Goal: Communication & Community: Answer question/provide support

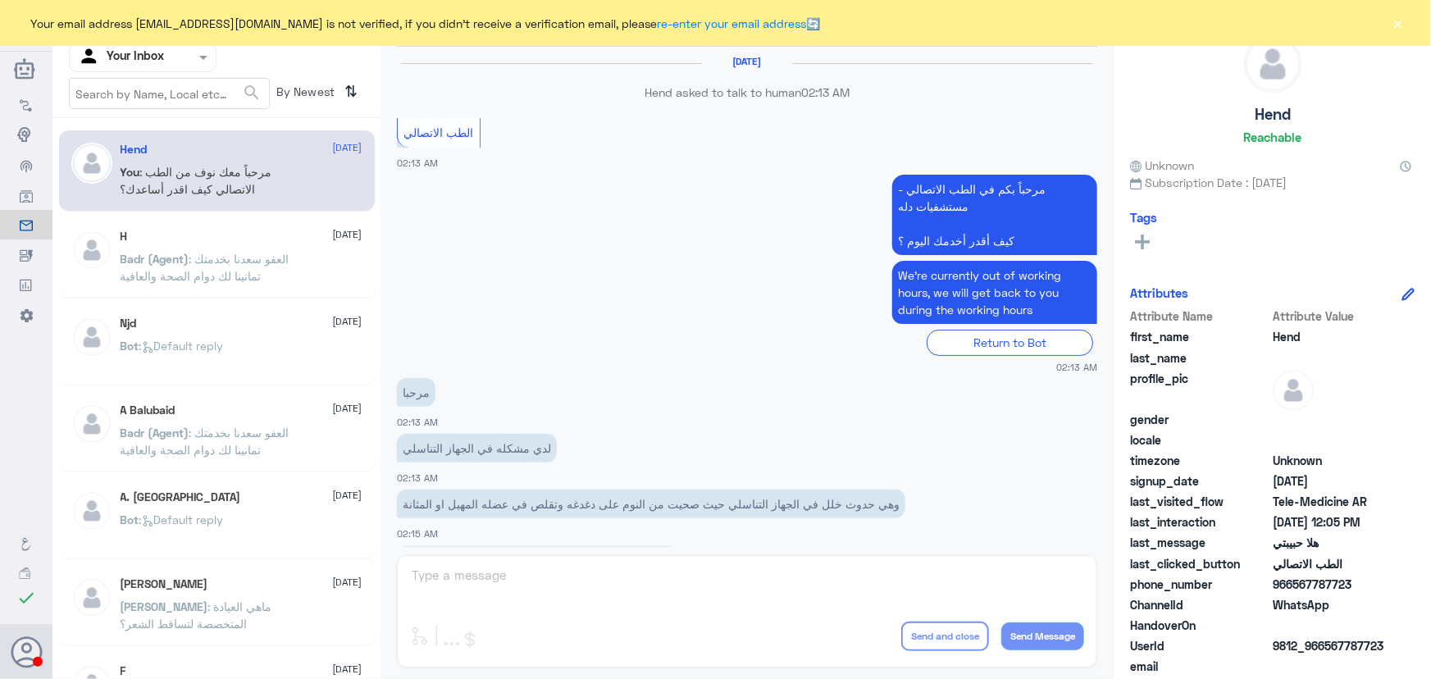
scroll to position [746, 0]
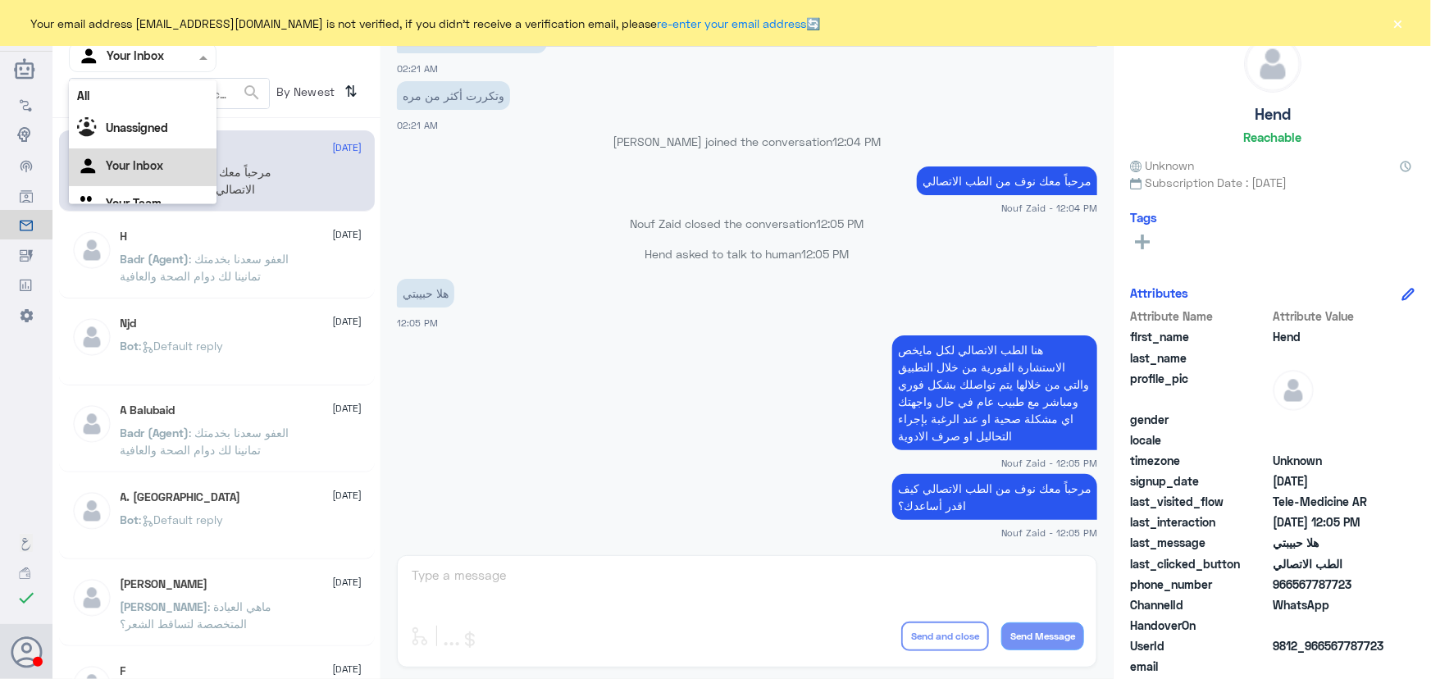
click at [111, 66] on div "Your Inbox" at bounding box center [121, 57] width 86 height 25
click at [156, 103] on div "All" at bounding box center [143, 95] width 148 height 30
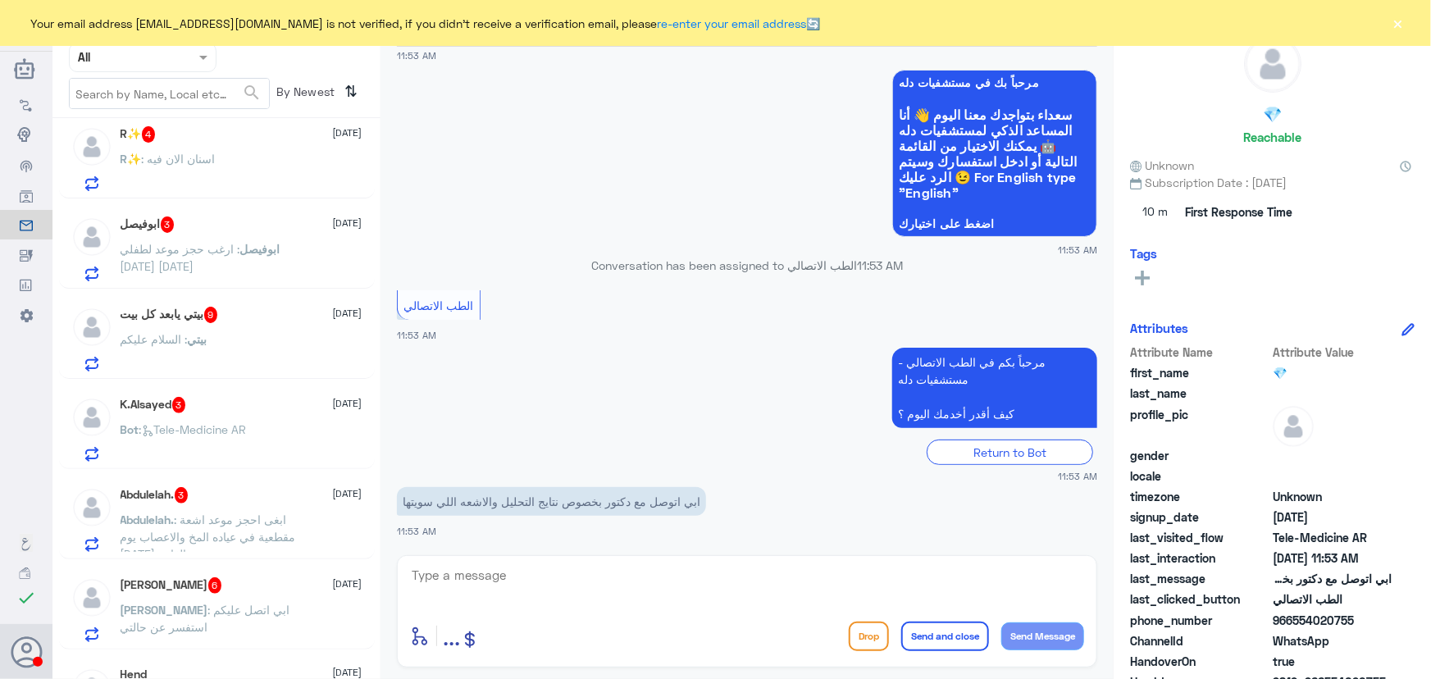
scroll to position [1872, 0]
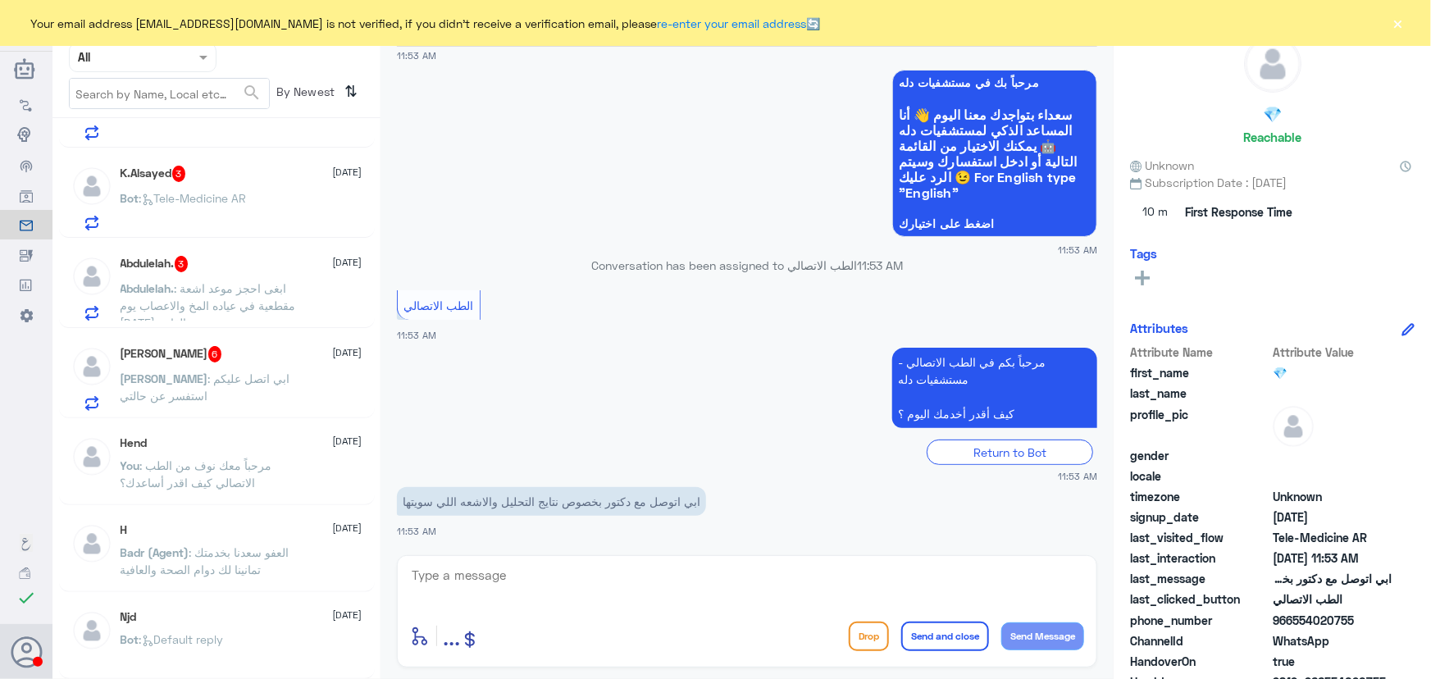
click at [195, 378] on span ": ابي اتصل عليكم استفسر عن حالتي" at bounding box center [206, 387] width 170 height 31
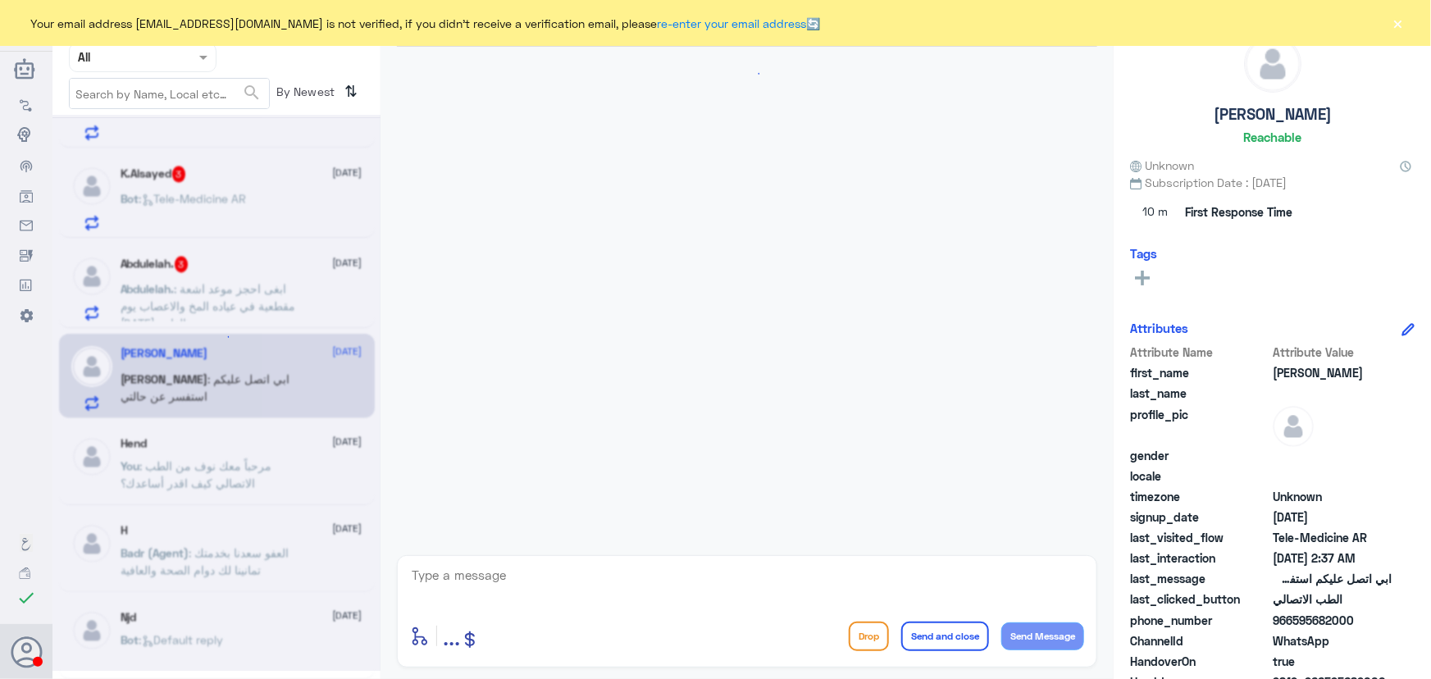
scroll to position [1430, 0]
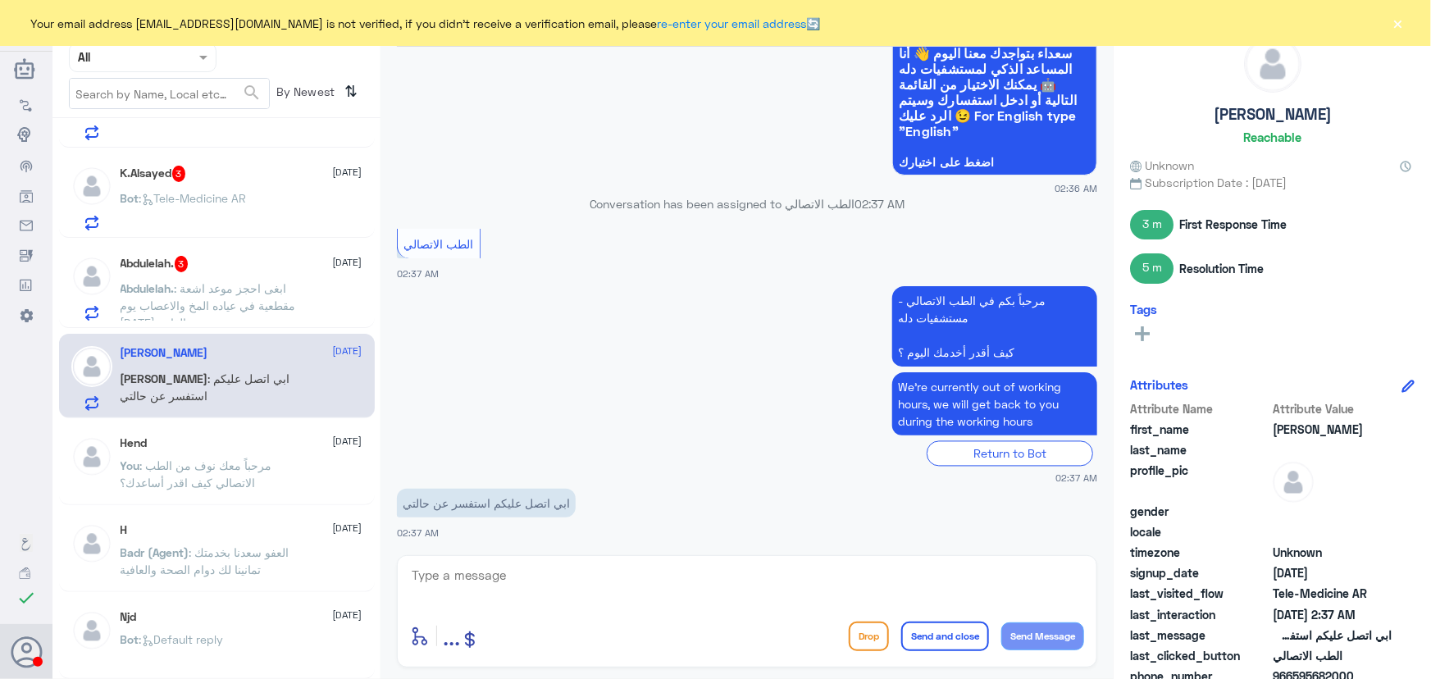
click at [483, 563] on div "enter flow name ... Drop Send and close Send Message" at bounding box center [747, 611] width 700 height 112
click at [477, 578] on textarea at bounding box center [747, 584] width 674 height 40
drag, startPoint x: 581, startPoint y: 565, endPoint x: 579, endPoint y: 574, distance: 9.4
click at [580, 574] on textarea at bounding box center [747, 584] width 674 height 40
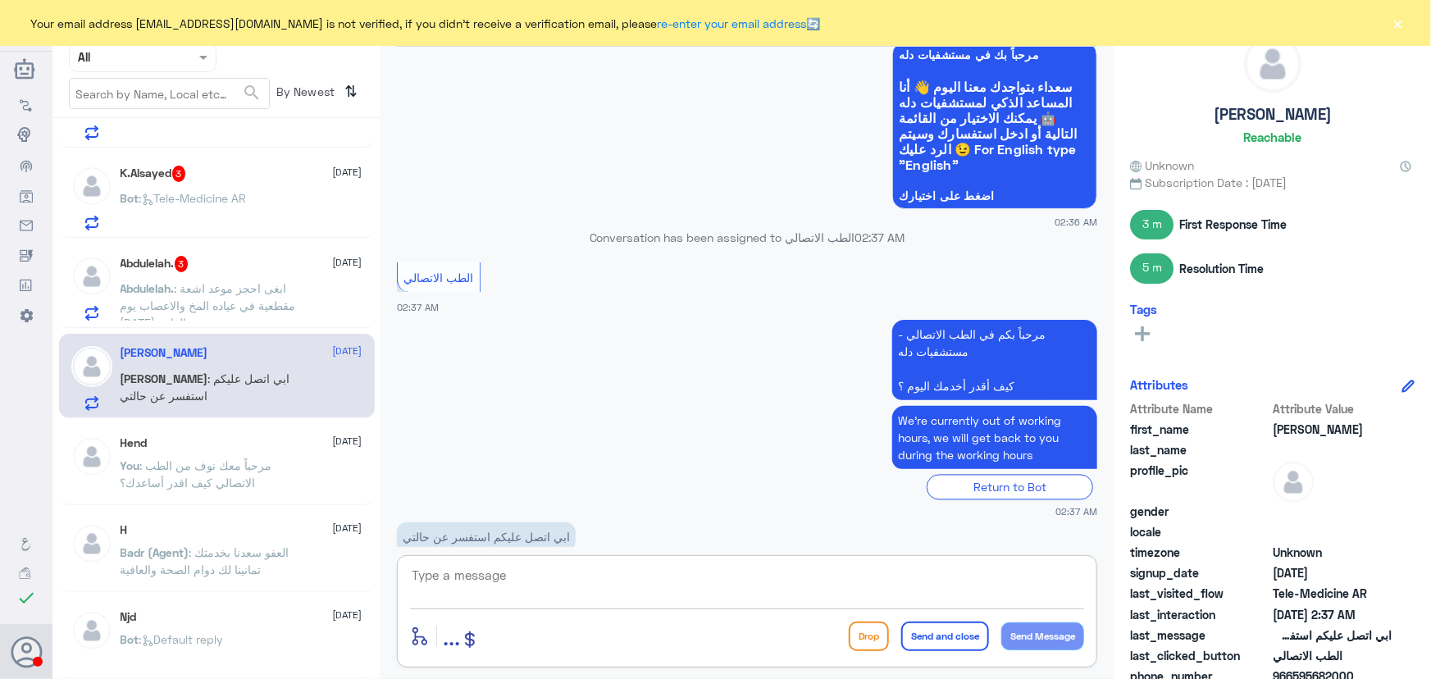
scroll to position [1430, 0]
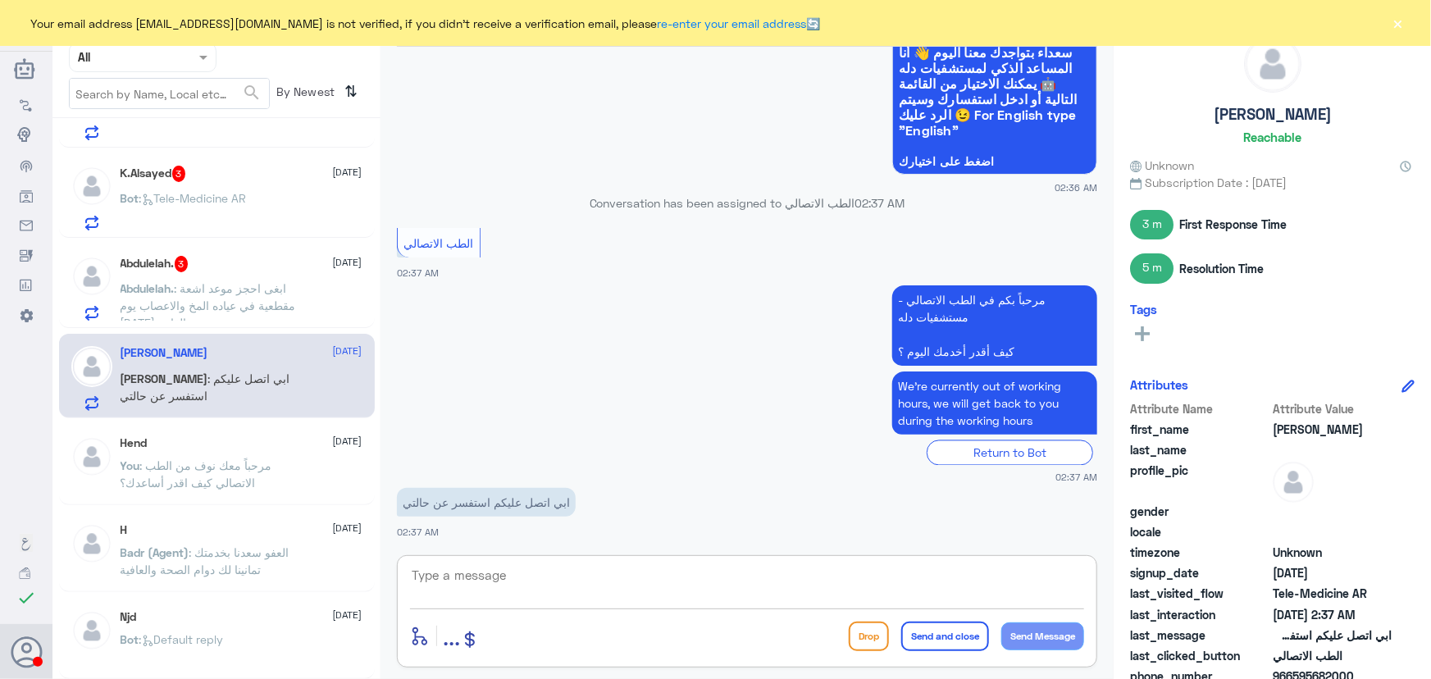
click at [492, 572] on textarea at bounding box center [747, 584] width 674 height 40
paste textarea "مرحباً معك نوف من الطب الاتصالي"
type textarea "مرحباً معك نوف من الطب الاتصالي"
click at [1042, 639] on button "Send Message" at bounding box center [1042, 636] width 83 height 28
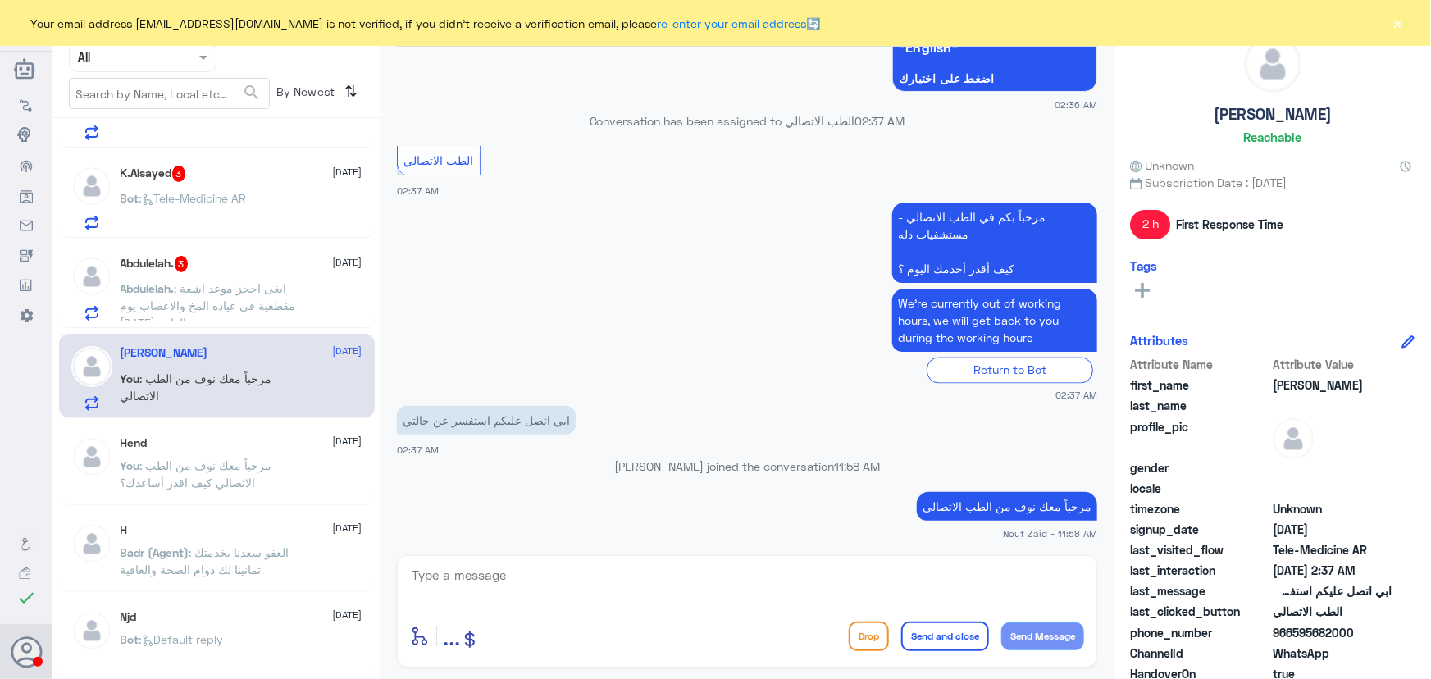
click at [717, 599] on textarea at bounding box center [747, 584] width 674 height 40
paste textarea "هنا الطب الاتصالي لكل مايخص الاستشارة الفورية من خلال التطبيق والتي من خلالها ي…"
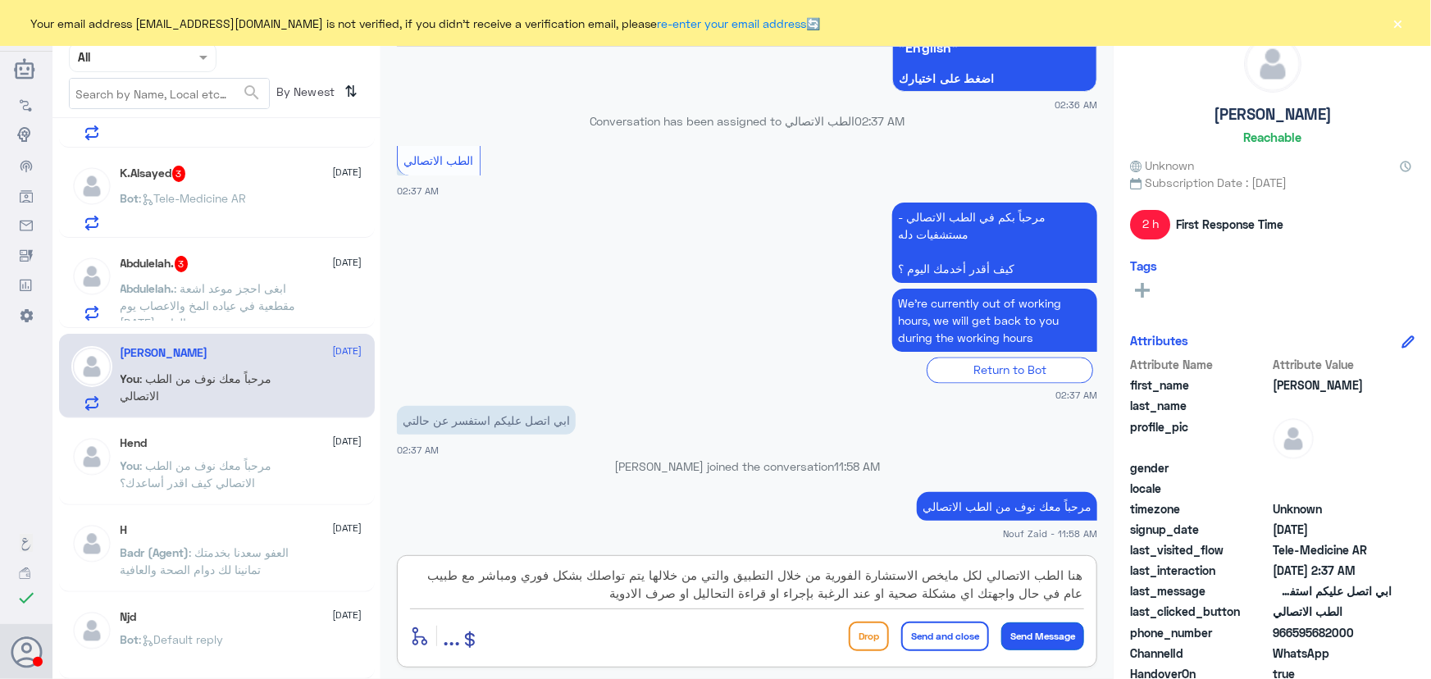
type textarea "هنا الطب الاتصالي لكل مايخص الاستشارة الفورية من خلال التطبيق والتي من خلالها ي…"
click at [1051, 633] on button "Send Message" at bounding box center [1042, 636] width 83 height 28
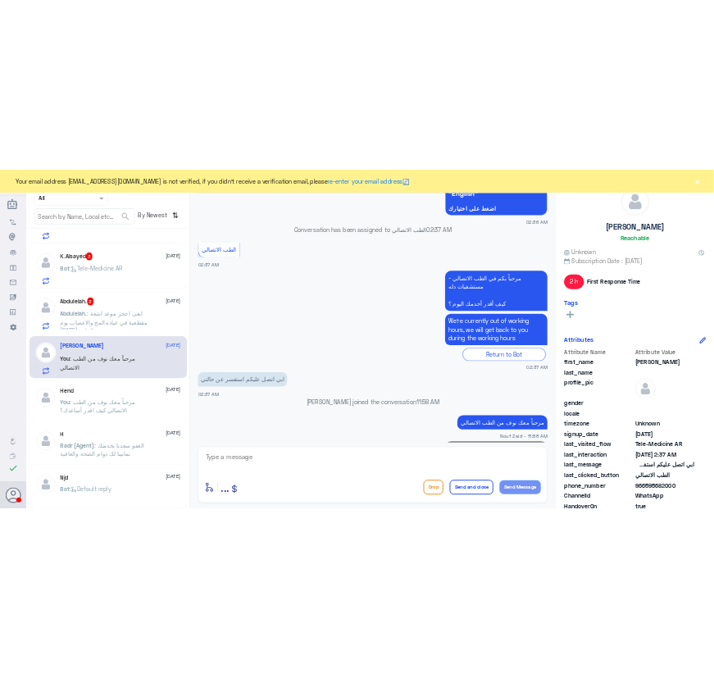
scroll to position [1621, 0]
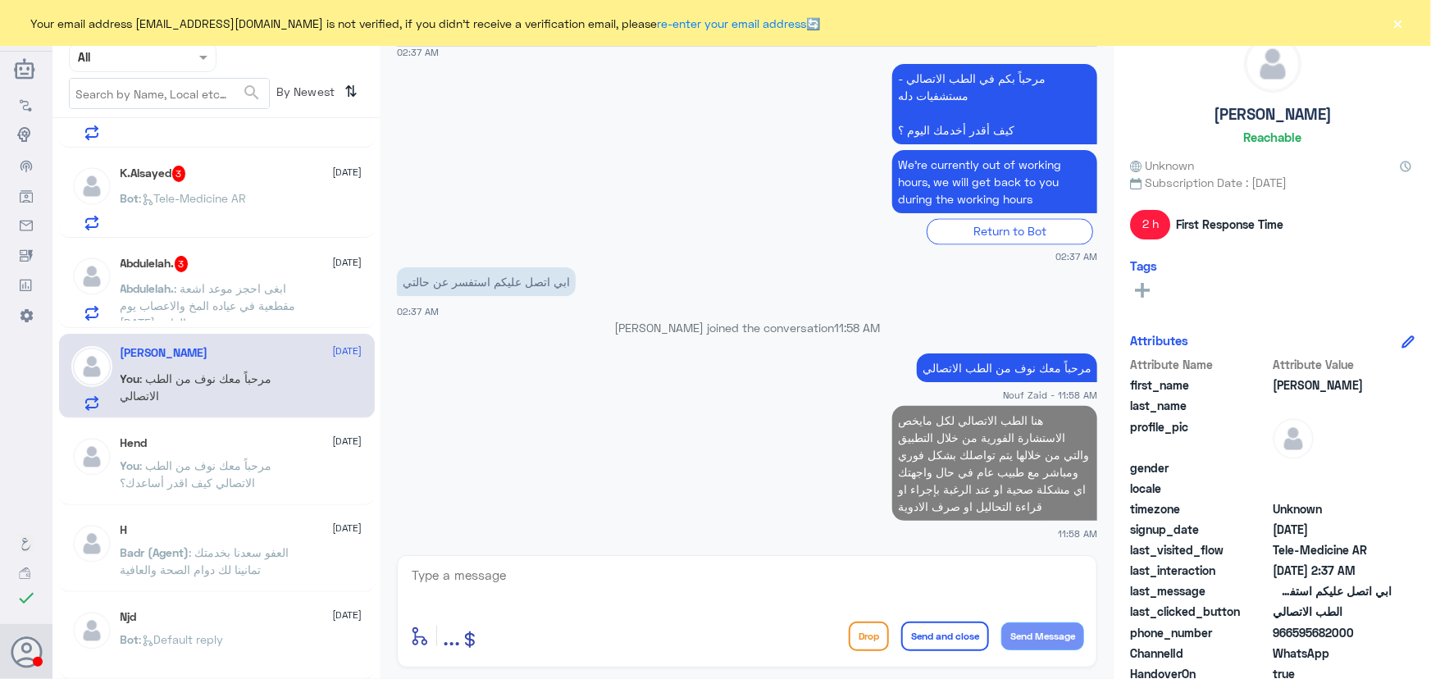
drag, startPoint x: 1293, startPoint y: 631, endPoint x: 1410, endPoint y: 633, distance: 116.5
click at [1410, 633] on div "saleh Reachable Unknown Subscription Date : 02/18/2025 2 h First Response Time …" at bounding box center [1272, 342] width 317 height 684
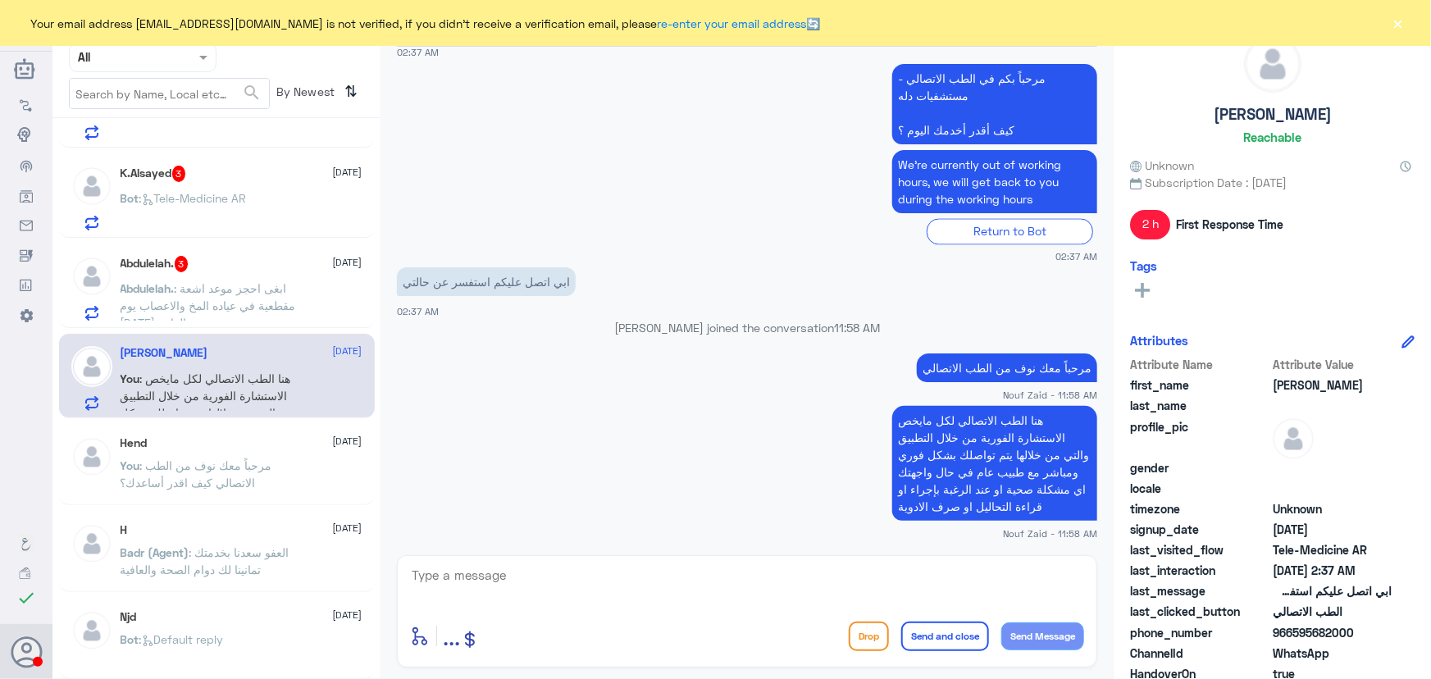
copy span "595682000"
drag, startPoint x: 620, startPoint y: 577, endPoint x: 638, endPoint y: 546, distance: 35.3
click at [620, 576] on textarea at bounding box center [747, 584] width 674 height 40
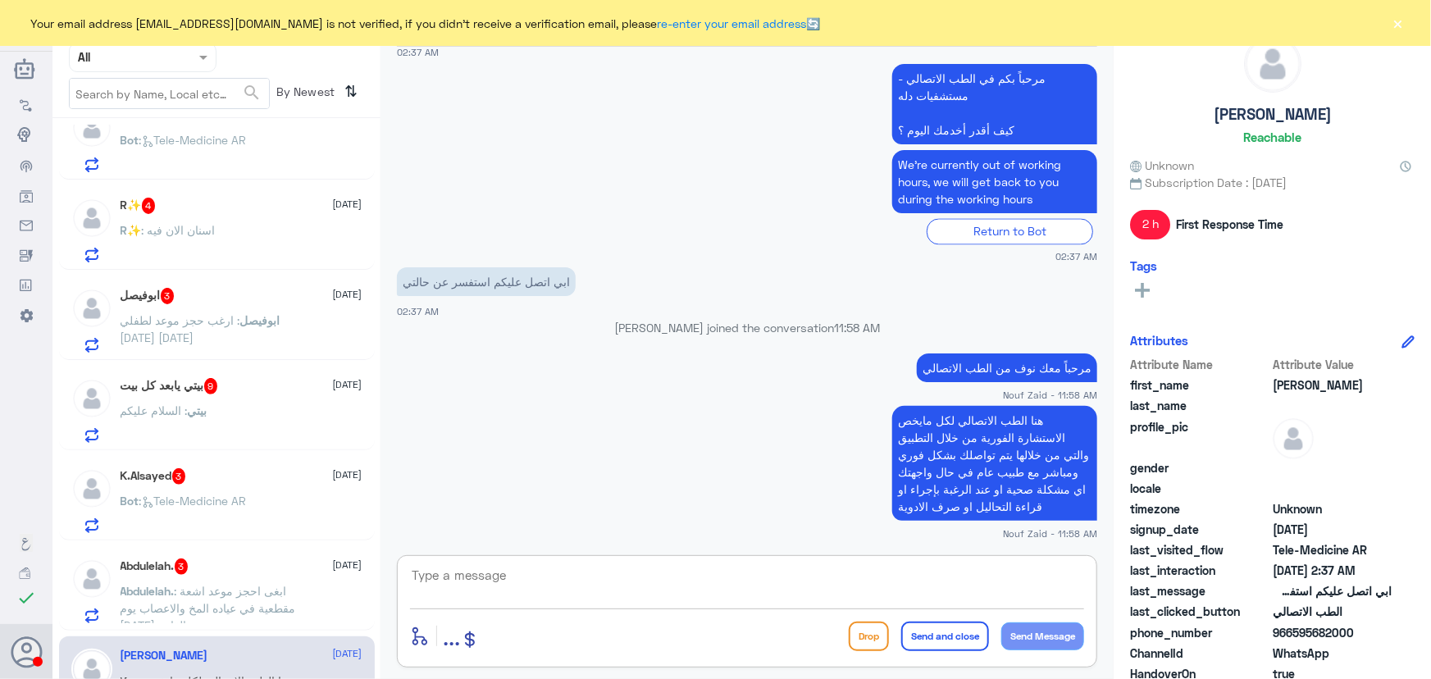
scroll to position [1499, 0]
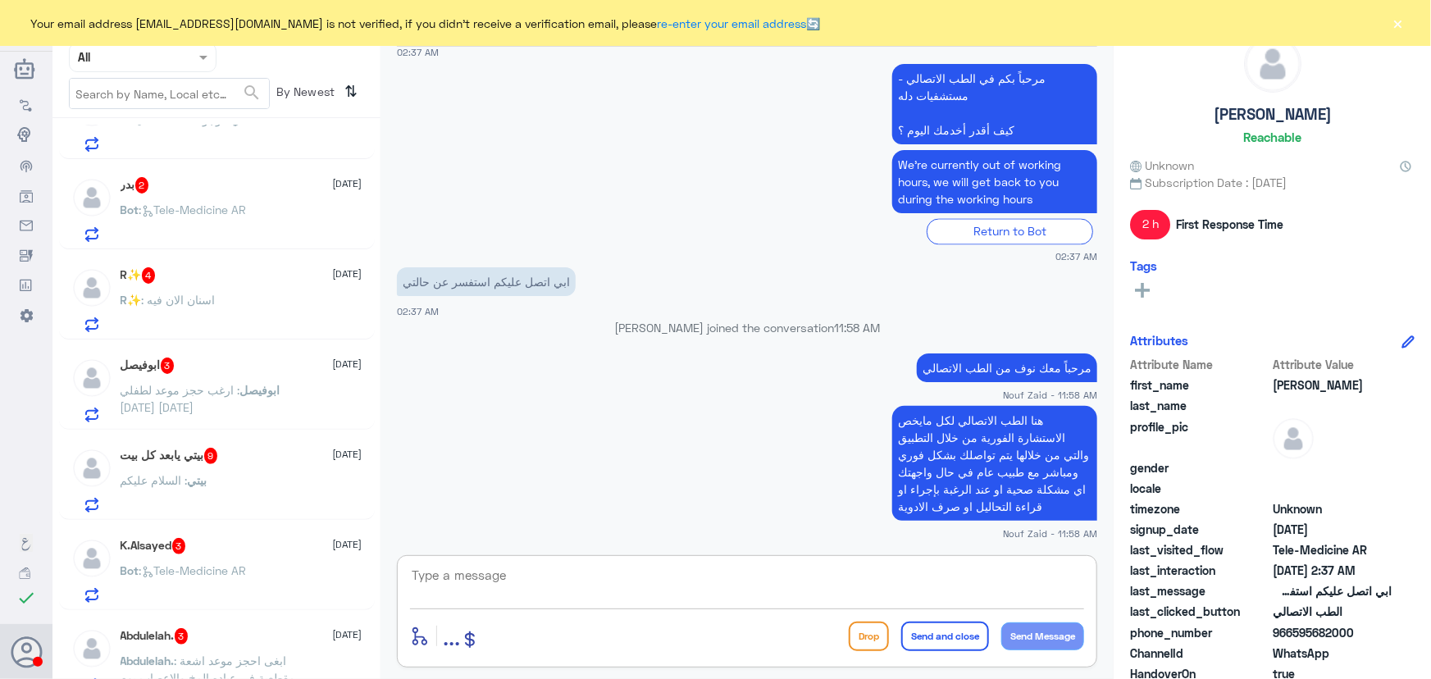
click at [737, 581] on textarea at bounding box center [747, 584] width 674 height 40
click at [1393, 22] on button "×" at bounding box center [1398, 23] width 16 height 16
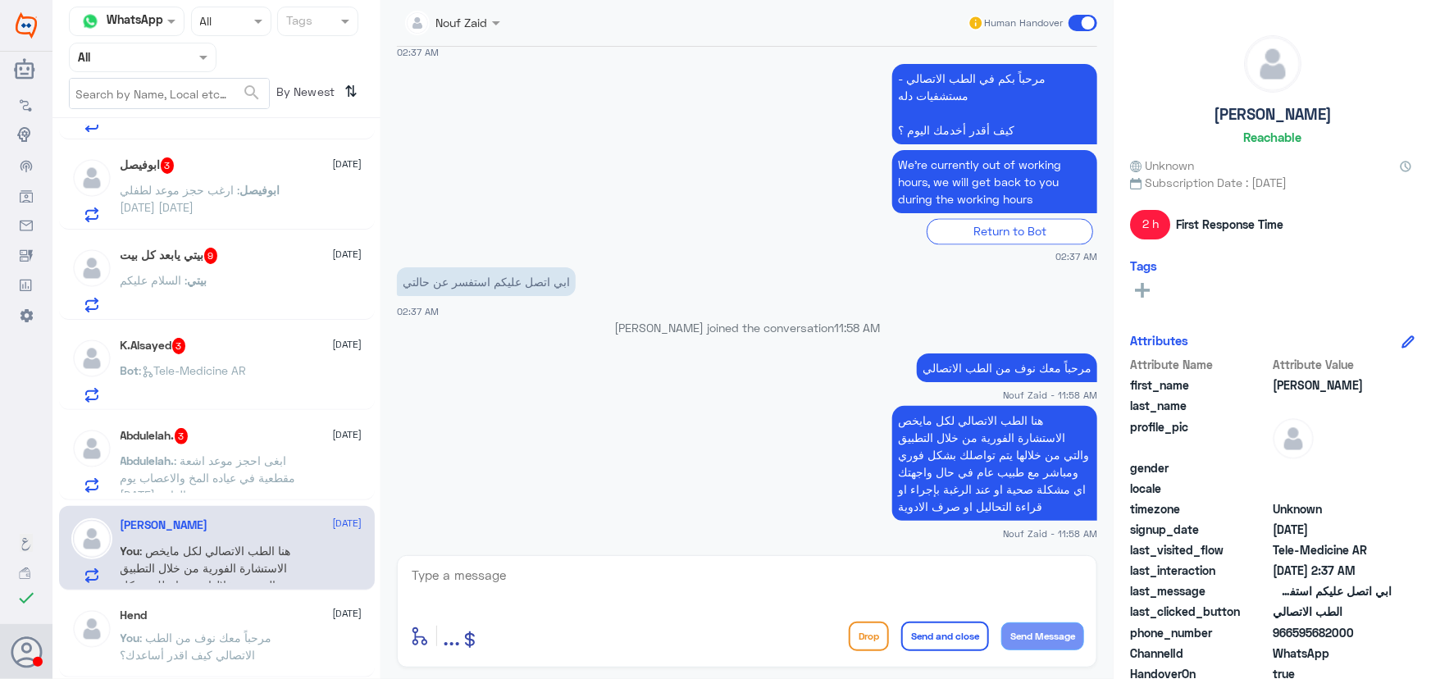
scroll to position [1722, 0]
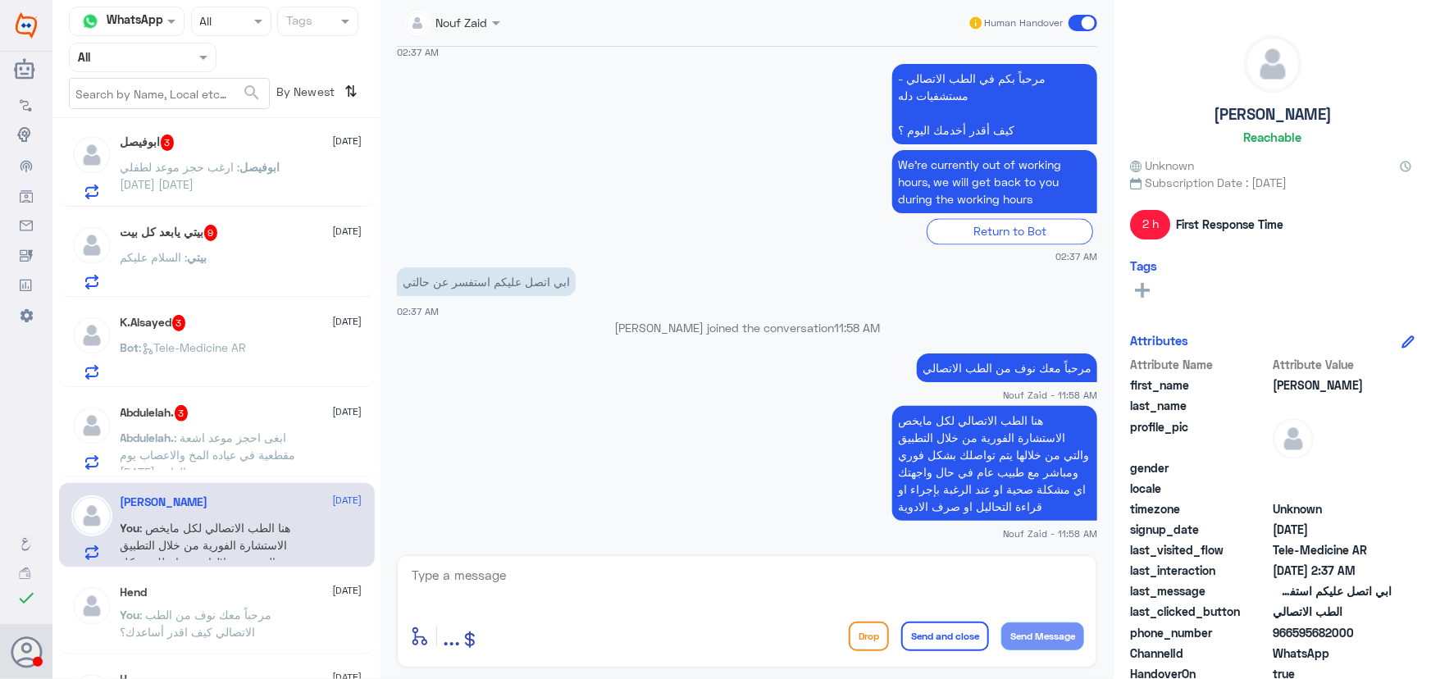
drag, startPoint x: 1074, startPoint y: 11, endPoint x: 1079, endPoint y: 21, distance: 11.0
click at [1077, 16] on div "Human Handover" at bounding box center [1033, 23] width 130 height 30
click at [1080, 22] on span at bounding box center [1083, 23] width 29 height 16
click at [0, 0] on input "checkbox" at bounding box center [0, 0] width 0 height 0
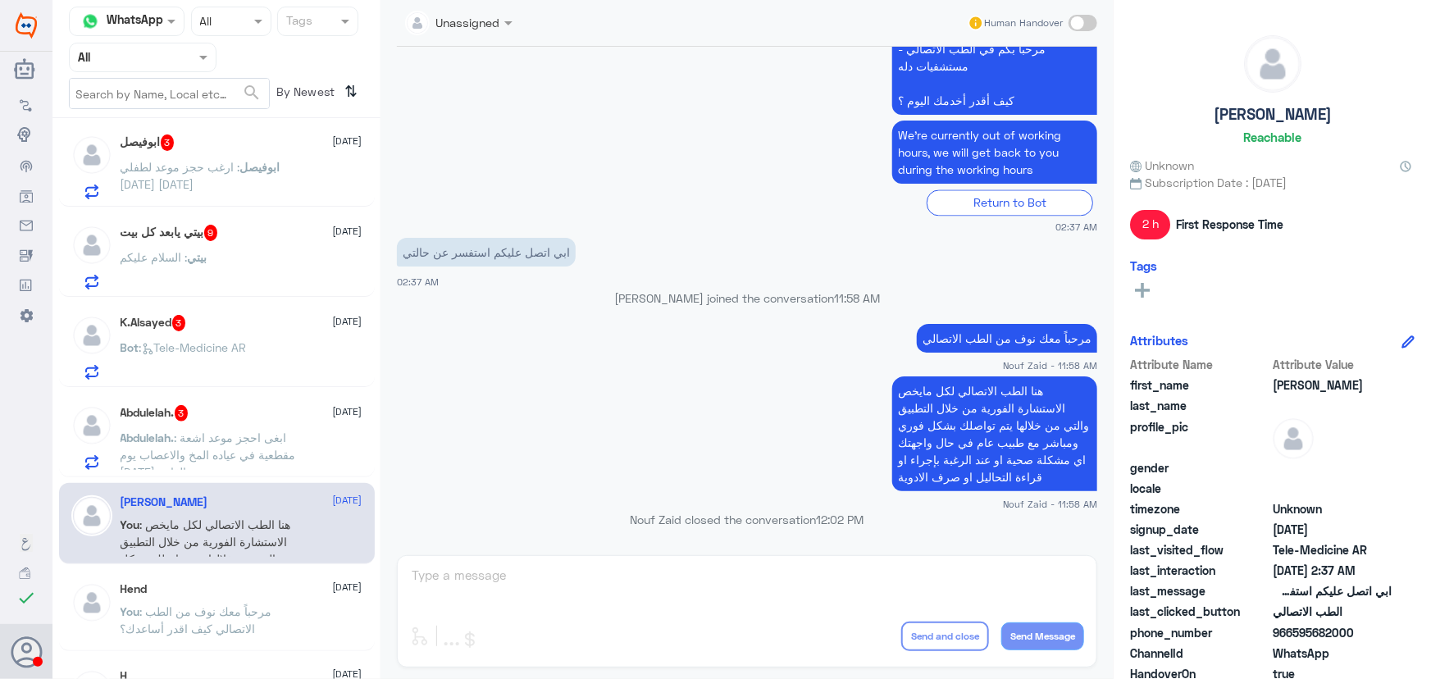
click at [212, 431] on span ": ابغى احجز موعد اشعة مقطعية في عياده المخ والاعصاب يوم الاربعاء القادم" at bounding box center [209, 455] width 176 height 48
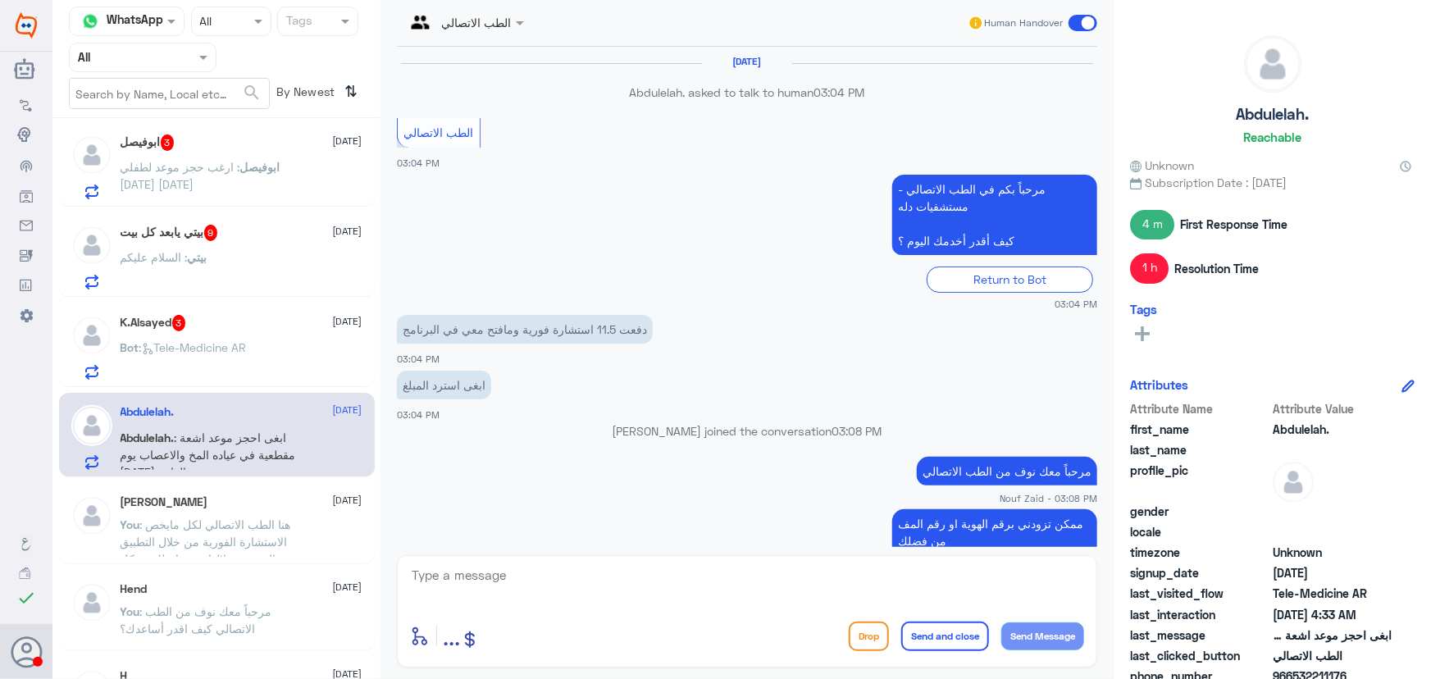
scroll to position [922, 0]
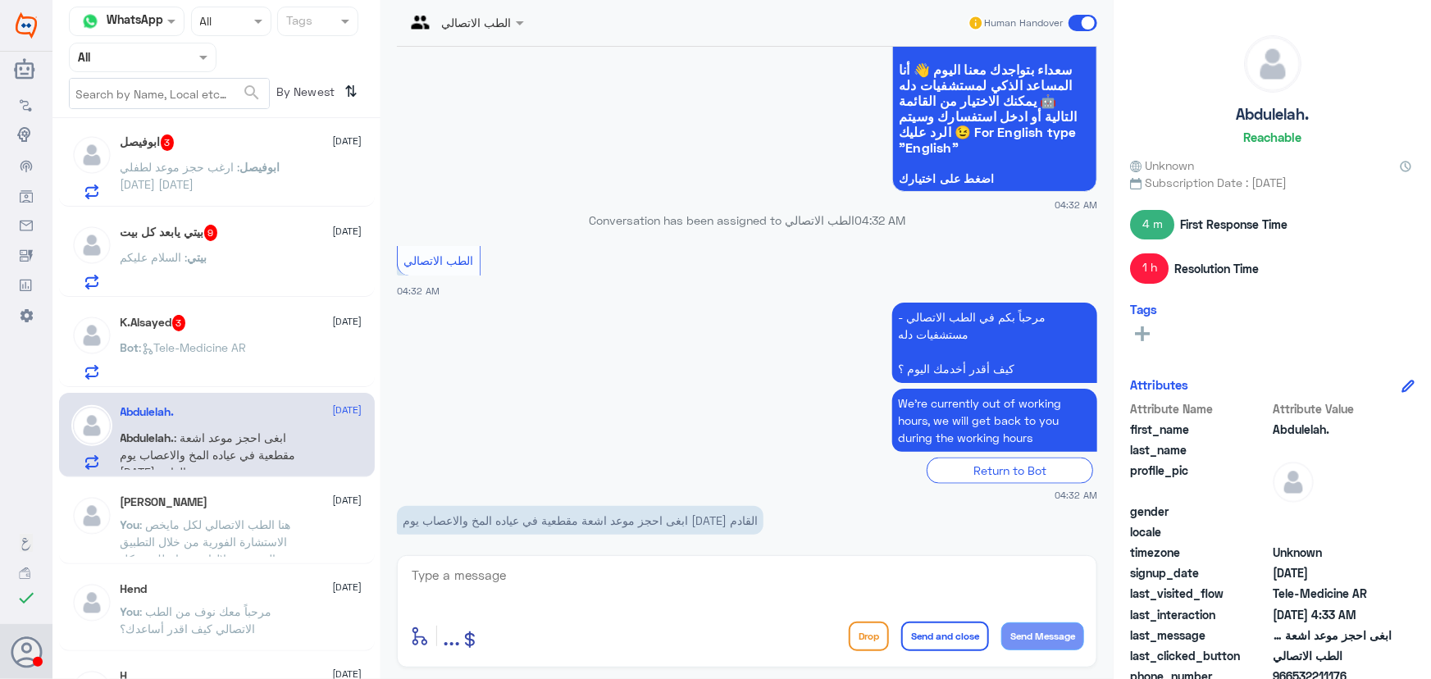
click at [506, 562] on div "enter flow name ... Drop Send and close Send Message" at bounding box center [747, 611] width 700 height 112
click at [508, 567] on textarea at bounding box center [747, 584] width 674 height 40
paste textarea "مرحباً معك نوف من الطب الاتصالي"
type textarea "مرحباً معك نوف من الطب الاتصالي"
click at [1021, 627] on button "Send Message" at bounding box center [1042, 636] width 83 height 28
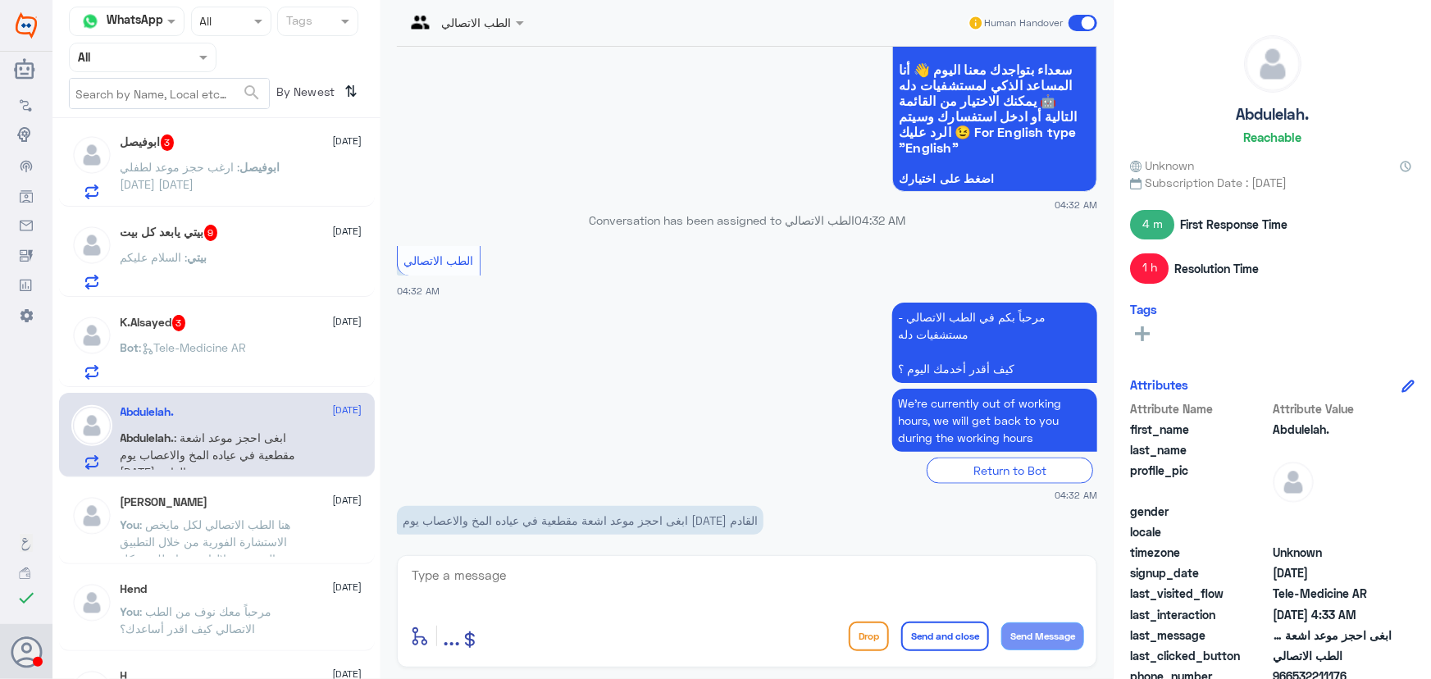
scroll to position [975, 0]
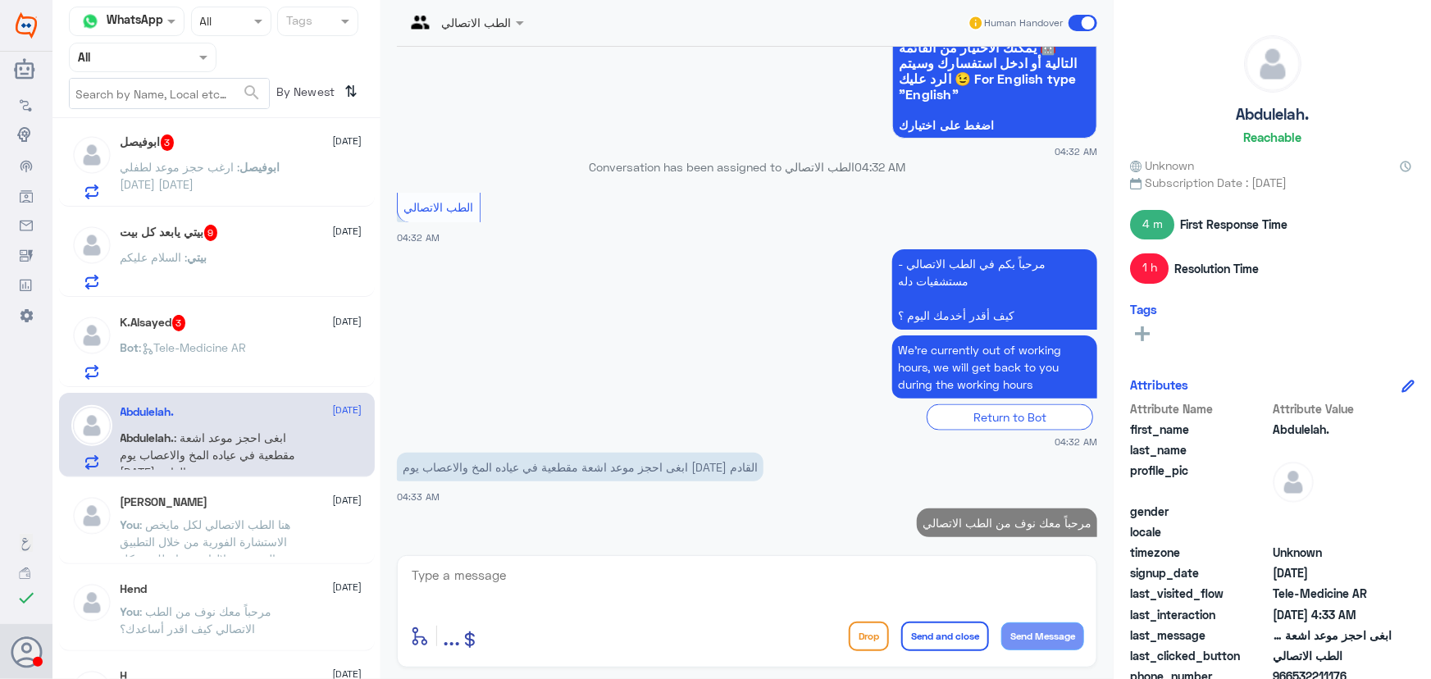
click at [867, 582] on textarea at bounding box center [747, 584] width 674 height 40
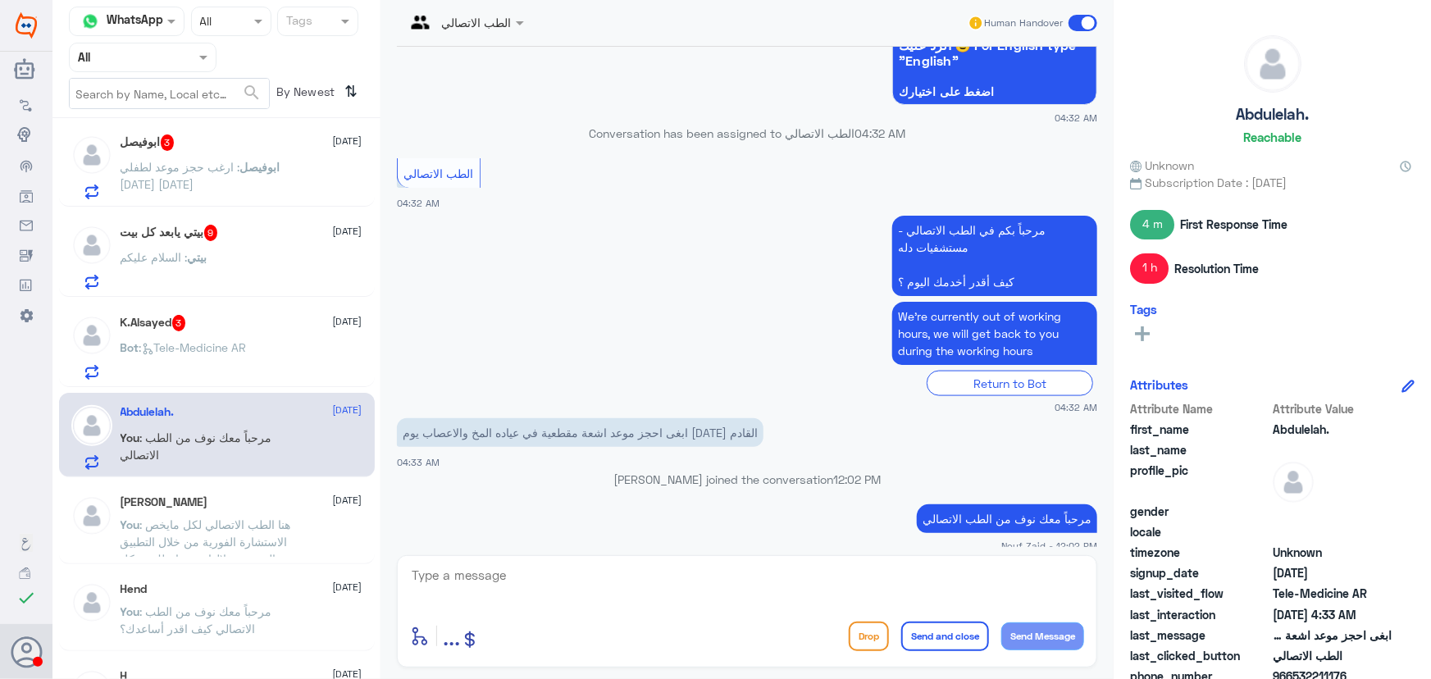
scroll to position [970, 0]
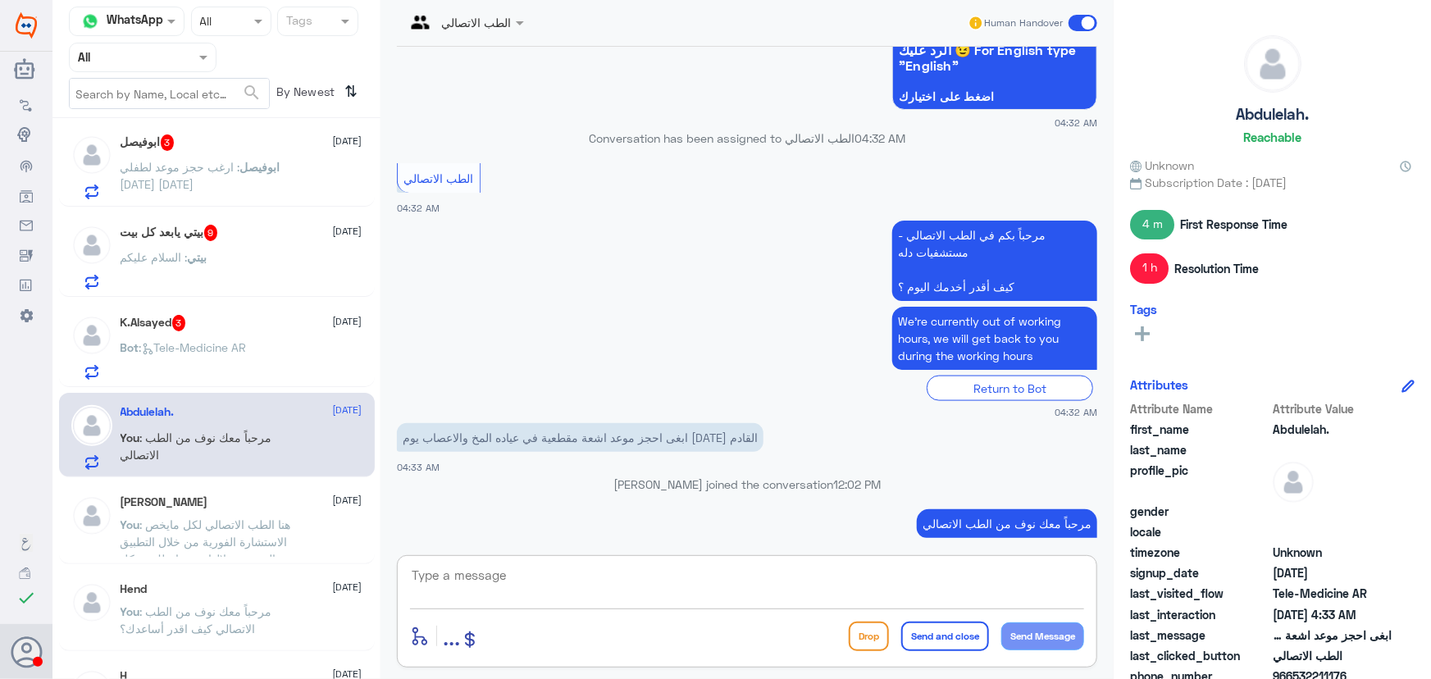
paste textarea "هنا الطب الاتصالي لكل مايخص الاستشارة الفورية من خلال التطبيق، يمكنك حجز الموعد…"
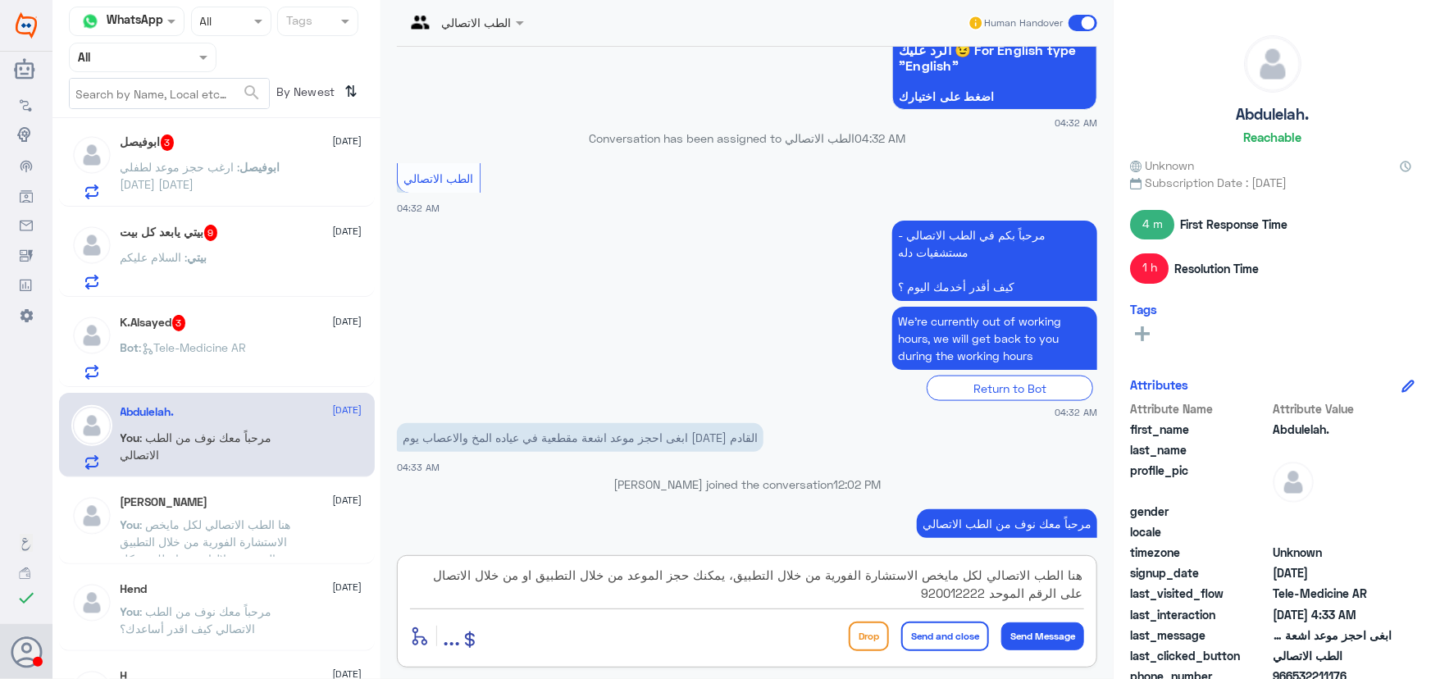
type textarea "هنا الطب الاتصالي لكل مايخص الاستشارة الفورية من خلال التطبيق، يمكنك حجز الموعد…"
click at [932, 637] on button "Send and close" at bounding box center [945, 637] width 88 height 30
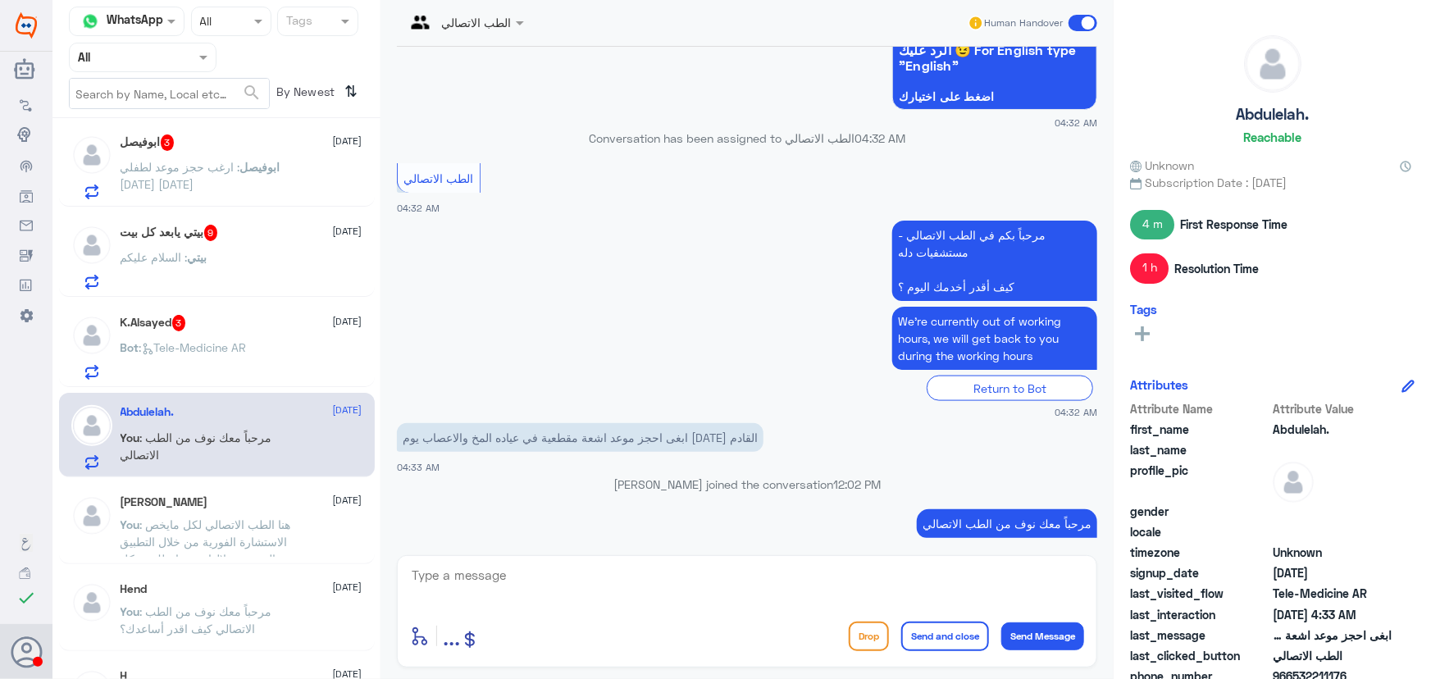
scroll to position [1092, 0]
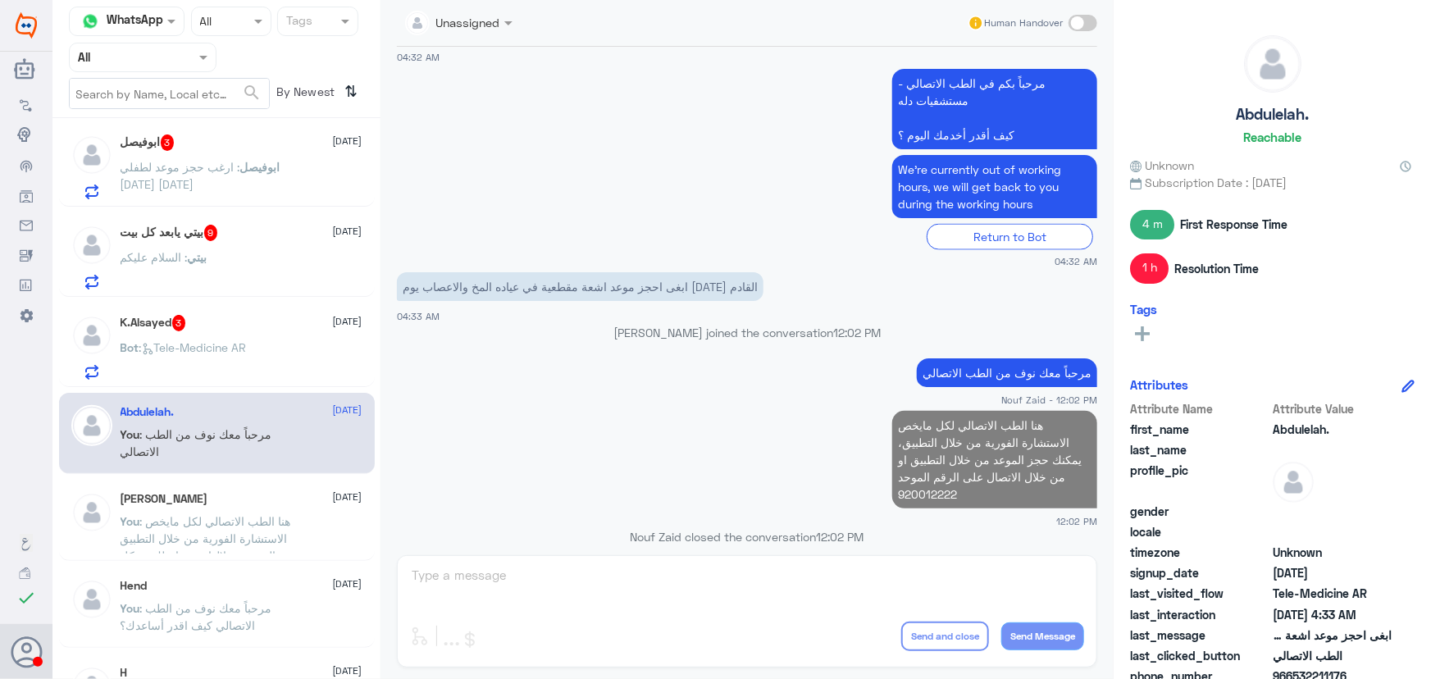
click at [303, 343] on div "Bot : Tele-Medicine AR" at bounding box center [242, 361] width 242 height 37
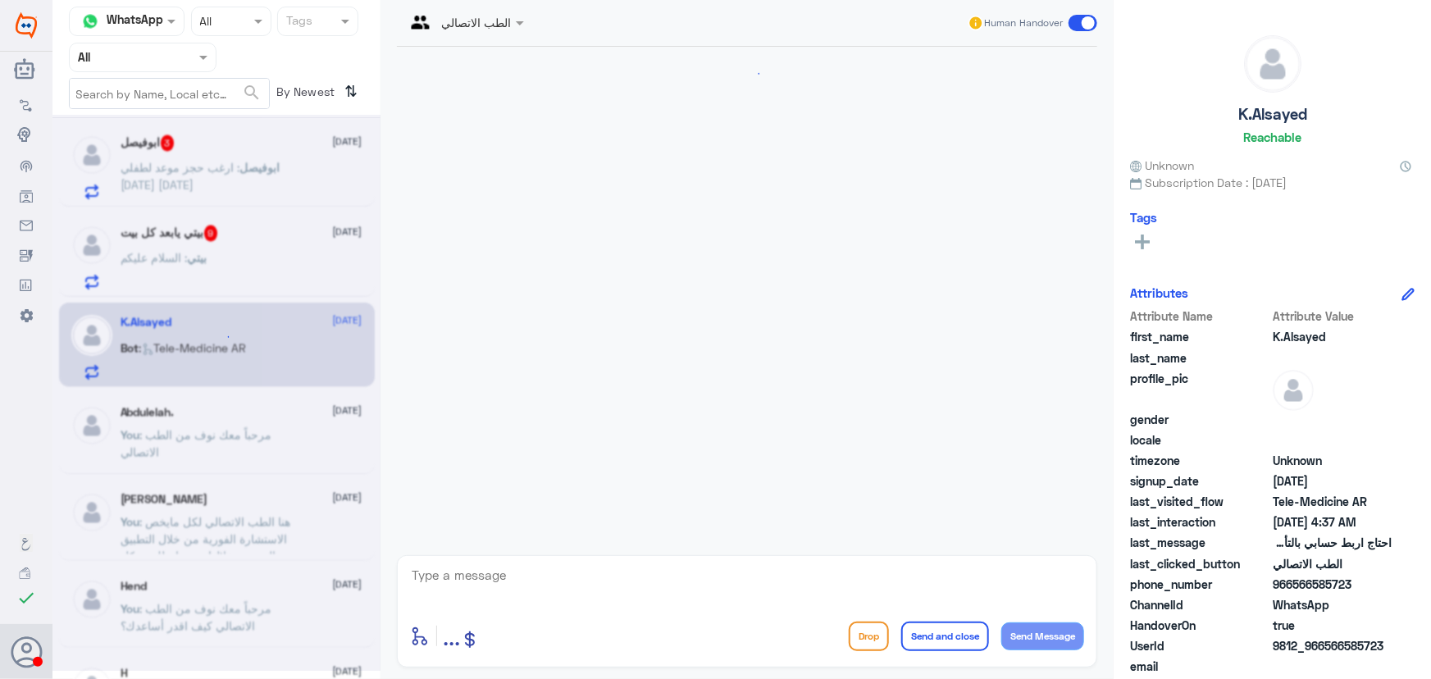
scroll to position [328, 0]
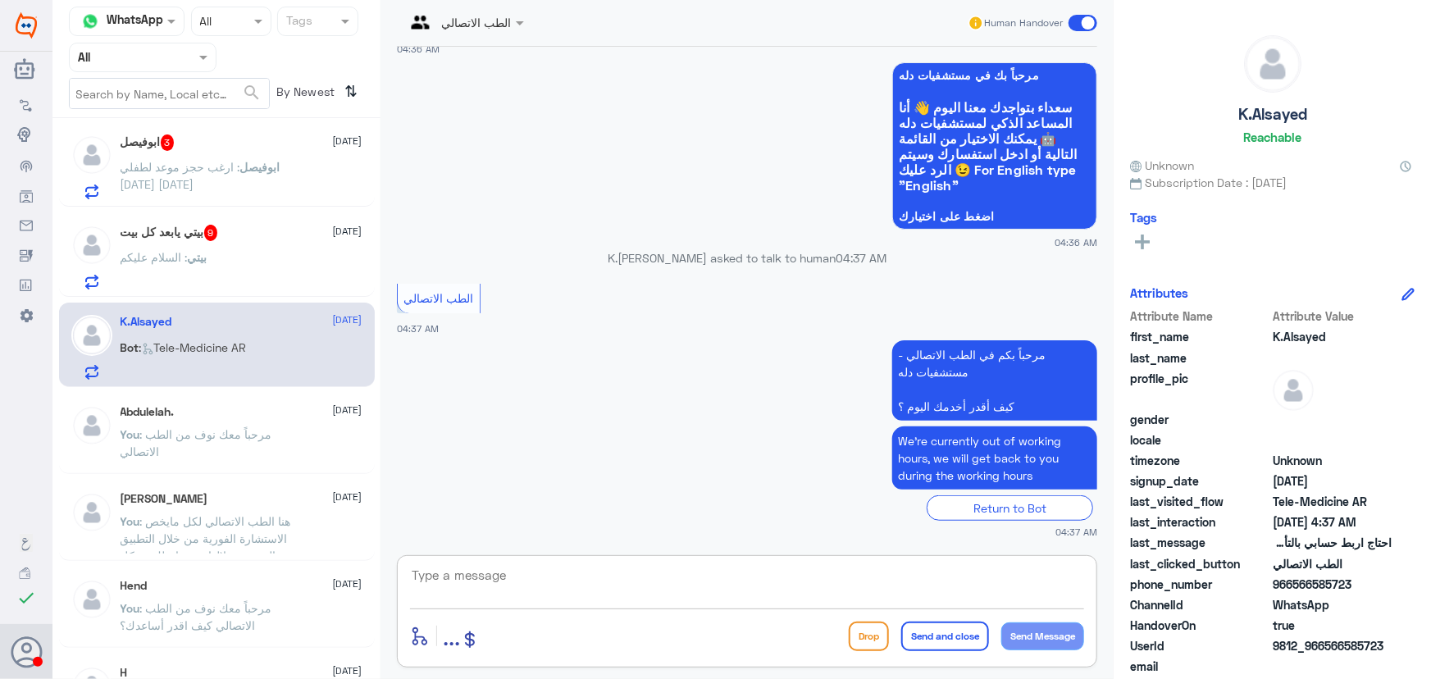
click at [610, 589] on textarea at bounding box center [747, 584] width 674 height 40
paste textarea "مرحباً معك نوف من الطب الاتصالي كيف اقدر أساعدك؟"
type textarea "مرحباً معك نوف من الطب الاتصالي كيف اقدر أساعدك؟"
click at [1048, 641] on button "Send Message" at bounding box center [1042, 636] width 83 height 28
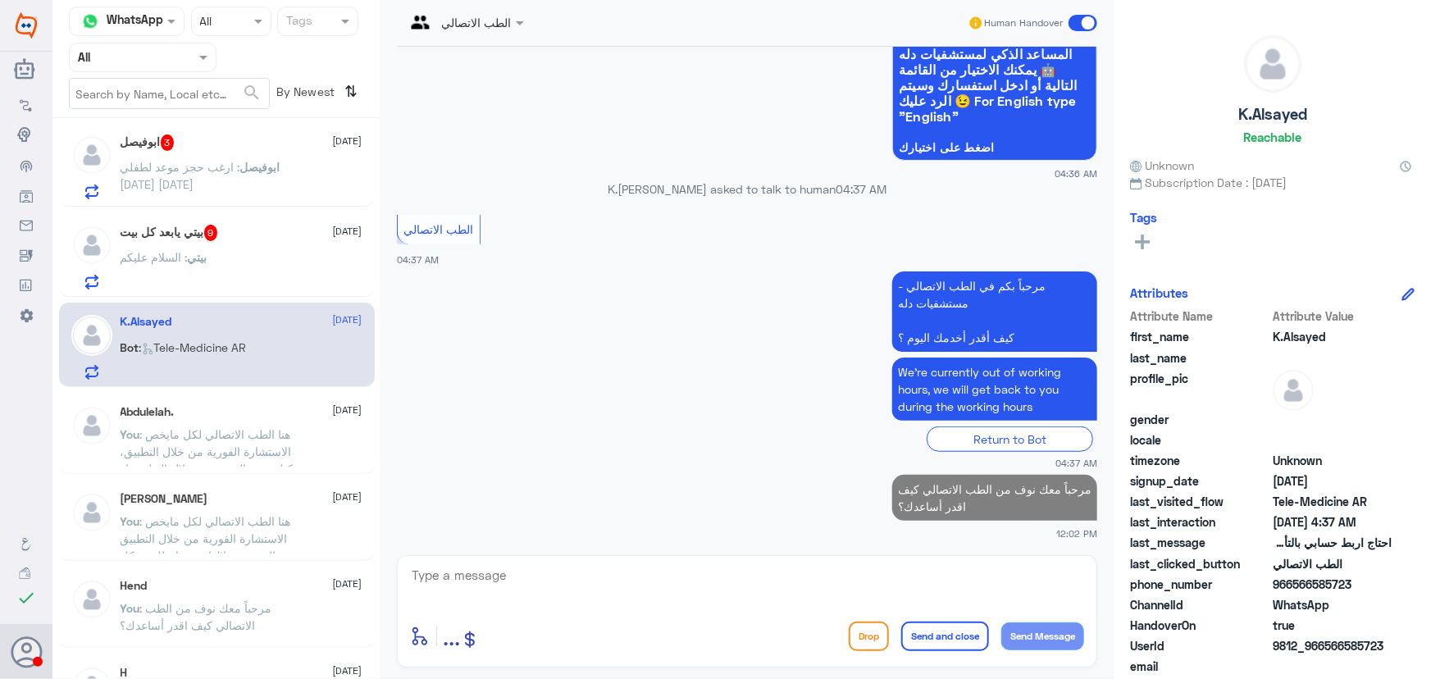
click at [212, 260] on div "بيتي : السلام عليكم" at bounding box center [242, 271] width 242 height 37
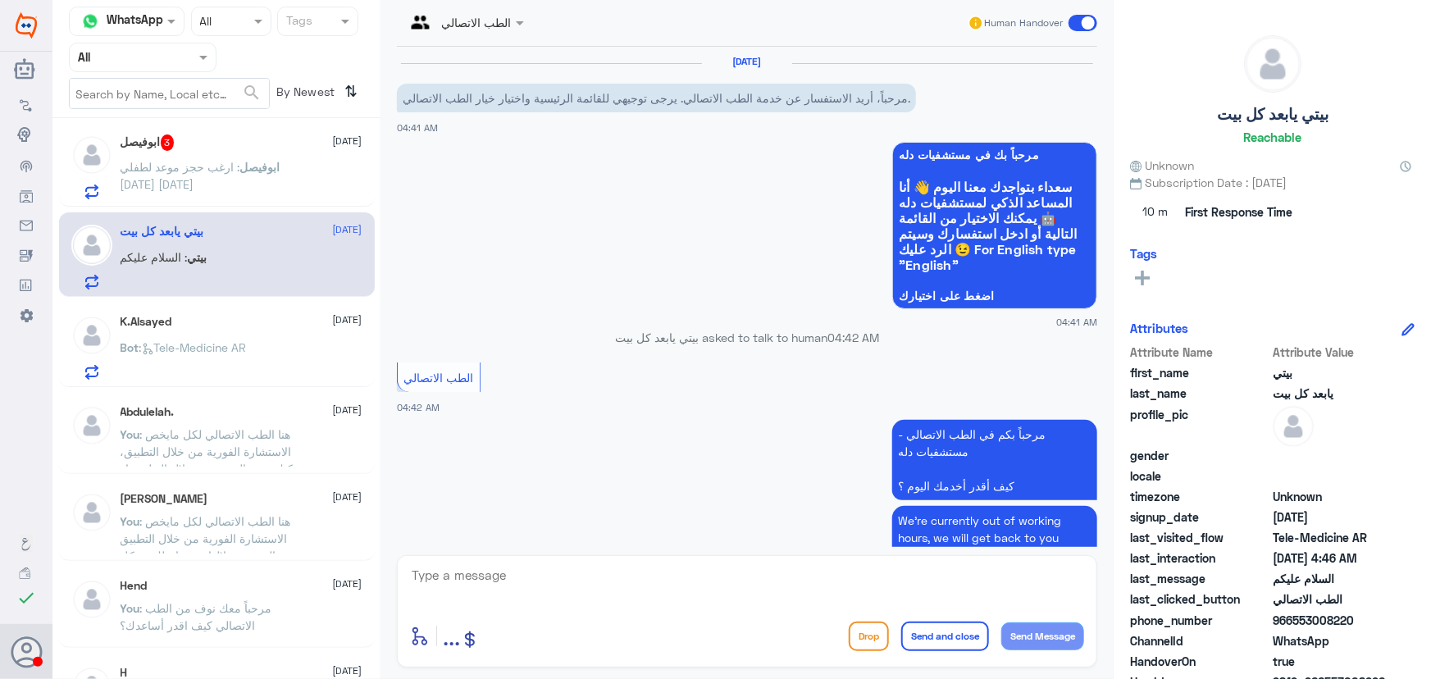
scroll to position [998, 0]
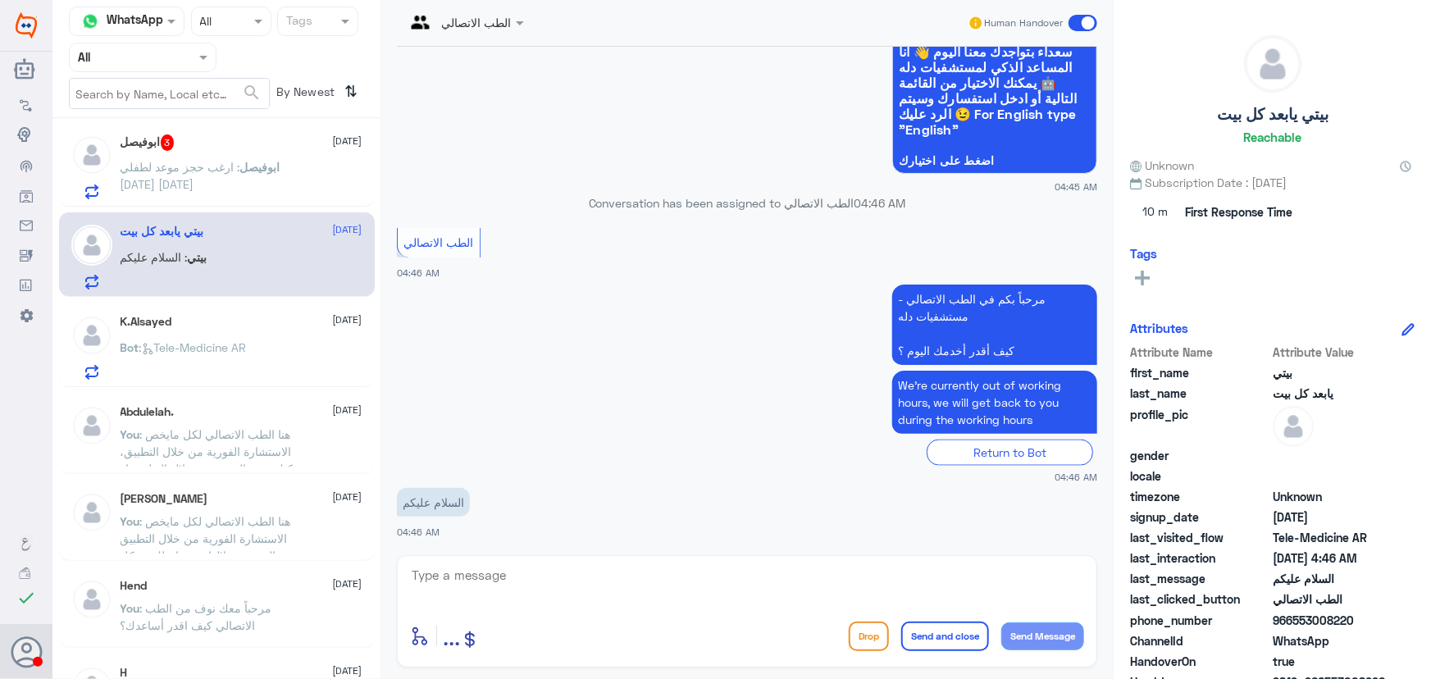
click at [491, 589] on textarea at bounding box center [747, 584] width 674 height 40
paste textarea "مرحباً معك نوف من الطب الاتصالي كيف اقدر أساعدك؟"
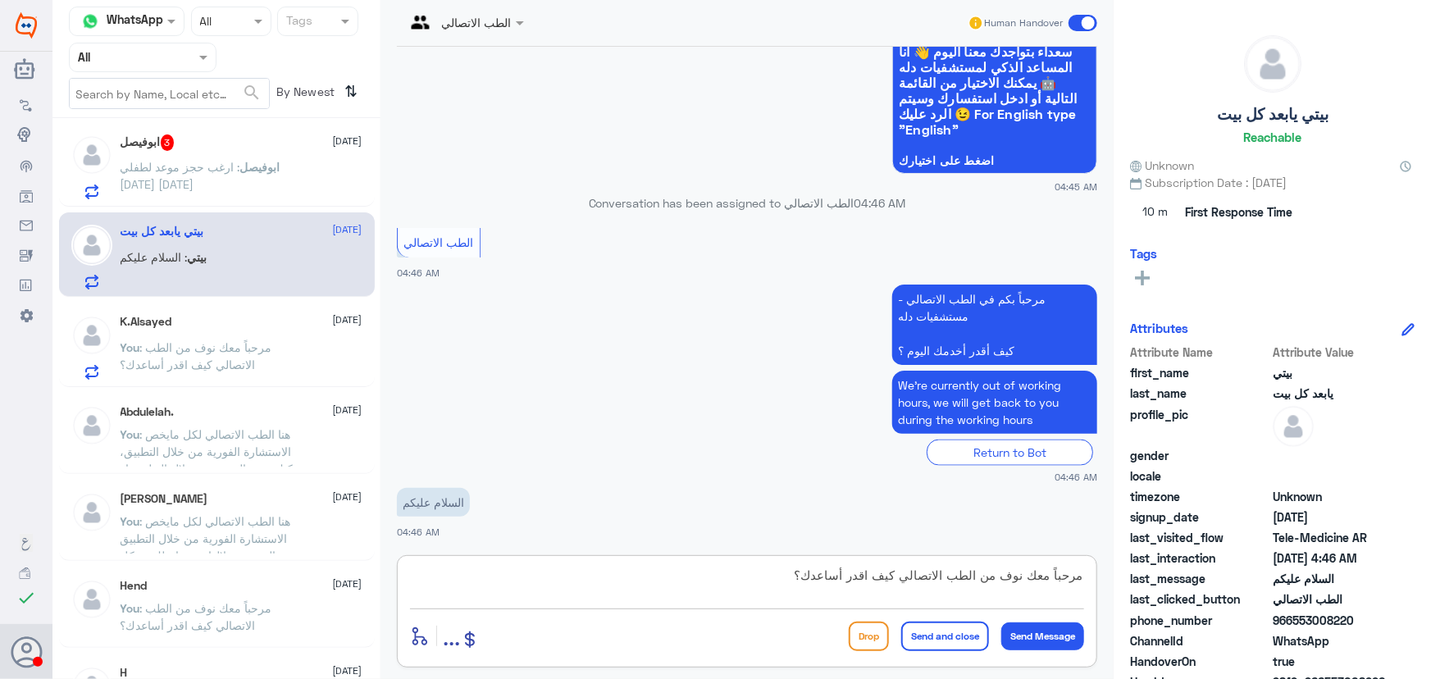
drag, startPoint x: 1053, startPoint y: 574, endPoint x: 1115, endPoint y: 581, distance: 62.7
click at [1115, 581] on div "Channel WhatsApp Status × All Tags Agent Filter All search By Newest ⇅ 💎 9 Octo…" at bounding box center [741, 342] width 1379 height 684
type textarea "وعليكم السلام معك نوف من الطب الاتصالي كيف اقدر أساعدك؟"
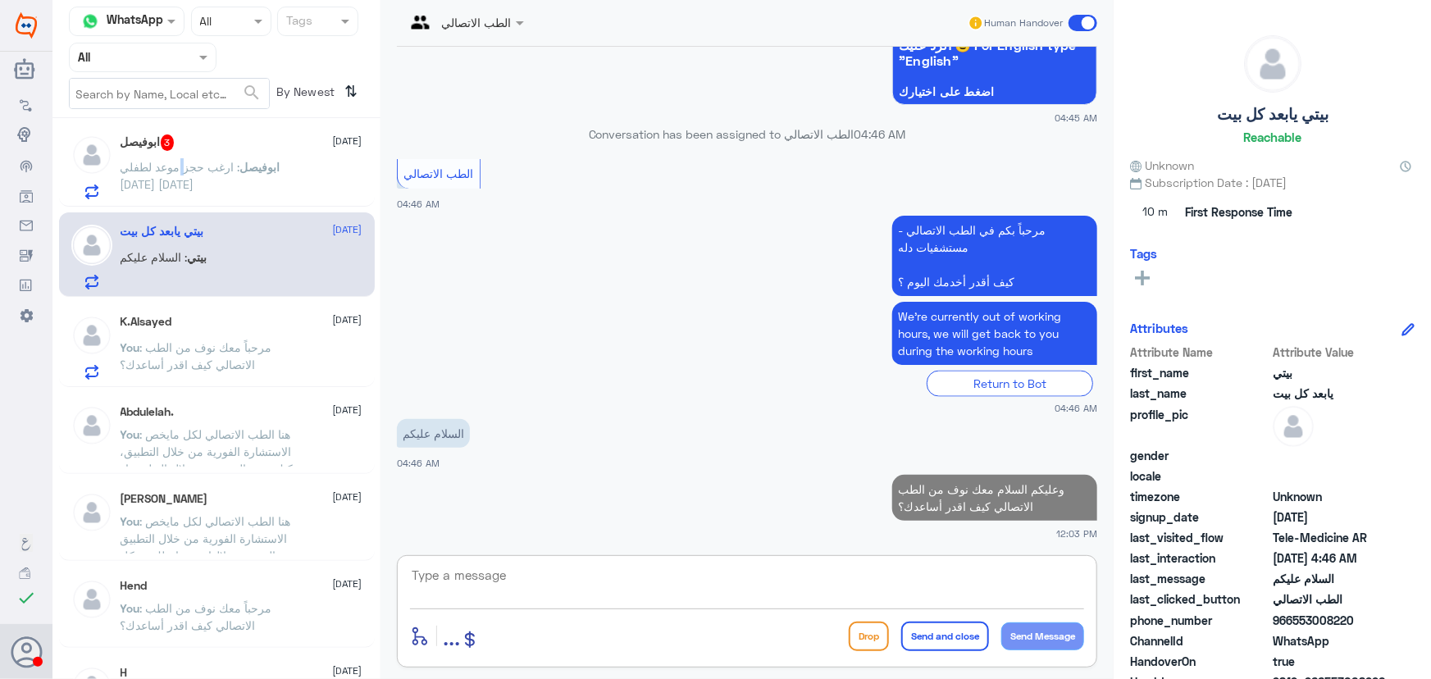
click at [185, 167] on span ": ارغب حجز موعد لطفلي اليوم الخميس" at bounding box center [181, 175] width 120 height 31
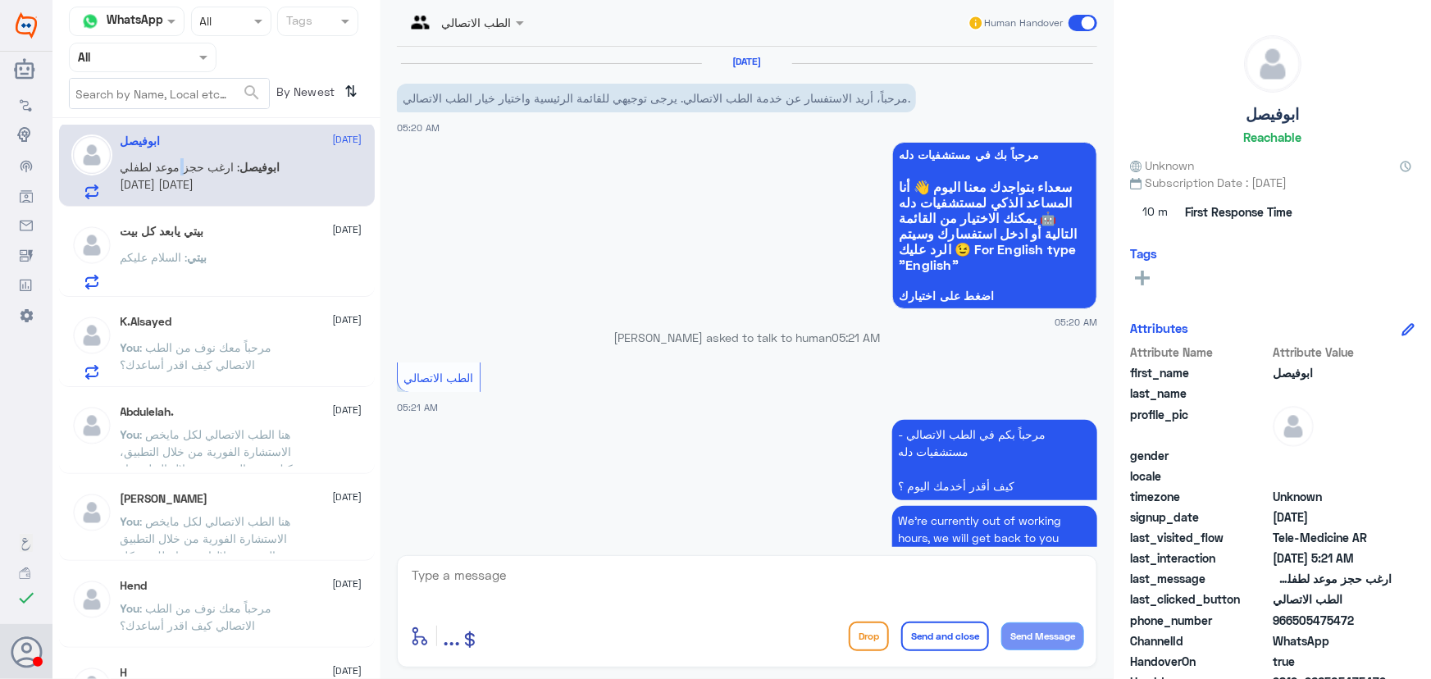
scroll to position [135, 0]
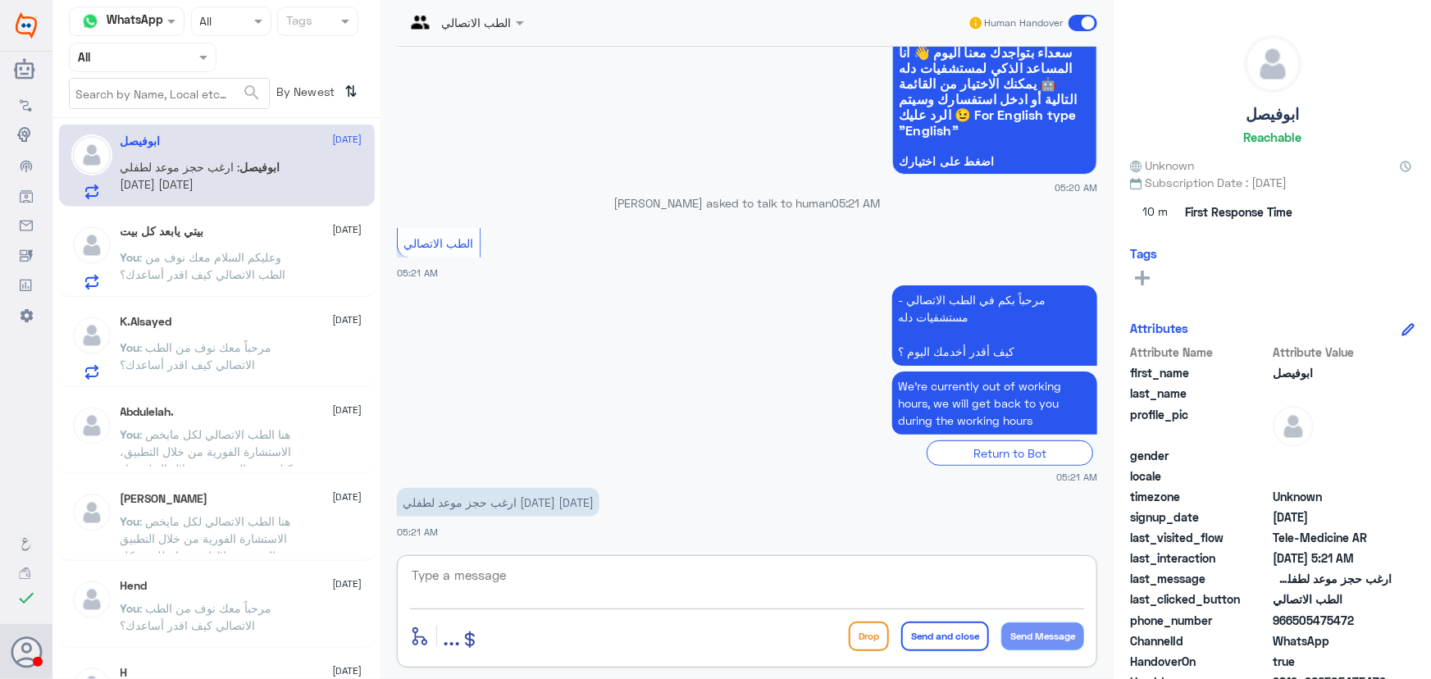
drag, startPoint x: 547, startPoint y: 564, endPoint x: 538, endPoint y: 575, distance: 14.0
click at [540, 574] on textarea at bounding box center [747, 584] width 674 height 40
paste textarea "مرحباً معك نوف من الطب الاتصالي"
type textarea "مرحباً معك نوف من الطب الاتصالي"
drag, startPoint x: 1043, startPoint y: 635, endPoint x: 922, endPoint y: 596, distance: 127.4
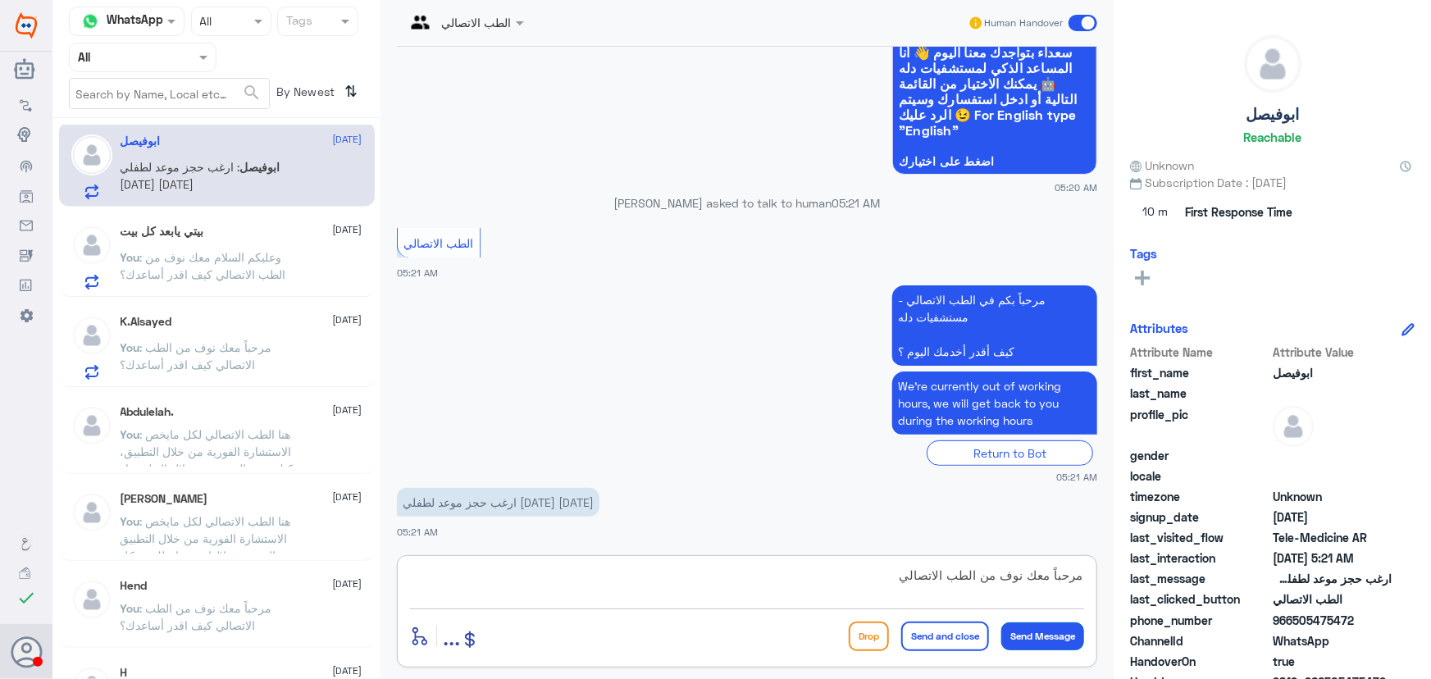
click at [1042, 635] on button "Send Message" at bounding box center [1042, 636] width 83 height 28
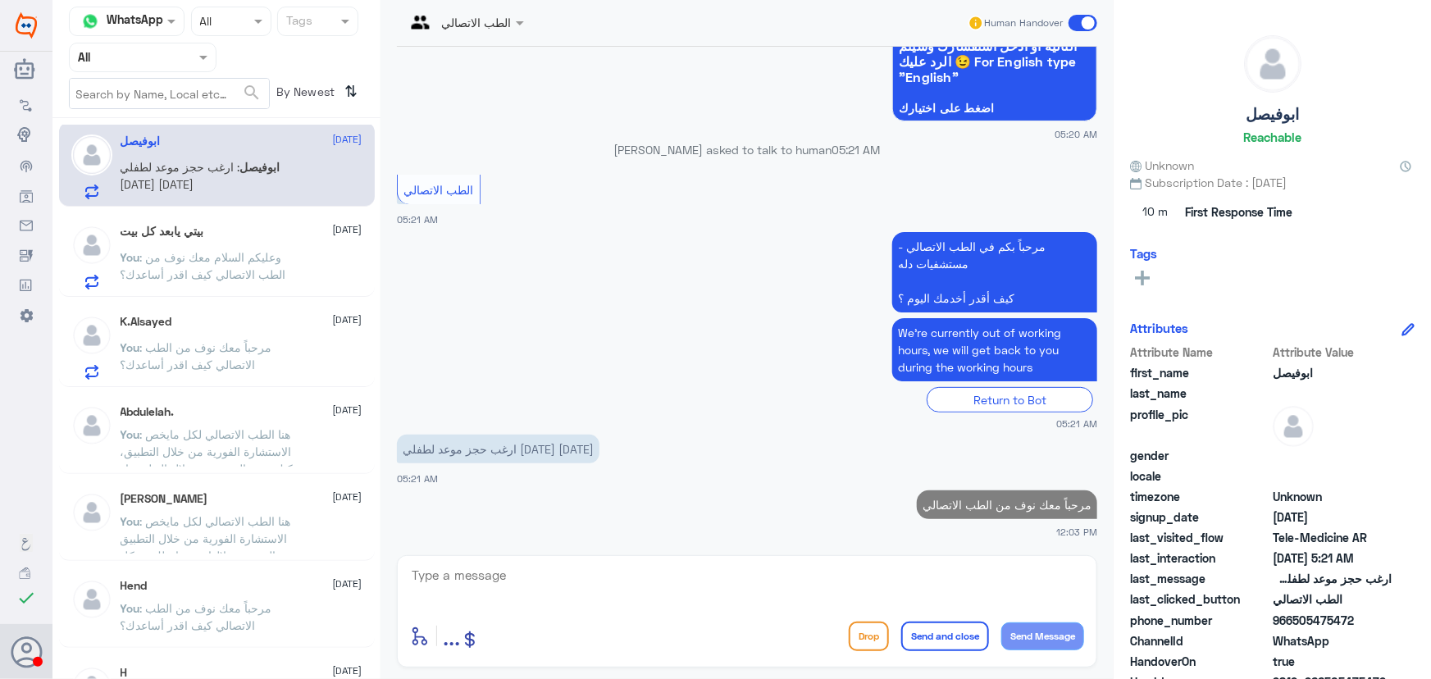
click at [905, 586] on textarea at bounding box center [747, 584] width 674 height 40
click at [443, 582] on textarea at bounding box center [747, 584] width 674 height 40
paste textarea "هنا الطب الاتصالي لكل مايخص الاستشارة الفورية من خلال التطبيق، يمكنك حجز الموعد…"
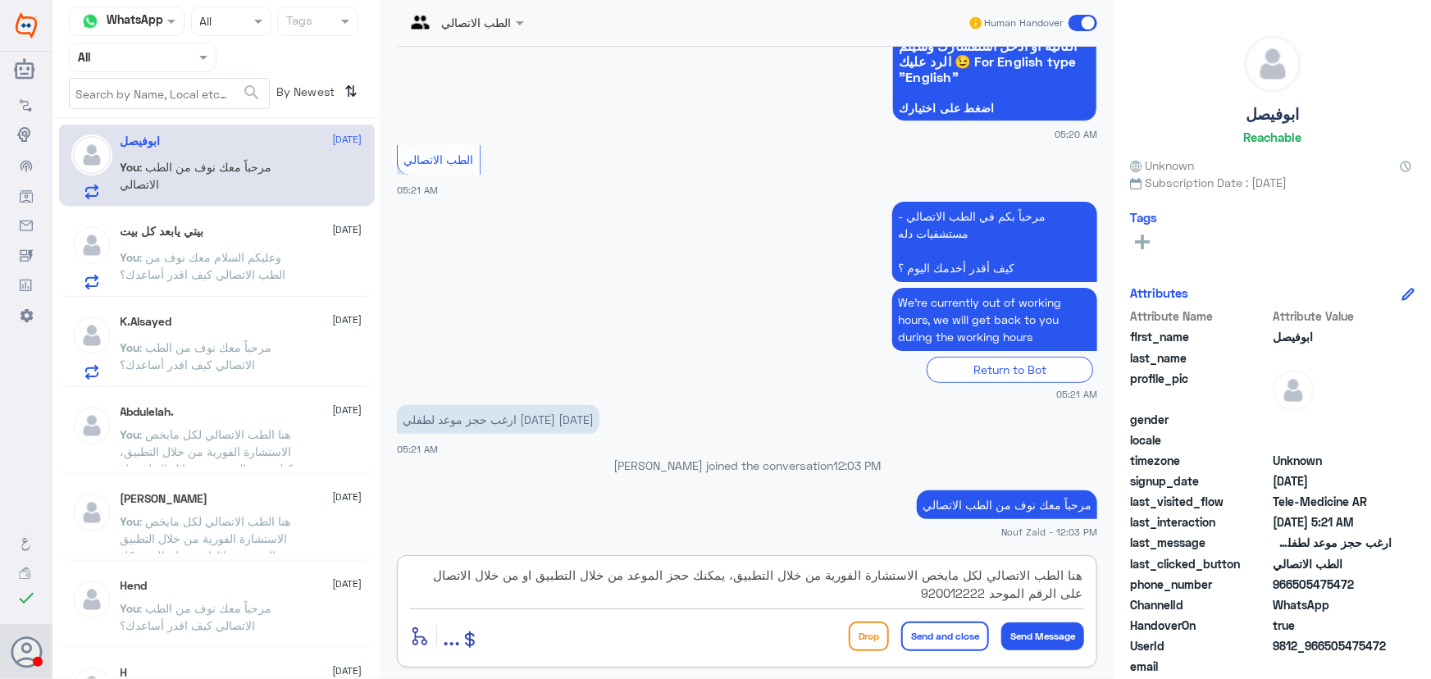
type textarea "هنا الطب الاتصالي لكل مايخص الاستشارة الفورية من خلال التطبيق، يمكنك حجز الموعد…"
click at [943, 636] on button "Send and close" at bounding box center [945, 637] width 88 height 30
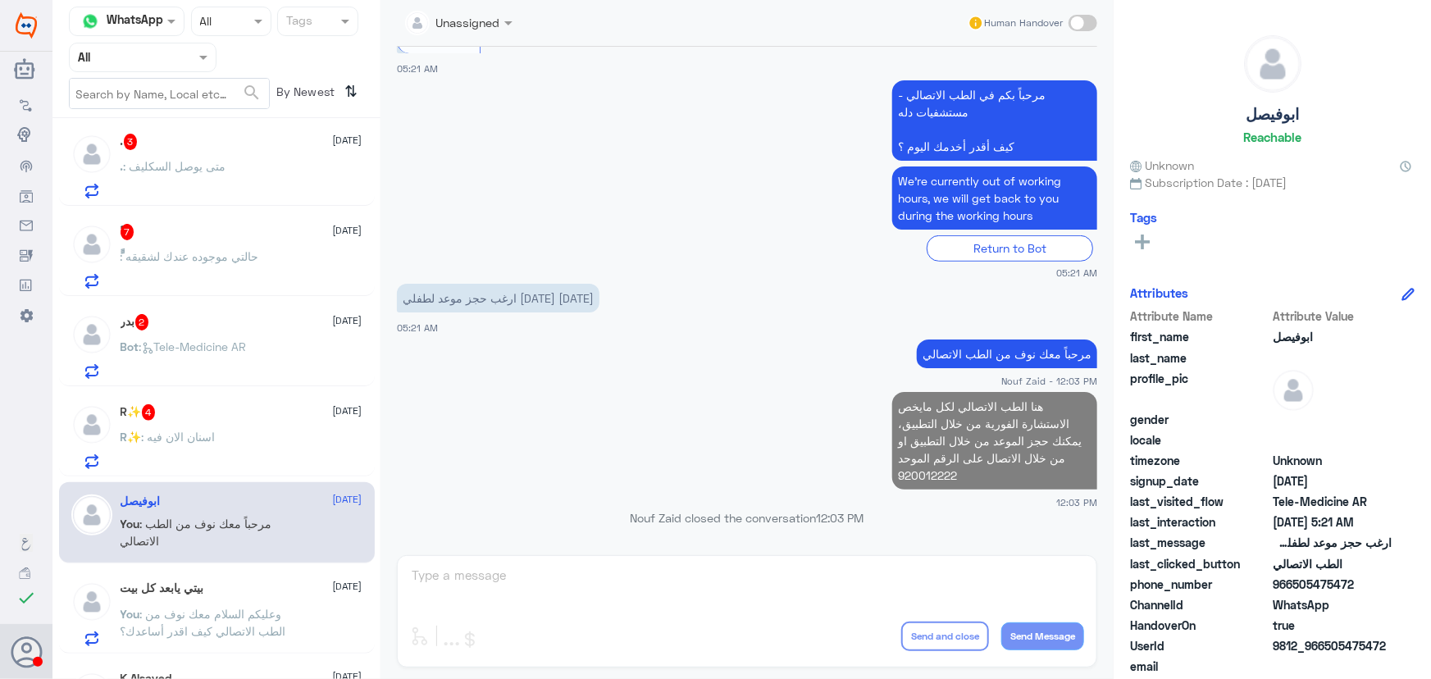
scroll to position [1350, 0]
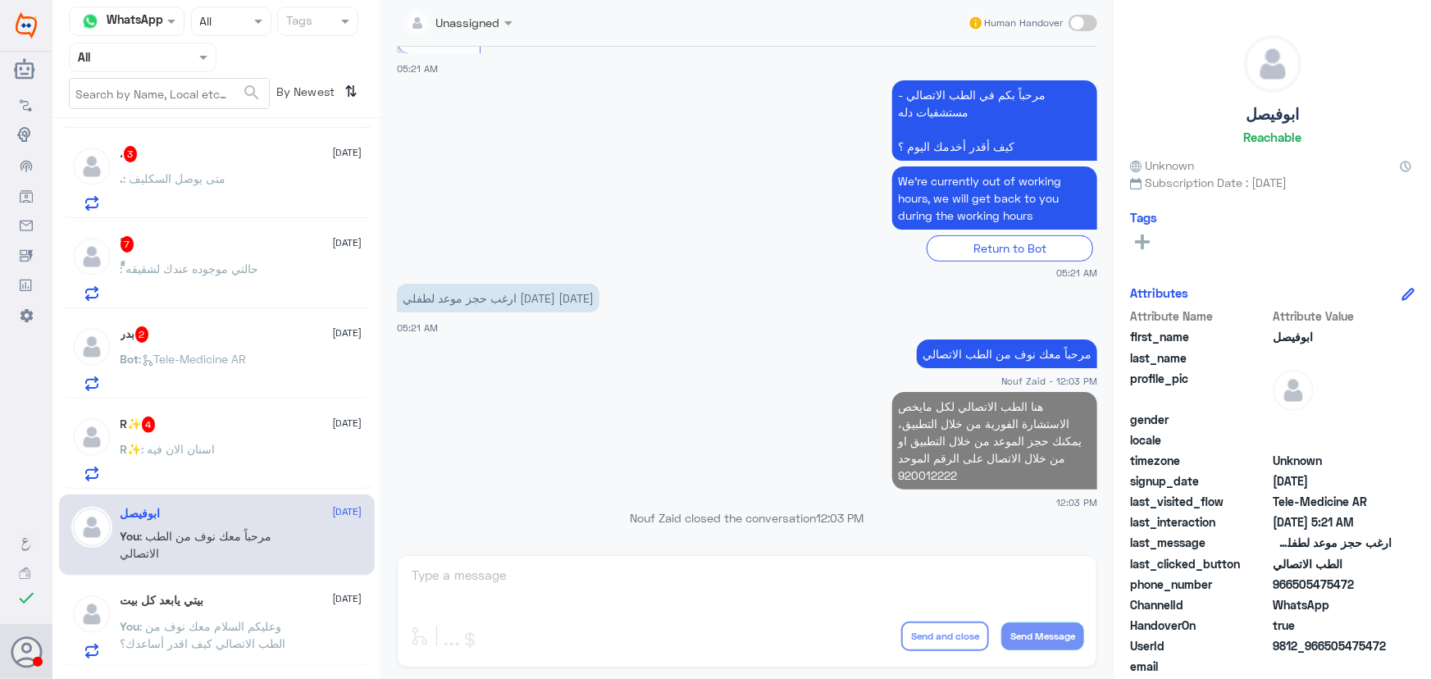
click at [295, 455] on div "R✨ : اسنان الان فيه" at bounding box center [242, 463] width 242 height 37
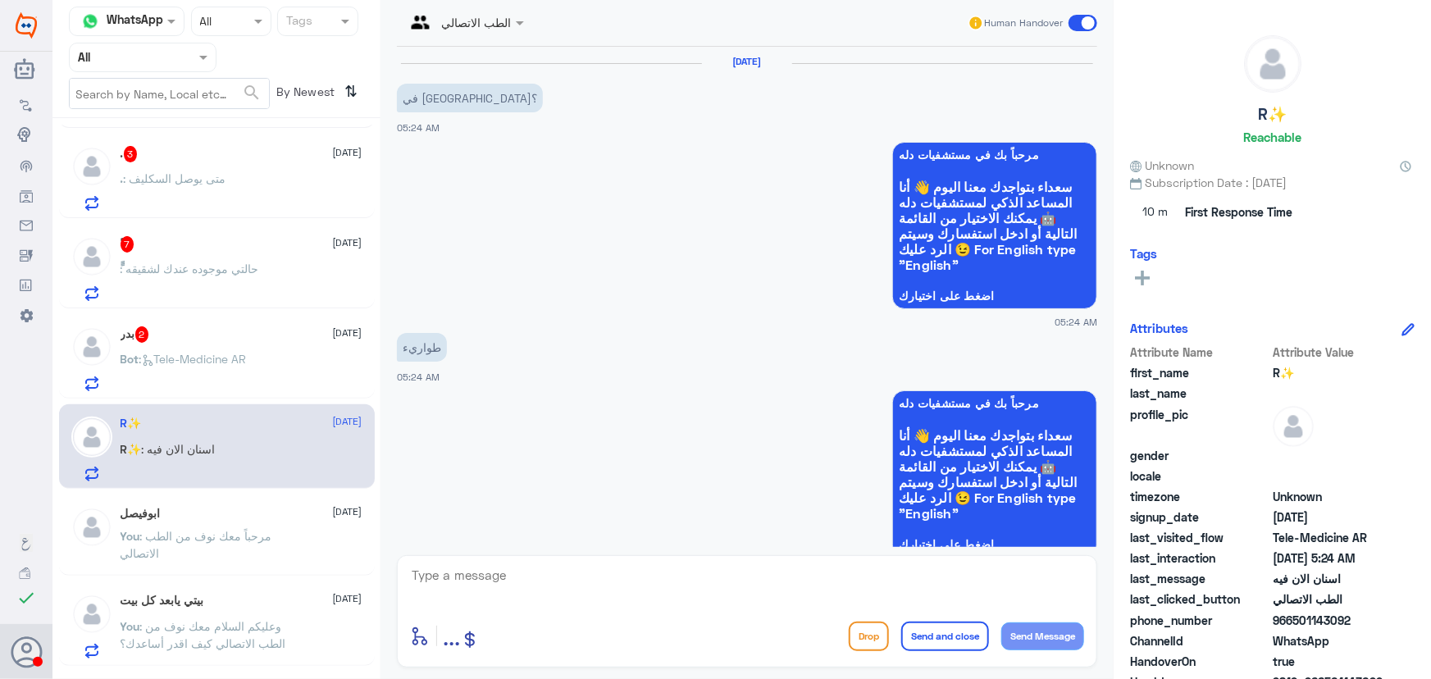
scroll to position [384, 0]
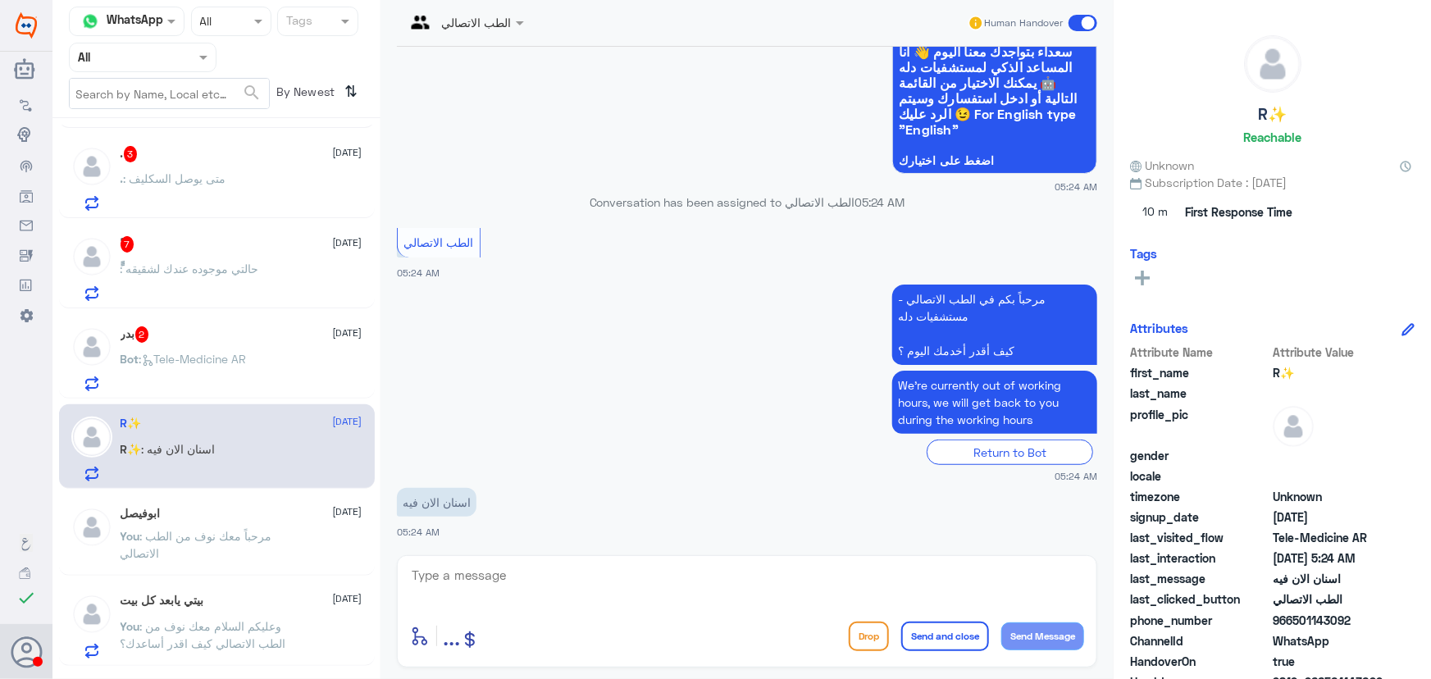
click at [657, 569] on textarea at bounding box center [747, 584] width 674 height 40
paste textarea "مرحباً معك نوف من الطب الاتصالي"
type textarea "مرحباً معك نوف من الطب الاتصالي"
click at [1060, 632] on button "Send Message" at bounding box center [1042, 636] width 83 height 28
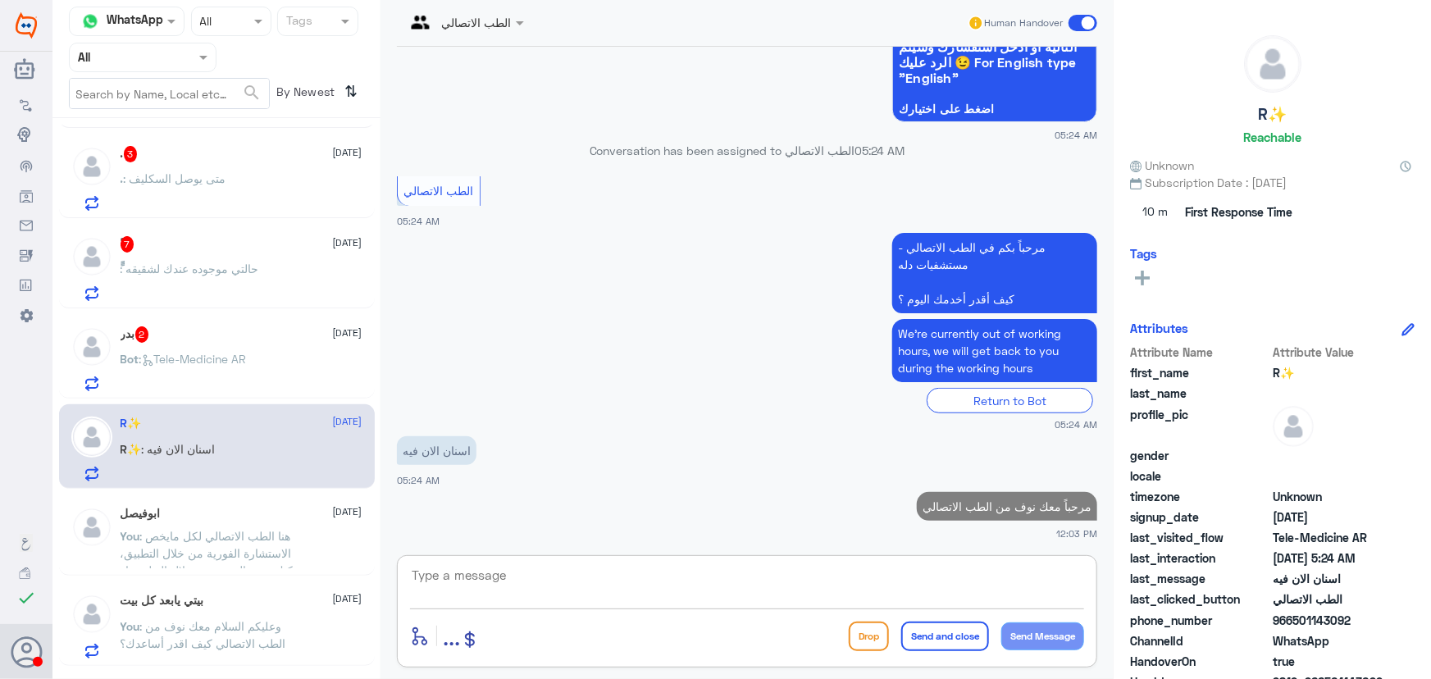
click at [857, 577] on textarea at bounding box center [747, 584] width 674 height 40
paste textarea "هنا الطب الاتصالي لكل مايخص الاستشارة الفورية من خلال التطبيق، يمكنك حجز الموعد…"
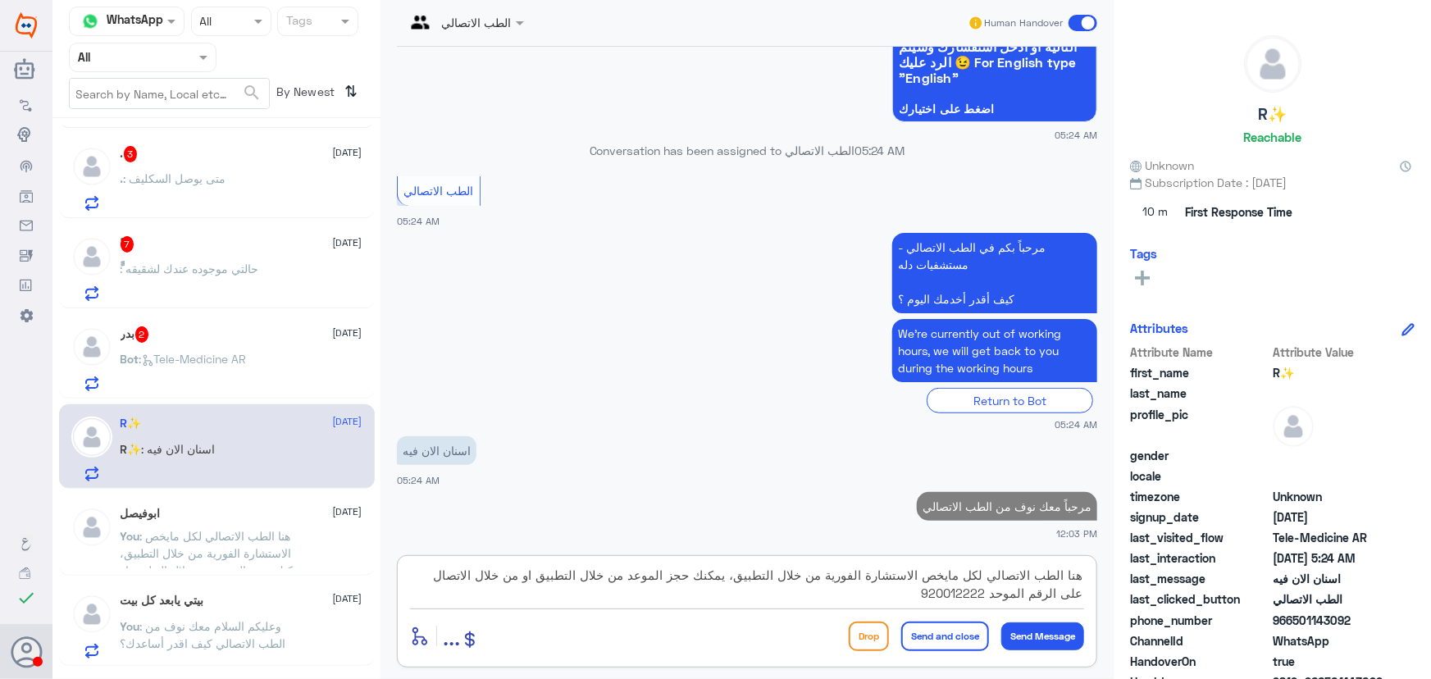
type textarea "هنا الطب الاتصالي لكل مايخص الاستشارة الفورية من خلال التطبيق، يمكنك حجز الموعد…"
click at [953, 635] on button "Send and close" at bounding box center [945, 637] width 88 height 30
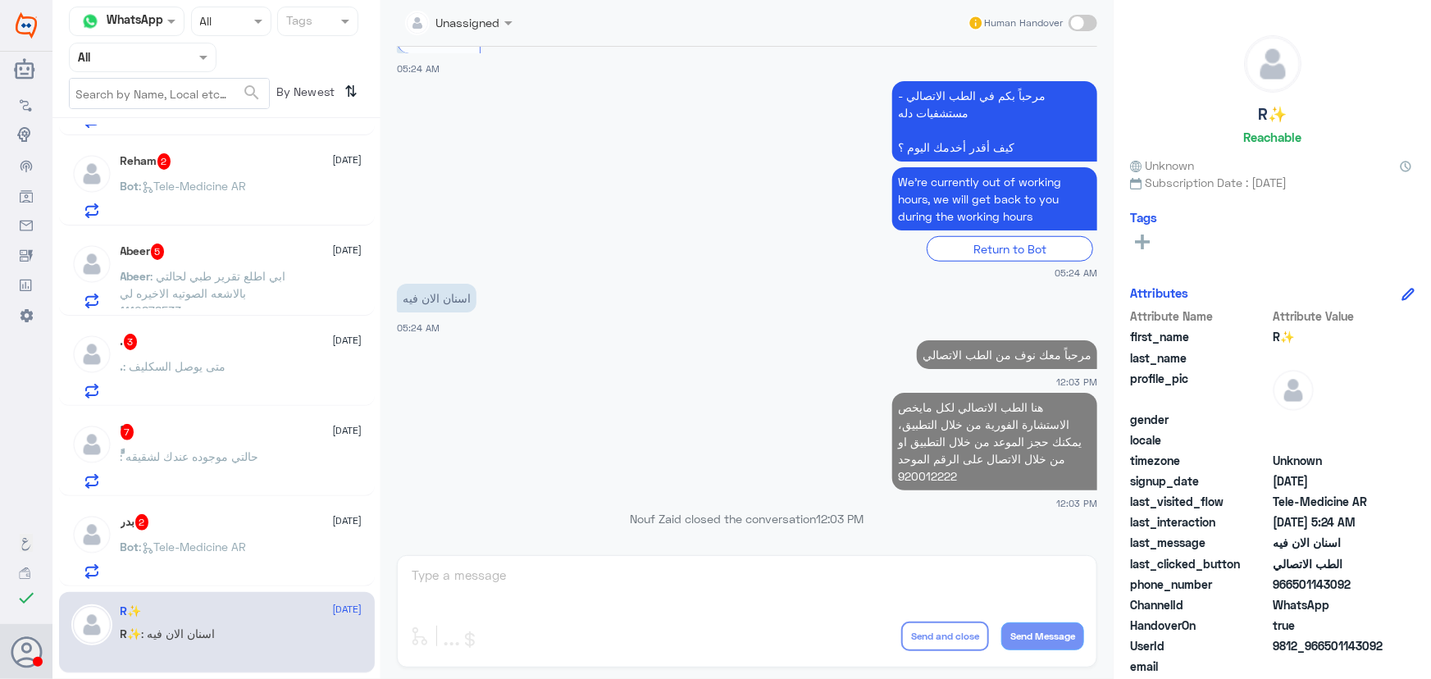
scroll to position [1126, 0]
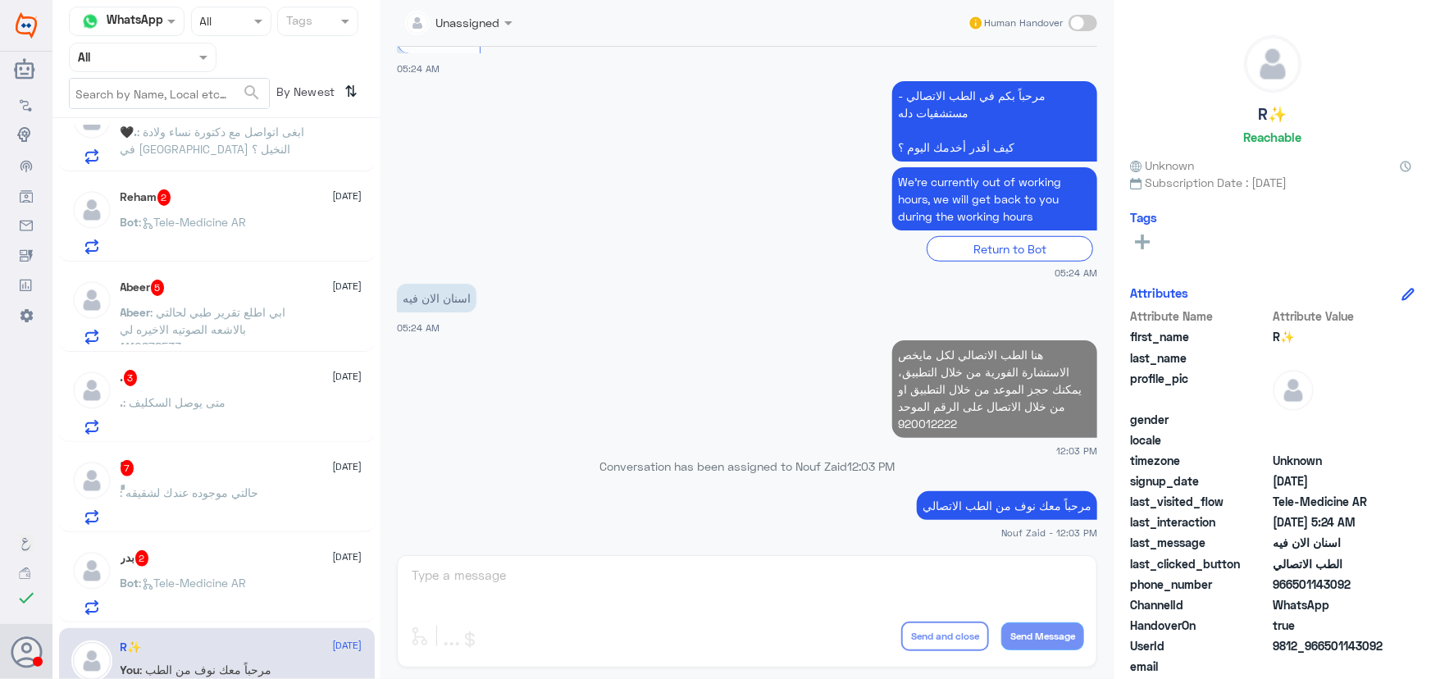
click at [271, 557] on div "بدر 2 9 October" at bounding box center [242, 558] width 242 height 16
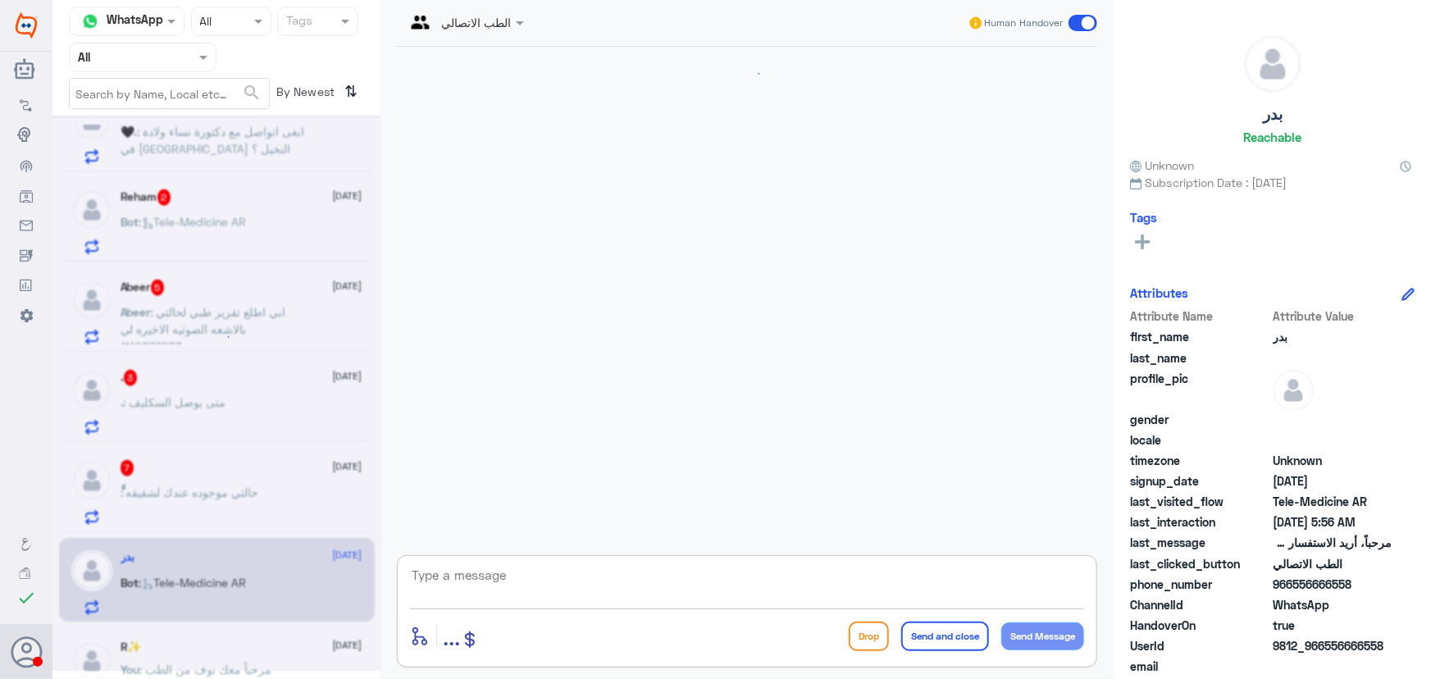
click at [598, 581] on textarea at bounding box center [747, 584] width 674 height 40
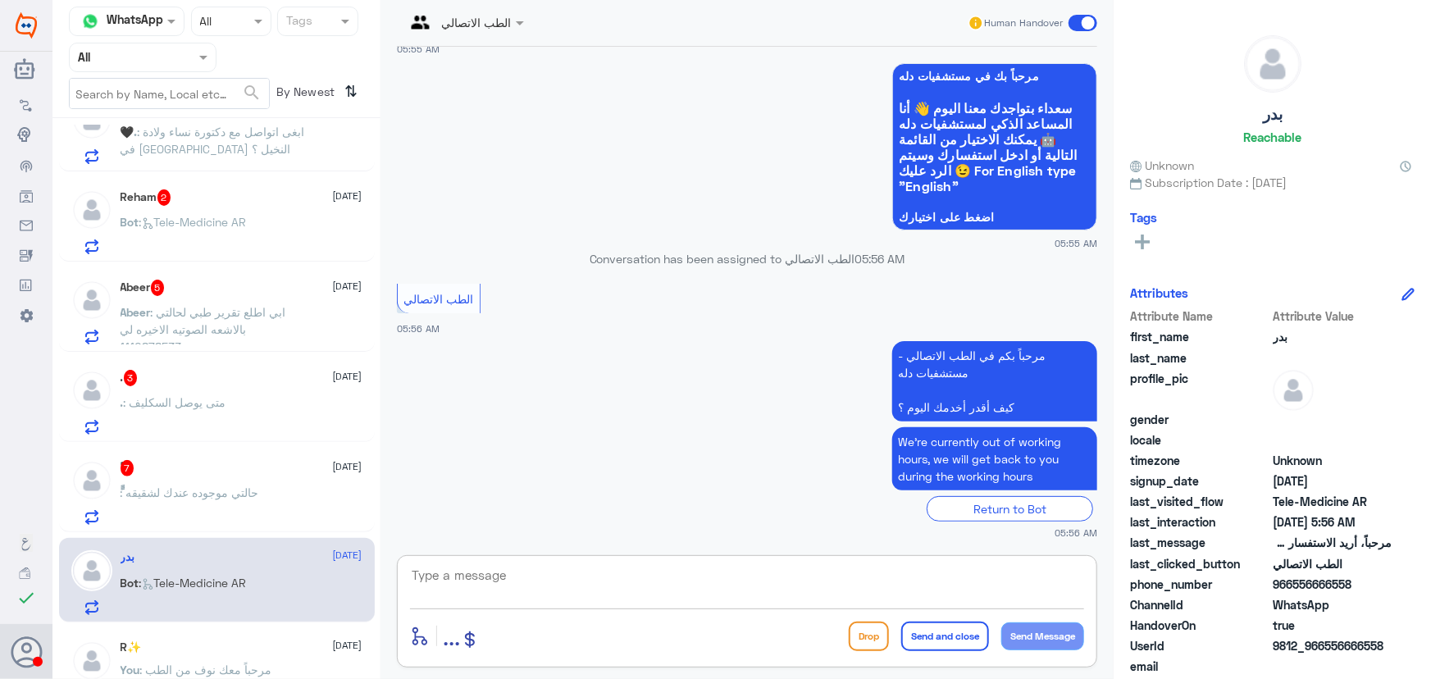
paste textarea "مرحباً معك نوف من الطب الاتصالي كيف اقدر أساعدك؟"
type textarea "مرحباً معك نوف من الطب الاتصالي كيف اقدر أساعدك؟"
click at [1054, 643] on button "Send Message" at bounding box center [1042, 636] width 83 height 28
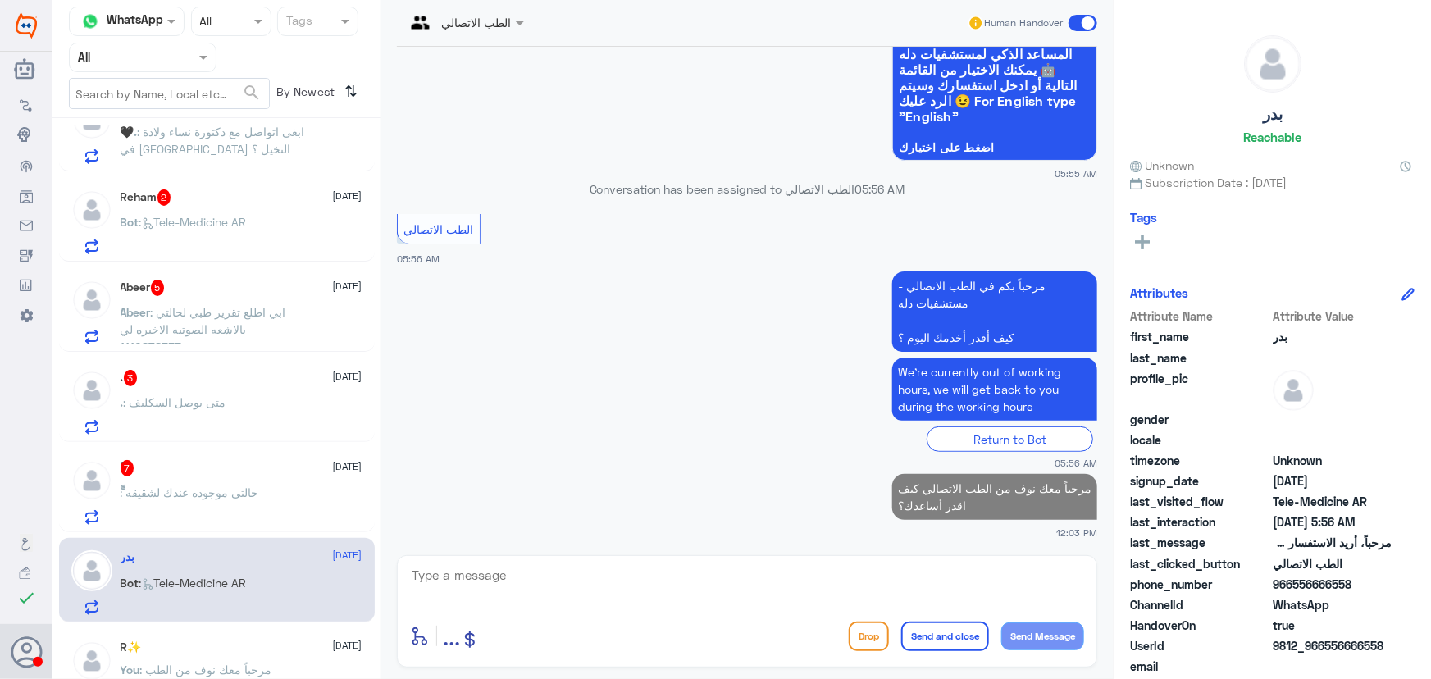
click at [170, 472] on div "ًً 7 9 October" at bounding box center [242, 468] width 242 height 16
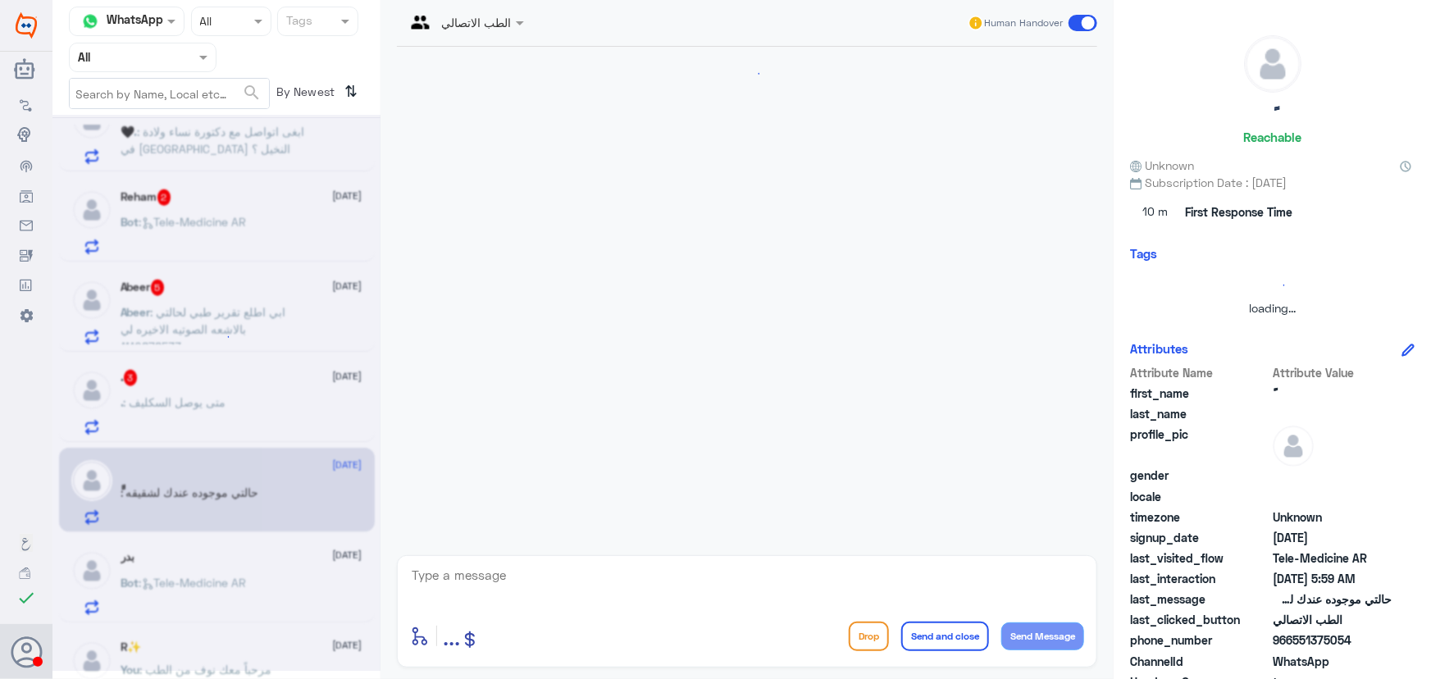
scroll to position [693, 0]
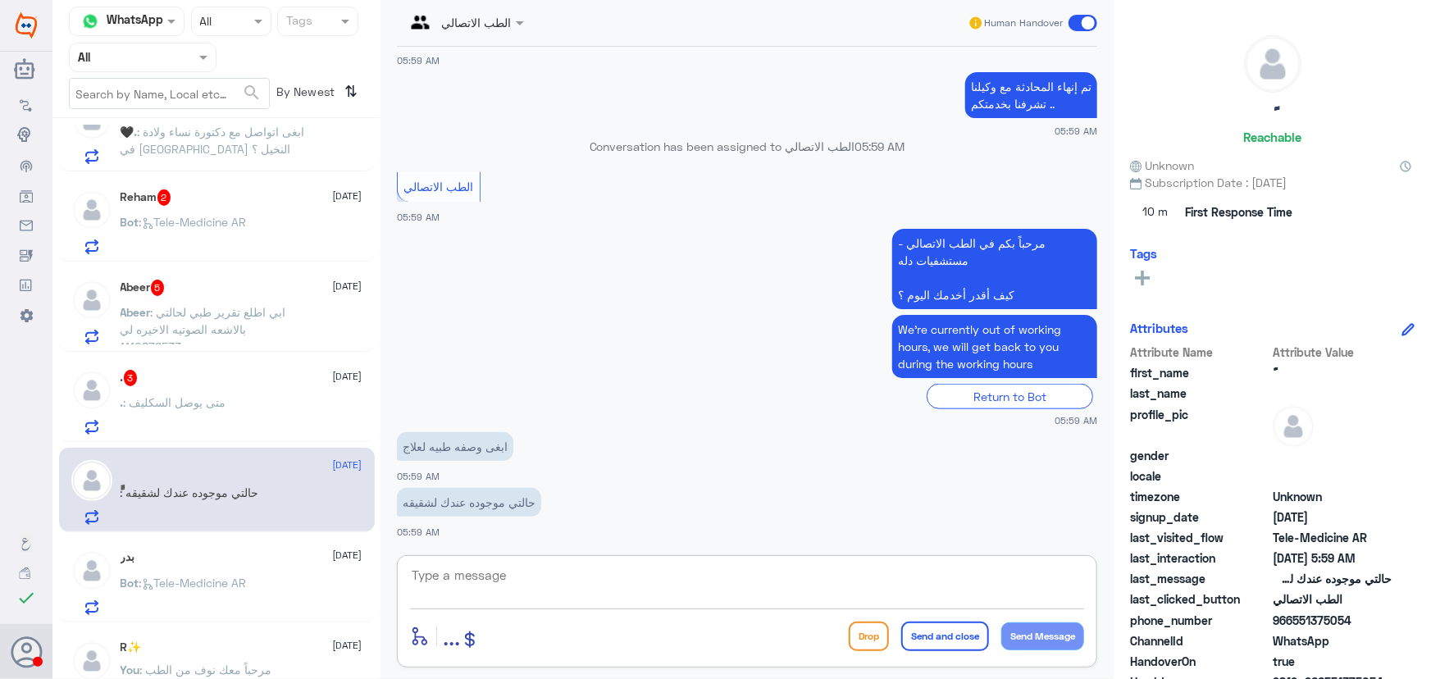
click at [609, 593] on textarea at bounding box center [747, 584] width 674 height 40
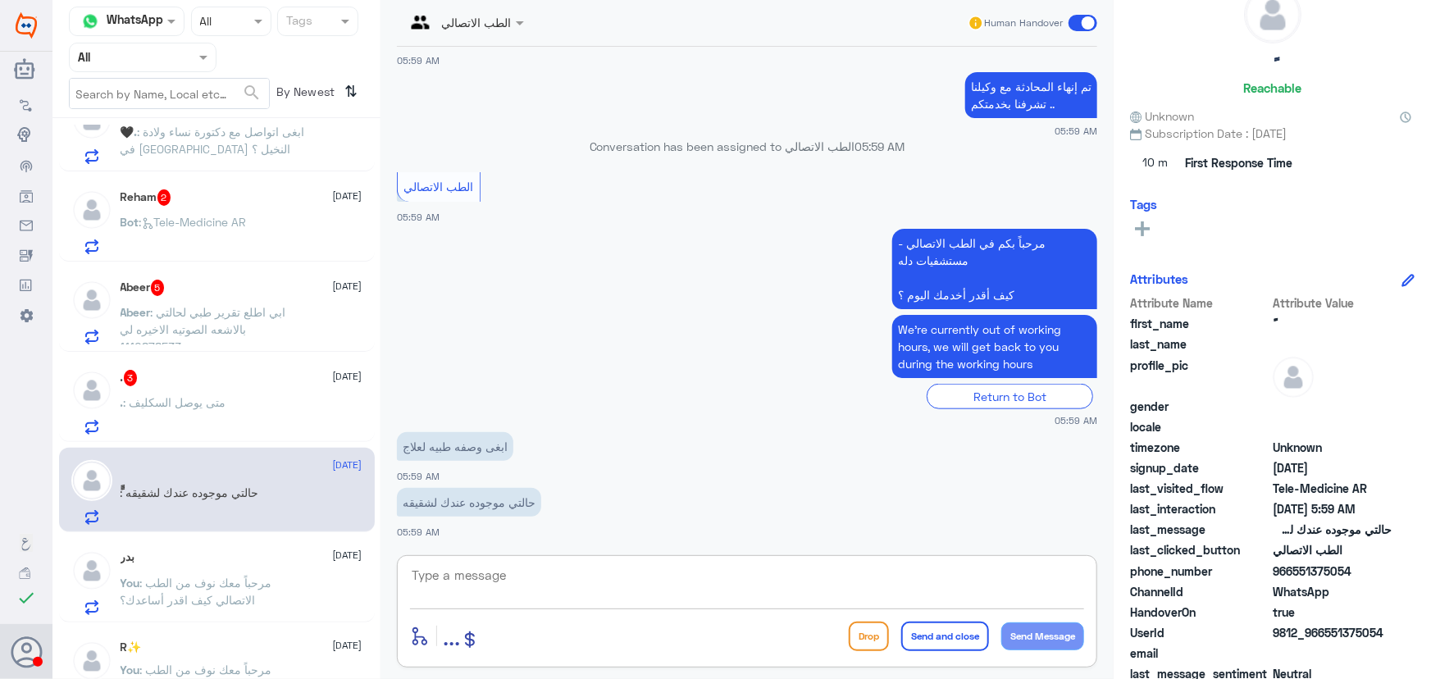
scroll to position [74, 0]
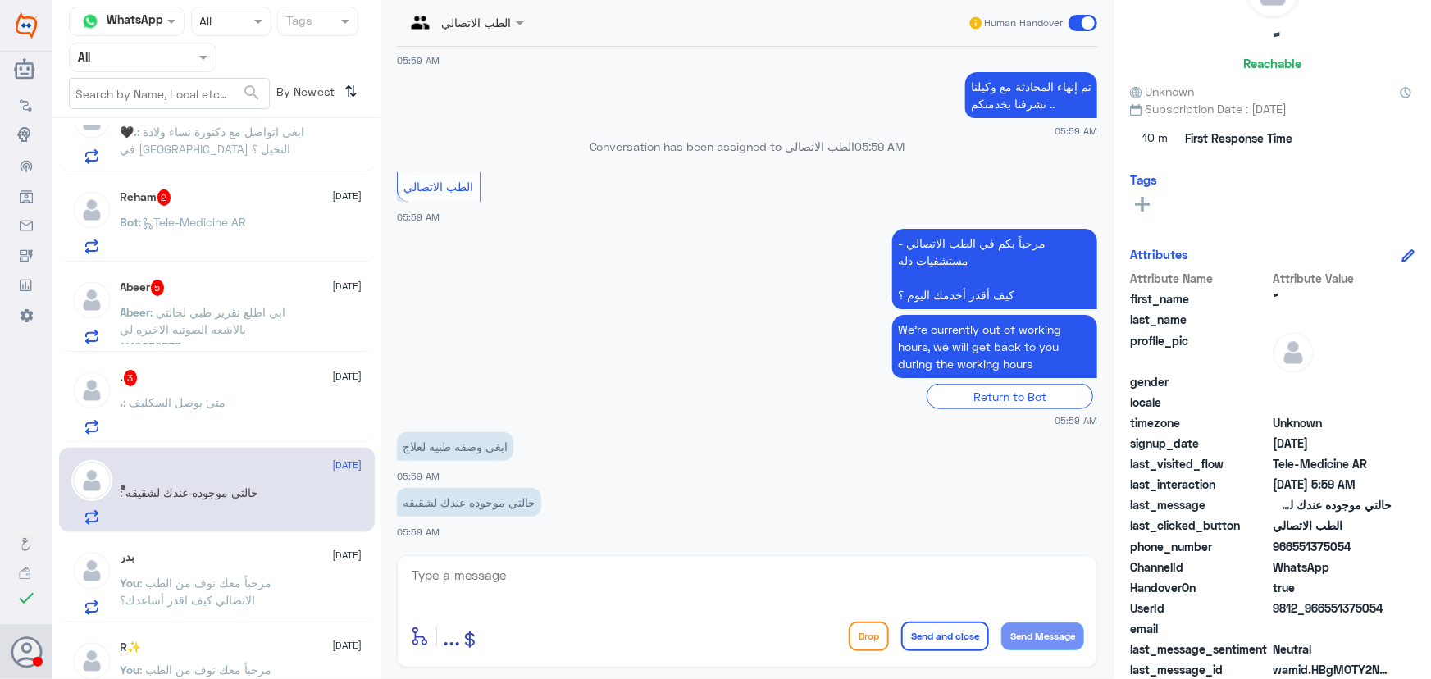
drag, startPoint x: 1293, startPoint y: 546, endPoint x: 1417, endPoint y: 541, distance: 123.9
click at [1418, 541] on div "ًً Reachable Unknown Subscription Date : 10/09/2025 10 m First Response Time Ta…" at bounding box center [1272, 342] width 317 height 684
copy span "551375054"
click at [543, 572] on textarea at bounding box center [747, 584] width 674 height 40
type textarea "l"
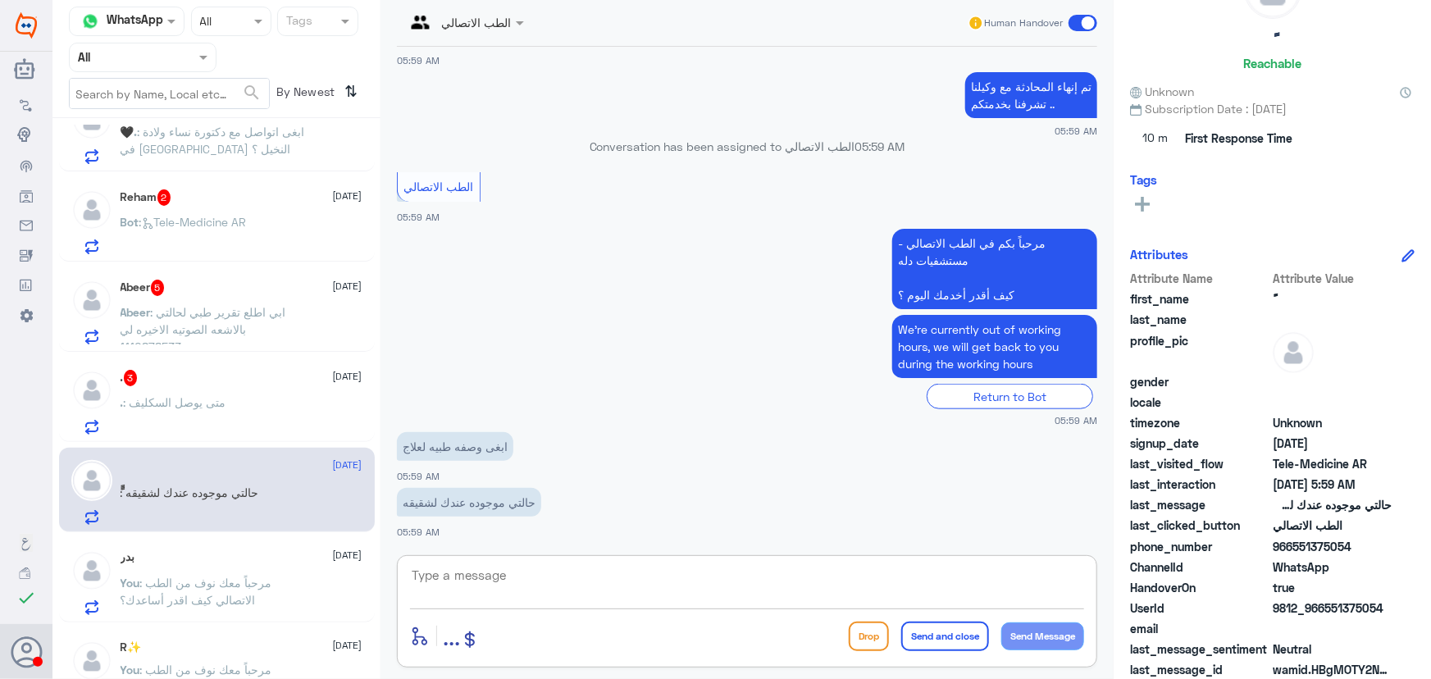
paste textarea "مرحباً معك نوف من الطب الاتصالي"
type textarea "مرحباً معك نوف من الطب الاتصالي"
click at [1073, 628] on button "Send Message" at bounding box center [1042, 636] width 83 height 28
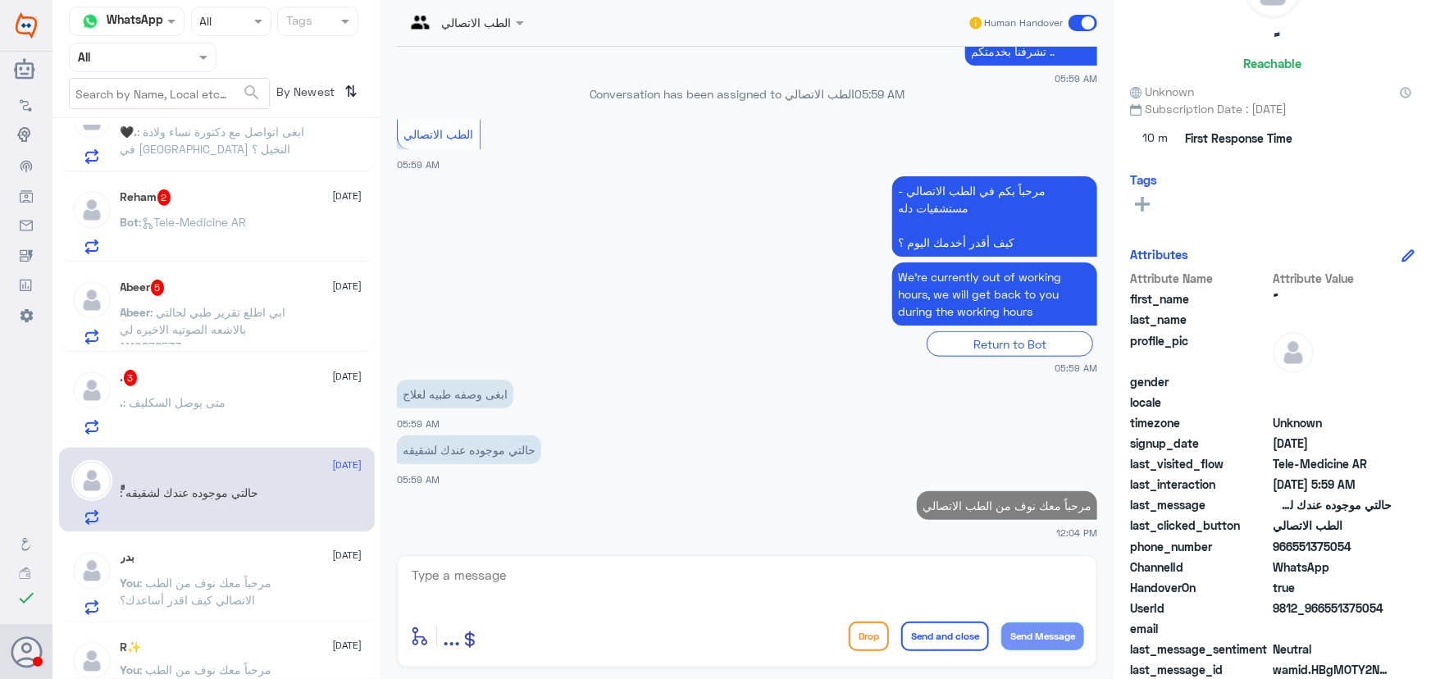
click at [834, 577] on textarea at bounding box center [747, 584] width 674 height 40
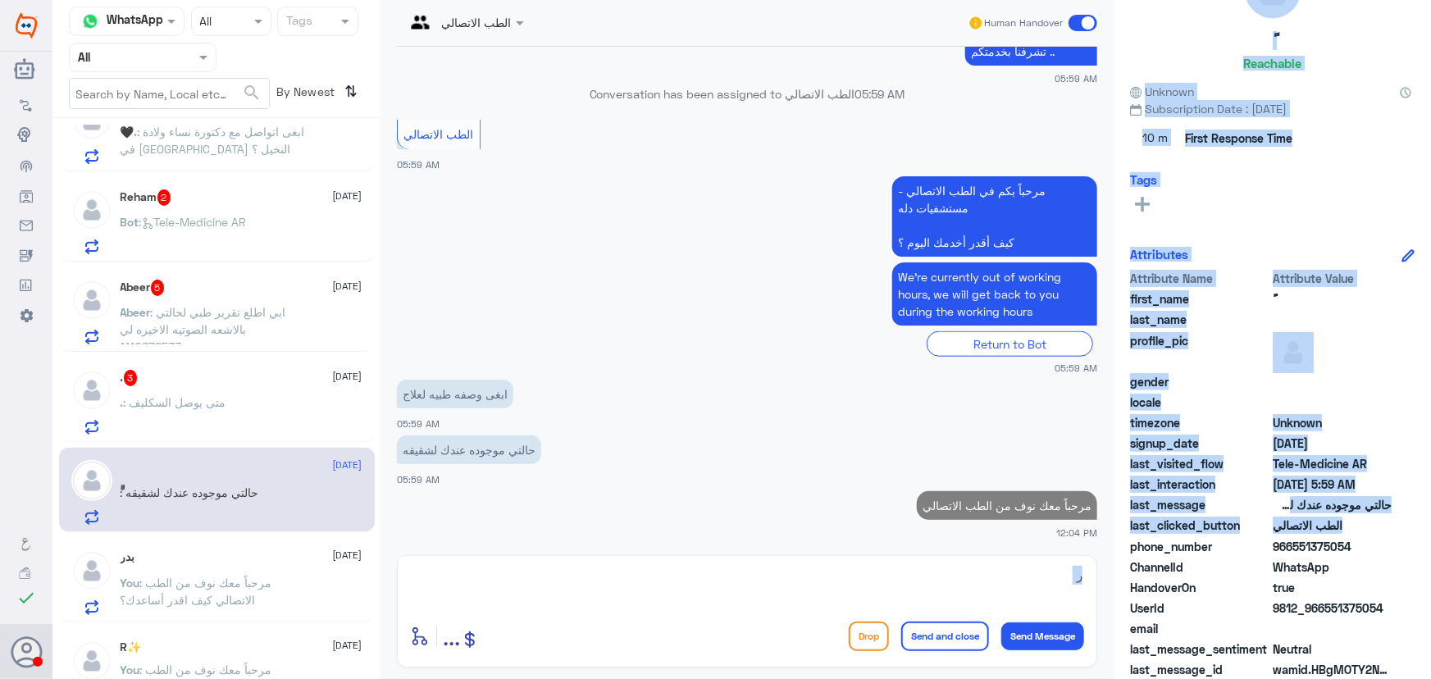
drag, startPoint x: 750, startPoint y: 558, endPoint x: 1142, endPoint y: 556, distance: 391.2
click at [1138, 556] on div "Channel WhatsApp Status × All Tags Agent Filter All search By Newest ⇅ 💎 9 Octo…" at bounding box center [741, 342] width 1379 height 684
click at [1013, 581] on textarea "ر" at bounding box center [747, 584] width 674 height 40
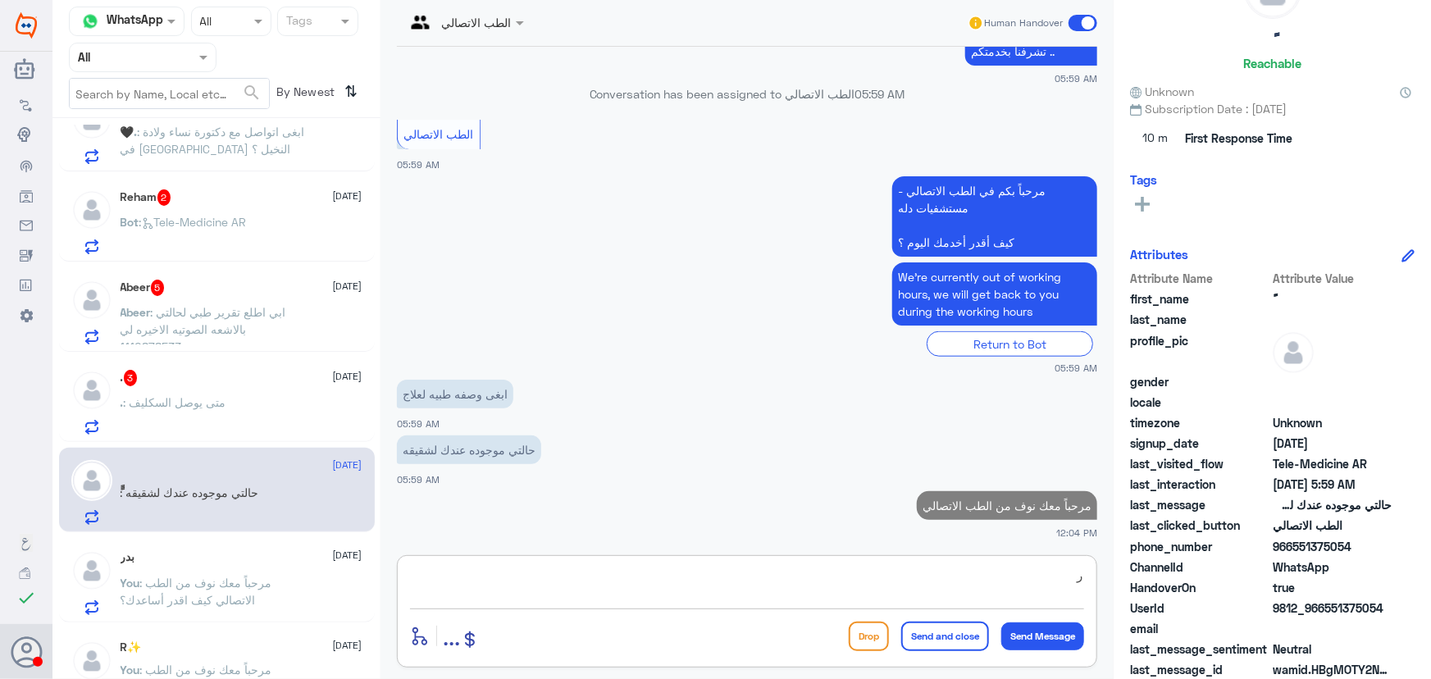
drag, startPoint x: 1013, startPoint y: 581, endPoint x: 1075, endPoint y: 577, distance: 62.5
click at [1074, 577] on textarea "ر" at bounding box center [747, 584] width 674 height 40
drag, startPoint x: 1078, startPoint y: 577, endPoint x: 1179, endPoint y: 581, distance: 101.0
click at [1156, 580] on div "Channel WhatsApp Status × All Tags Agent Filter All search By Newest ⇅ 💎 9 Octo…" at bounding box center [741, 342] width 1379 height 684
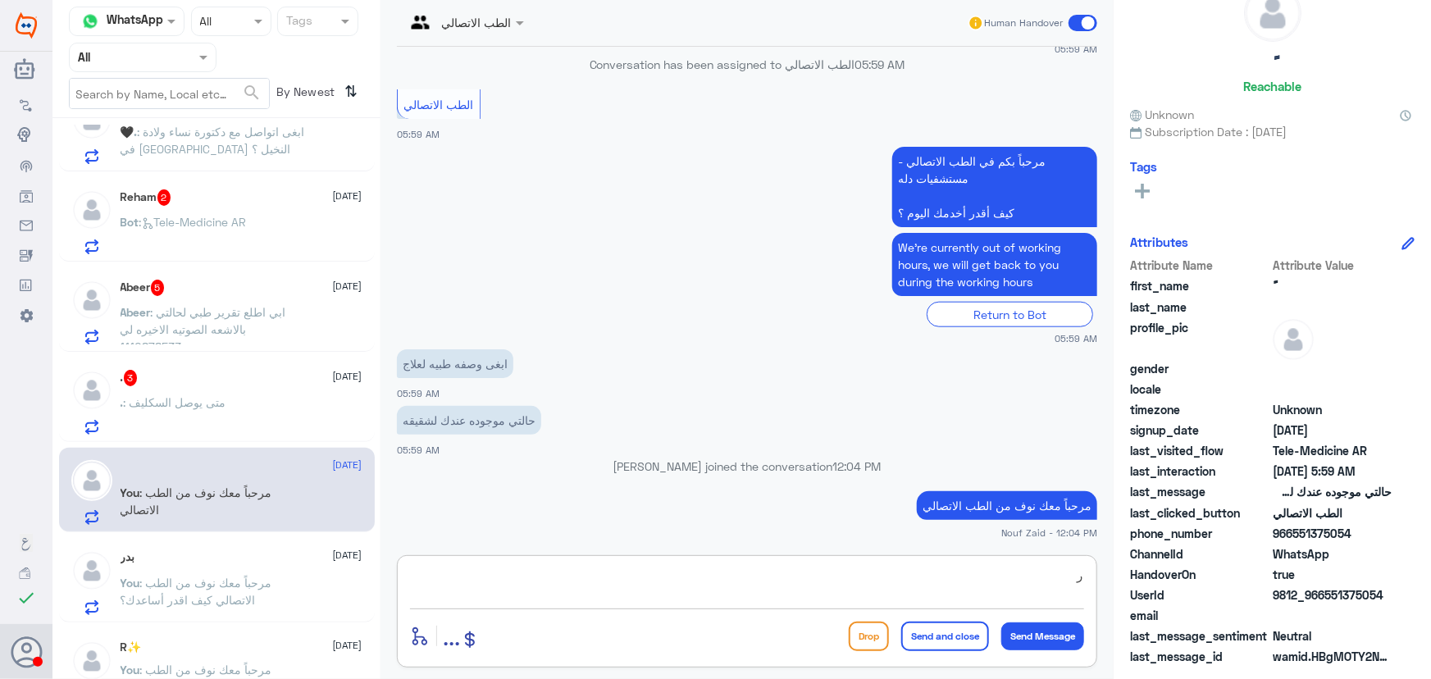
paste textarea "هنا الطب الاتصالي لكل مايخص الاستشارة الفورية من خلال التطبيق، يمكنك حجز الموعد…"
type textarea "هنا الطب الاتصالي لكل مايخص الاستشارة الفورية من خلال التطبيق، يمكنك حجز الموعد…"
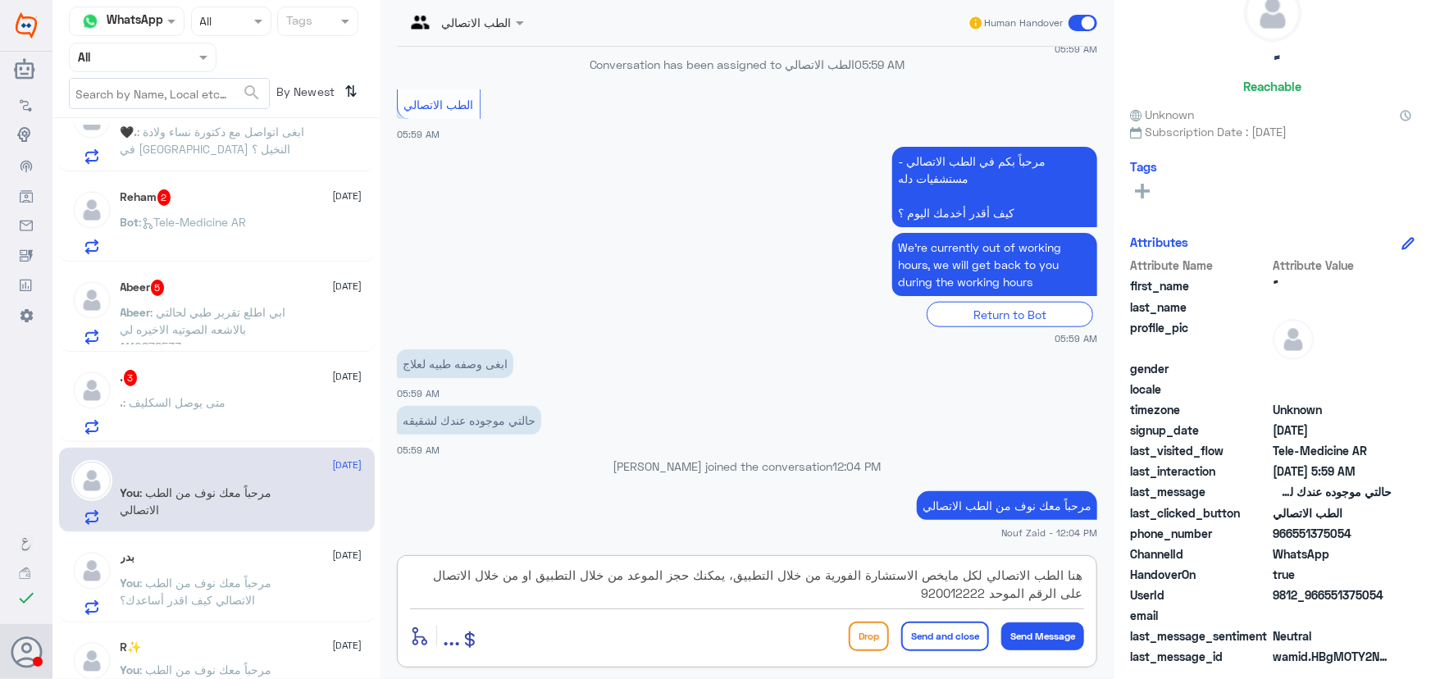
drag, startPoint x: 888, startPoint y: 595, endPoint x: 1117, endPoint y: 540, distance: 235.3
click at [1117, 540] on div "Channel WhatsApp Status × All Tags Agent Filter All search By Newest ⇅ 💎 9 Octo…" at bounding box center [741, 342] width 1379 height 684
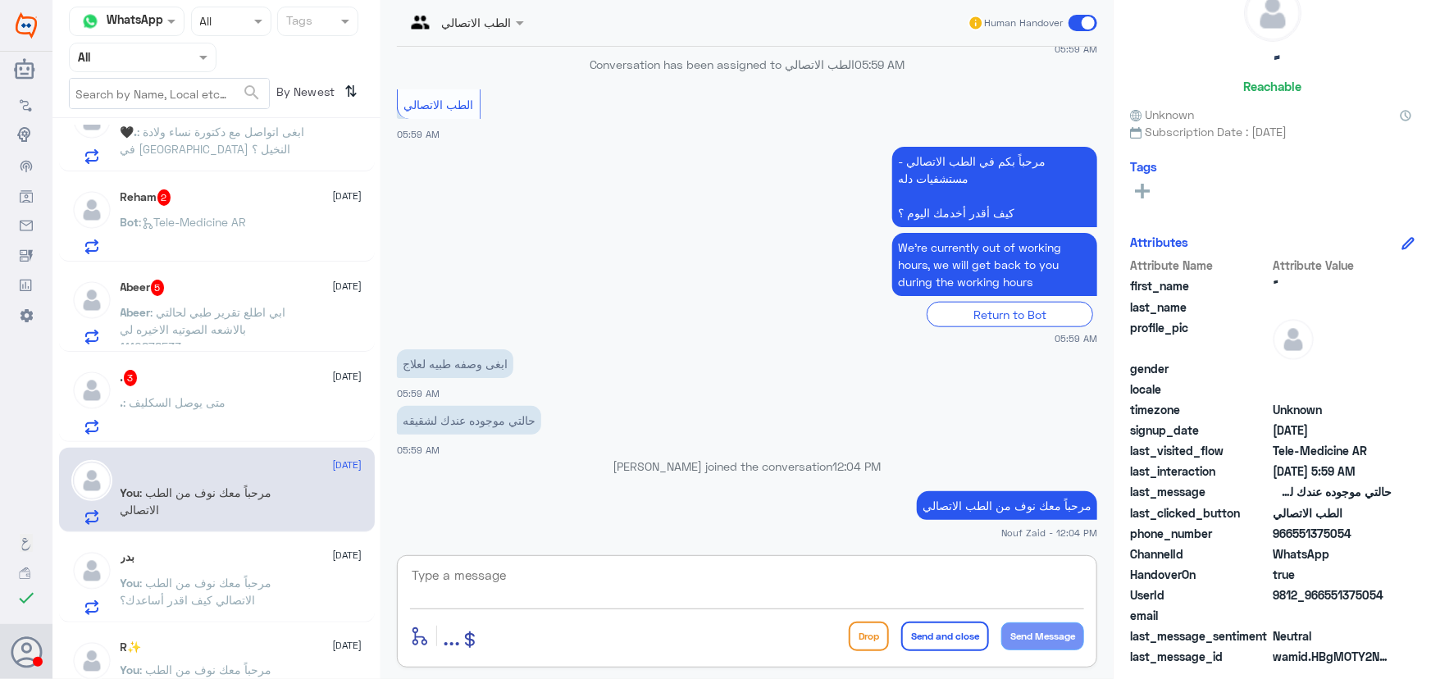
paste textarea "هنا الطب الاتصالي لكل مايخص الاستشارة الفورية من خلال التطبيق والتي من خلالها ي…"
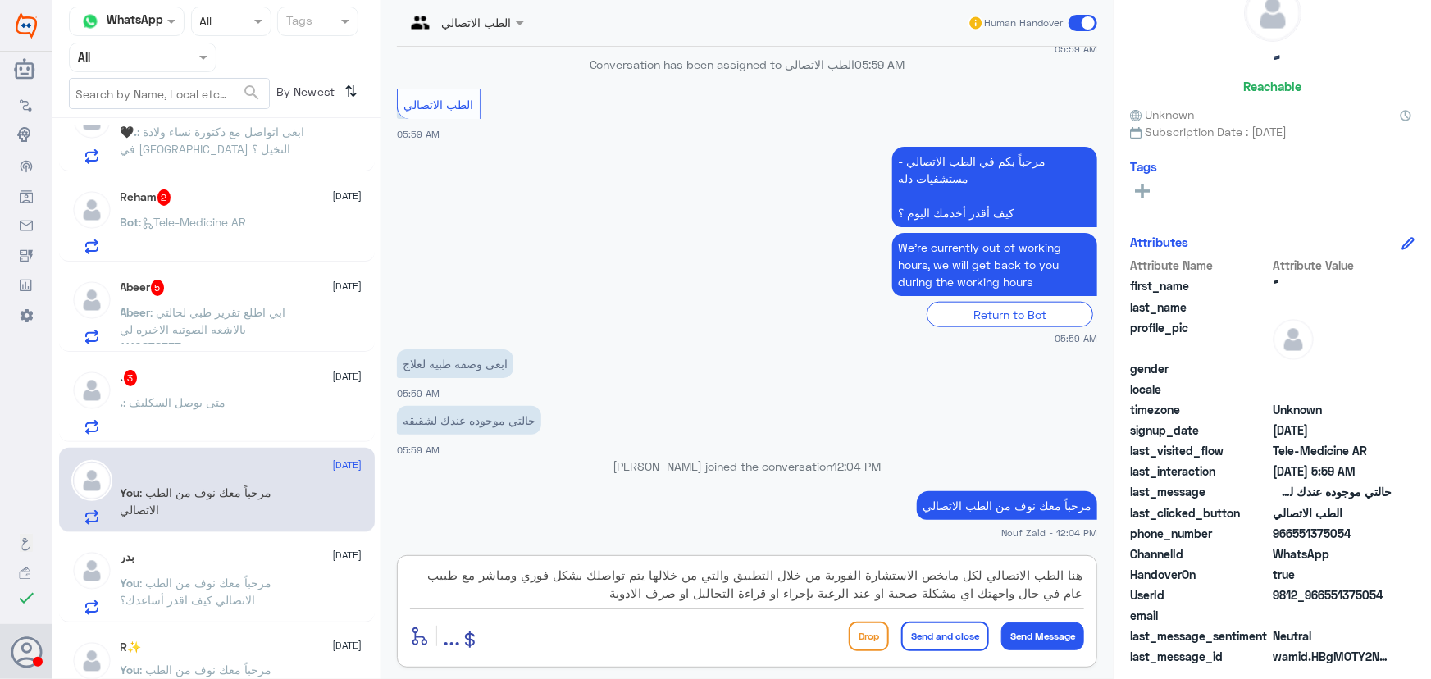
type textarea "هنا الطب الاتصالي لكل مايخص الاستشارة الفورية من خلال التطبيق والتي من خلالها ي…"
click at [938, 629] on button "Send and close" at bounding box center [945, 637] width 88 height 30
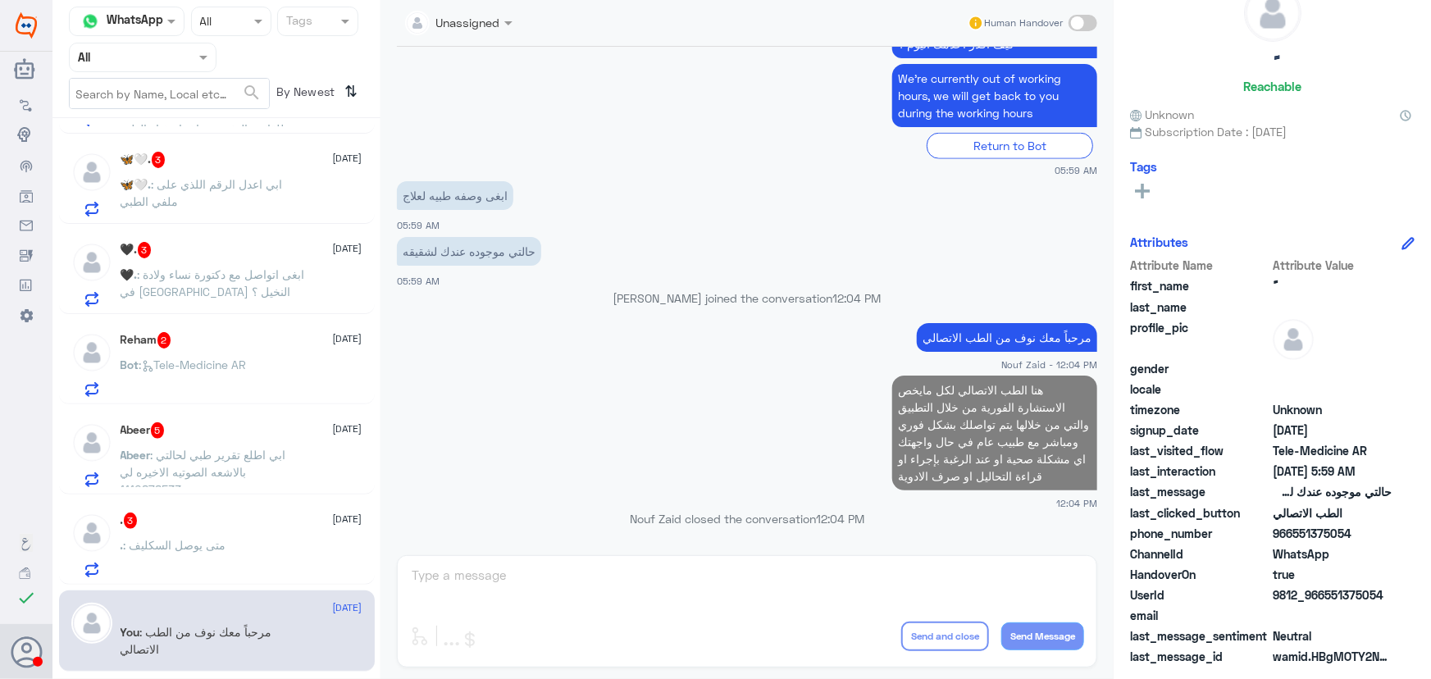
scroll to position [977, 0]
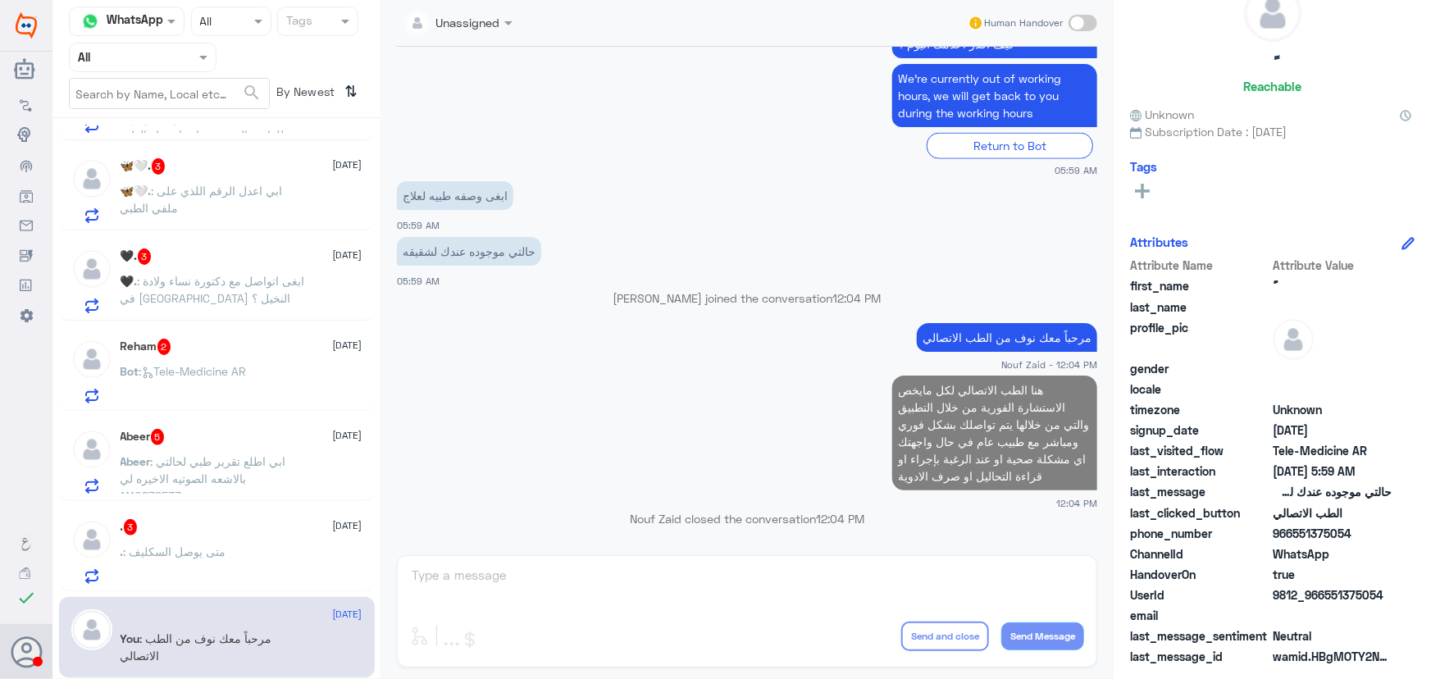
click at [180, 522] on div ". 3 9 October" at bounding box center [242, 527] width 242 height 16
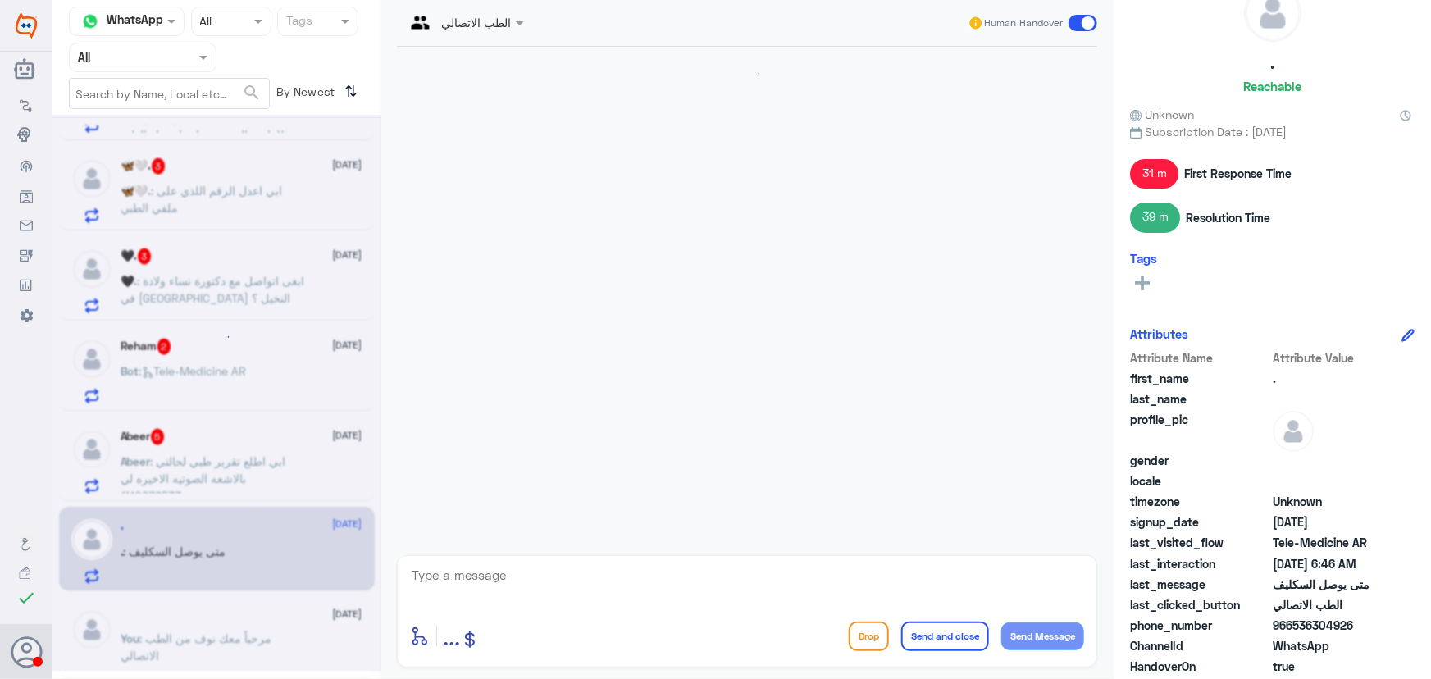
scroll to position [1484, 0]
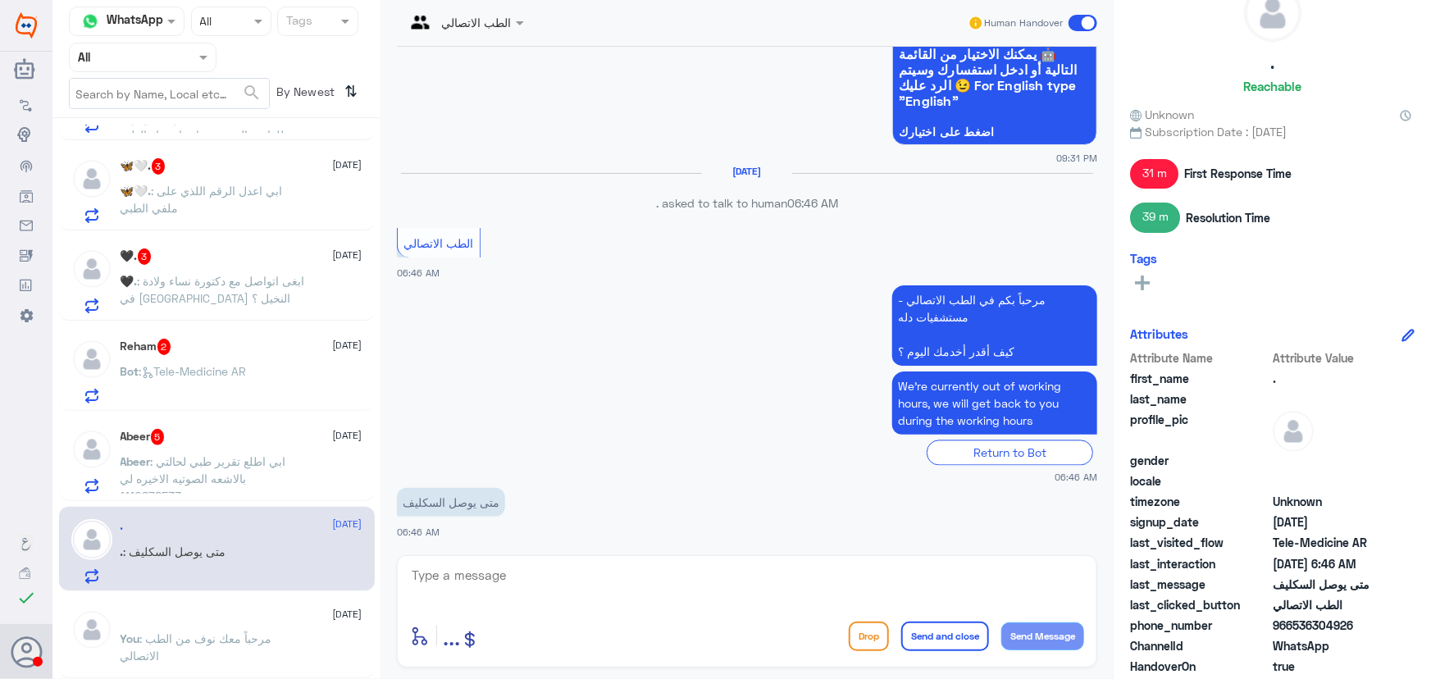
click at [638, 573] on textarea at bounding box center [747, 584] width 674 height 40
paste textarea "مرحباً معك نوف من الطب الاتصالي"
type textarea "مرحباً معك نوف من الطب الاتصالي"
drag, startPoint x: 1054, startPoint y: 634, endPoint x: 993, endPoint y: 630, distance: 60.8
click at [1053, 634] on button "Send Message" at bounding box center [1042, 636] width 83 height 28
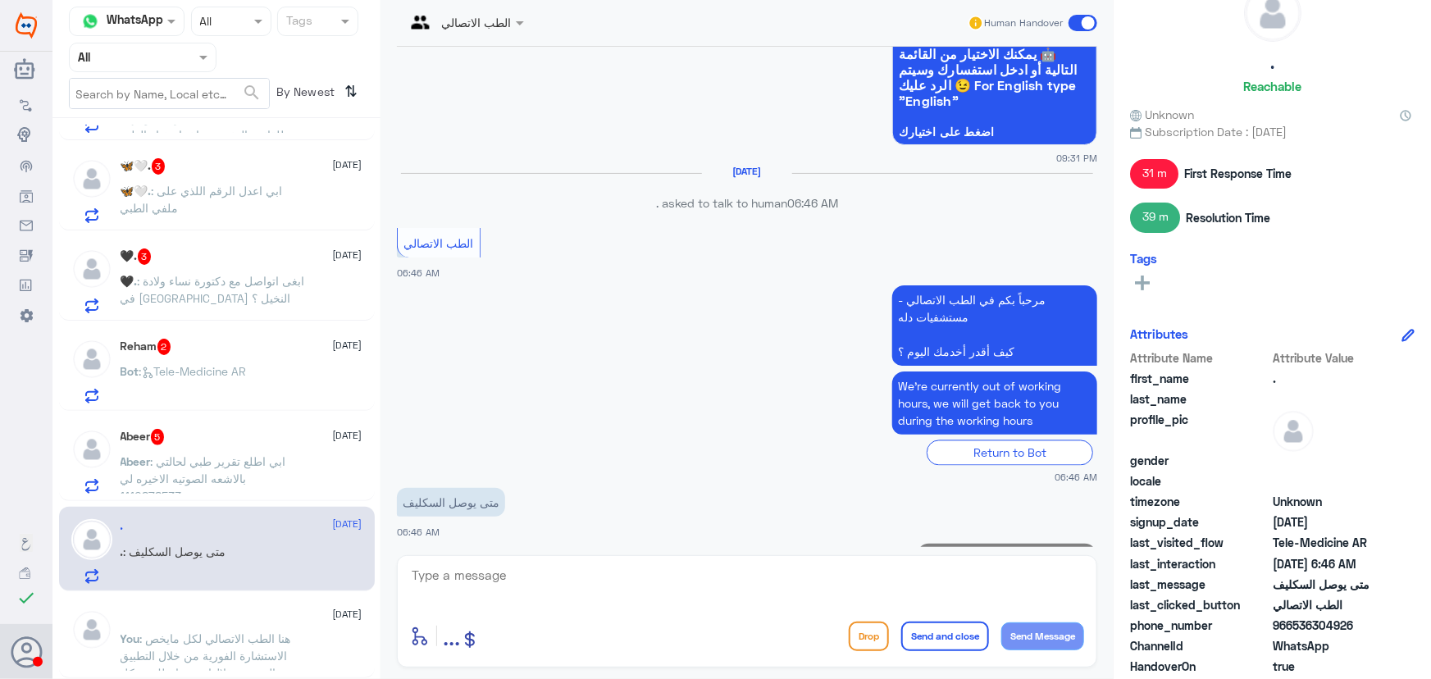
scroll to position [1536, 0]
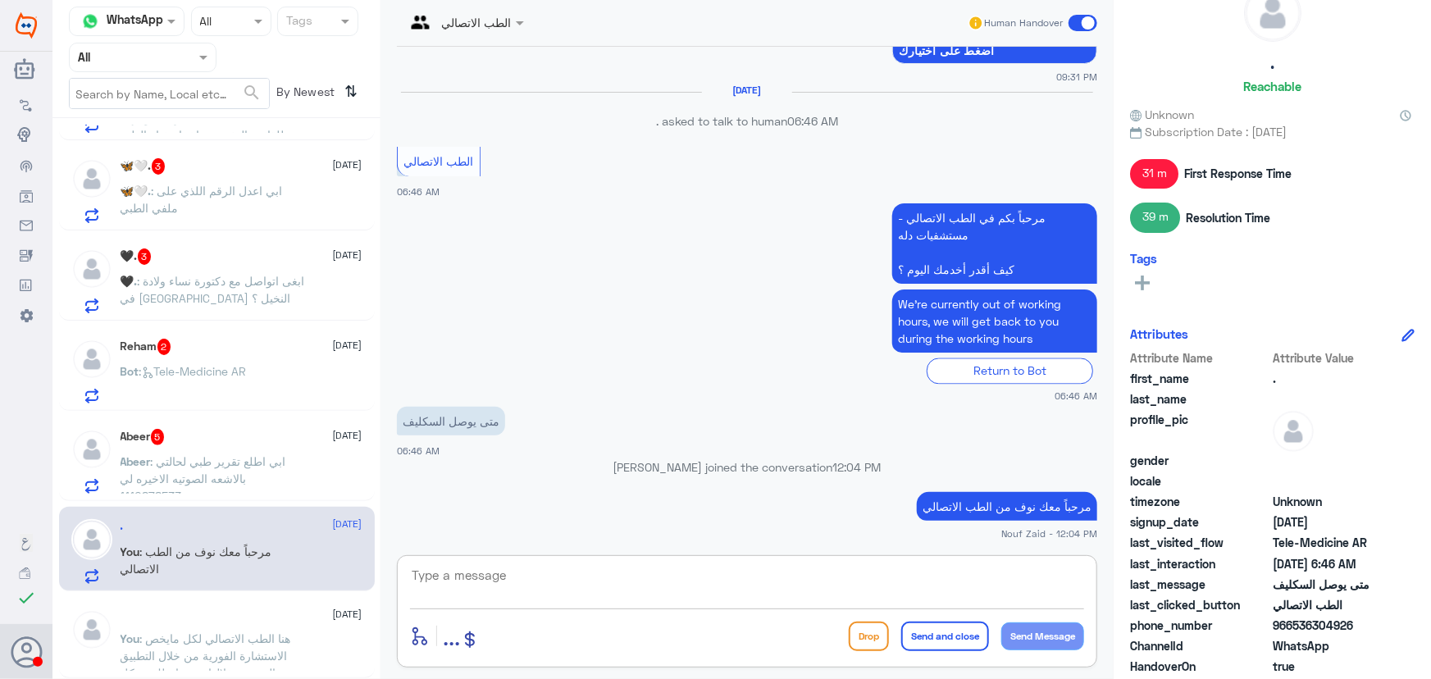
click at [712, 571] on textarea at bounding box center [747, 584] width 674 height 40
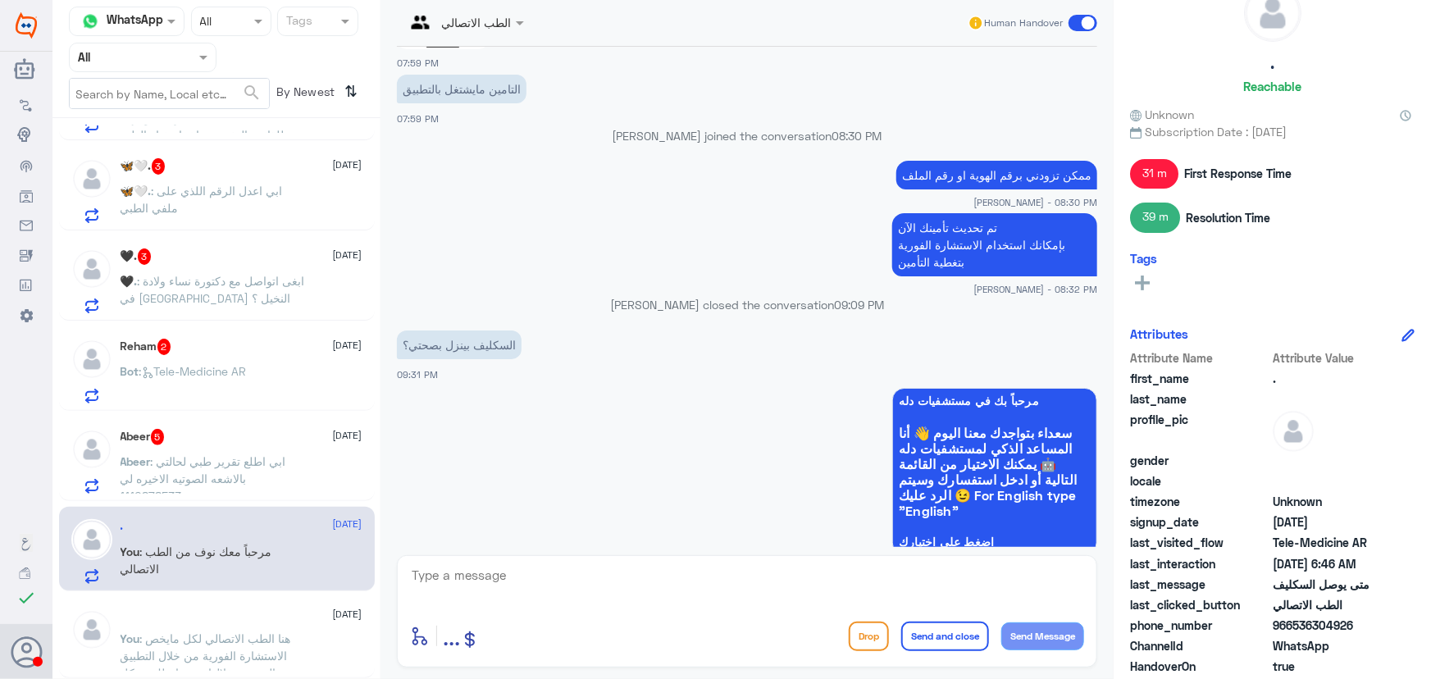
scroll to position [1015, 0]
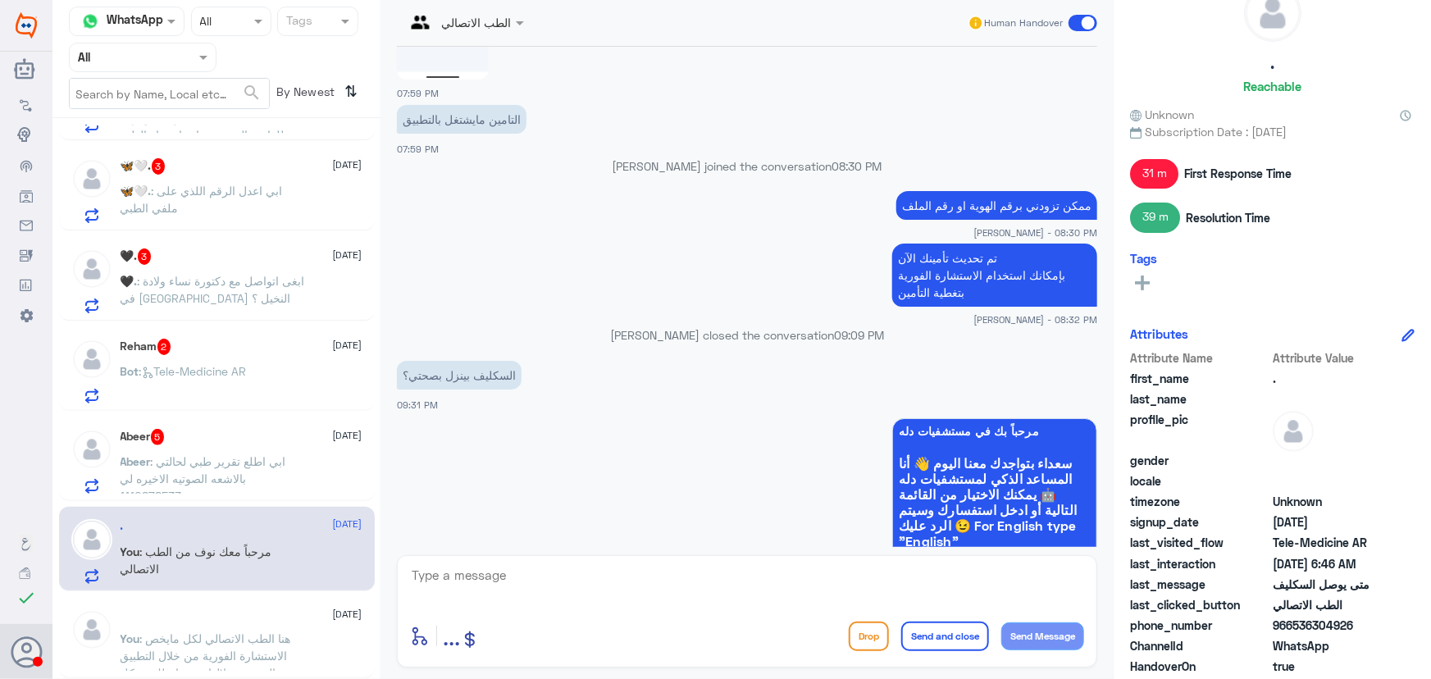
drag, startPoint x: 547, startPoint y: 424, endPoint x: 461, endPoint y: 451, distance: 90.3
click at [461, 451] on app-msgs-whats-app-list "مرحباً بك في مستشفيات دله سعداء بتواجدك معنا اليوم 👋 أنا المساعد الذكي لمستشفيا…" at bounding box center [747, 502] width 700 height 169
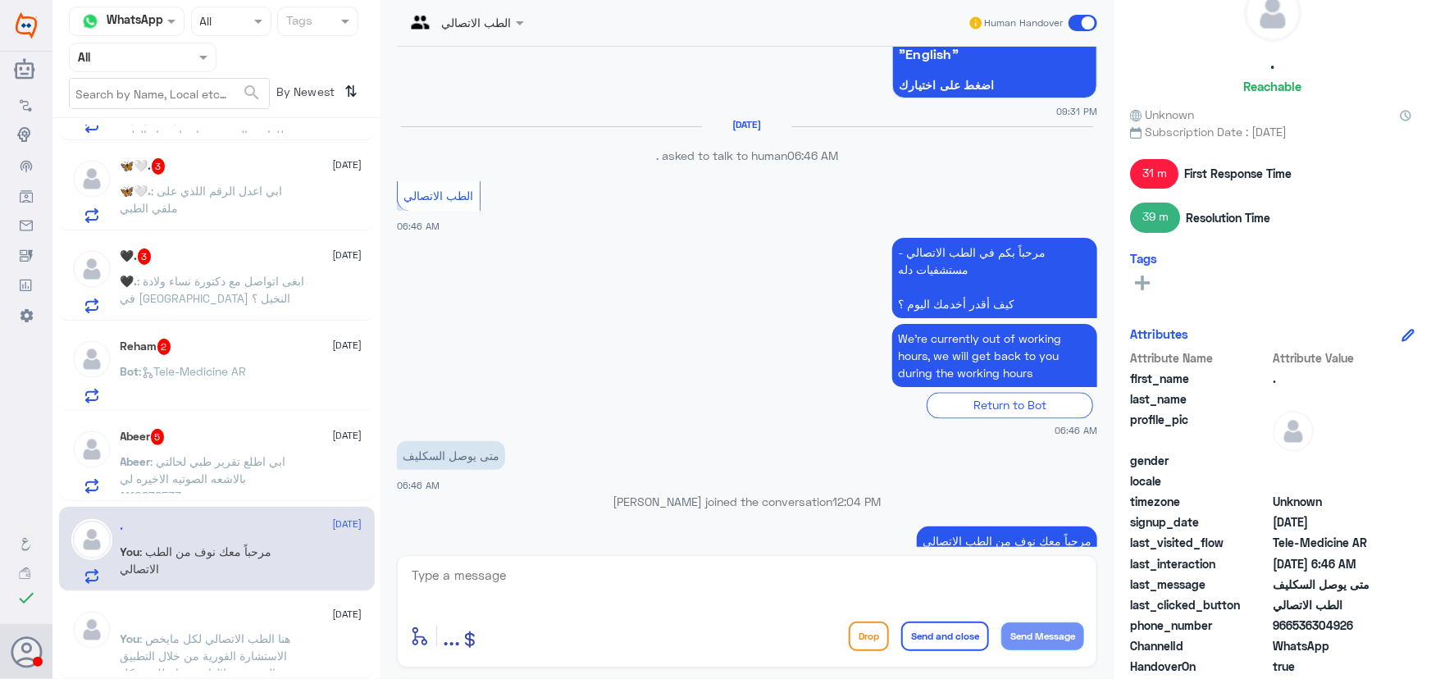
scroll to position [1536, 0]
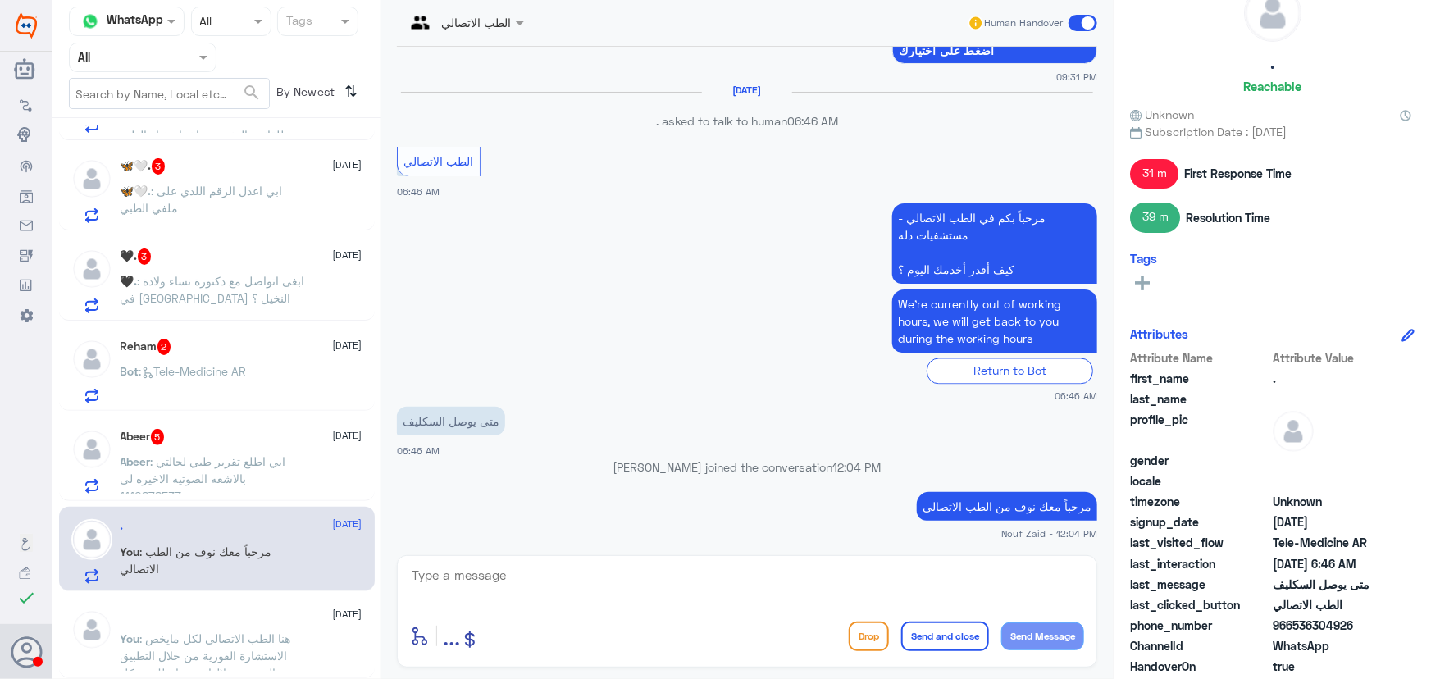
click at [574, 591] on textarea at bounding box center [747, 584] width 674 height 40
type textarea "هل تم رفع تقرير الإجازة المرضية على تطبيق دله؟"
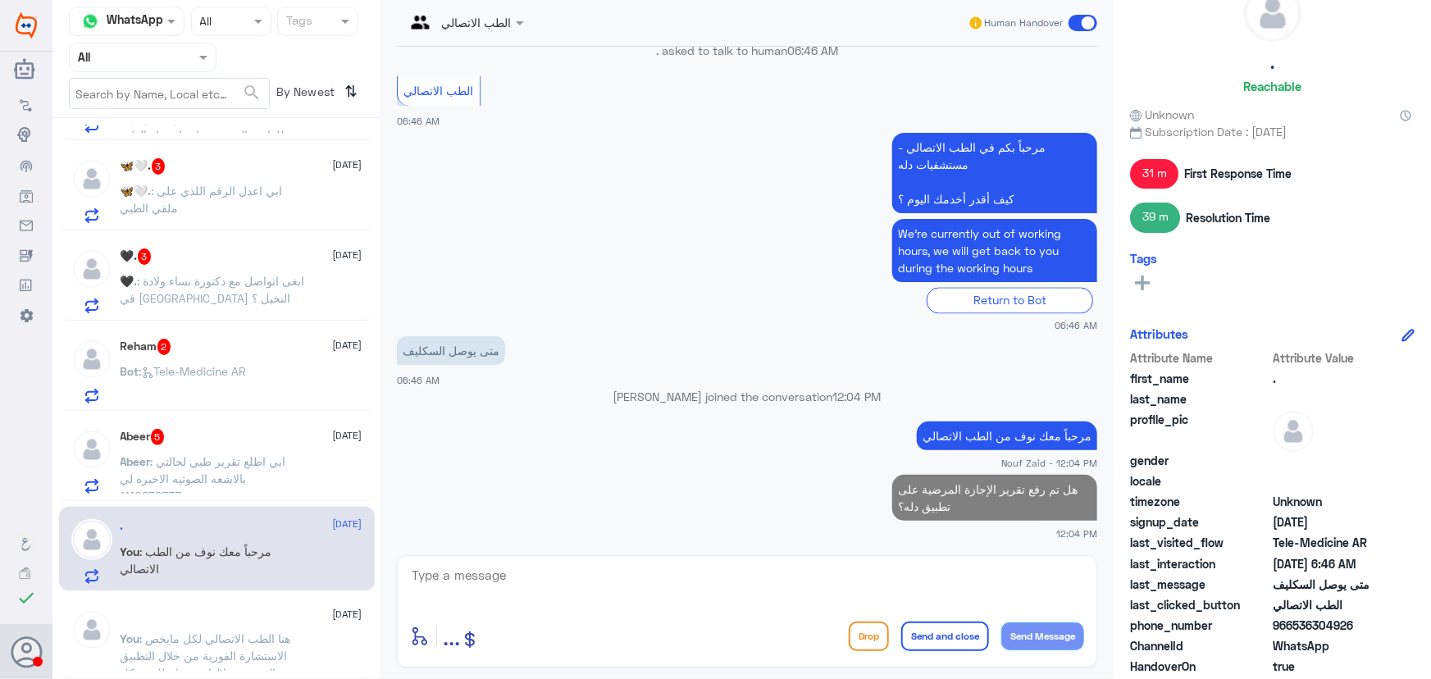
click at [263, 437] on div "Abeer 5 9 October" at bounding box center [242, 437] width 242 height 16
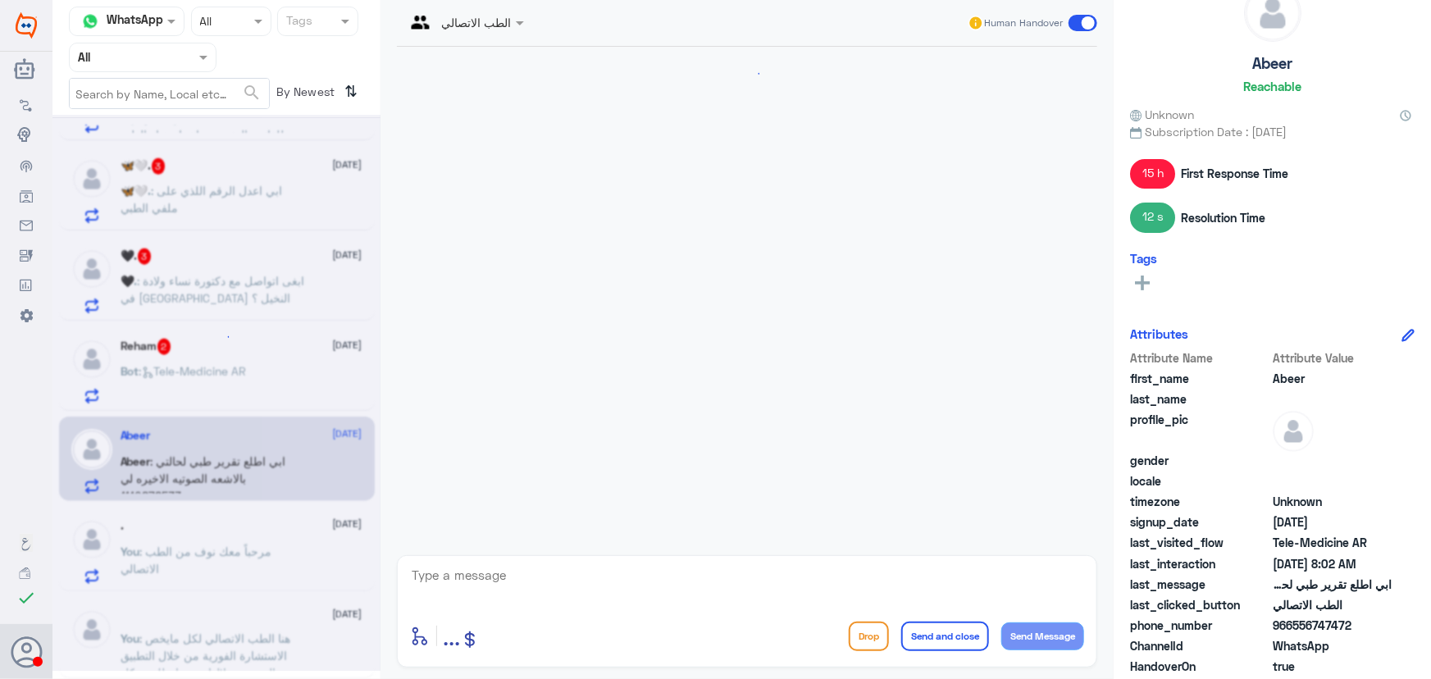
scroll to position [943, 0]
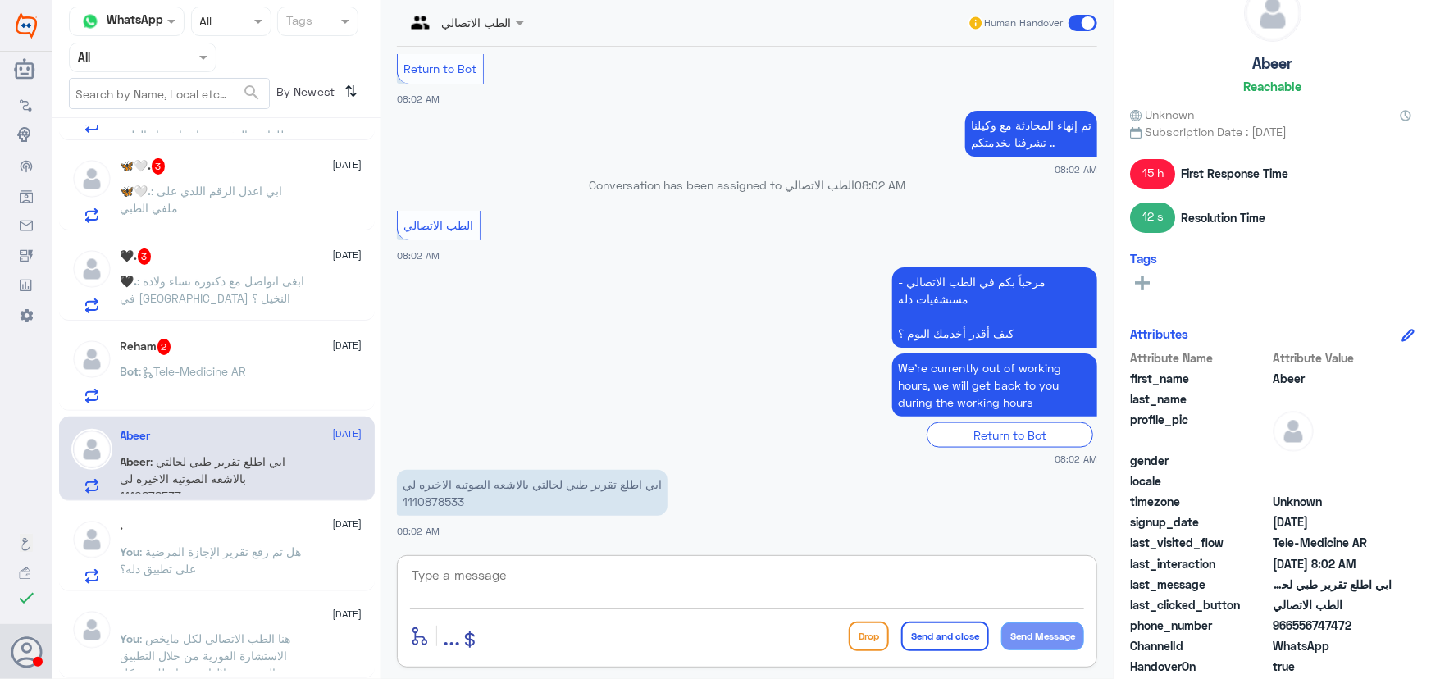
click at [515, 584] on textarea at bounding box center [747, 584] width 674 height 40
paste textarea "مرحباً معك نوف من الطب الاتصالي"
type textarea "مرحباً معك نوف من الطب الاتصالي"
click at [1071, 632] on button "Send Message" at bounding box center [1042, 636] width 83 height 28
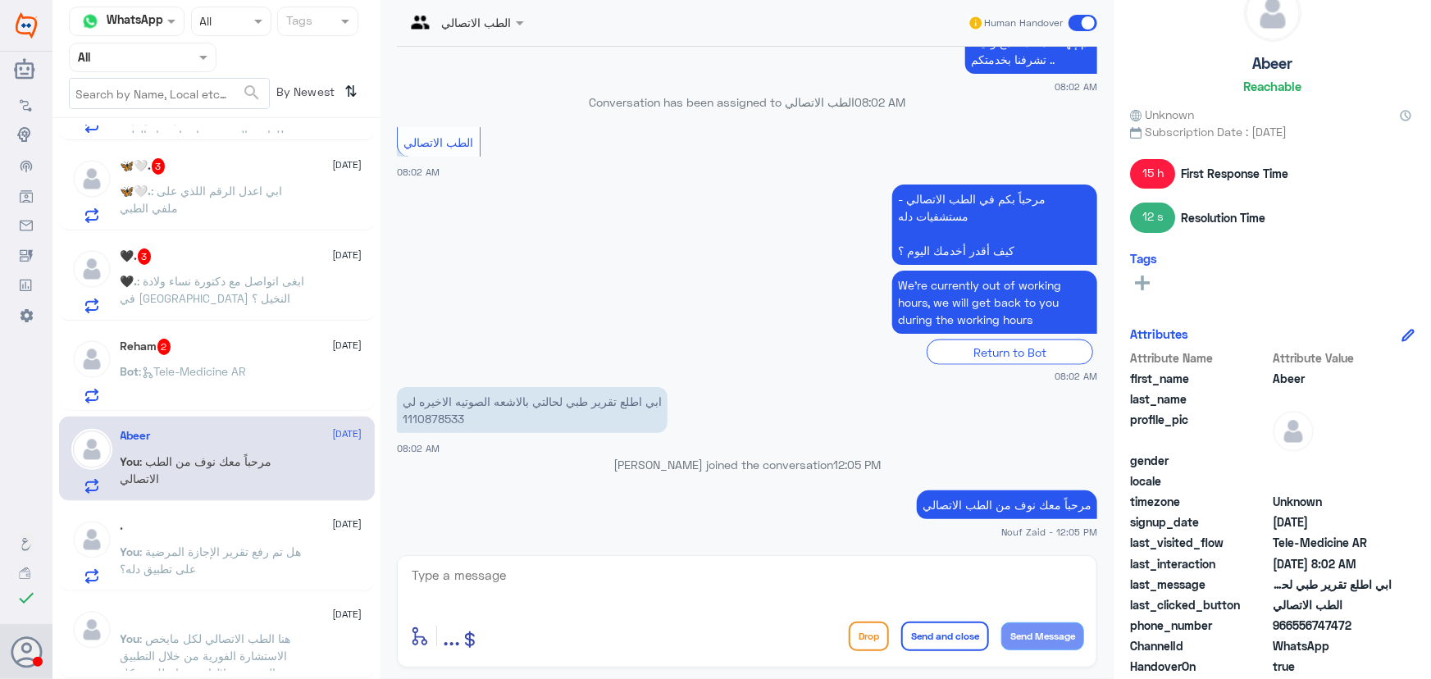
scroll to position [992, 0]
click at [614, 586] on textarea at bounding box center [747, 584] width 674 height 40
paste textarea "هنا الطب الاتصالي لكل مايخص الاستشارة الفورية من خلال التطبيق، يمكنك التواصل مع…"
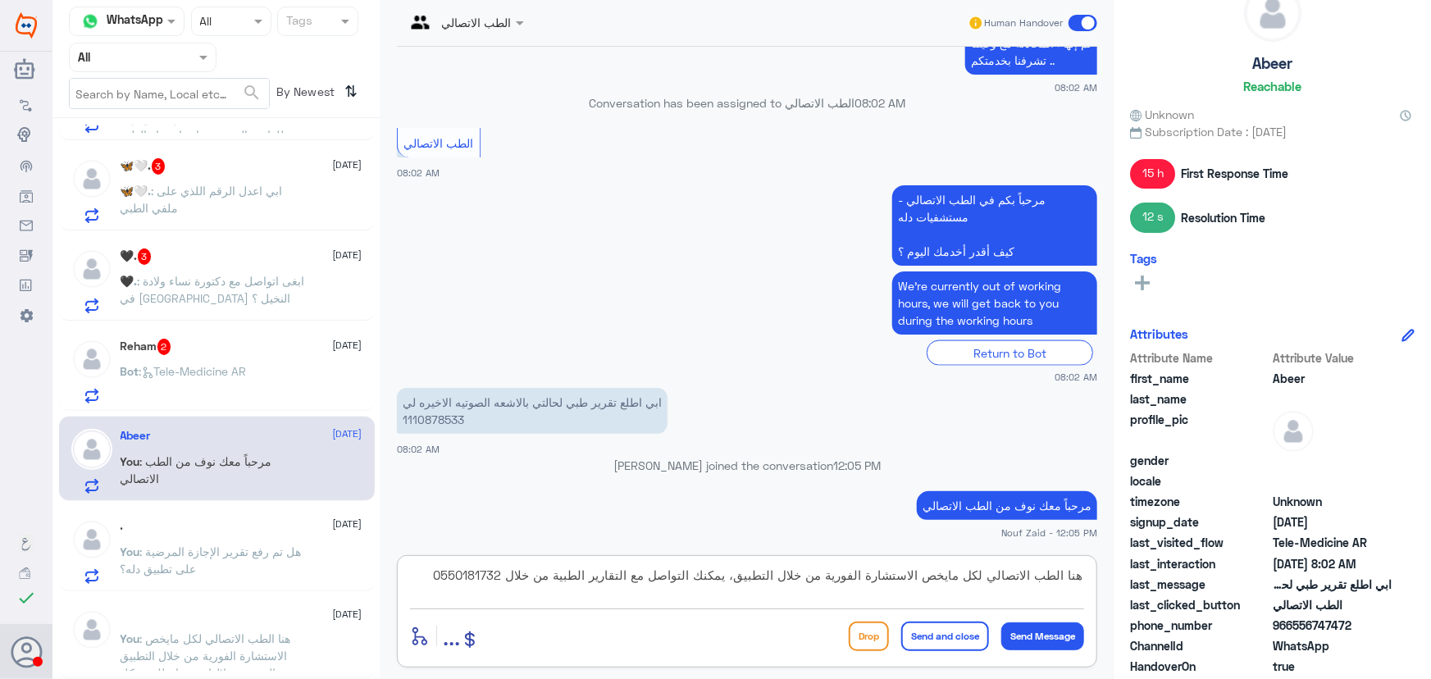
type textarea "هنا الطب الاتصالي لكل مايخص الاستشارة الفورية من خلال التطبيق، يمكنك التواصل مع…"
drag, startPoint x: 974, startPoint y: 644, endPoint x: 392, endPoint y: 591, distance: 584.7
click at [973, 644] on button "Send and close" at bounding box center [945, 637] width 88 height 30
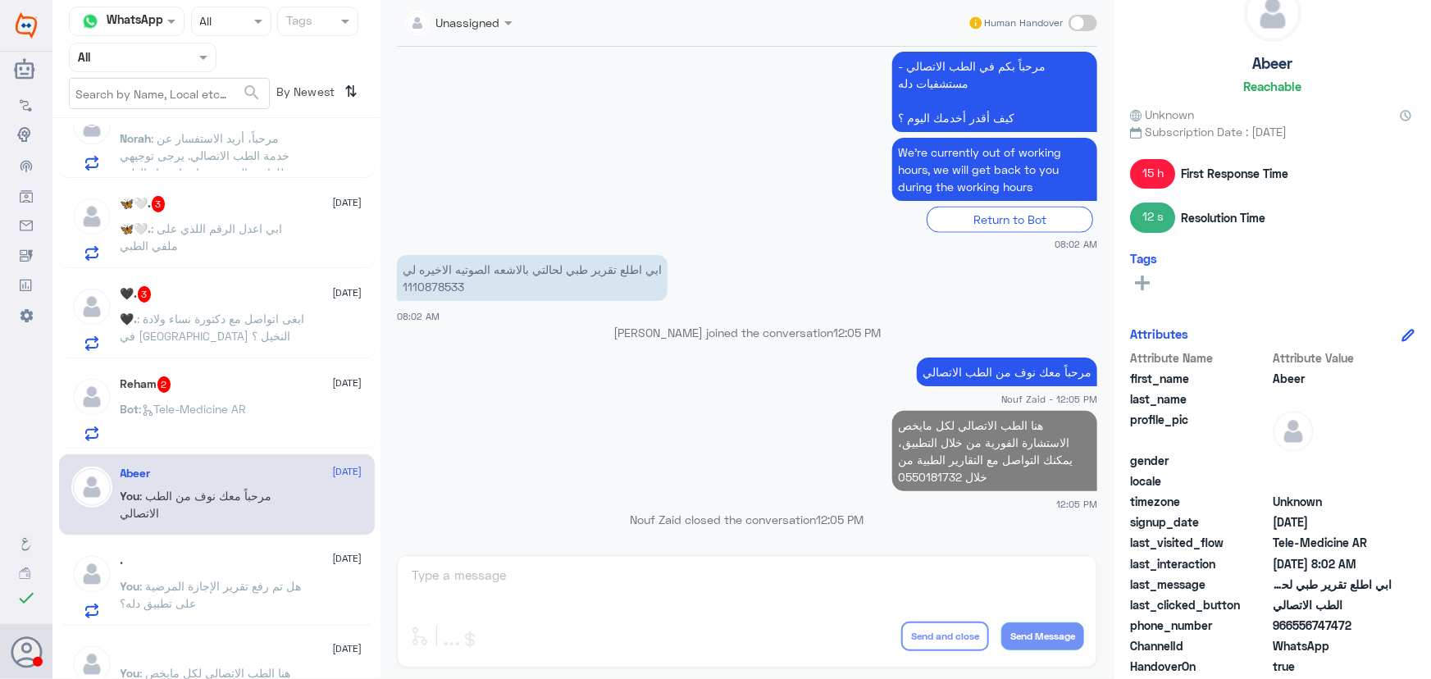
scroll to position [902, 0]
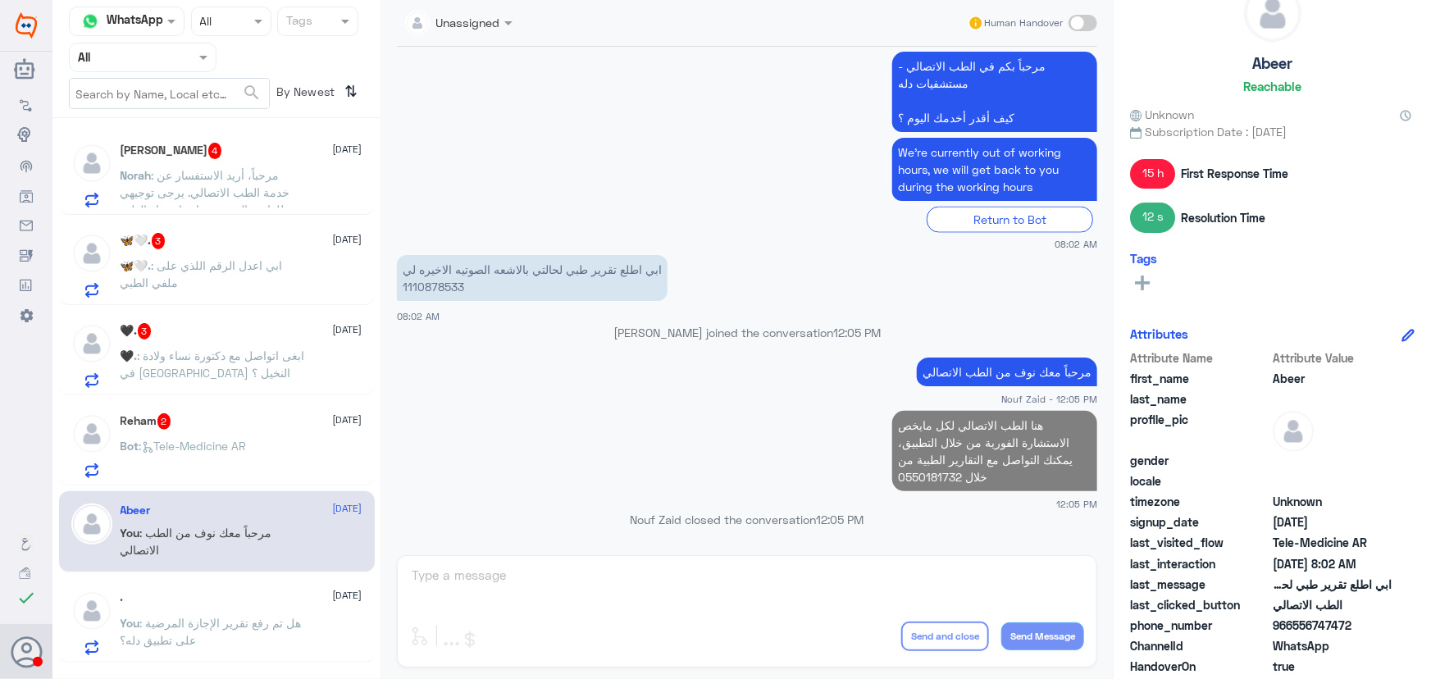
click at [232, 471] on p "Bot : Tele-Medicine AR" at bounding box center [184, 457] width 126 height 41
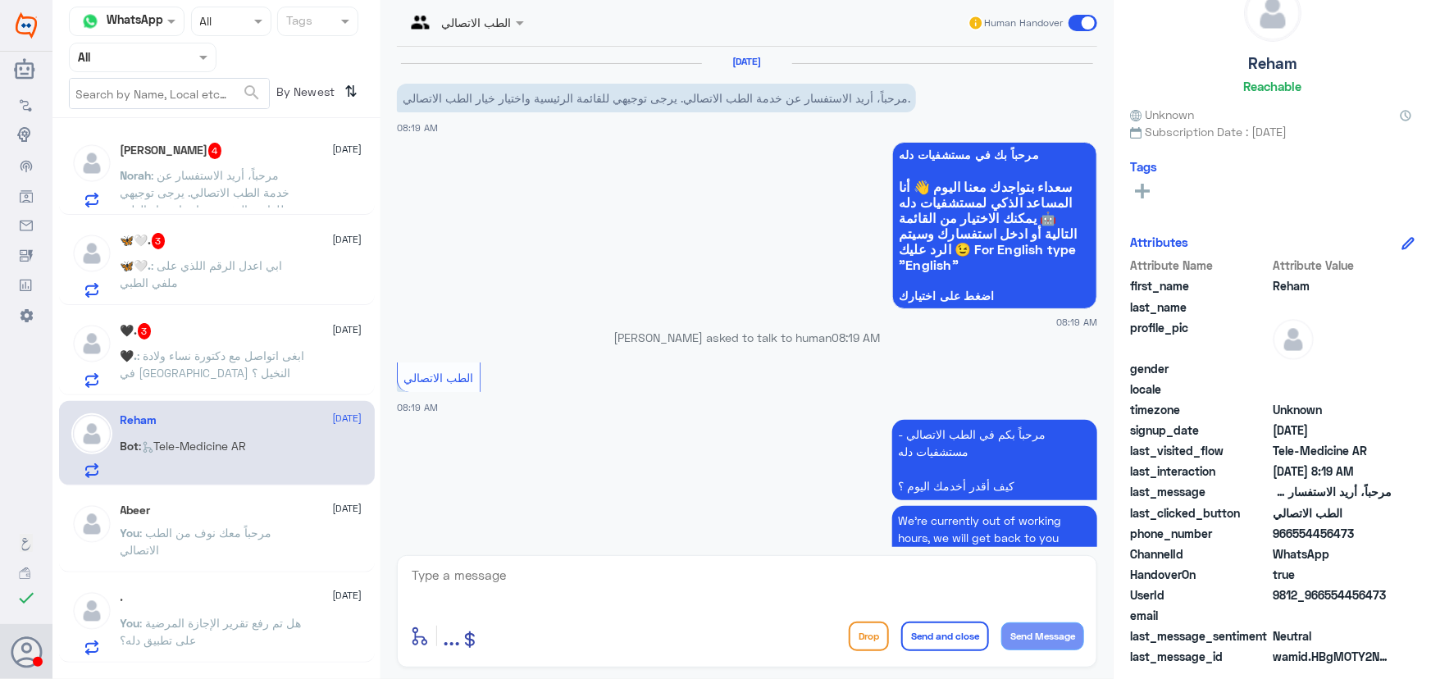
scroll to position [79, 0]
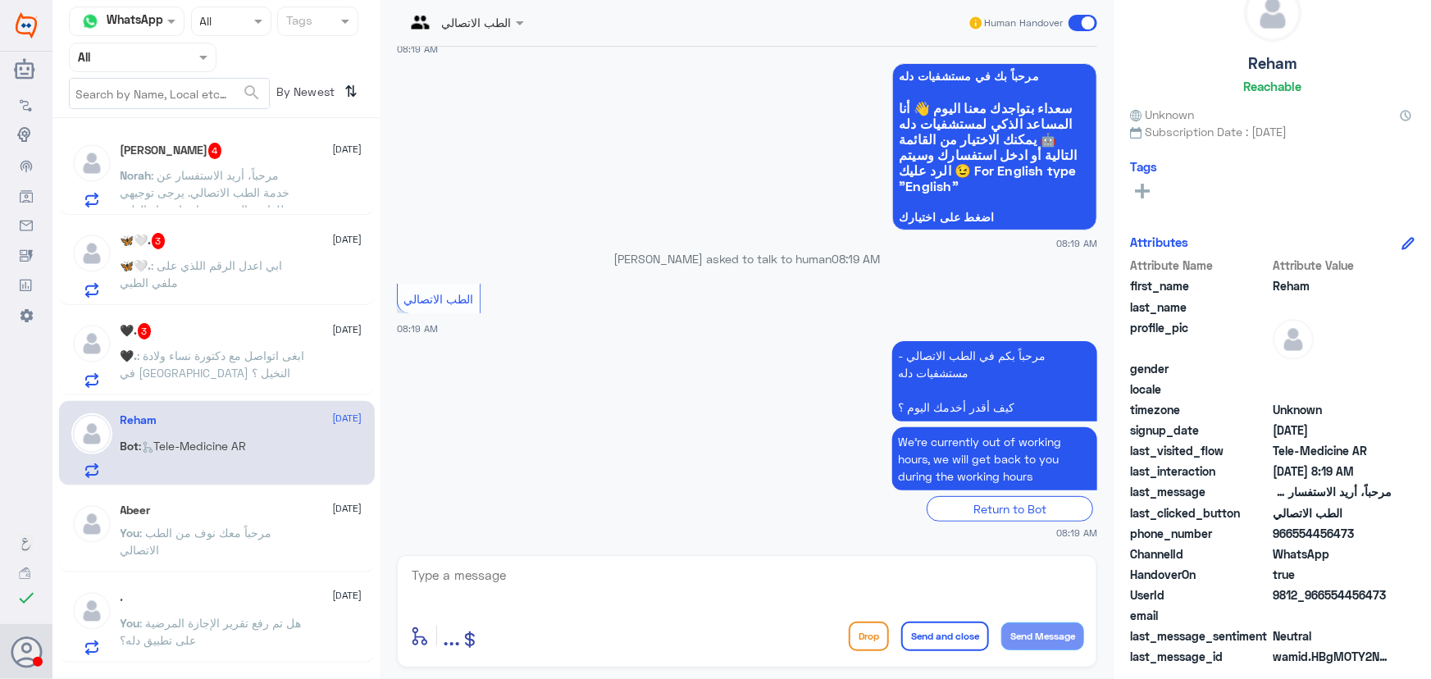
click at [698, 590] on textarea at bounding box center [747, 584] width 674 height 40
paste textarea "مرحباً معك نوف من الطب الاتصالي كيف اقدر أساعدك؟"
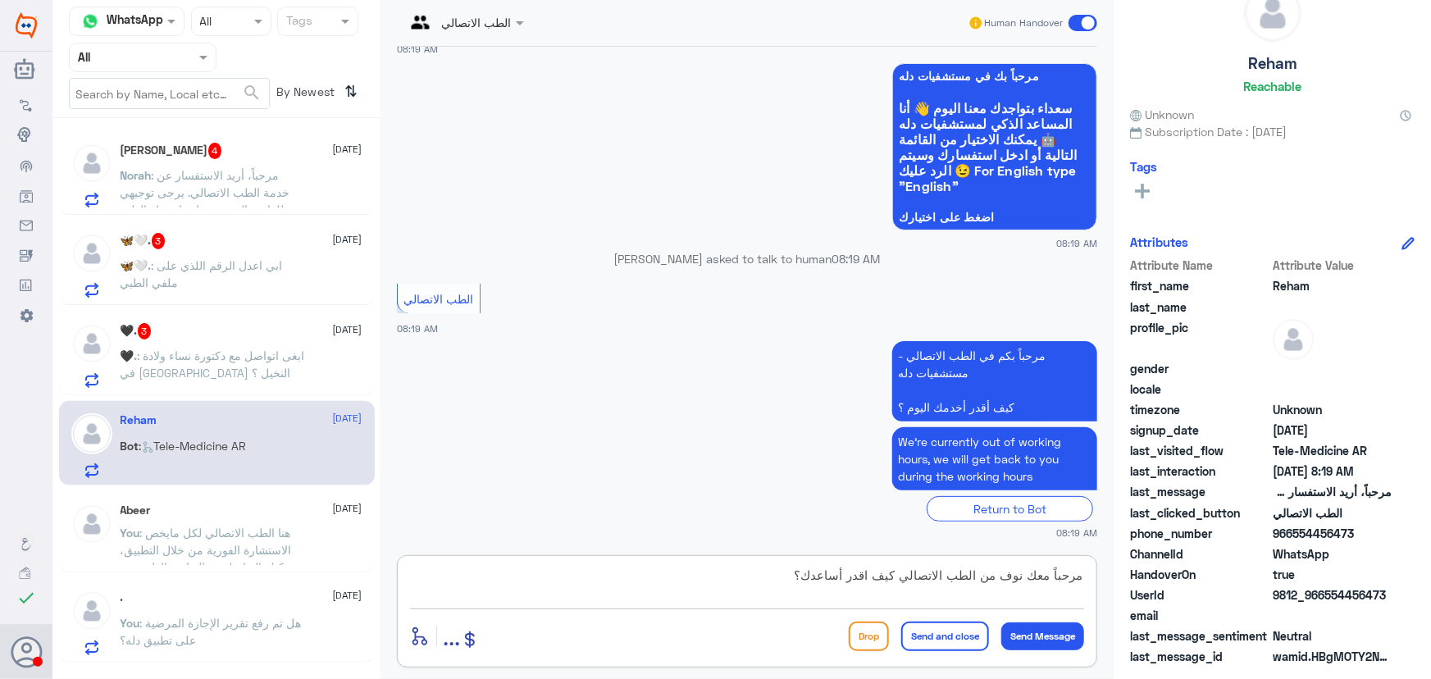
type textarea "مرحباً معك نوف من الطب الاتصالي كيف اقدر أساعدك؟"
click at [1085, 634] on div "مرحباً معك نوف من الطب الاتصالي كيف اقدر أساعدك؟ enter flow name ... Drop Send …" at bounding box center [747, 611] width 700 height 112
click at [1071, 634] on button "Send Message" at bounding box center [1042, 636] width 83 height 28
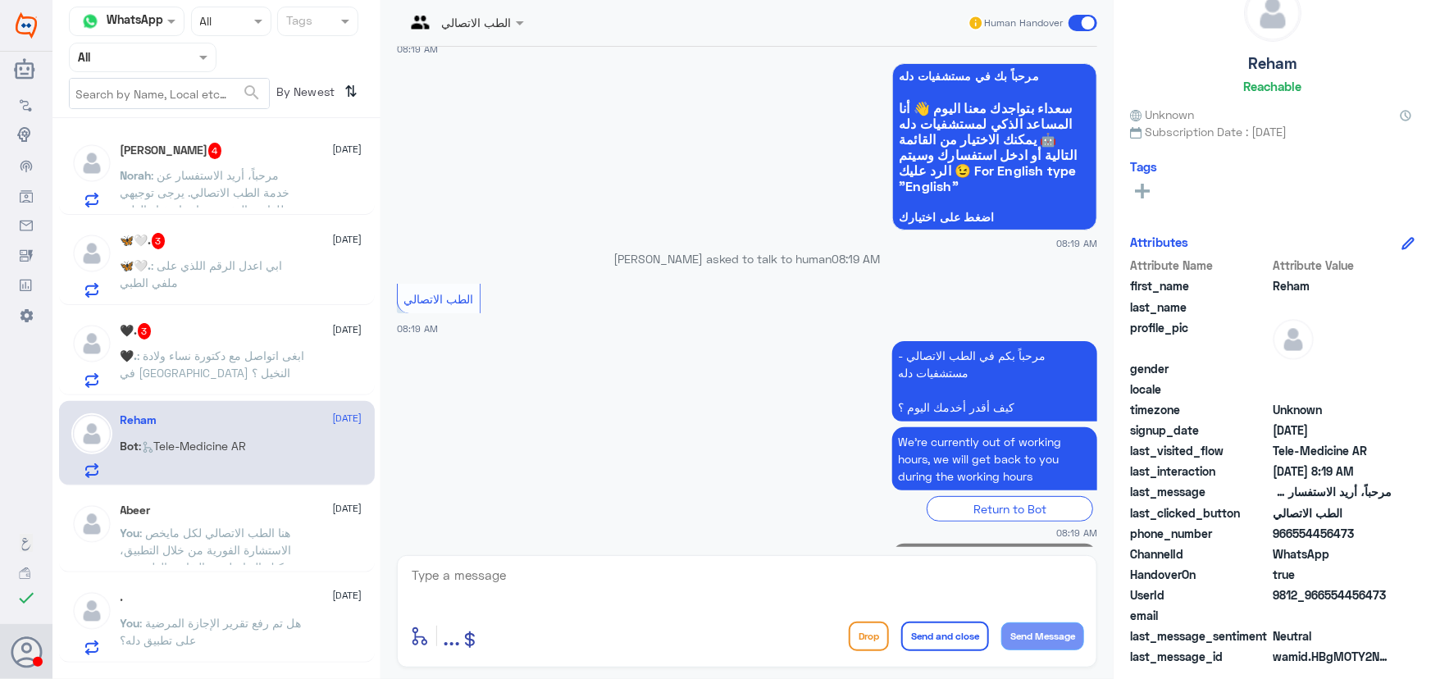
scroll to position [148, 0]
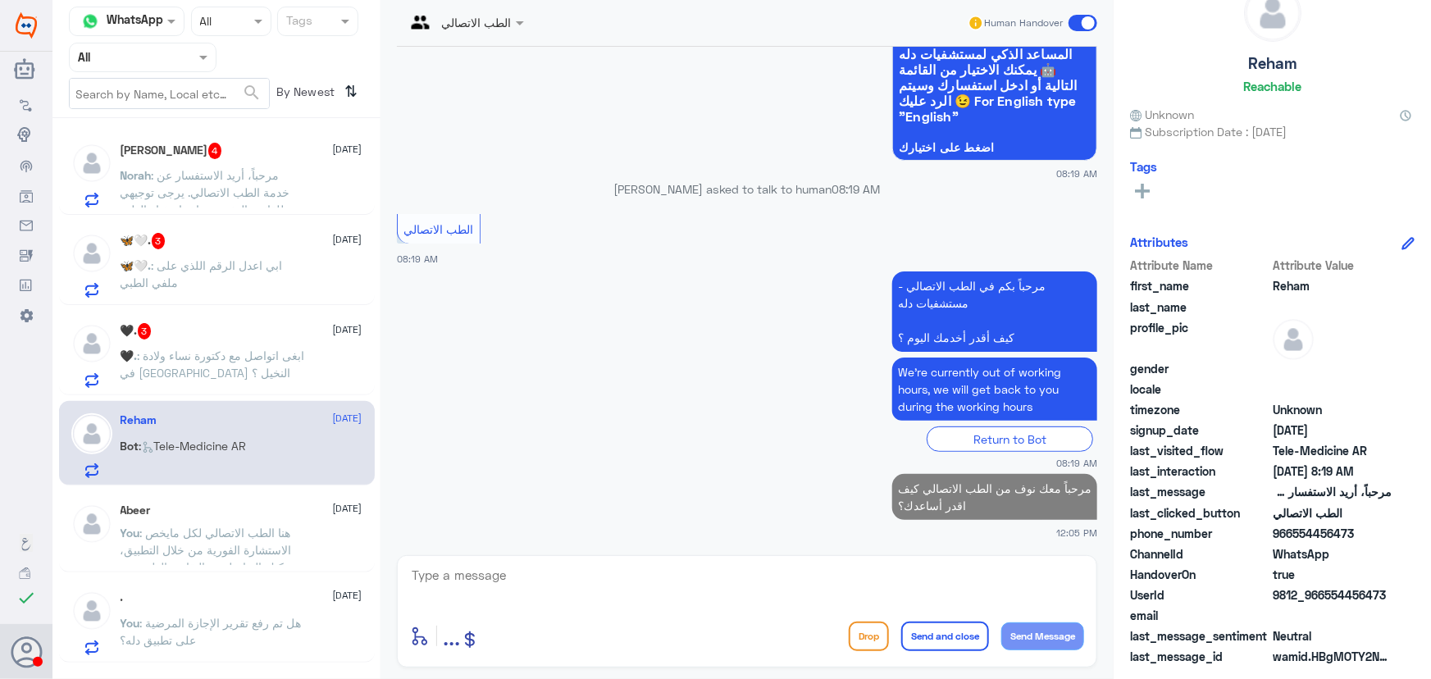
click at [287, 363] on p "🖤. : ابغى اتواصل مع دكتورة نساء ولادة في مستشفى دلة النخيل ؟" at bounding box center [213, 367] width 185 height 41
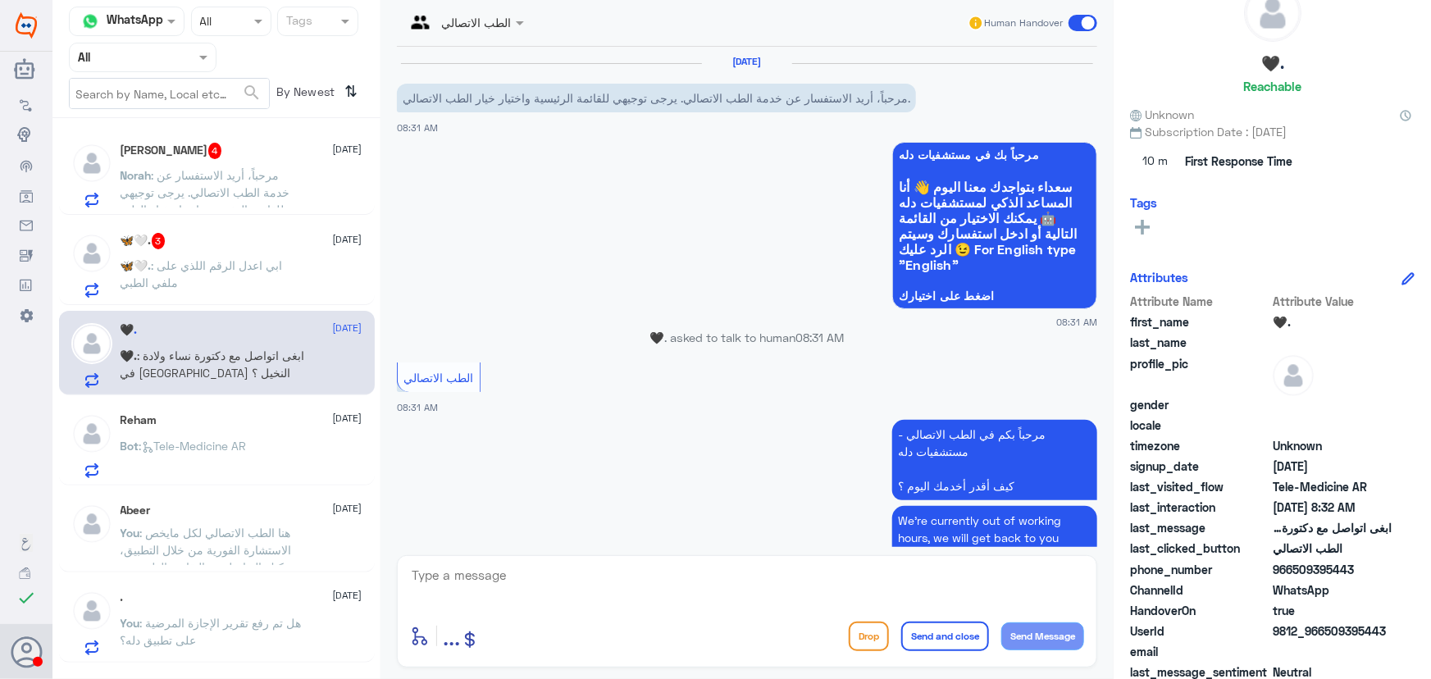
scroll to position [135, 0]
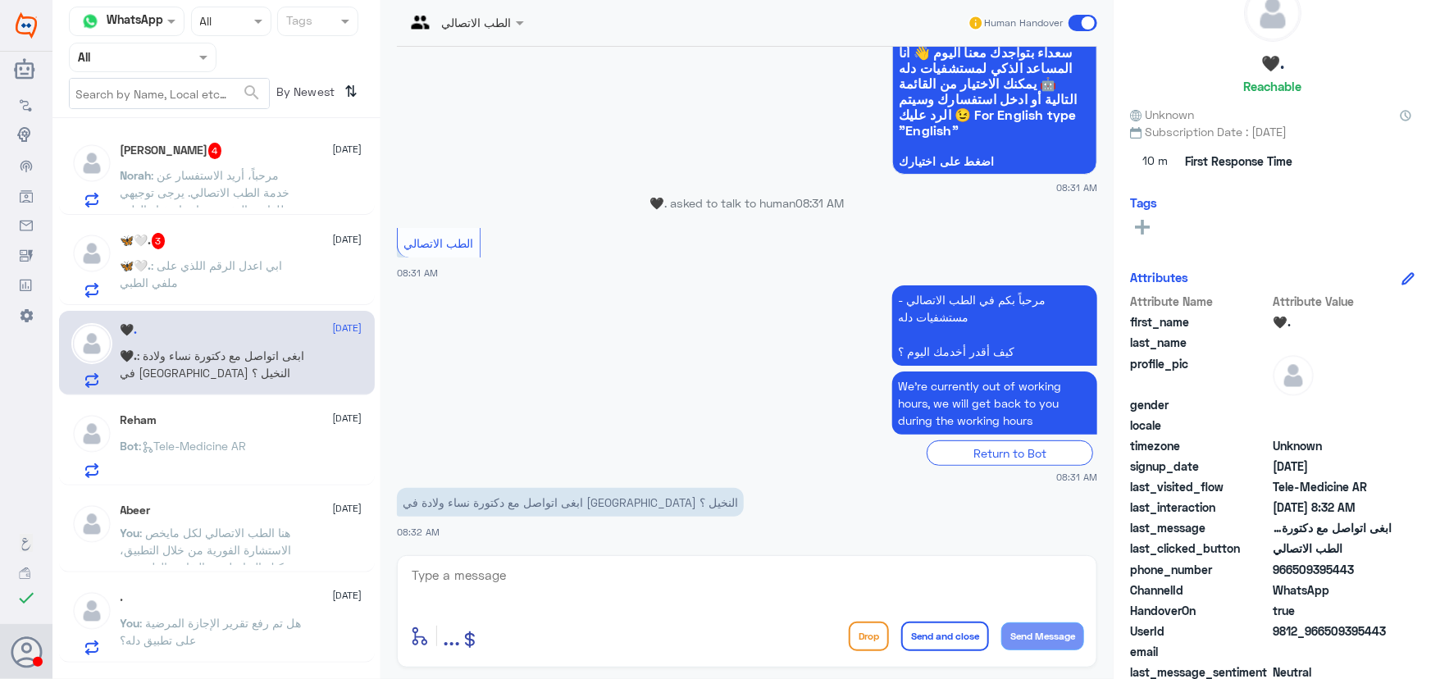
click at [613, 570] on textarea at bounding box center [747, 584] width 674 height 40
paste textarea "مرحباً معك نوف من الطب الاتصالي"
type textarea "مرحباً معك نوف من الطب الاتصالي"
drag, startPoint x: 1046, startPoint y: 639, endPoint x: 928, endPoint y: 605, distance: 122.0
click at [1044, 637] on button "Send Message" at bounding box center [1042, 636] width 83 height 28
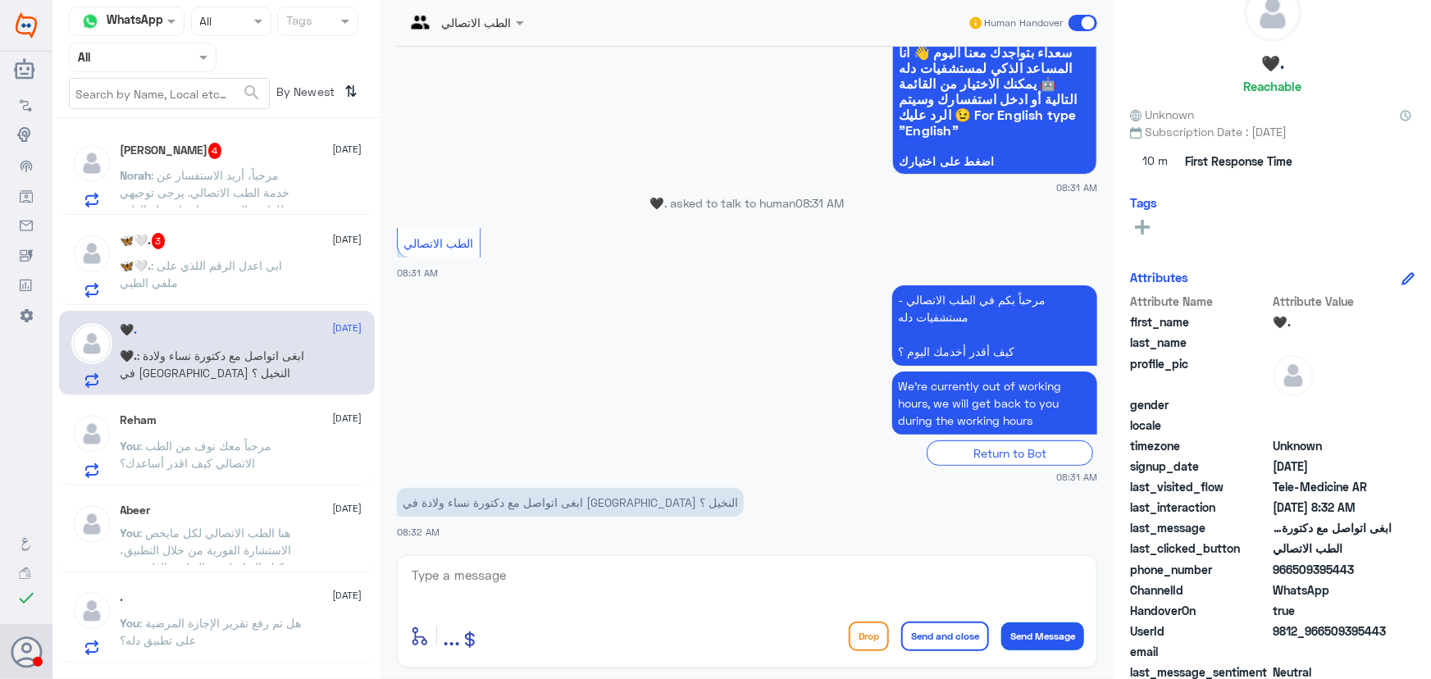
scroll to position [188, 0]
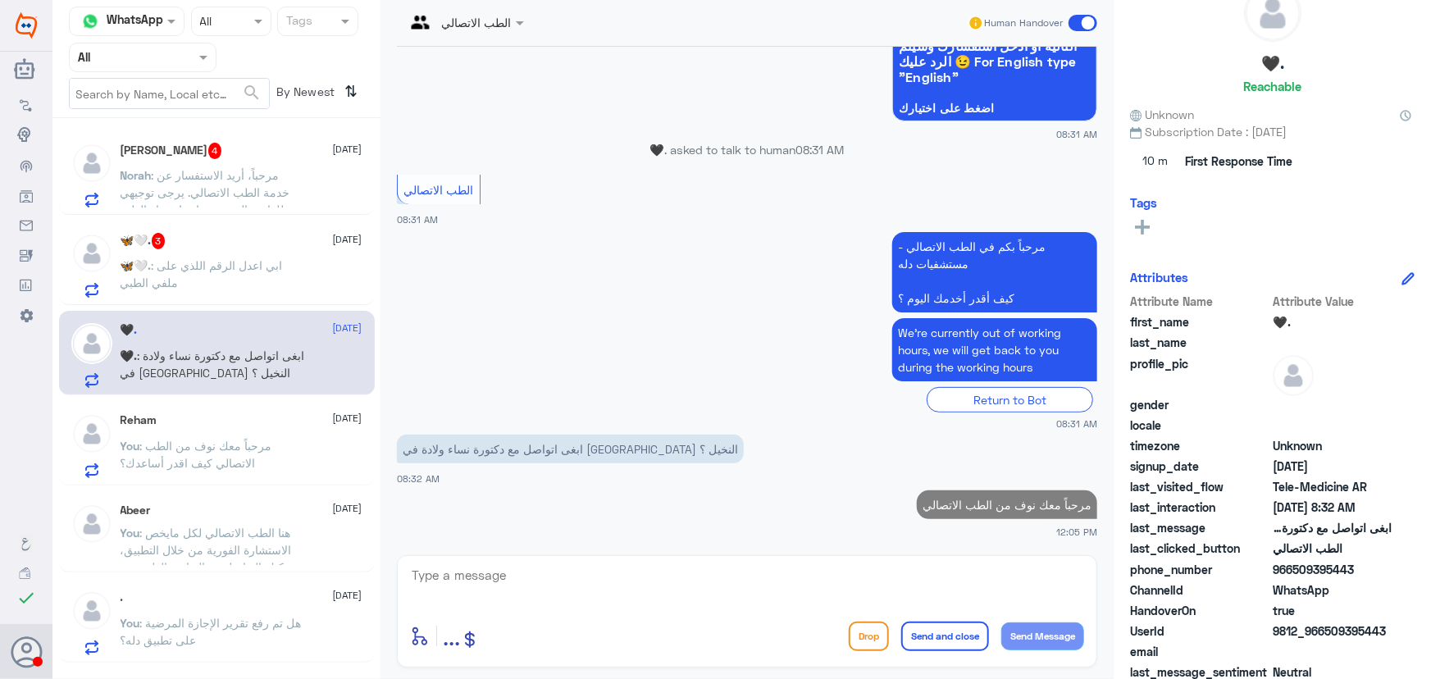
click at [928, 605] on div at bounding box center [747, 586] width 674 height 44
click at [827, 584] on textarea at bounding box center [747, 584] width 674 height 40
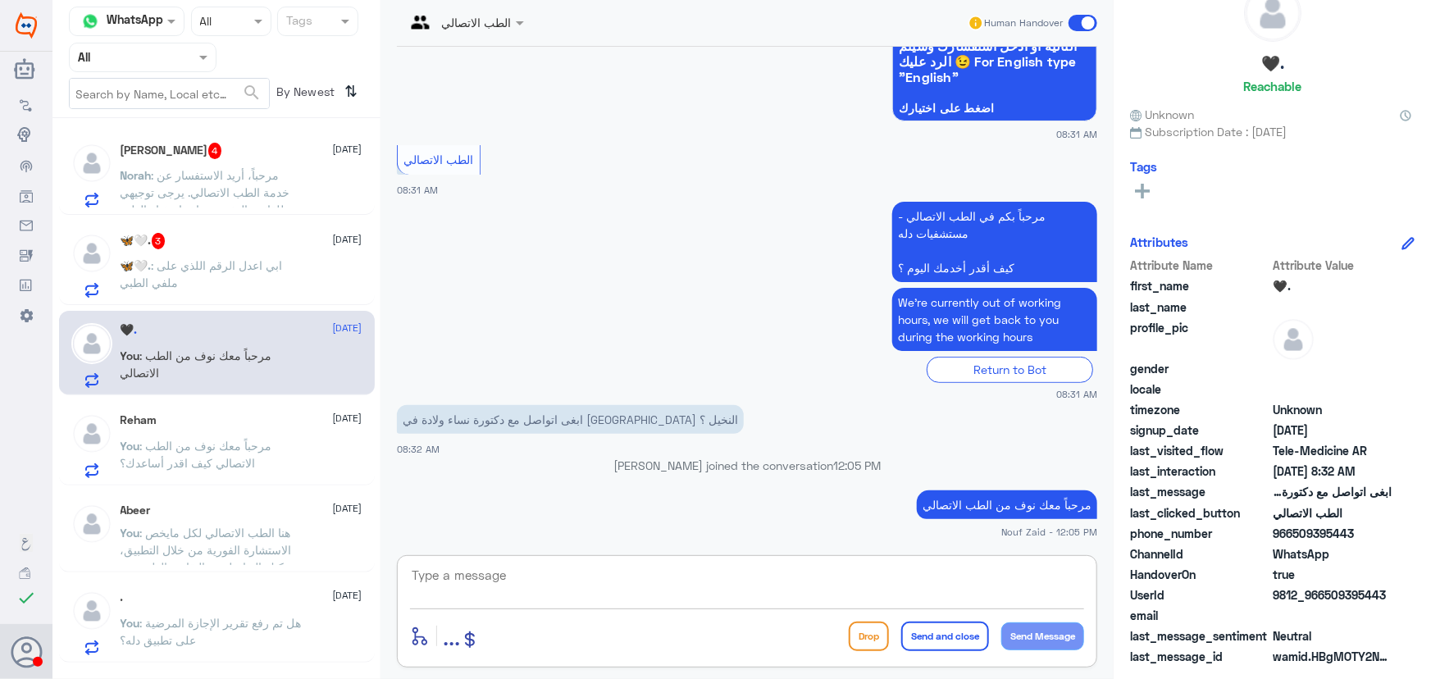
paste textarea "هنا الطب الاتصالي لكل مايخص الاستشارة الفورية من خلال التطبيق، يمكنك حجز الموعد…"
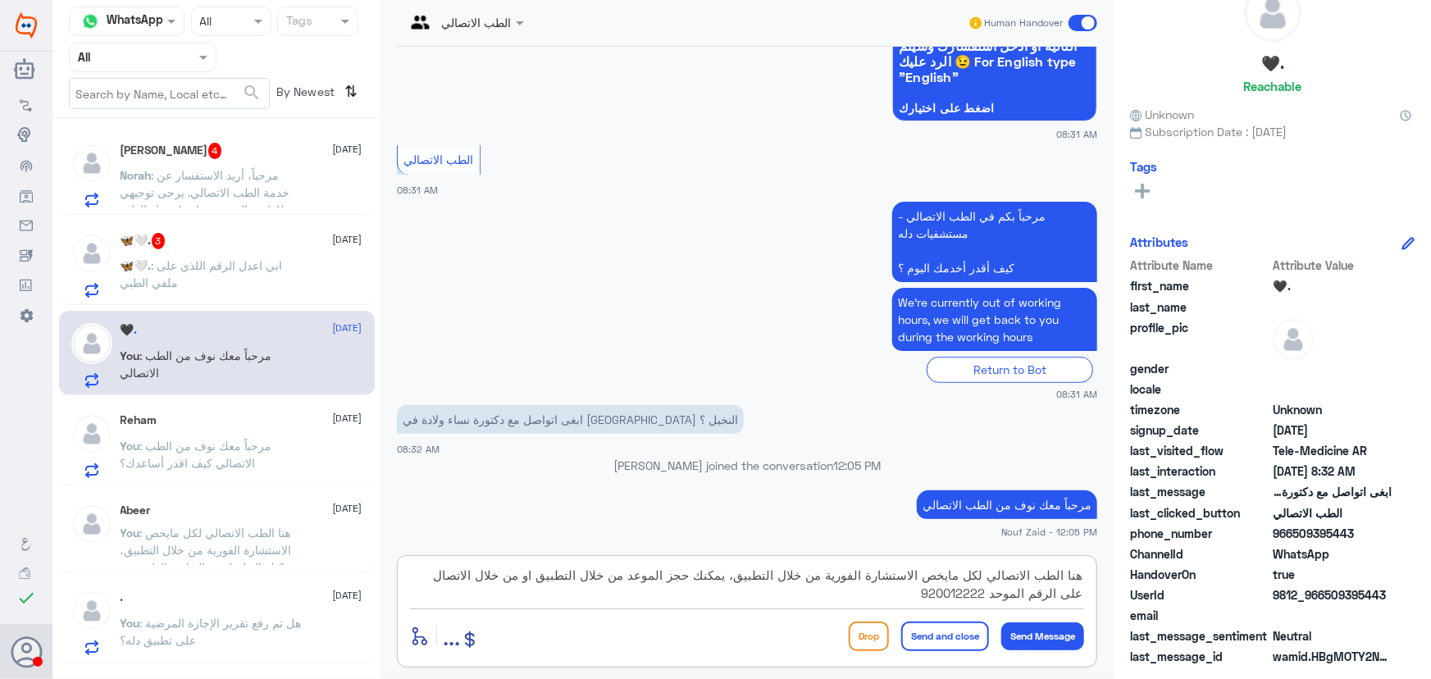
click at [741, 577] on textarea "هنا الطب الاتصالي لكل مايخص الاستشارة الفورية من خلال التطبيق، يمكنك حجز الموعد…" at bounding box center [747, 584] width 674 height 40
click at [564, 575] on textarea "هنا الطب الاتصالي لكل مايخص الاستشارة الفورية من خلال التطبيق مع طبيب عام، يمكن…" at bounding box center [747, 584] width 674 height 40
click at [664, 578] on textarea "هنا الطب الاتصالي لكل مايخص الاستشارة الفورية من خلال التطبيق مع طبيب عام، يمكن…" at bounding box center [747, 584] width 674 height 40
click at [589, 580] on textarea "هنا الطب الاتصالي لكل مايخص الاستشارة الفورية من خلال التطبيق مع طبيب عام، لا ت…" at bounding box center [747, 584] width 674 height 40
click at [558, 581] on textarea "هنا الطب الاتصالي لكل مايخص الاستشارة الفورية من خلال التطبيق مع طبيب عام، لا ت…" at bounding box center [747, 584] width 674 height 40
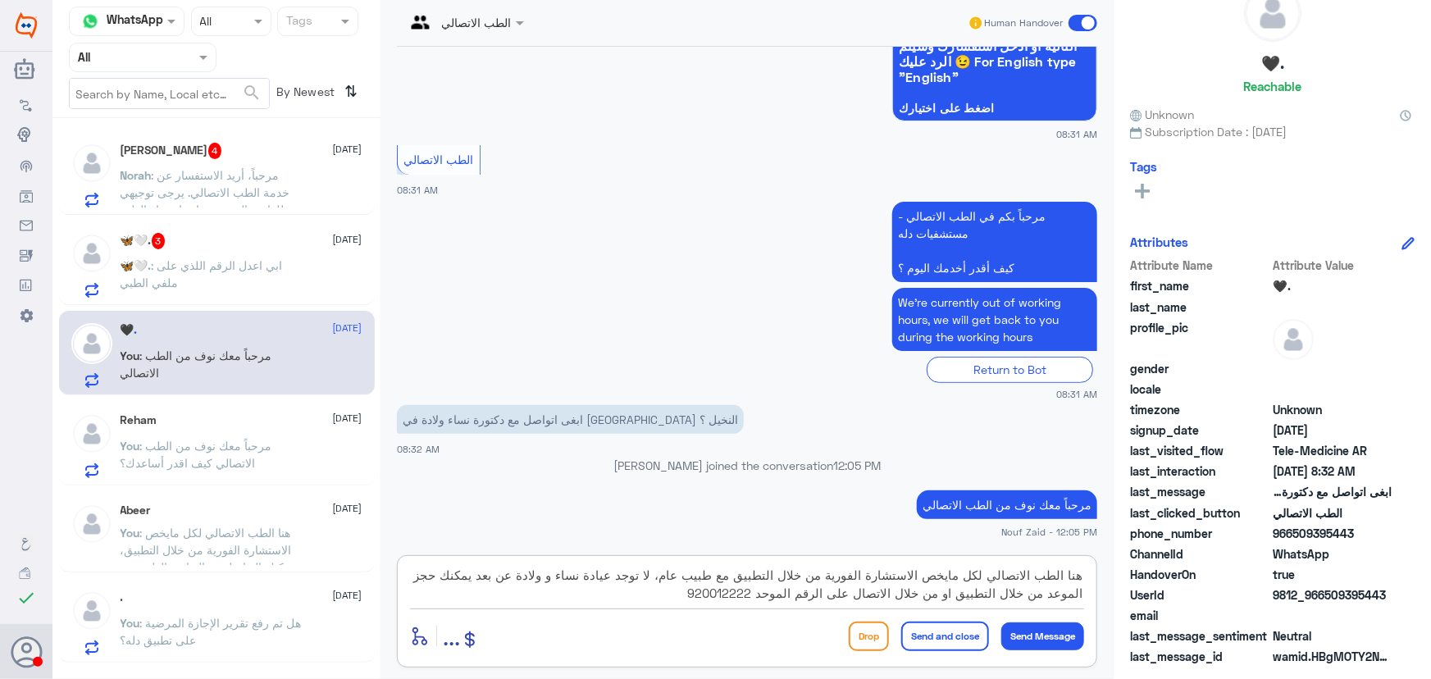
click at [1078, 597] on textarea "هنا الطب الاتصالي لكل مايخص الاستشارة الفورية من خلال التطبيق مع طبيب عام، لا ت…" at bounding box center [747, 584] width 674 height 40
click at [1051, 598] on textarea "هنا الطب الاتصالي لكل مايخص الاستشارة الفورية من خلال التطبيق مع طبيب عام، لا ت…" at bounding box center [747, 584] width 674 height 40
type textarea "هنا الطب الاتصالي لكل مايخص الاستشارة الفورية من خلال التطبيق مع طبيب عام، لا ت…"
click at [941, 630] on button "Send and close" at bounding box center [945, 637] width 88 height 30
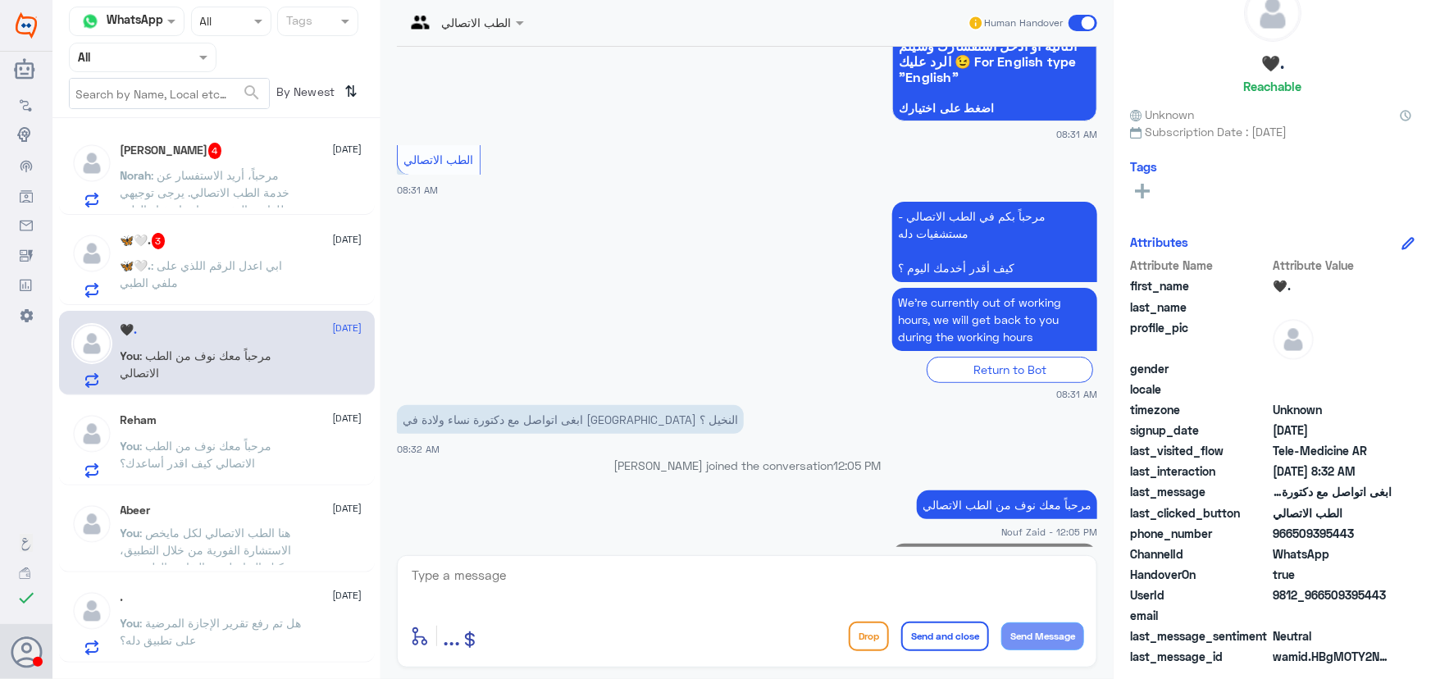
scroll to position [326, 0]
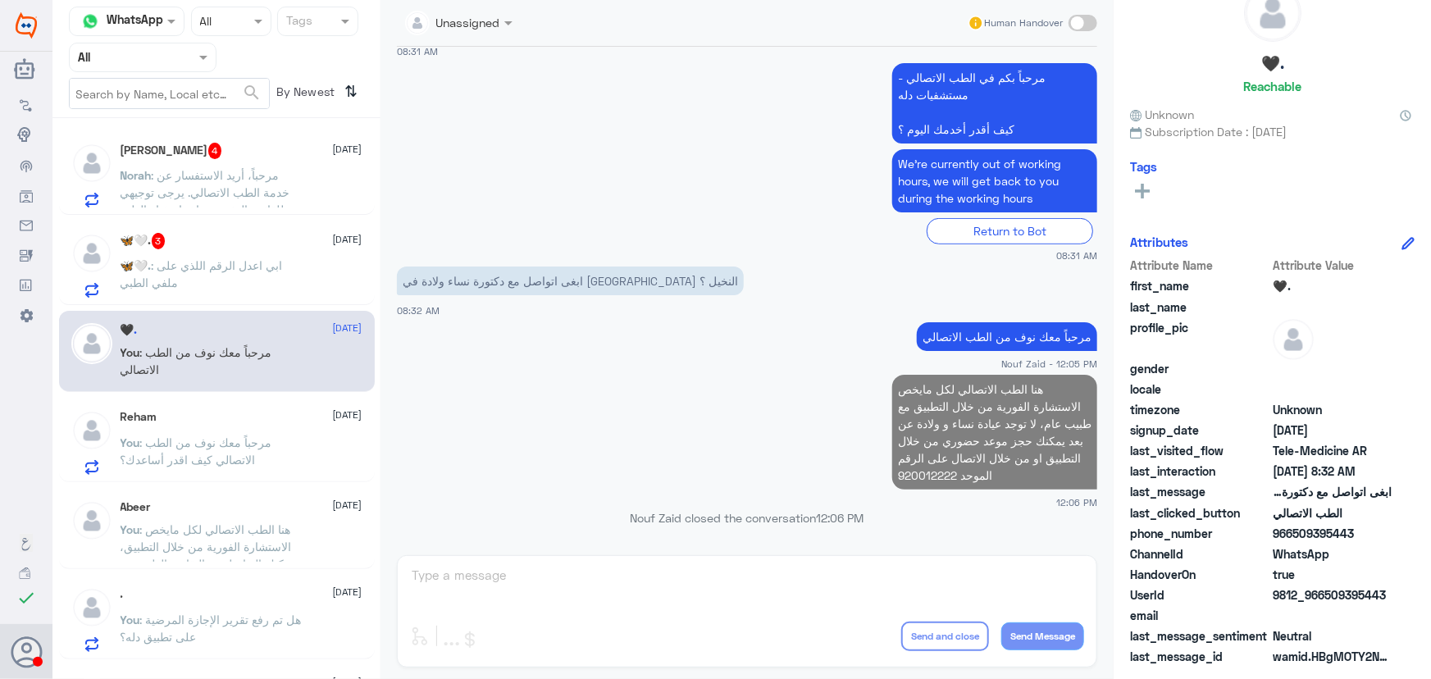
click at [256, 284] on p "🦋🤍. : ابي اعدل الرقم اللذي على ملفي الطبي" at bounding box center [213, 277] width 185 height 41
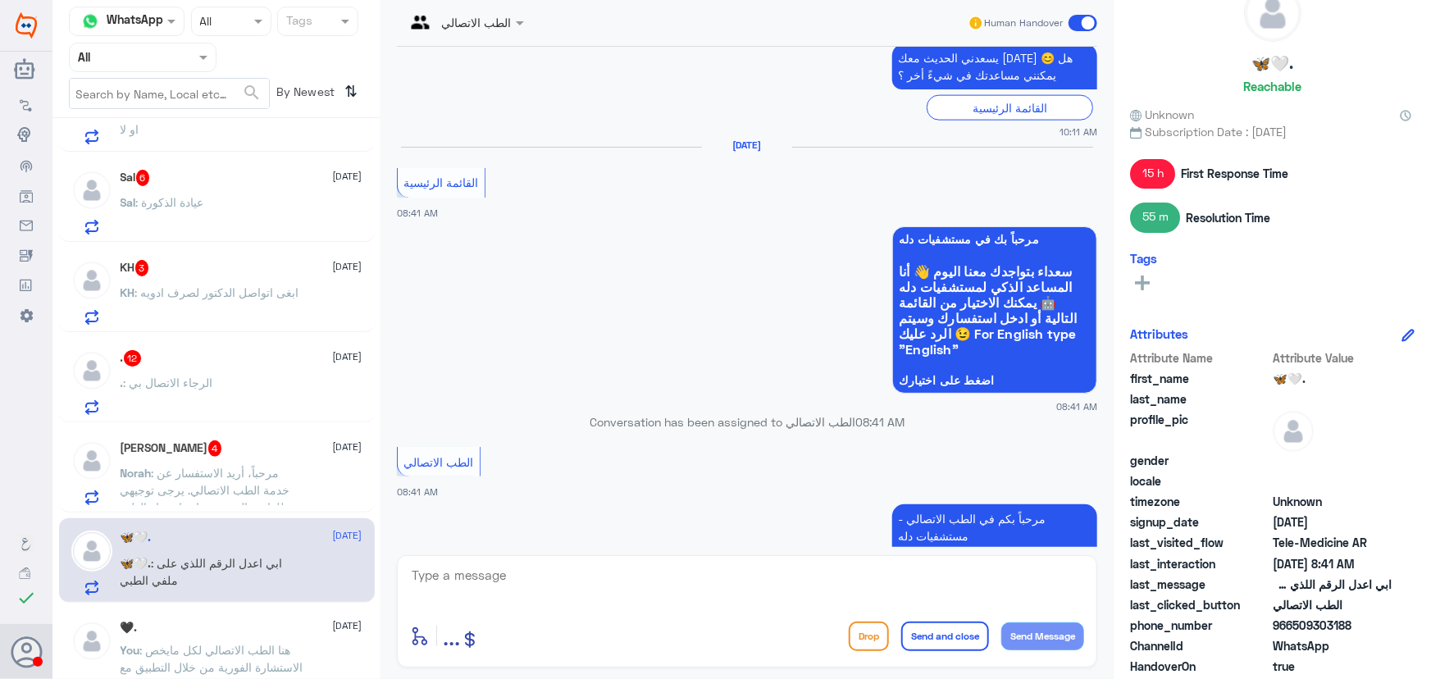
scroll to position [1385, 0]
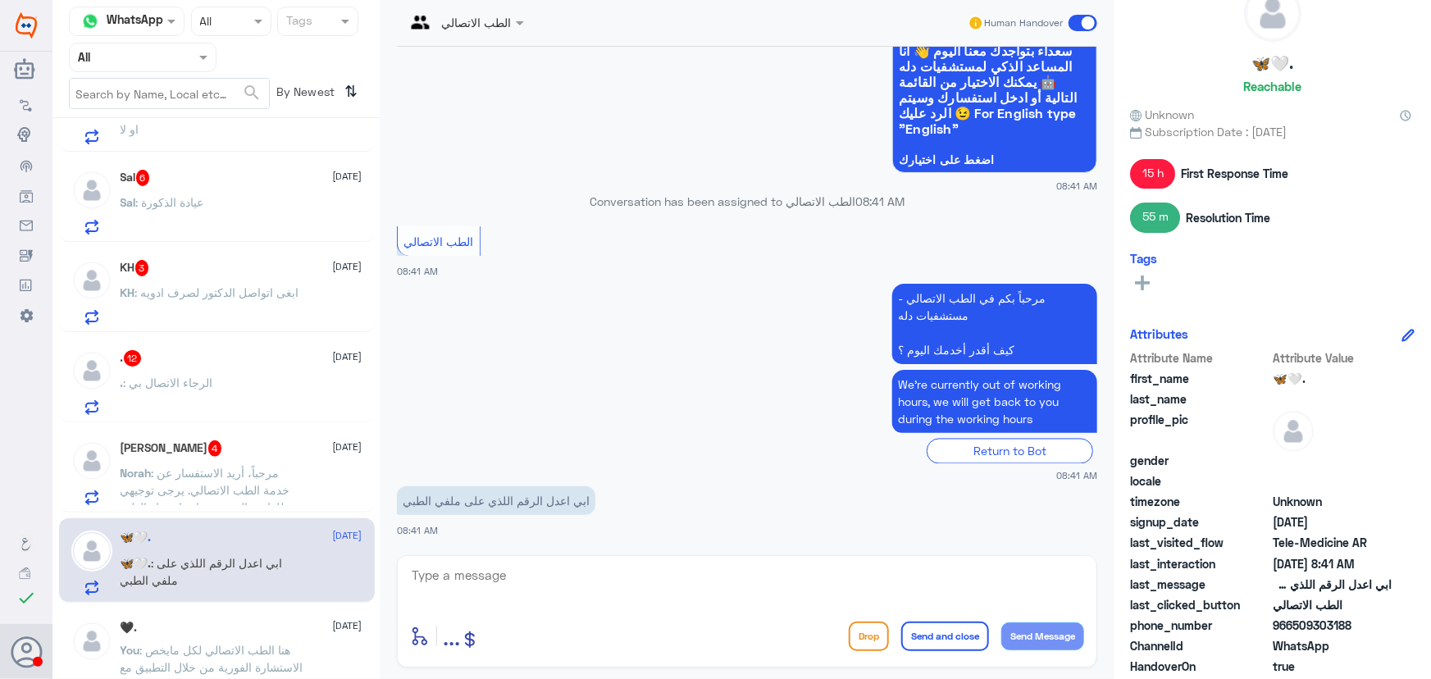
click at [550, 588] on textarea at bounding box center [747, 584] width 674 height 40
click at [1288, 621] on span "966509303188" at bounding box center [1332, 625] width 119 height 17
drag, startPoint x: 1295, startPoint y: 624, endPoint x: 1384, endPoint y: 622, distance: 88.6
click at [1384, 622] on span "966509303188" at bounding box center [1332, 625] width 119 height 17
click at [279, 478] on p "Norah : مرحباً، أريد الاستفسار عن خدمة الطب الاتصالي. يرجى توجيهي للقائمة الرئي…" at bounding box center [213, 484] width 185 height 41
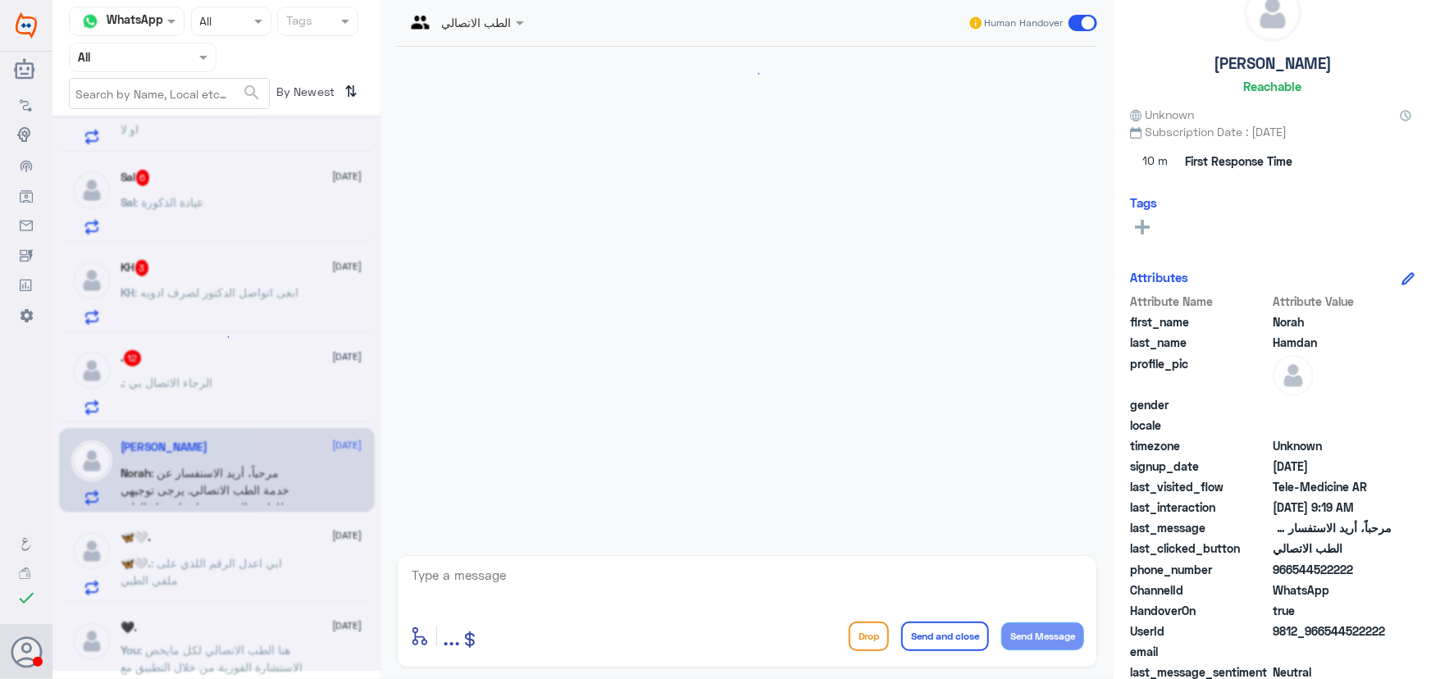
click at [564, 563] on div "enter flow name ... Drop Send and close Send Message" at bounding box center [747, 611] width 700 height 112
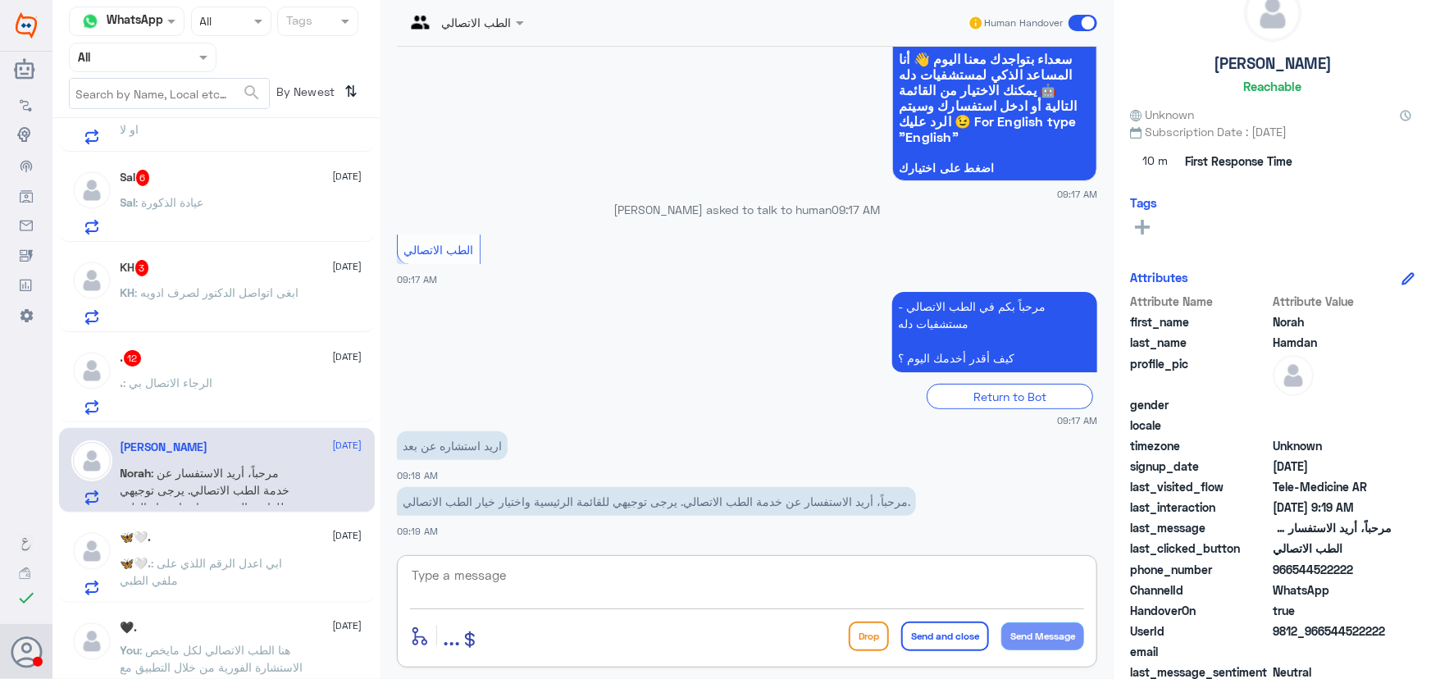
click at [568, 576] on textarea at bounding box center [747, 584] width 674 height 40
drag, startPoint x: 1329, startPoint y: 630, endPoint x: 1422, endPoint y: 630, distance: 93.5
click at [1421, 629] on div "Norah Hamdan Reachable Unknown Subscription Date : 10/09/2025 10 m First Respon…" at bounding box center [1272, 342] width 317 height 684
copy span "544522222"
click at [546, 554] on div "الطب الاتصالي Human Handover 9 Oct 2025 مرحباً، أريد الاستفسار عن خدمة الطب الا…" at bounding box center [747, 342] width 733 height 684
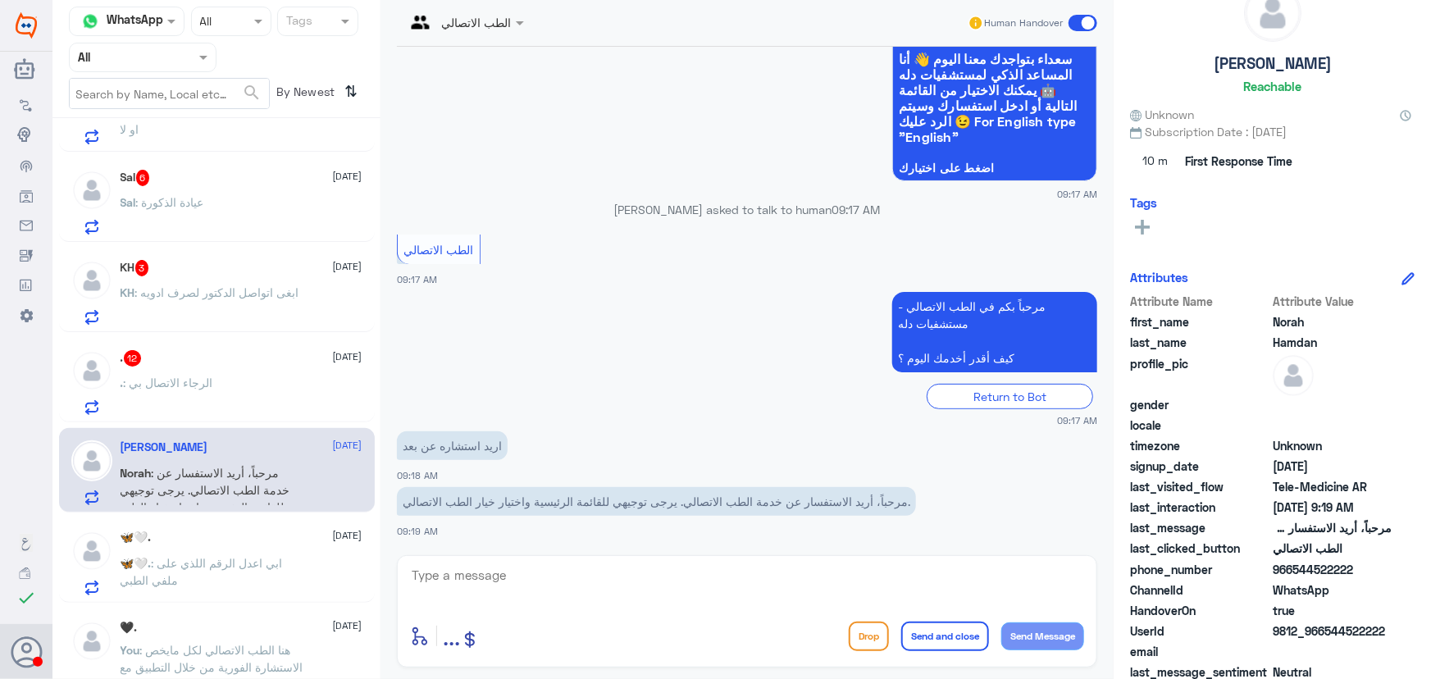
click at [537, 572] on textarea at bounding box center [747, 584] width 674 height 40
paste textarea "مرحباً معك نوف من الطب الاتصالي"
type textarea "مرحباً معك نوف من الطب الاتصالي"
click at [1070, 636] on button "Send Message" at bounding box center [1042, 636] width 83 height 28
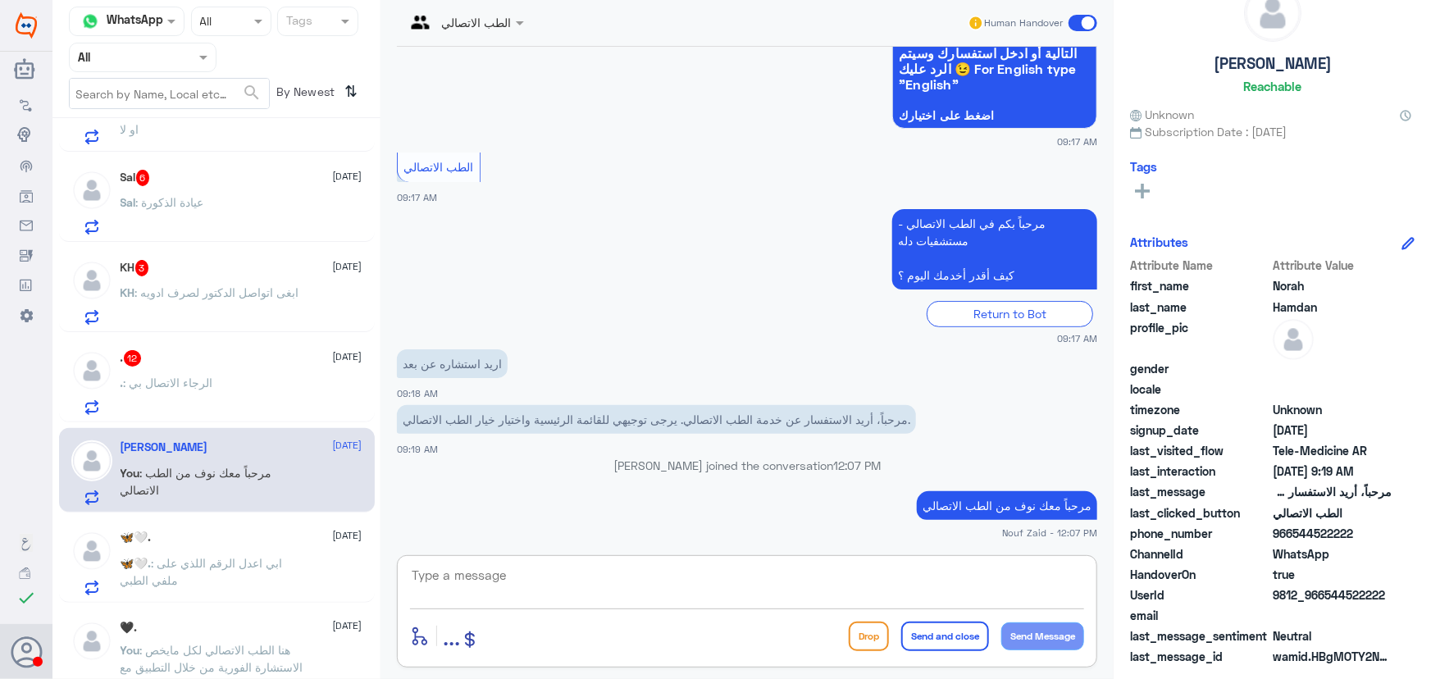
click at [755, 591] on textarea at bounding box center [747, 584] width 674 height 40
type textarea "ممكن تزوديني برقم الملف او رقم الهوية من فضلك"
click at [1062, 641] on button "Send Message" at bounding box center [1042, 636] width 83 height 28
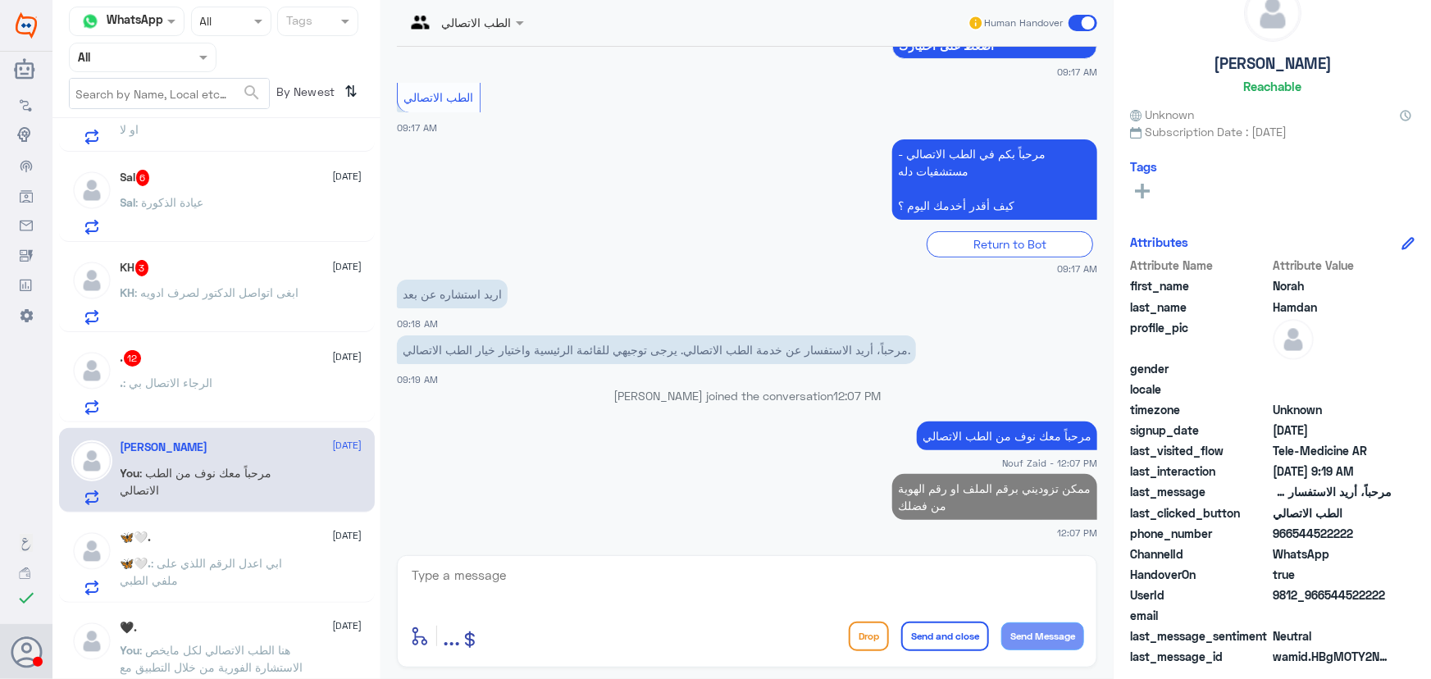
click at [245, 381] on div ". : الرجاء الاتصال بي" at bounding box center [242, 396] width 242 height 37
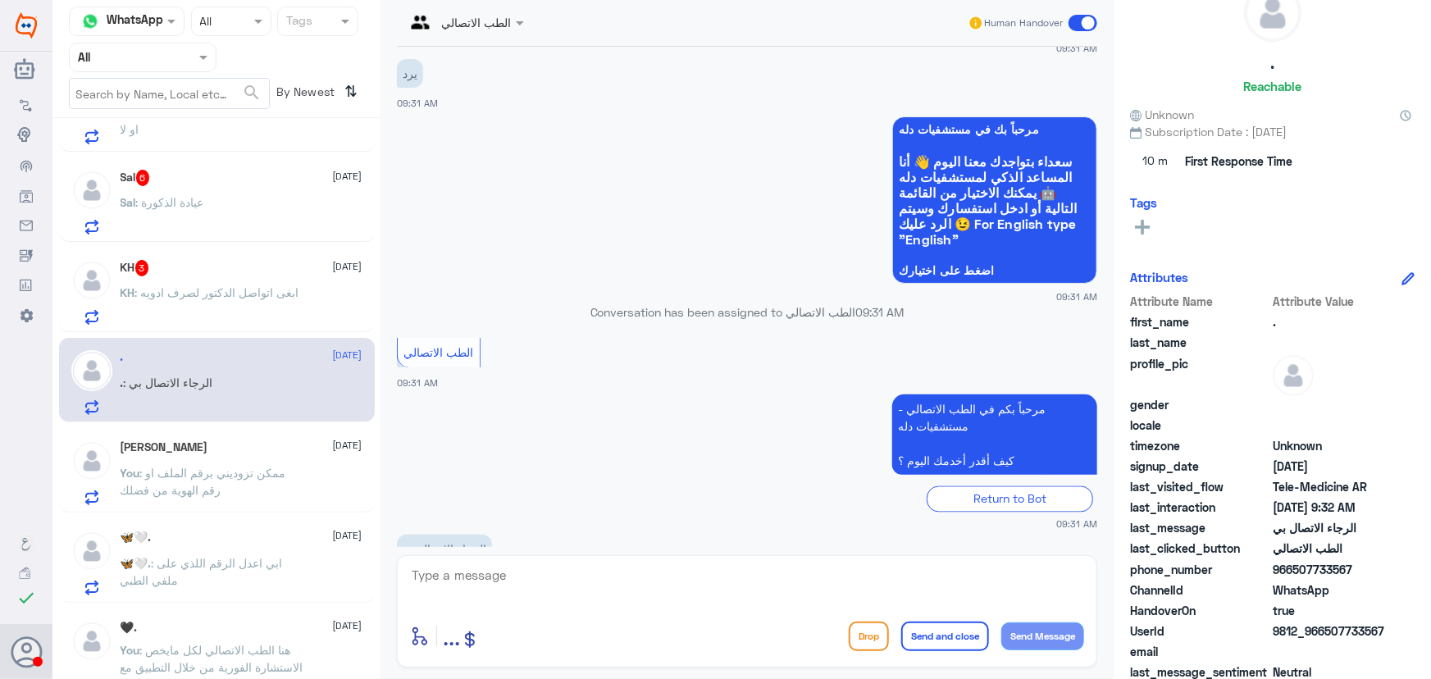
scroll to position [1366, 0]
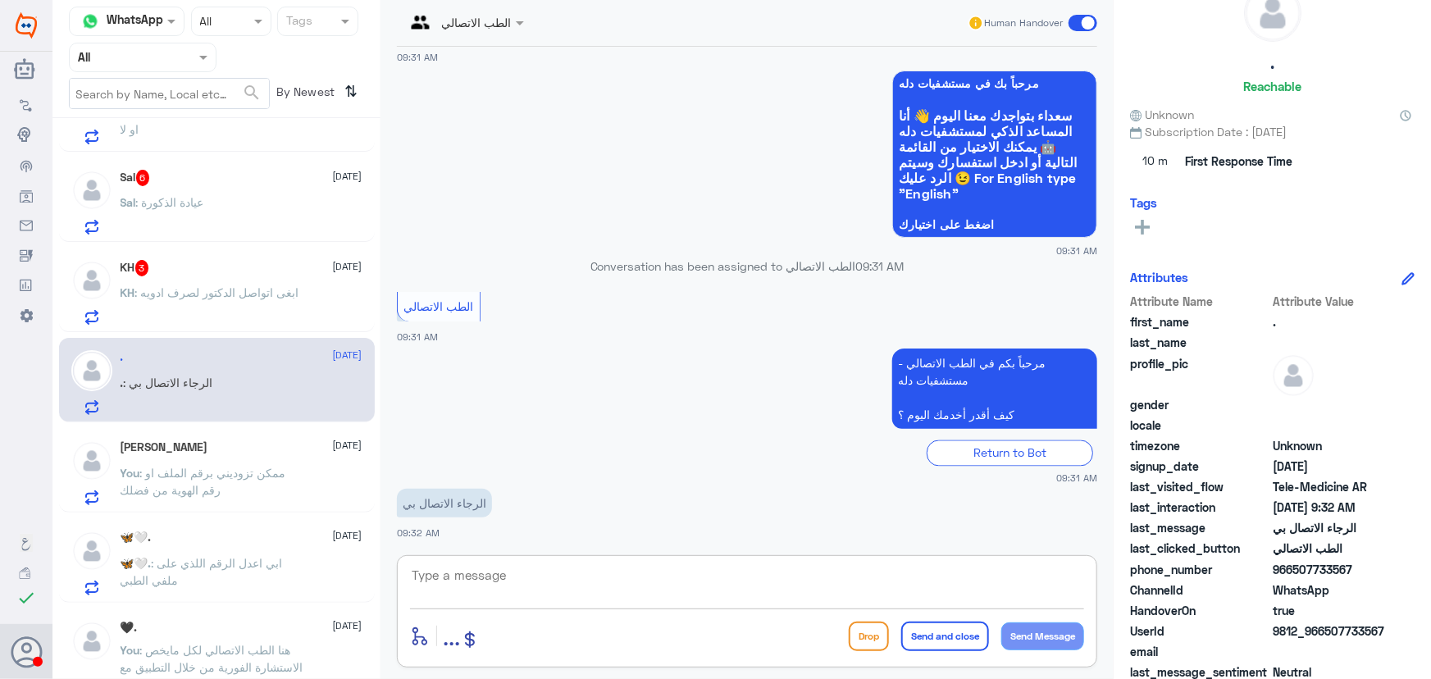
click at [604, 580] on textarea at bounding box center [747, 584] width 674 height 40
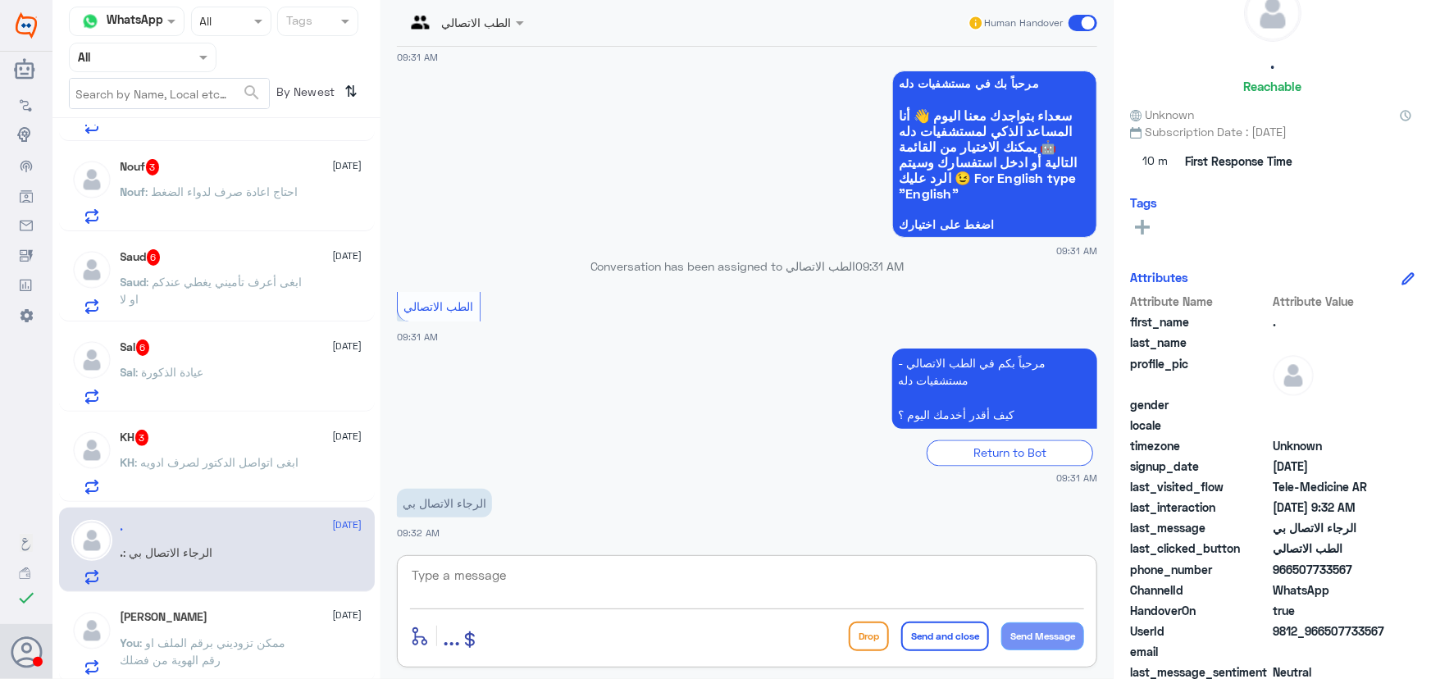
scroll to position [671, 0]
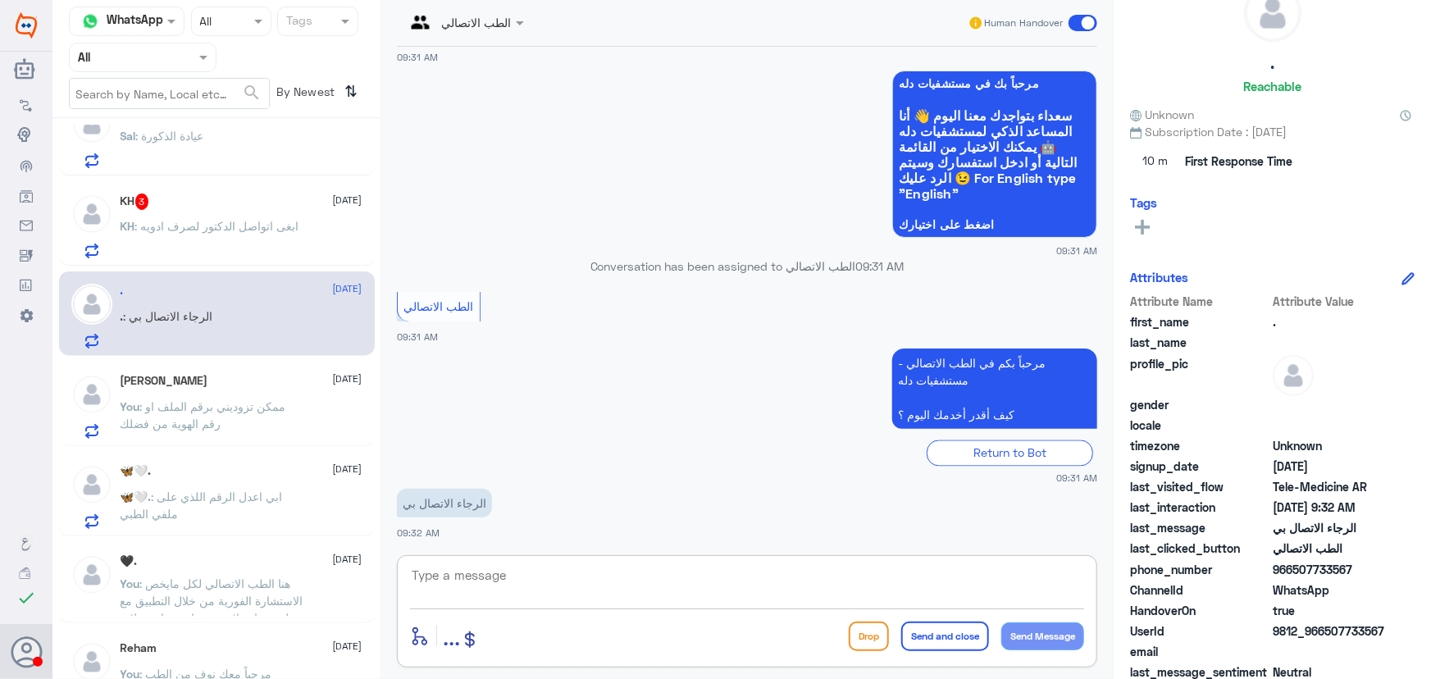
click at [250, 417] on p "You : ممكن تزوديني برقم الملف او رقم الهوية من فضلك" at bounding box center [213, 418] width 185 height 41
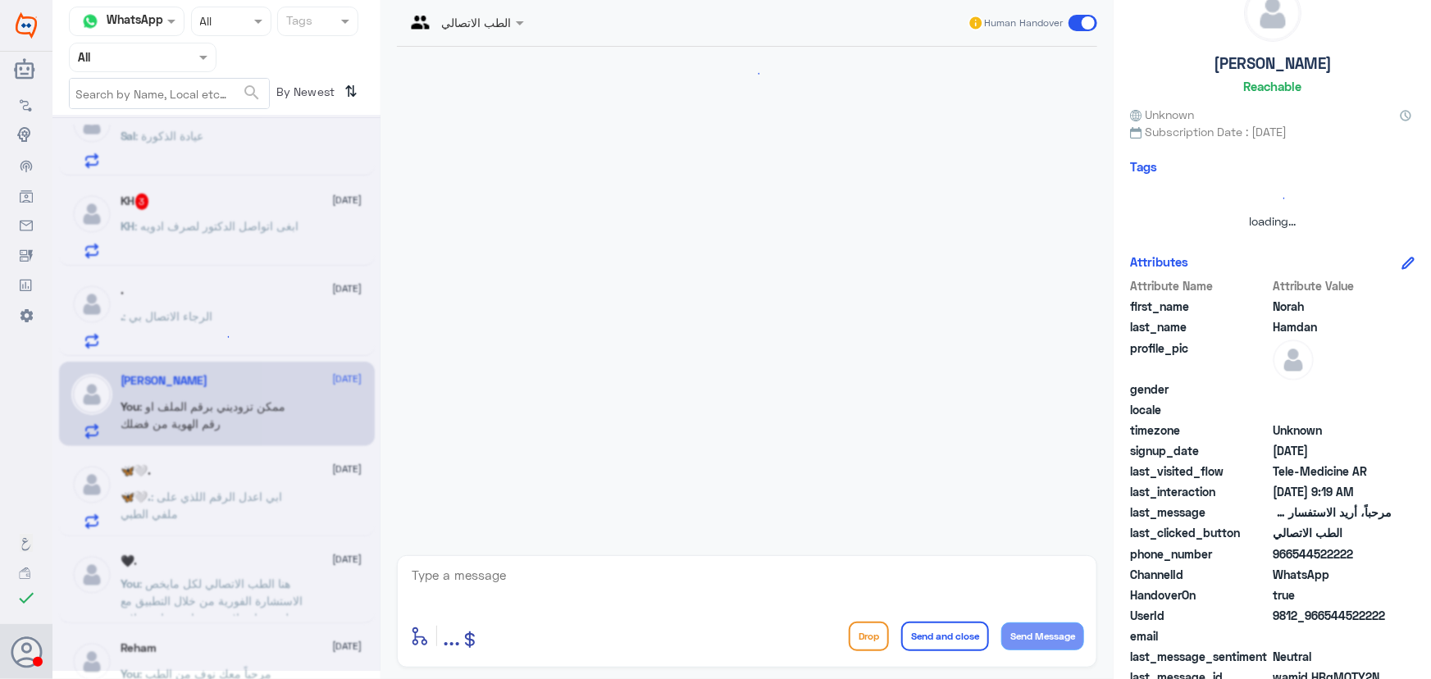
scroll to position [280, 0]
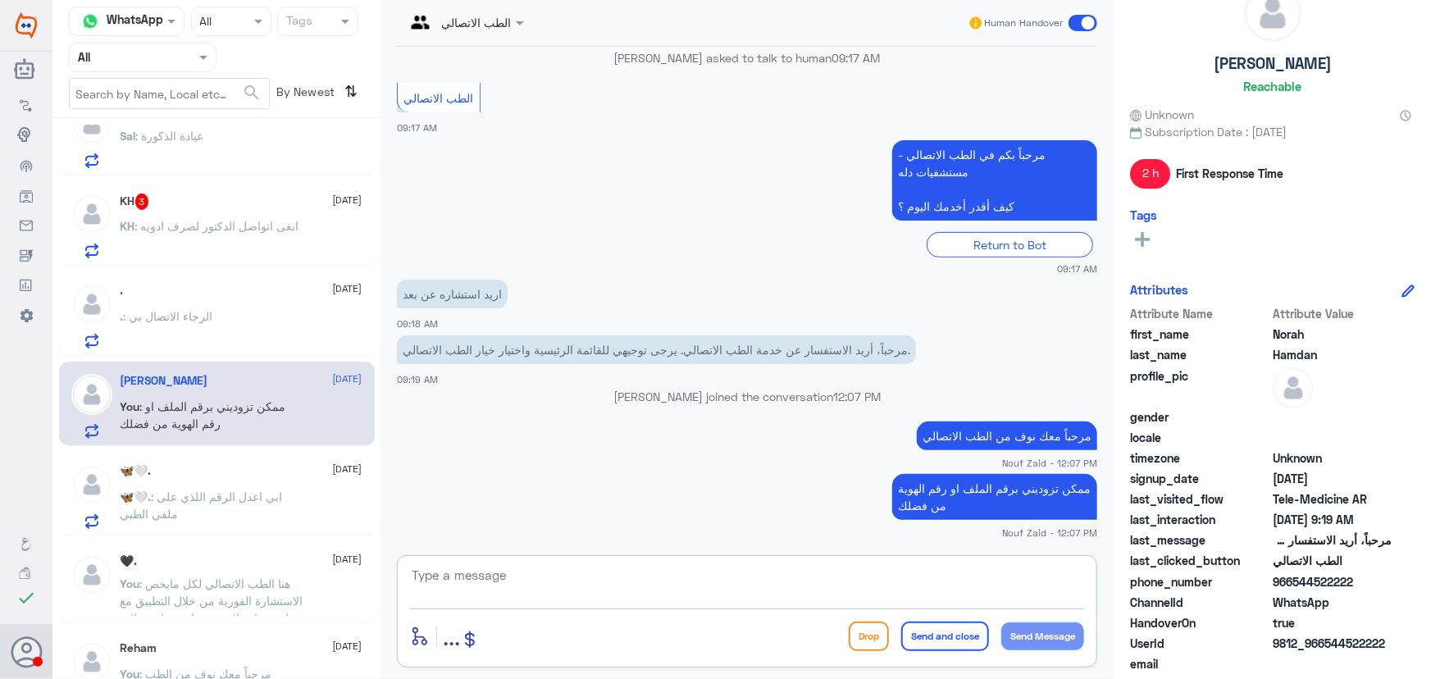
click at [718, 566] on textarea at bounding box center [747, 584] width 674 height 40
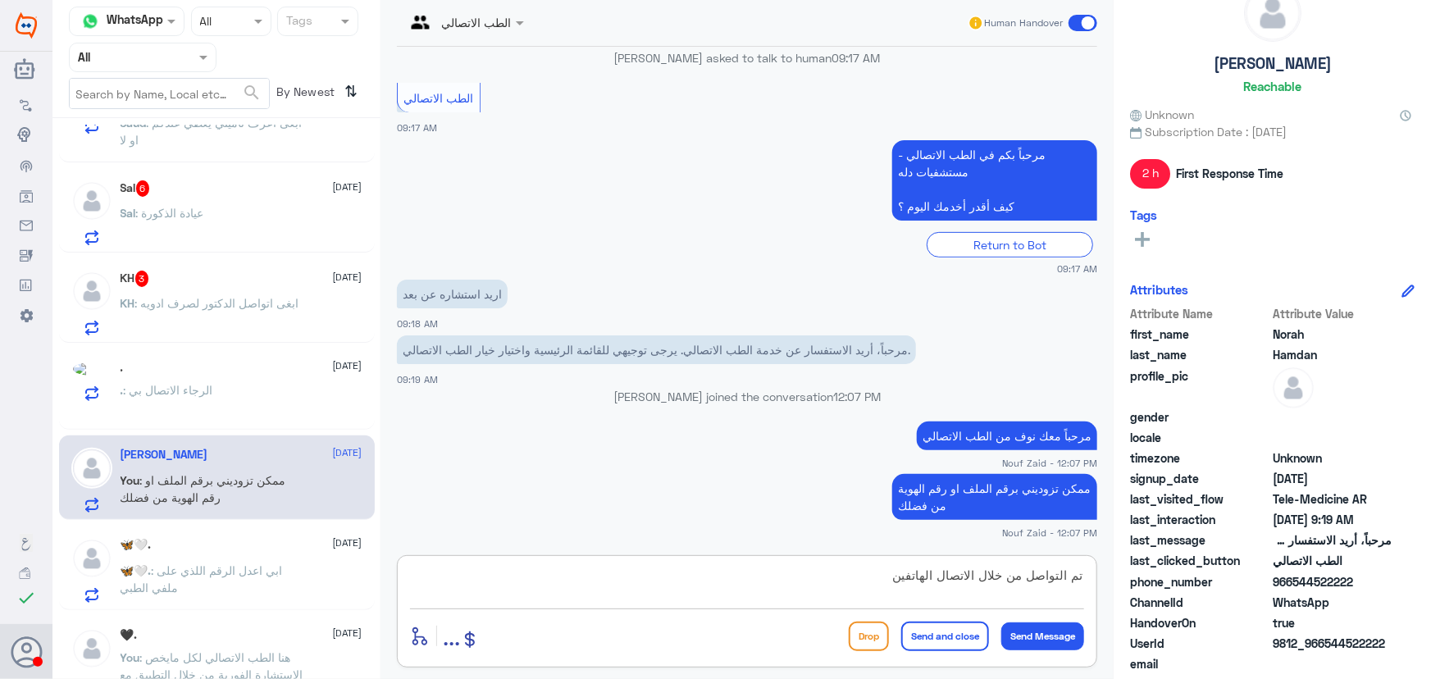
scroll to position [671, 0]
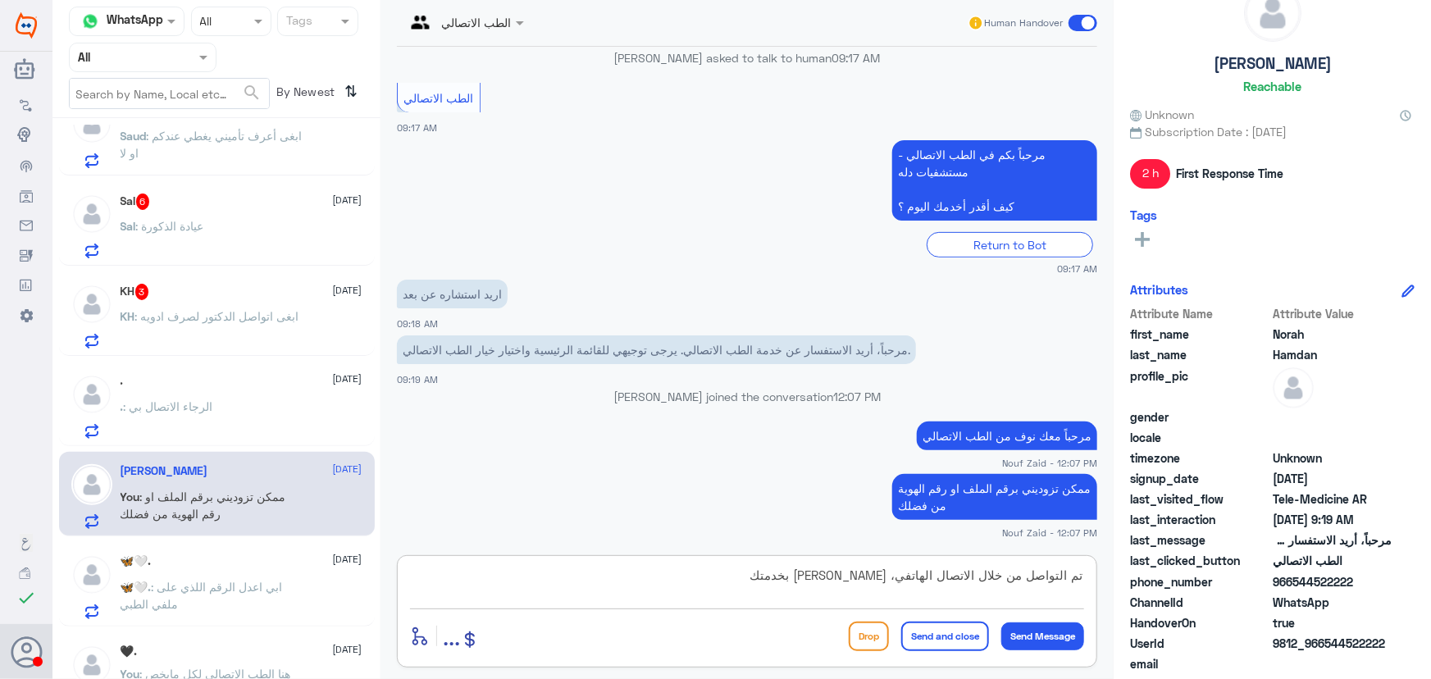
type textarea "تم التواصل من خلال الاتصال الهاتفي، سعدنا بخدمتك"
click at [940, 637] on button "Send and close" at bounding box center [945, 637] width 88 height 30
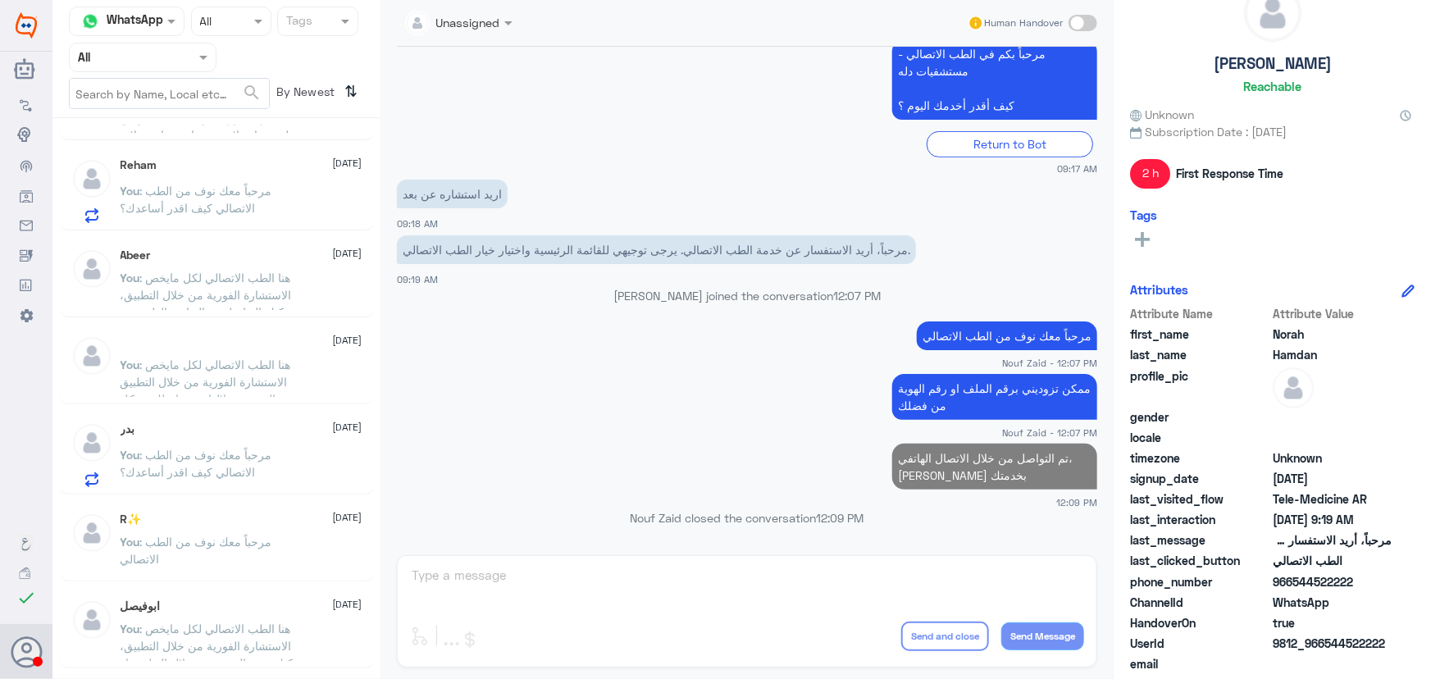
scroll to position [1267, 0]
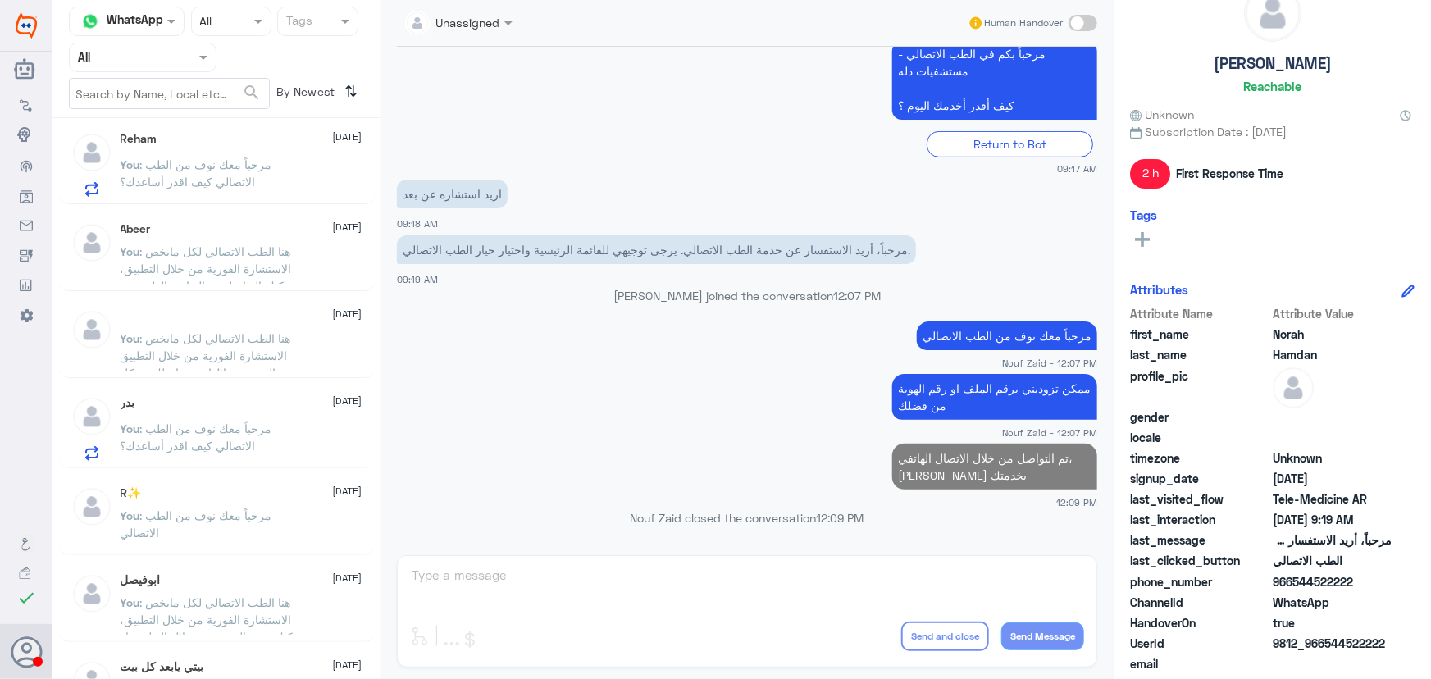
click at [246, 434] on p "You : مرحباً معك نوف من الطب الاتصالي كيف اقدر أساعدك؟" at bounding box center [213, 440] width 185 height 41
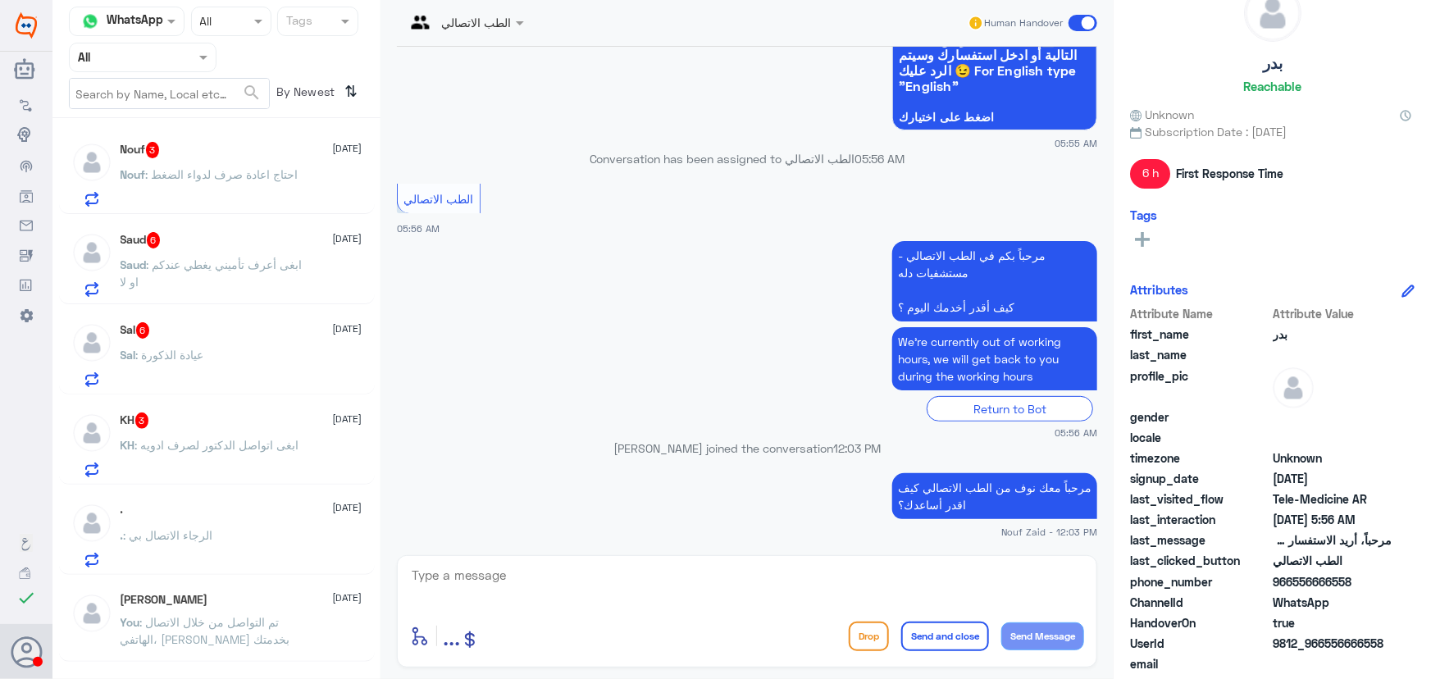
scroll to position [522, 0]
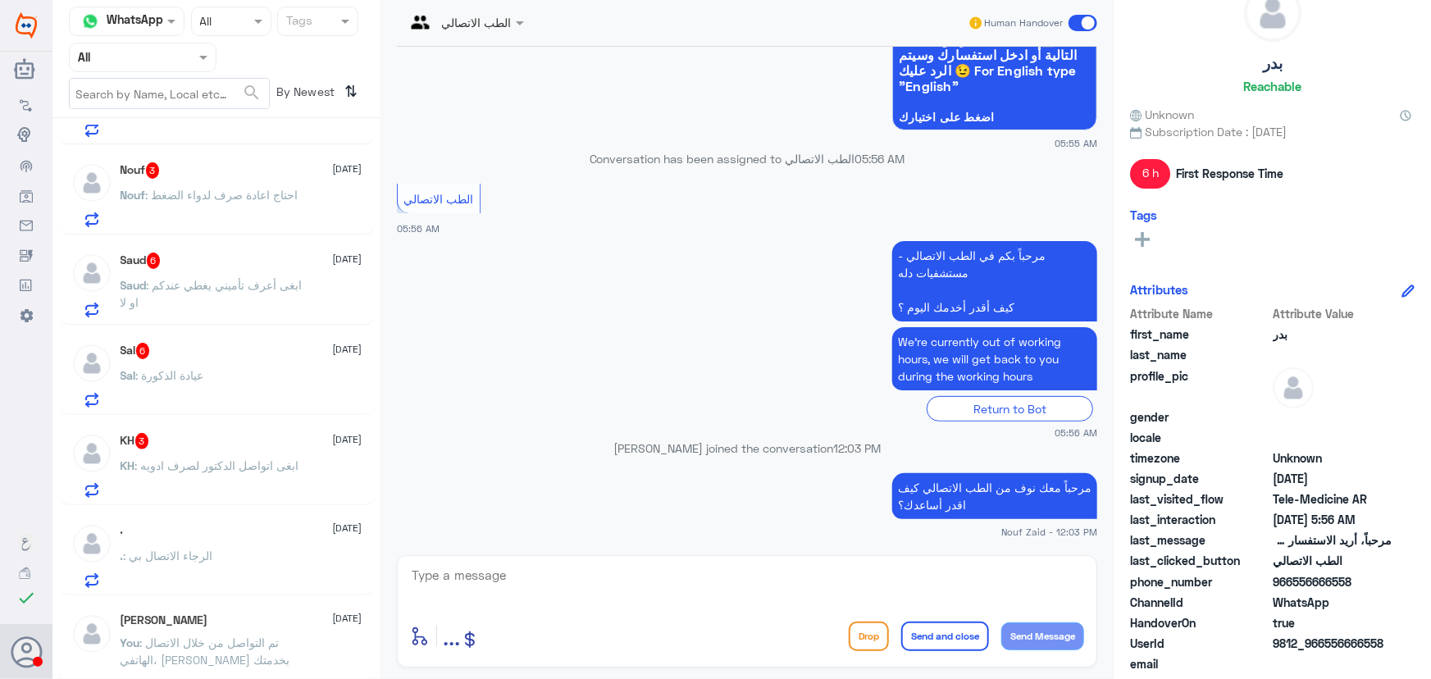
click at [285, 464] on span ": ابغى اتواصل الدكتور لصرف ادويه" at bounding box center [217, 465] width 164 height 14
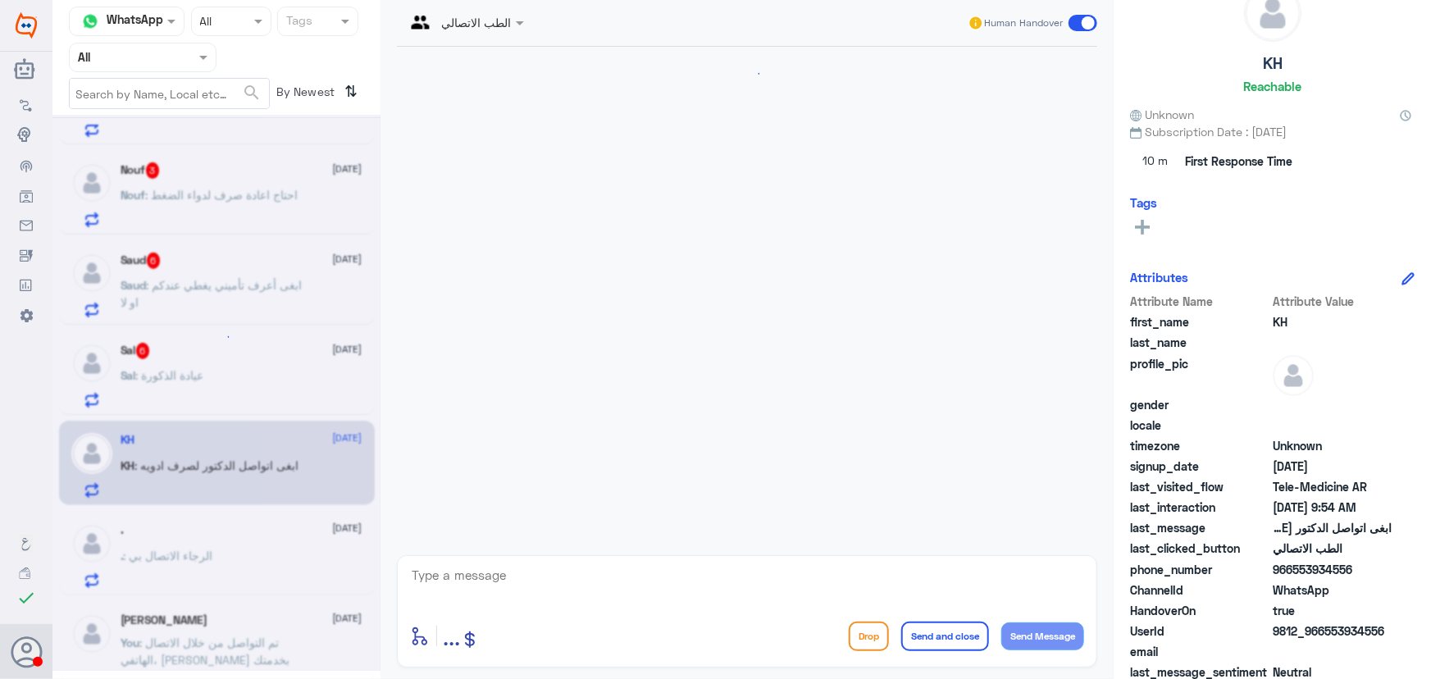
scroll to position [72, 0]
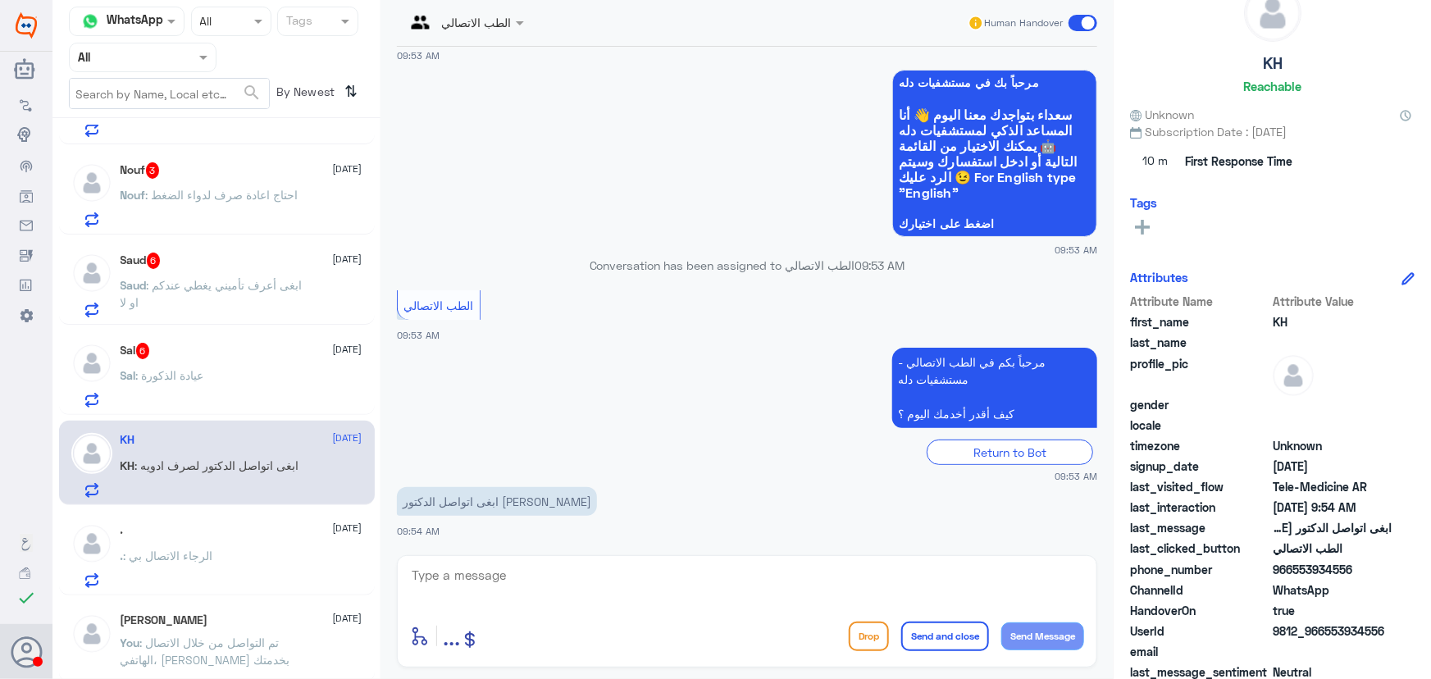
drag, startPoint x: 1323, startPoint y: 630, endPoint x: 1415, endPoint y: 636, distance: 92.0
click at [1415, 636] on div "KH Reachable Unknown Subscription Date : 10/09/2025 10 m First Response Time Ta…" at bounding box center [1272, 342] width 317 height 684
copy span "553934556"
click at [536, 586] on textarea at bounding box center [747, 584] width 674 height 40
paste textarea "مرحباً معك نوف من الطب الاتصالي"
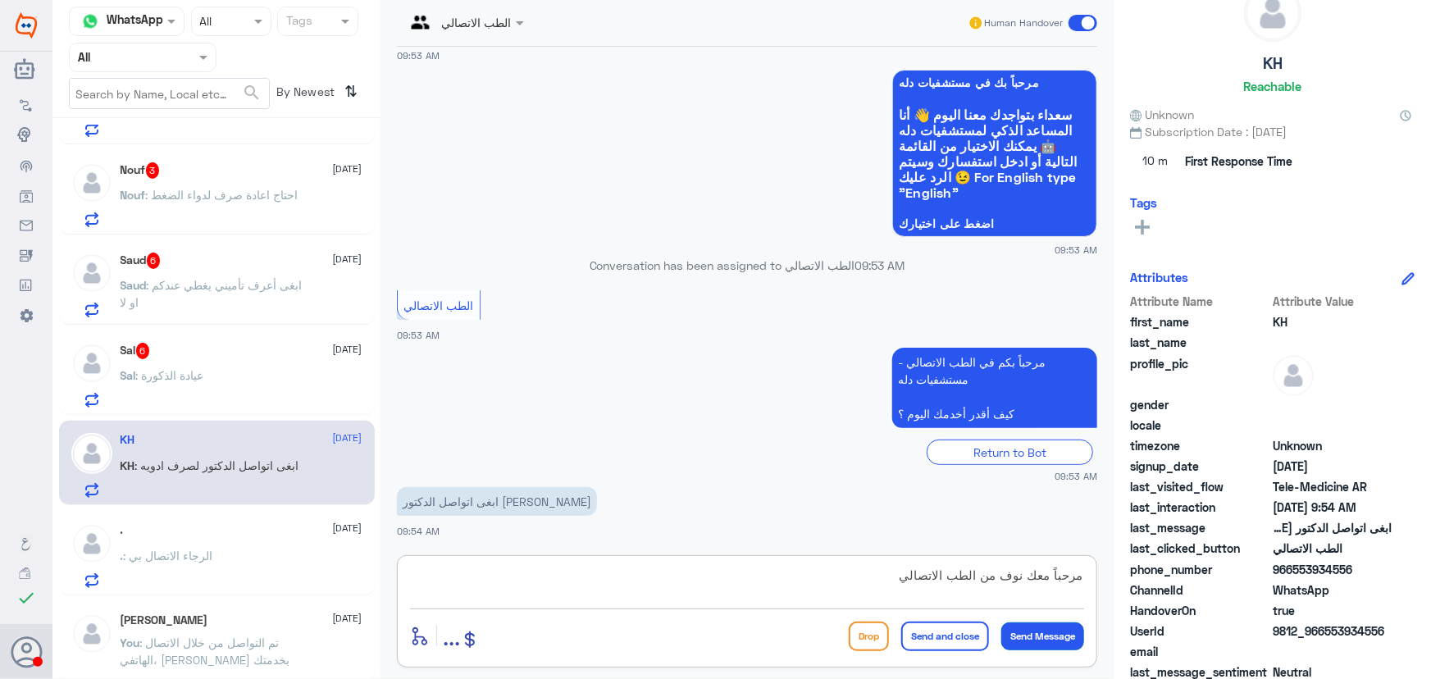
type textarea "مرحباً معك نوف من الطب الاتصالي"
click at [1017, 646] on button "Send Message" at bounding box center [1042, 636] width 83 height 28
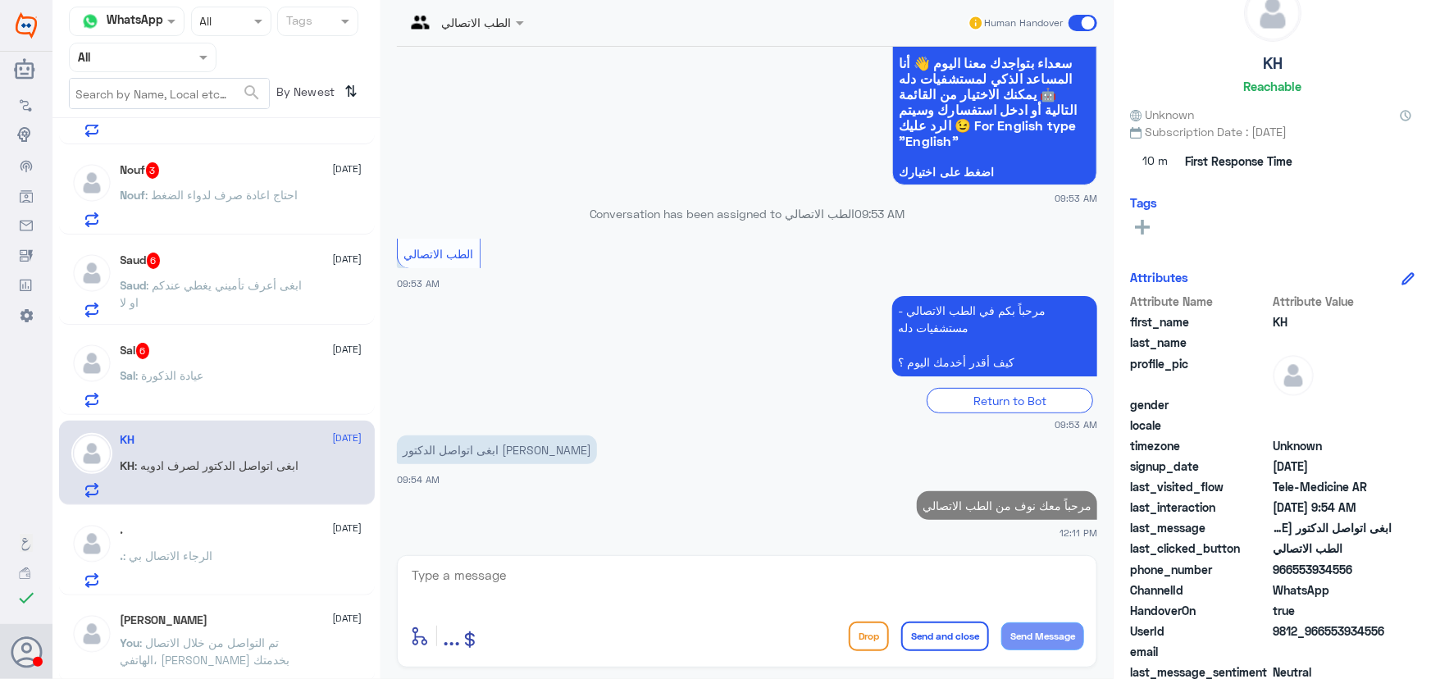
click at [850, 582] on textarea at bounding box center [747, 584] width 674 height 40
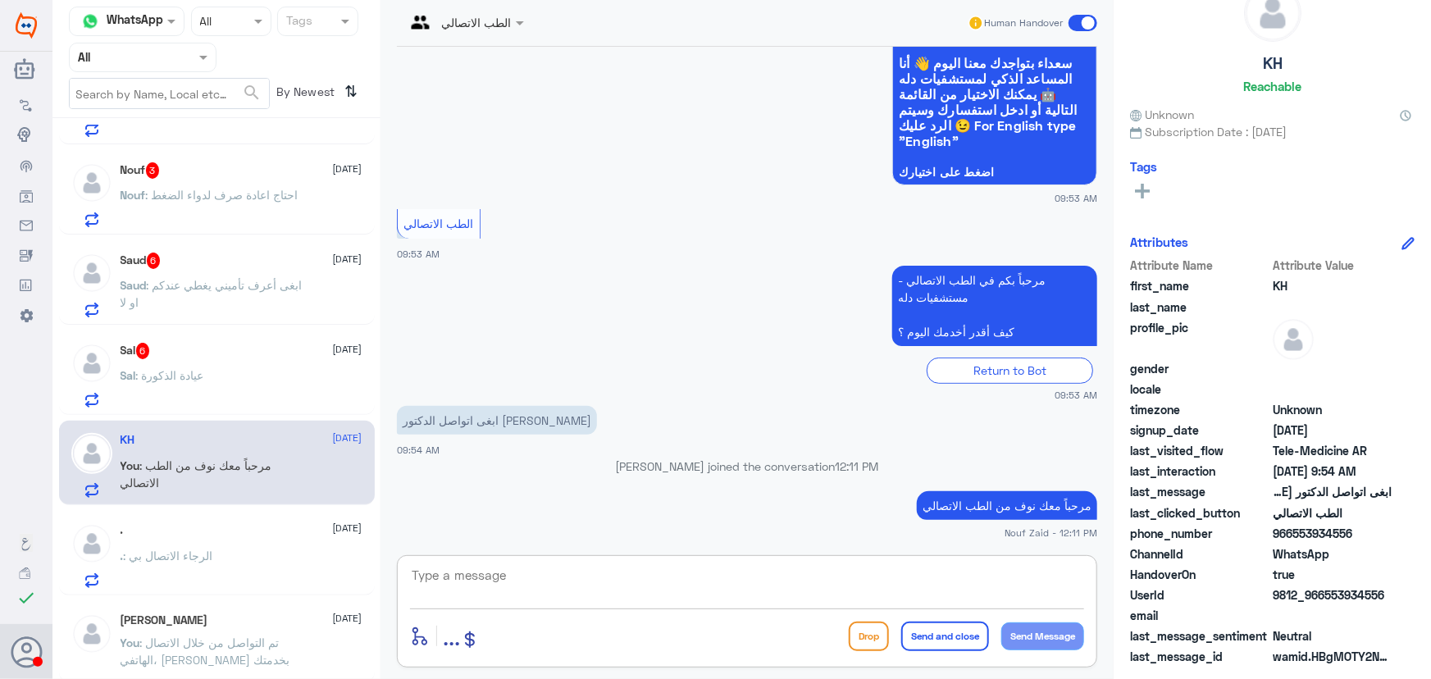
paste textarea "هنا الطب الاتصالي لكل مايخص الاستشارة الفورية من خلال التطبيق والتي من خلالها ي…"
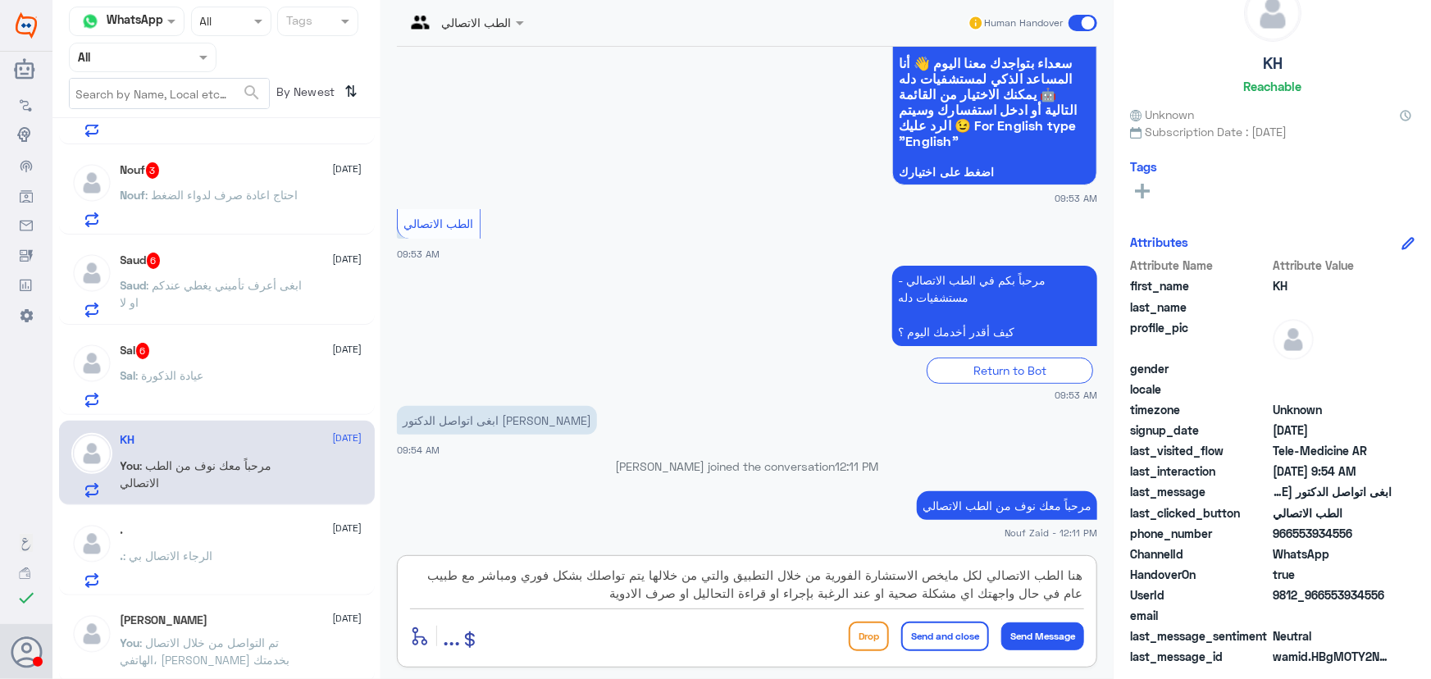
type textarea "هنا الطب الاتصالي لكل مايخص الاستشارة الفورية من خلال التطبيق والتي من خلالها ي…"
click at [965, 652] on div "enter flow name ... Drop Send and close Send Message" at bounding box center [747, 636] width 674 height 37
drag, startPoint x: 963, startPoint y: 640, endPoint x: 766, endPoint y: 582, distance: 205.0
click at [963, 641] on button "Send and close" at bounding box center [945, 637] width 88 height 30
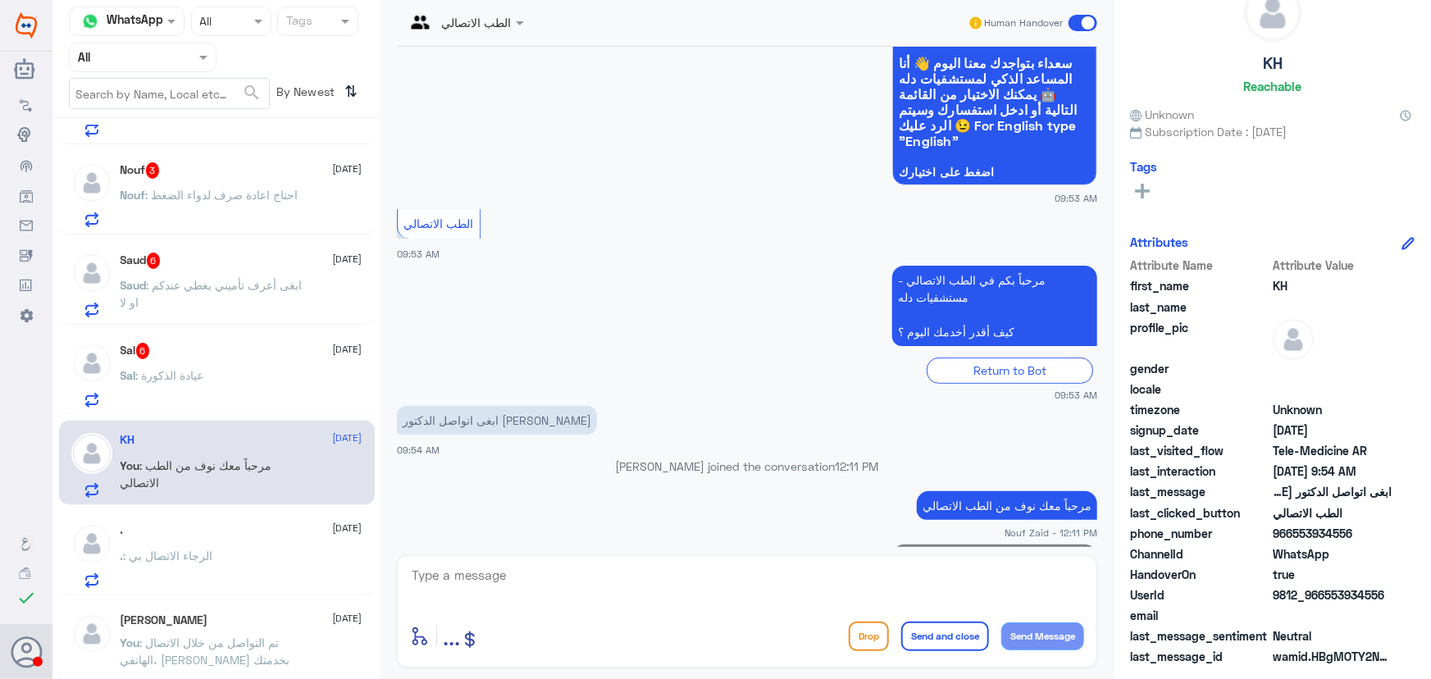
scroll to position [262, 0]
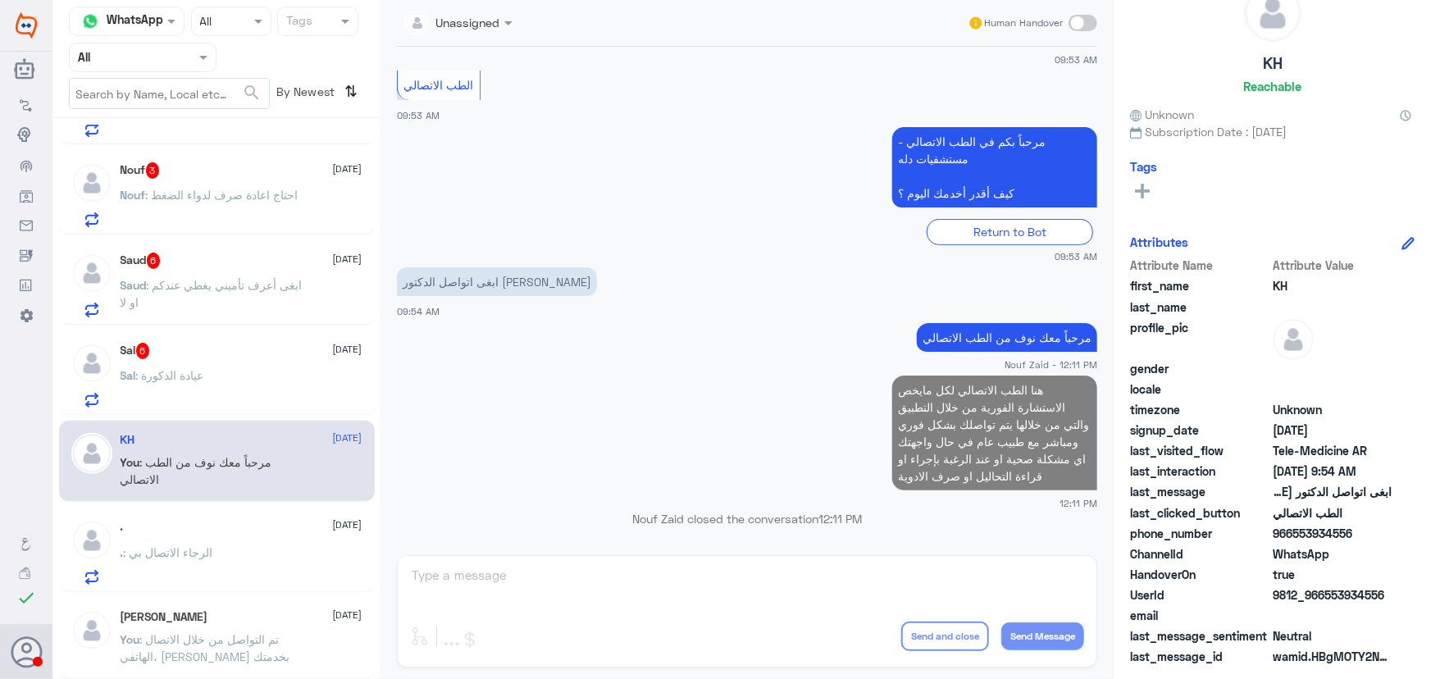
click at [319, 371] on div "Sal : عيادة الذكورة" at bounding box center [242, 389] width 242 height 37
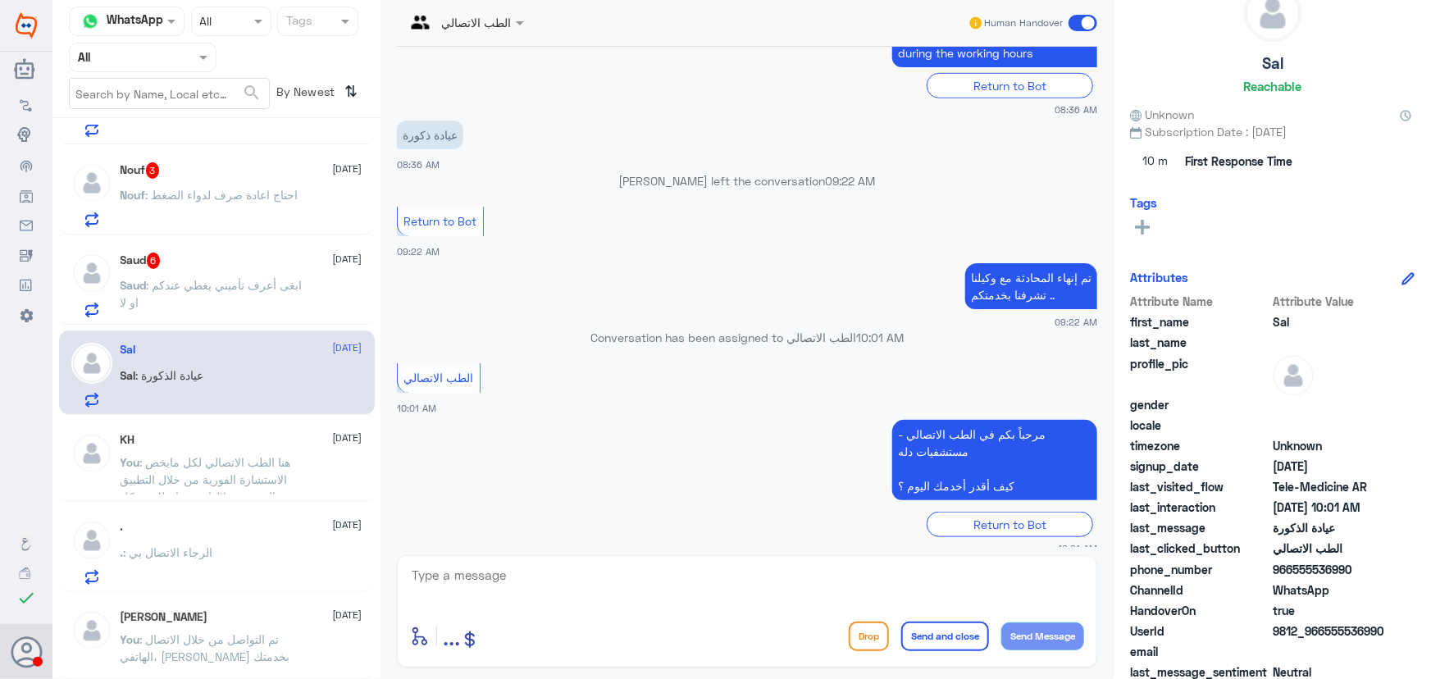
scroll to position [574, 0]
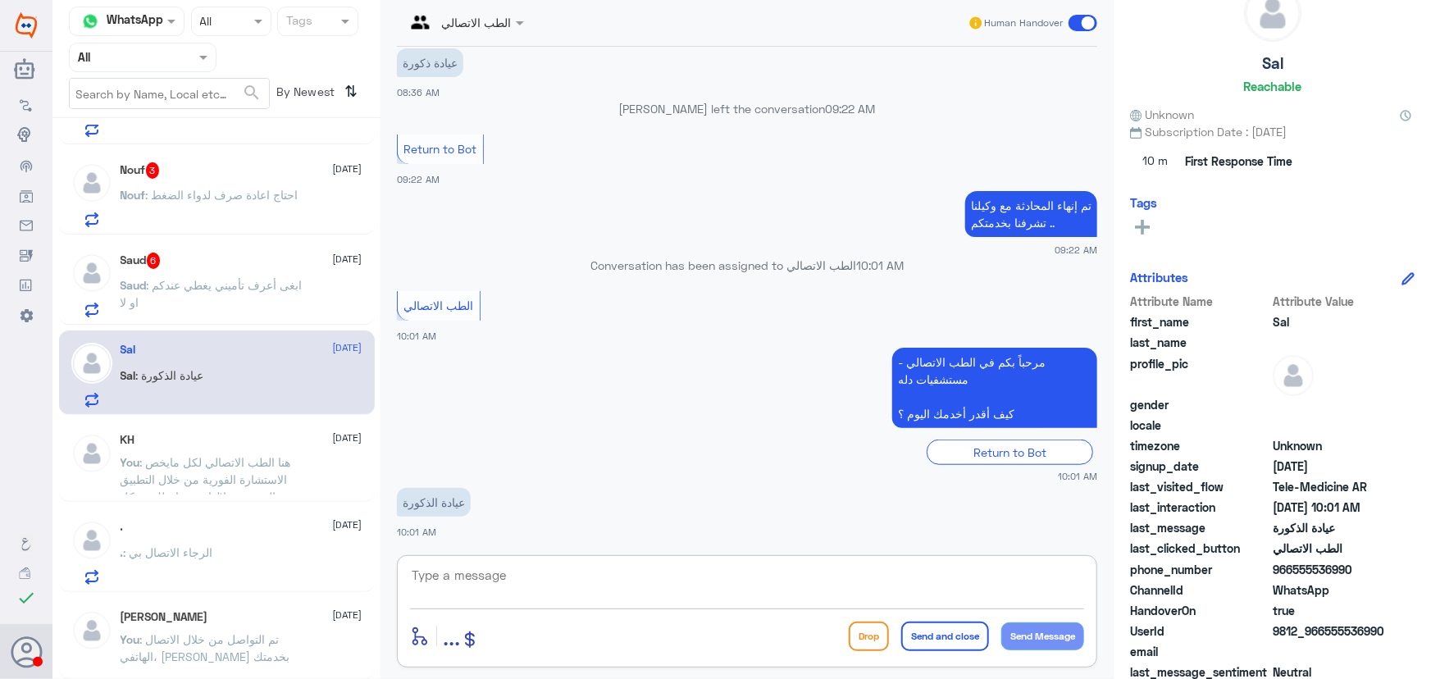
drag, startPoint x: 594, startPoint y: 581, endPoint x: 584, endPoint y: 592, distance: 14.5
click at [592, 586] on textarea at bounding box center [747, 584] width 674 height 40
paste textarea "مرحباً معك نوف من الطب الاتصالي"
type textarea "مرحباً معك نوف من الطب الاتصالي"
click at [1049, 636] on button "Send Message" at bounding box center [1042, 636] width 83 height 28
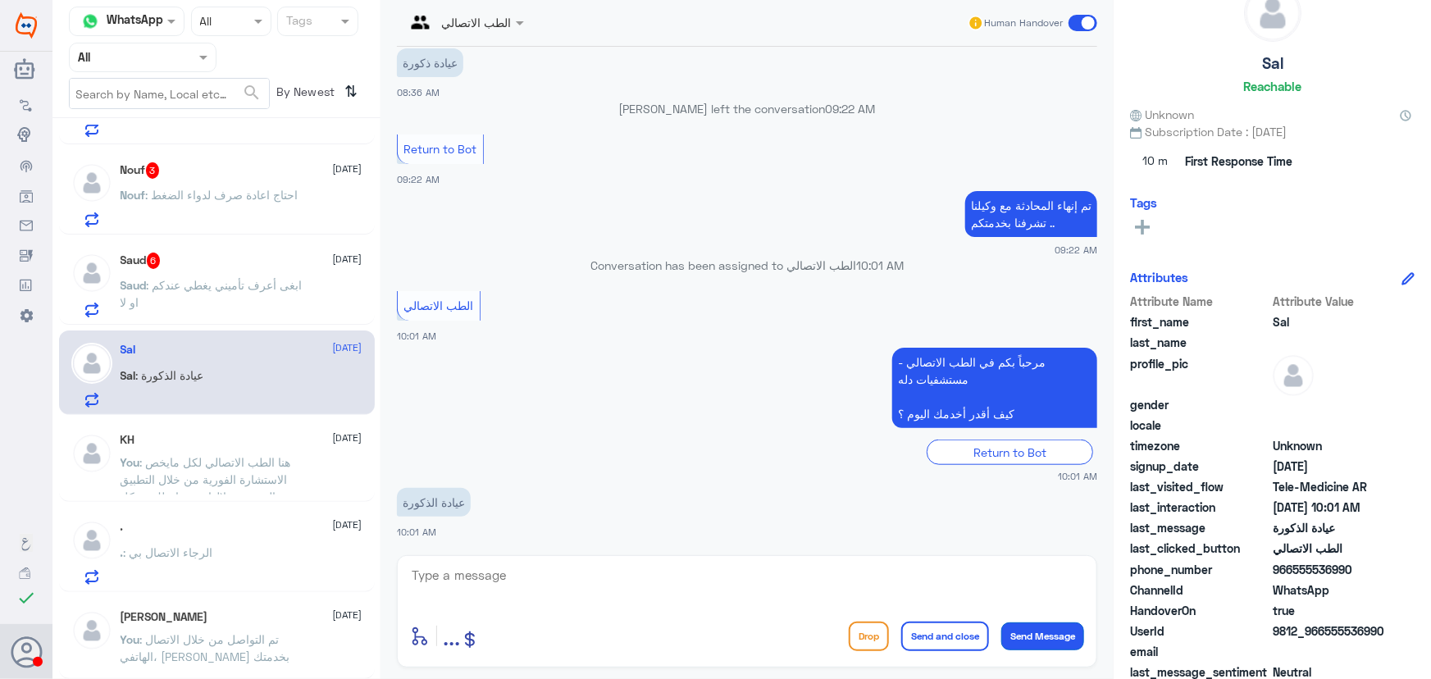
scroll to position [627, 0]
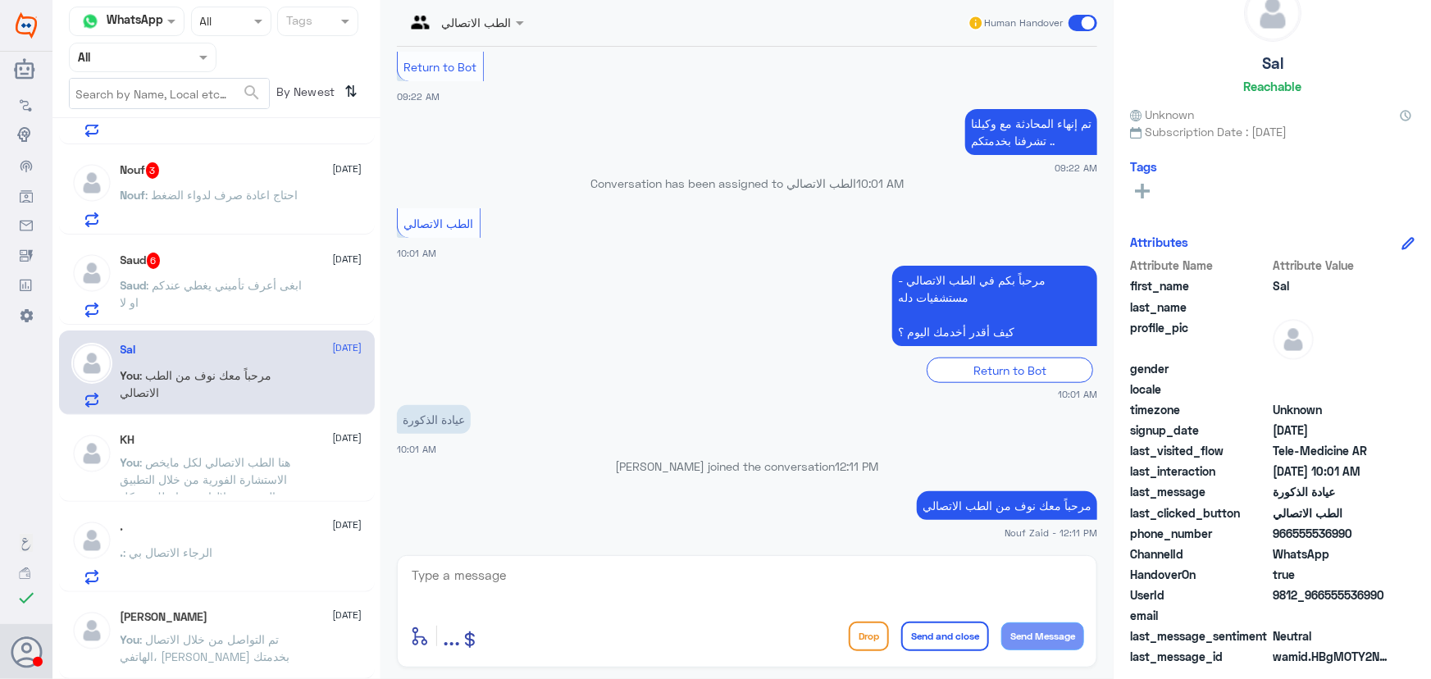
click at [591, 576] on textarea at bounding box center [747, 584] width 674 height 40
paste textarea "هنا الطب الاتصالي لكل مايخص الاستشارة الفورية من خلال التطبيق، يمكنك حجز الموعد…"
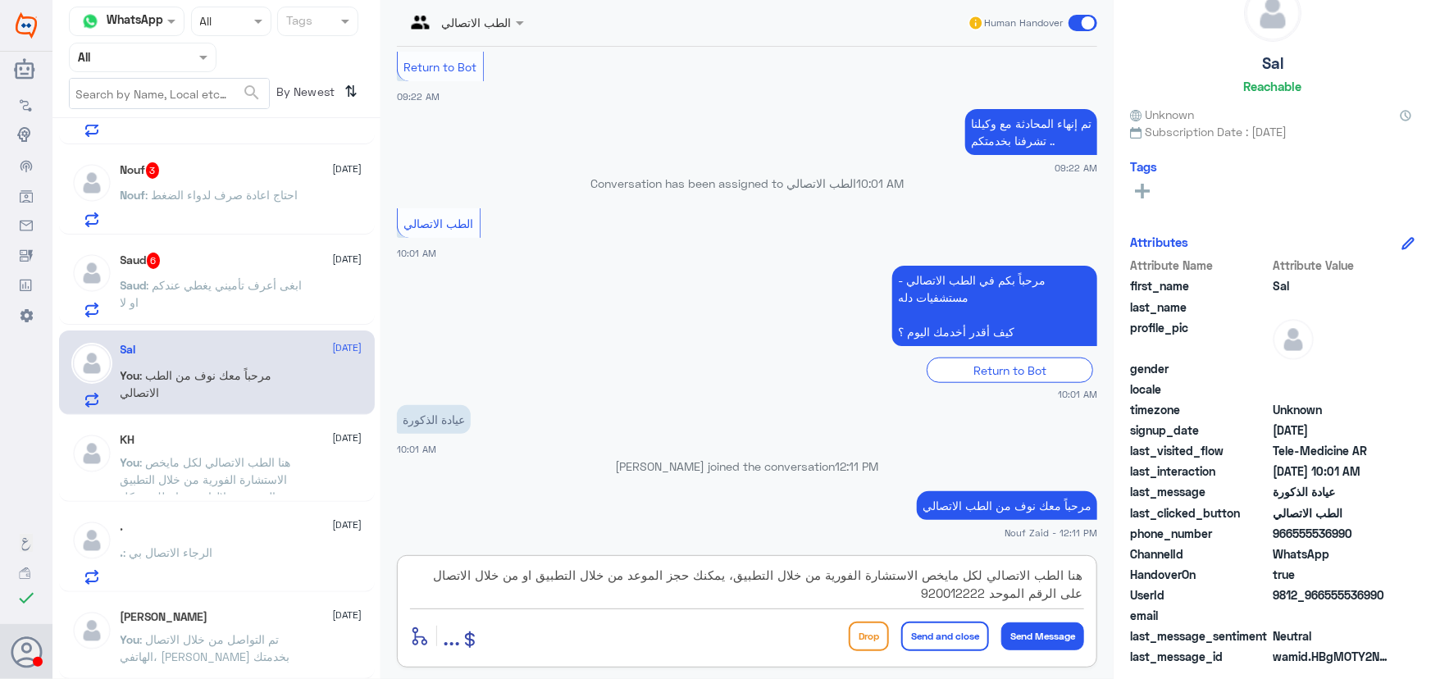
type textarea "هنا الطب الاتصالي لكل مايخص الاستشارة الفورية من خلال التطبيق، يمكنك حجز الموعد…"
click at [978, 635] on button "Send and close" at bounding box center [945, 637] width 88 height 30
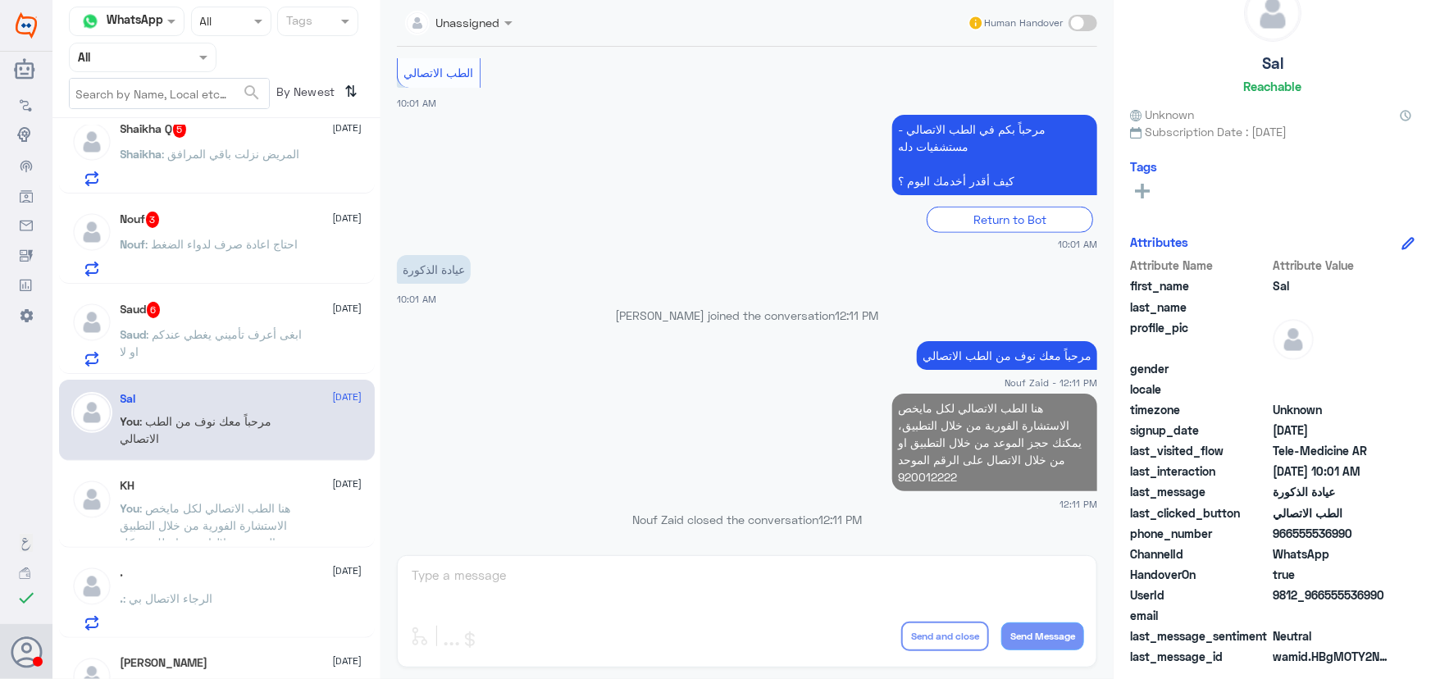
scroll to position [447, 0]
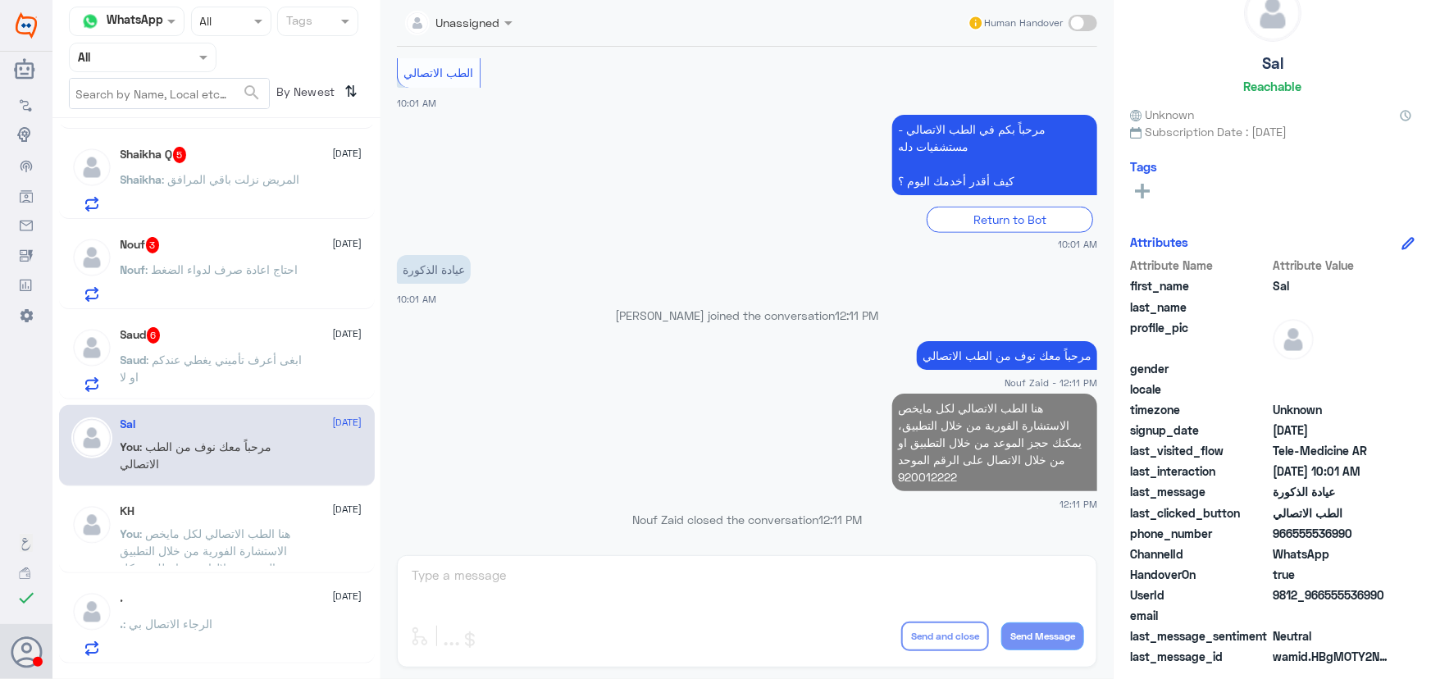
click at [242, 368] on p "Saud : ابغى أعرف تأميني يغطي عندكم او لا" at bounding box center [213, 371] width 185 height 41
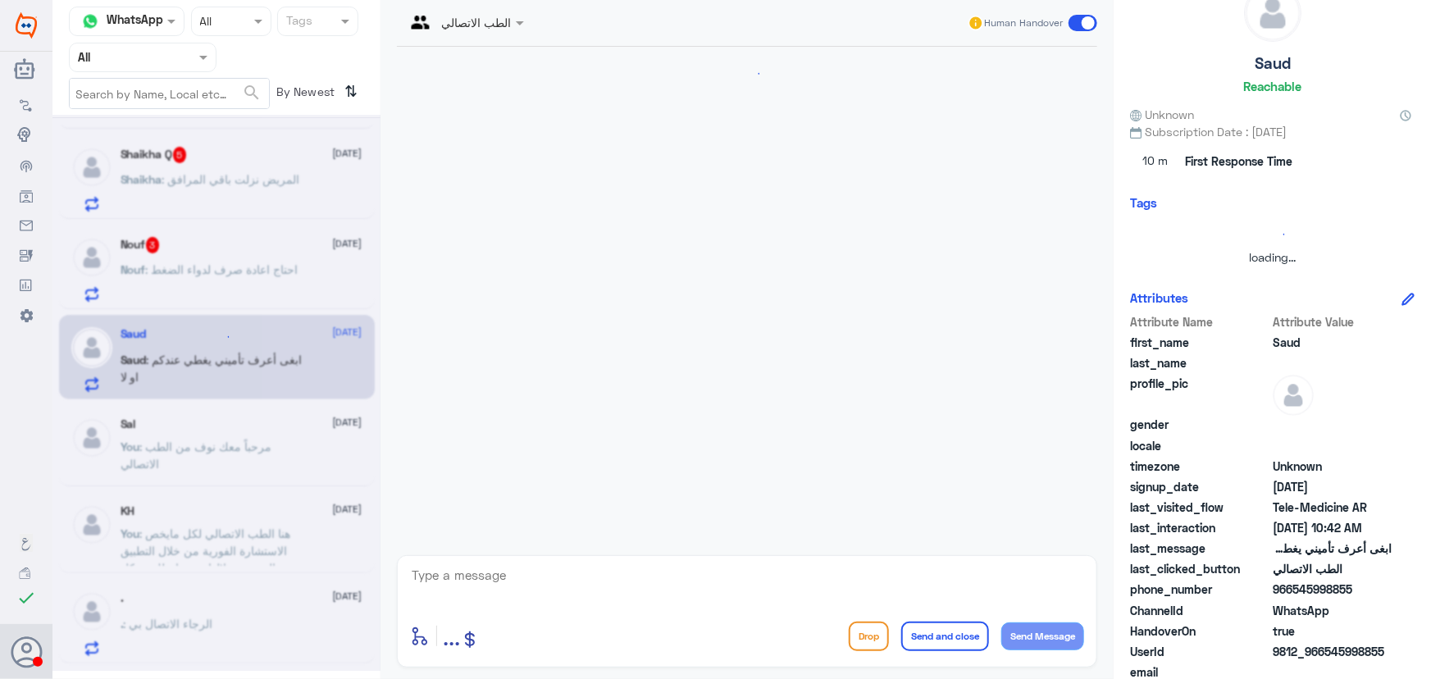
scroll to position [991, 0]
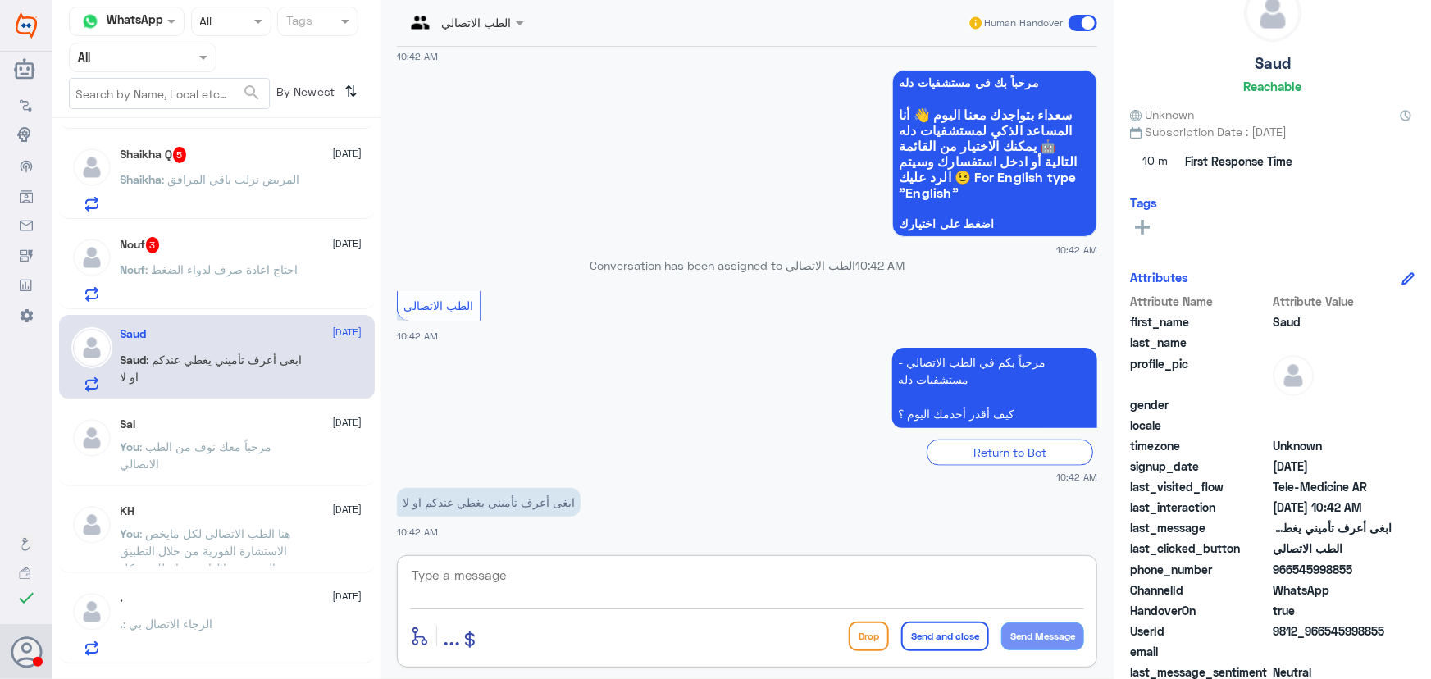
click at [545, 581] on textarea at bounding box center [747, 584] width 674 height 40
click at [546, 575] on textarea at bounding box center [747, 584] width 674 height 40
drag, startPoint x: 1327, startPoint y: 633, endPoint x: 1414, endPoint y: 635, distance: 87.0
click at [1414, 635] on div "Saud Reachable Unknown Subscription Date : 10/09/2025 10 m First Response Time …" at bounding box center [1272, 342] width 317 height 684
copy span "545998855"
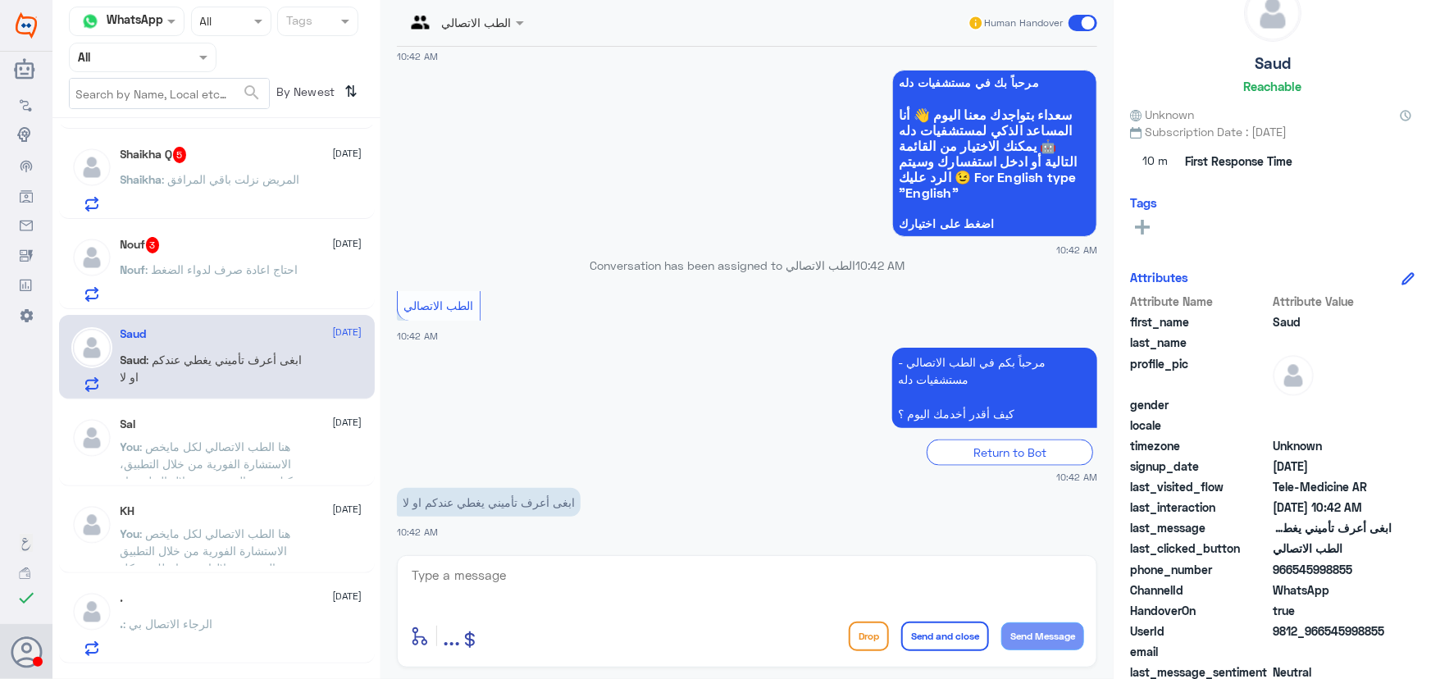
click at [631, 576] on textarea at bounding box center [747, 584] width 674 height 40
paste textarea "مرحباً معك نوف من الطب الاتصالي"
type textarea "مرحباً معك نوف من الطب الاتصالي"
click at [1044, 632] on button "Send Message" at bounding box center [1042, 636] width 83 height 28
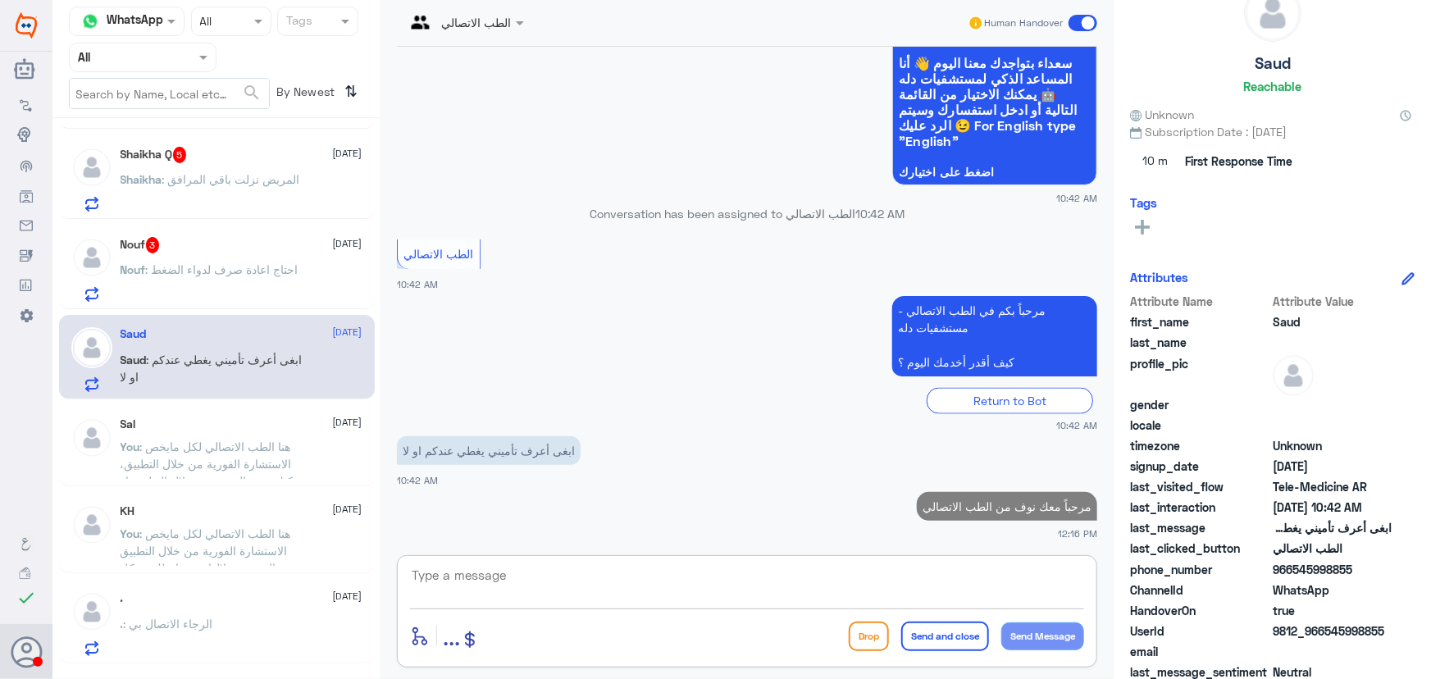
click at [960, 590] on textarea at bounding box center [747, 584] width 674 height 40
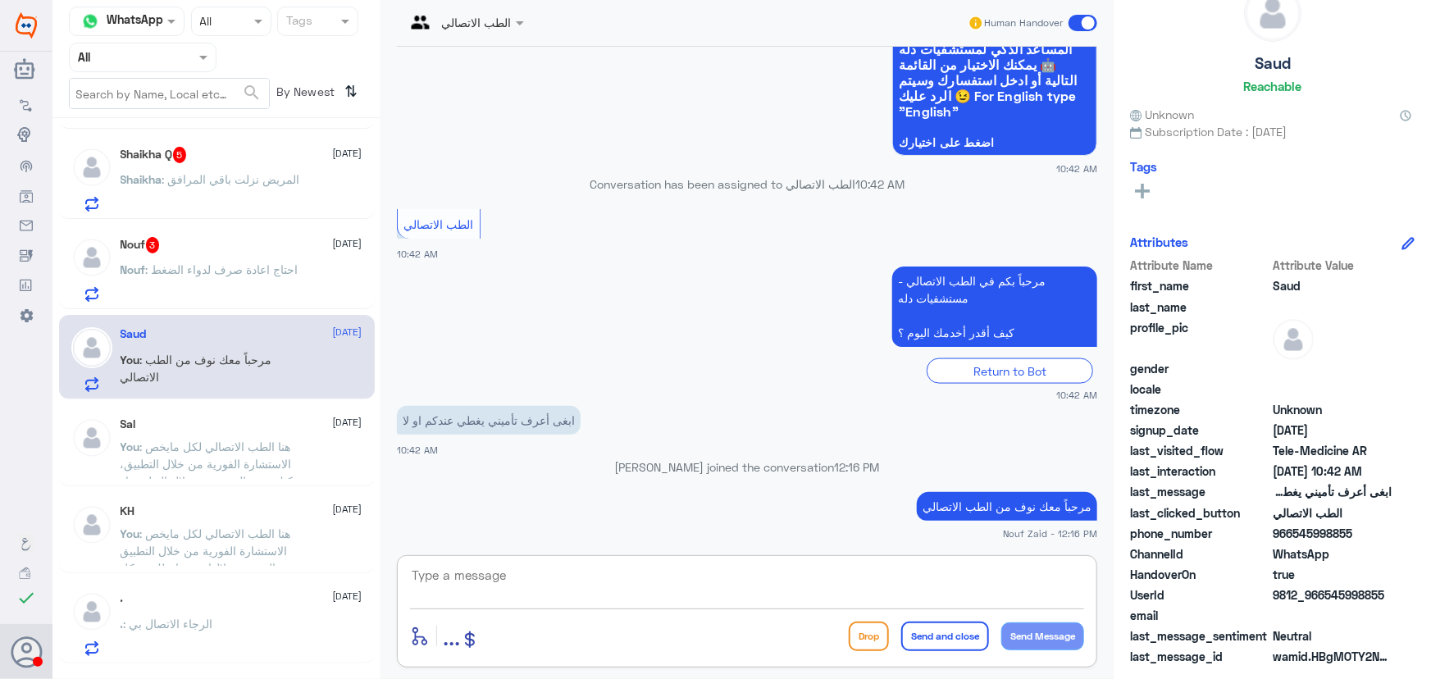
click at [581, 569] on textarea at bounding box center [747, 584] width 674 height 40
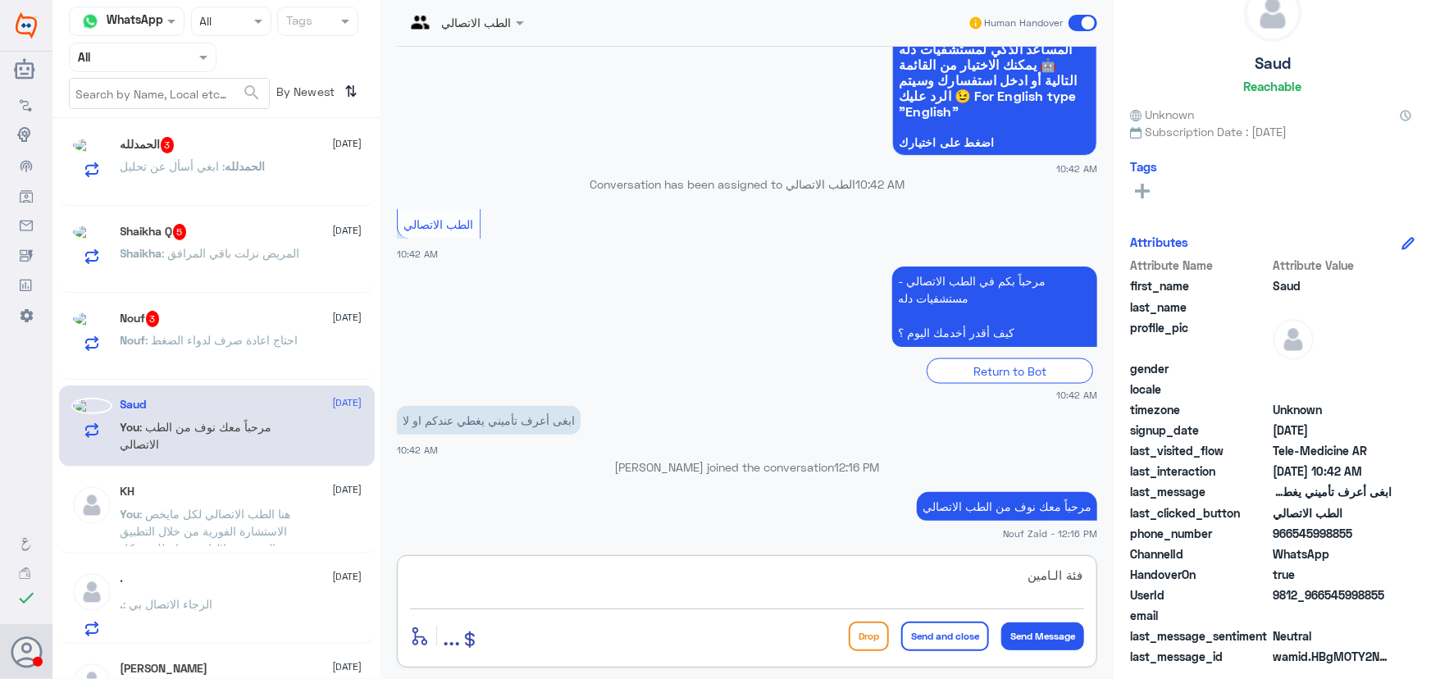
scroll to position [444, 0]
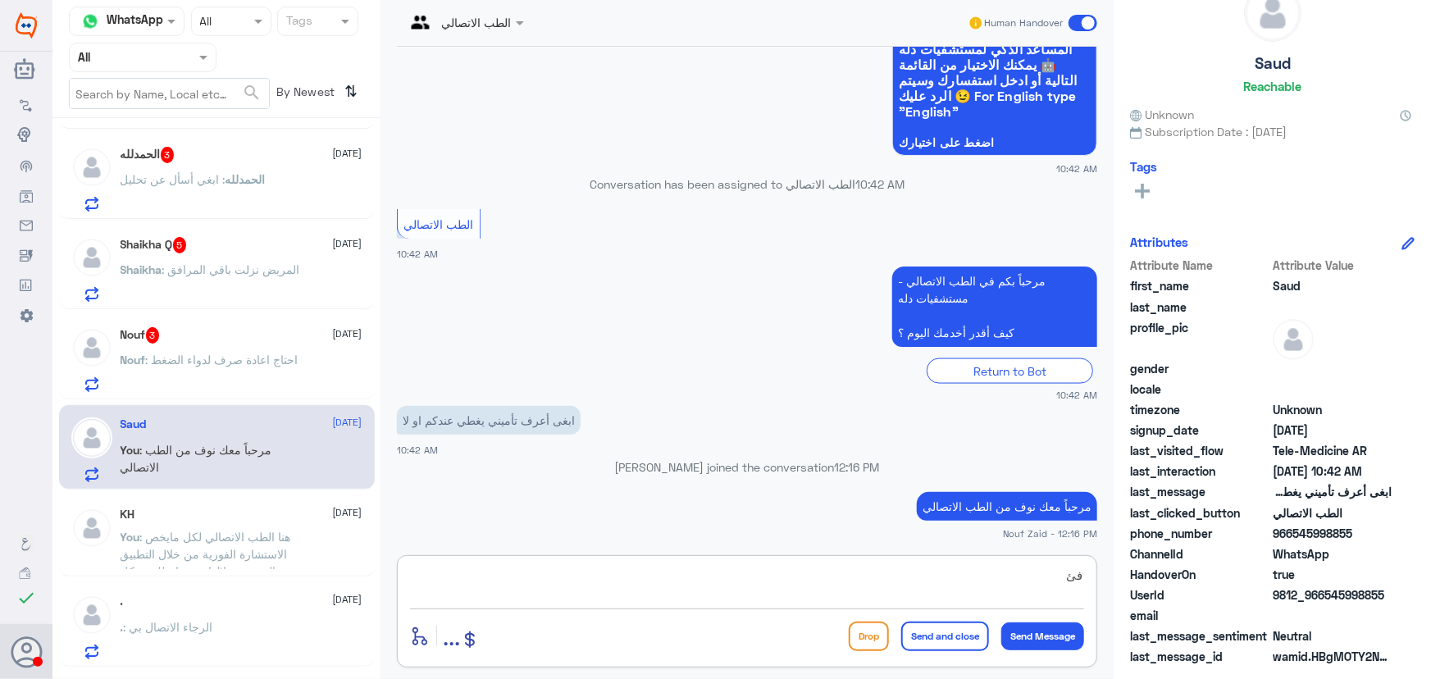
type textarea "ف"
type textarea "لاتوجد تغطية لتأمين الخاص بكم في دله النخيل"
click at [941, 649] on button "Send and close" at bounding box center [945, 637] width 88 height 30
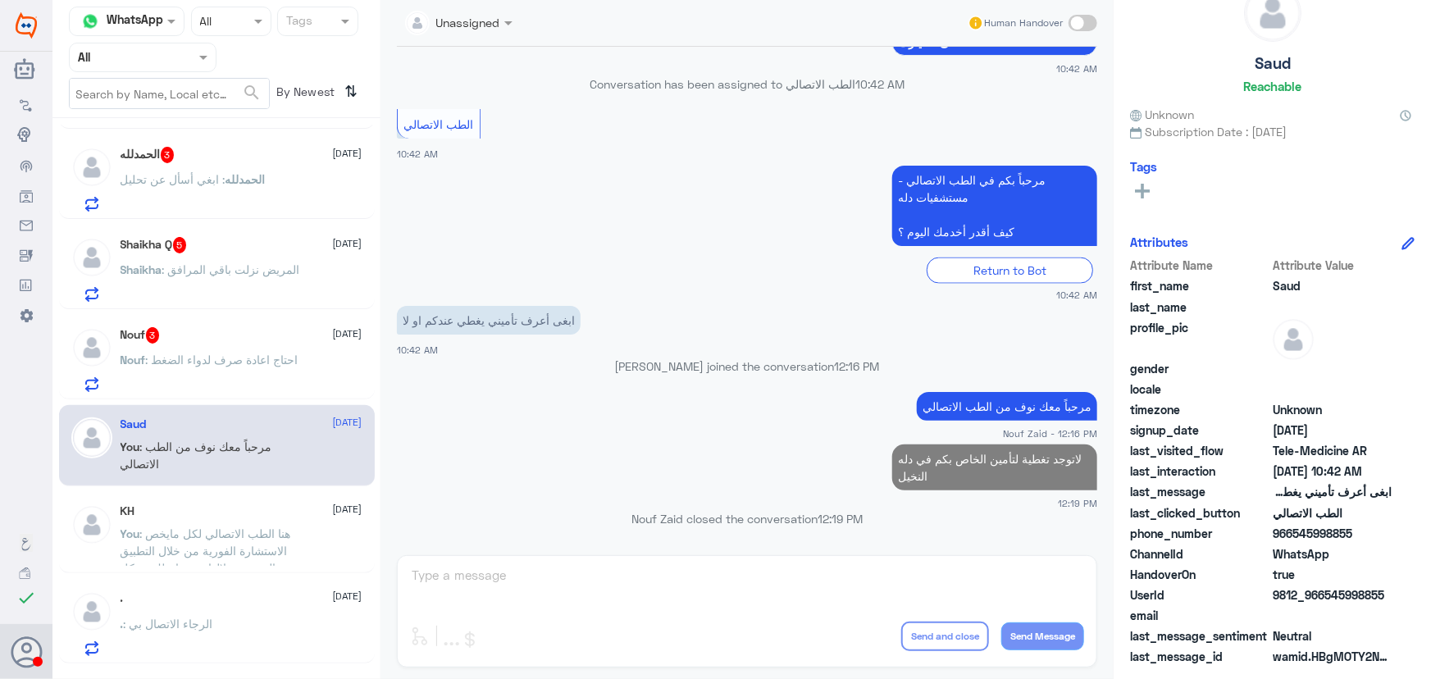
click at [307, 368] on div "Nouf : احتاج اعادة صرف لدواء الضغط" at bounding box center [242, 373] width 242 height 37
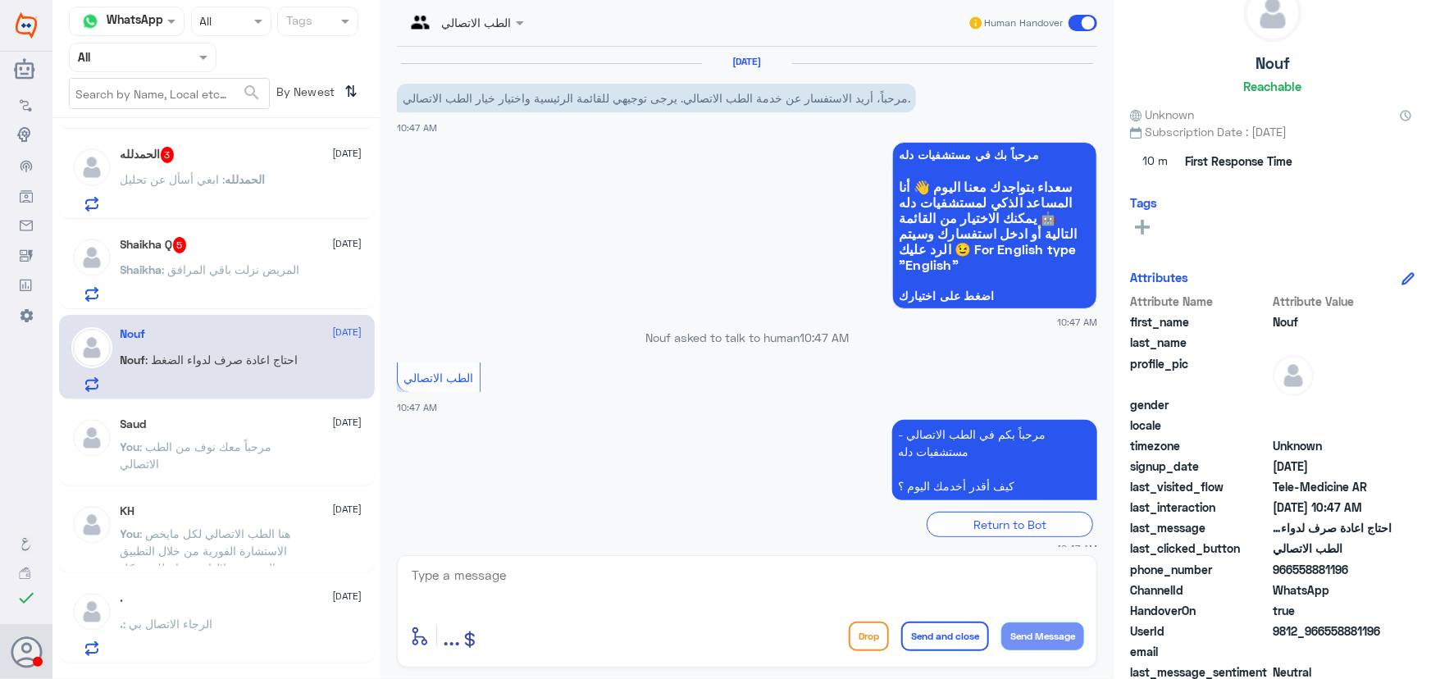
scroll to position [72, 0]
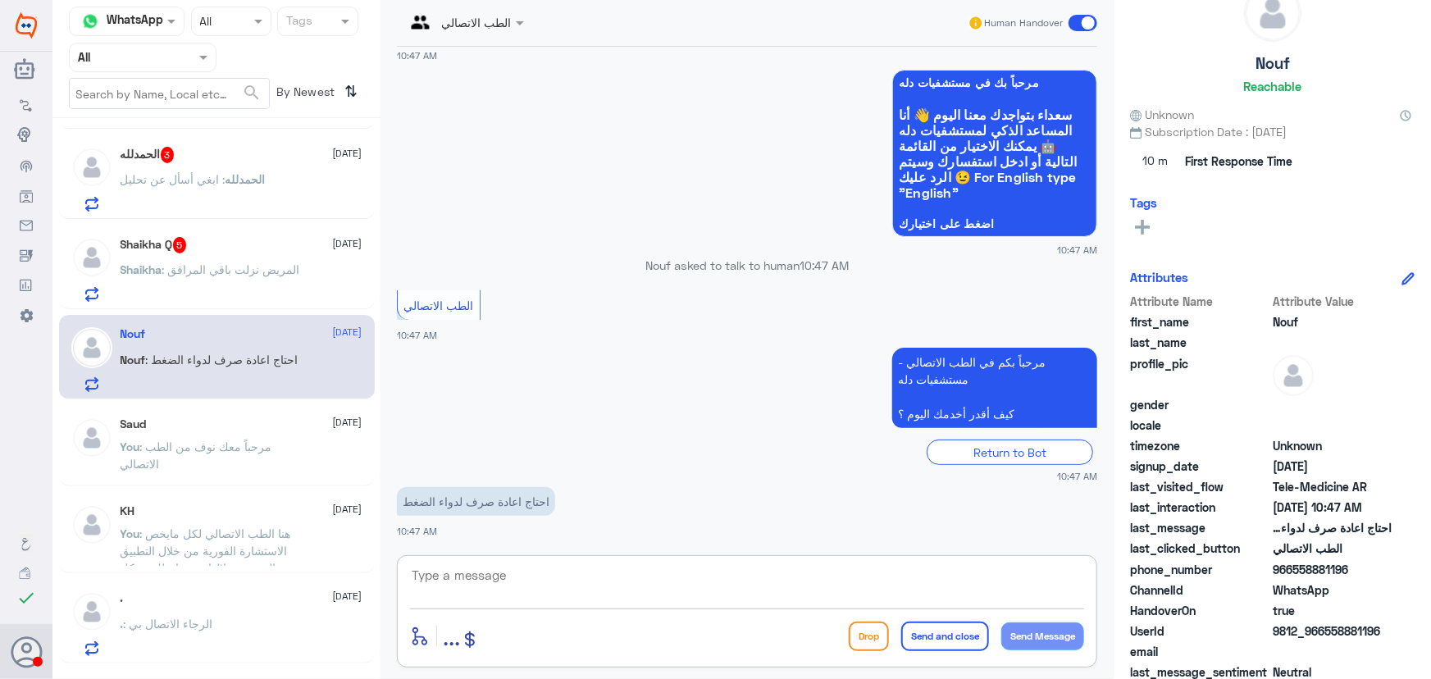
click at [591, 569] on textarea at bounding box center [747, 584] width 674 height 40
click at [1332, 636] on span "9812_966558881196" at bounding box center [1332, 630] width 119 height 17
drag, startPoint x: 1327, startPoint y: 636, endPoint x: 1424, endPoint y: 625, distance: 97.4
click at [1424, 625] on div "Nouf Reachable Unknown Subscription Date : 10/09/2025 10 m First Response Time …" at bounding box center [1272, 342] width 317 height 684
copy span "558881196"
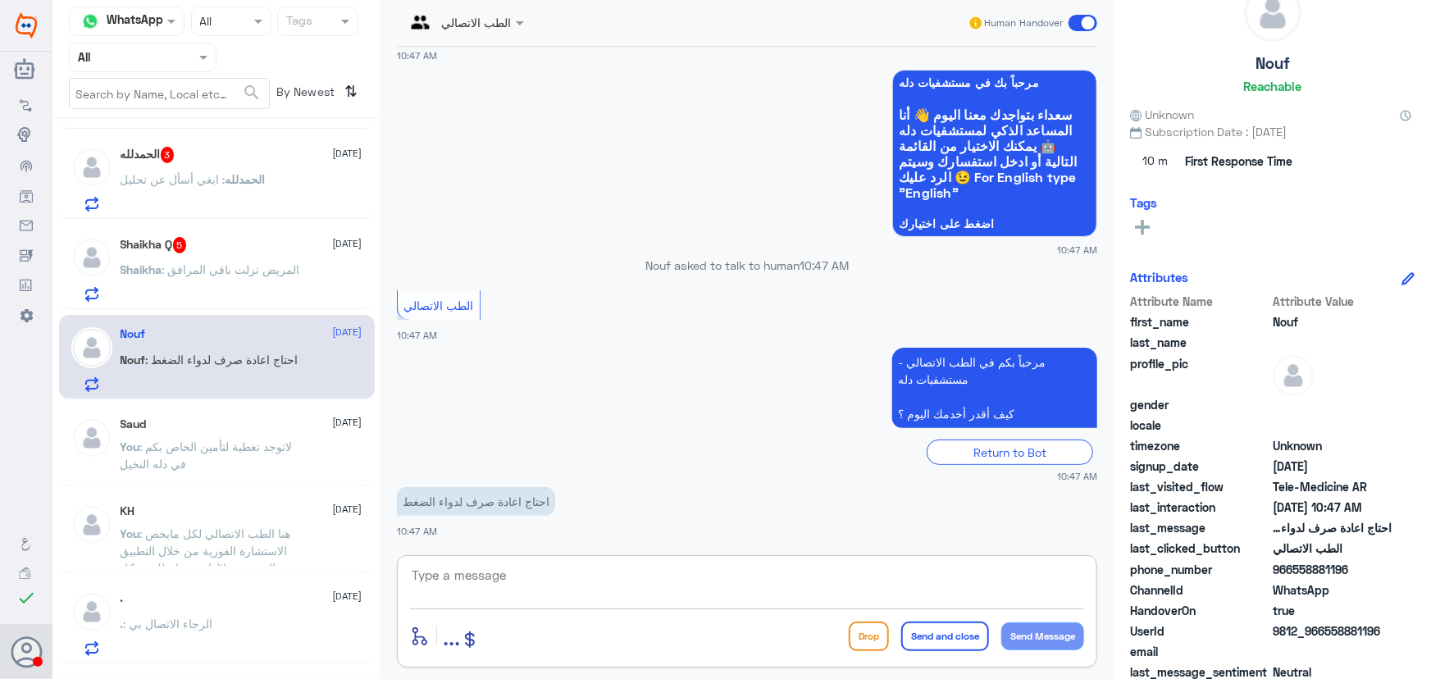
click at [749, 592] on textarea at bounding box center [747, 584] width 674 height 40
paste textarea "مرحباً معك نوف من الطب الاتصالي"
type textarea "مرحباً معك نوف من الطب الاتصالي"
click at [1069, 636] on button "Send Message" at bounding box center [1042, 636] width 83 height 28
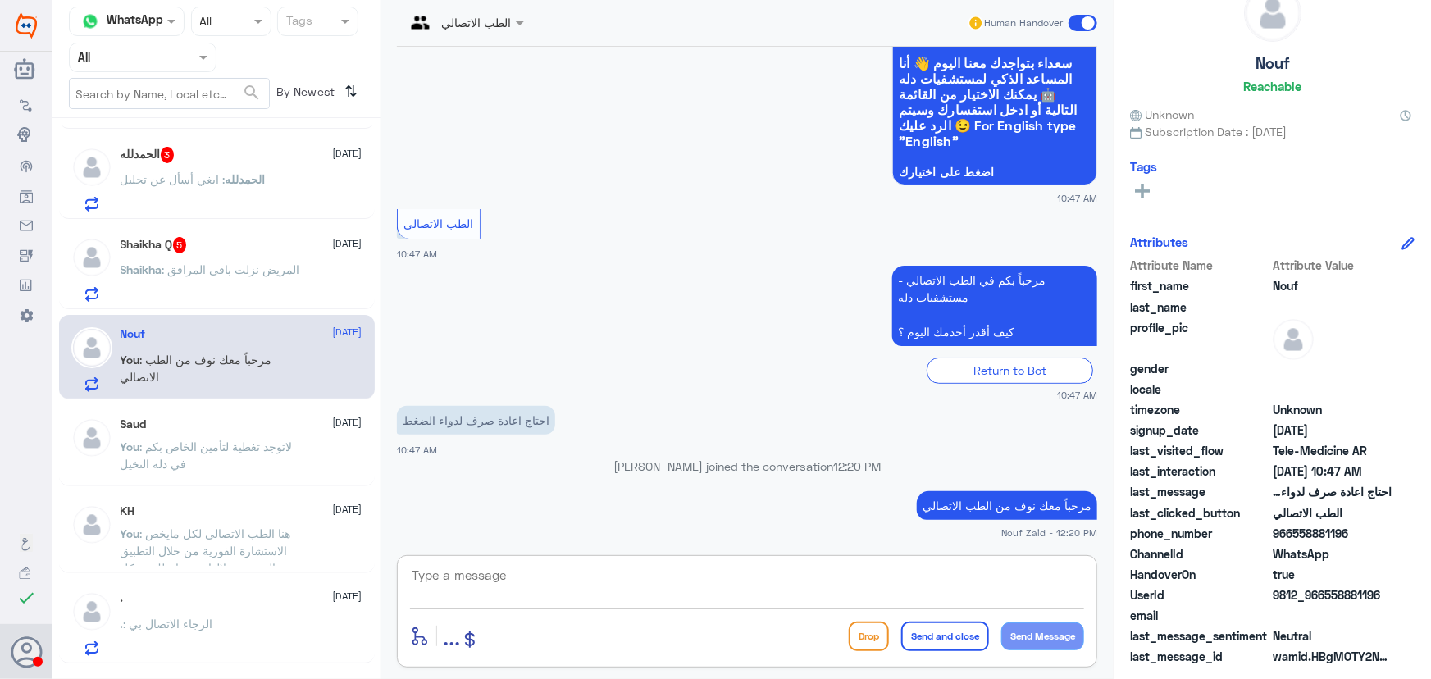
click at [887, 585] on textarea at bounding box center [747, 584] width 674 height 40
paste textarea "هنا الطب الاتصالي لكل مايخص الاستشارة الفورية من خلال التطبيق والتي من خلالها ي…"
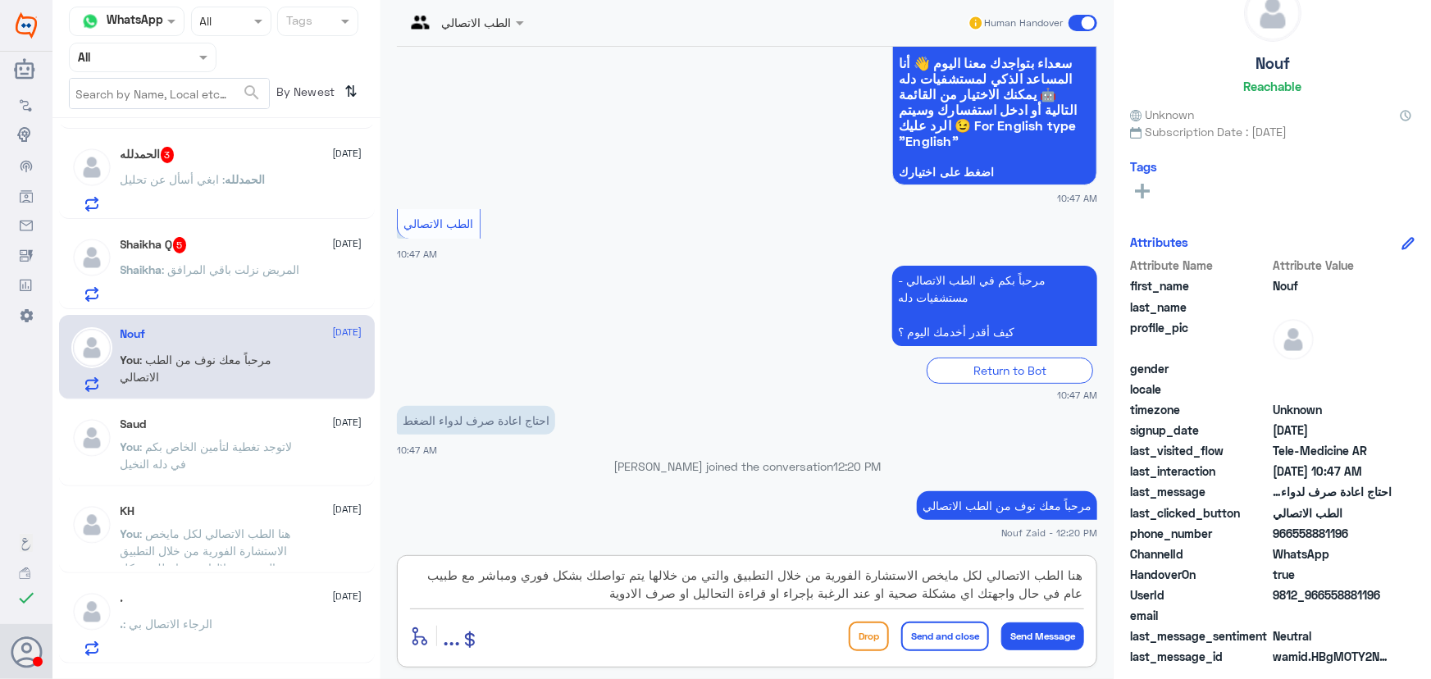
type textarea "هنا الطب الاتصالي لكل مايخص الاستشارة الفورية من خلال التطبيق والتي من خلالها ي…"
click at [958, 644] on button "Send and close" at bounding box center [945, 637] width 88 height 30
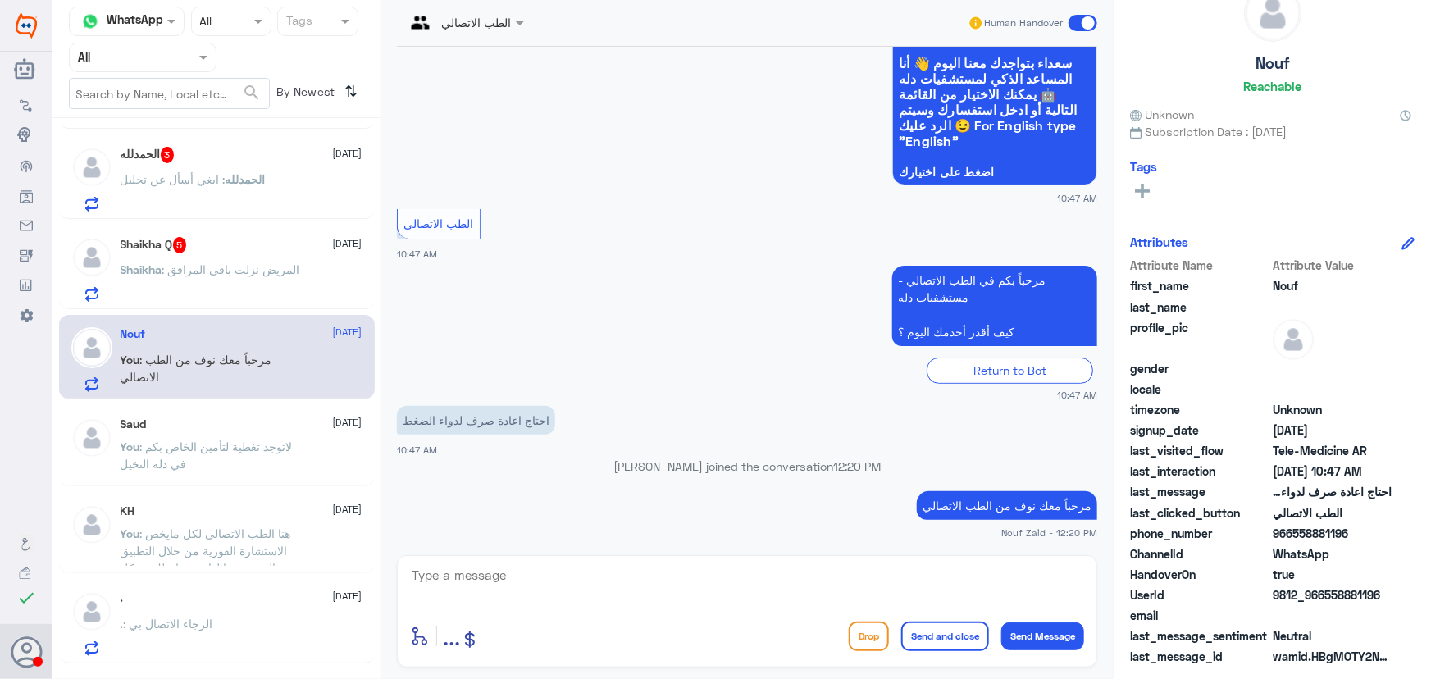
scroll to position [262, 0]
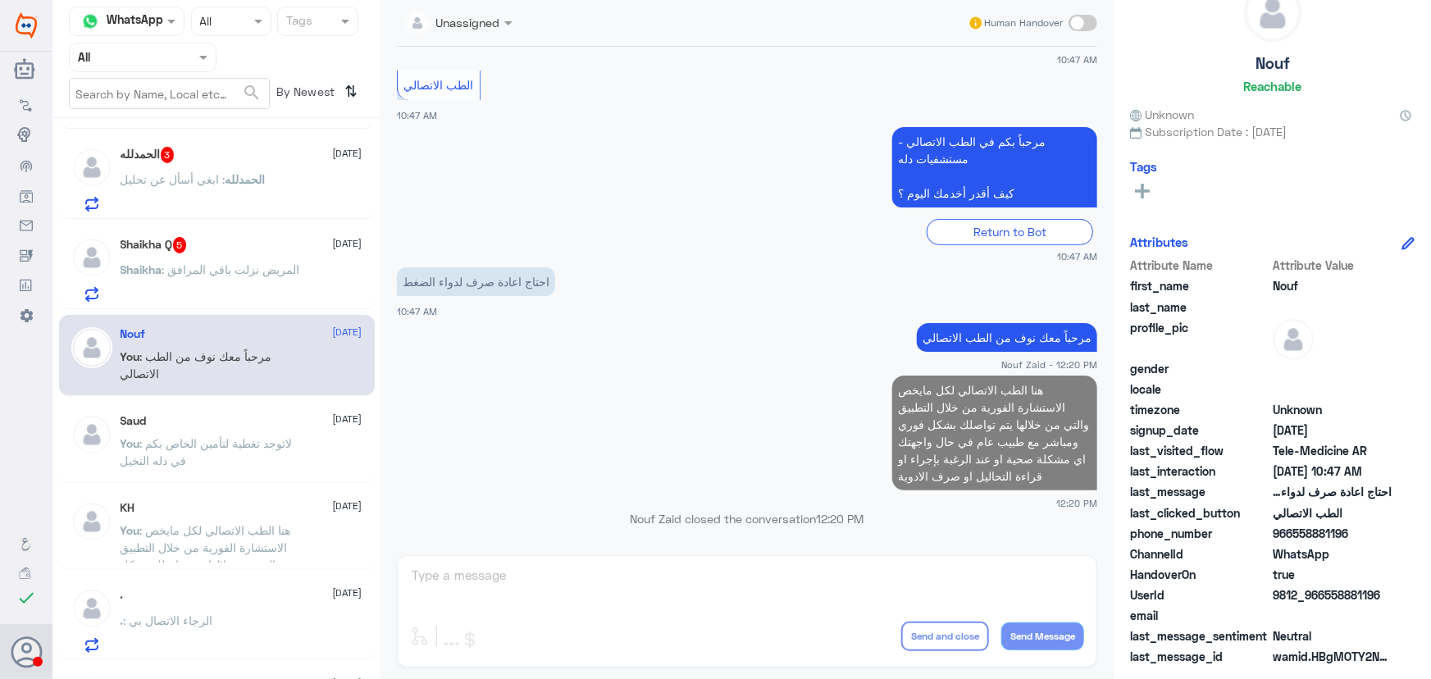
click at [221, 244] on div "Shaikha Q 5 9 October" at bounding box center [242, 245] width 242 height 16
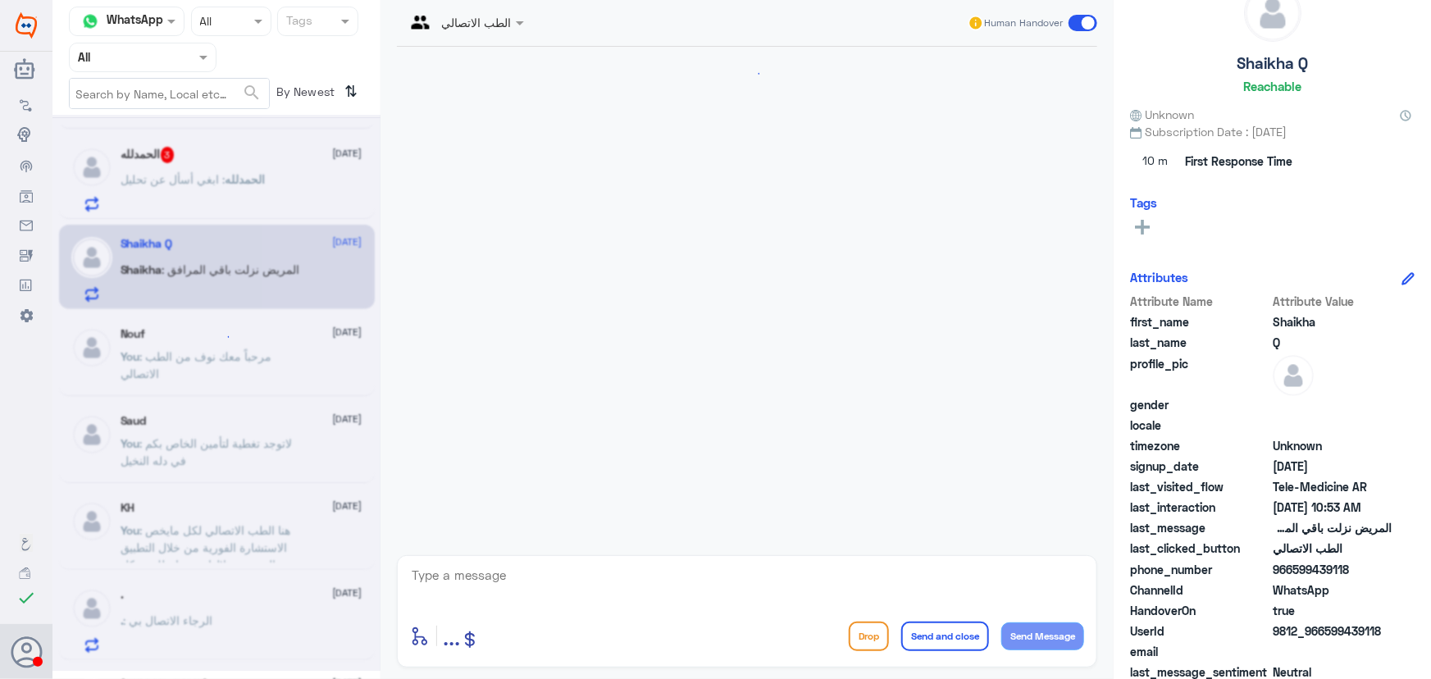
scroll to position [354, 0]
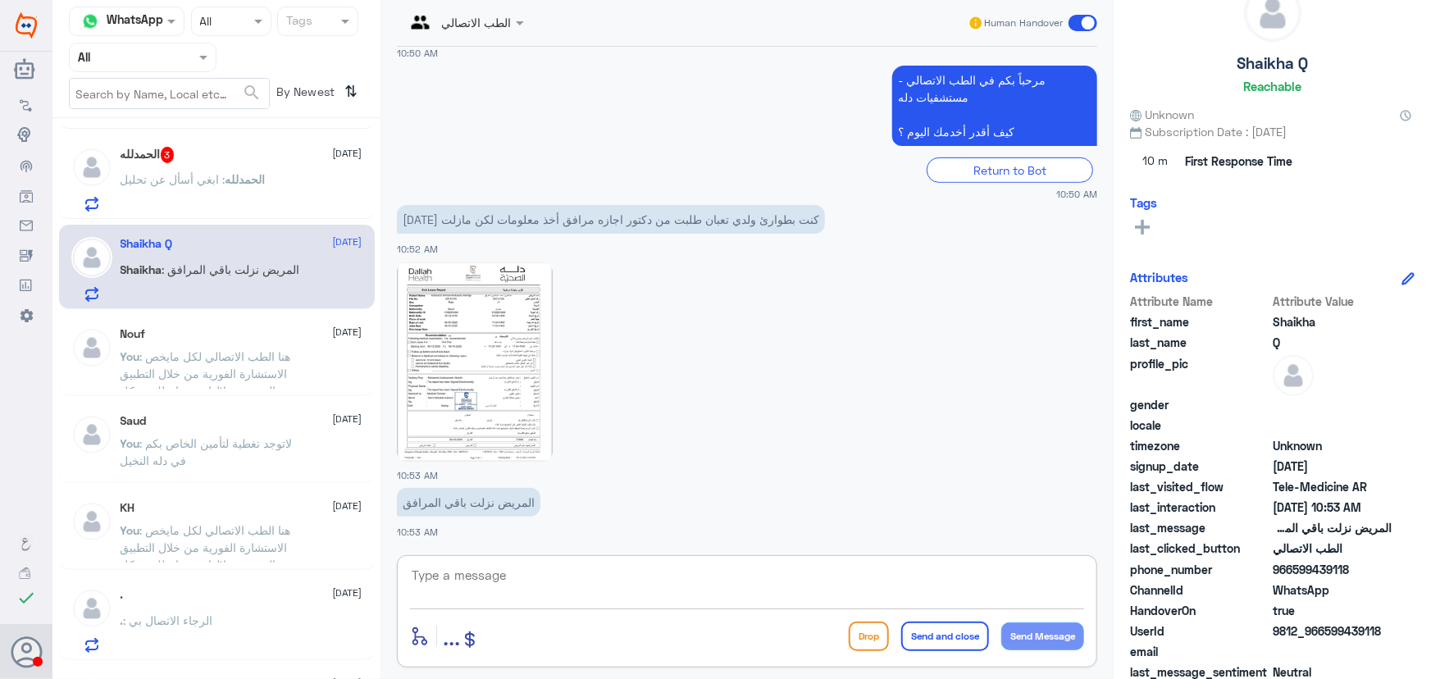
click at [610, 565] on textarea at bounding box center [747, 584] width 674 height 40
paste textarea "مرحباً معك نوف من الطب الاتصالي"
type textarea "مرحباً معك نوف من الطب الاتصالي"
click at [1067, 639] on button "Send Message" at bounding box center [1042, 636] width 83 height 28
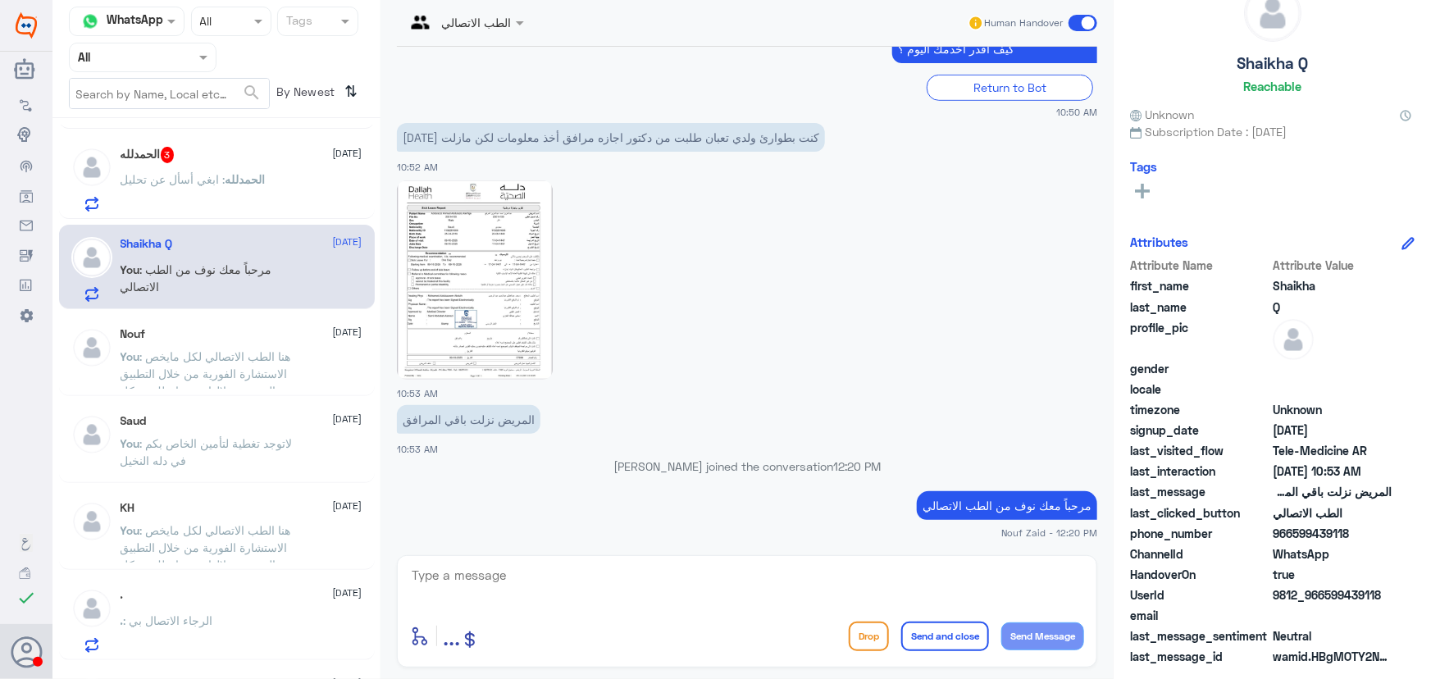
click at [587, 574] on textarea at bounding box center [747, 584] width 674 height 40
paste textarea "هنا الطب الاتصالي لكل مايخص الاستشارة الفورية من خلال التطبيق، يمكنك التواصل مع…"
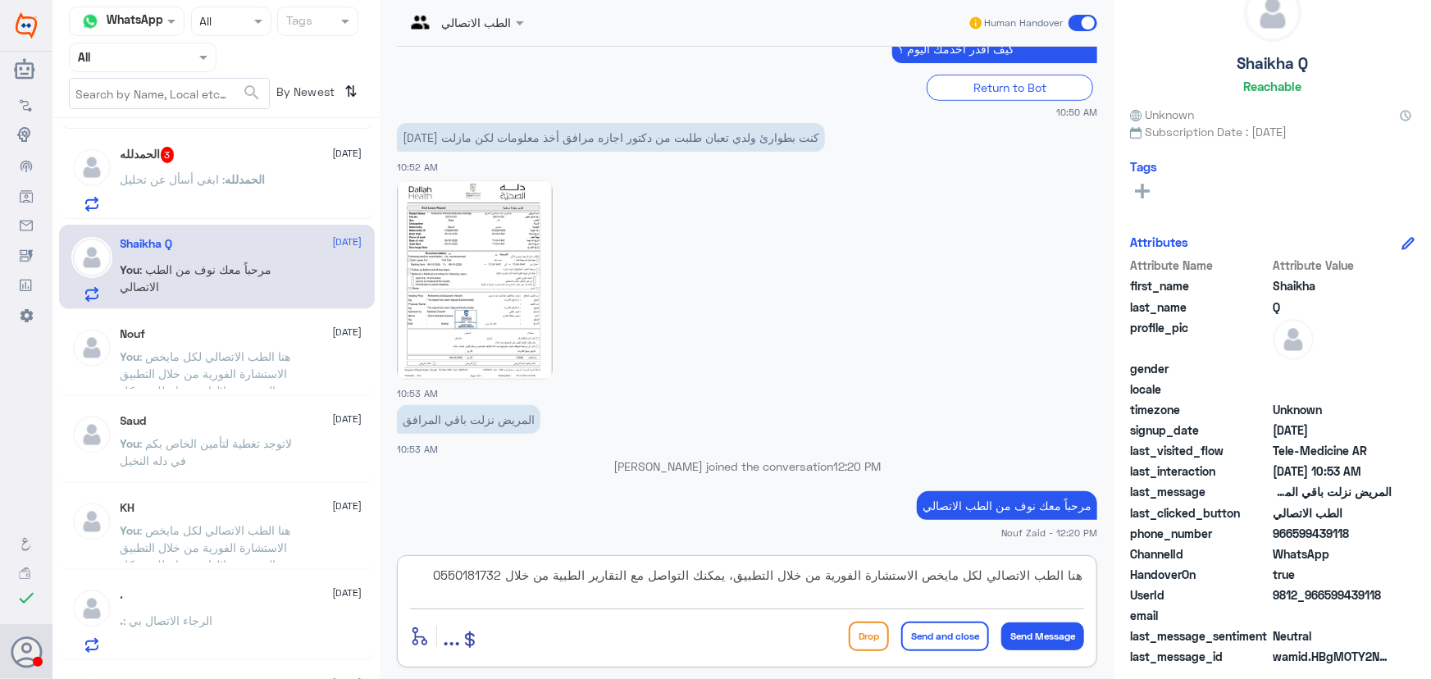
type textarea "هنا الطب الاتصالي لكل مايخص الاستشارة الفورية من خلال التطبيق، يمكنك التواصل مع…"
click at [937, 630] on button "Send and close" at bounding box center [945, 637] width 88 height 30
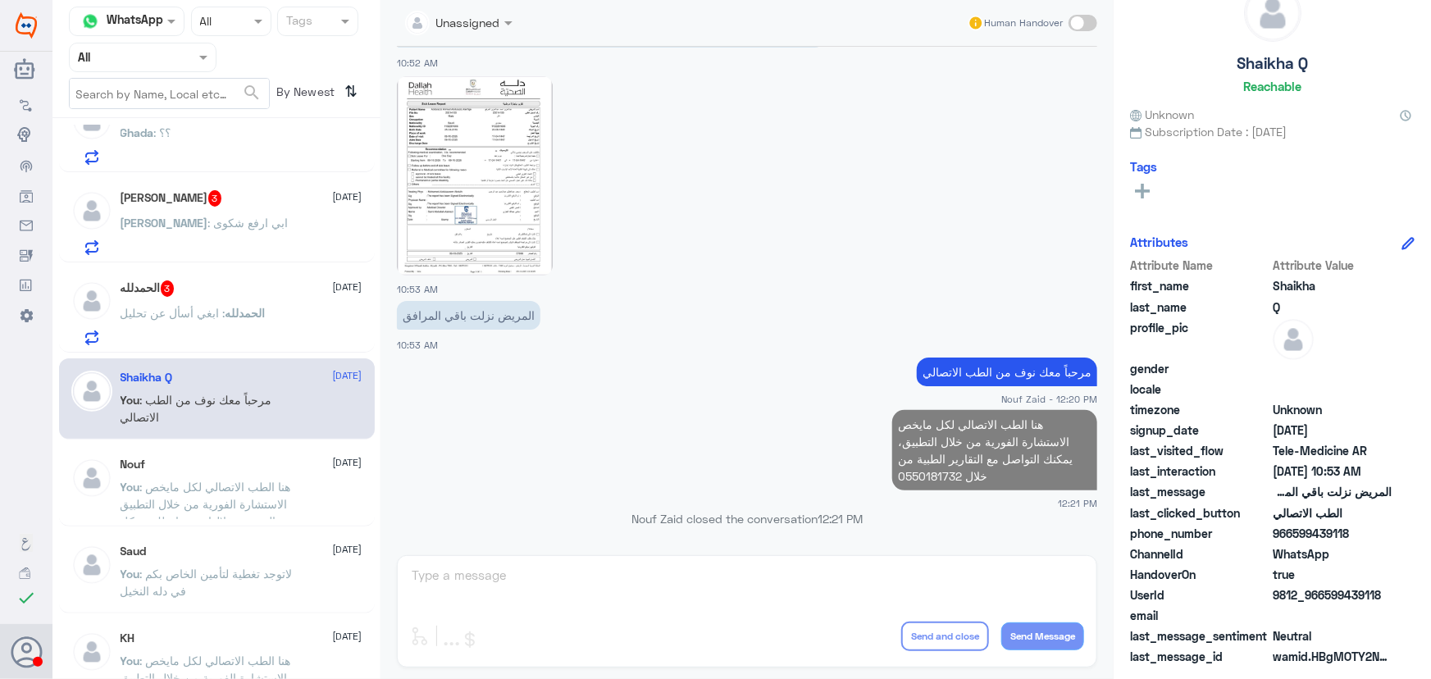
scroll to position [295, 0]
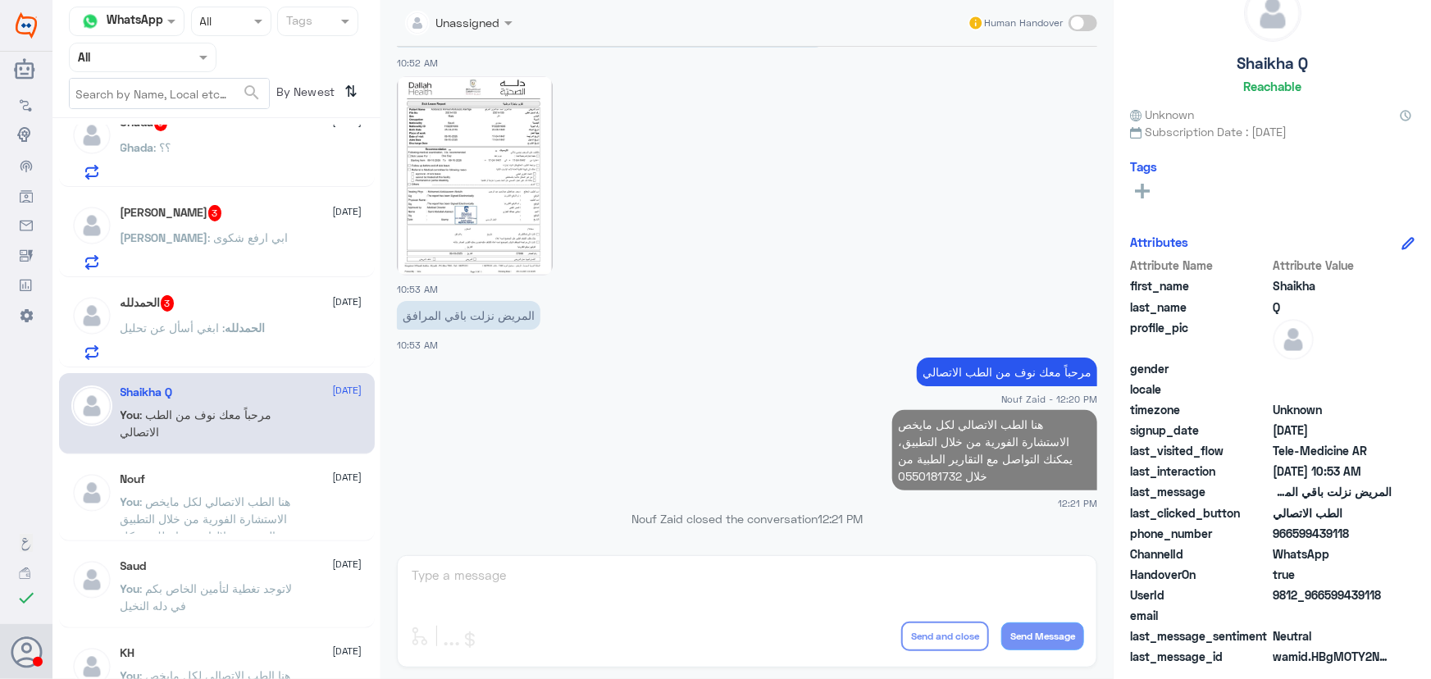
click at [244, 332] on span "الحمدلله" at bounding box center [246, 328] width 40 height 14
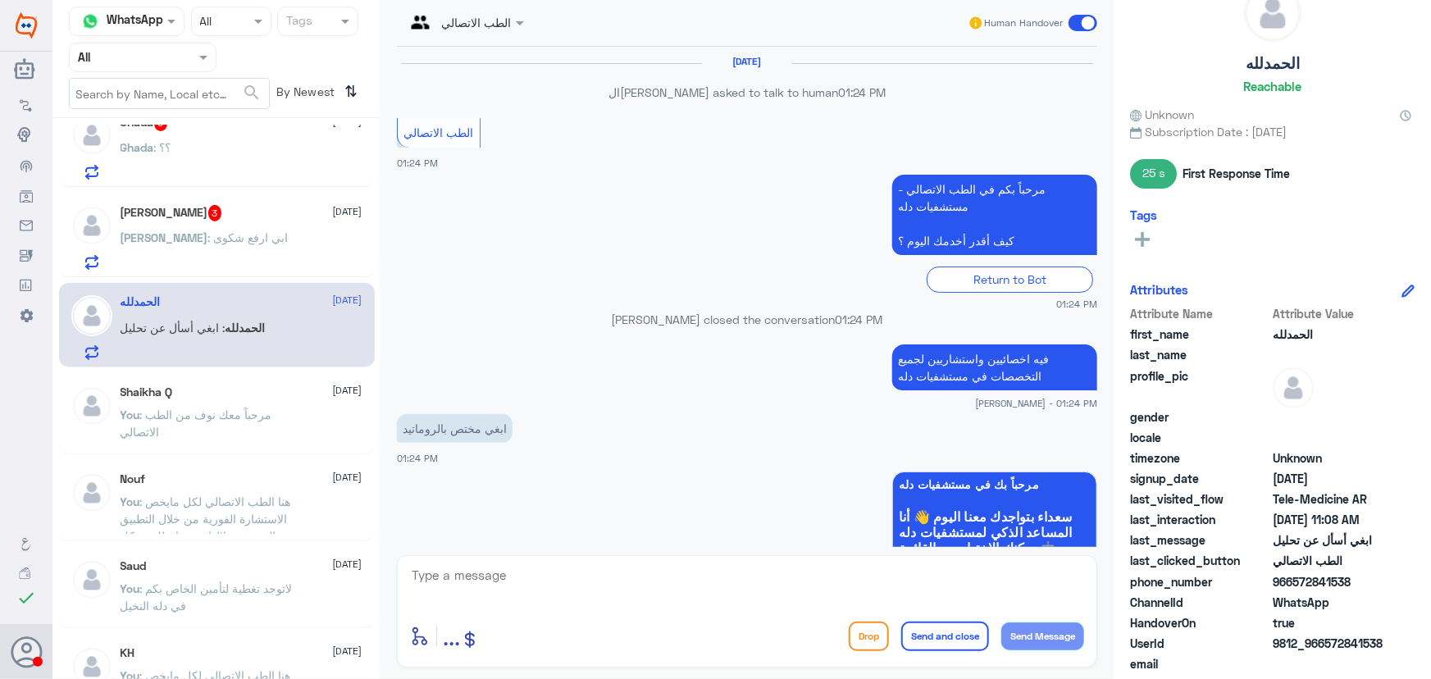
scroll to position [1289, 0]
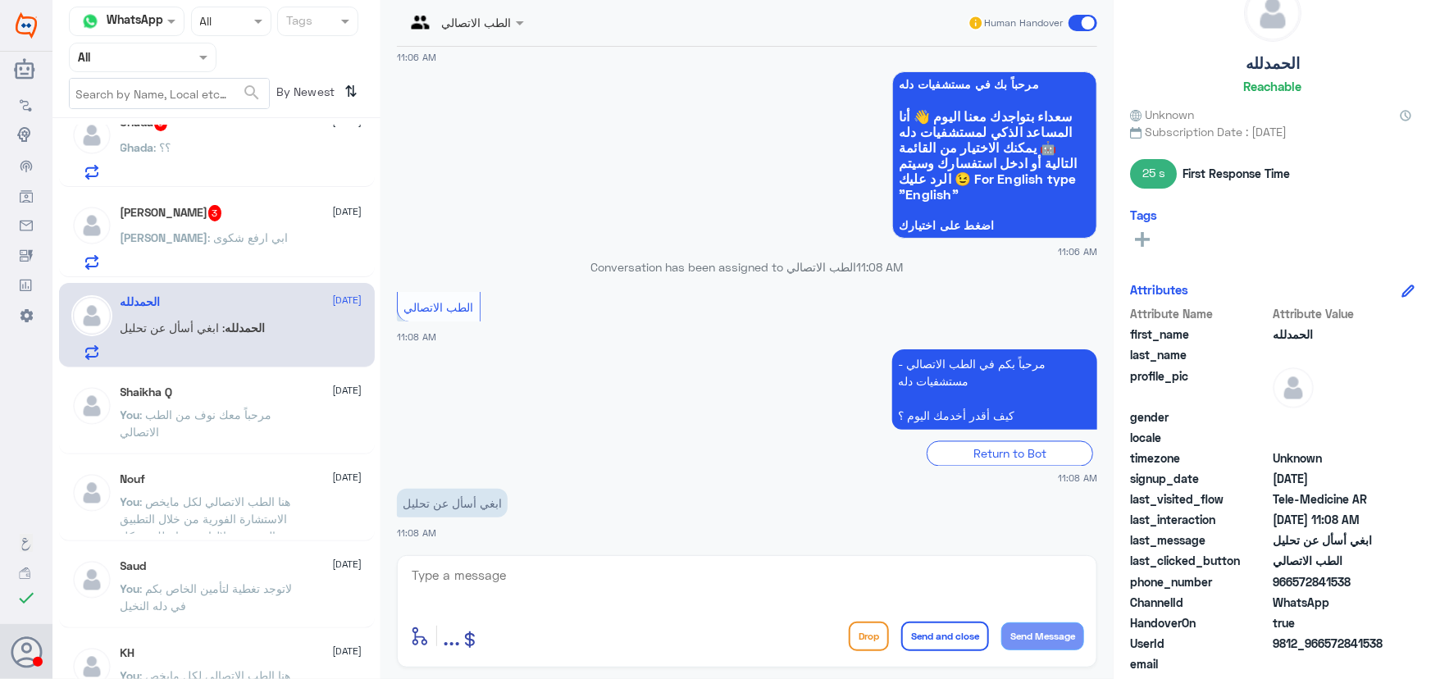
click at [644, 568] on textarea at bounding box center [747, 584] width 674 height 40
paste textarea "مرحباً معك نوف من الطب الاتصالي"
type textarea "مرحباً معك نوف من الطب الاتصالي"
click at [1030, 622] on button "Send Message" at bounding box center [1042, 636] width 83 height 28
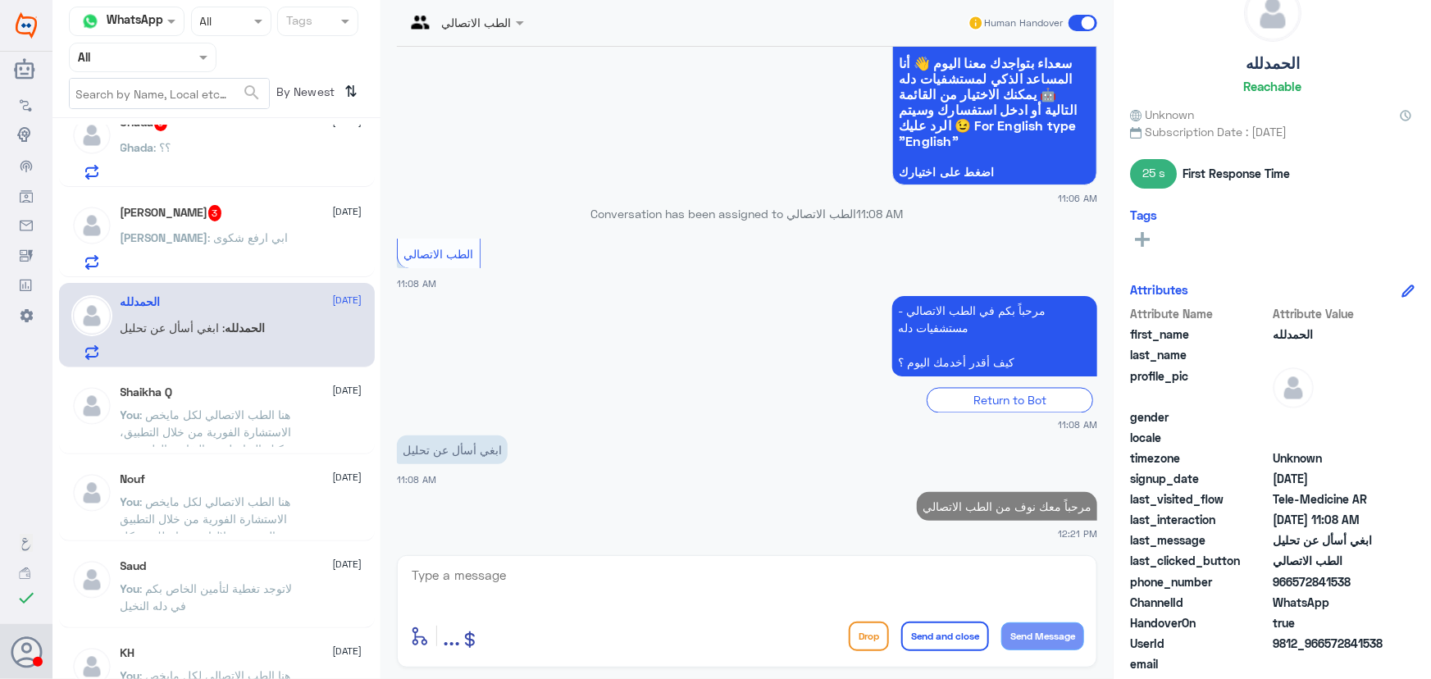
click at [871, 594] on textarea at bounding box center [747, 584] width 674 height 40
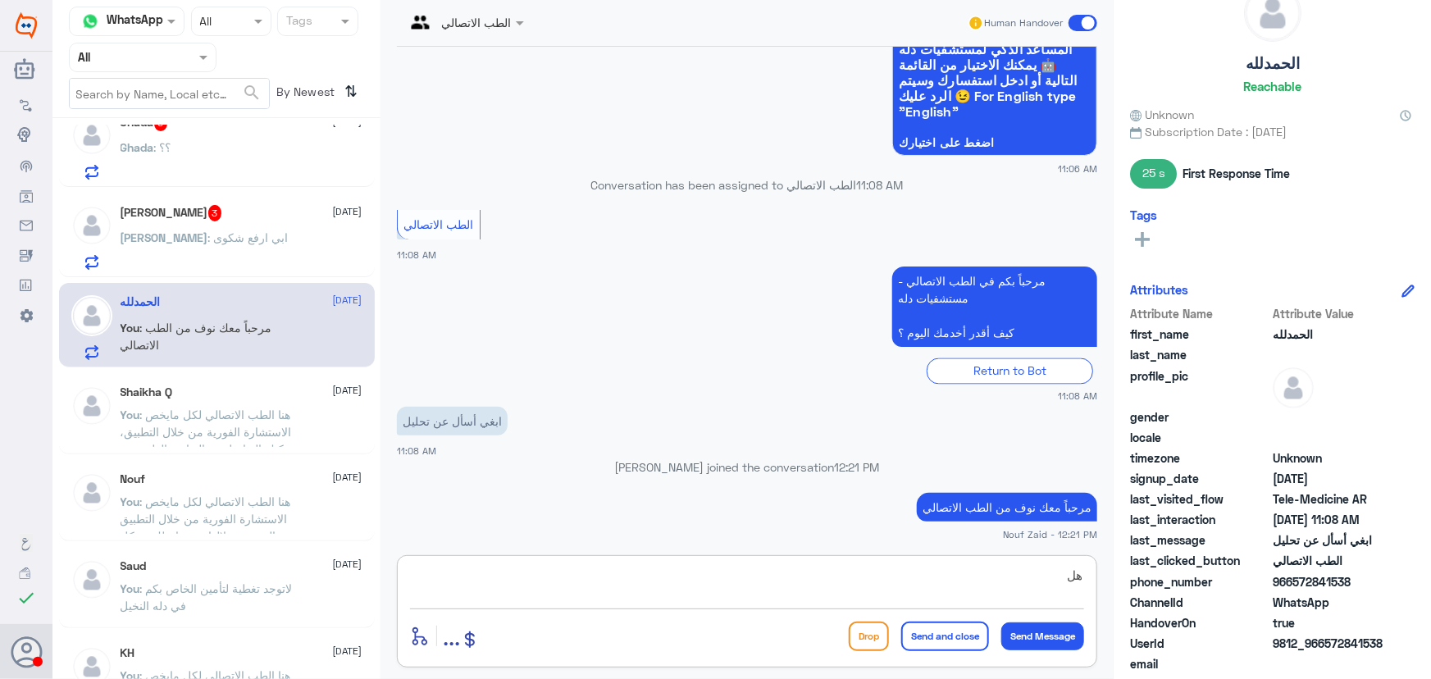
type textarea "ه"
type textarea "كيف أقدر اساعدك؟"
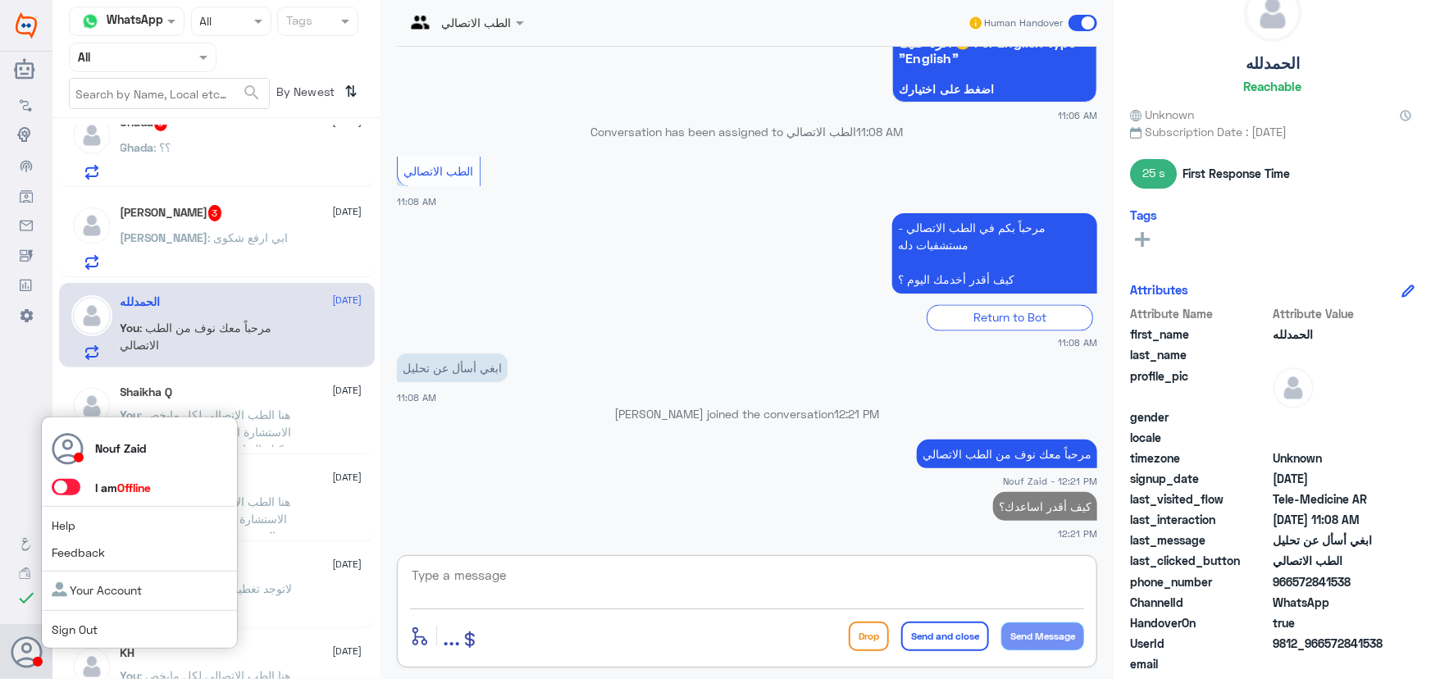
click at [65, 484] on span at bounding box center [66, 487] width 29 height 16
click at [0, 0] on input "checkbox" at bounding box center [0, 0] width 0 height 0
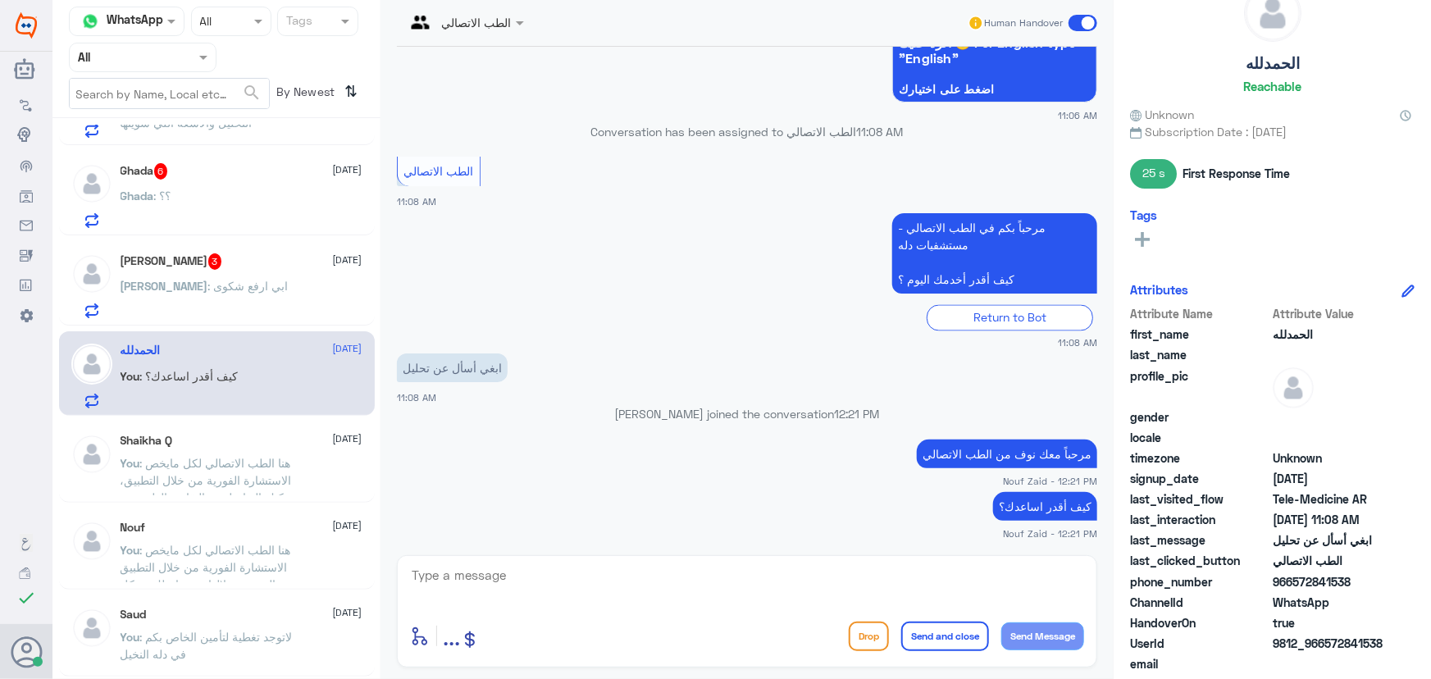
scroll to position [221, 0]
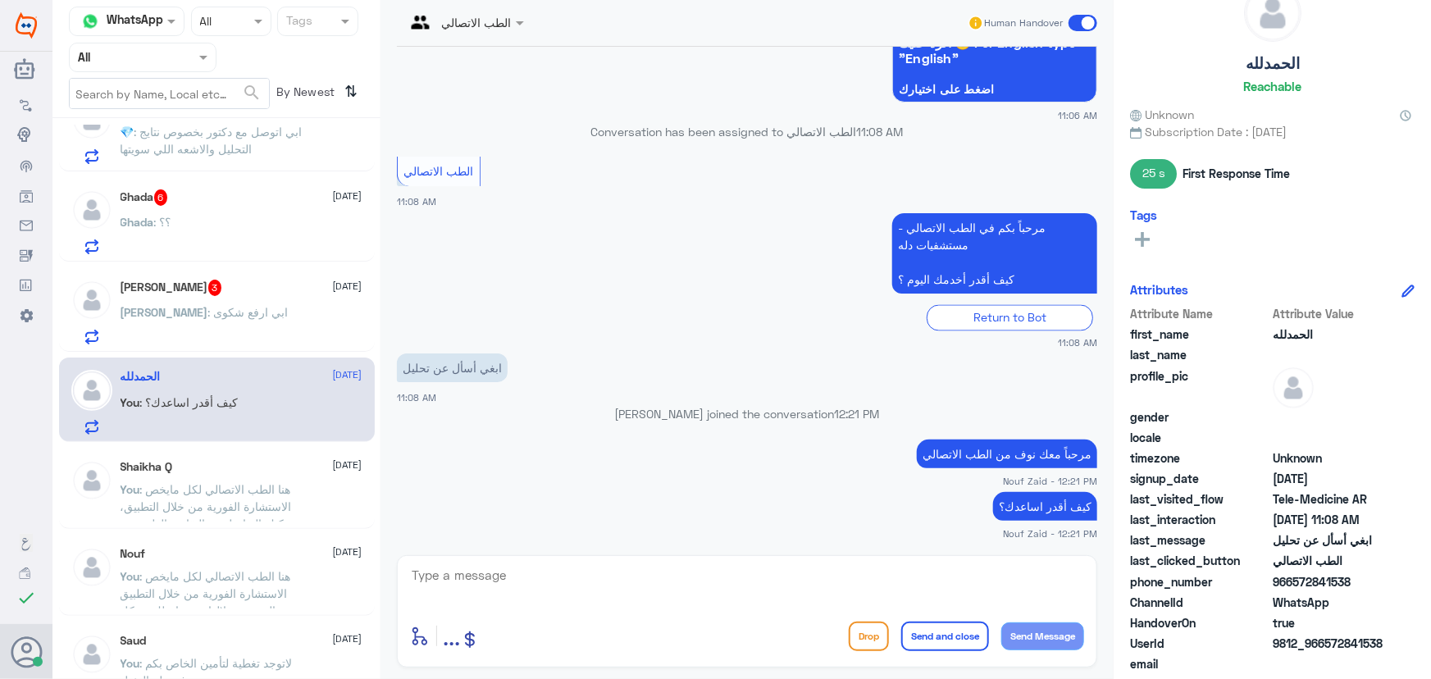
click at [171, 348] on div "Mohamed 3 9 October Mohamed : ابي ارفع شكوى" at bounding box center [217, 309] width 316 height 84
click at [274, 303] on div "Mohamed 3 9 October Mohamed : ابي ارفع شكوى" at bounding box center [242, 312] width 242 height 65
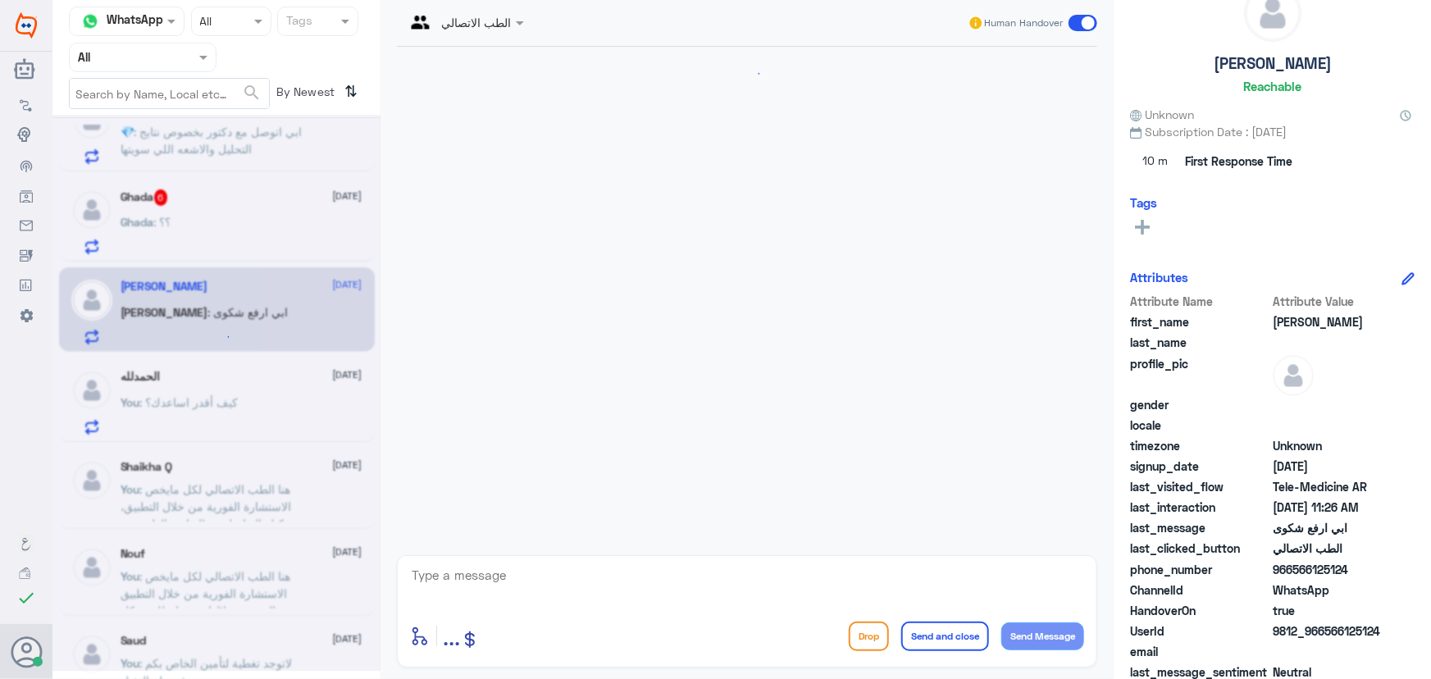
scroll to position [72, 0]
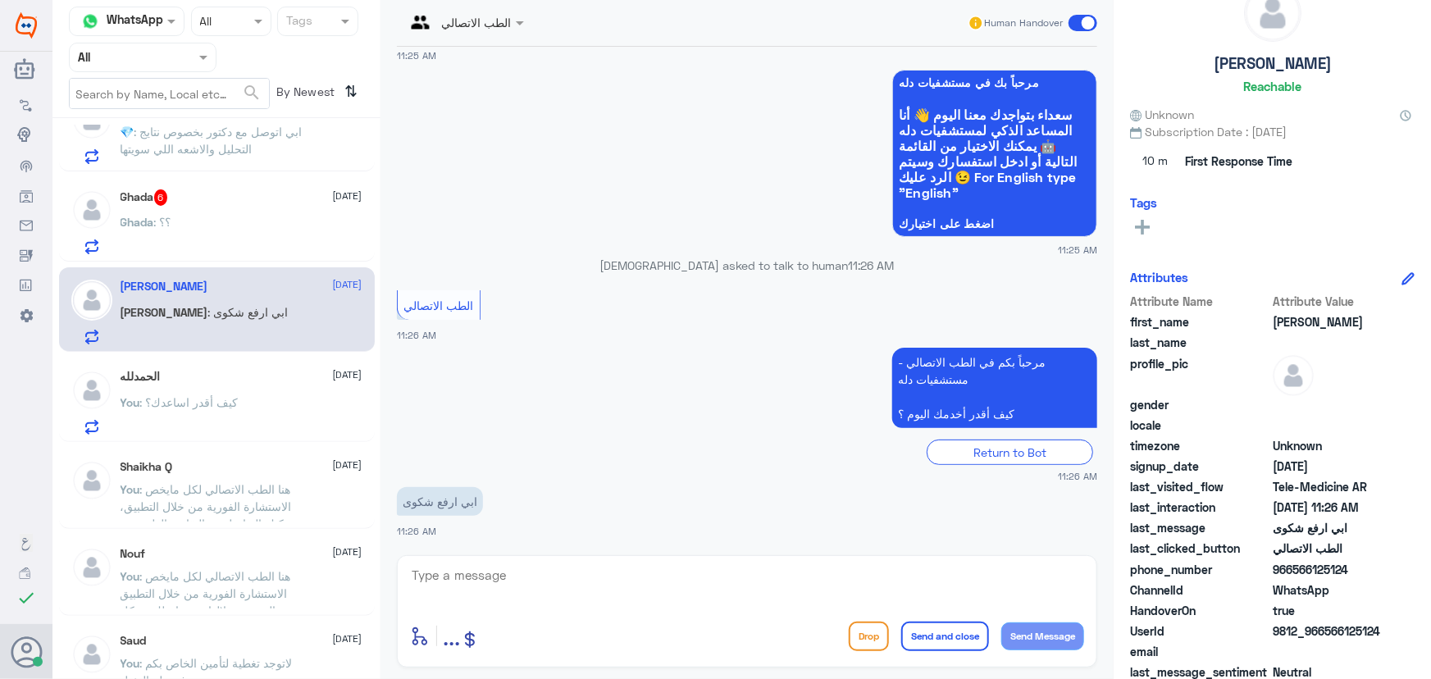
click at [595, 593] on textarea at bounding box center [747, 584] width 674 height 40
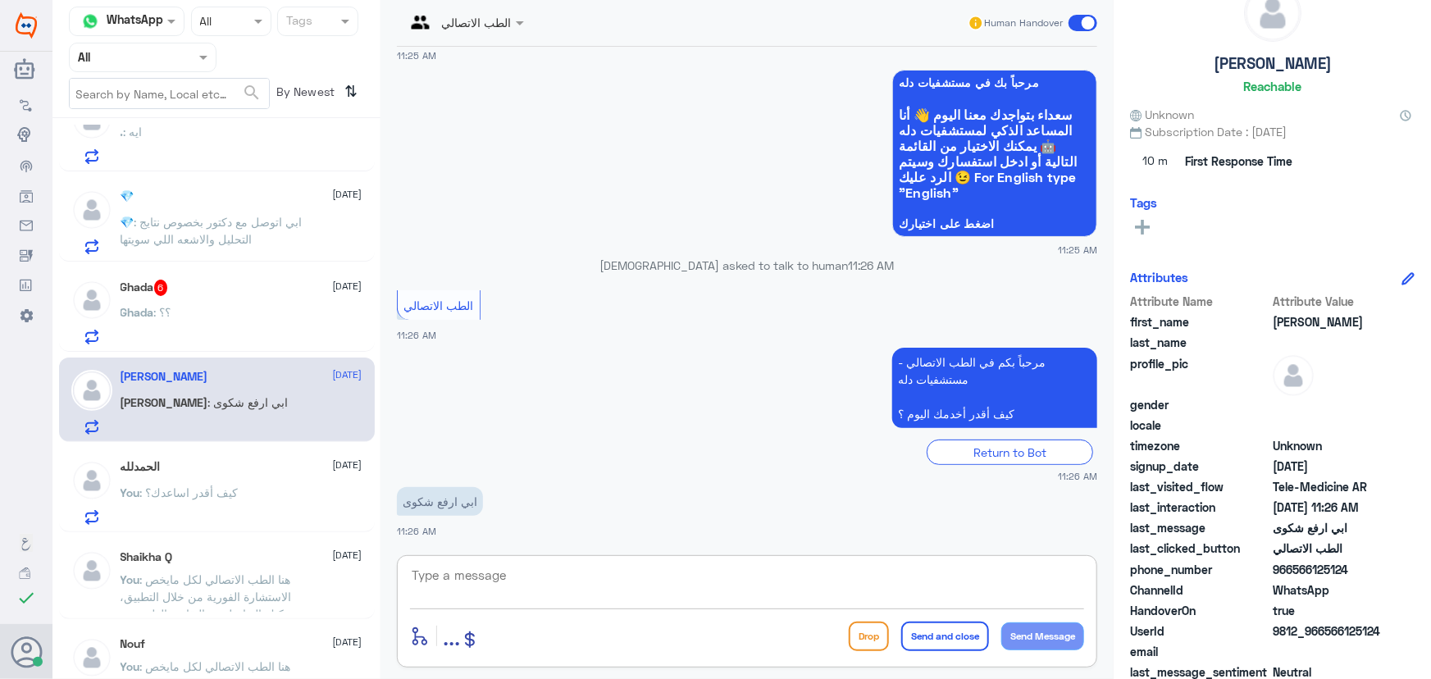
paste textarea "مرحباً معك نوف من الطب الاتصالي كيف اقدر أساعدك؟"
drag, startPoint x: 637, startPoint y: 574, endPoint x: 1101, endPoint y: 586, distance: 464.4
click at [1101, 586] on div "الطب الاتصالي Human Handover 9 Oct 2025 سلام عليكم 11:25 AM مرحباً بك في مستشفي…" at bounding box center [747, 342] width 733 height 684
click at [755, 568] on textarea "مرحباً معك نوف من الطب الاتصالي كيف اقدر أساعدك؟" at bounding box center [747, 584] width 674 height 40
drag, startPoint x: 755, startPoint y: 568, endPoint x: 900, endPoint y: 578, distance: 145.5
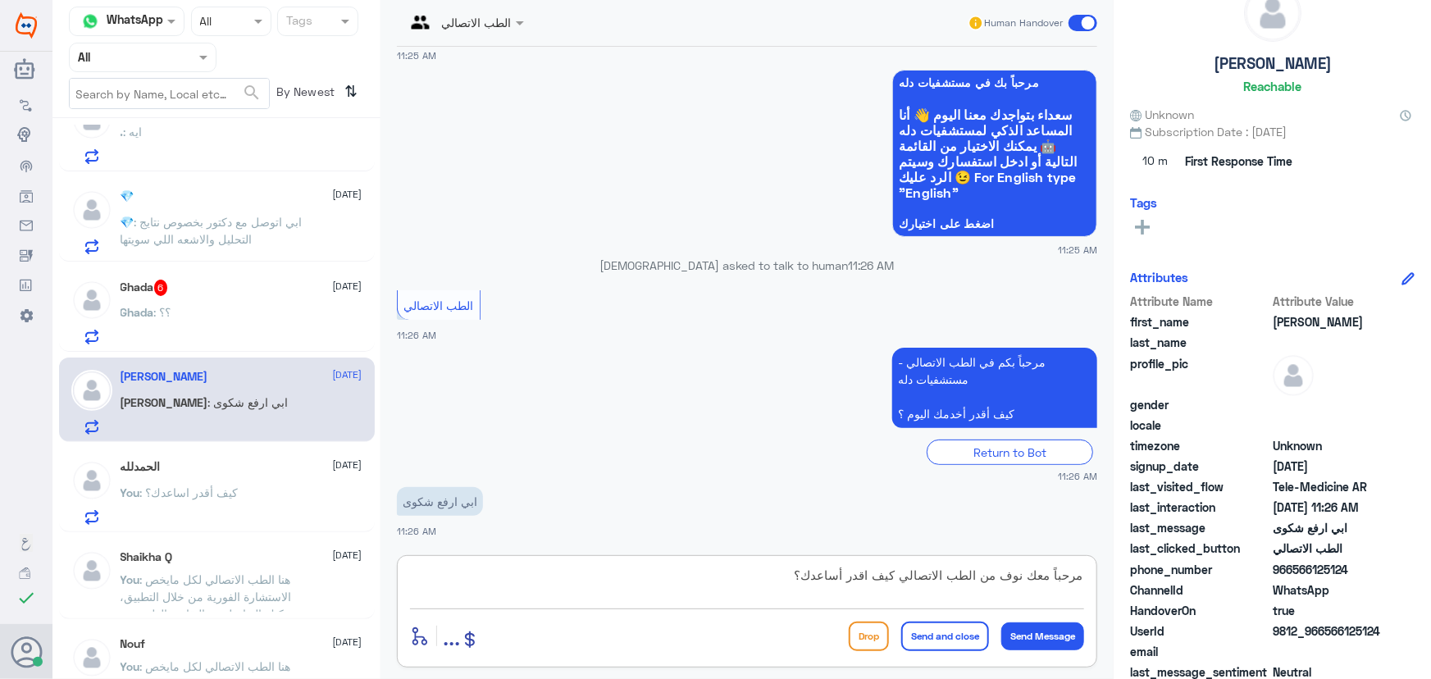
click at [900, 578] on textarea "مرحباً معك نوف من الطب الاتصالي كيف اقدر أساعدك؟" at bounding box center [747, 584] width 674 height 40
type textarea "مرحباً معك نوف من الطب الاتصالي"
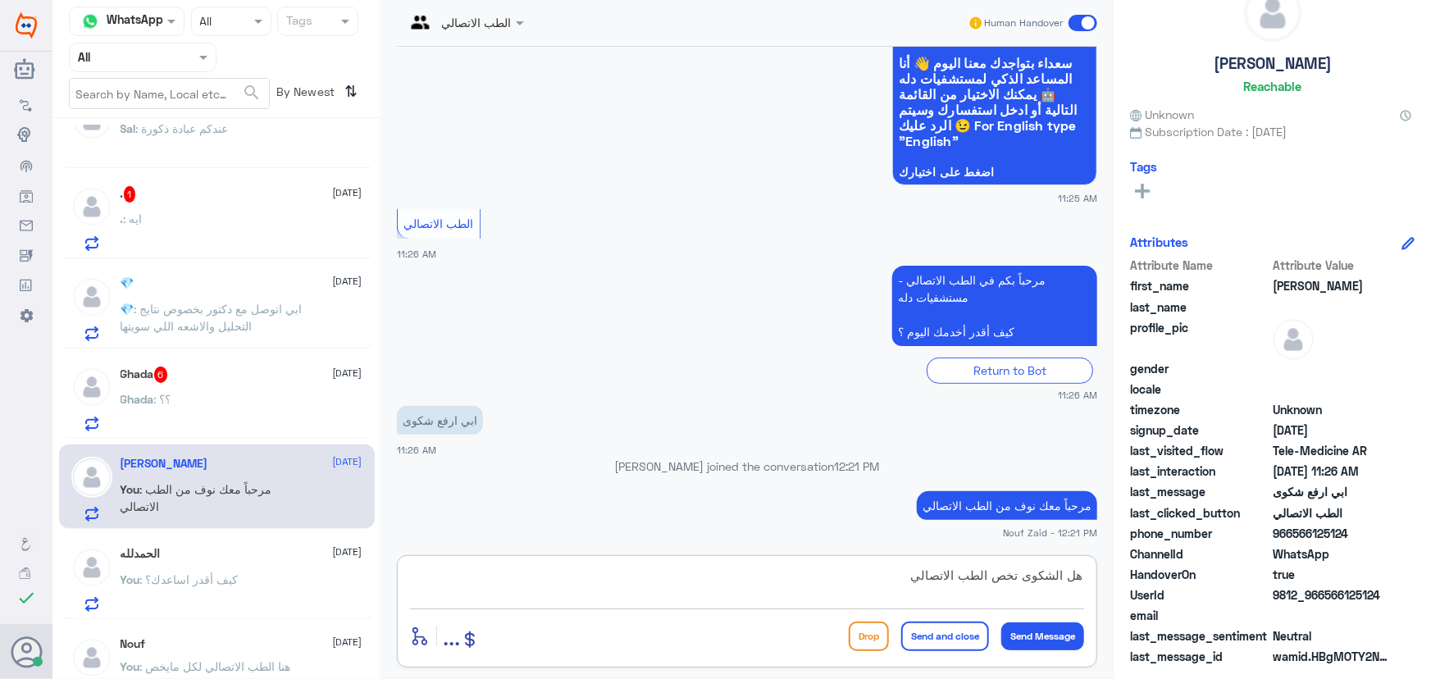
type textarea "هل الشكوى تخص الطب الاتصالي ؟"
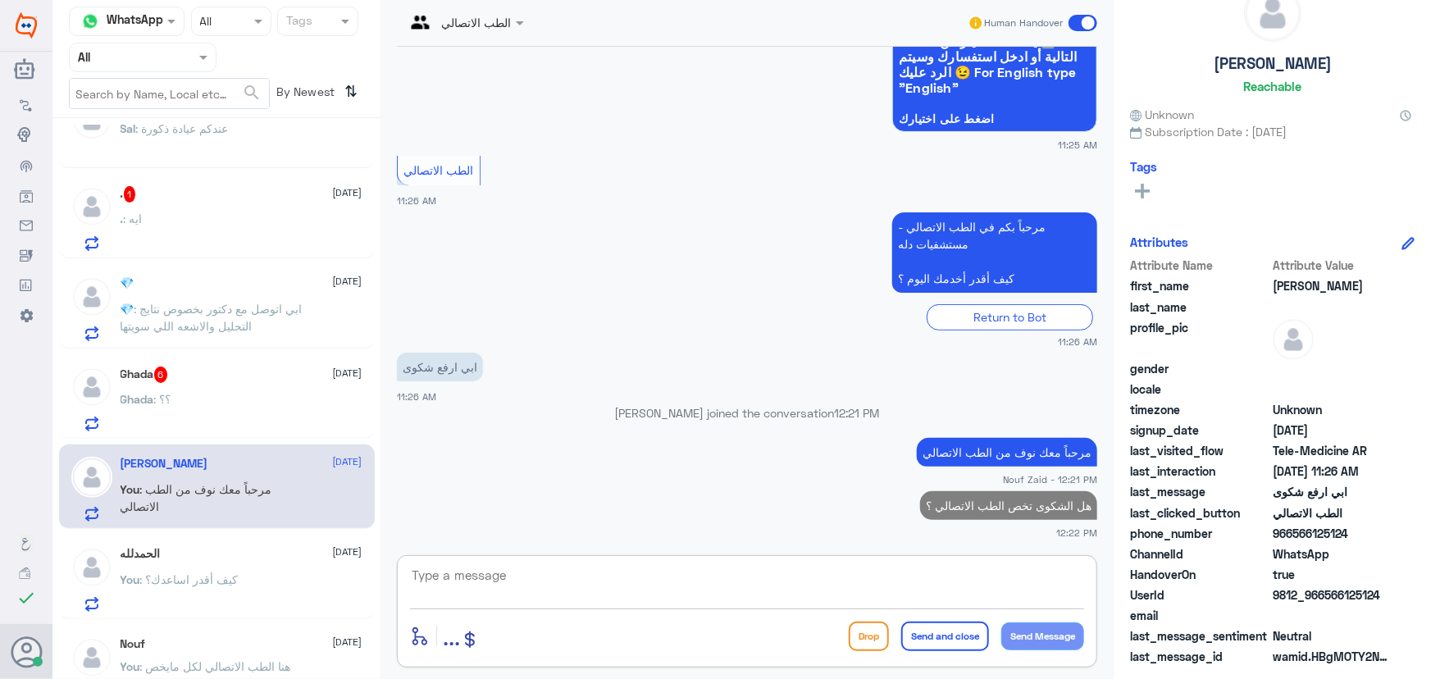
click at [273, 395] on div "Ghada : ؟؟" at bounding box center [242, 412] width 242 height 37
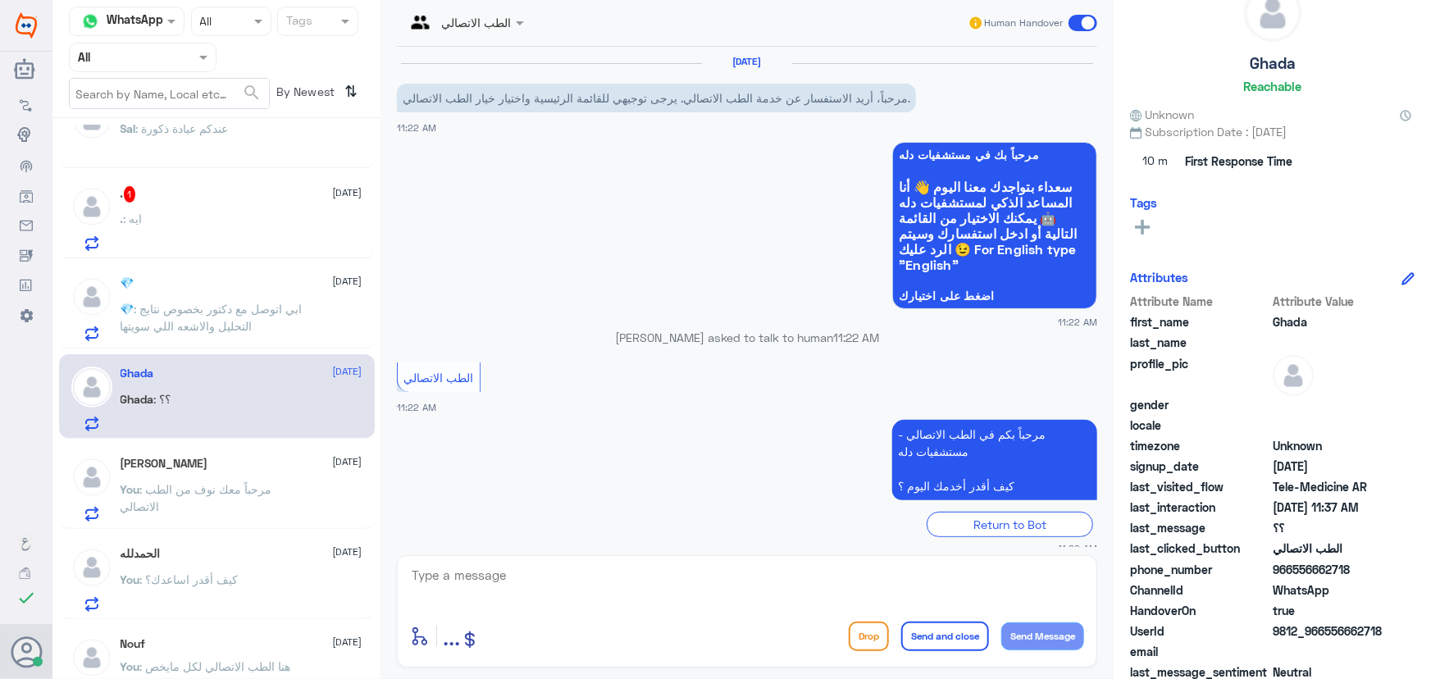
scroll to position [410, 0]
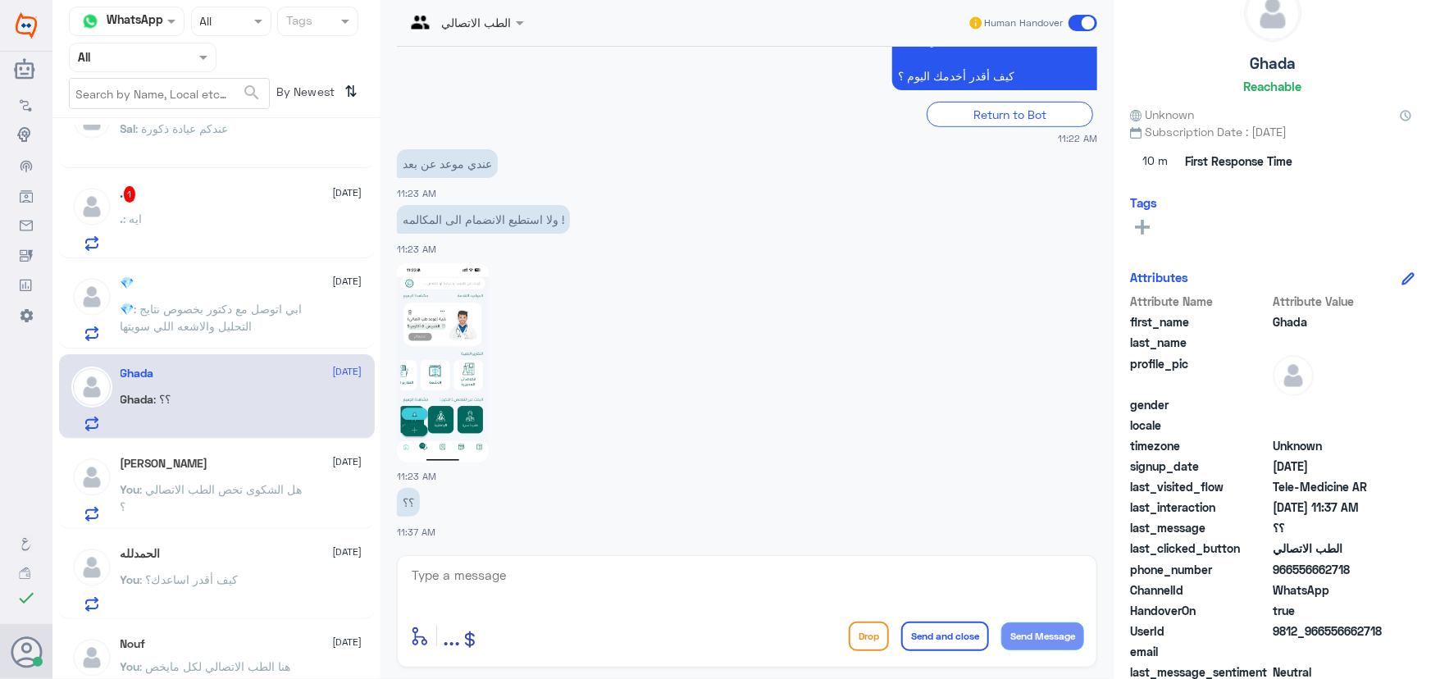
drag, startPoint x: 645, startPoint y: 604, endPoint x: 630, endPoint y: 580, distance: 28.0
click at [640, 596] on textarea at bounding box center [747, 584] width 674 height 40
click at [630, 579] on textarea at bounding box center [747, 584] width 674 height 40
paste textarea "مرحباً معك نوف من الطب الاتصالي"
type textarea "مرحباً معك نوف من الطب الاتصالي"
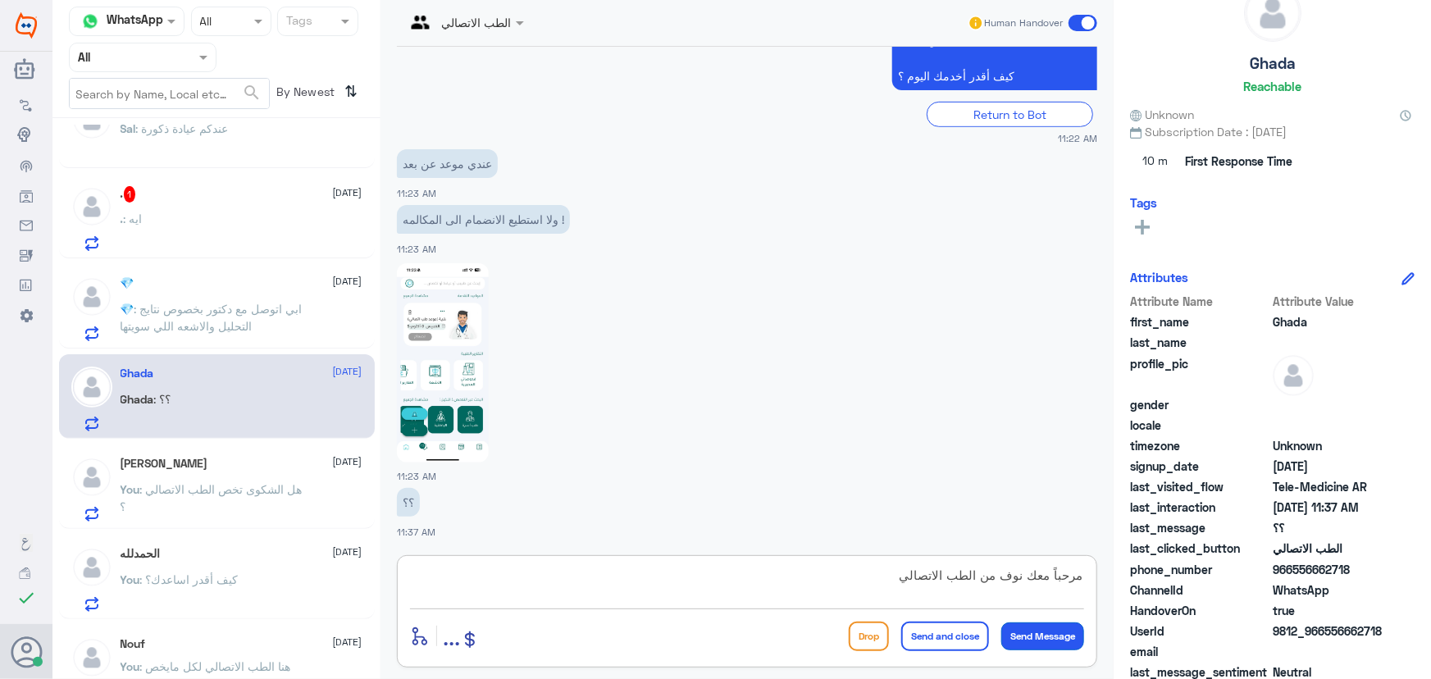
click at [1045, 626] on button "Send Message" at bounding box center [1042, 636] width 83 height 28
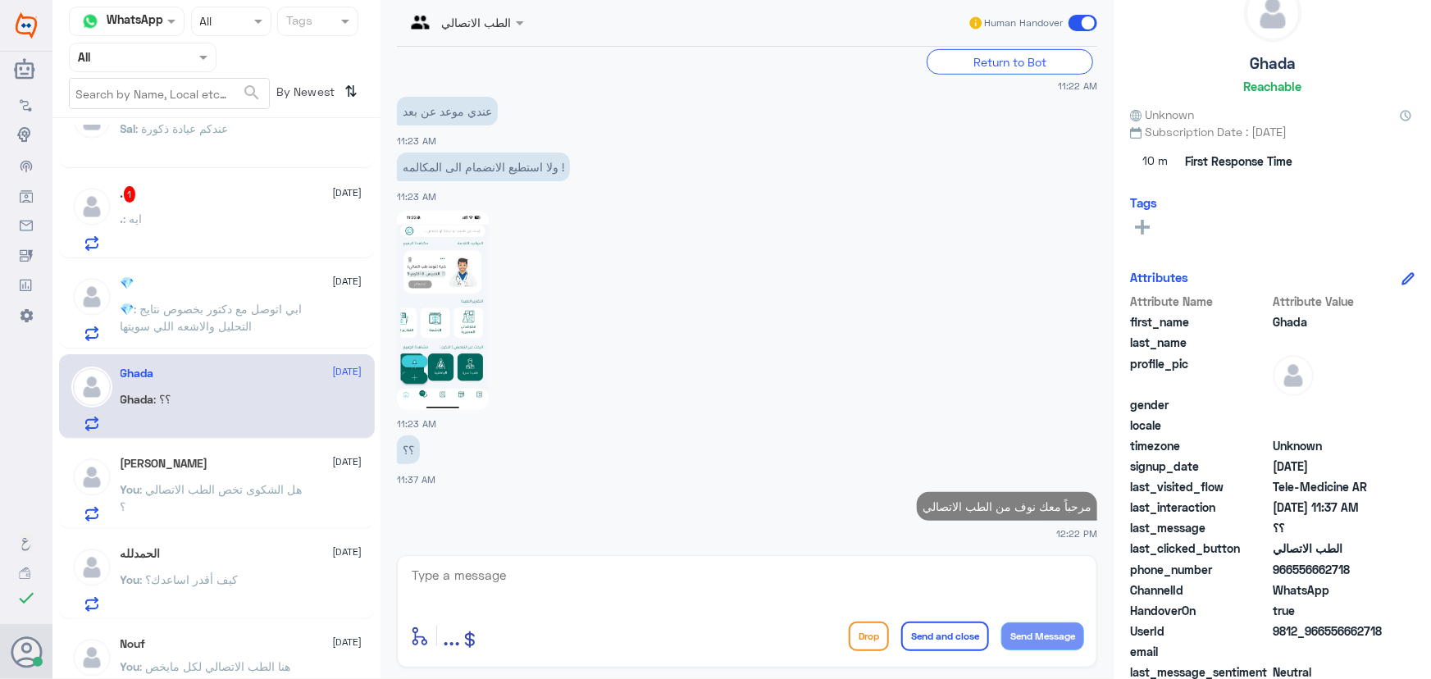
click at [925, 577] on textarea at bounding box center [747, 584] width 674 height 40
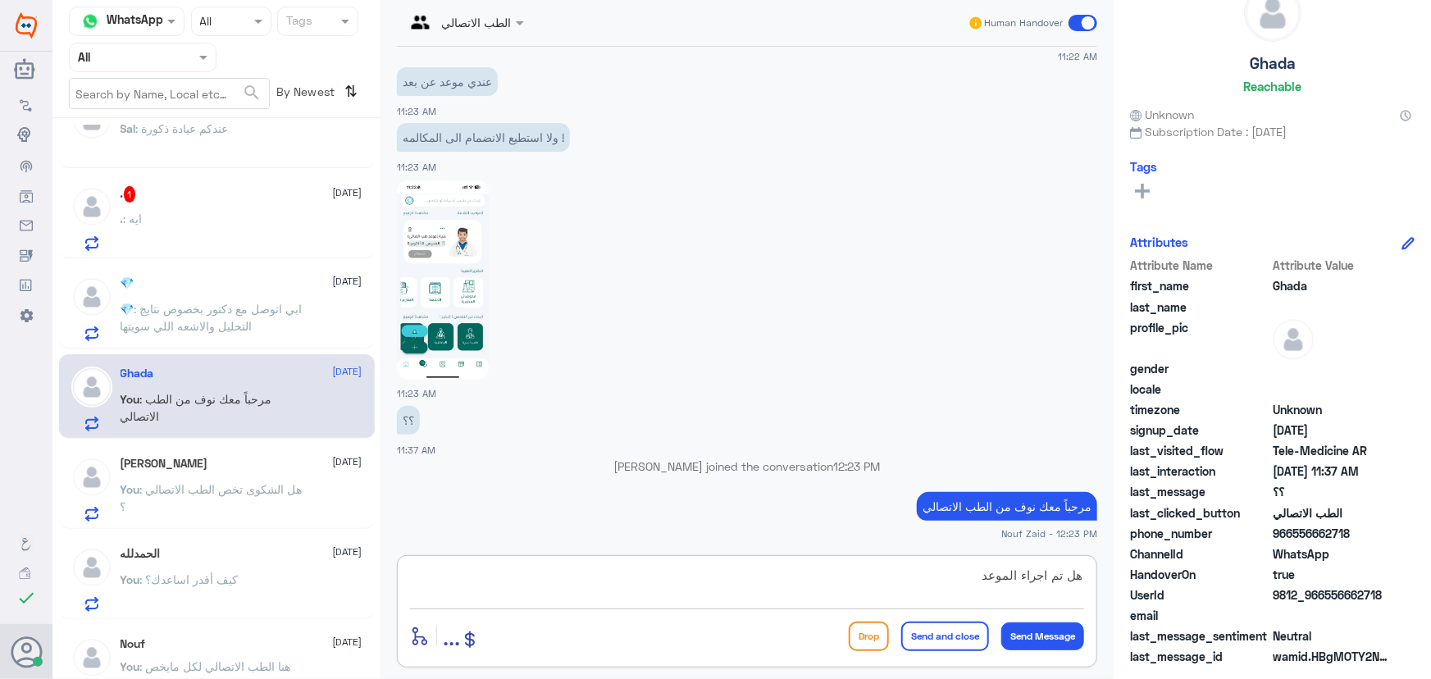
type textarea "هل تم اجراء الموعد ؟"
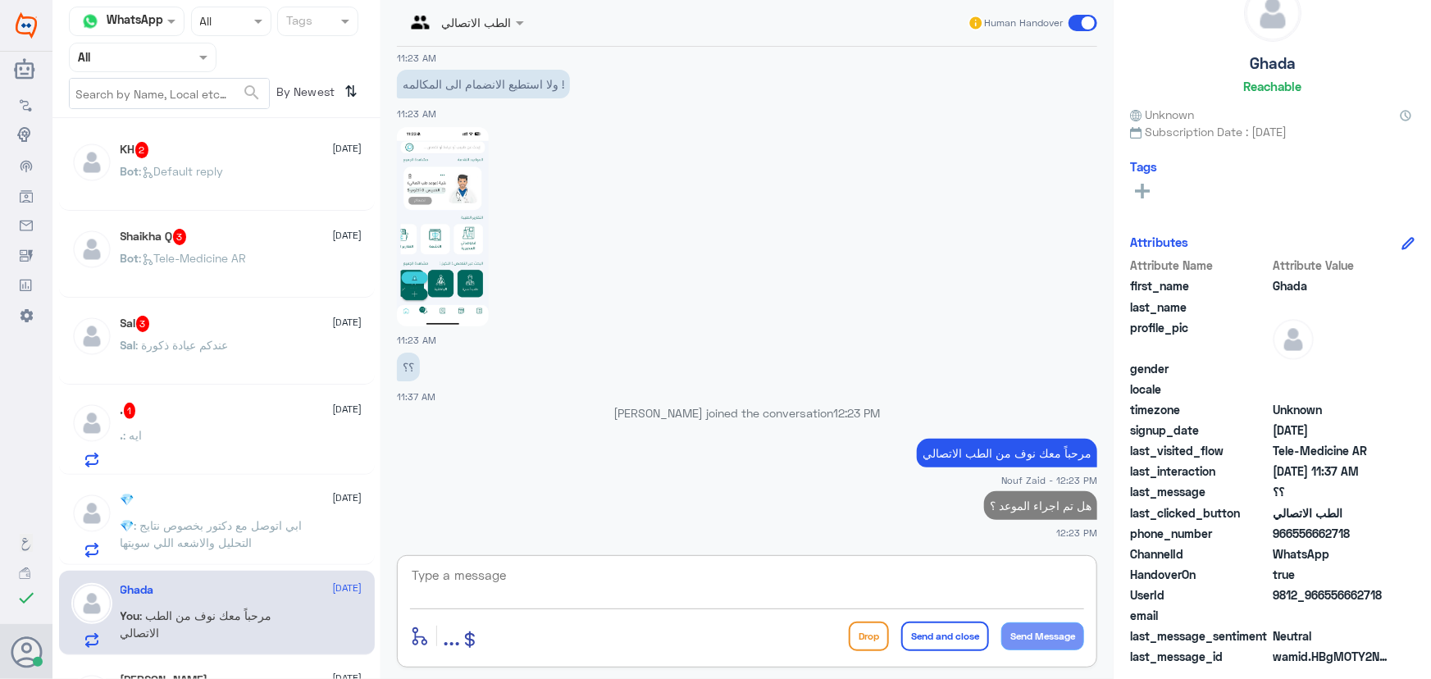
scroll to position [0, 0]
click at [210, 393] on div ". 1 9 October . : ايه" at bounding box center [217, 433] width 316 height 84
click at [212, 349] on span ": عندكم عيادة ذكورة" at bounding box center [182, 346] width 93 height 14
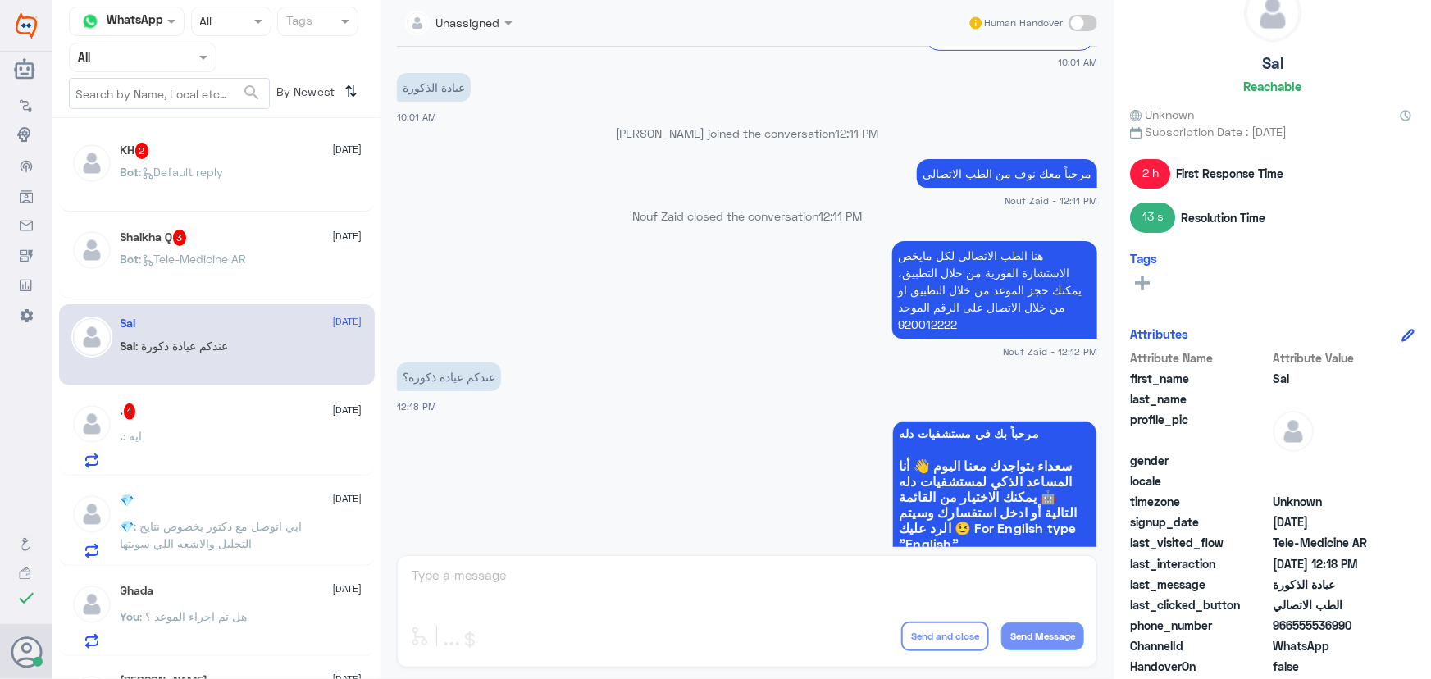
scroll to position [427, 0]
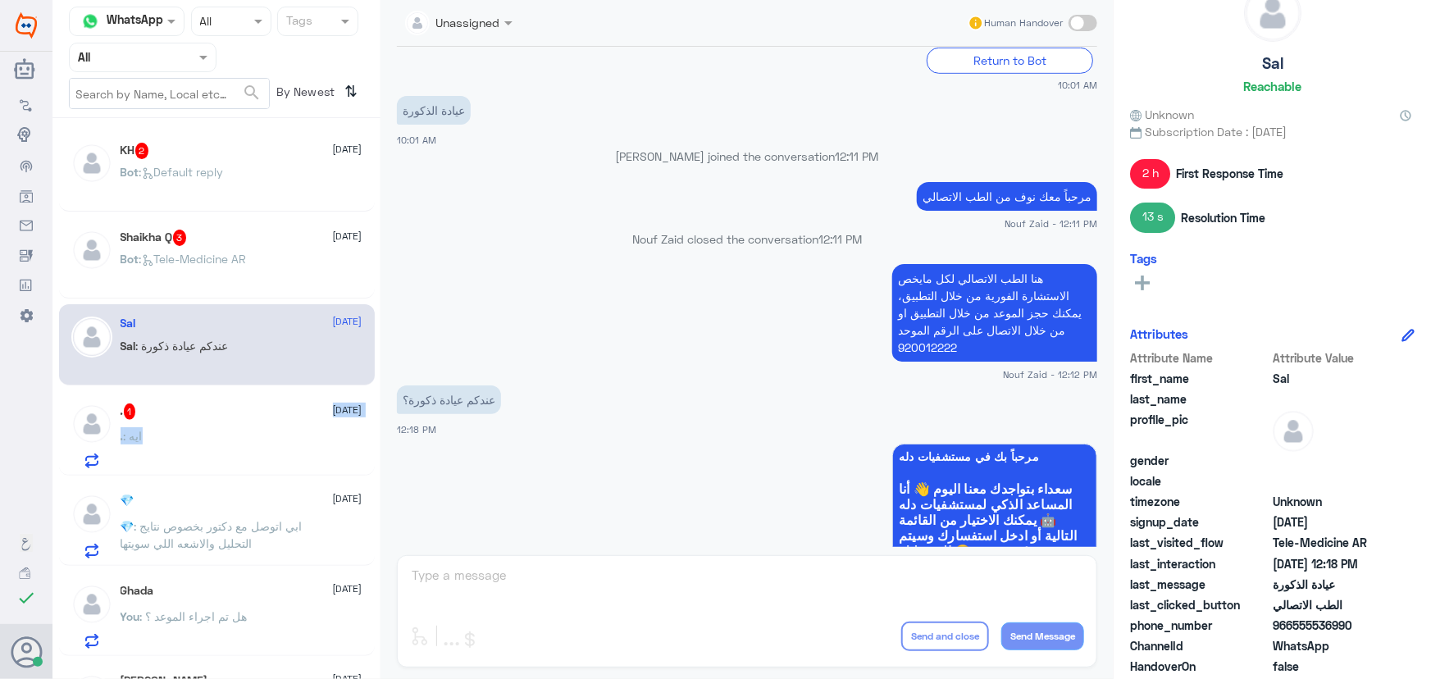
click at [236, 426] on div ". 1 9 October . : ايه" at bounding box center [242, 436] width 242 height 65
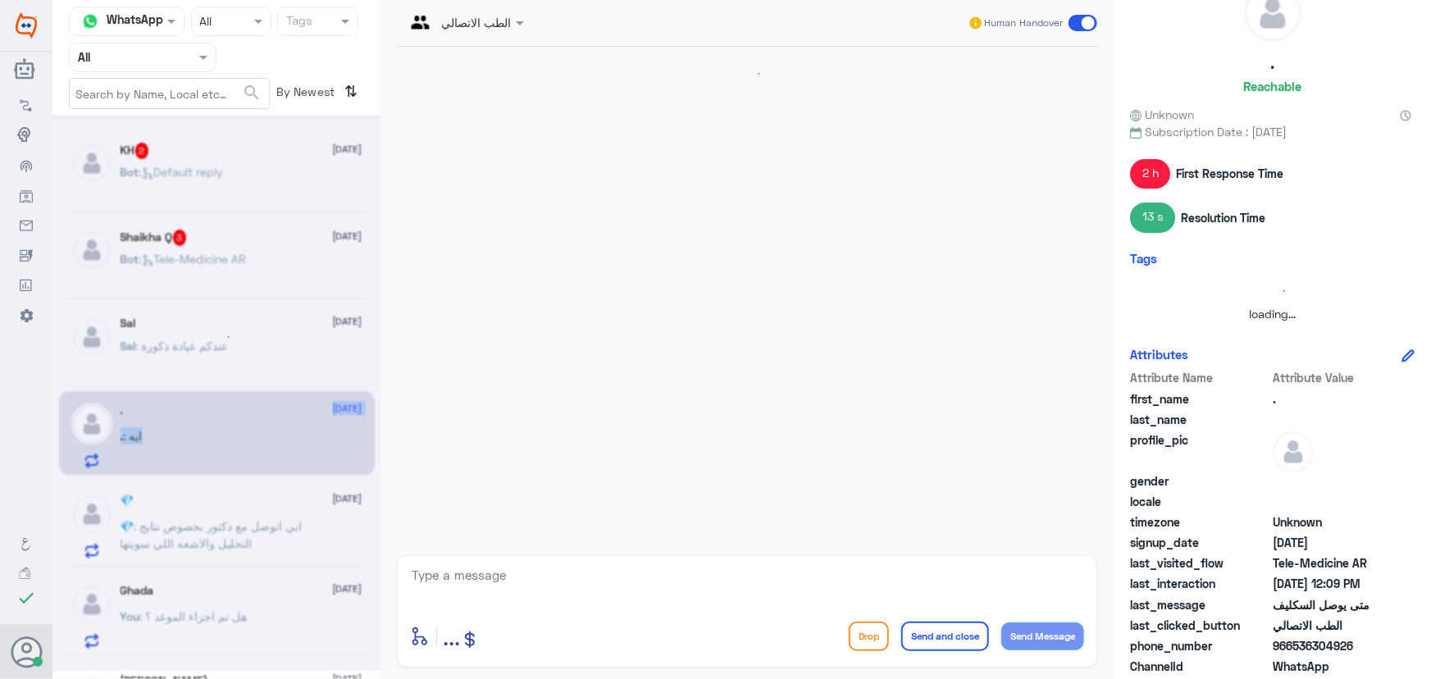
scroll to position [1084, 0]
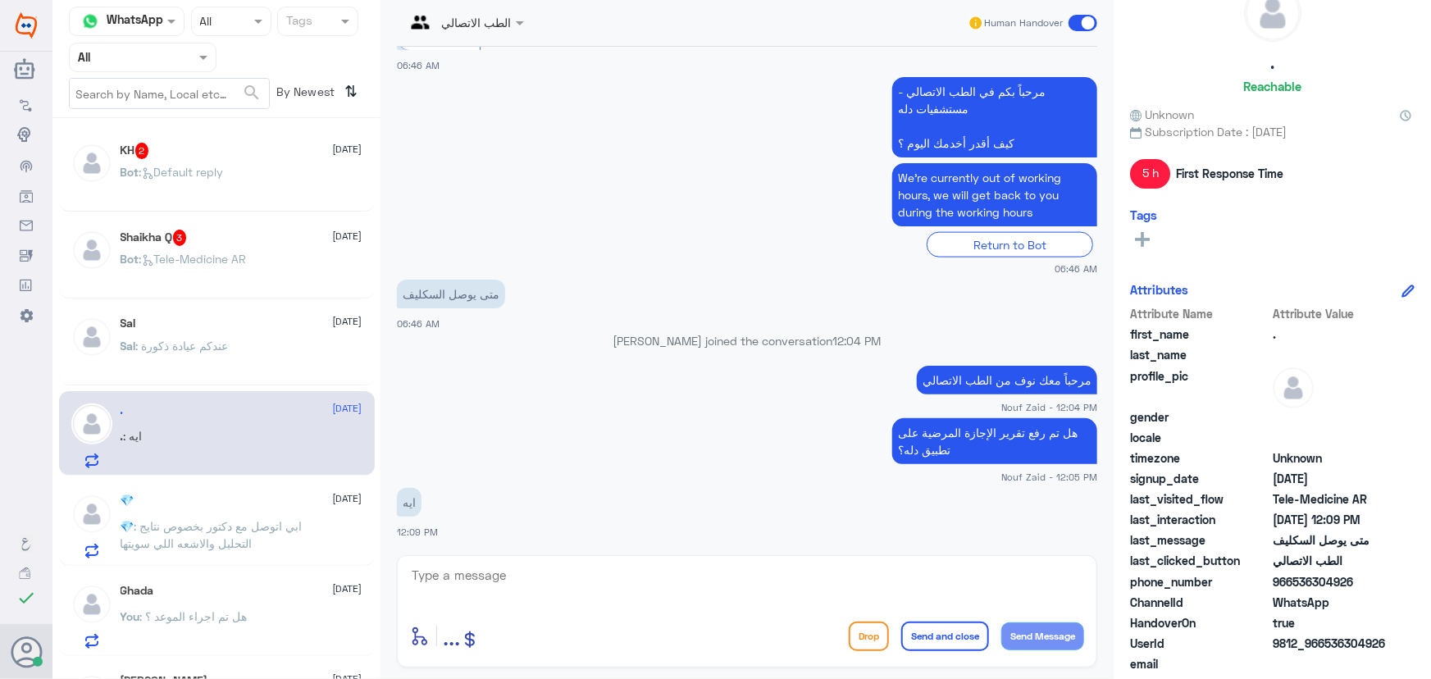
click at [253, 354] on div "Sal : عندكم عيادة ذكورة" at bounding box center [242, 359] width 242 height 37
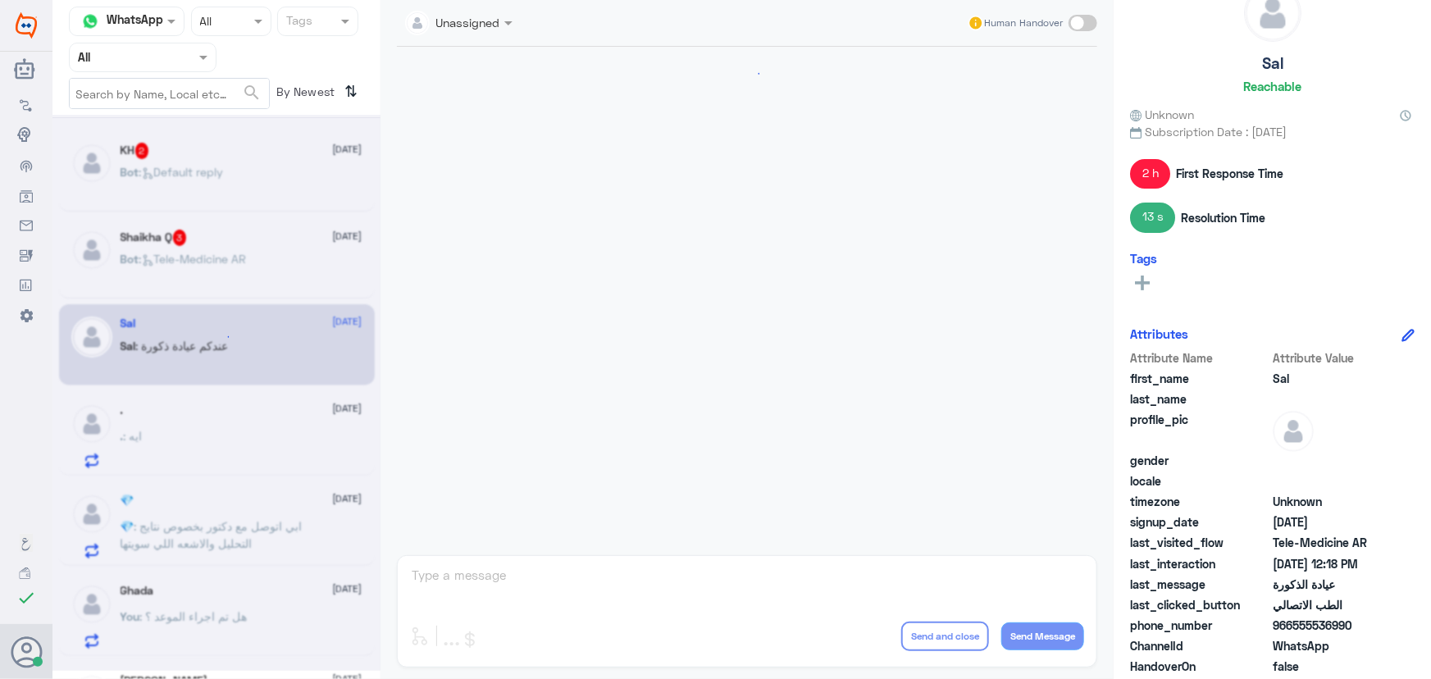
scroll to position [800, 0]
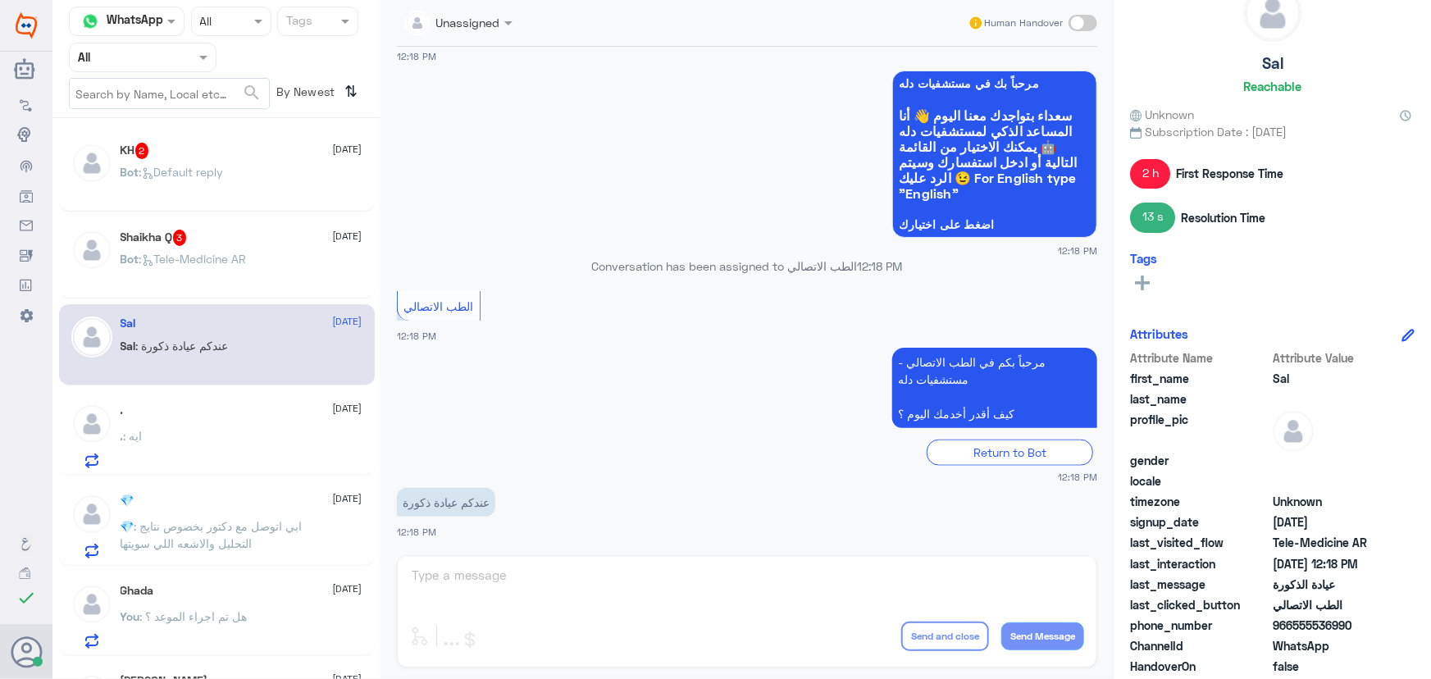
click at [276, 385] on div "KH 2 9 October Bot : Default reply Shaikha Q 3 9 October Bot : Tele-Medicine AR…" at bounding box center [216, 405] width 328 height 560
click at [284, 418] on div ". 9 October . : ايه" at bounding box center [242, 436] width 242 height 65
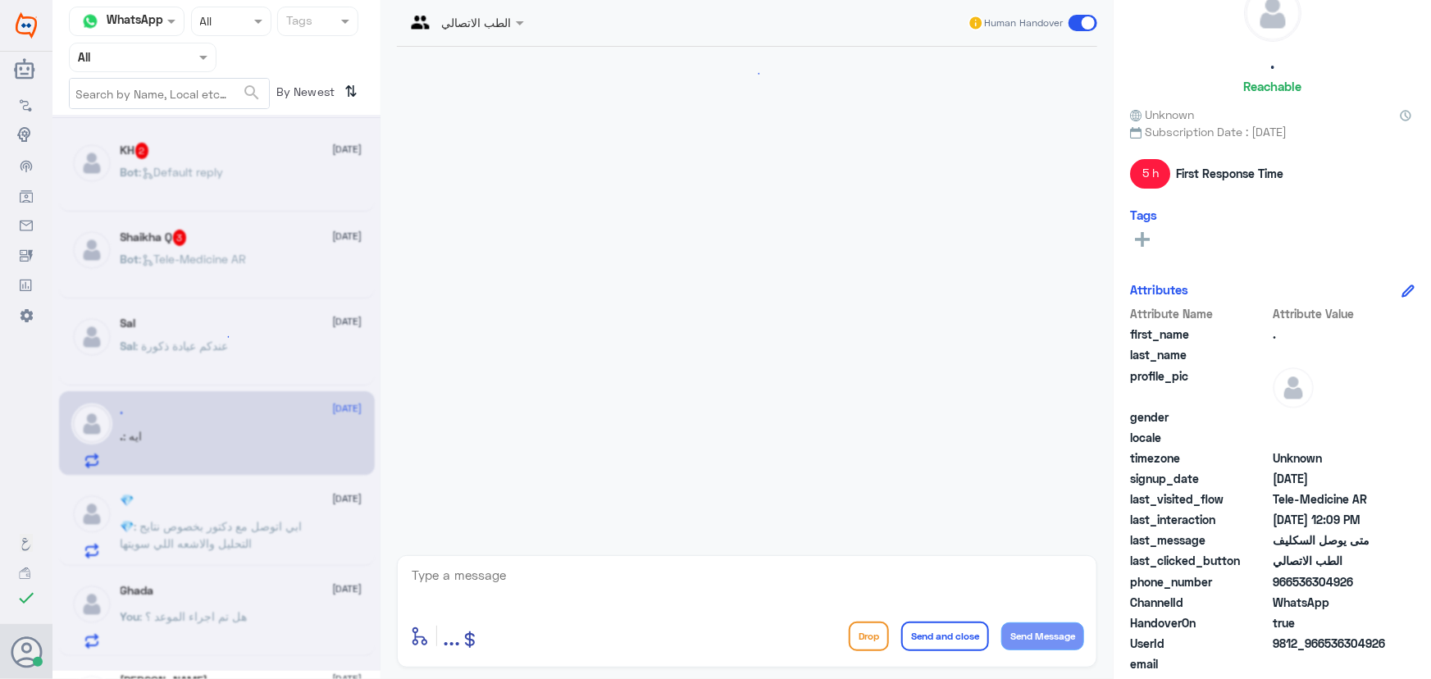
scroll to position [1084, 0]
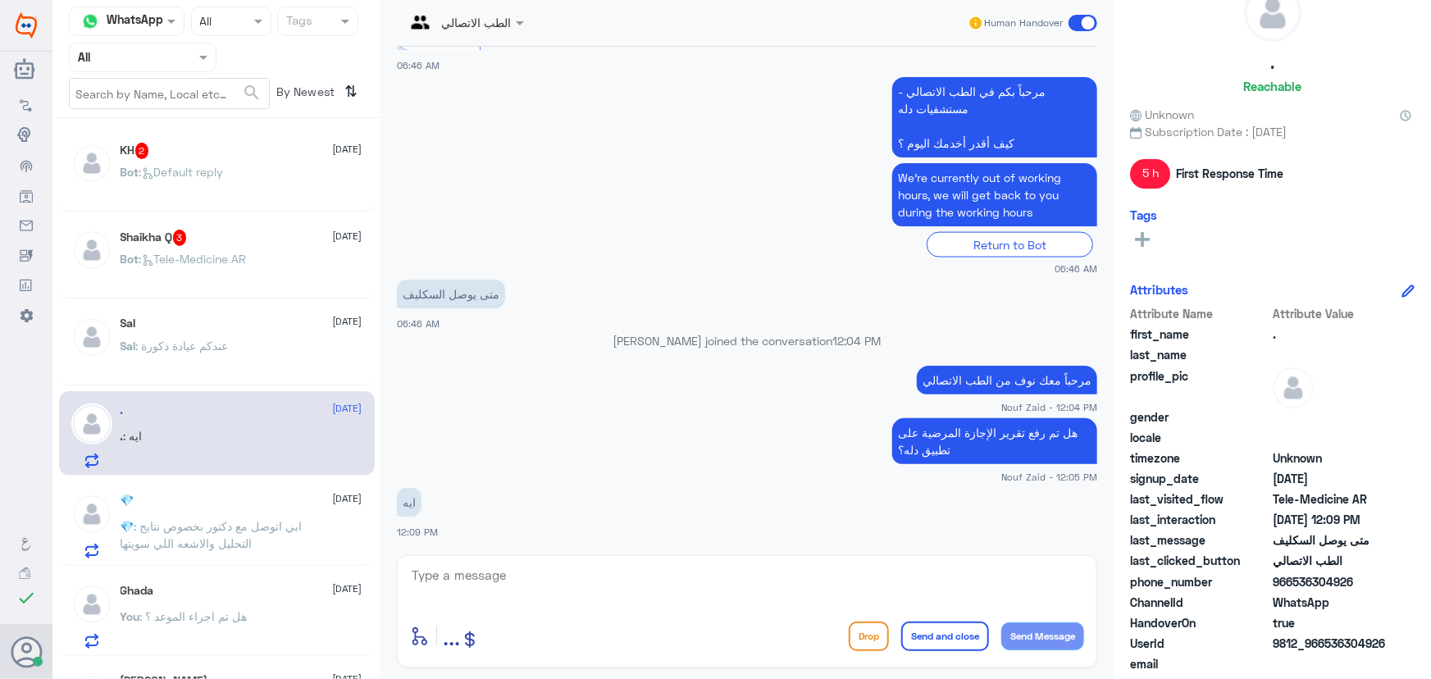
click at [707, 557] on div "enter flow name ... Drop Send and close Send Message" at bounding box center [747, 611] width 700 height 112
click at [658, 585] on textarea at bounding box center [747, 584] width 674 height 40
click at [673, 581] on textarea at bounding box center [747, 584] width 674 height 40
paste textarea "لرفع الإجازة المرضية على صحتي، يمكنك التواصل مع التقارير الطبية من خلال الرقم 0…"
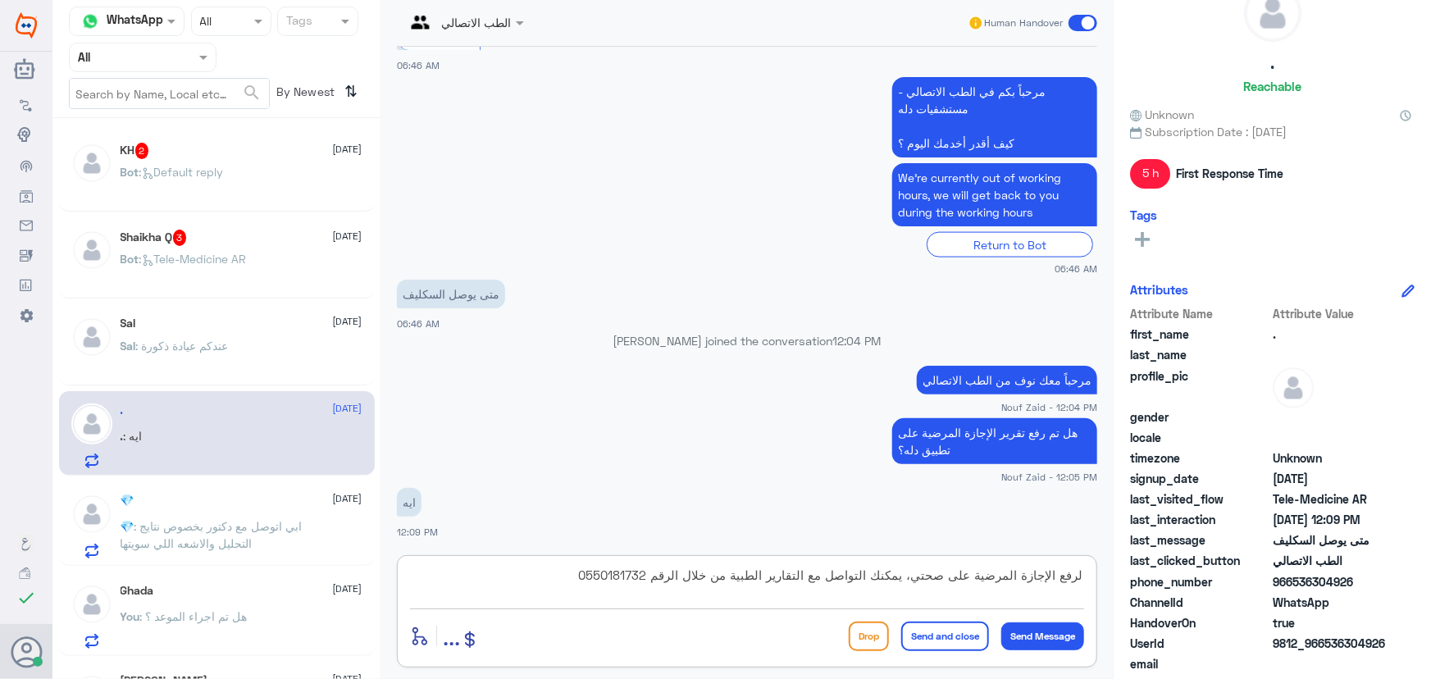
type textarea "لرفع الإجازة المرضية على صحتي، يمكنك التواصل مع التقارير الطبية من خلال الرقم 0…"
click at [938, 635] on button "Send and close" at bounding box center [945, 637] width 88 height 30
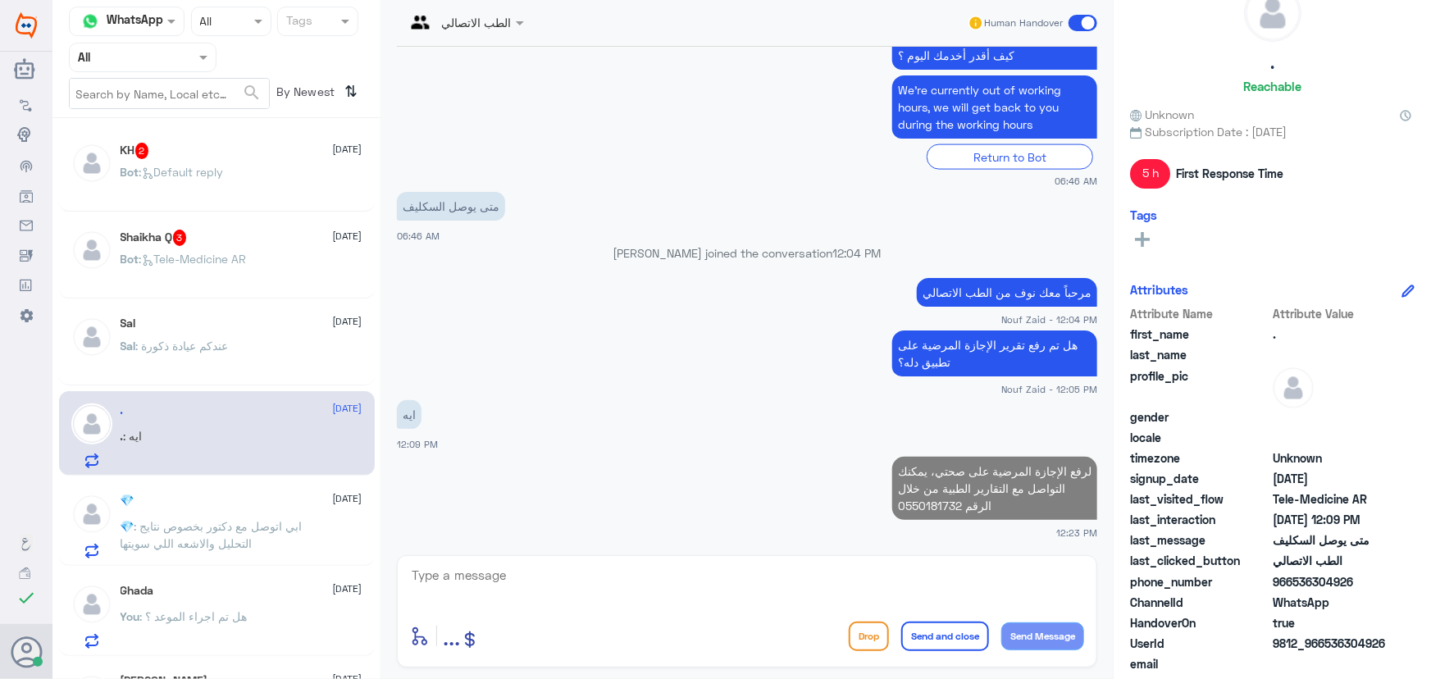
scroll to position [1167, 0]
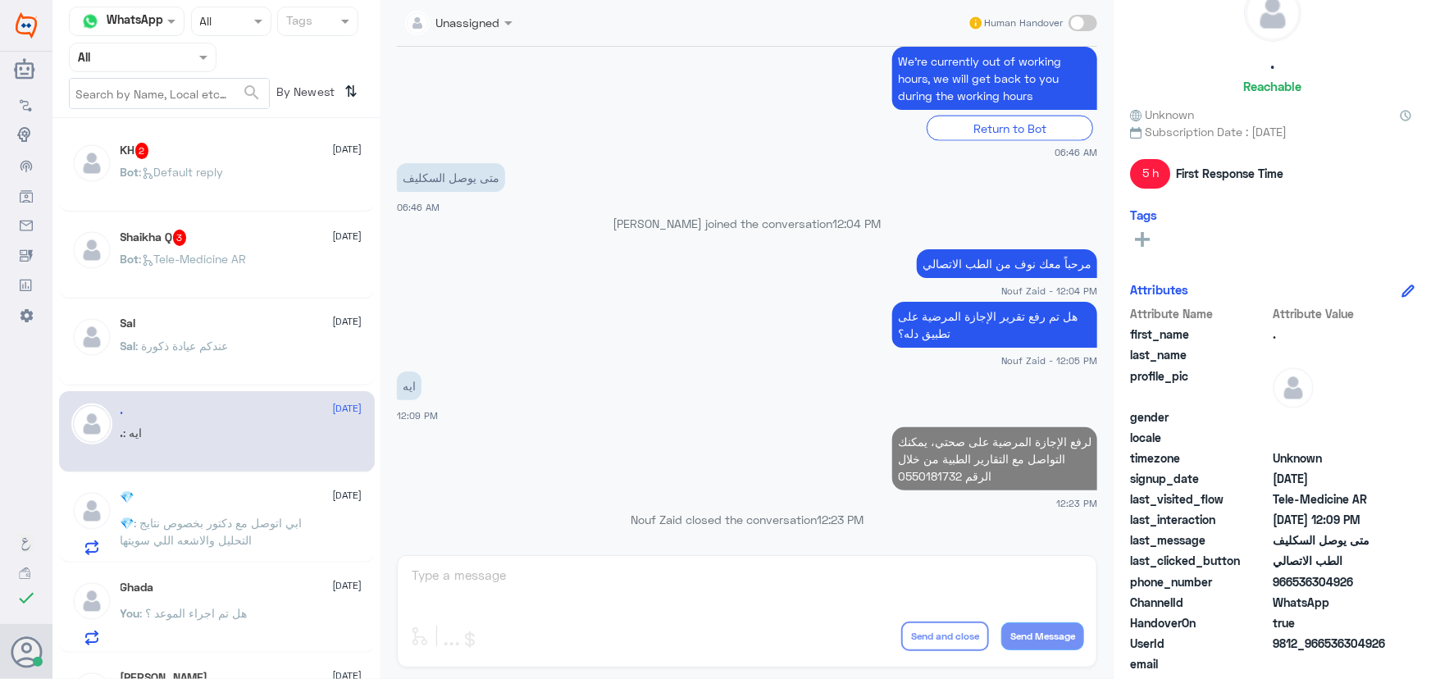
click at [180, 246] on div "Shaikha Q 3 9 October Bot : Tele-Medicine AR" at bounding box center [242, 261] width 242 height 62
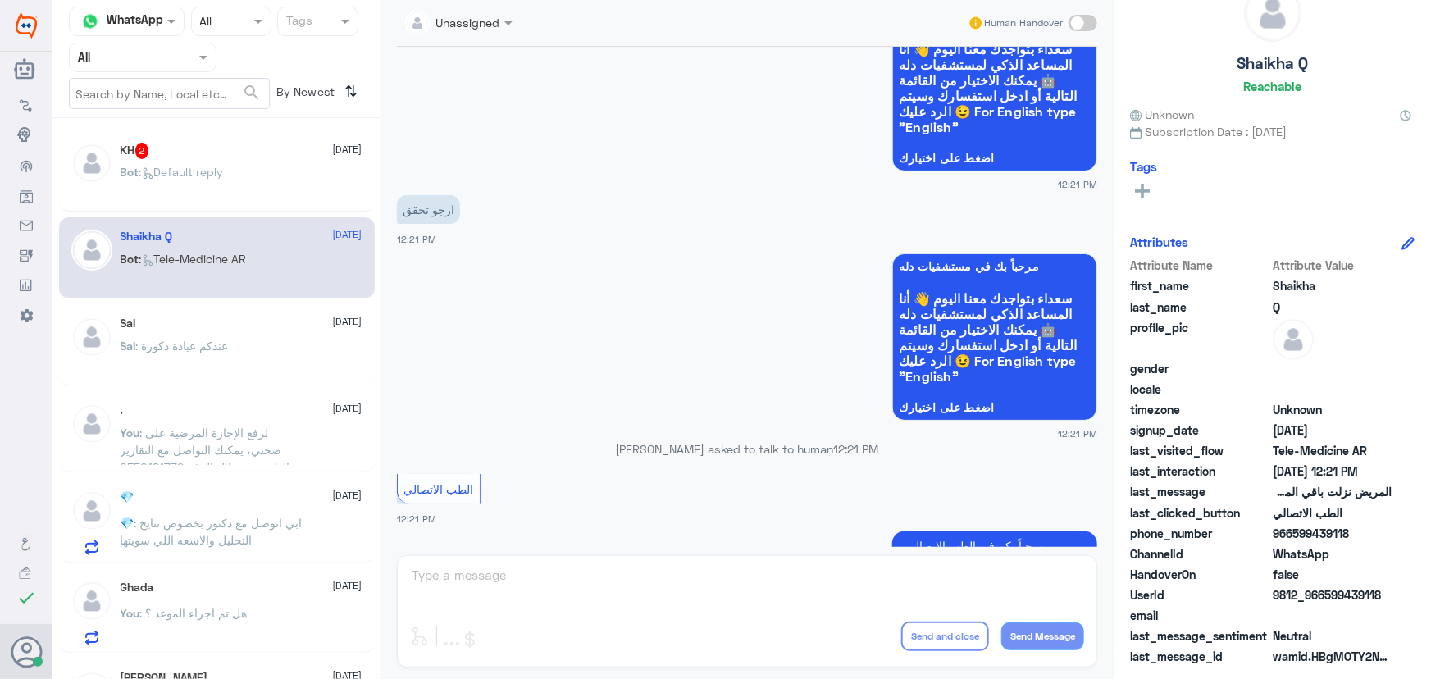
scroll to position [1238, 0]
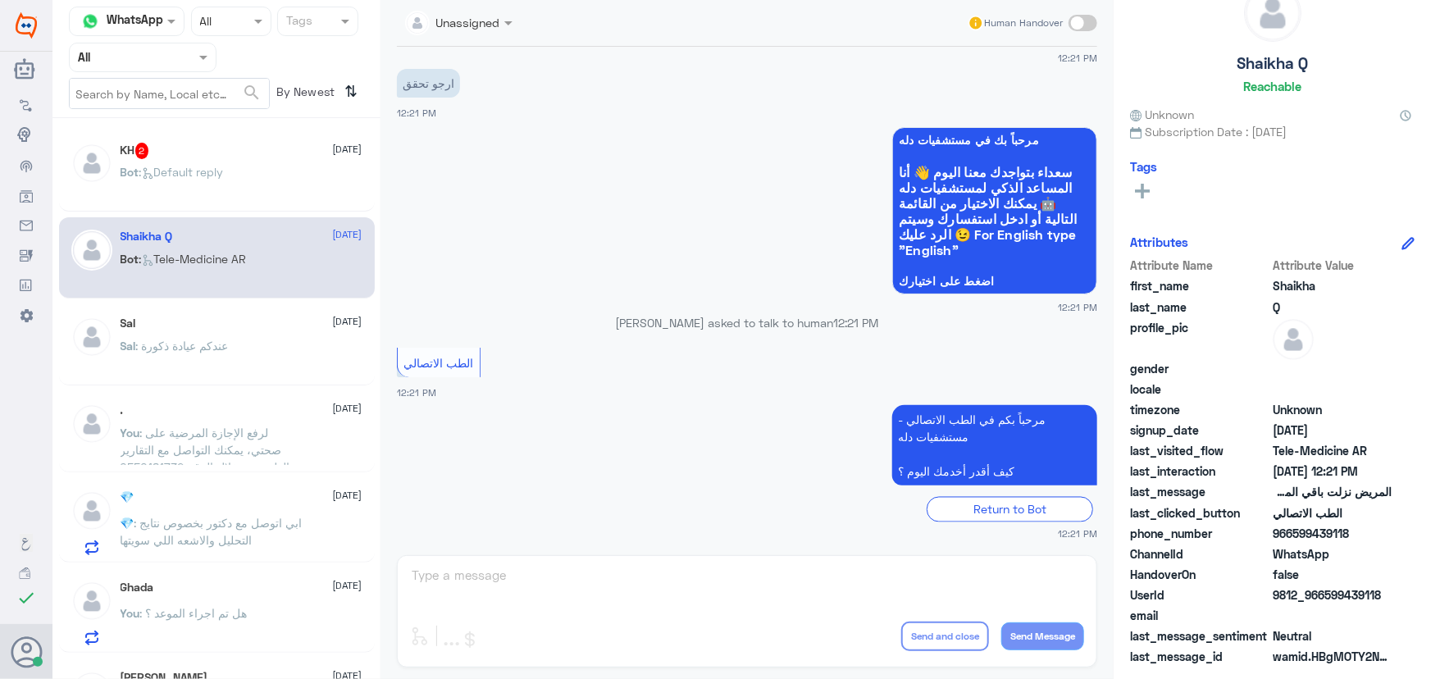
click at [162, 265] on p "Bot : Tele-Medicine AR" at bounding box center [184, 270] width 126 height 41
click at [1079, 22] on span at bounding box center [1083, 23] width 29 height 16
click at [0, 0] on input "checkbox" at bounding box center [0, 0] width 0 height 0
click at [536, 572] on textarea at bounding box center [747, 584] width 674 height 40
paste textarea "هنا الطب الاتصالي لكل مايخص الاستشارة الفورية من خلال التطبيق، يمكنك الاستفسار …"
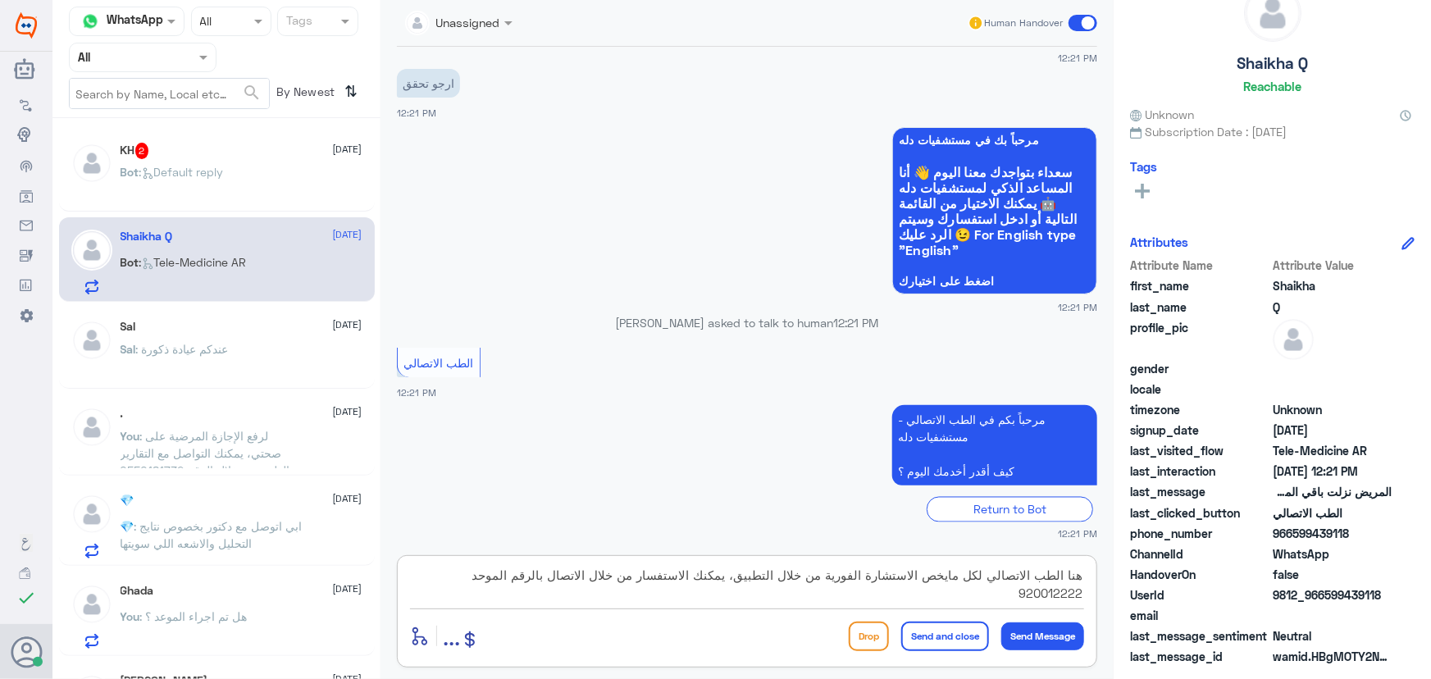
type textarea "هنا الطب الاتصالي لكل مايخص الاستشارة الفورية من خلال التطبيق، يمكنك الاستفسار …"
click at [942, 632] on button "Send and close" at bounding box center [945, 637] width 88 height 30
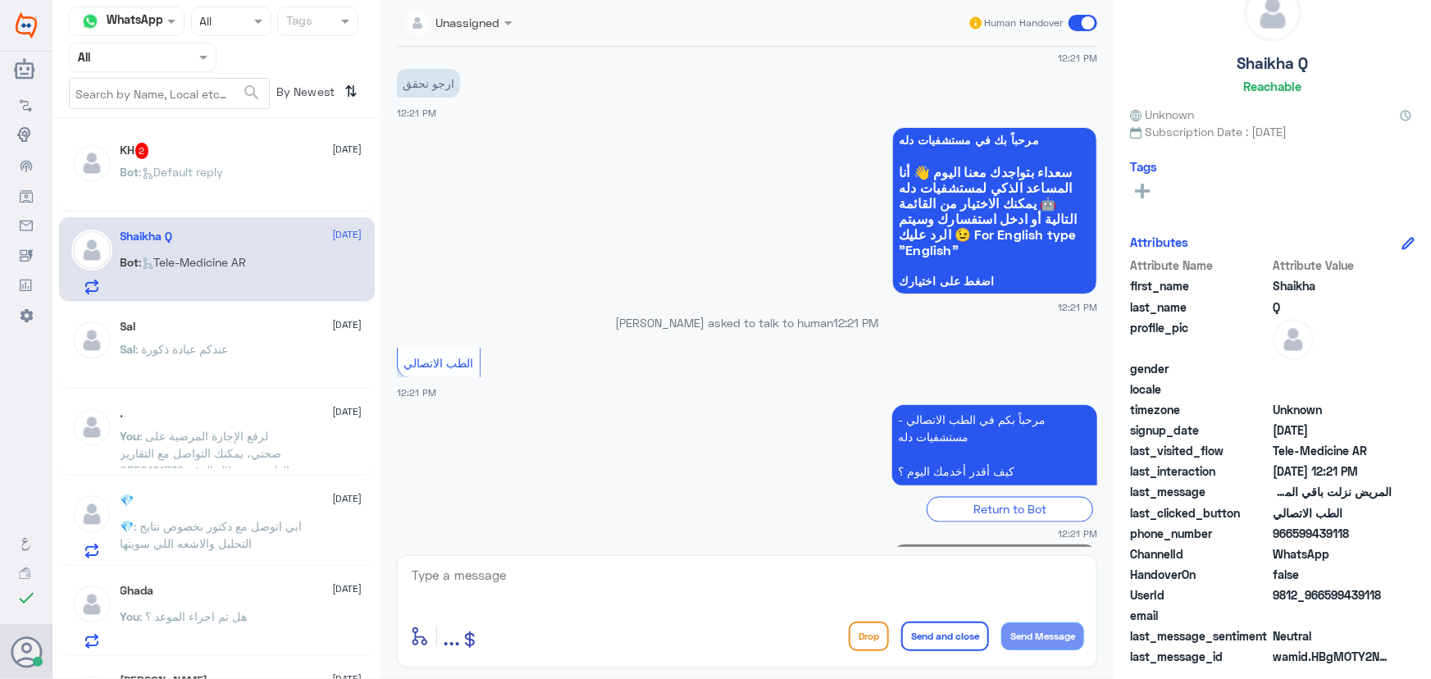
scroll to position [1343, 0]
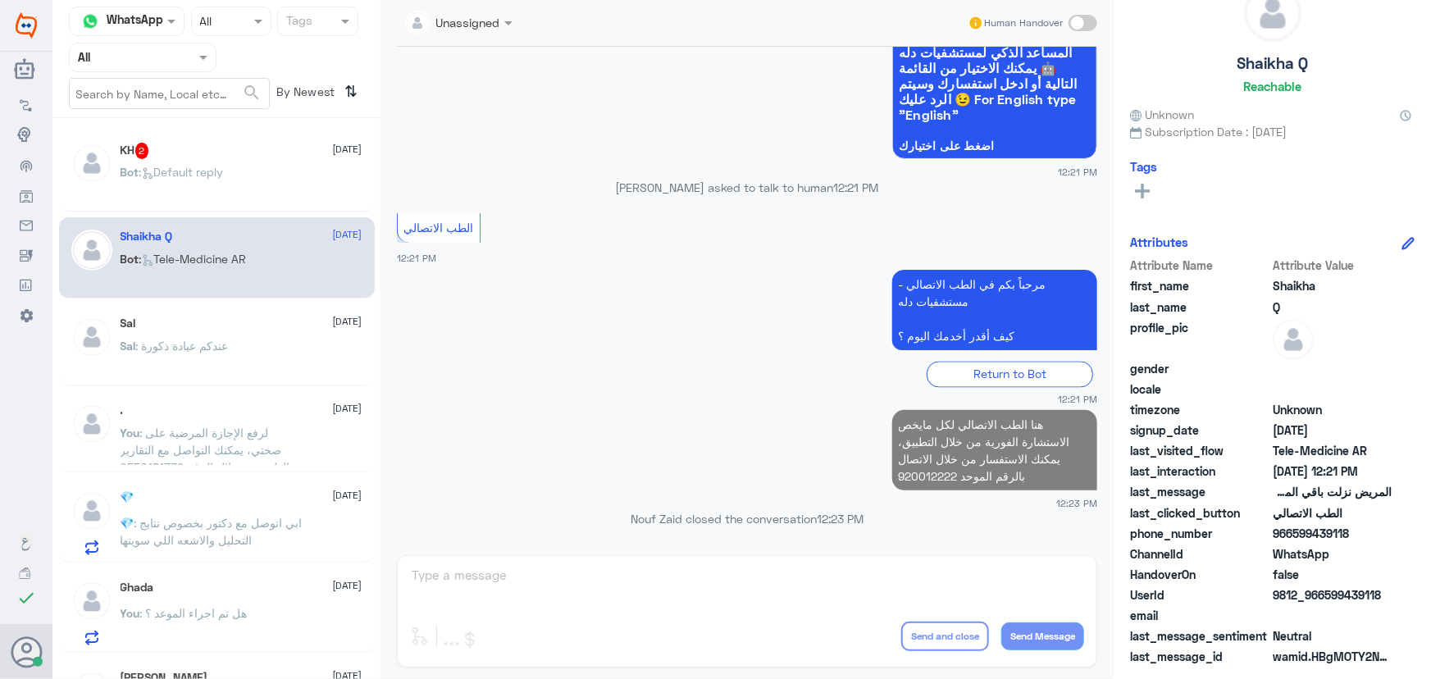
click at [224, 196] on p "Bot : Default reply" at bounding box center [172, 183] width 103 height 41
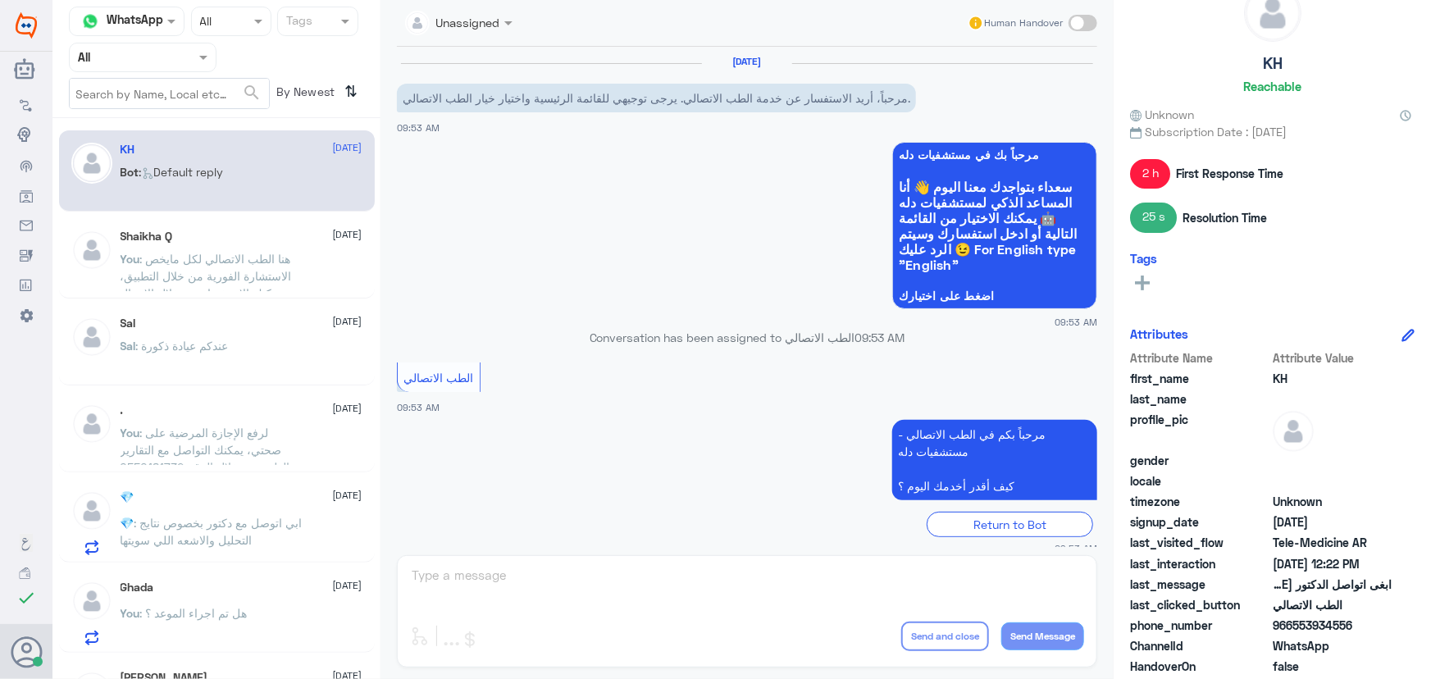
scroll to position [820, 0]
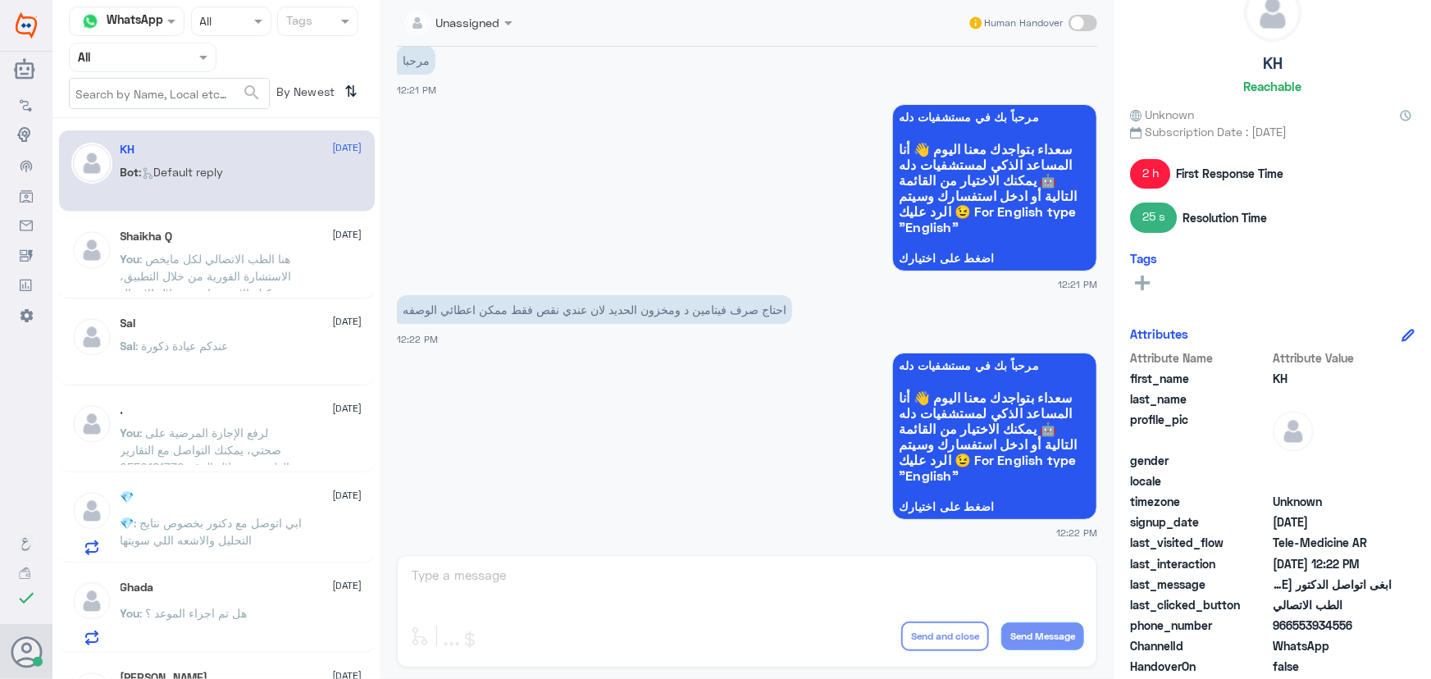
click at [531, 579] on div "Unassigned Human Handover 9 Oct 2025 مرحباً، أريد الاستفسار عن خدمة الطب الاتصا…" at bounding box center [747, 342] width 733 height 684
click at [1078, 29] on span at bounding box center [1083, 23] width 29 height 16
click at [0, 0] on input "checkbox" at bounding box center [0, 0] width 0 height 0
click at [581, 578] on textarea at bounding box center [747, 584] width 674 height 40
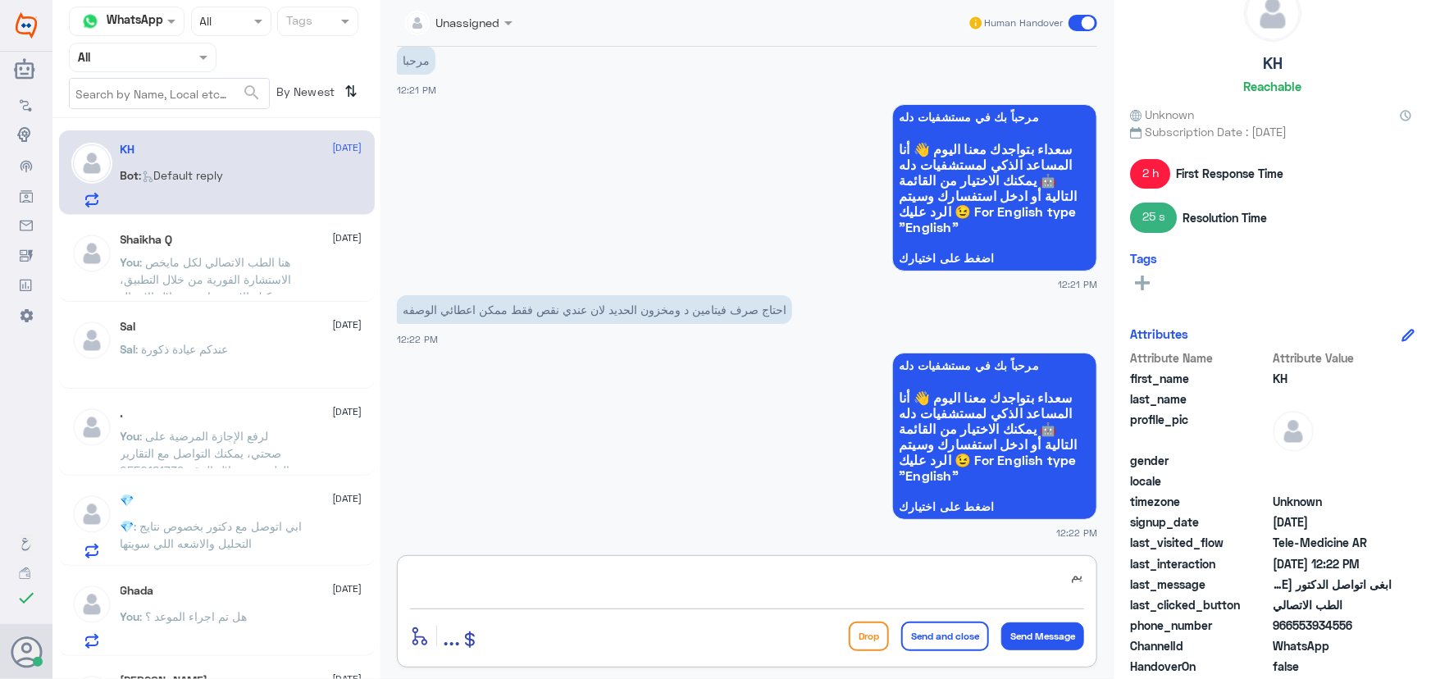
type textarea "ي"
type textarea "ل"
type textarea "ي"
click at [261, 190] on div "Bot : Default reply" at bounding box center [242, 189] width 242 height 37
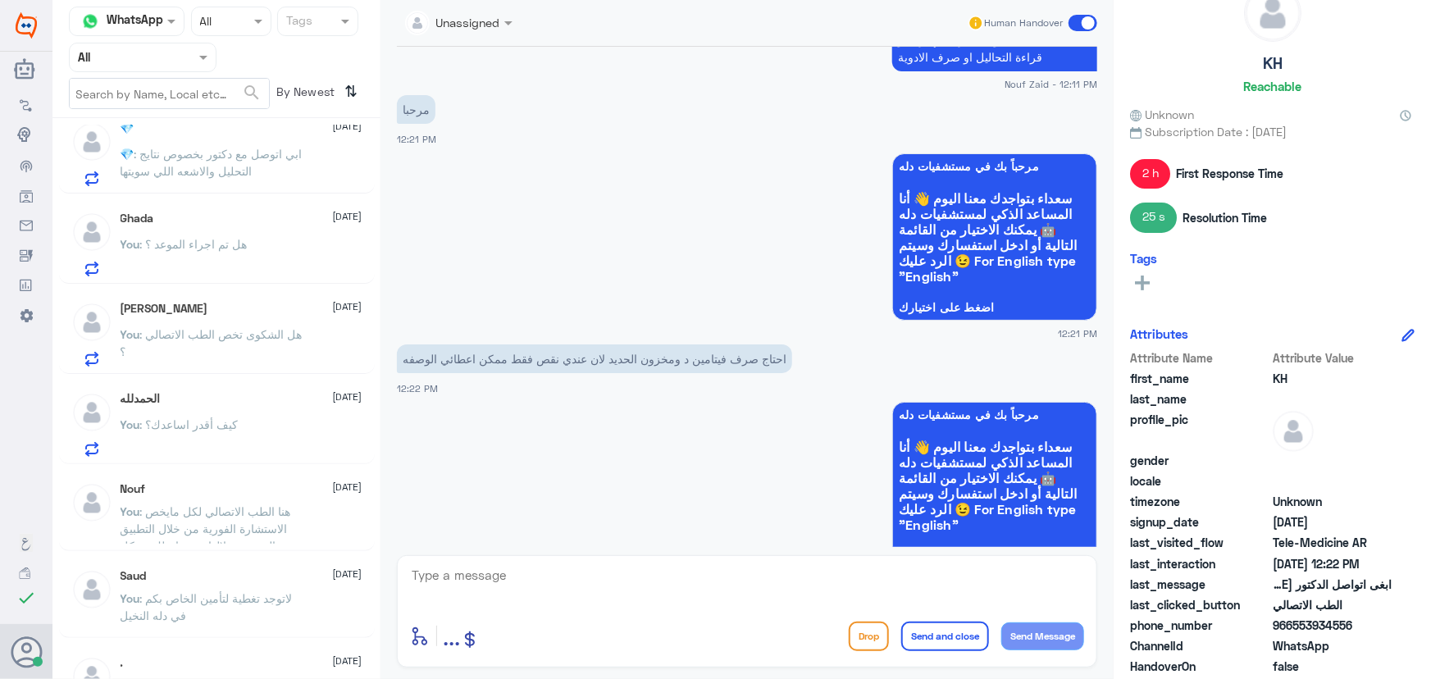
scroll to position [746, 0]
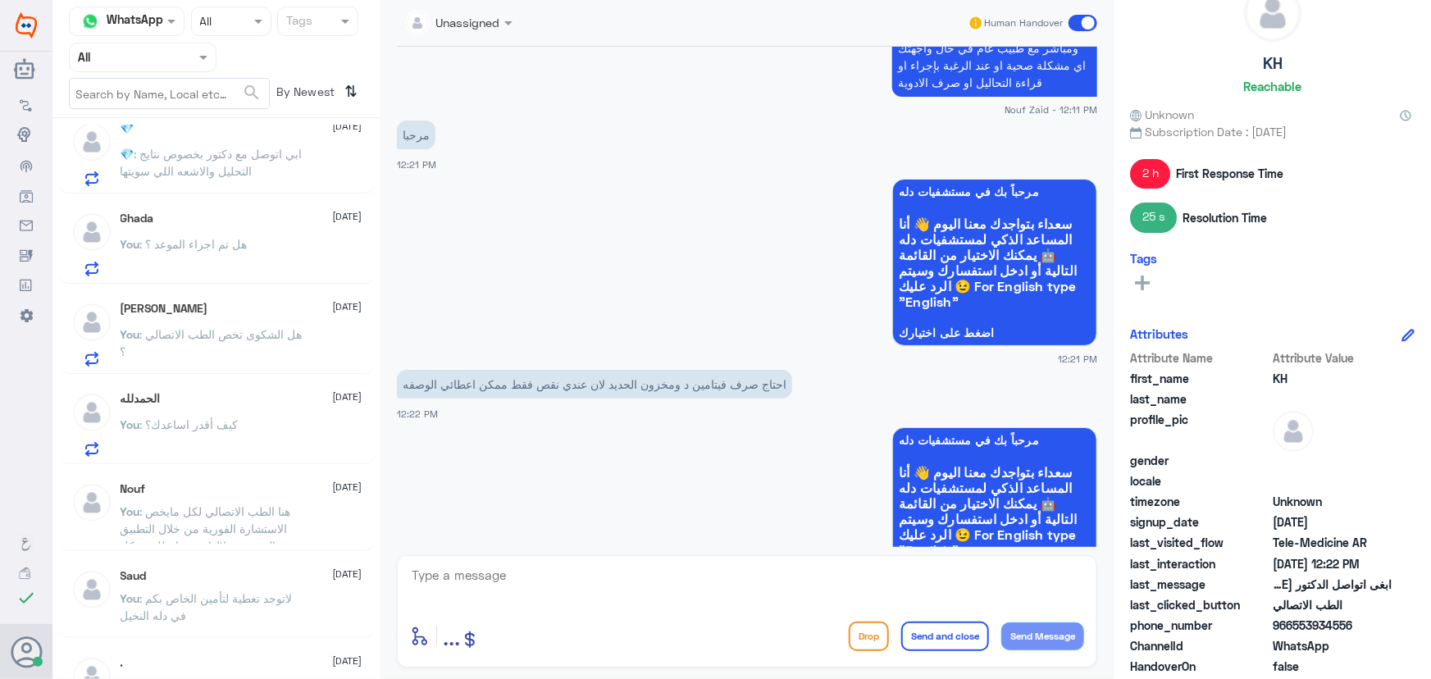
click at [490, 572] on textarea at bounding box center [747, 584] width 674 height 40
click at [771, 591] on textarea at bounding box center [747, 584] width 674 height 40
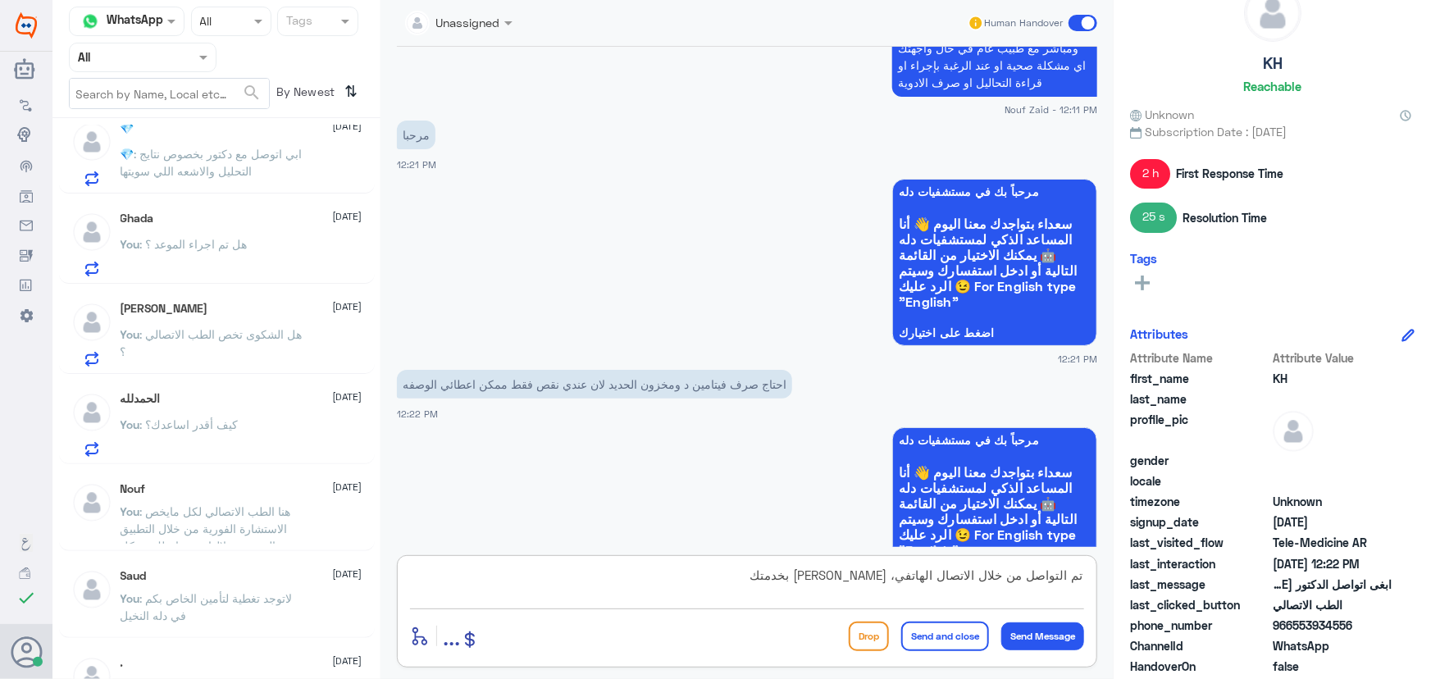
type textarea "تم التواصل من خلال الاتصال الهاتفي، سعدنا بخدمتك"
click at [951, 638] on button "Send and close" at bounding box center [945, 637] width 88 height 30
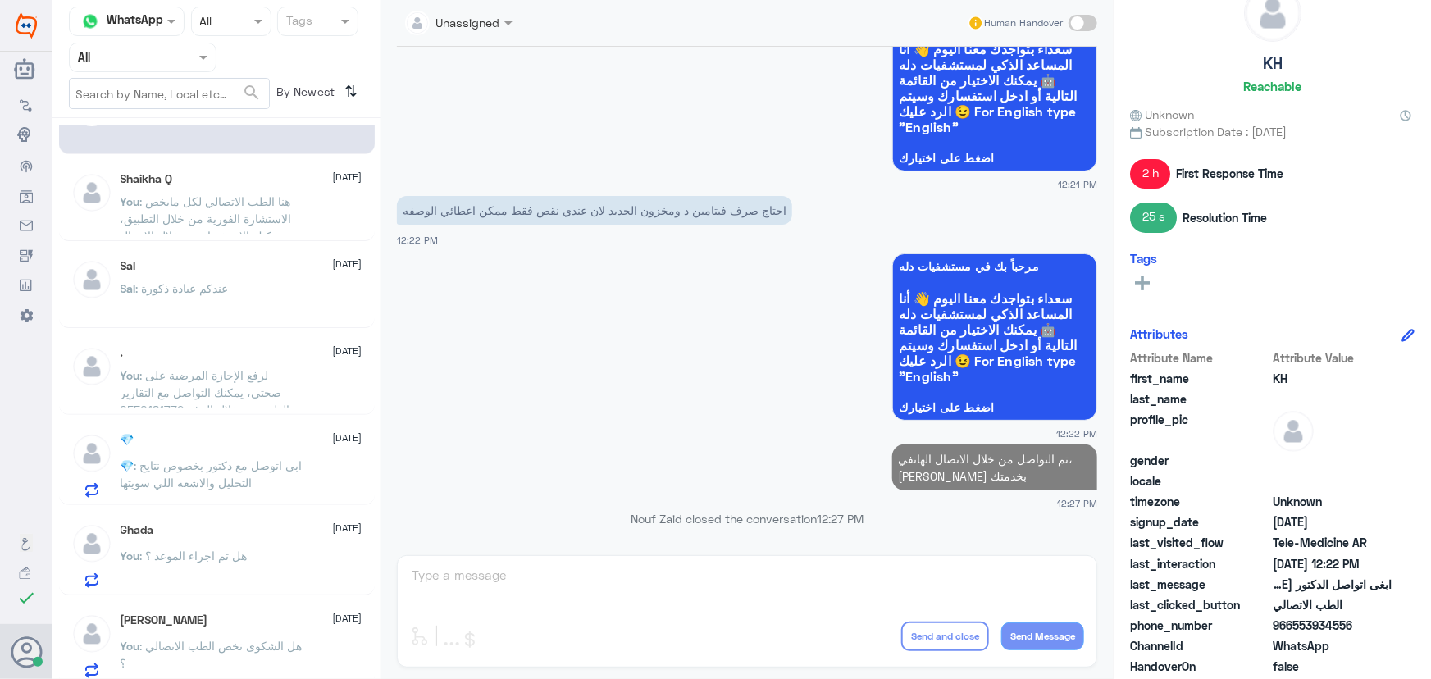
scroll to position [0, 0]
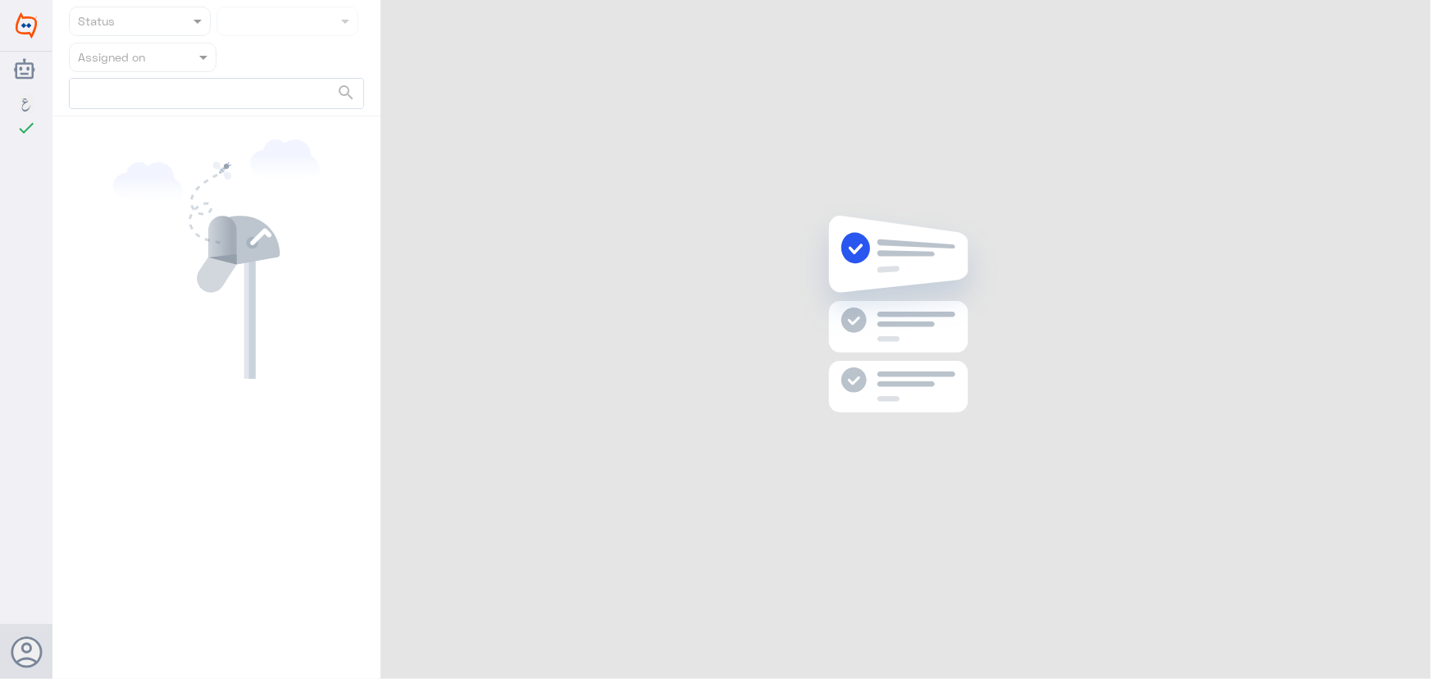
click at [1401, 21] on div "Status Assigned on search" at bounding box center [741, 342] width 1379 height 684
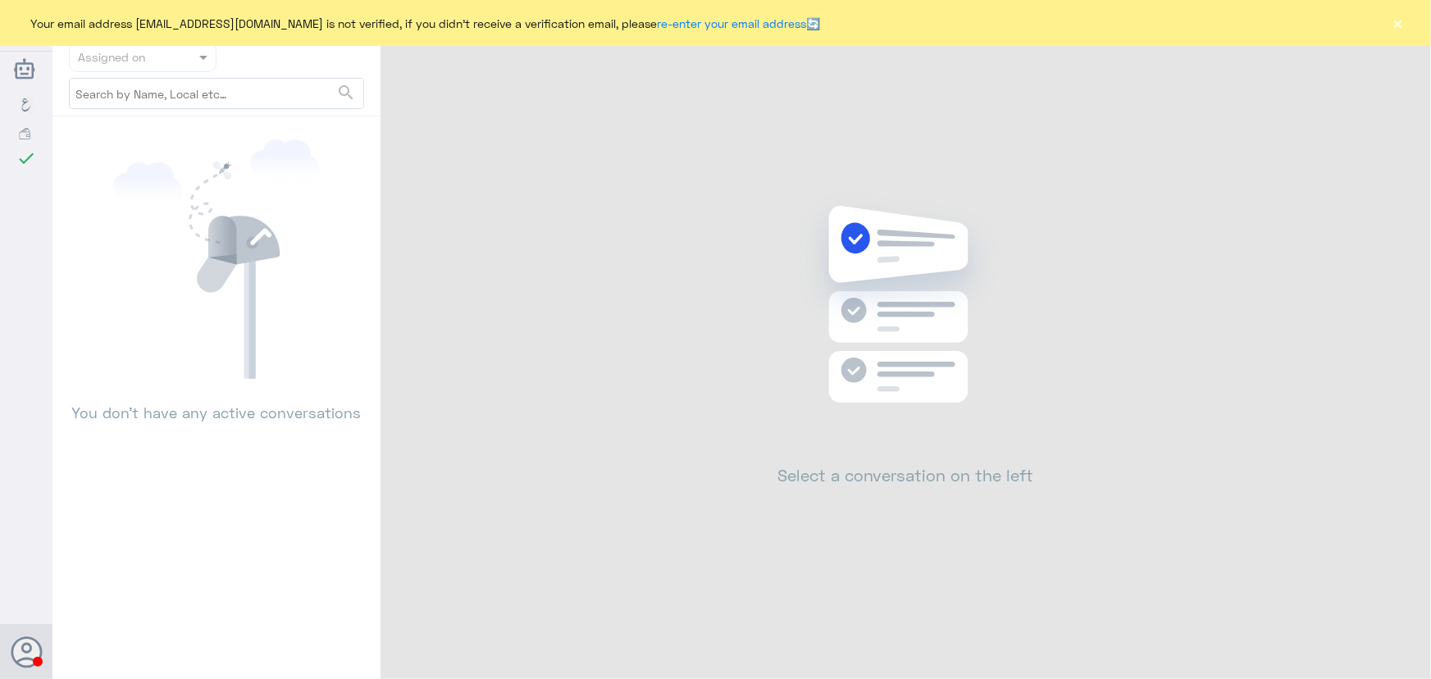
click at [1401, 21] on button "×" at bounding box center [1398, 23] width 16 height 16
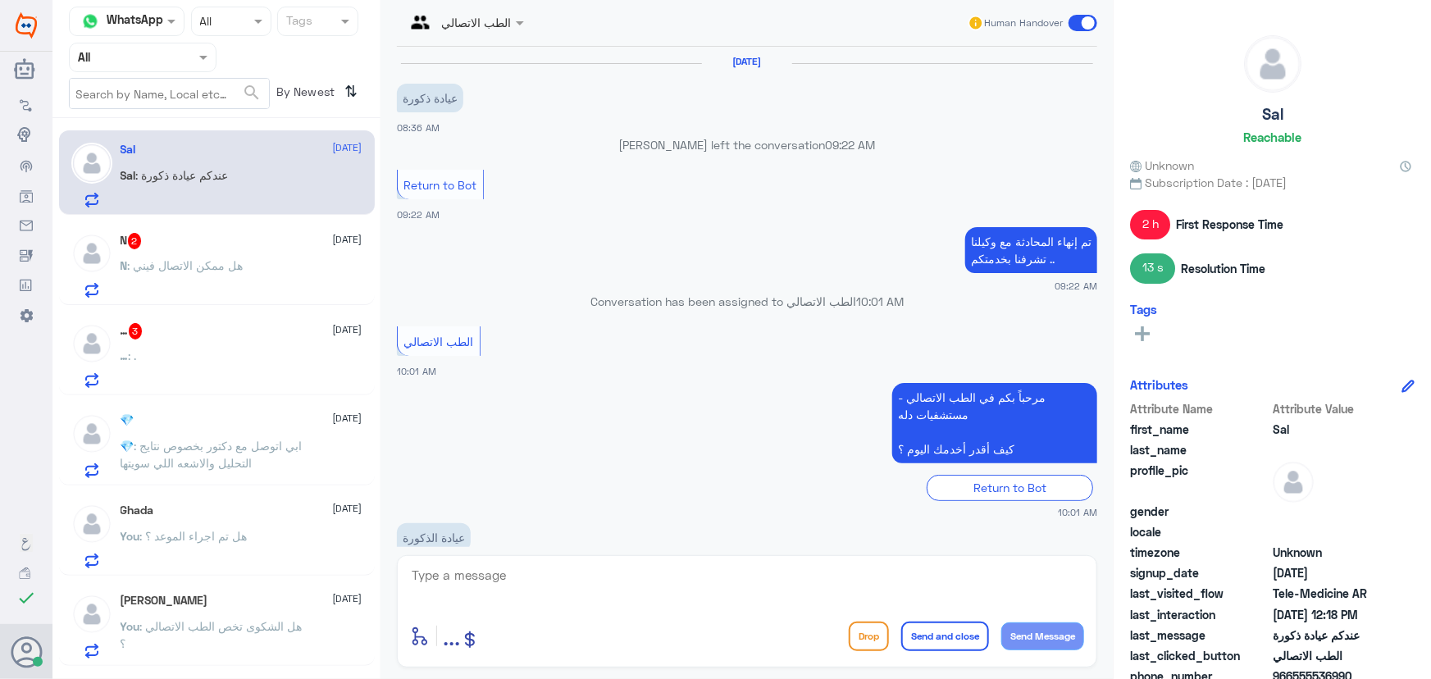
scroll to position [800, 0]
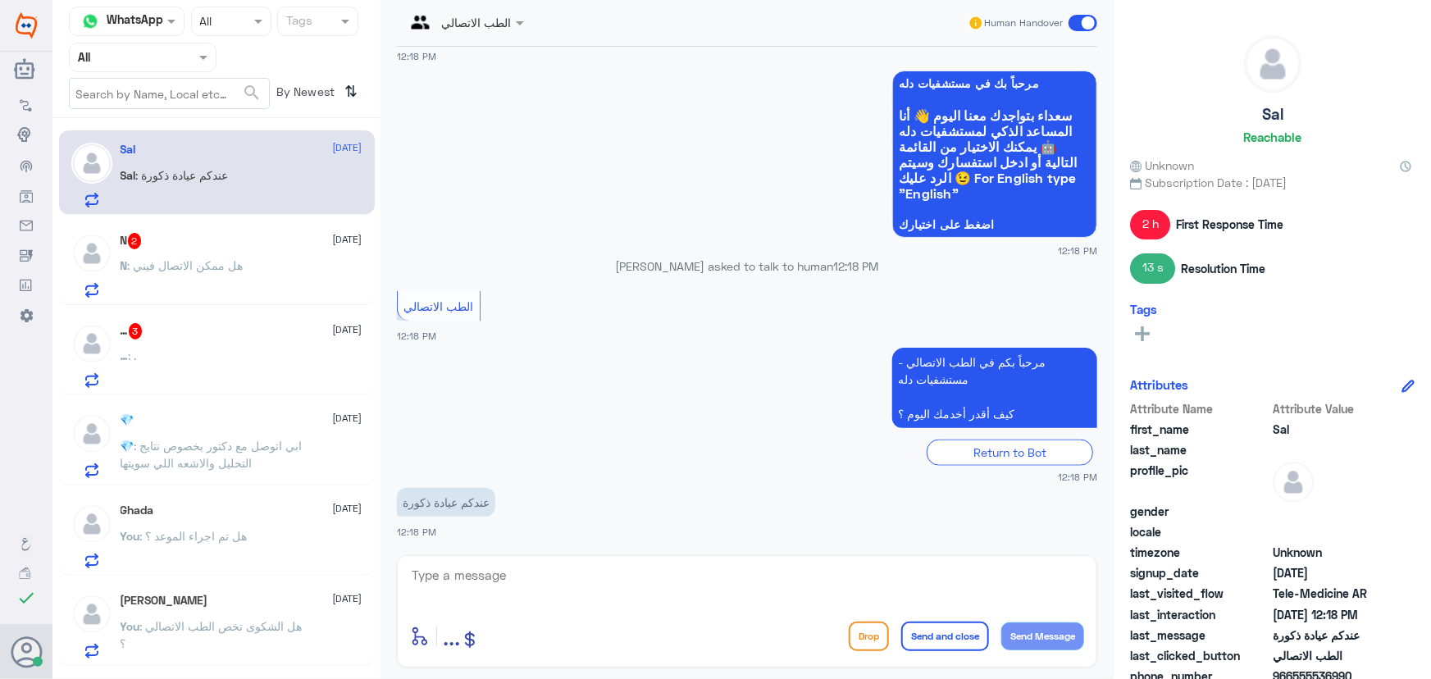
click at [229, 194] on p "Sal : عندكم عيادة ذكورة" at bounding box center [175, 186] width 108 height 41
click at [244, 272] on p "N : ‏هل ممكن الاتصال فيني" at bounding box center [182, 277] width 123 height 41
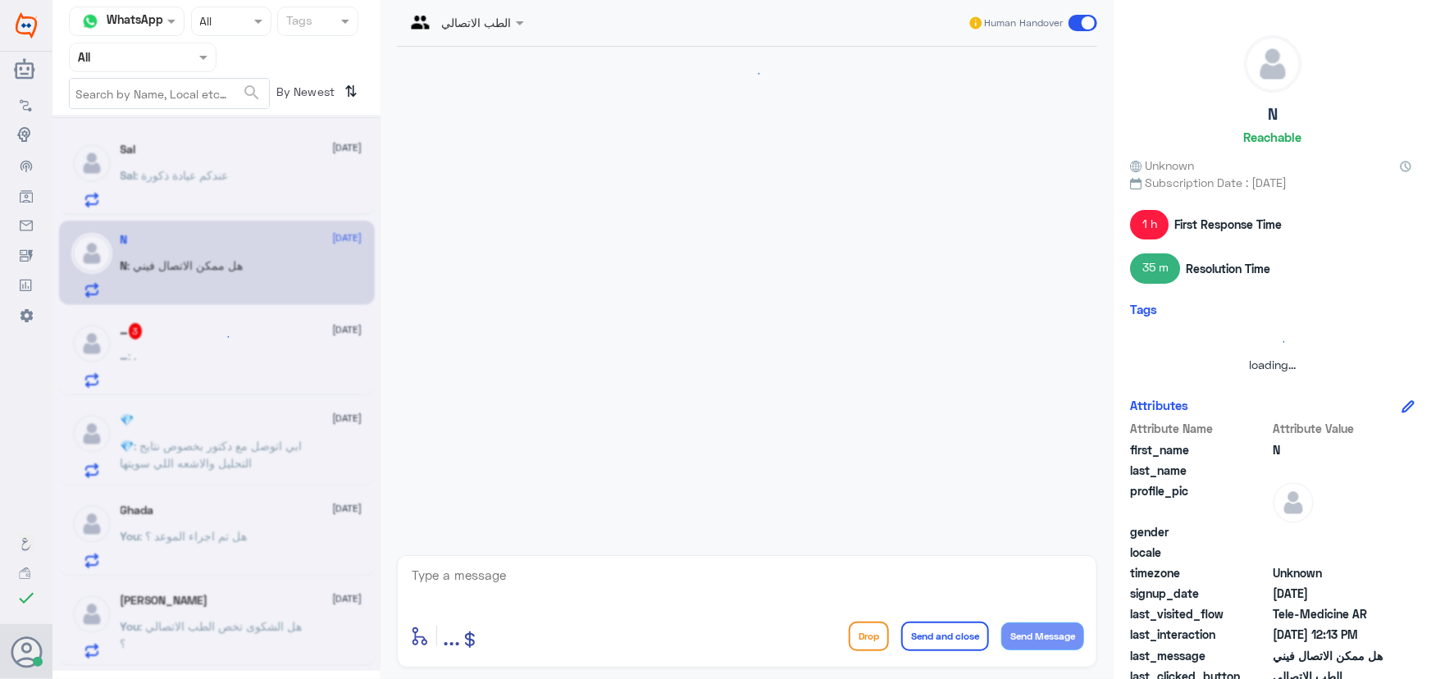
scroll to position [984, 0]
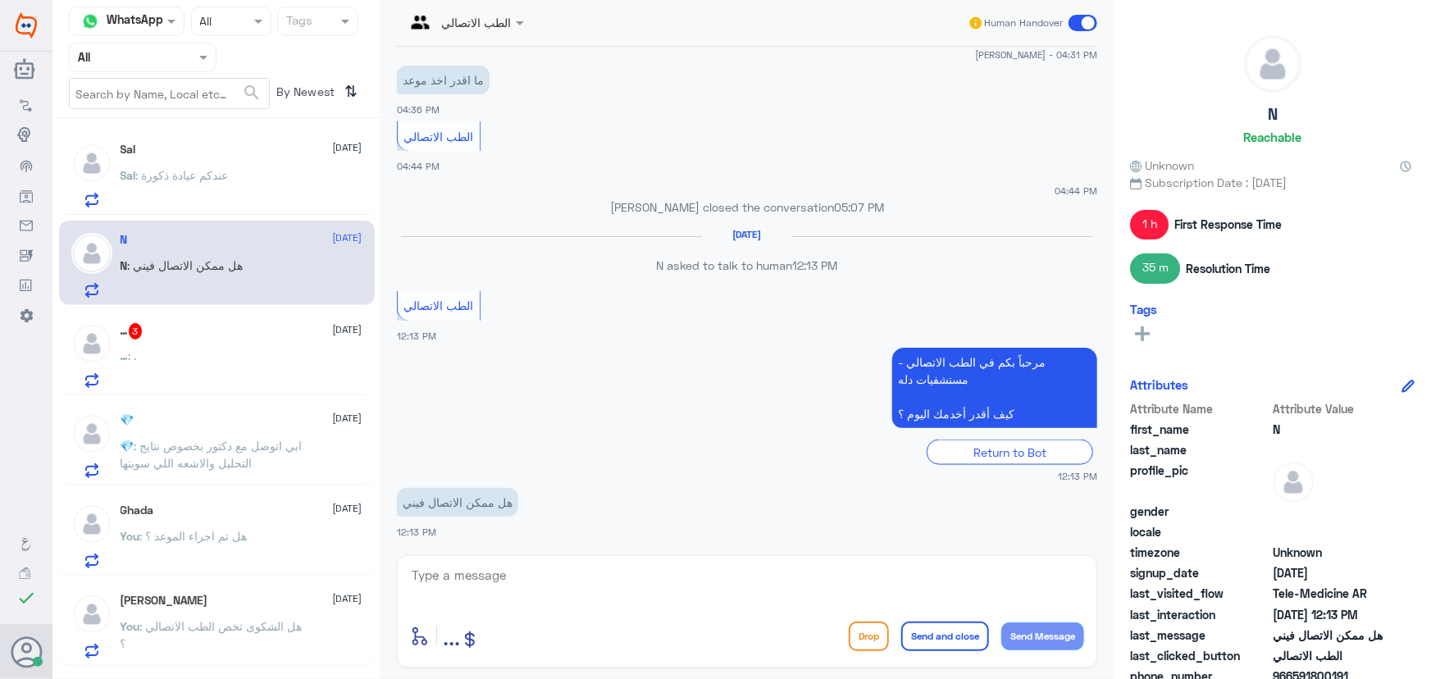
click at [239, 358] on div "… : ." at bounding box center [242, 369] width 242 height 37
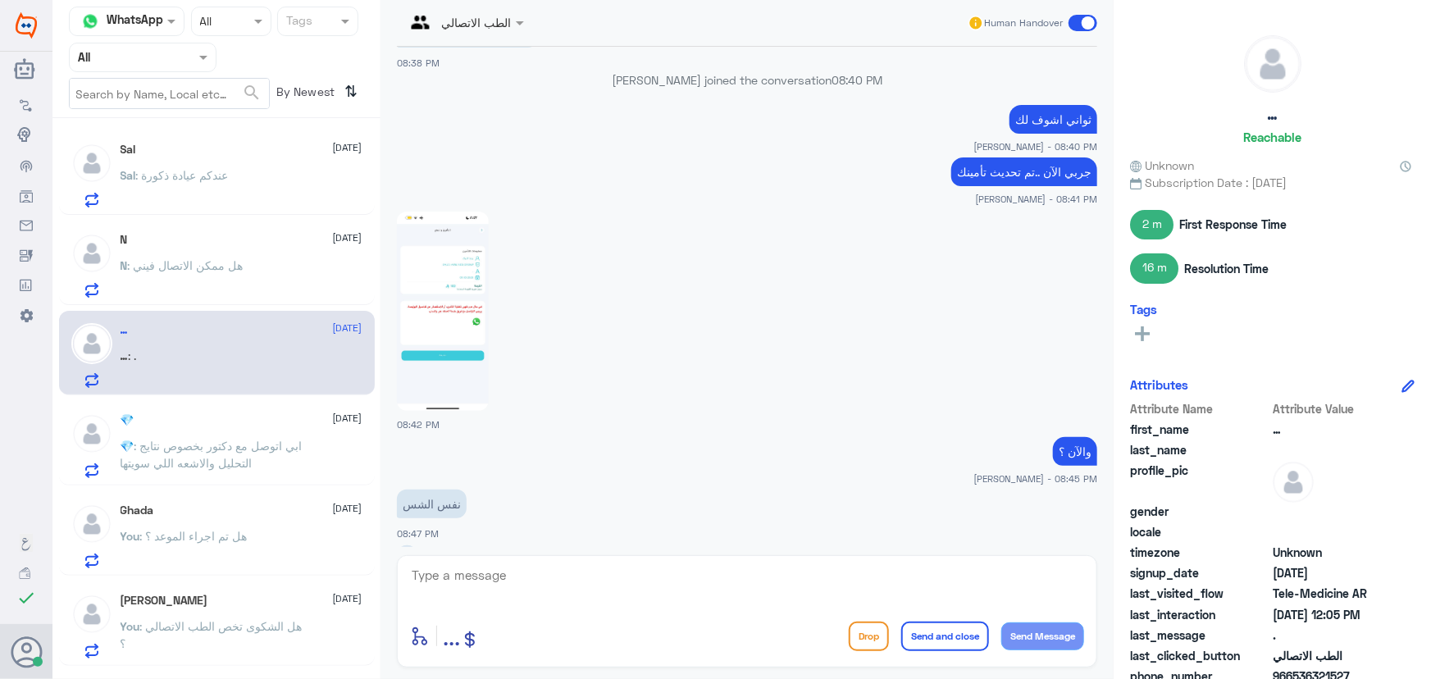
scroll to position [1539, 0]
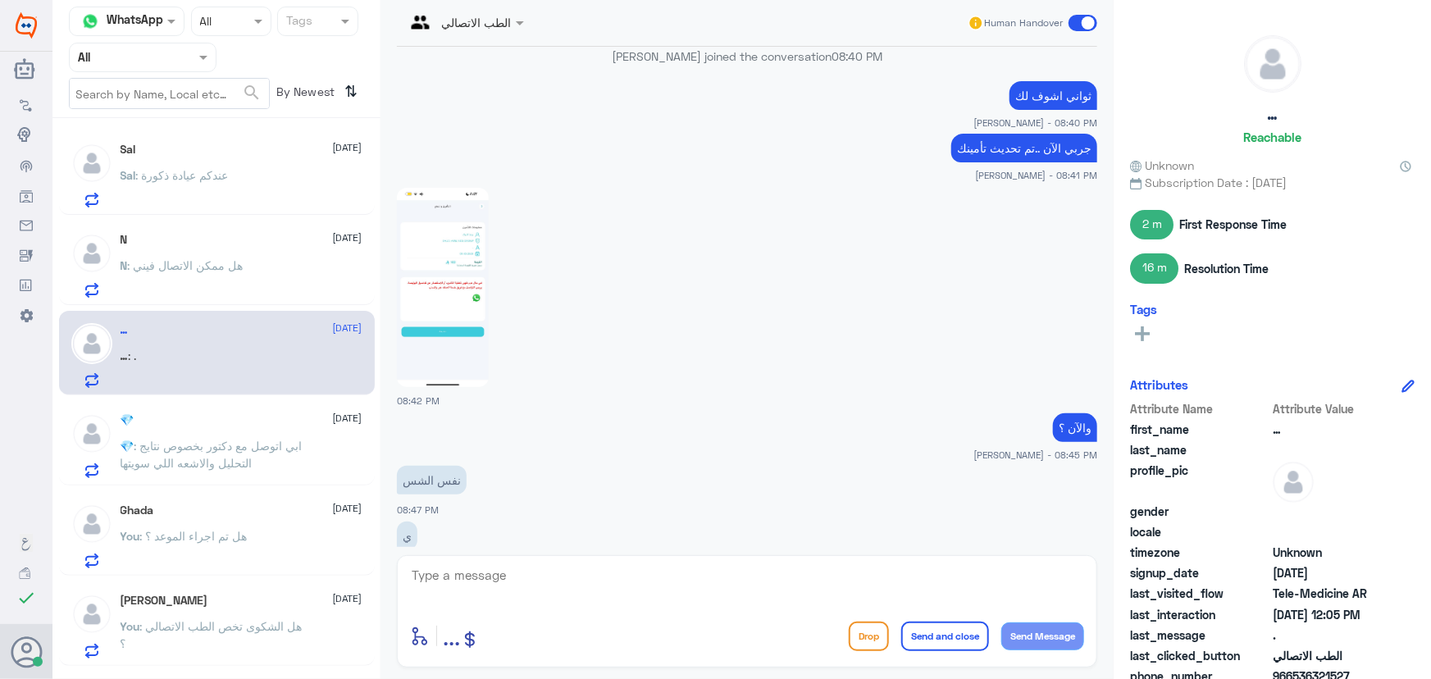
click at [404, 243] on img at bounding box center [443, 287] width 92 height 199
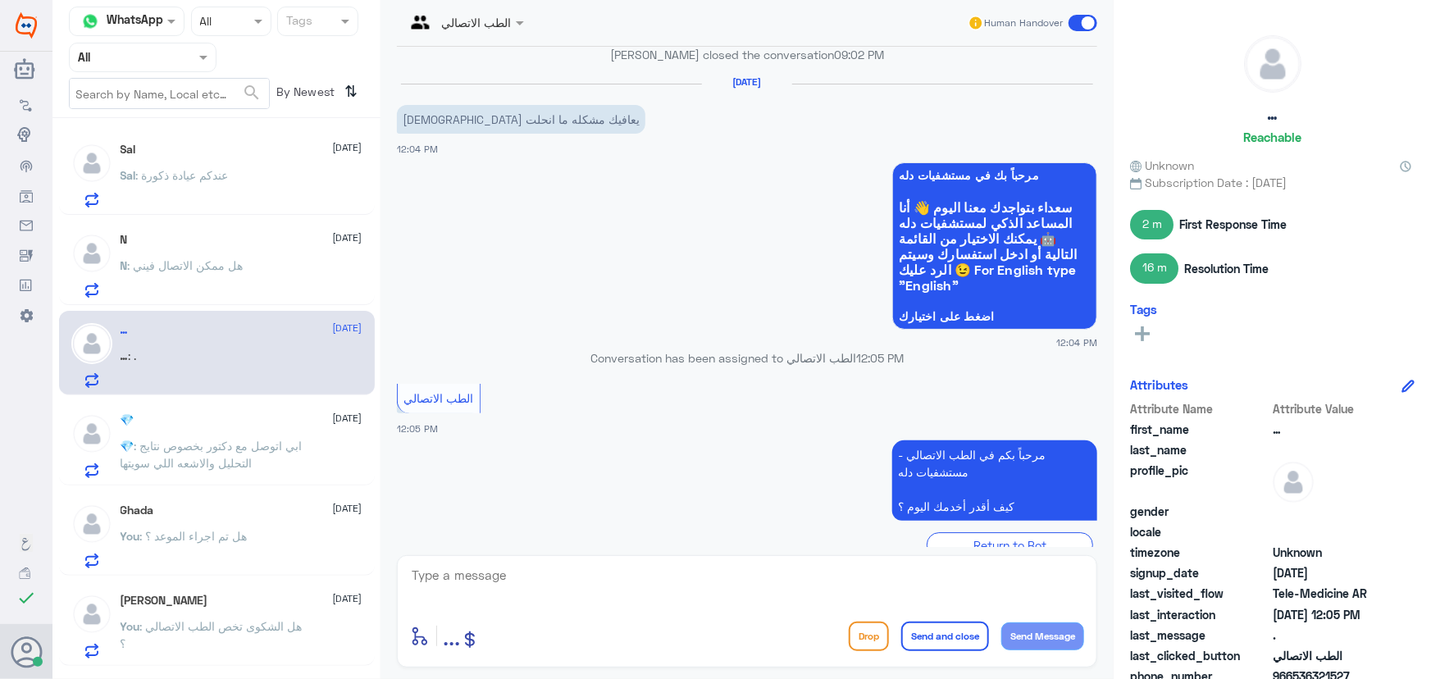
scroll to position [2374, 0]
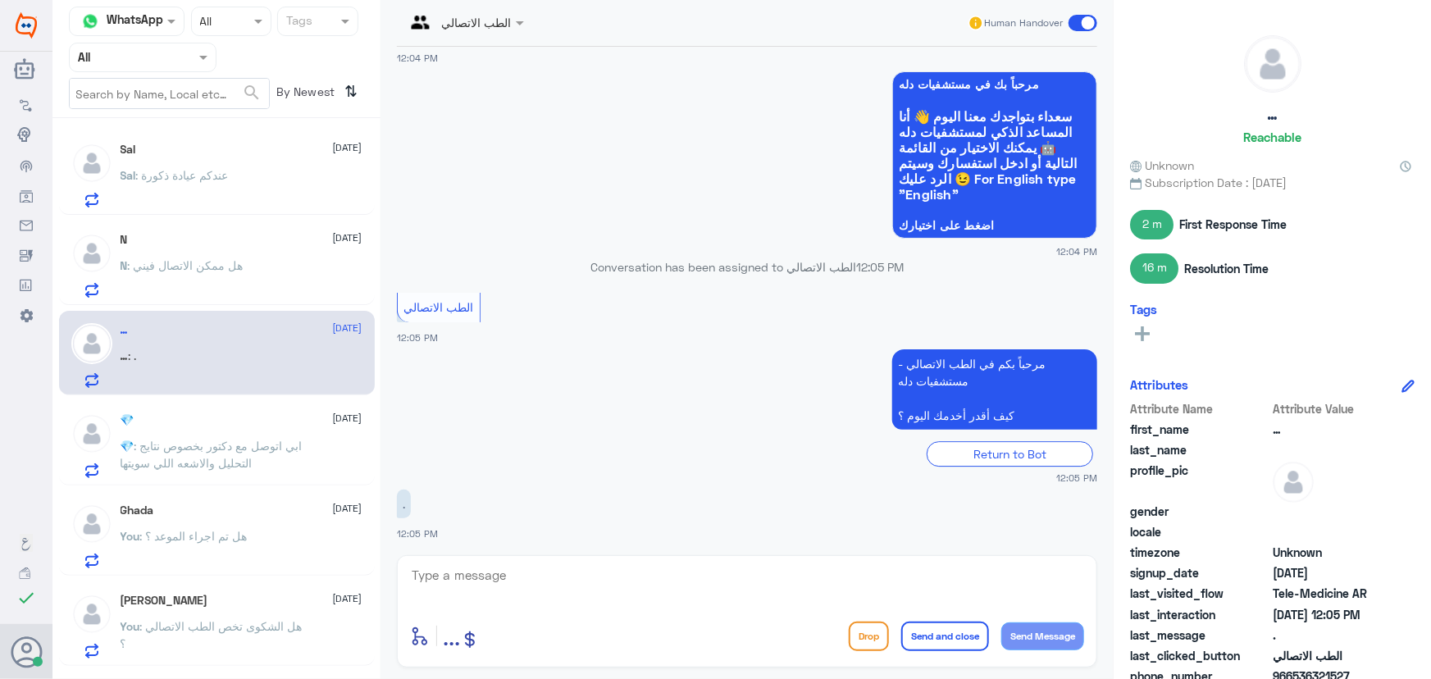
click at [552, 584] on textarea at bounding box center [747, 584] width 674 height 40
click at [541, 574] on textarea at bounding box center [747, 584] width 674 height 40
paste textarea "مرحباً معك نوف من الطب الاتصالي كيف اقدر أساعدك؟"
type textarea "مرحباً معك نوف من الطب الاتصالي كيف اقدر أساعدك؟"
click at [1091, 630] on div "مرحباً معك نوف من الطب الاتصالي كيف اقدر أساعدك؟ enter flow name ... Drop Send …" at bounding box center [747, 611] width 700 height 112
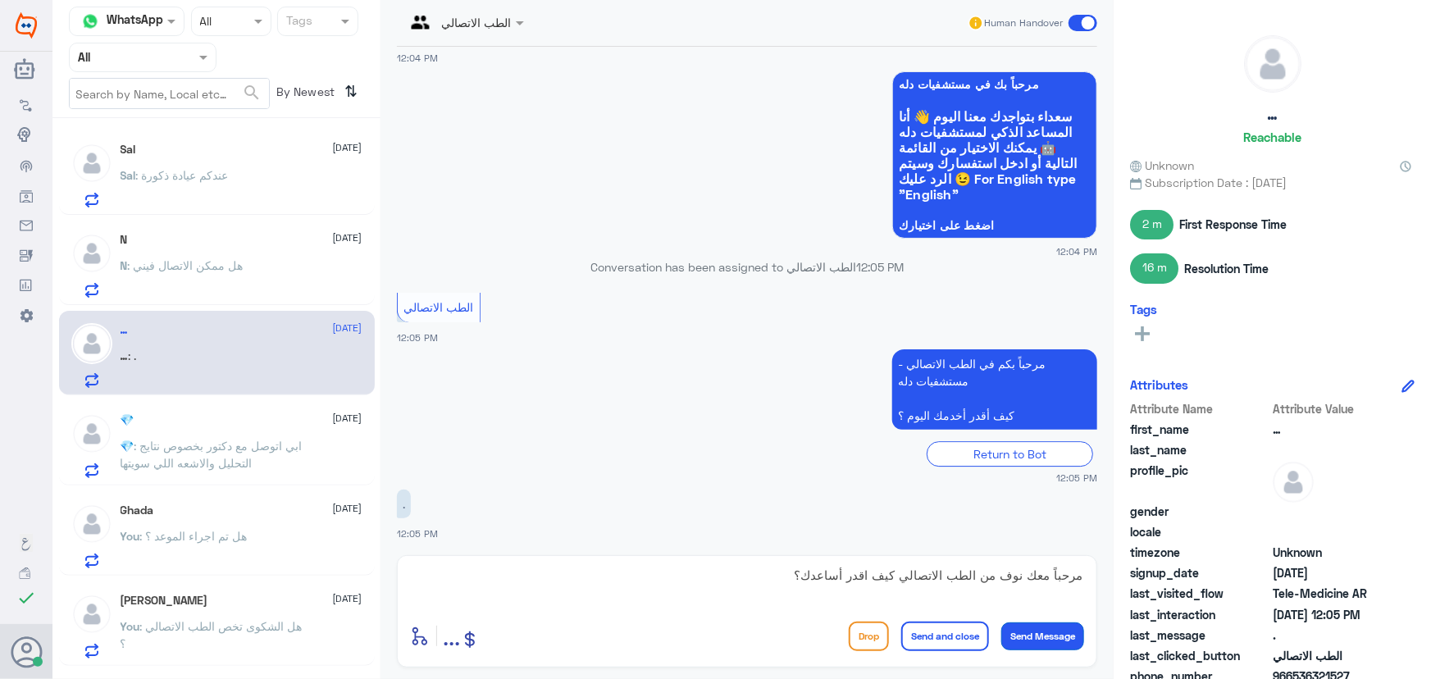
click at [1074, 631] on button "Send Message" at bounding box center [1042, 636] width 83 height 28
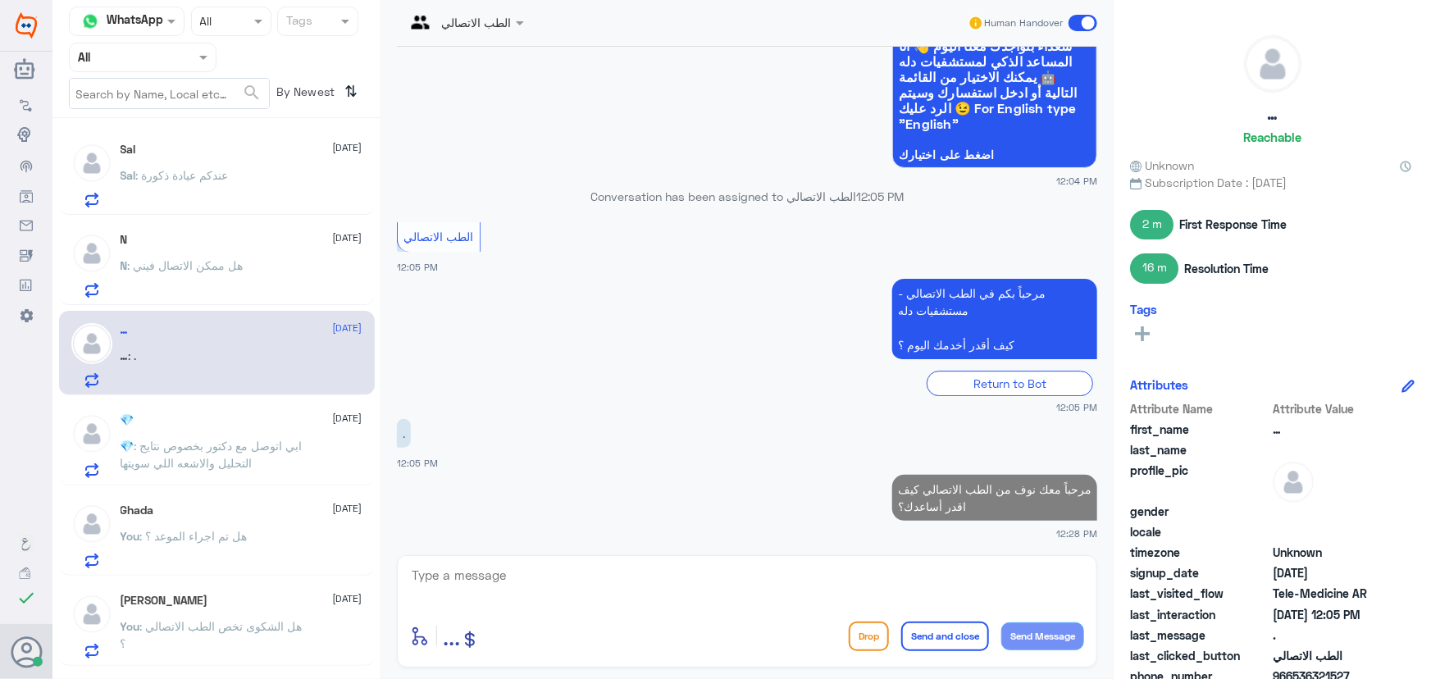
click at [227, 249] on div "N 9 October N : ‏هل ممكن الاتصال فيني" at bounding box center [242, 265] width 242 height 65
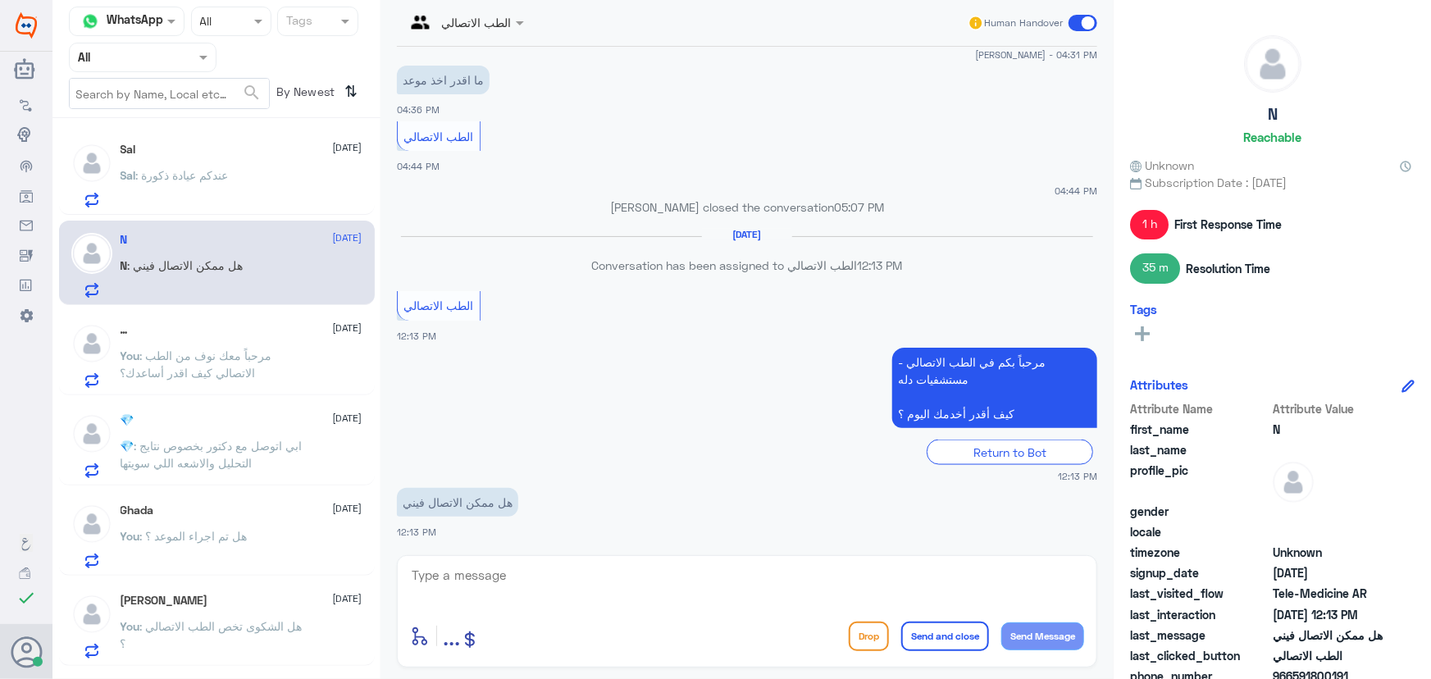
click at [229, 262] on span ": ‏هل ممكن الاتصال فيني" at bounding box center [186, 265] width 116 height 14
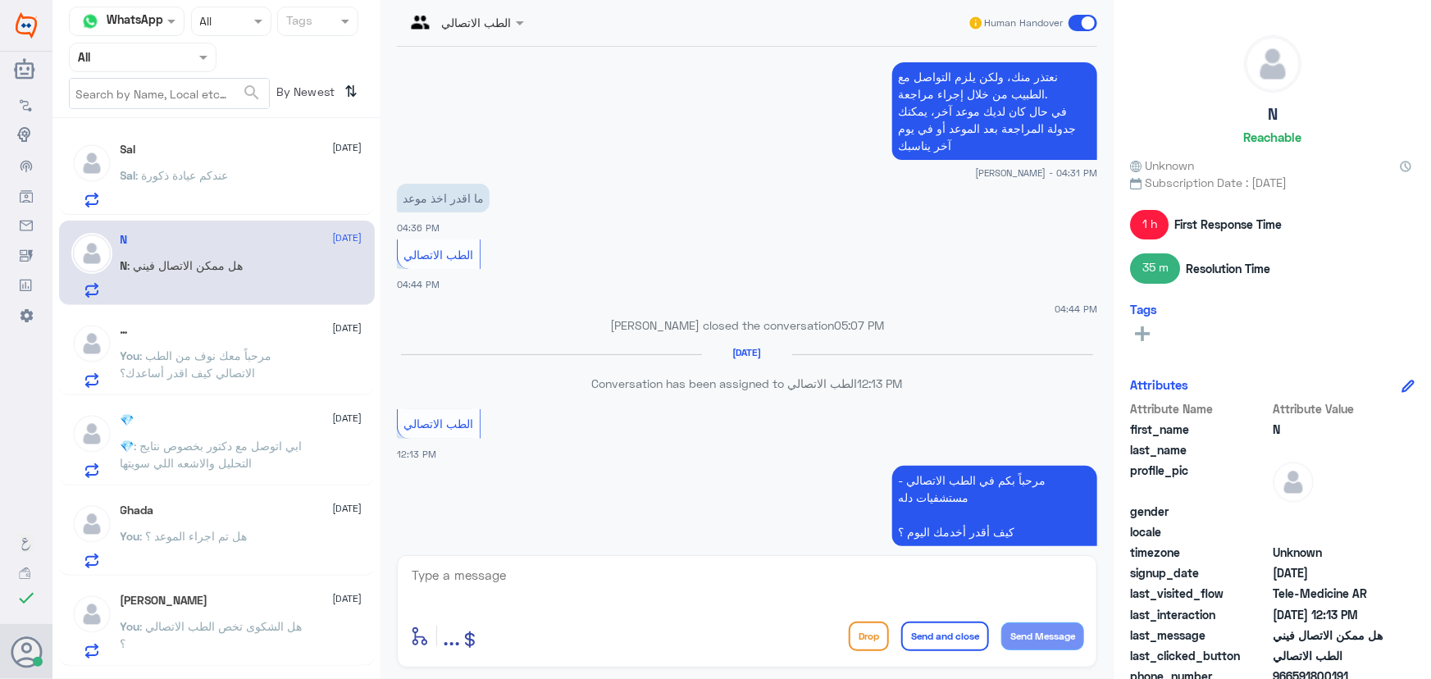
scroll to position [984, 0]
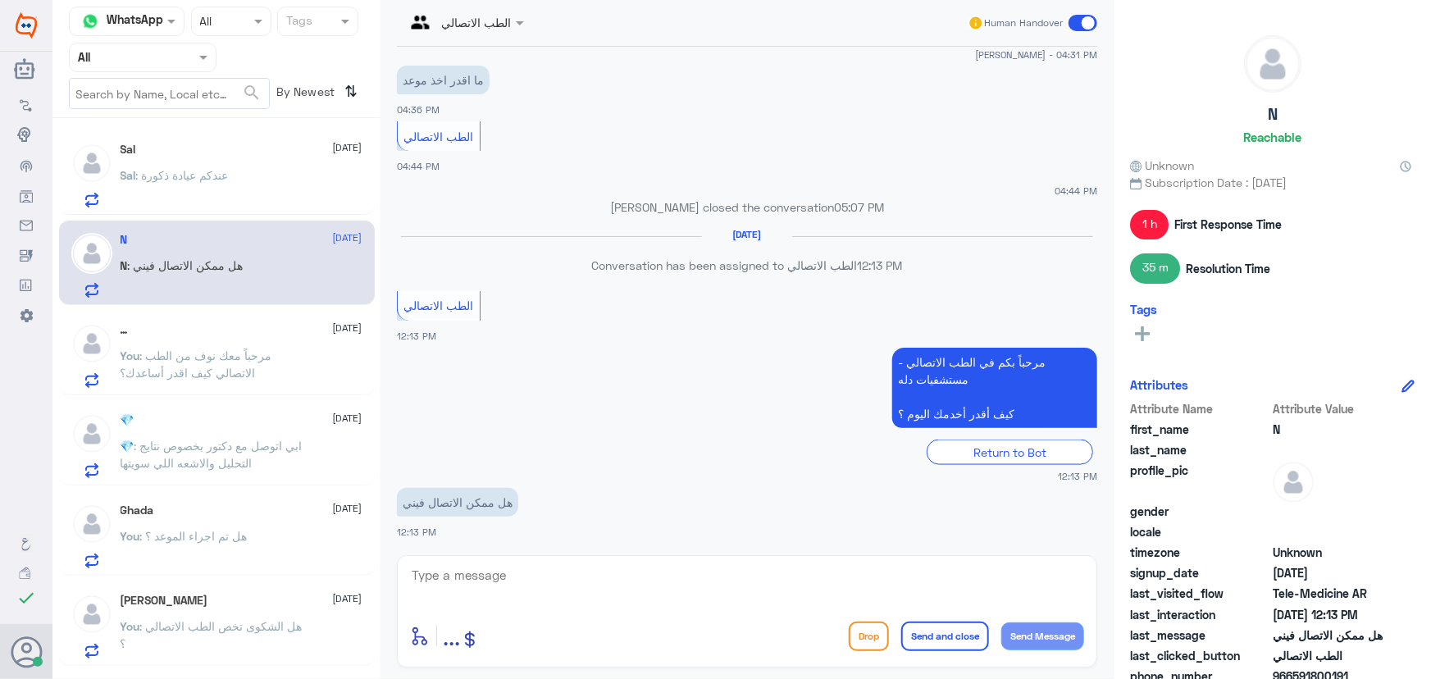
click at [525, 577] on textarea at bounding box center [747, 584] width 674 height 40
paste textarea "مرحباً معك نوف من الطب الاتصالي كيف اقدر أساعدك؟"
type textarea "مرحباً معك نوف من الطب الاتصالي كيف اقدر أساعدك؟"
click at [1040, 626] on button "Send Message" at bounding box center [1042, 636] width 83 height 28
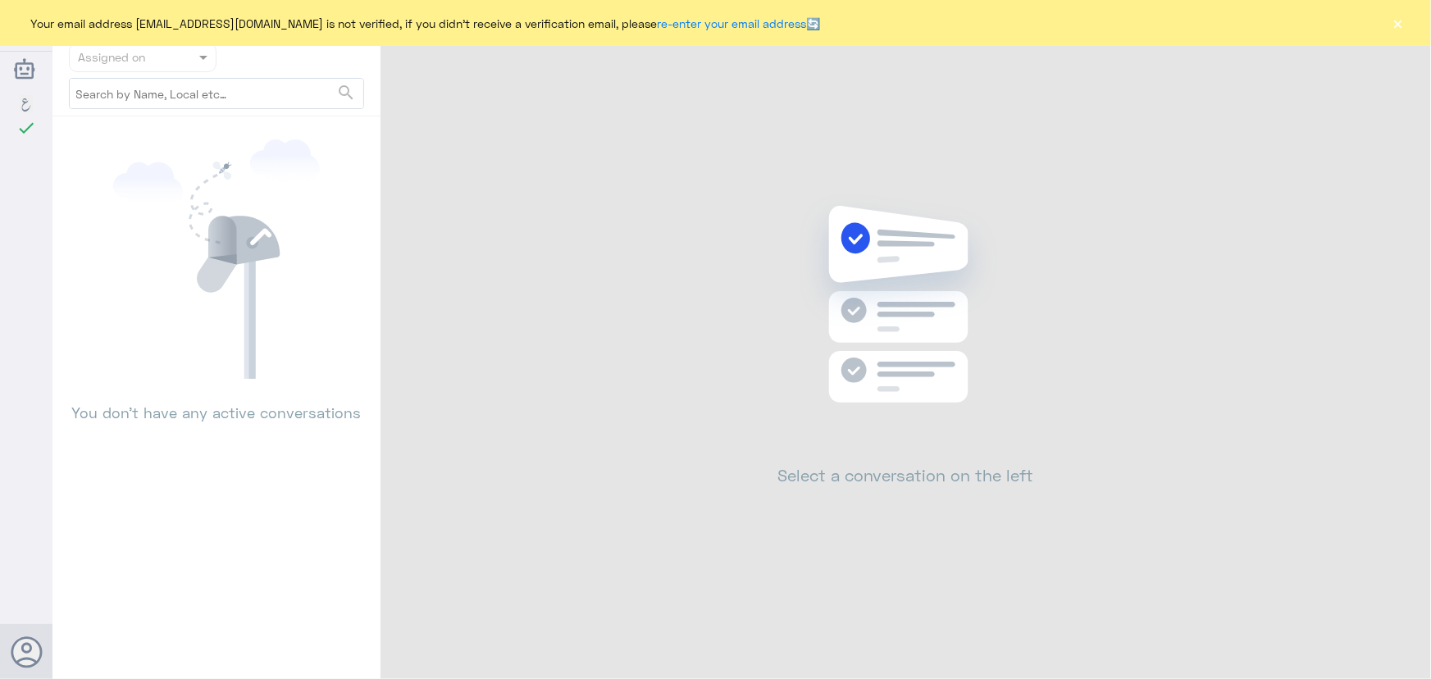
click at [1396, 24] on button "×" at bounding box center [1398, 23] width 16 height 16
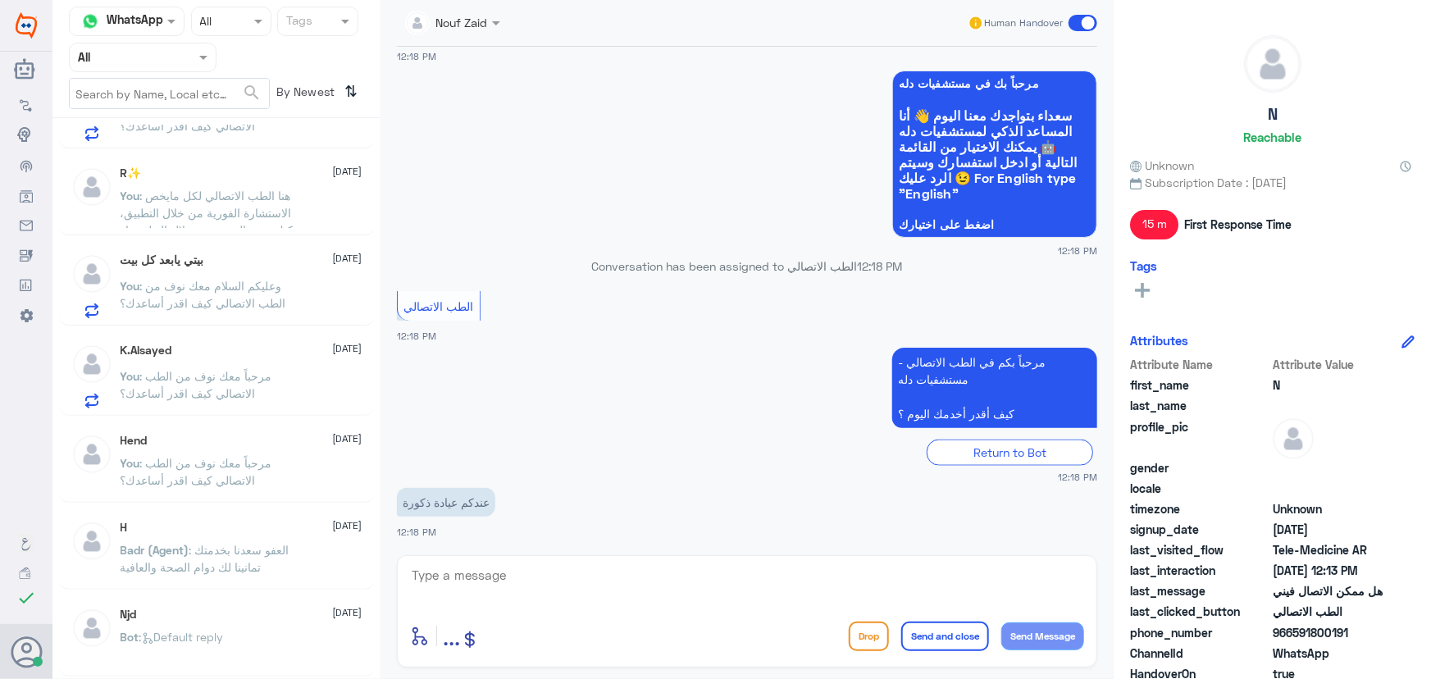
scroll to position [894, 0]
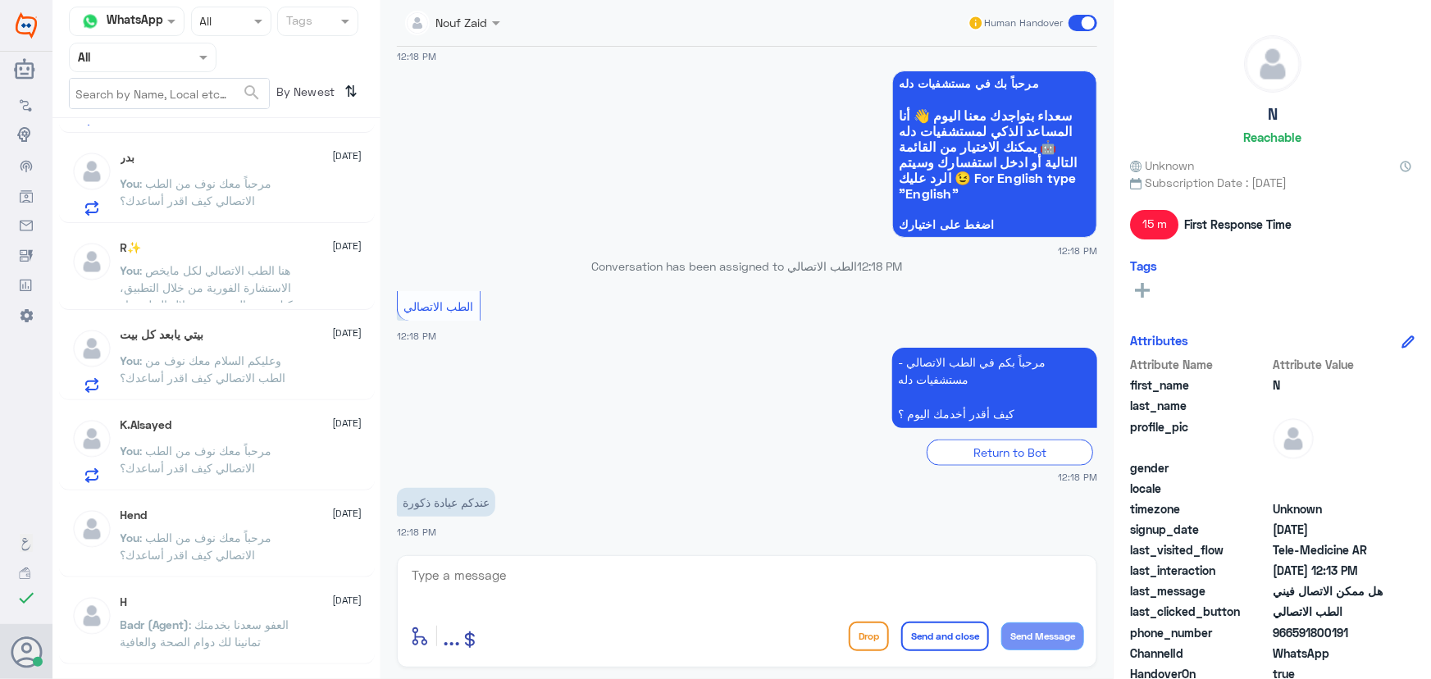
click at [191, 380] on span ": وعليكم السلام معك نوف من الطب الاتصالي كيف اقدر أساعدك؟" at bounding box center [204, 368] width 166 height 31
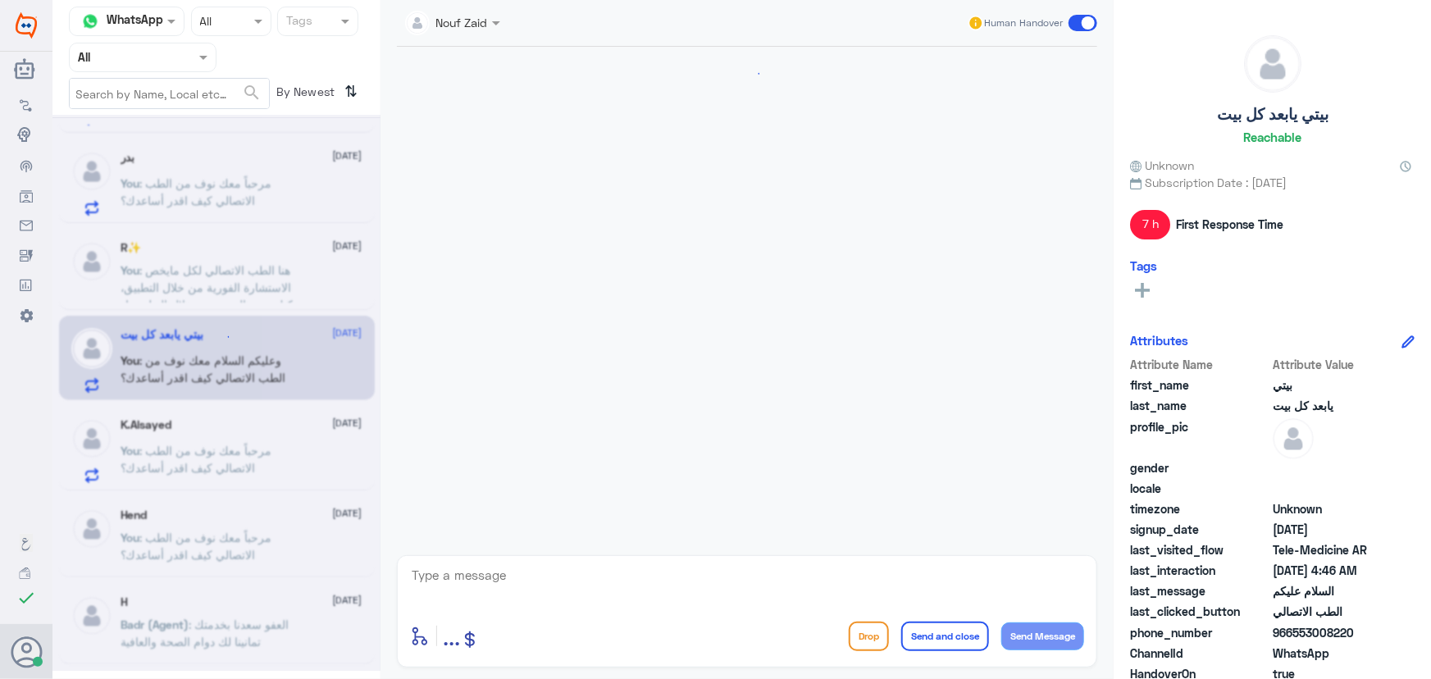
scroll to position [1042, 0]
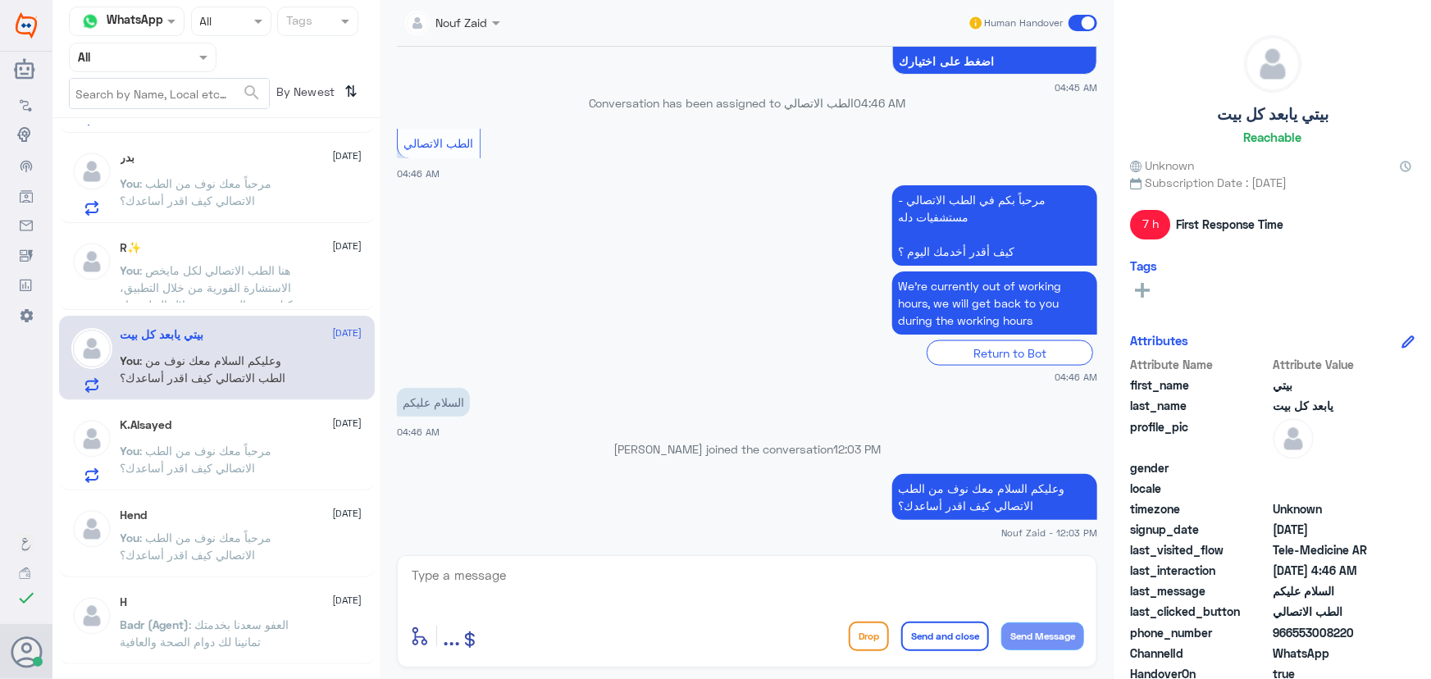
click at [183, 411] on div "K.Alsayed 9 October You : مرحباً معك نوف من الطب الاتصالي كيف اقدر أساعدك؟" at bounding box center [217, 448] width 316 height 84
click at [183, 418] on div "K.Alsayed 9 October" at bounding box center [242, 425] width 242 height 14
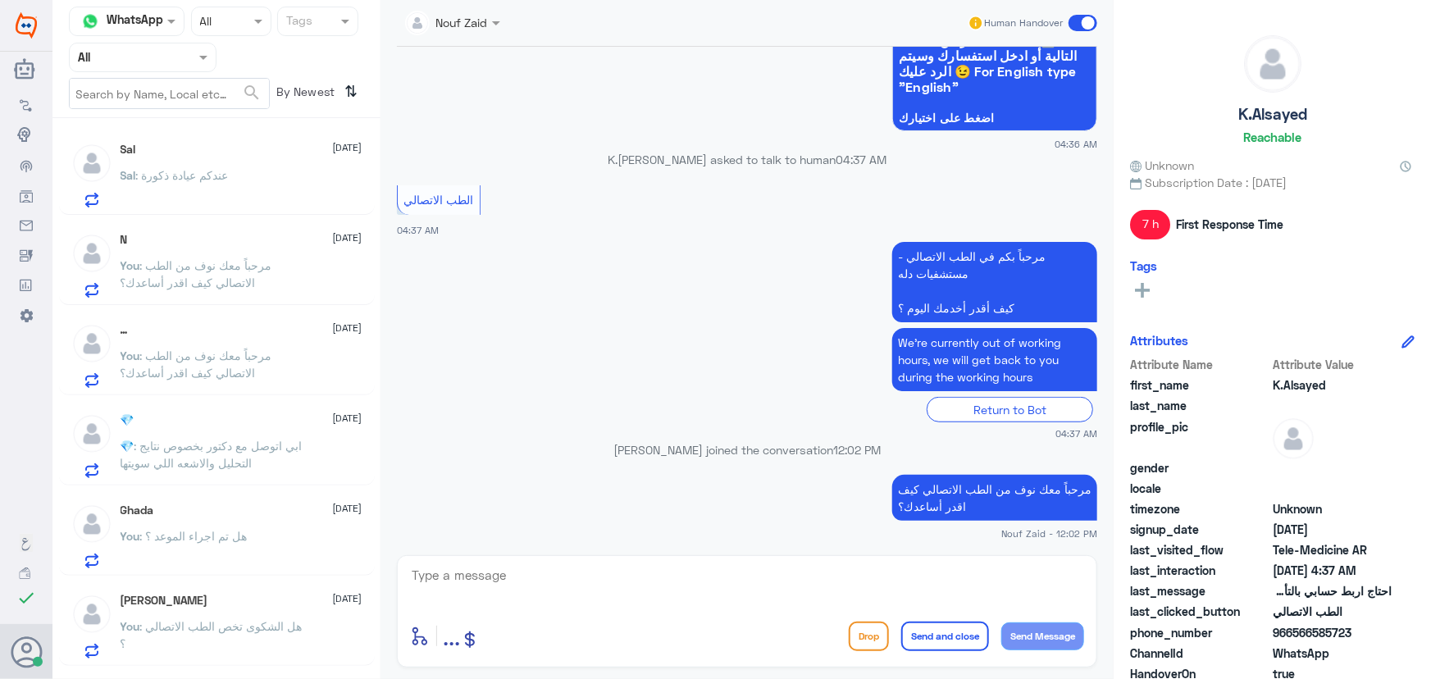
click at [185, 194] on p "Sal : عندكم عيادة ذكورة" at bounding box center [175, 186] width 108 height 41
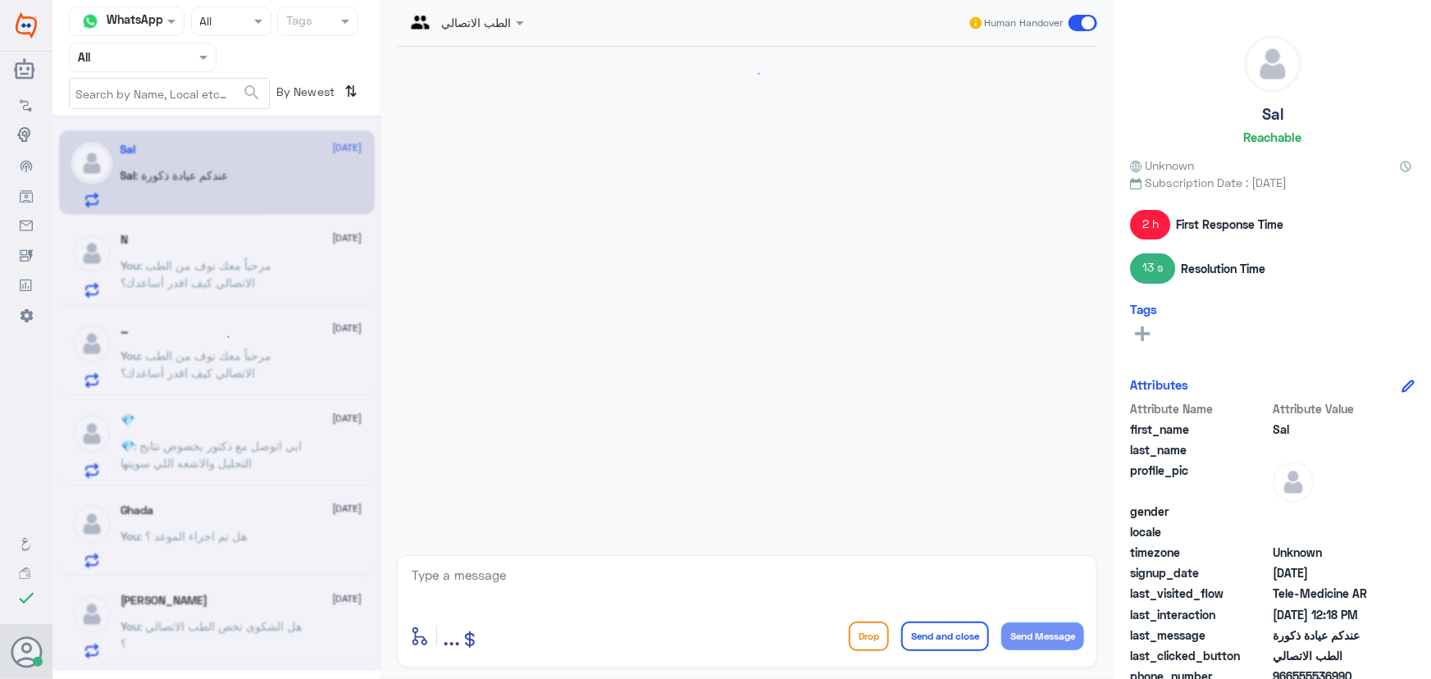
scroll to position [800, 0]
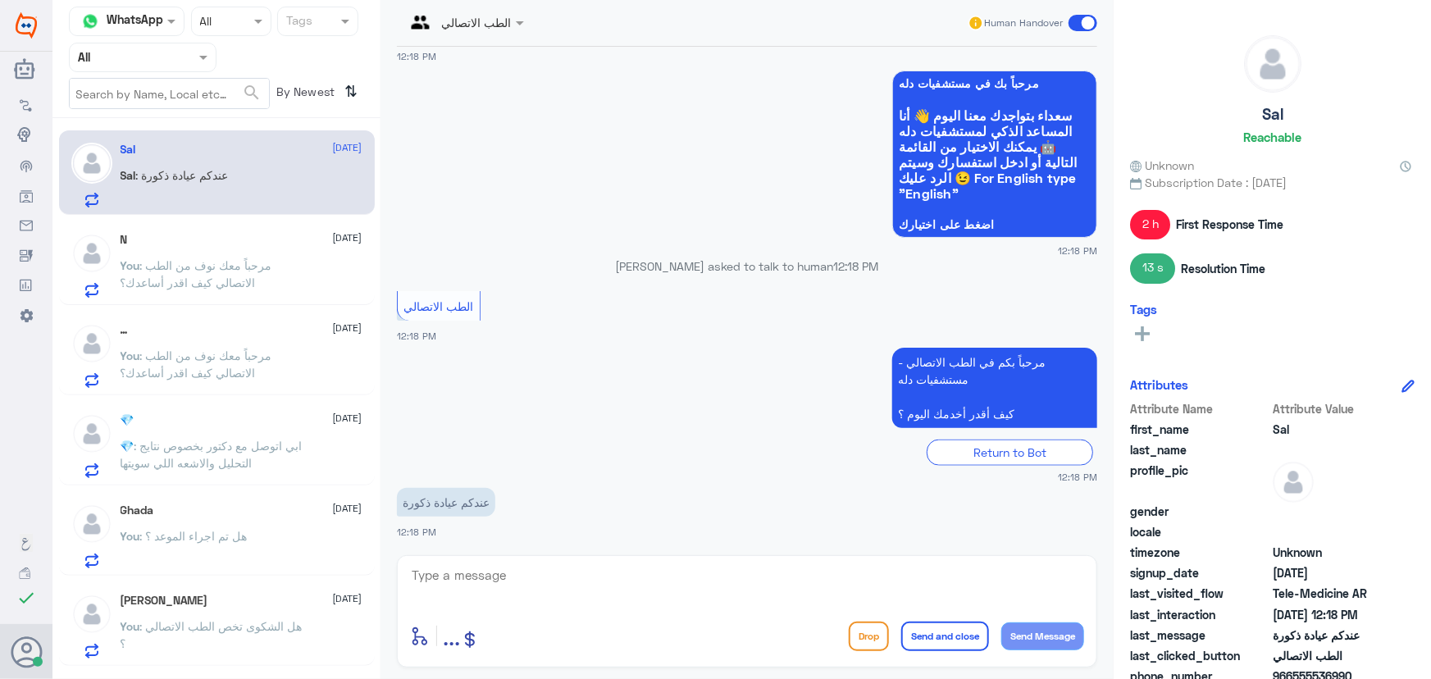
click at [561, 579] on textarea at bounding box center [747, 584] width 674 height 40
type textarea "هنا الطب الاتصالي"
click at [860, 595] on textarea "هنا الطب الاتصالي" at bounding box center [747, 584] width 674 height 40
drag, startPoint x: 842, startPoint y: 573, endPoint x: 1386, endPoint y: 582, distance: 543.8
click at [1355, 583] on div "Channel WhatsApp Status × All Tags Agent Filter All search By Newest ⇅ Sal 9 Oc…" at bounding box center [741, 342] width 1379 height 684
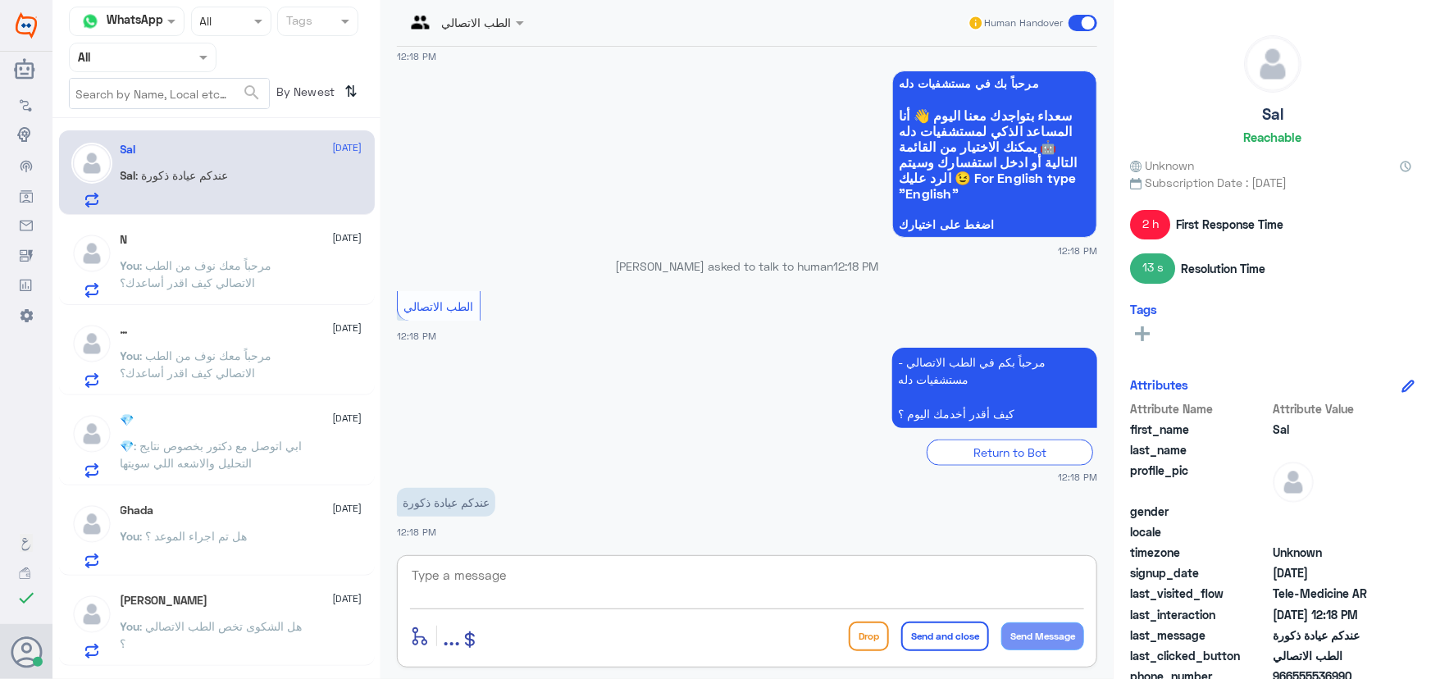
paste textarea "هنا الطب الاتصالي لكل مايخص الاستشارة الفورية من خلال التطبيق، يمكنك الاستفسار …"
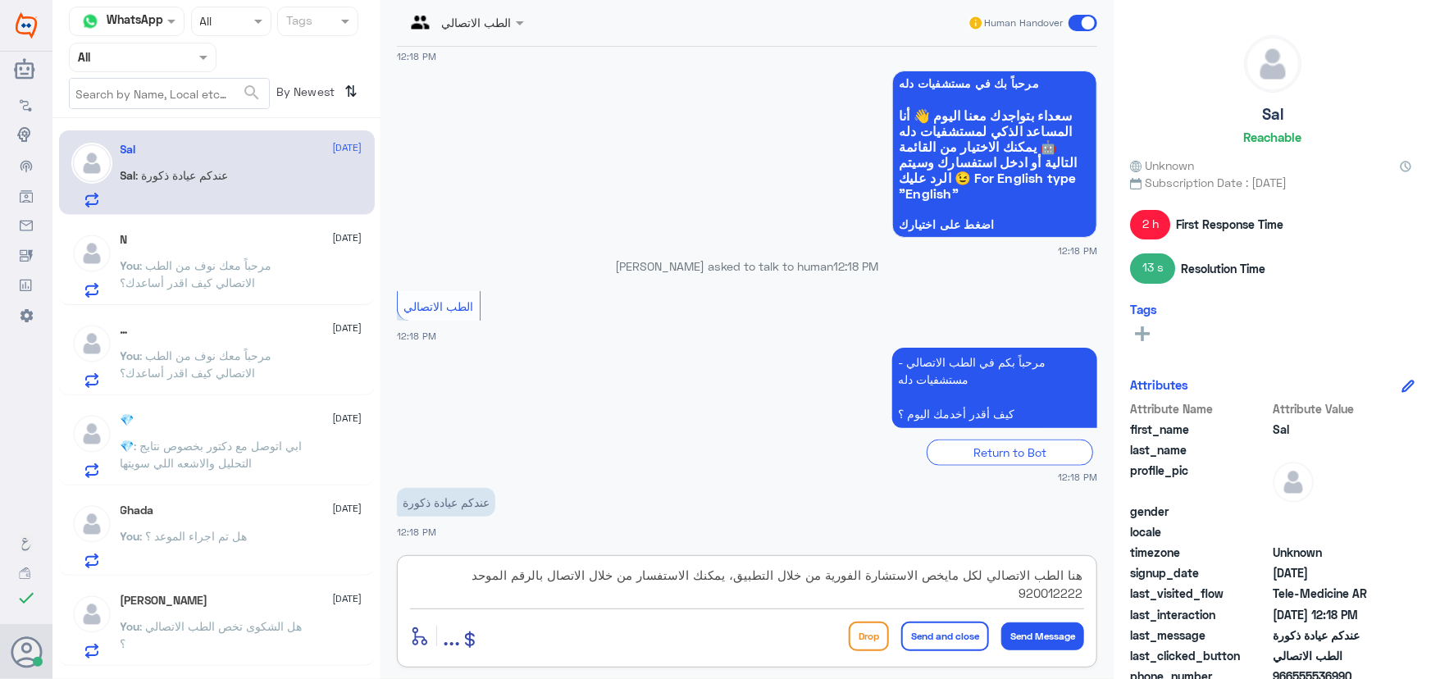
type textarea "هنا الطب الاتصالي لكل مايخص الاستشارة الفورية من خلال التطبيق، يمكنك الاستفسار …"
click at [934, 638] on button "Send and close" at bounding box center [945, 637] width 88 height 30
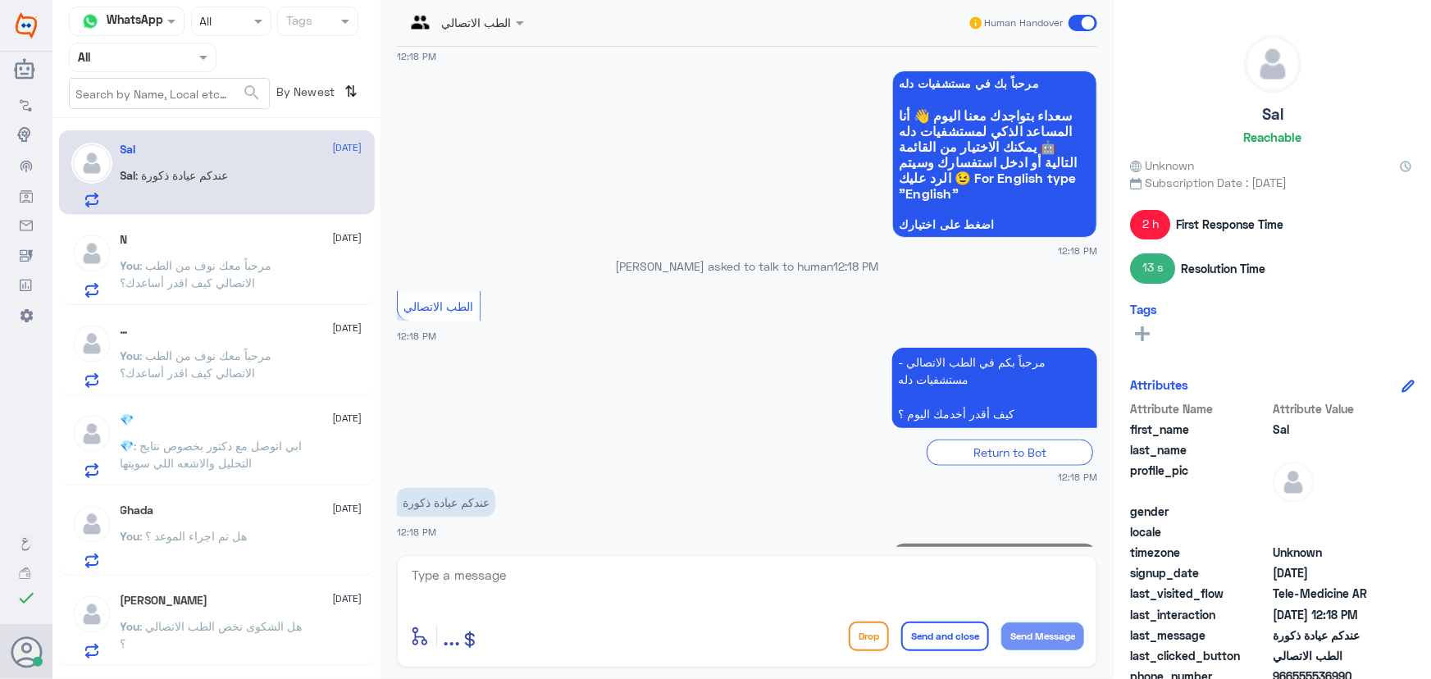
scroll to position [905, 0]
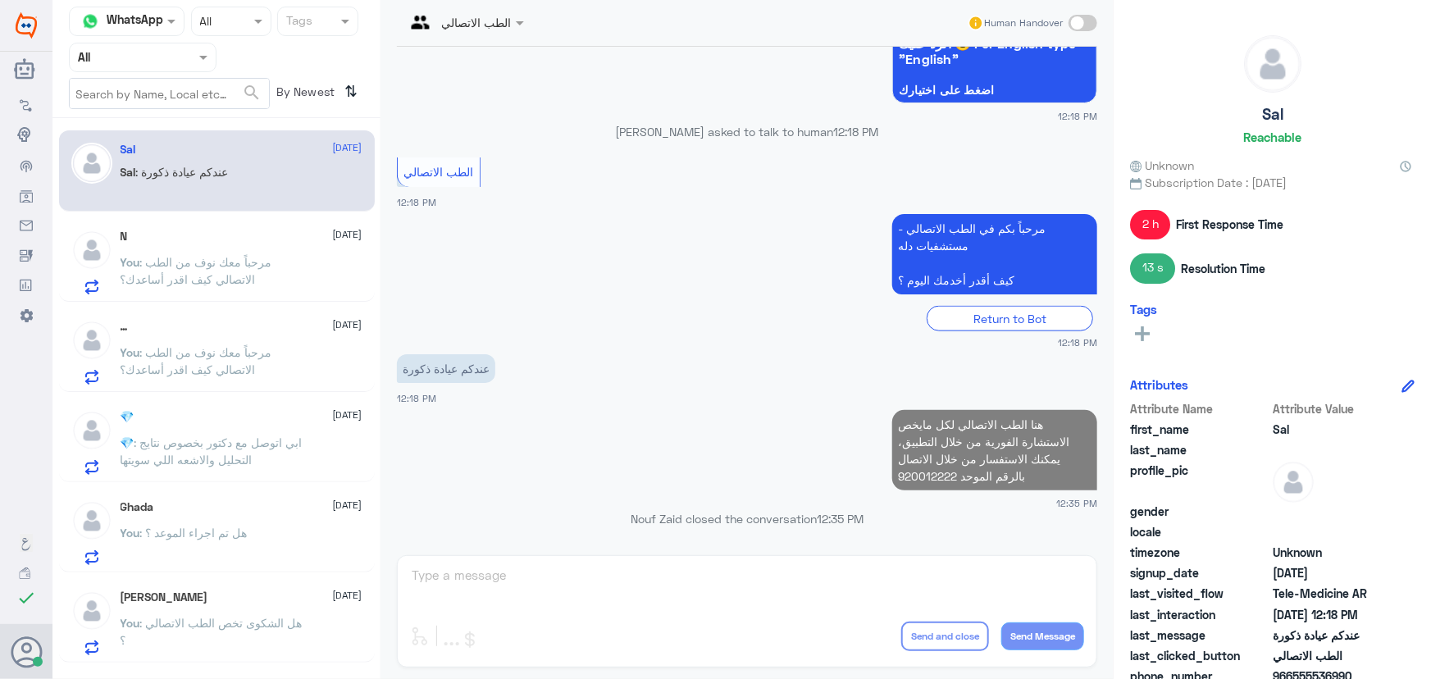
click at [261, 276] on p "You : مرحباً معك نوف من الطب الاتصالي كيف اقدر أساعدك؟" at bounding box center [213, 273] width 185 height 41
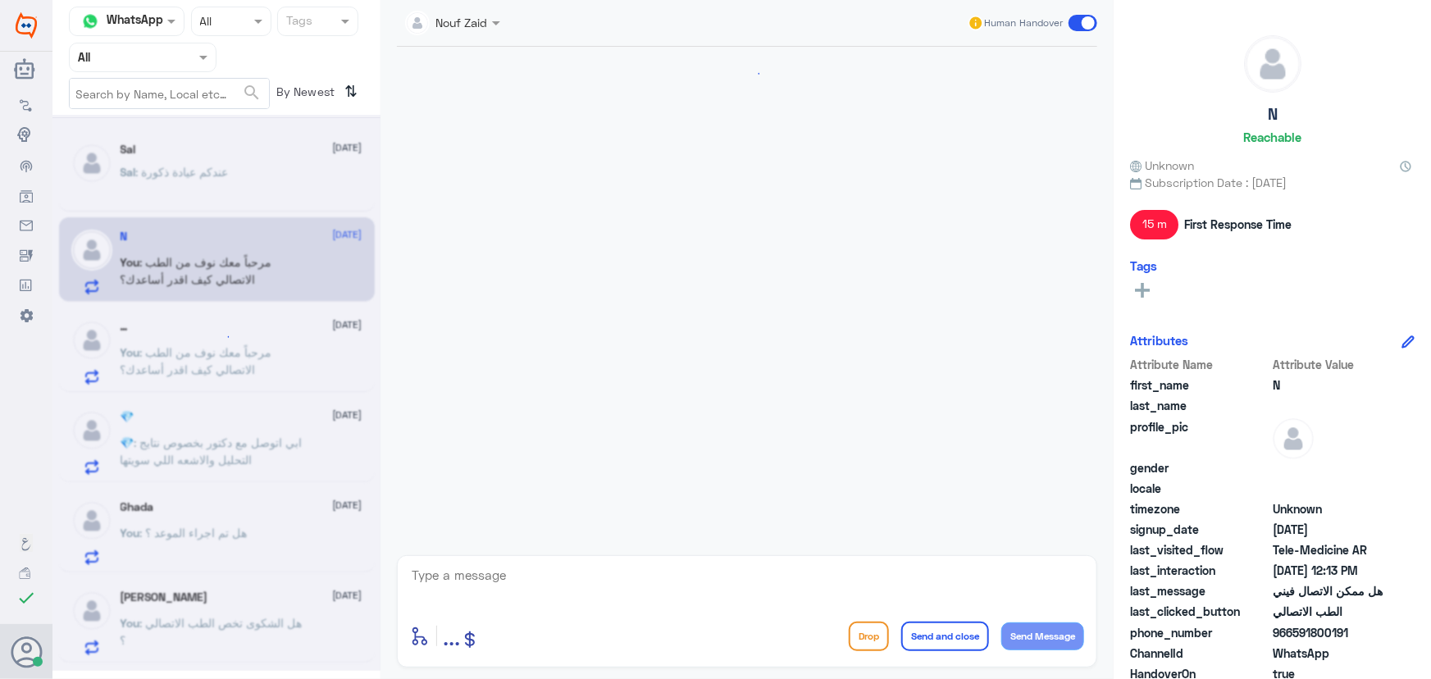
scroll to position [838, 0]
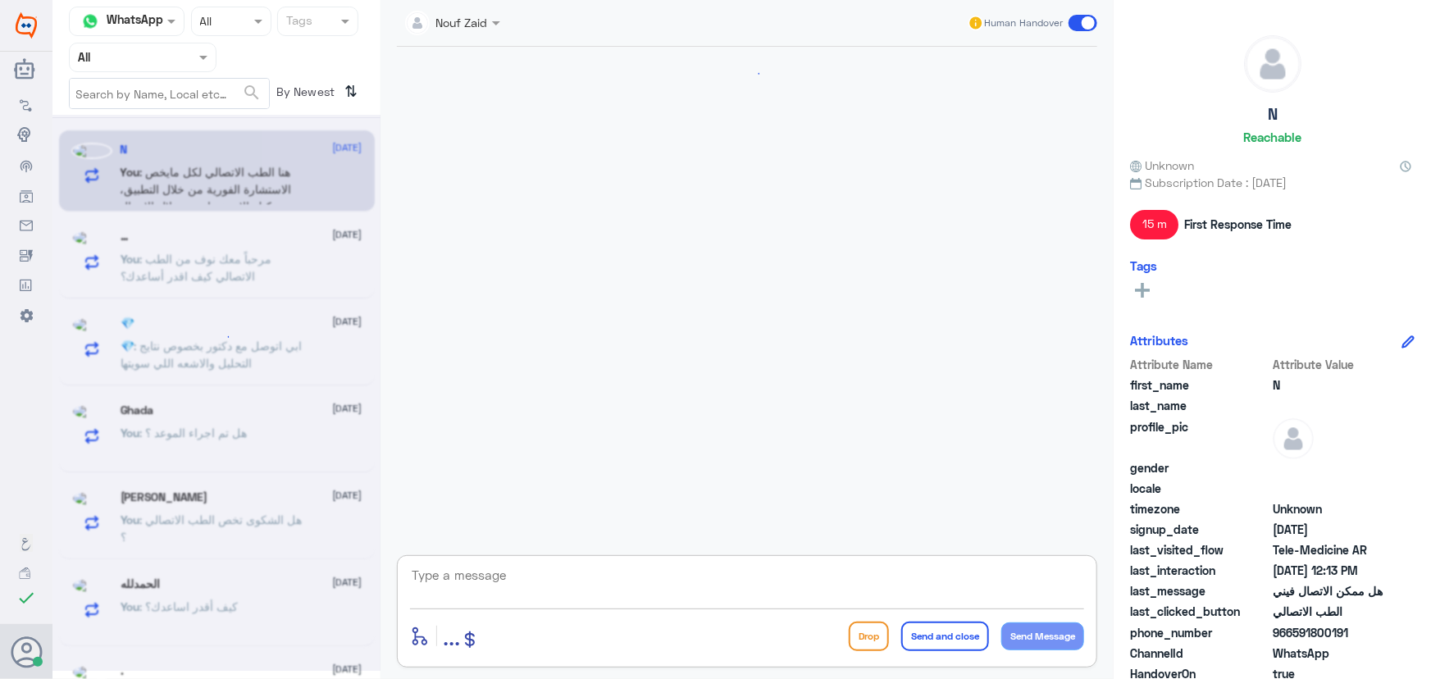
click at [721, 577] on textarea at bounding box center [747, 584] width 674 height 40
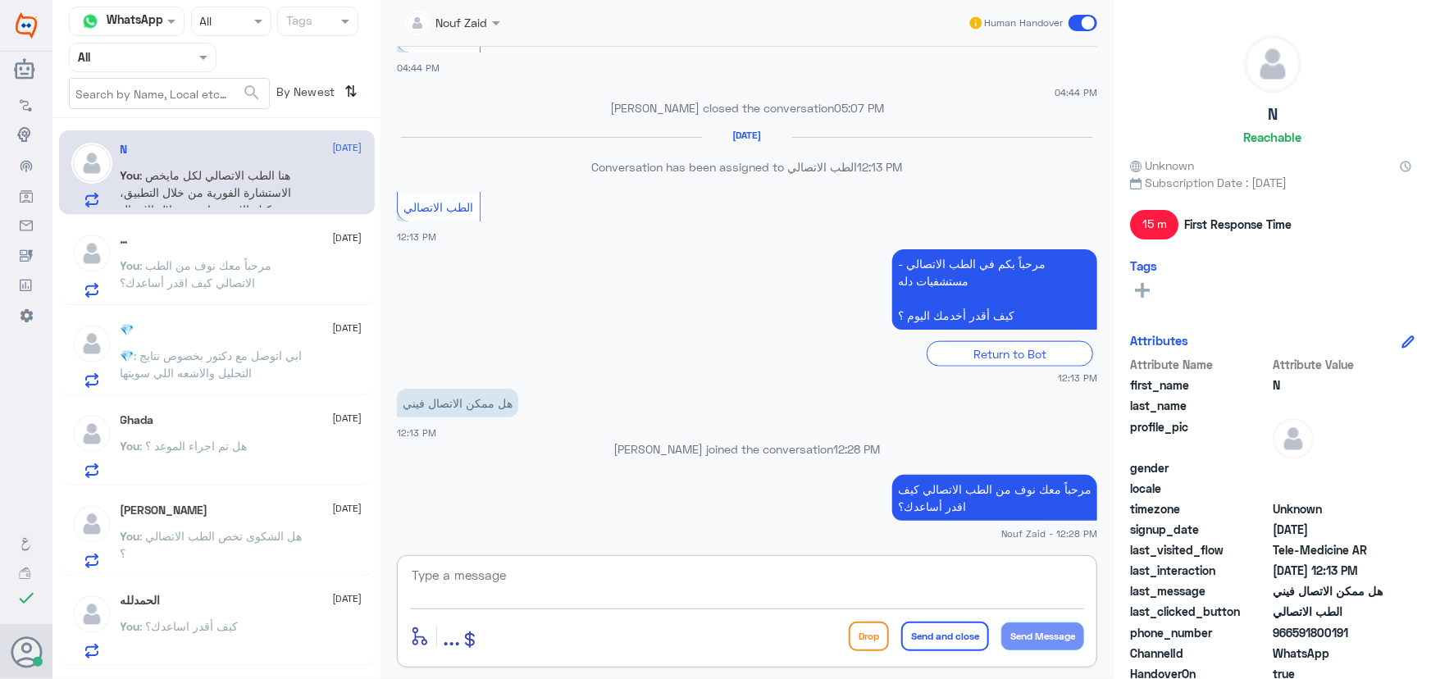
click at [619, 573] on textarea at bounding box center [747, 584] width 674 height 40
click at [893, 576] on textarea "تم التواصل من خلال الاتصال الهاتف يولا يوجد رد" at bounding box center [747, 584] width 674 height 40
click at [894, 578] on textarea "تم التواصل من خلال الاتصال الهاتف ولا يوجد رد" at bounding box center [747, 584] width 674 height 40
type textarea "تم التواصل من خلال الاتصال الهاتف لا يوجد رد"
click at [955, 632] on button "Send and close" at bounding box center [945, 637] width 88 height 30
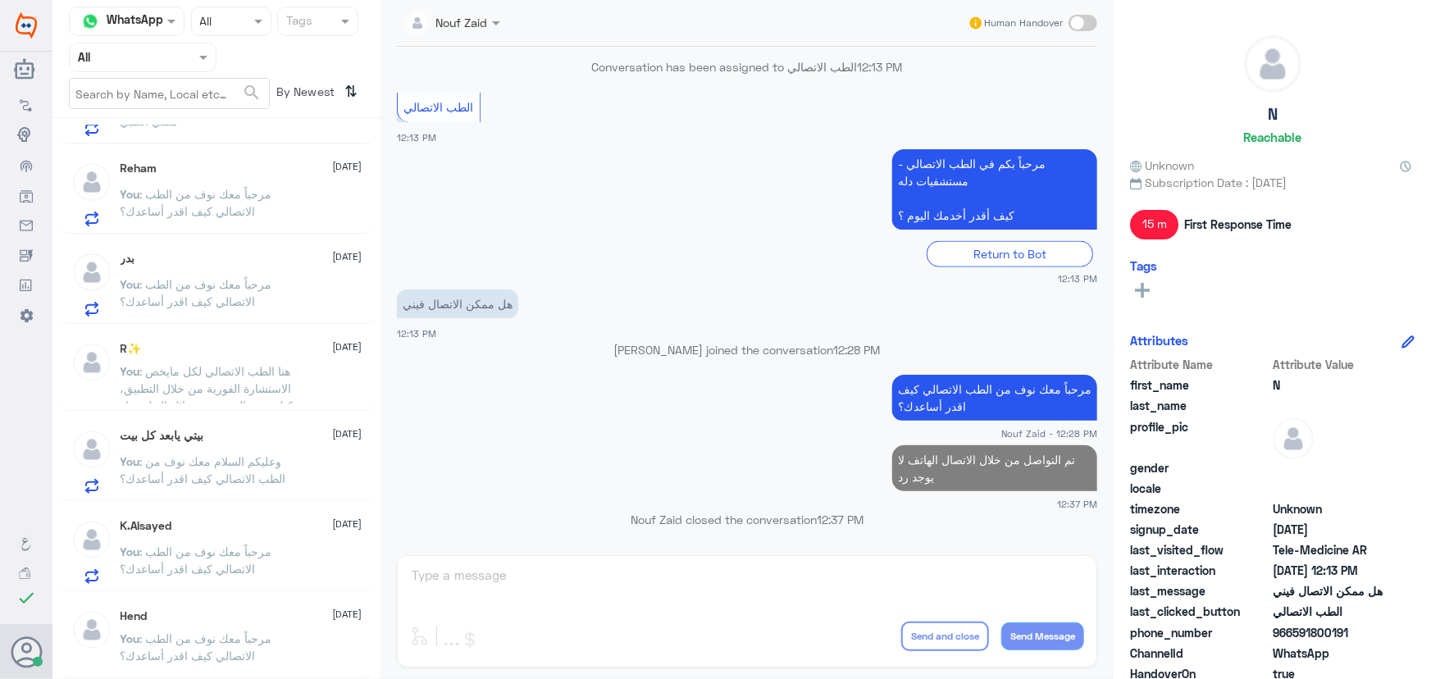
scroll to position [1118, 0]
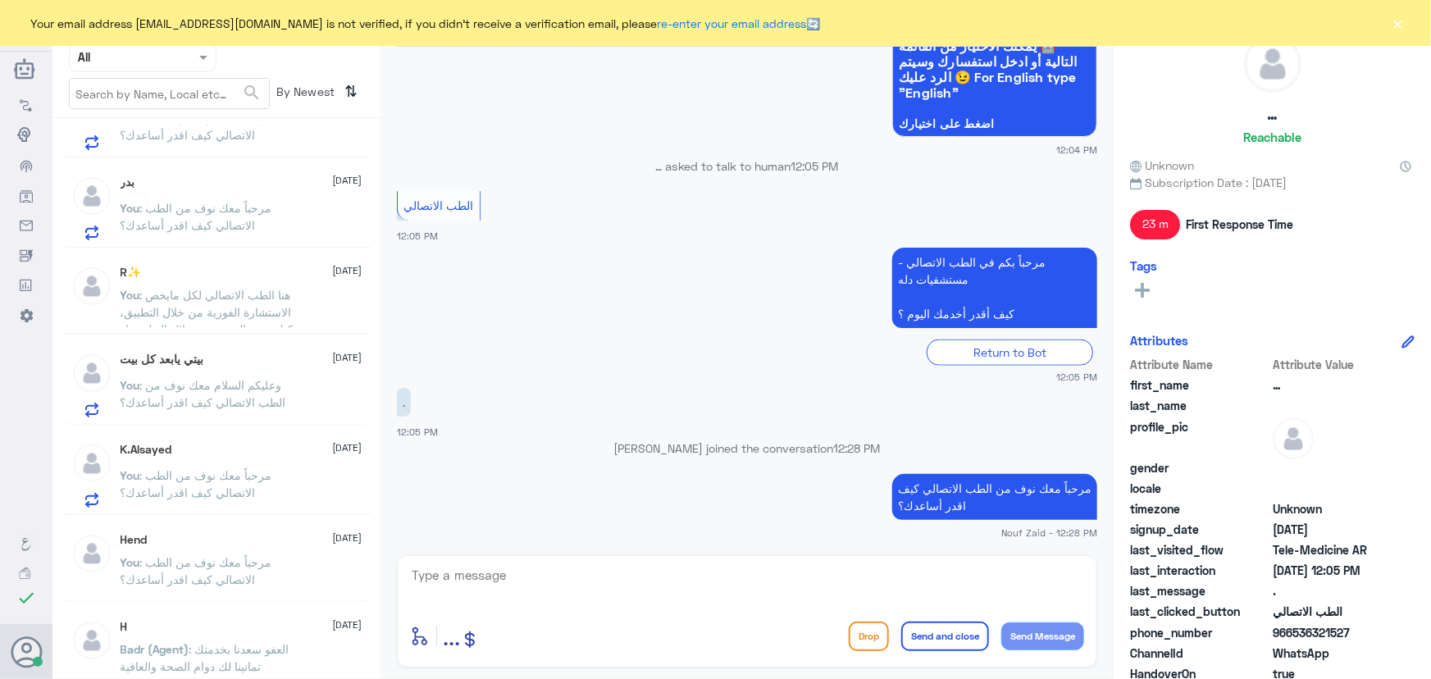
scroll to position [746, 0]
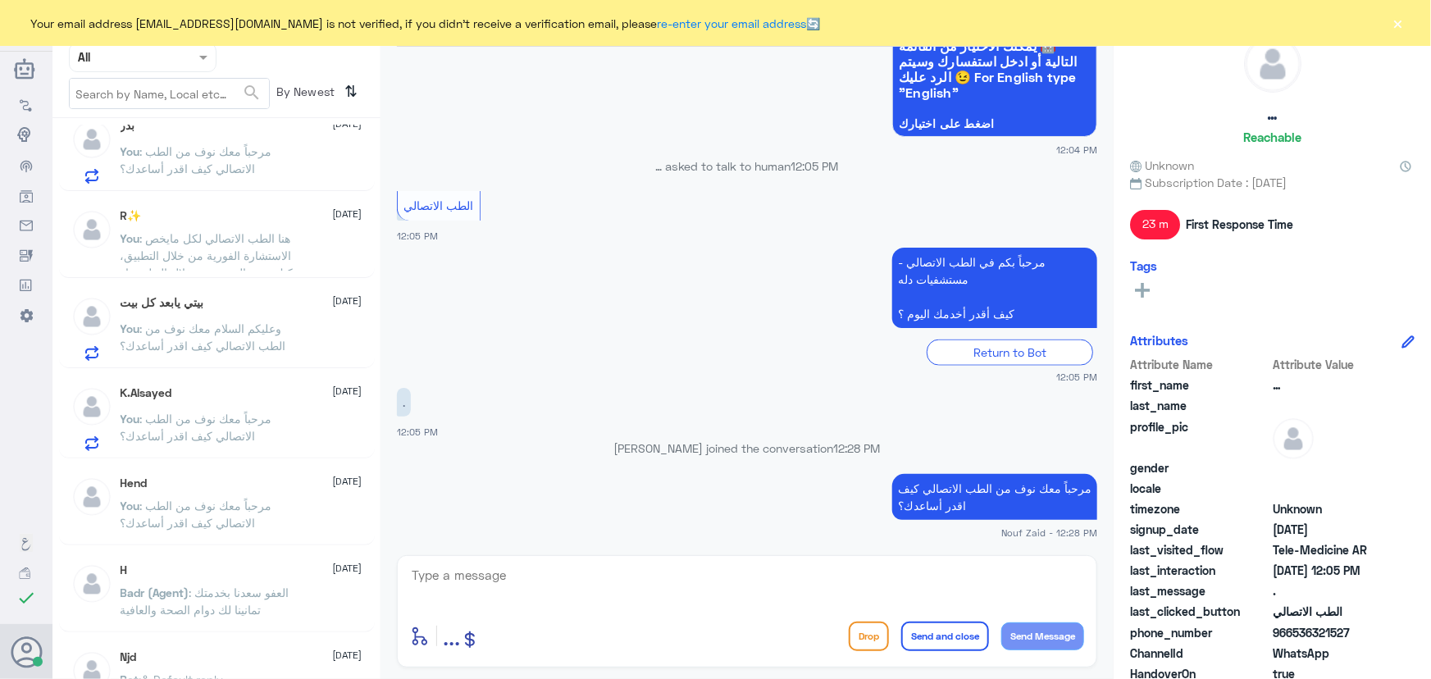
click at [212, 431] on span ": مرحباً معك نوف من الطب الاتصالي كيف اقدر أساعدك؟" at bounding box center [197, 427] width 152 height 31
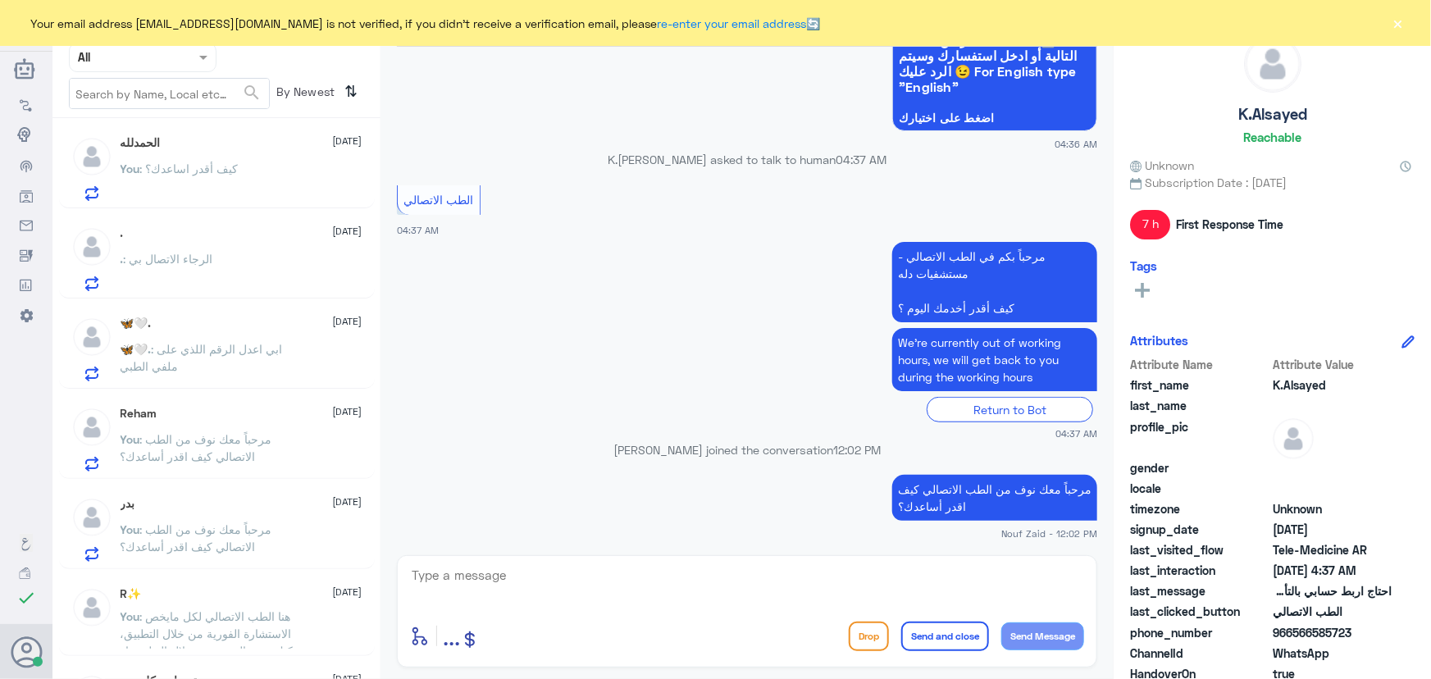
scroll to position [148, 0]
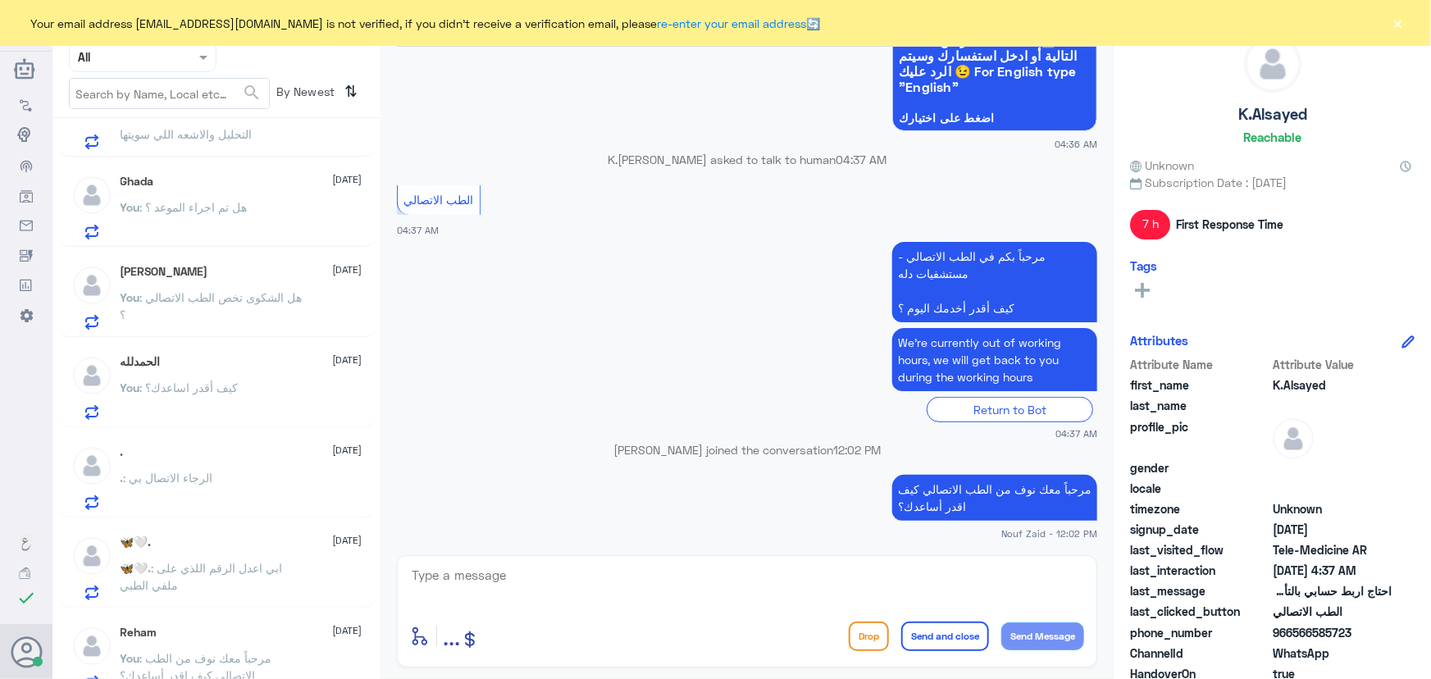
click at [1402, 23] on button "×" at bounding box center [1398, 23] width 16 height 16
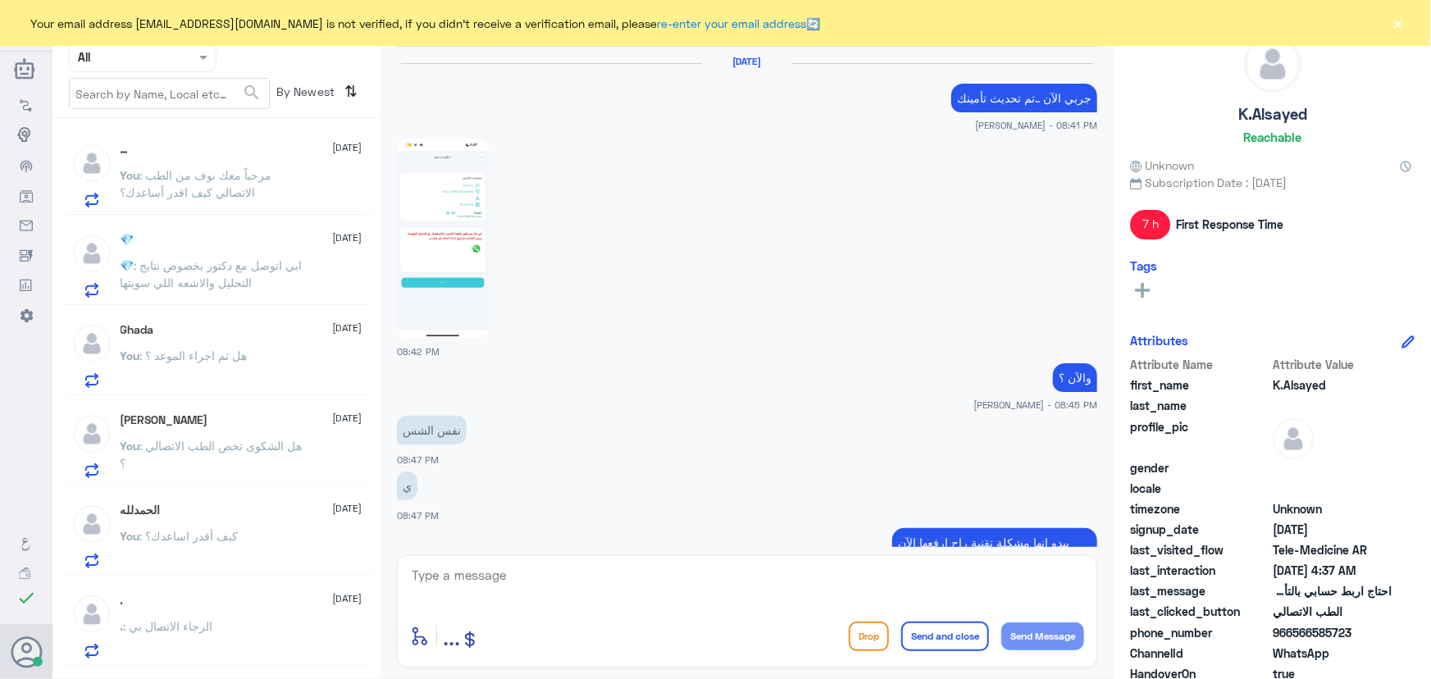
scroll to position [886, 0]
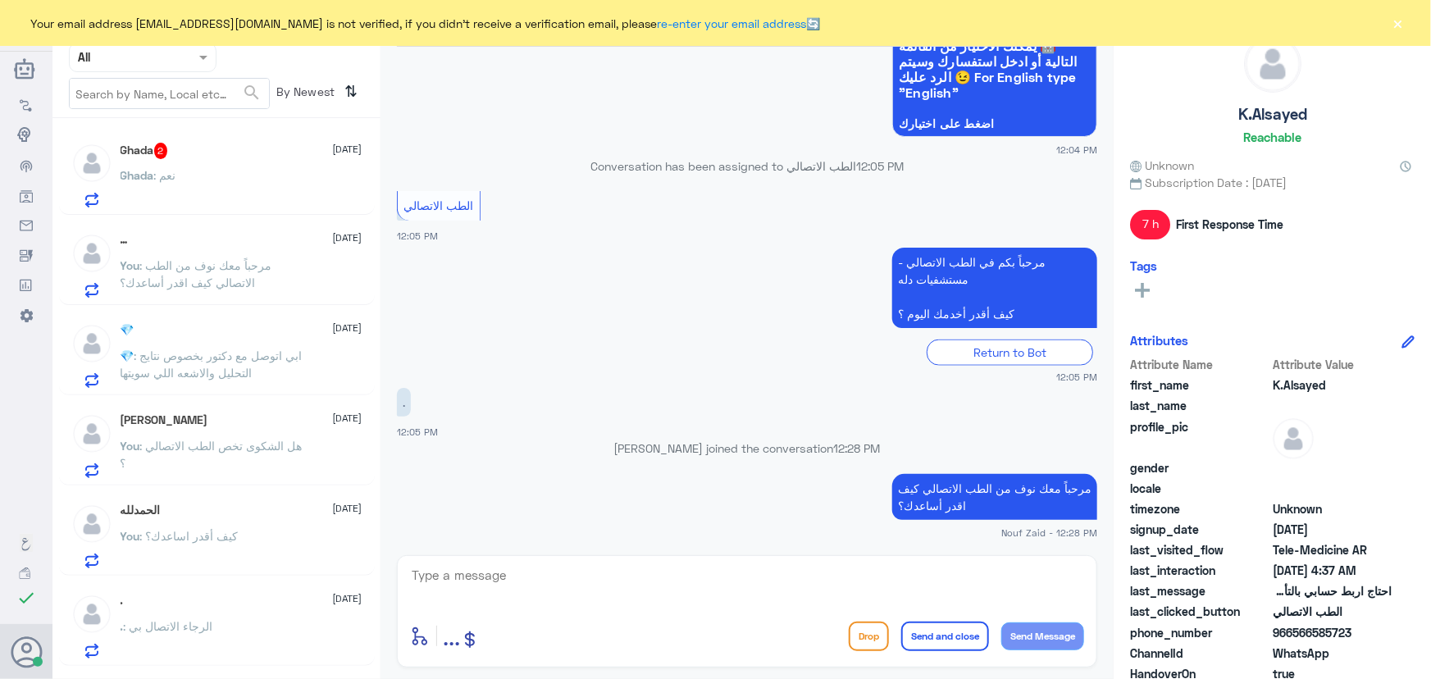
click at [218, 190] on div "Ghada : نعم" at bounding box center [242, 189] width 242 height 37
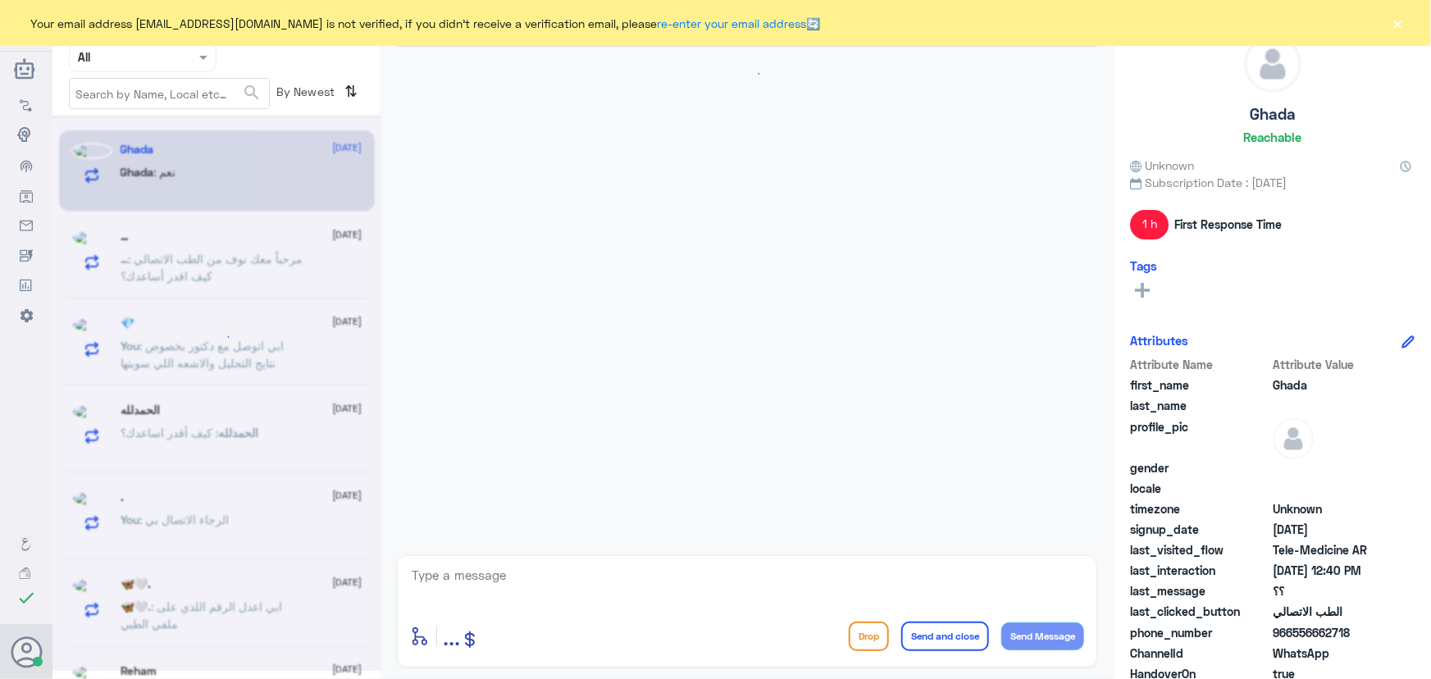
scroll to position [657, 0]
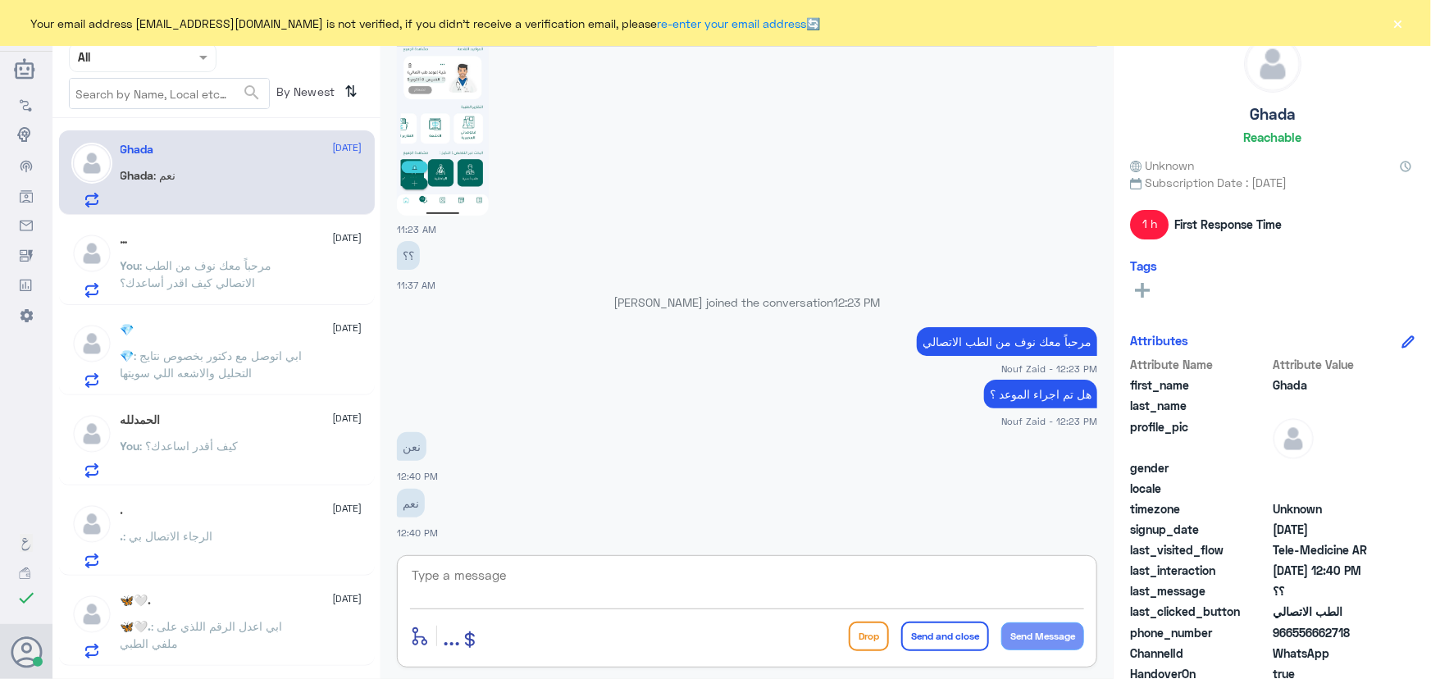
click at [648, 575] on textarea at bounding box center [747, 584] width 674 height 40
click at [472, 109] on img at bounding box center [443, 115] width 92 height 199
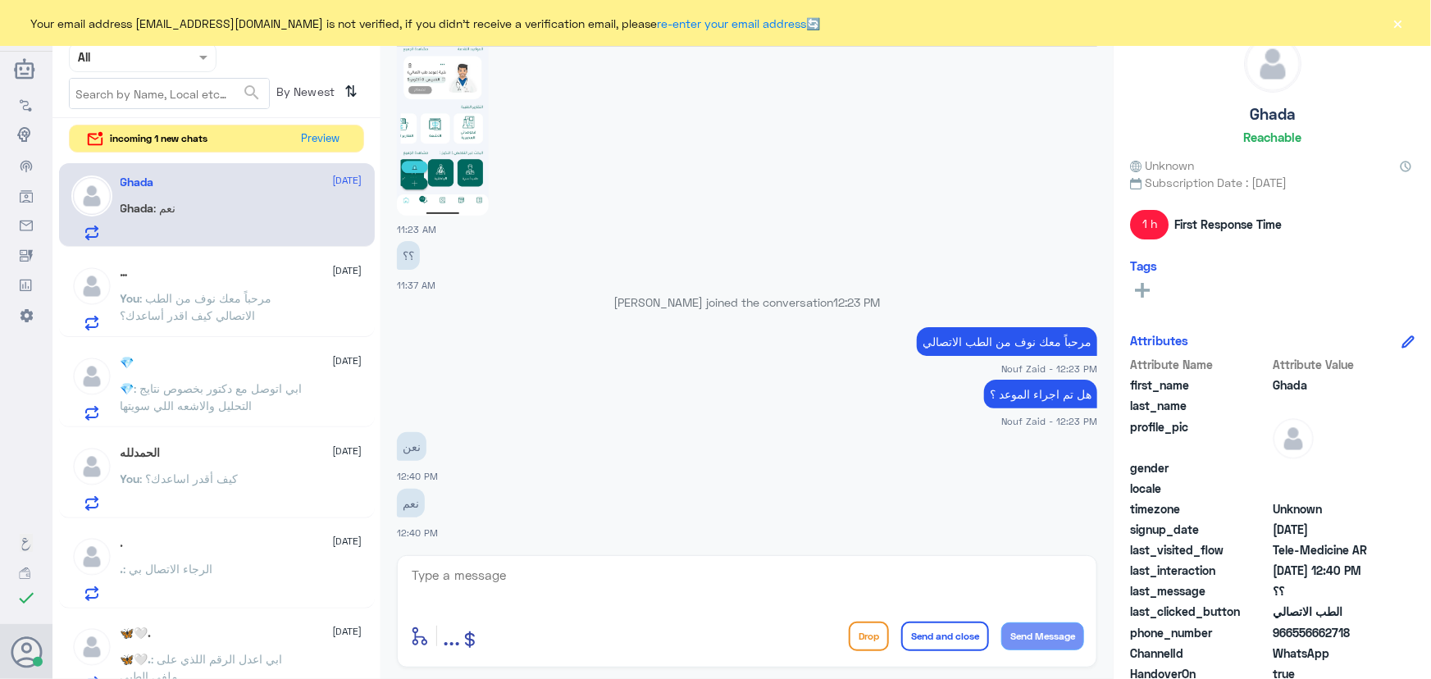
drag, startPoint x: 1293, startPoint y: 632, endPoint x: 1361, endPoint y: 628, distance: 68.2
click at [1361, 628] on span "966556662718" at bounding box center [1332, 632] width 119 height 17
copy span "556662718"
click at [324, 126] on button "Preview" at bounding box center [321, 137] width 51 height 25
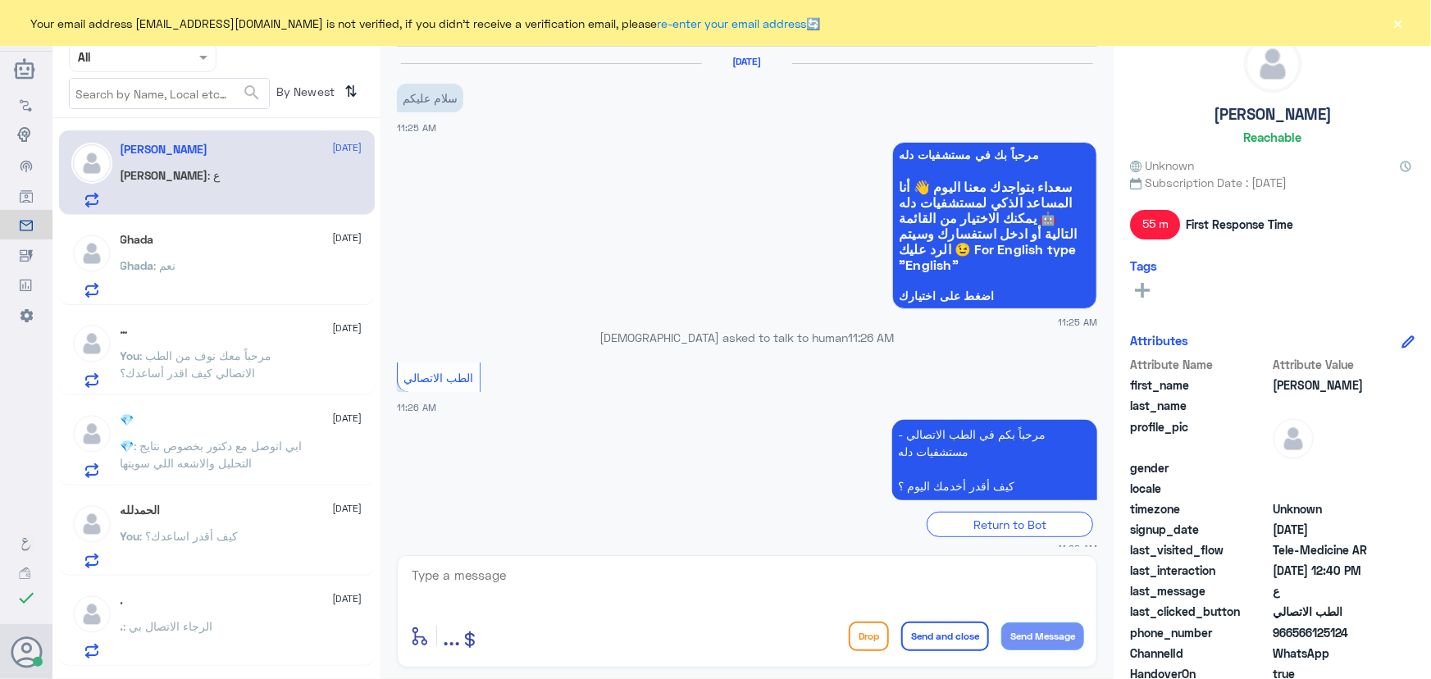
scroll to position [375, 0]
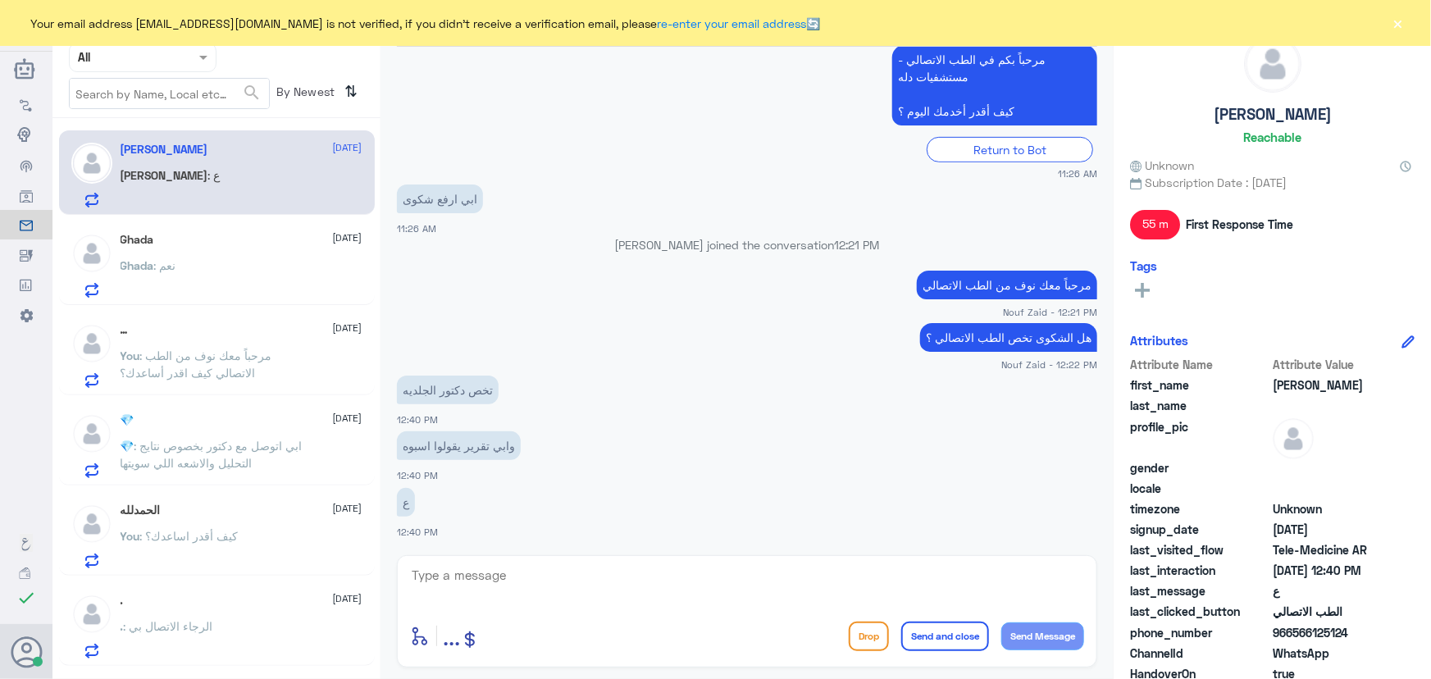
click at [516, 566] on textarea at bounding box center [747, 584] width 674 height 40
click at [516, 573] on textarea at bounding box center [747, 584] width 674 height 40
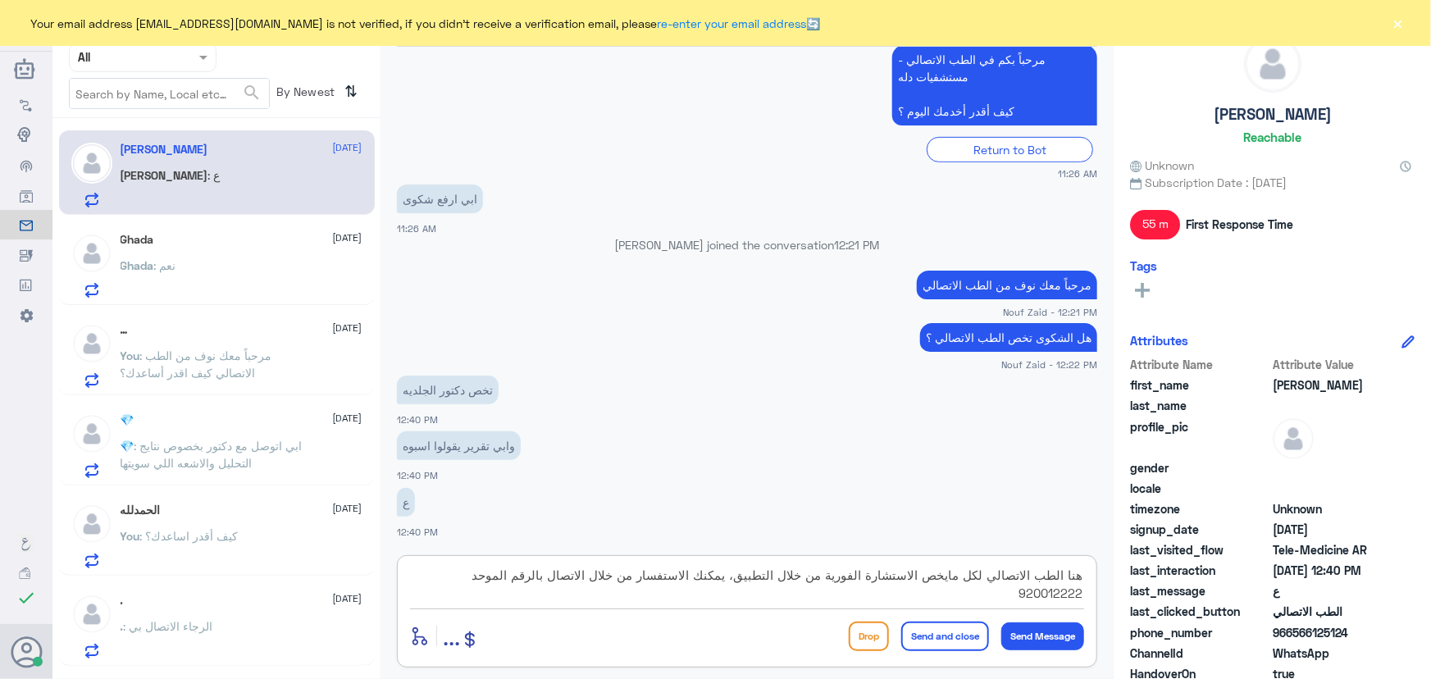
type textarea "هنا الطب الاتصالي لكل مايخص الاستشارة الفورية من خلال التطبيق، يمكنك الاستفسار …"
click at [919, 640] on button "Send and close" at bounding box center [945, 637] width 88 height 30
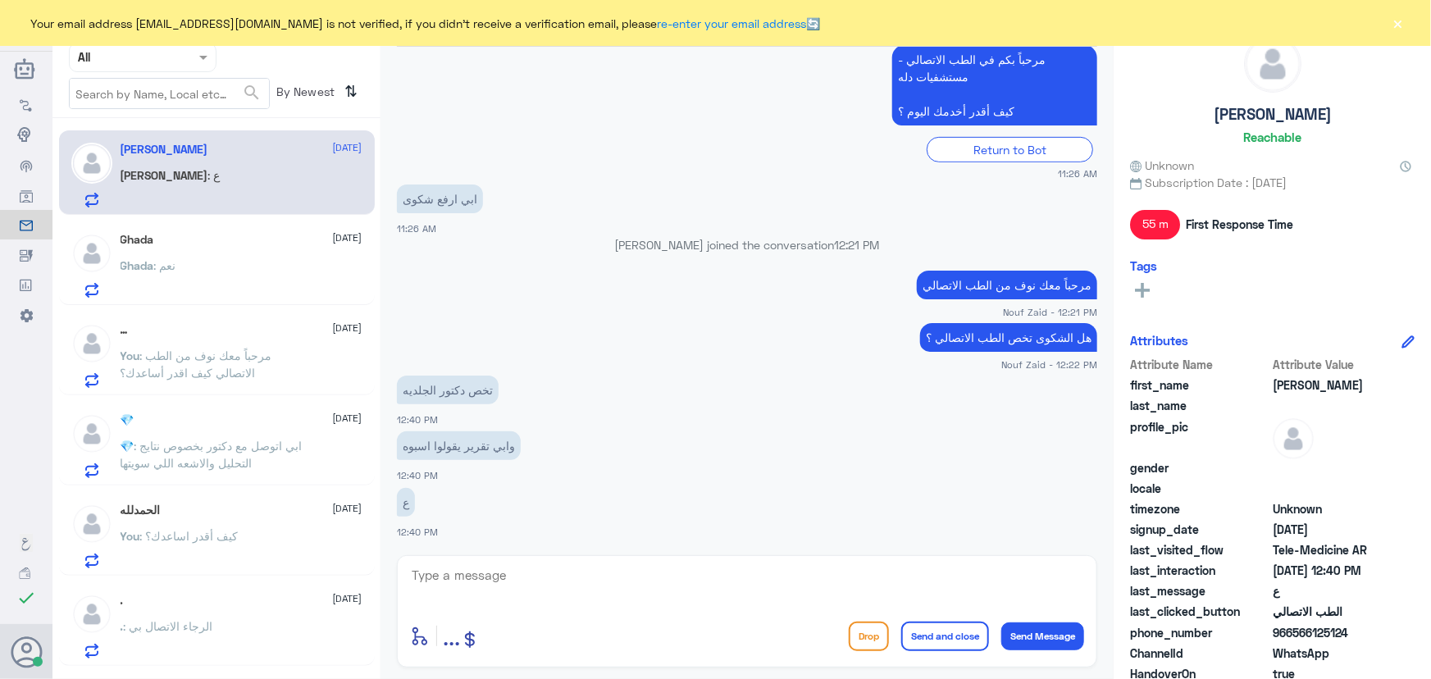
scroll to position [479, 0]
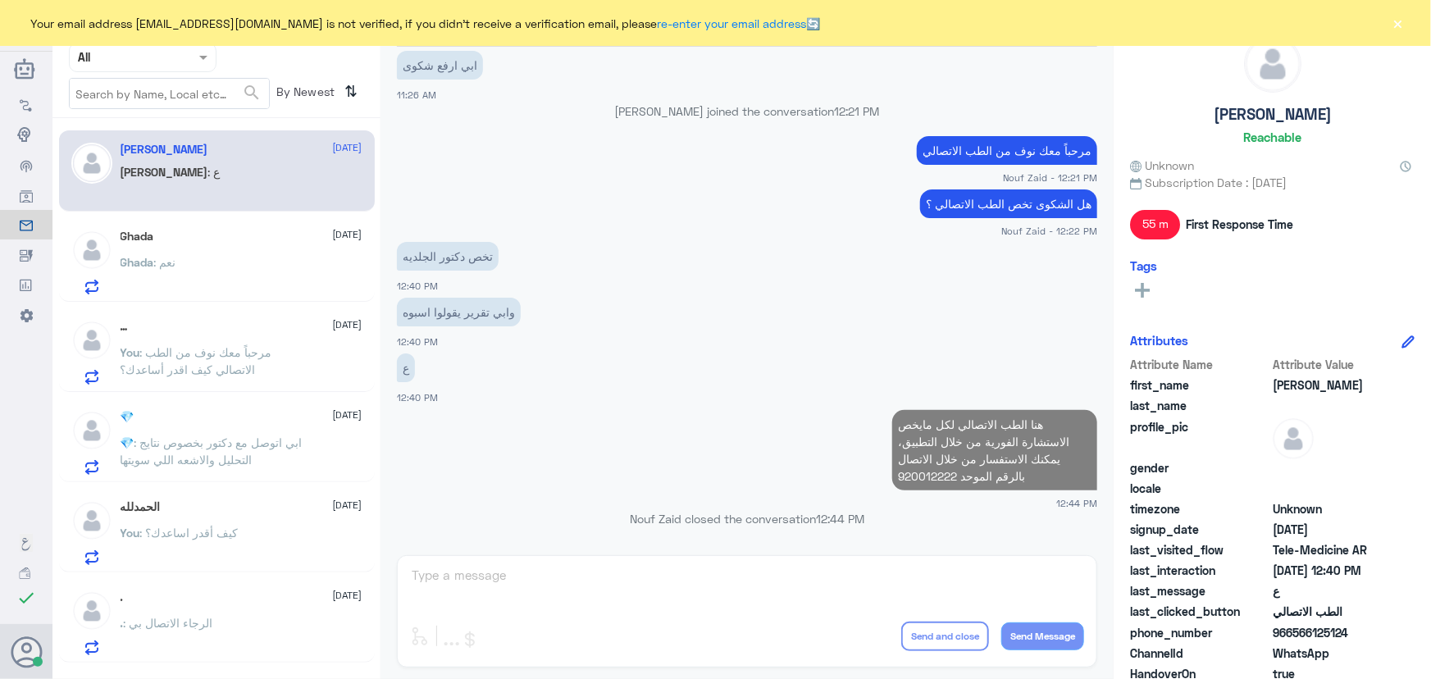
click at [283, 226] on div "Ghada 9 October Ghada : نعم" at bounding box center [217, 259] width 316 height 84
click at [225, 258] on div "Ghada : نعم" at bounding box center [242, 276] width 242 height 37
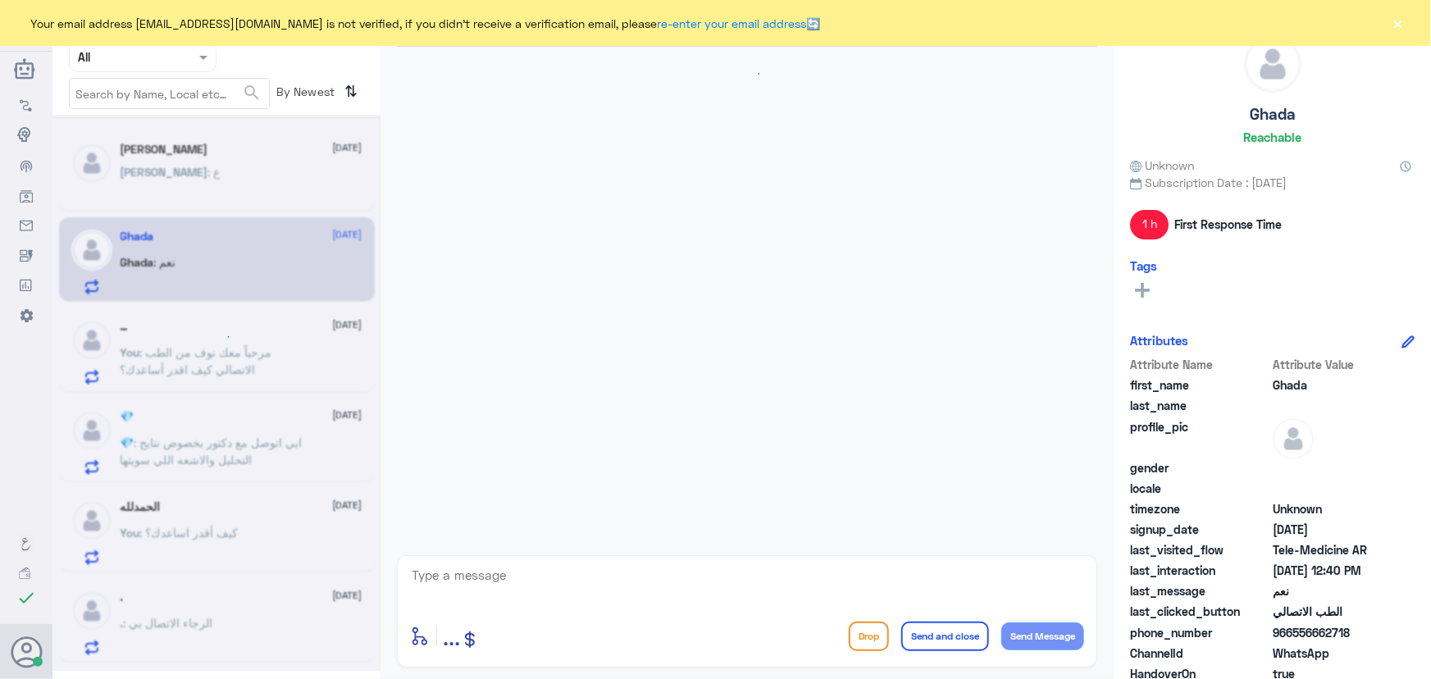
scroll to position [657, 0]
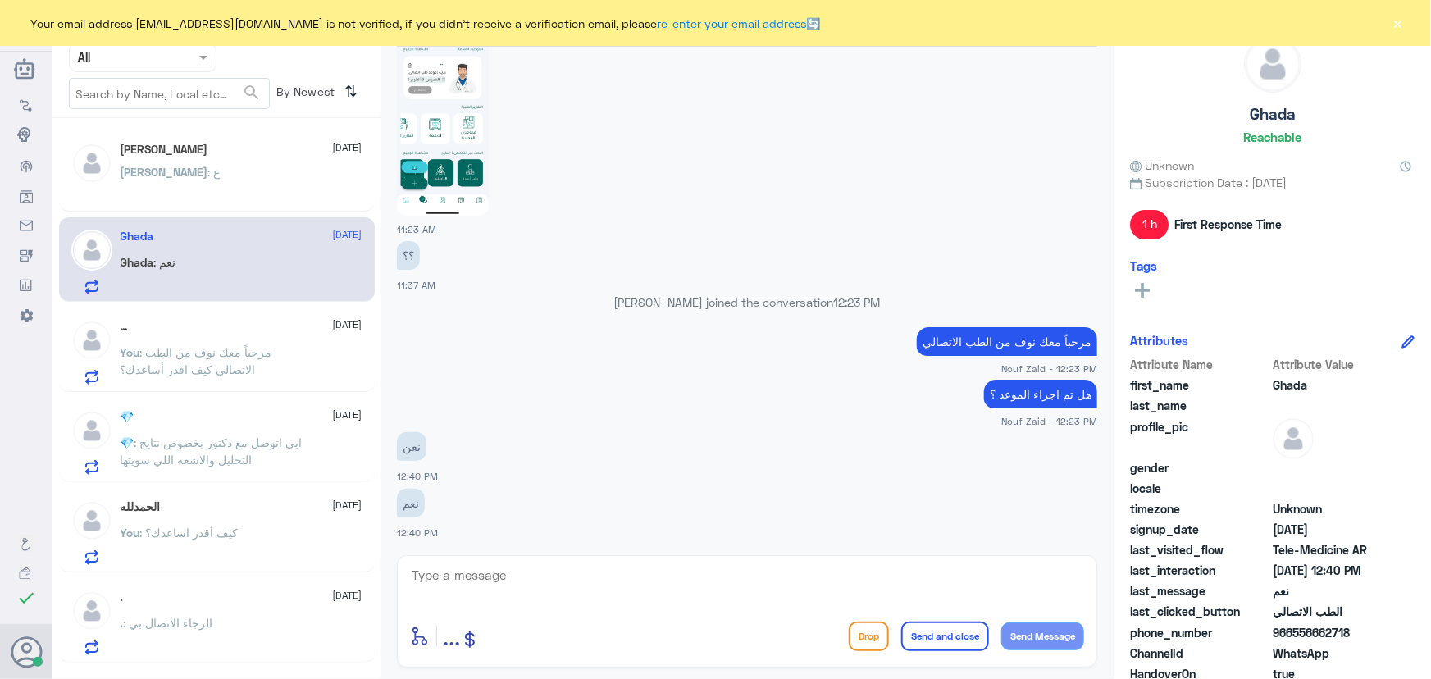
click at [636, 591] on textarea at bounding box center [747, 584] width 674 height 40
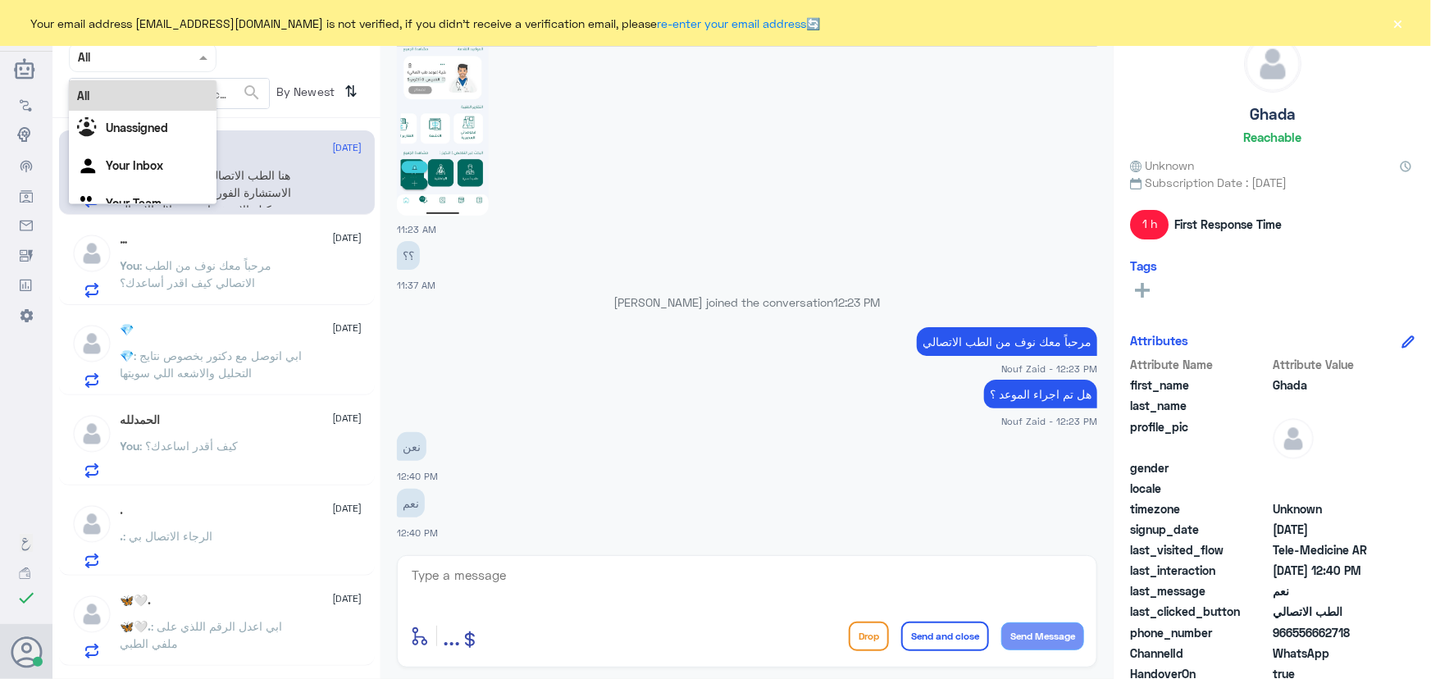
click at [176, 48] on div at bounding box center [143, 57] width 146 height 19
click at [166, 158] on div "Your Inbox" at bounding box center [143, 167] width 148 height 38
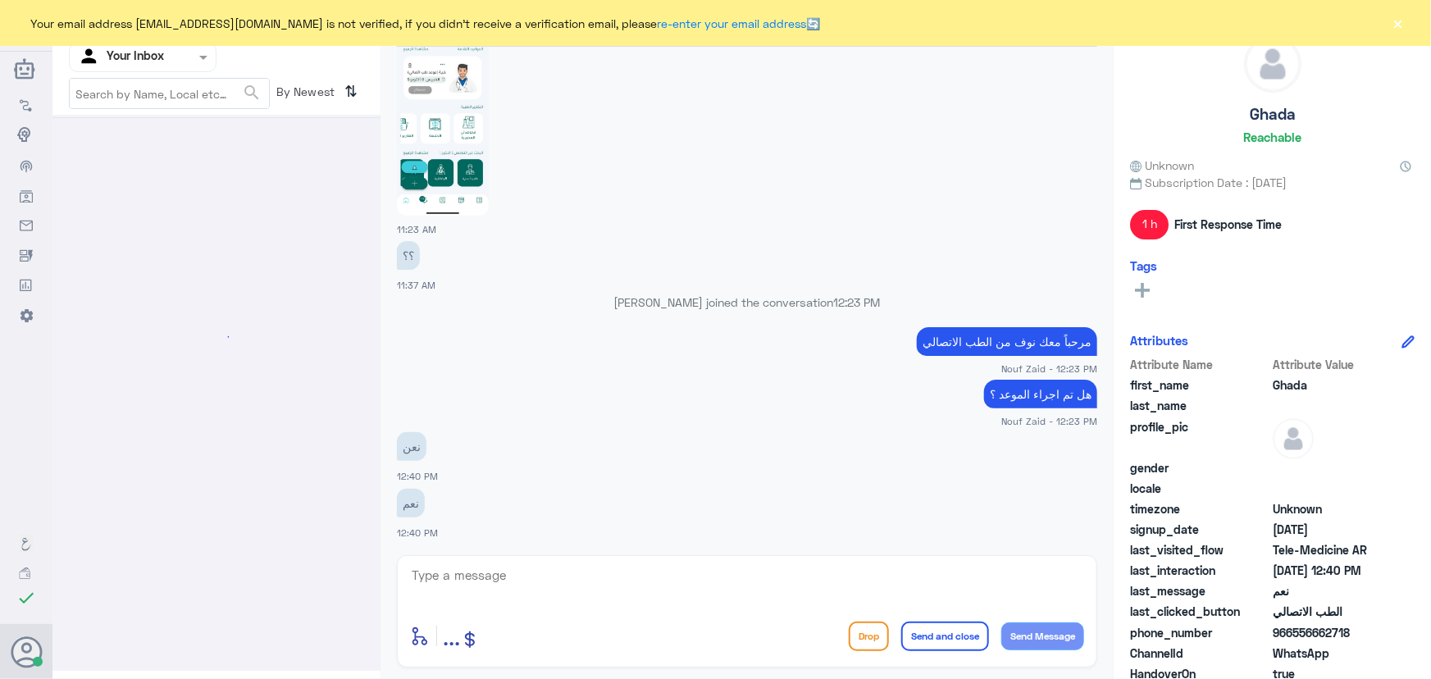
scroll to position [0, 0]
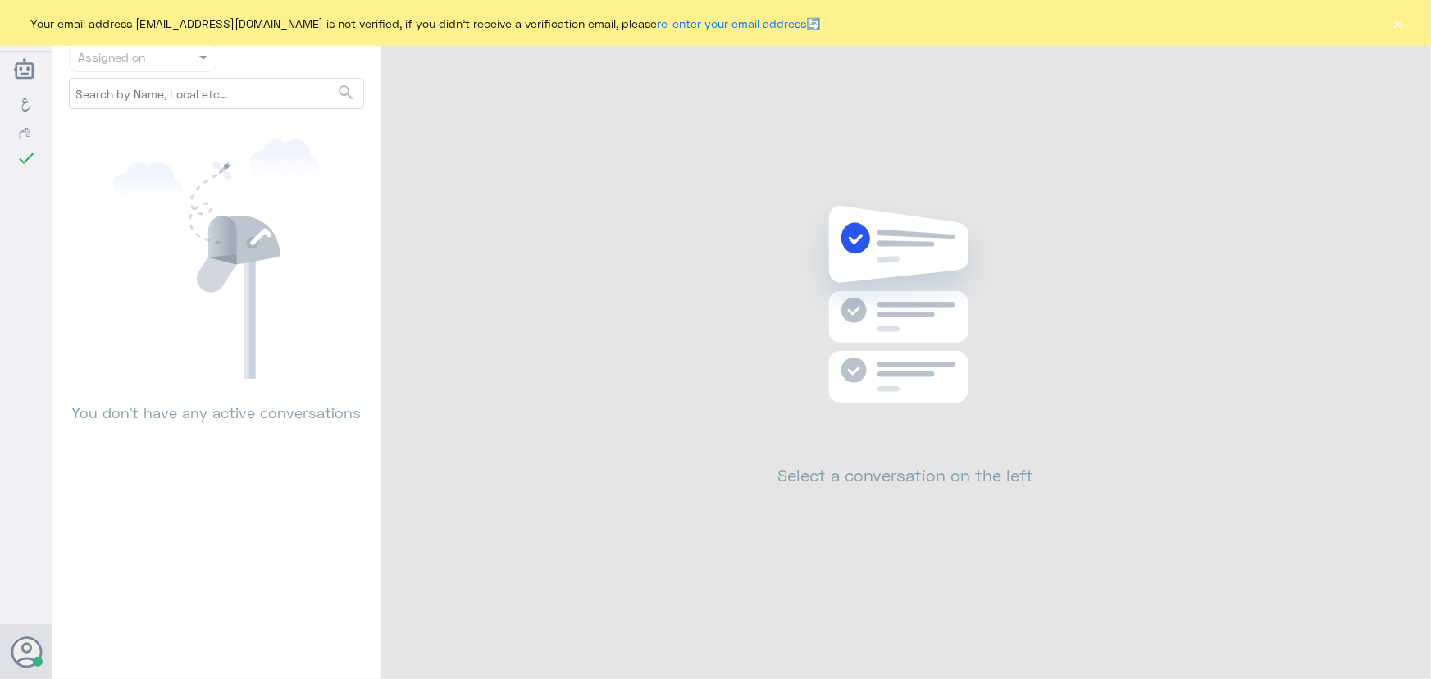
click at [1396, 21] on button "×" at bounding box center [1398, 23] width 16 height 16
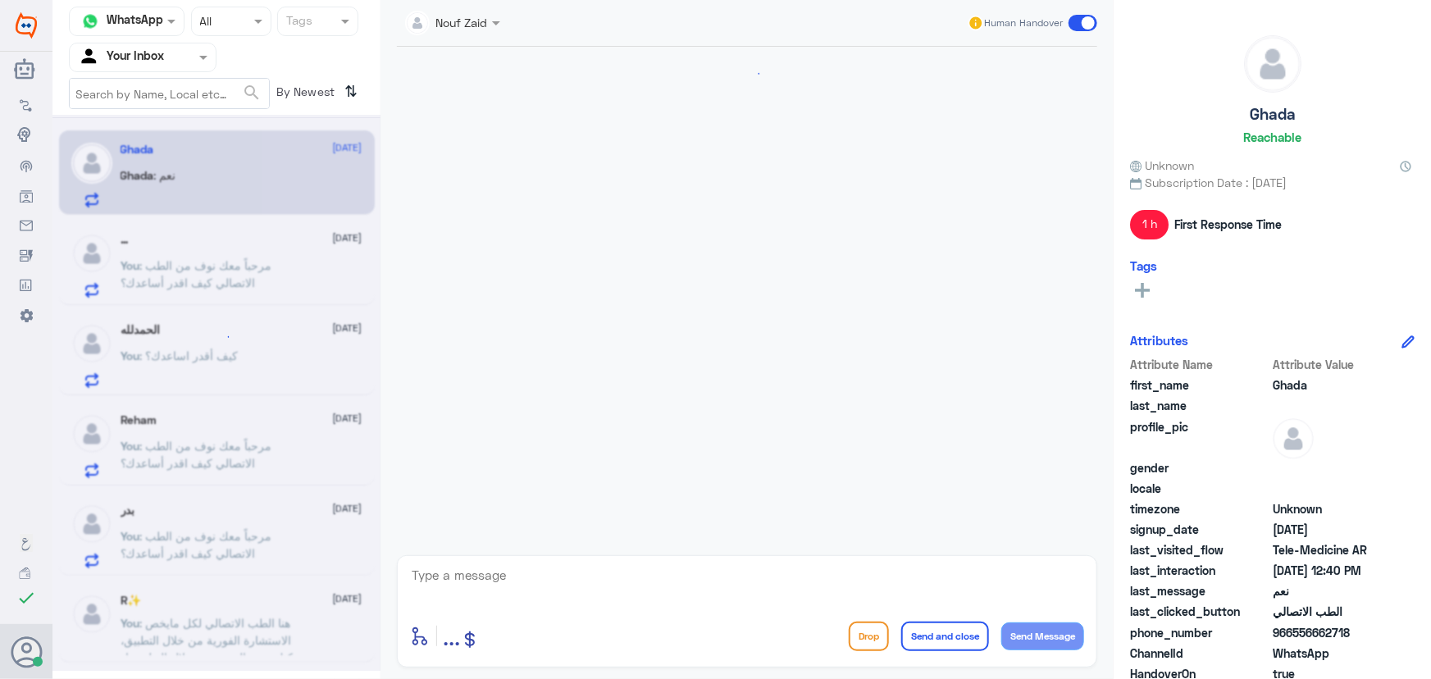
scroll to position [657, 0]
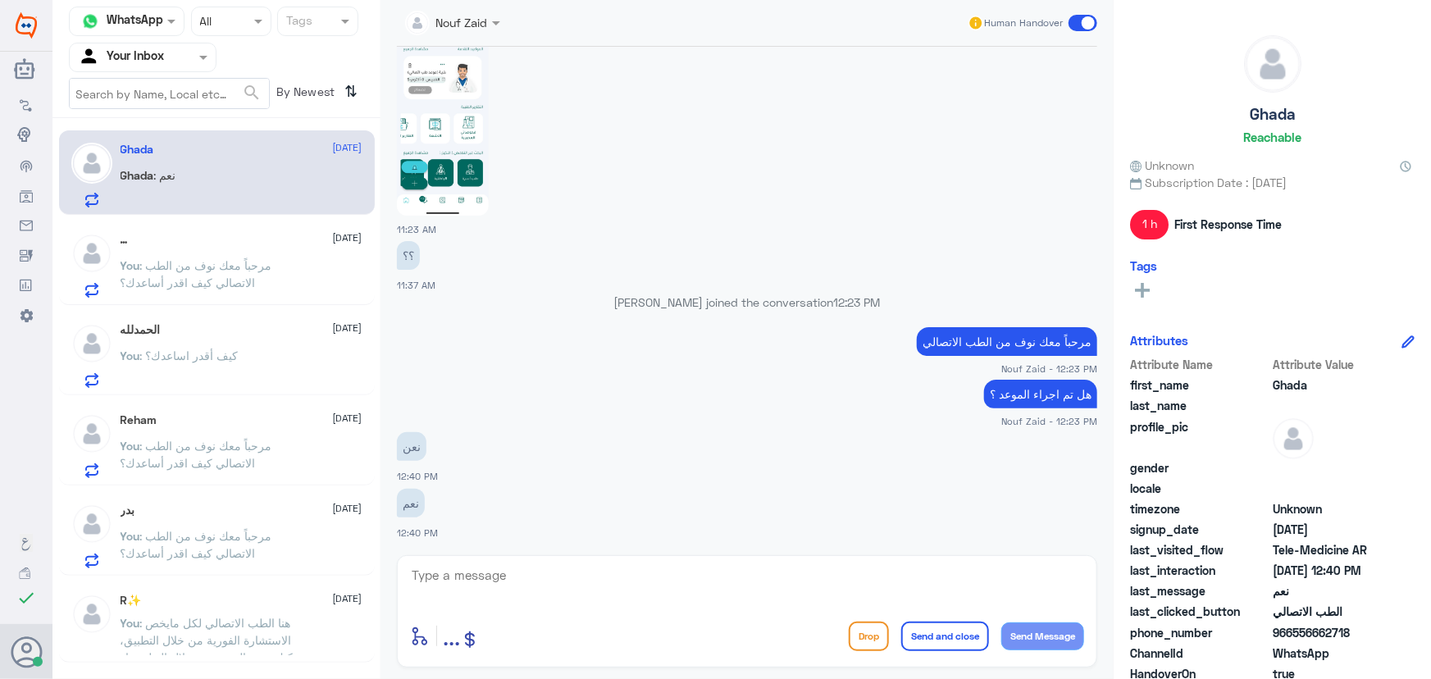
click at [252, 280] on span ": مرحباً معك نوف من الطب الاتصالي كيف اقدر أساعدك؟" at bounding box center [197, 273] width 152 height 31
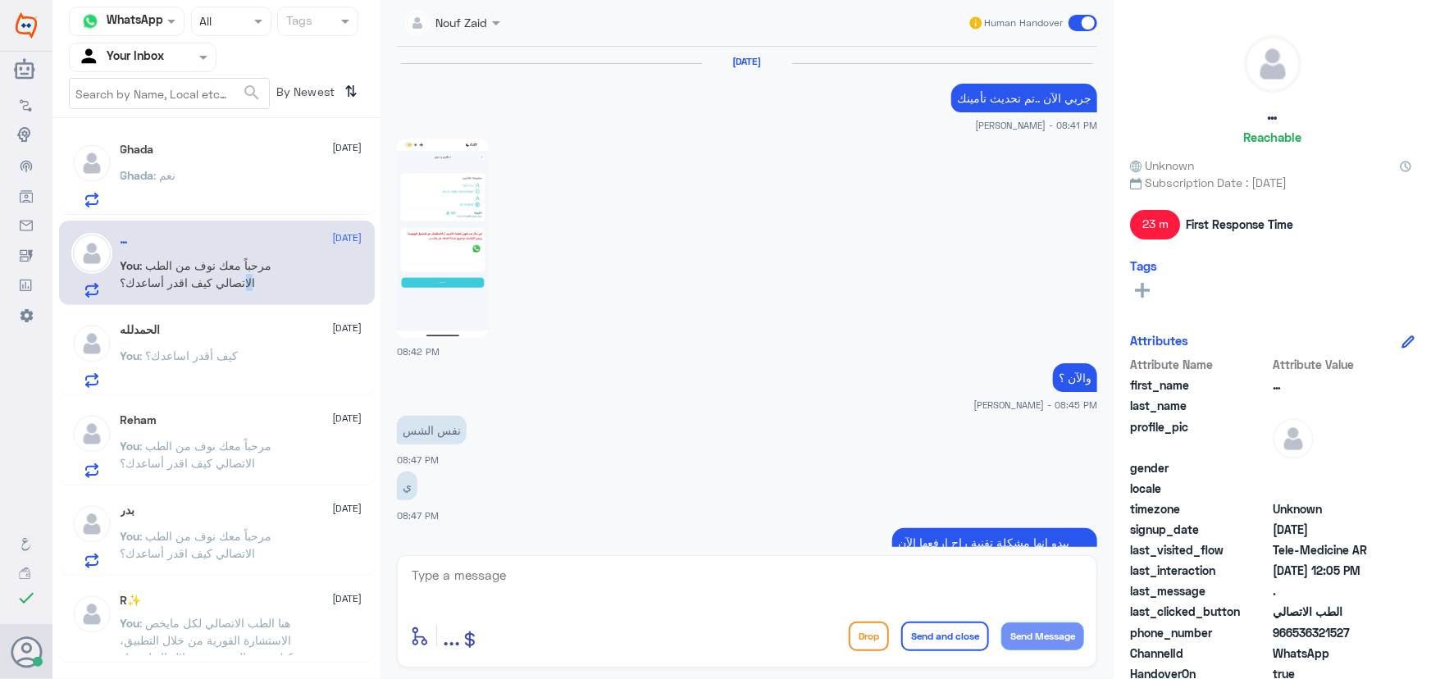
scroll to position [886, 0]
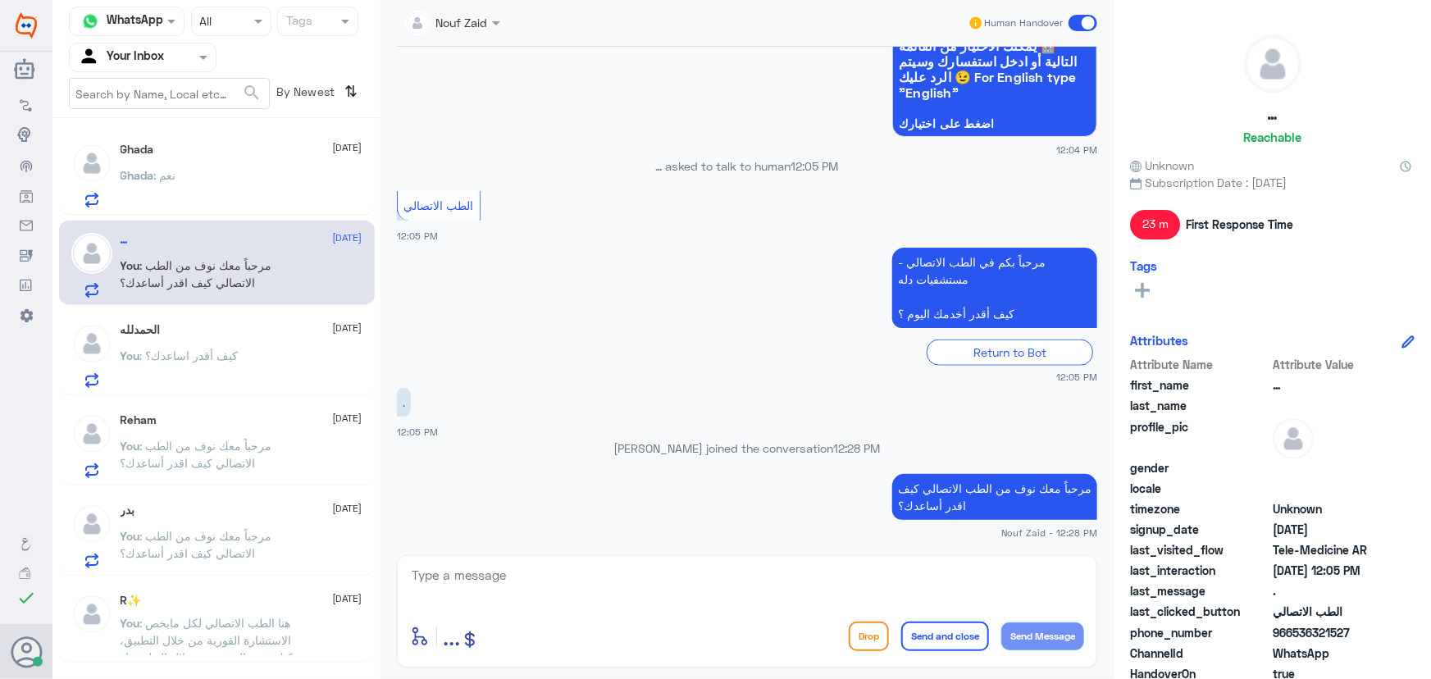
click at [1079, 21] on span at bounding box center [1083, 23] width 29 height 16
click at [0, 0] on input "checkbox" at bounding box center [0, 0] width 0 height 0
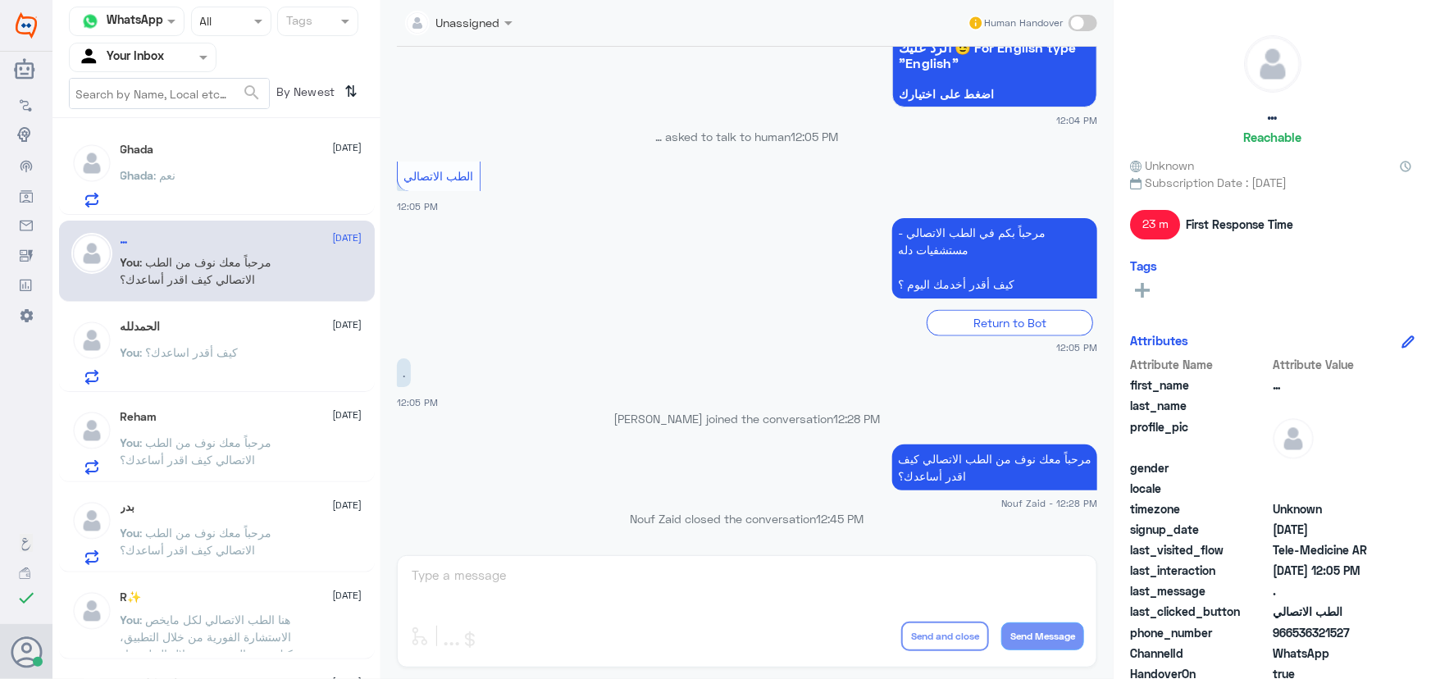
click at [203, 358] on span ": كيف أقدر اساعدك؟" at bounding box center [189, 352] width 98 height 14
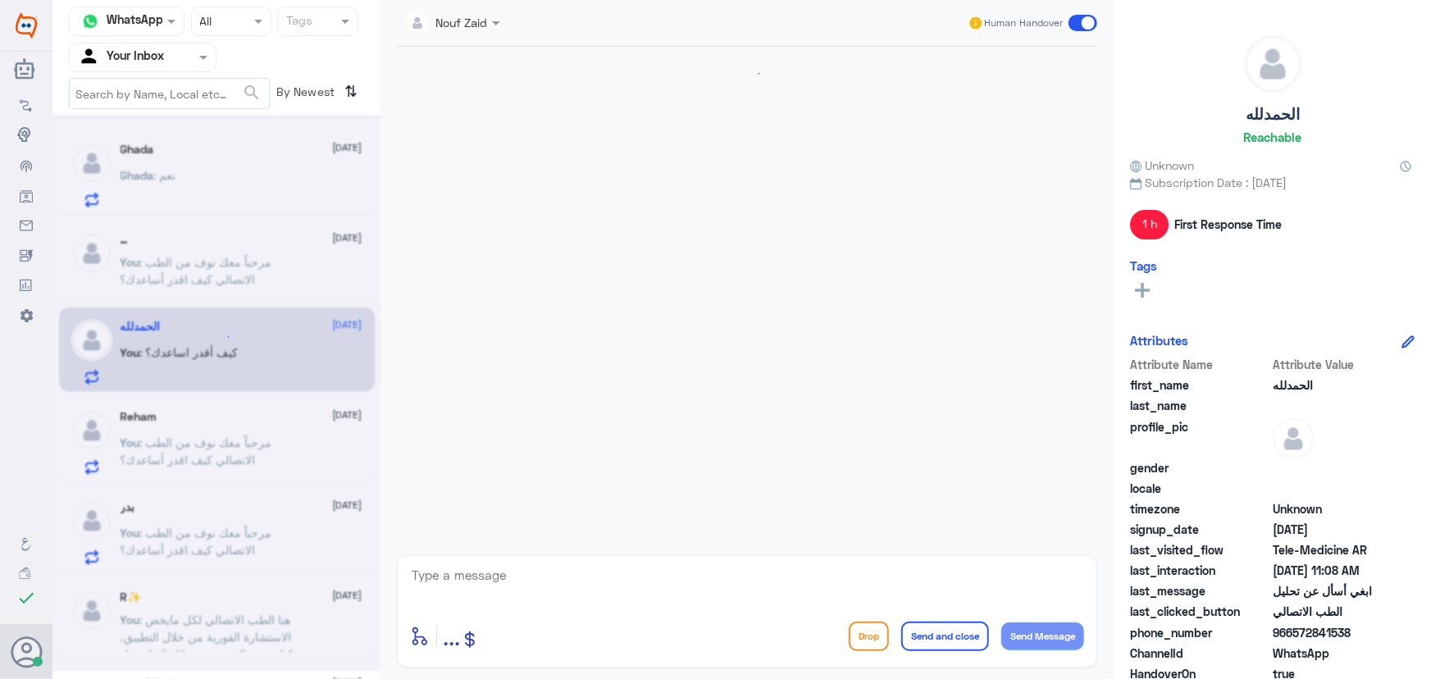
scroll to position [1197, 0]
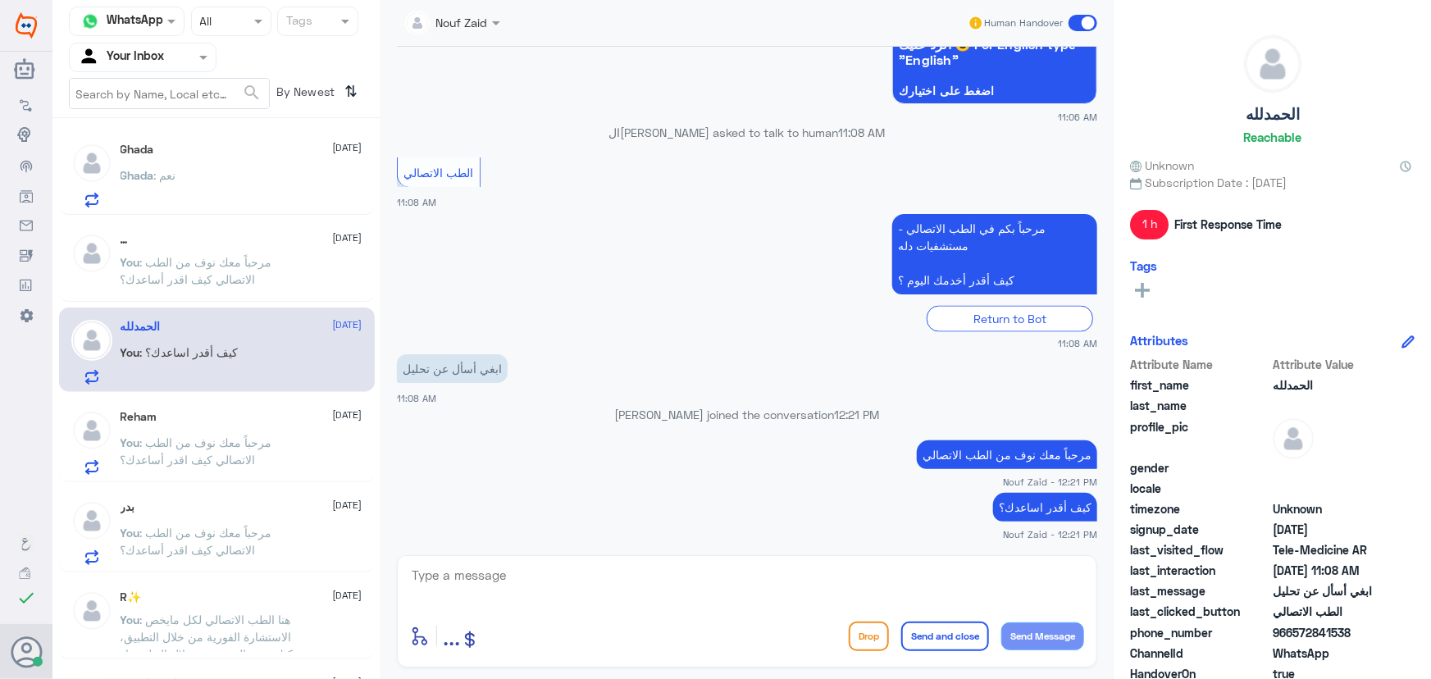
click at [237, 449] on p "You : مرحباً معك نوف من الطب الاتصالي كيف اقدر أساعدك؟" at bounding box center [213, 454] width 185 height 41
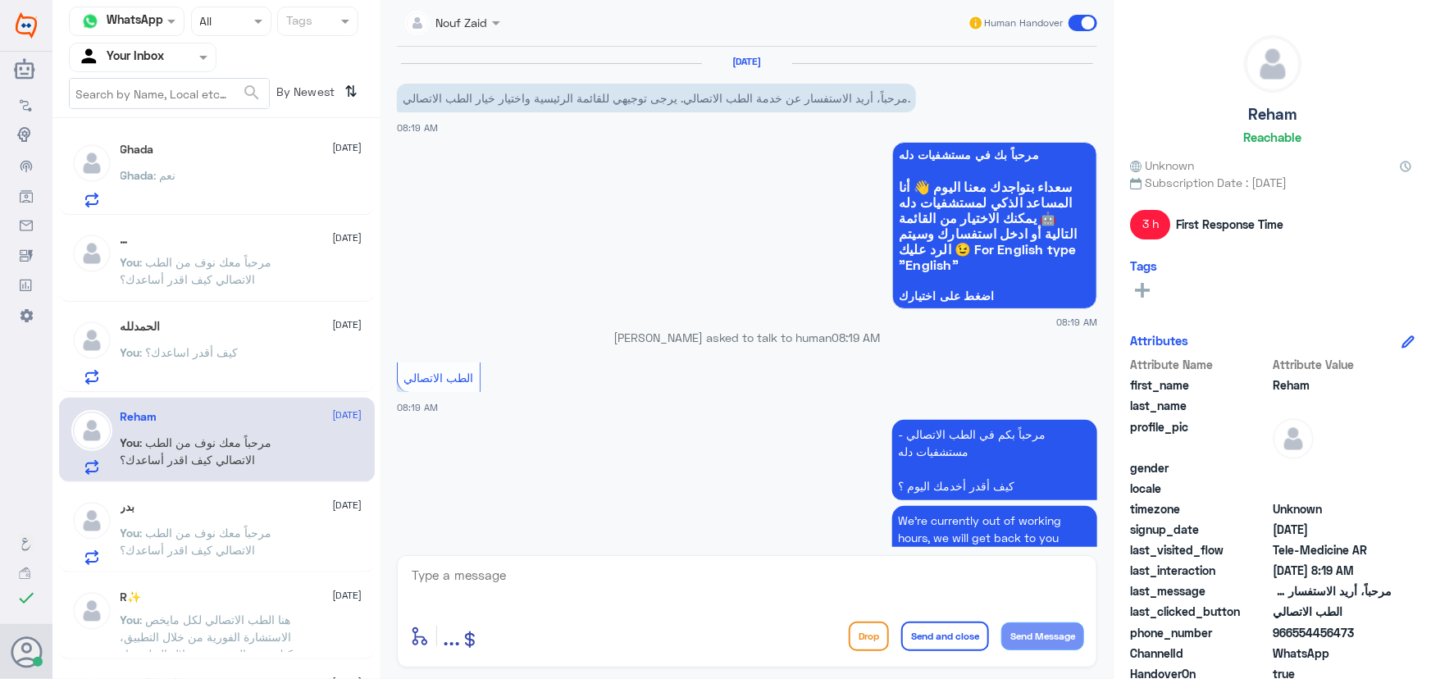
scroll to position [179, 0]
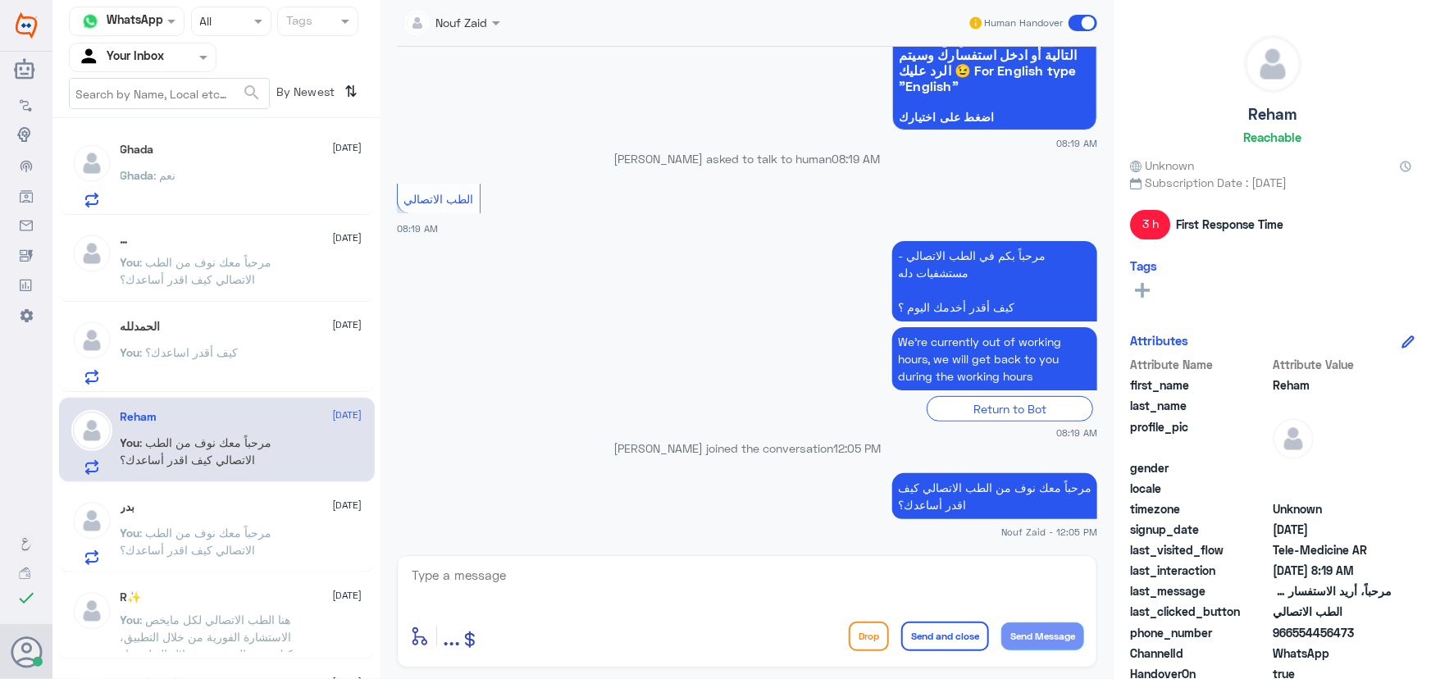
click at [254, 332] on div "الحمدلله 9 October" at bounding box center [242, 327] width 242 height 14
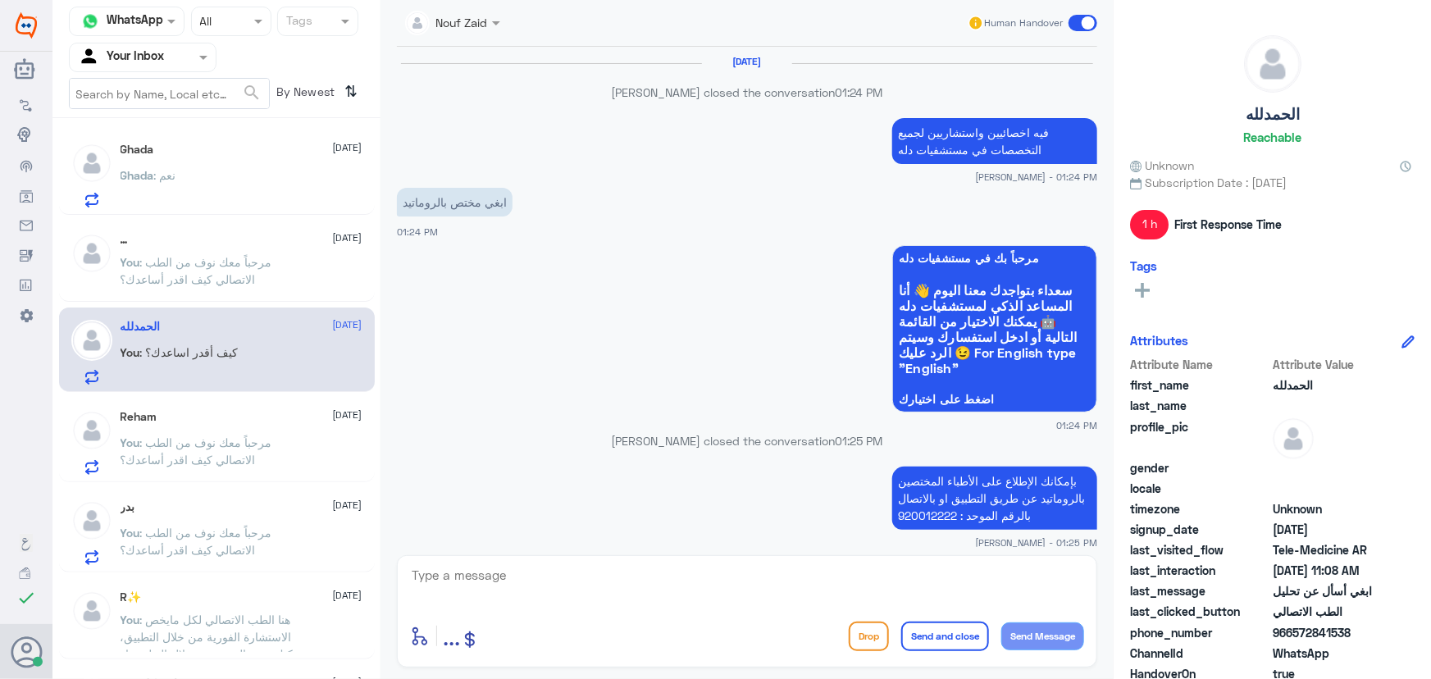
scroll to position [1197, 0]
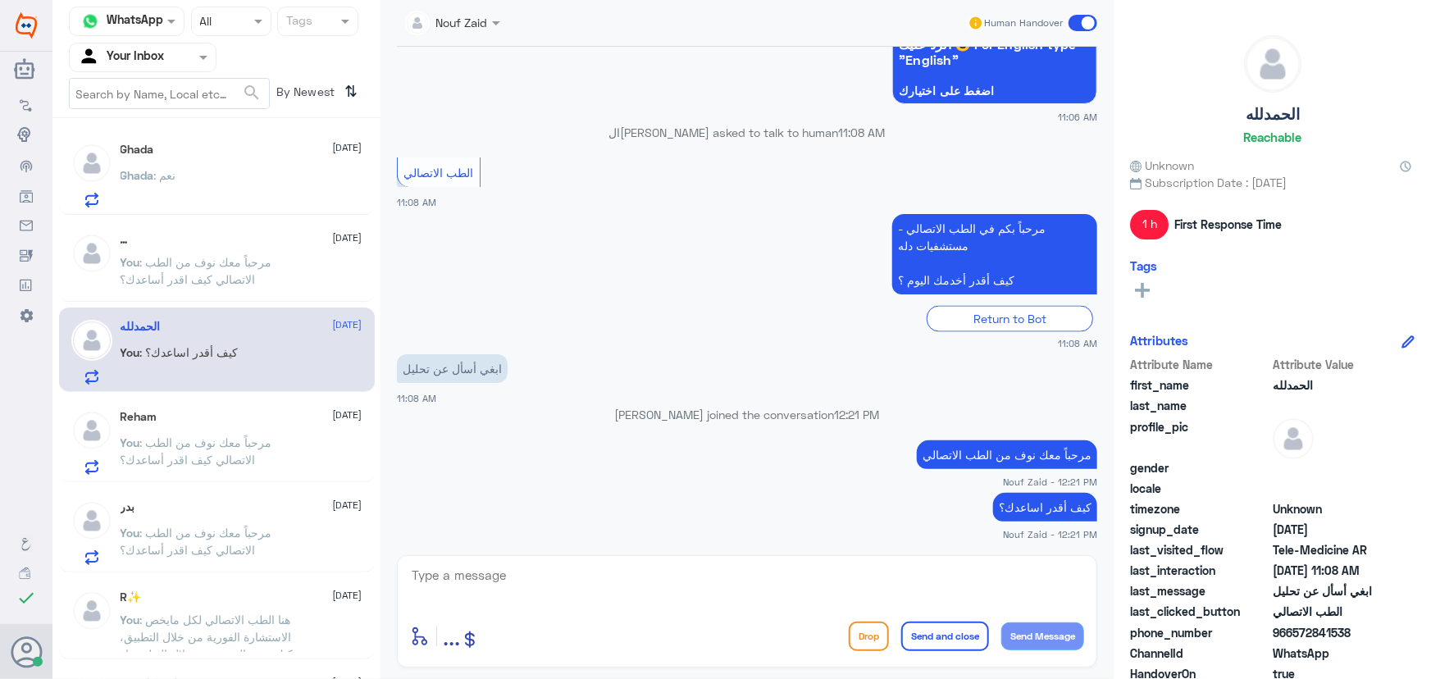
click at [500, 555] on div "enter flow name ... Drop Send and close Send Message" at bounding box center [747, 611] width 700 height 112
click at [492, 571] on textarea at bounding box center [747, 584] width 674 height 40
paste textarea "لقراءة التحاليل يمكنك الاستفادة من خدمة الاستشارة الفورية من خلال التطبيق بحيث …"
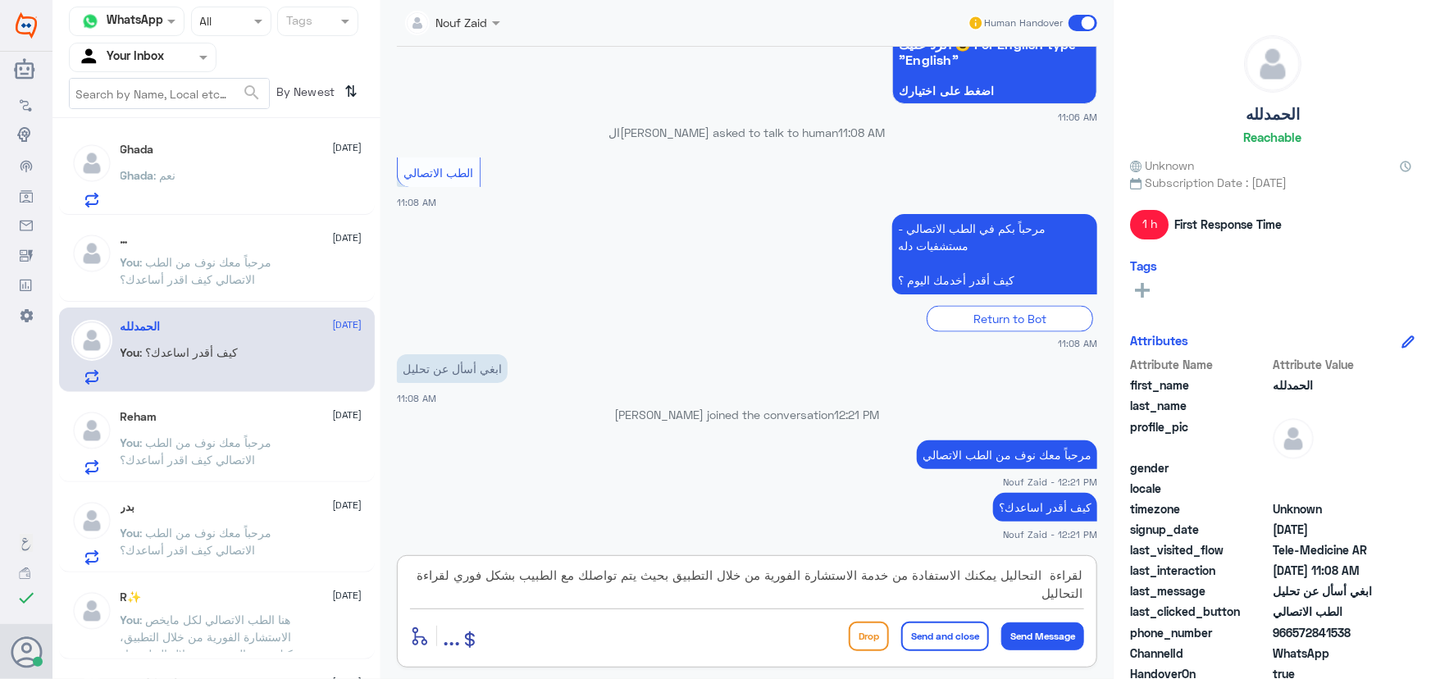
type textarea "لقراءة التحاليل يمكنك الاستفادة من خدمة الاستشارة الفورية من خلال التطبيق بحيث …"
click at [926, 639] on button "Send and close" at bounding box center [945, 637] width 88 height 30
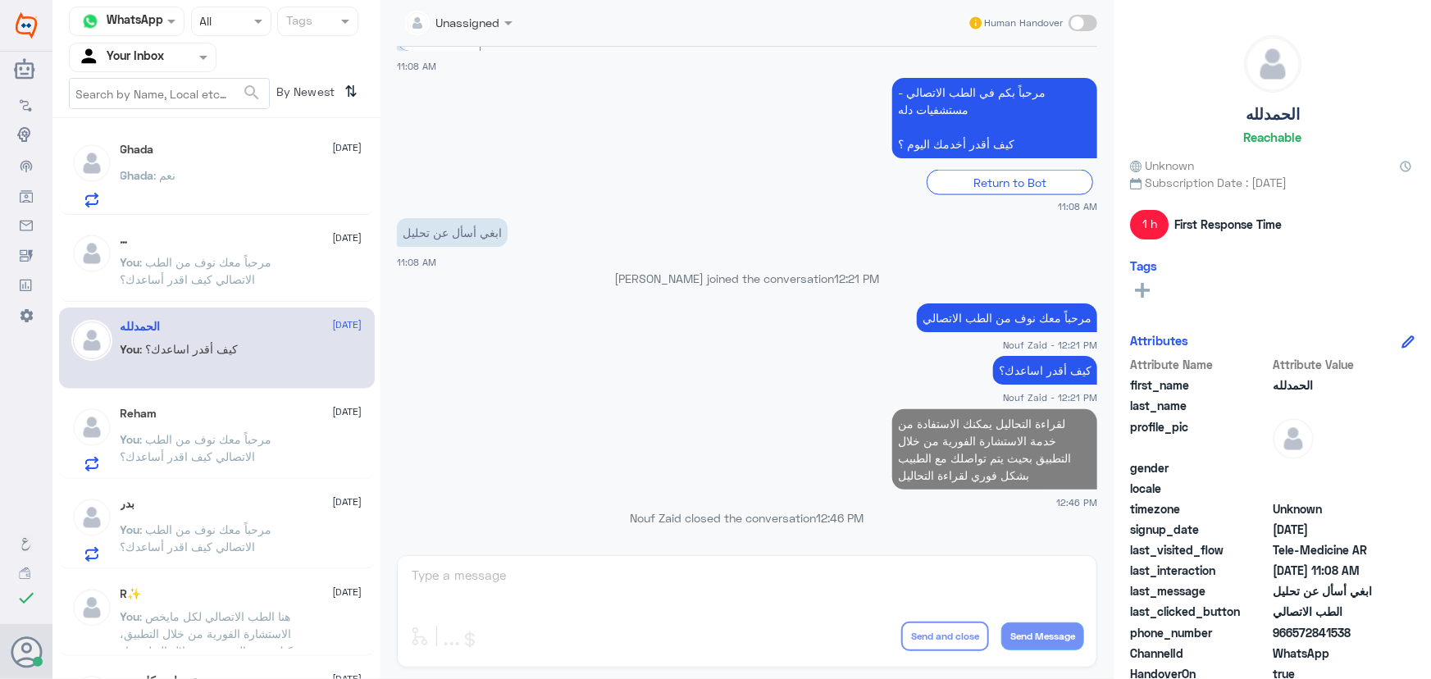
scroll to position [1298, 0]
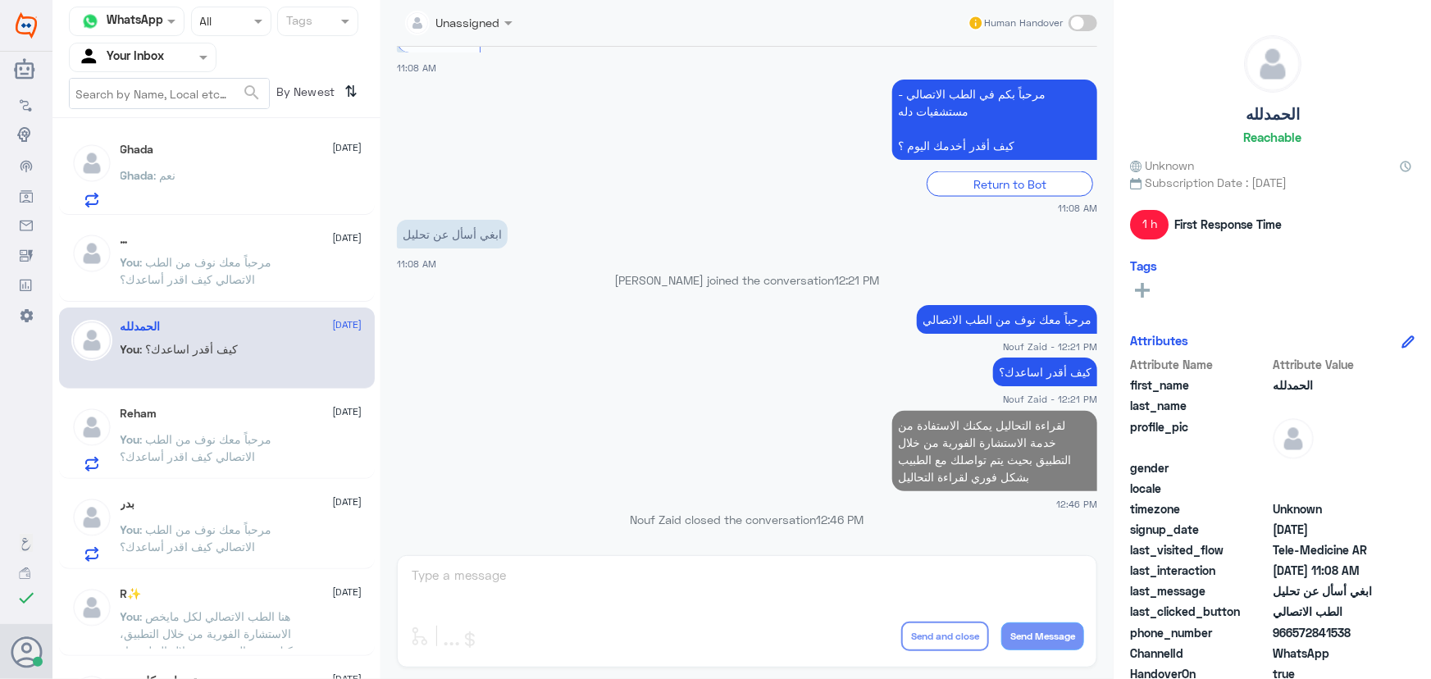
click at [312, 419] on div "Reham 9 October" at bounding box center [242, 414] width 242 height 14
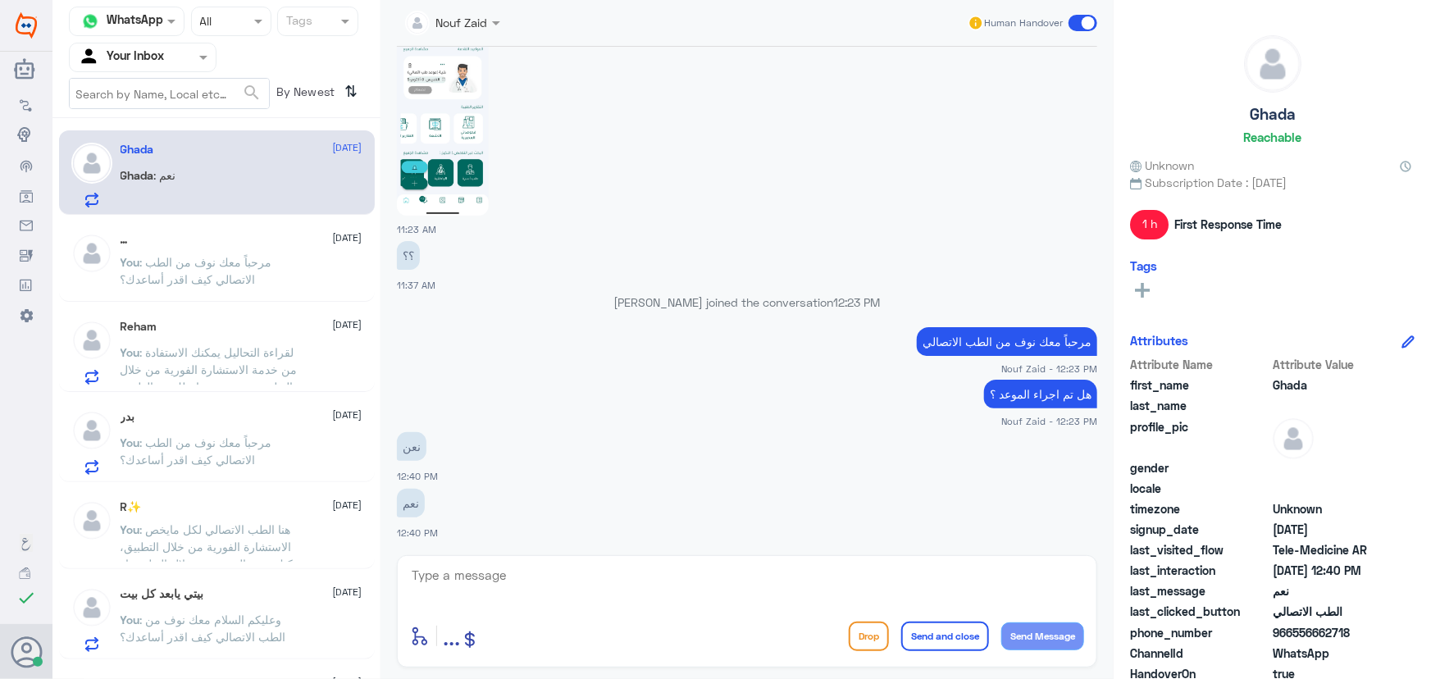
click at [1079, 25] on span at bounding box center [1083, 23] width 29 height 16
click at [0, 0] on input "checkbox" at bounding box center [0, 0] width 0 height 0
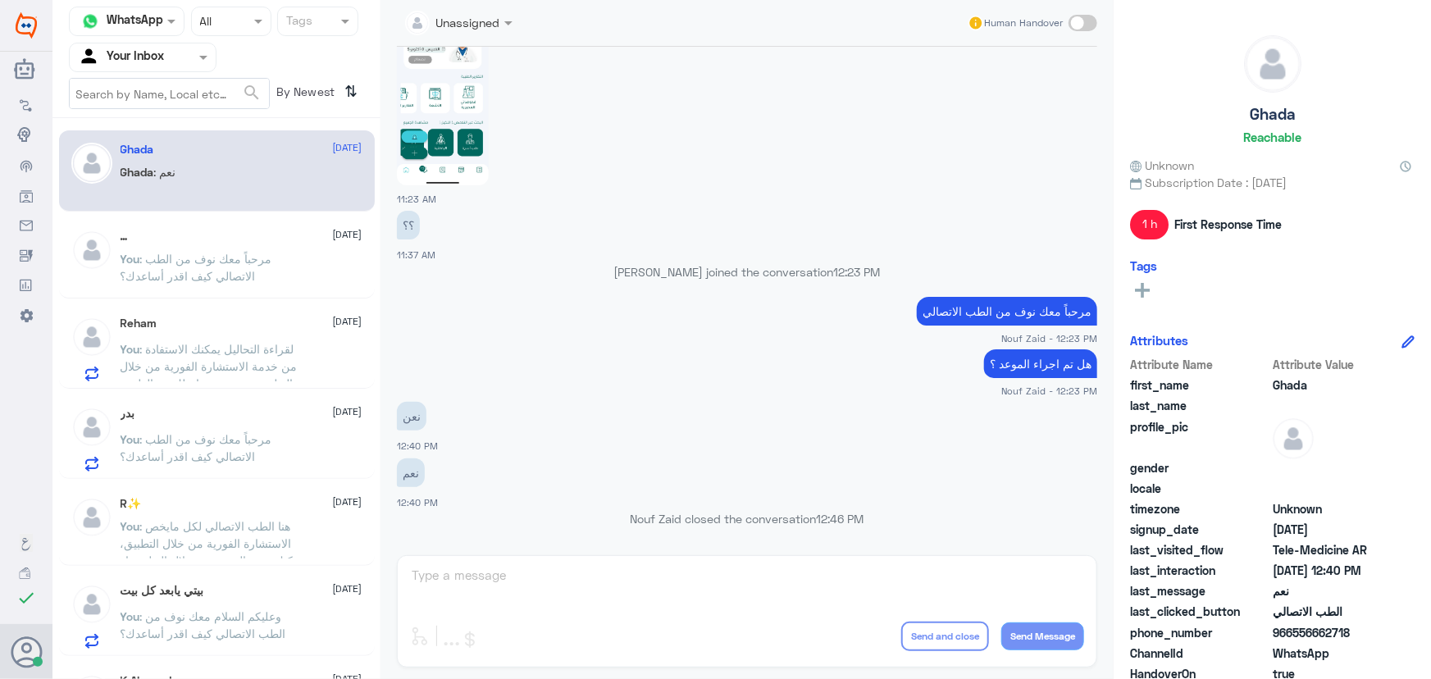
click at [1085, 24] on span at bounding box center [1083, 23] width 29 height 16
click at [0, 0] on input "checkbox" at bounding box center [0, 0] width 0 height 0
click at [624, 590] on textarea at bounding box center [747, 584] width 674 height 40
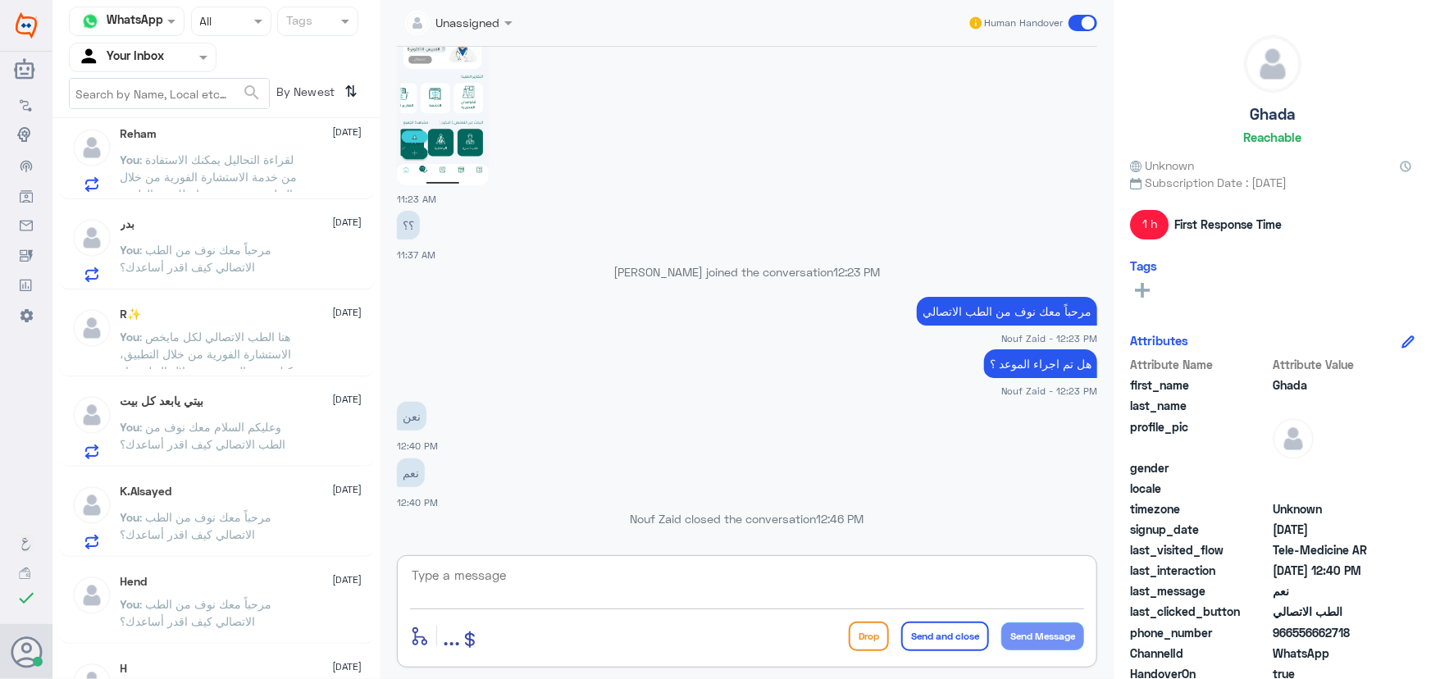
scroll to position [223, 0]
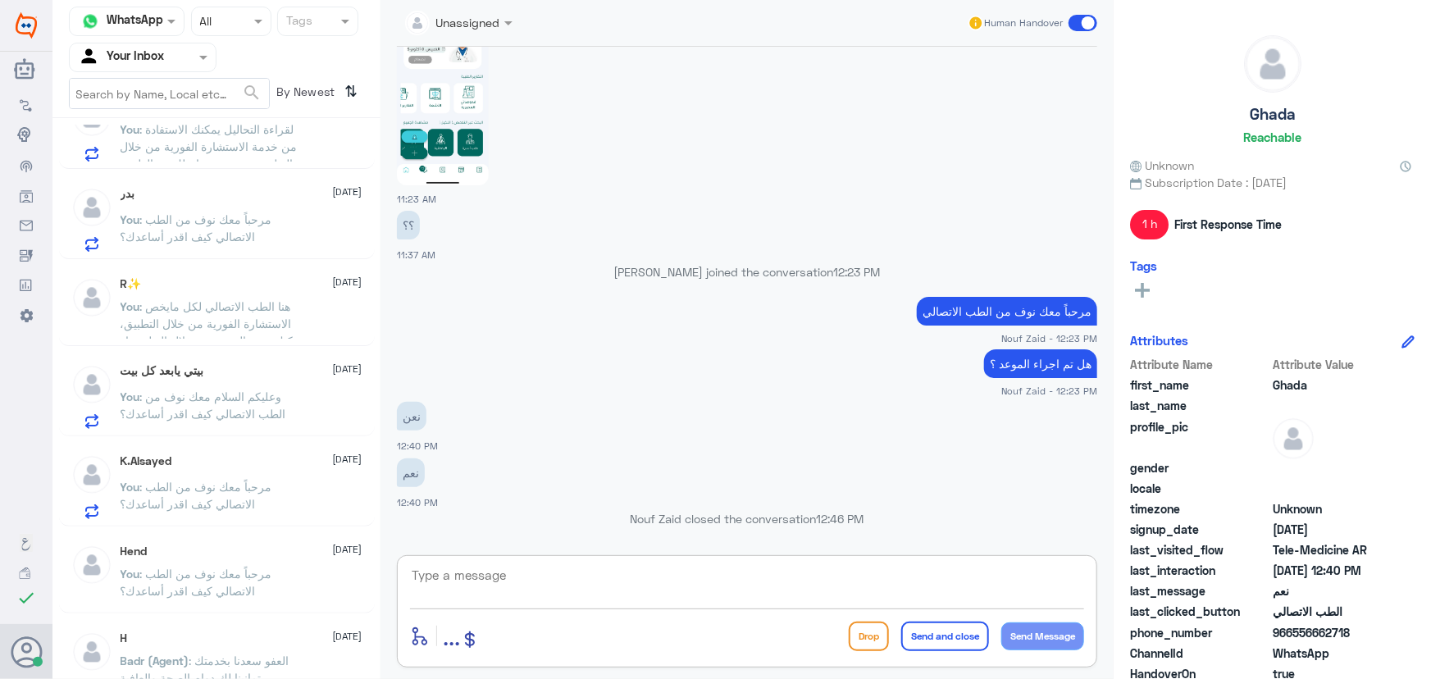
click at [212, 471] on div "K.Alsayed 9 October You : مرحباً معك نوف من الطب الاتصالي كيف اقدر أساعدك؟" at bounding box center [242, 486] width 242 height 65
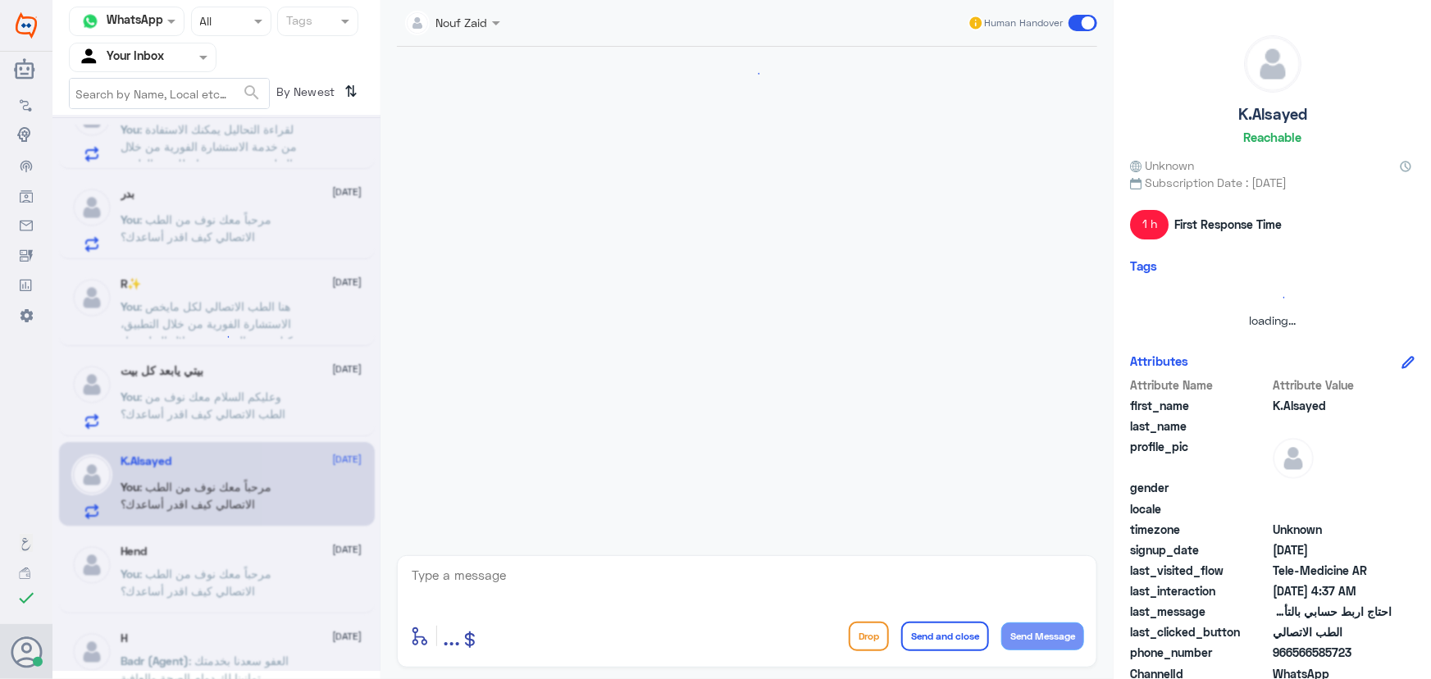
scroll to position [426, 0]
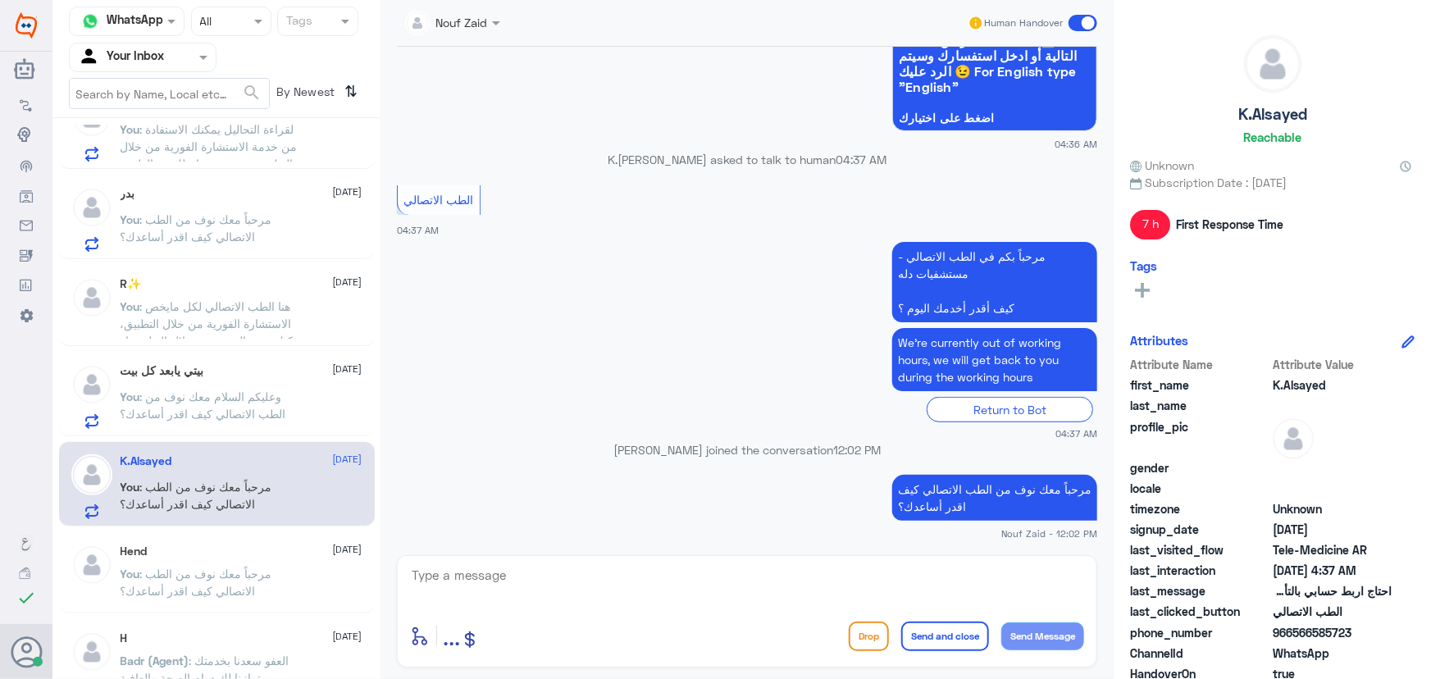
click at [1083, 24] on span at bounding box center [1083, 23] width 29 height 16
click at [0, 0] on input "checkbox" at bounding box center [0, 0] width 0 height 0
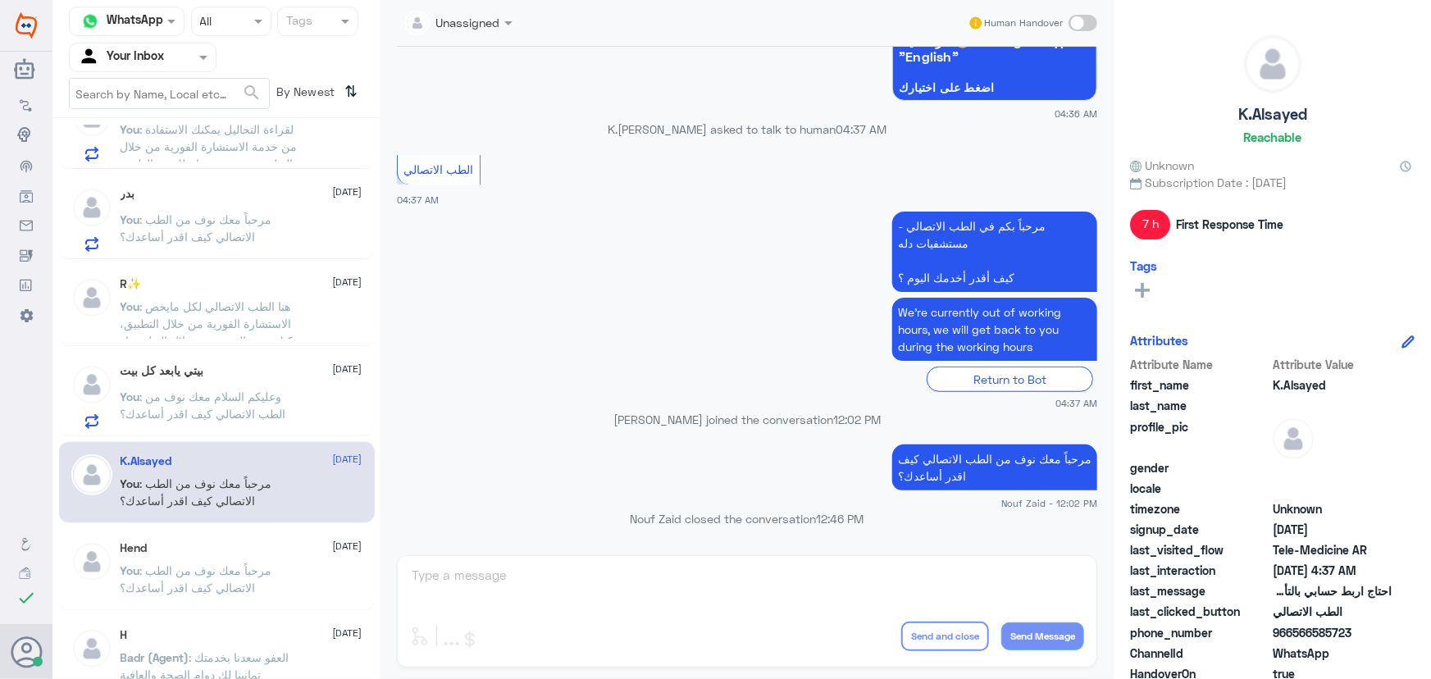
click at [246, 410] on span ": وعليكم السلام معك نوف من الطب الاتصالي كيف اقدر أساعدك؟" at bounding box center [204, 405] width 166 height 31
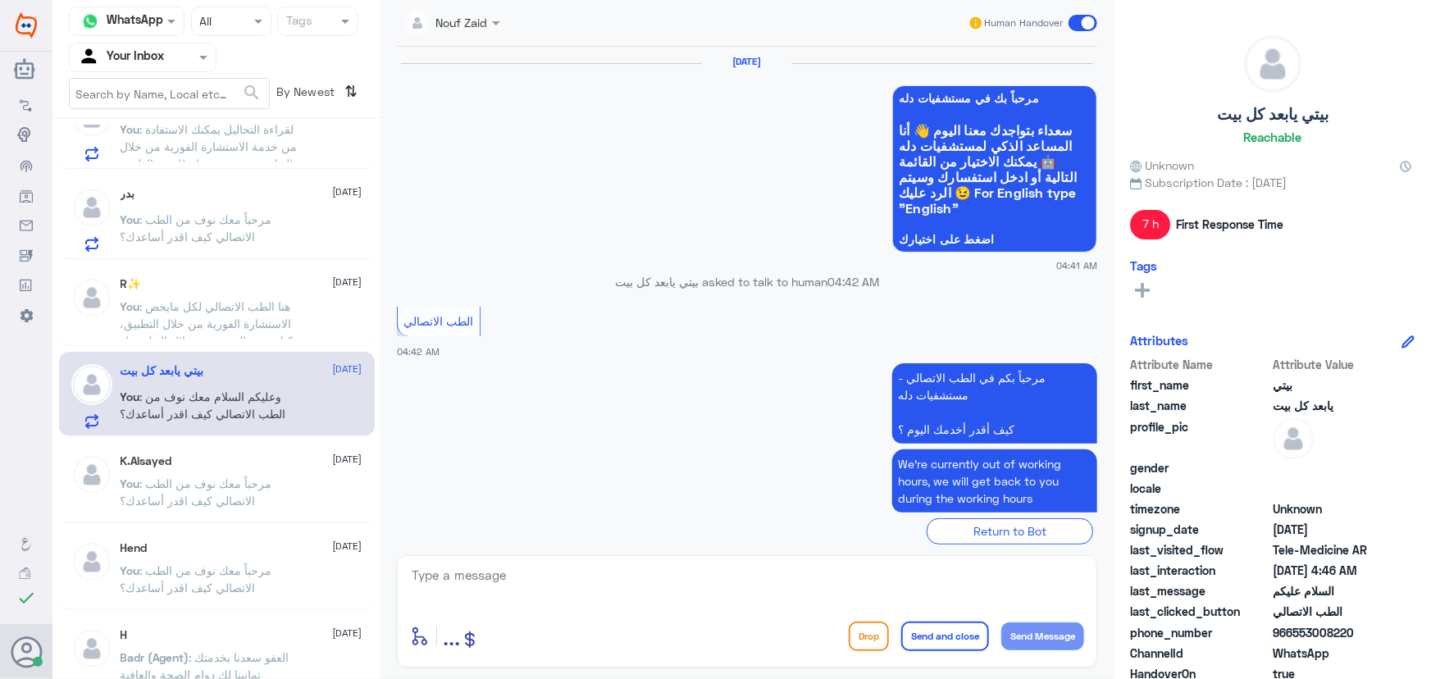
scroll to position [1042, 0]
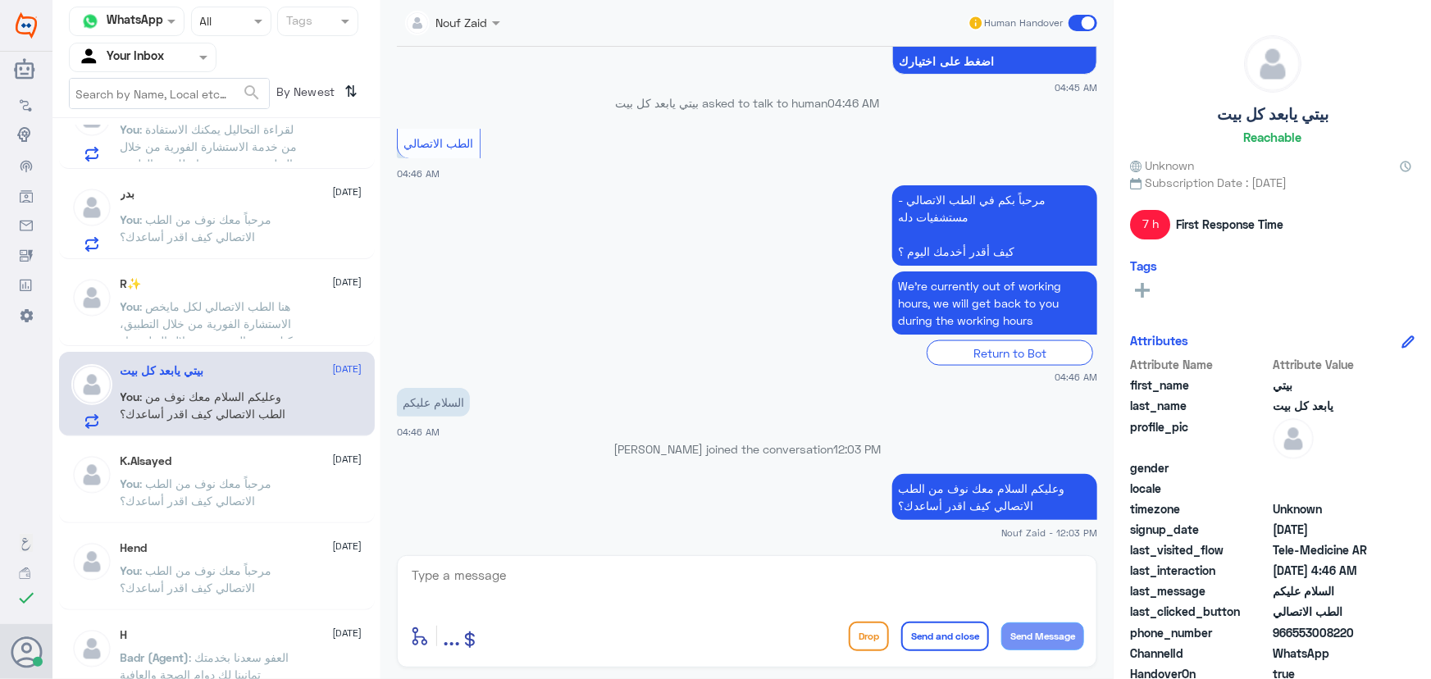
click at [305, 337] on div "R✨ 9 October You : هنا الطب الاتصالي لكل مايخص الاستشارة الفورية من خلال التطبي…" at bounding box center [217, 305] width 316 height 81
click at [1079, 17] on span at bounding box center [1083, 23] width 29 height 16
click at [0, 0] on input "checkbox" at bounding box center [0, 0] width 0 height 0
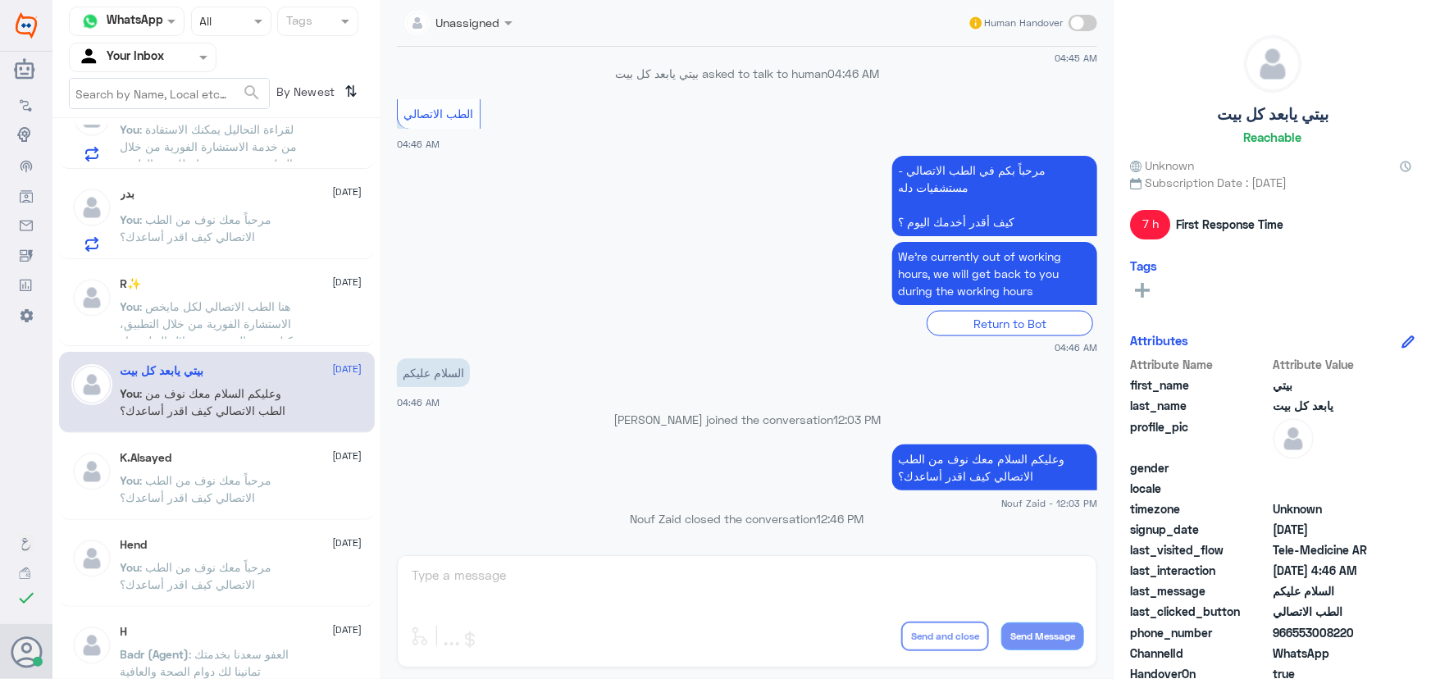
click at [193, 320] on span ": هنا الطب الاتصالي لكل مايخص الاستشارة الفورية من خلال التطبيق، يمكنك حجز المو…" at bounding box center [213, 340] width 184 height 83
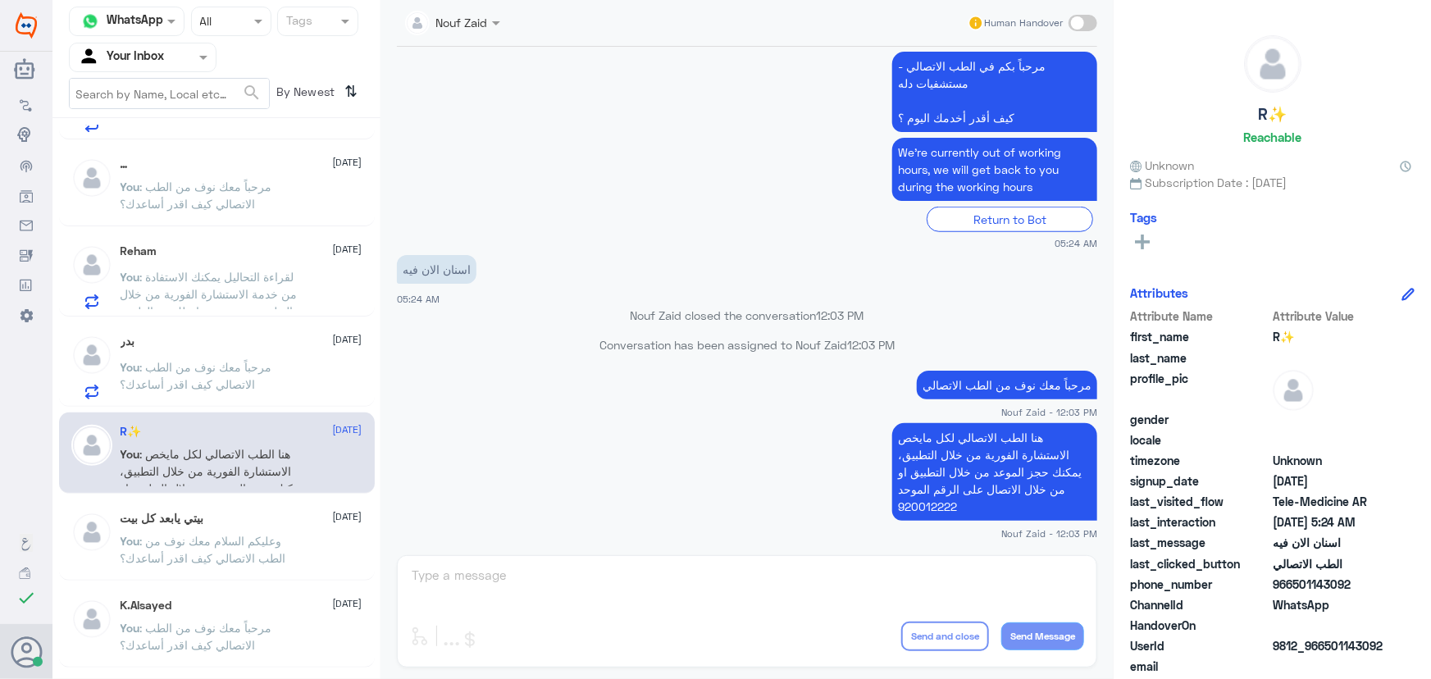
scroll to position [74, 0]
click at [263, 344] on div "بدر 9 October" at bounding box center [242, 343] width 242 height 14
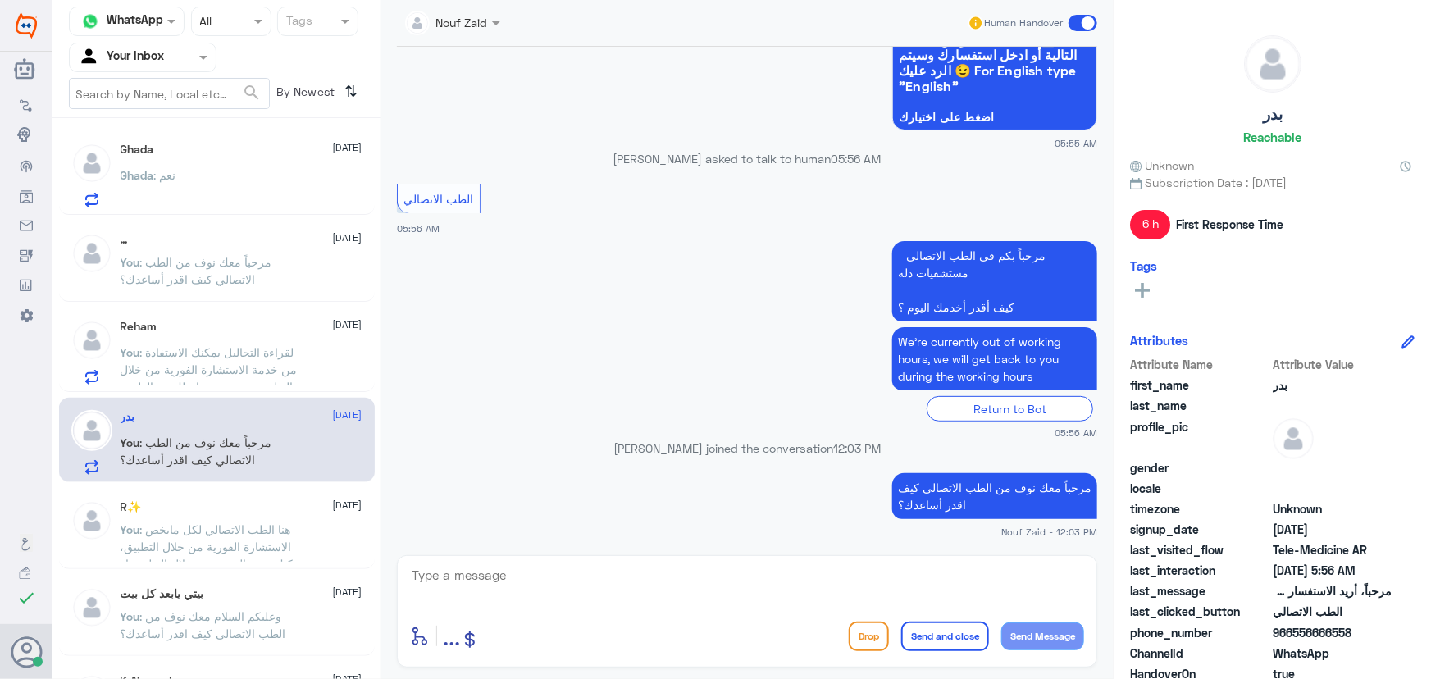
click at [254, 350] on span ": لقراءة التحاليل يمكنك الاستفادة من خدمة الاستشارة الفورية من خلال التطبيق بحي…" at bounding box center [209, 378] width 177 height 66
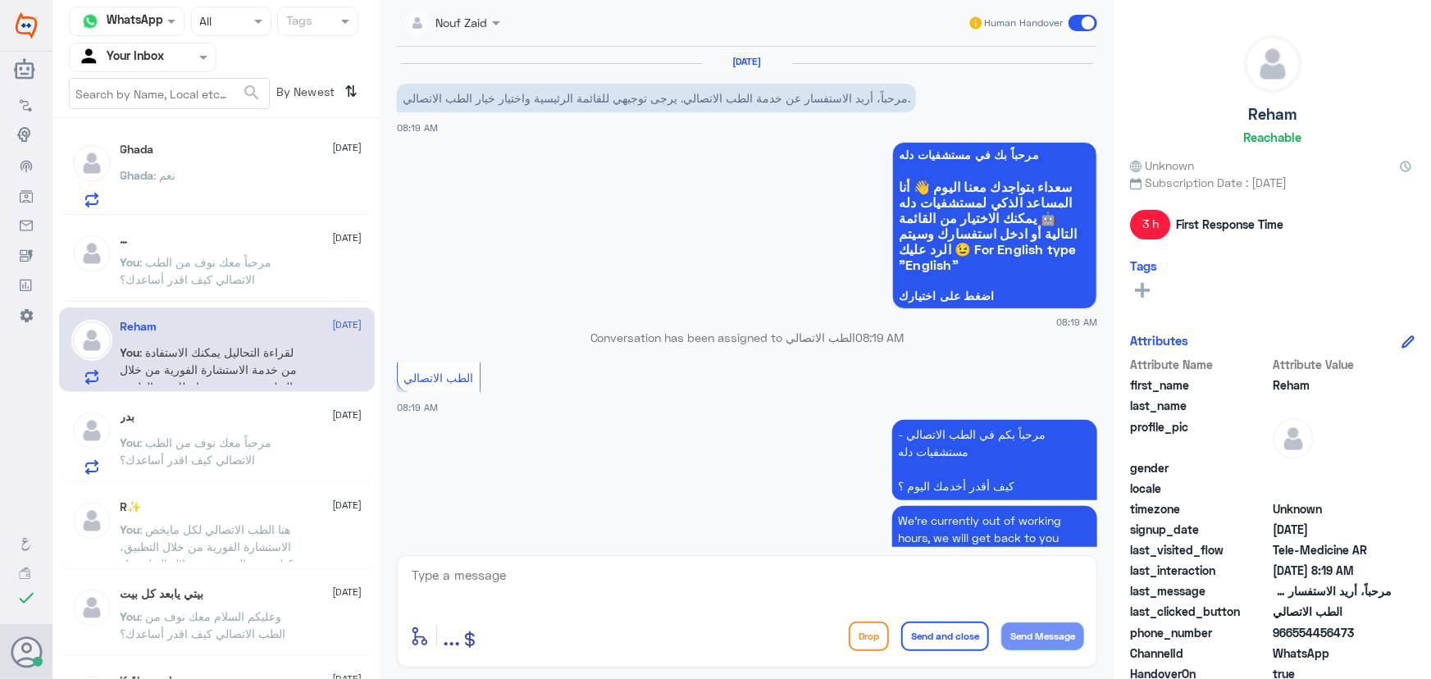
scroll to position [179, 0]
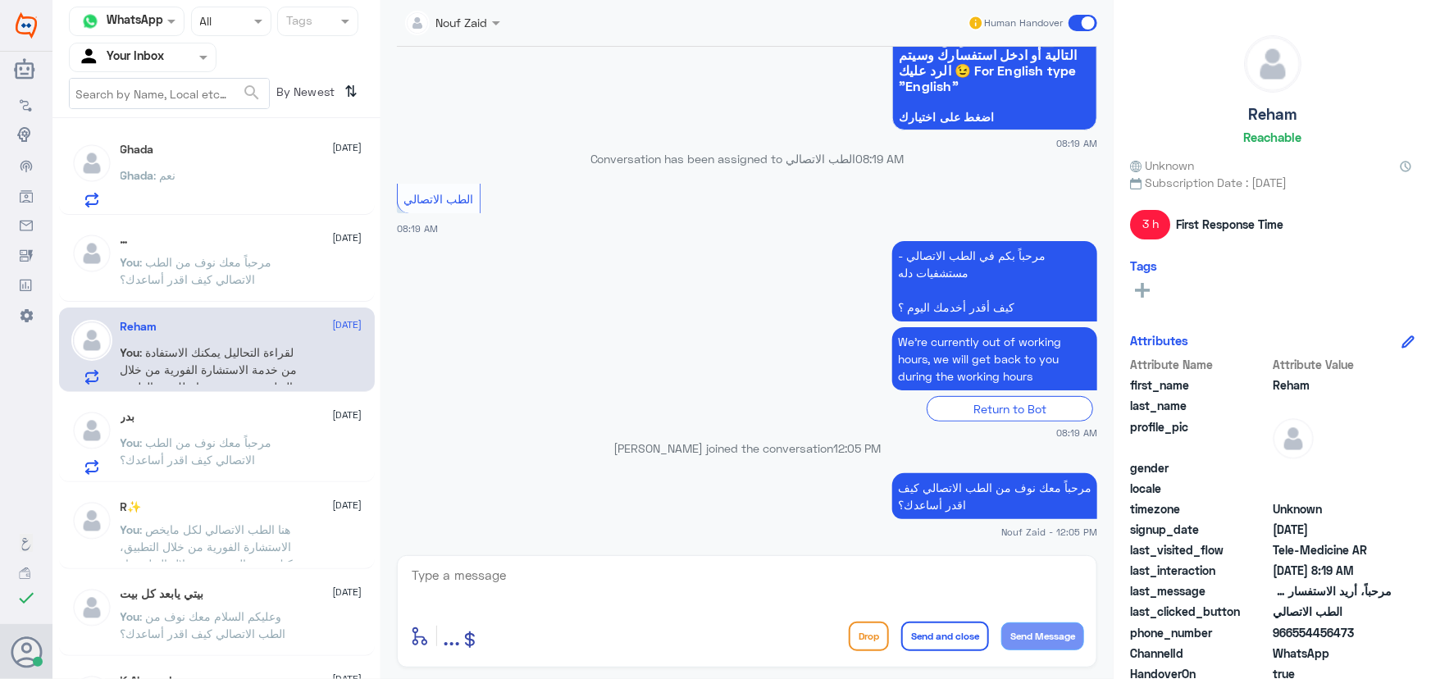
click at [253, 432] on div "بدر 9 October You : مرحباً معك نوف من الطب الاتصالي كيف اقدر أساعدك؟" at bounding box center [242, 442] width 242 height 65
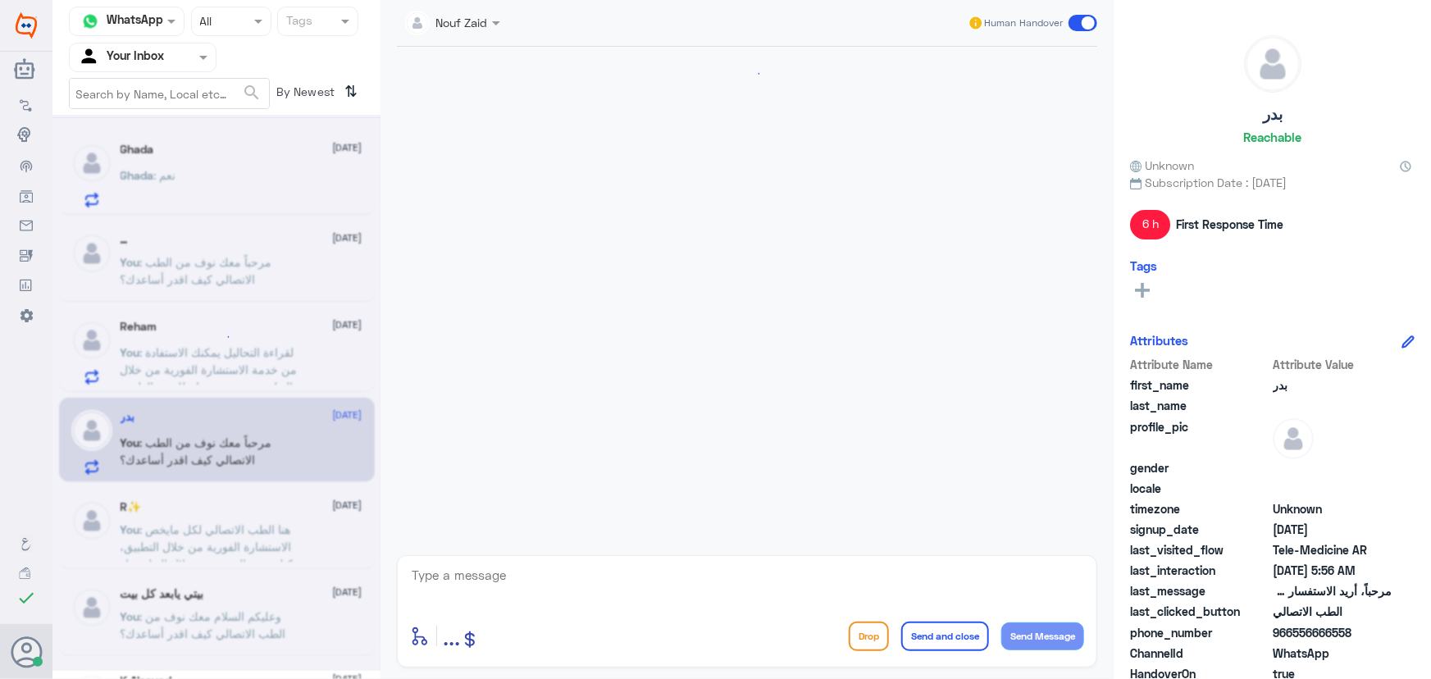
scroll to position [179, 0]
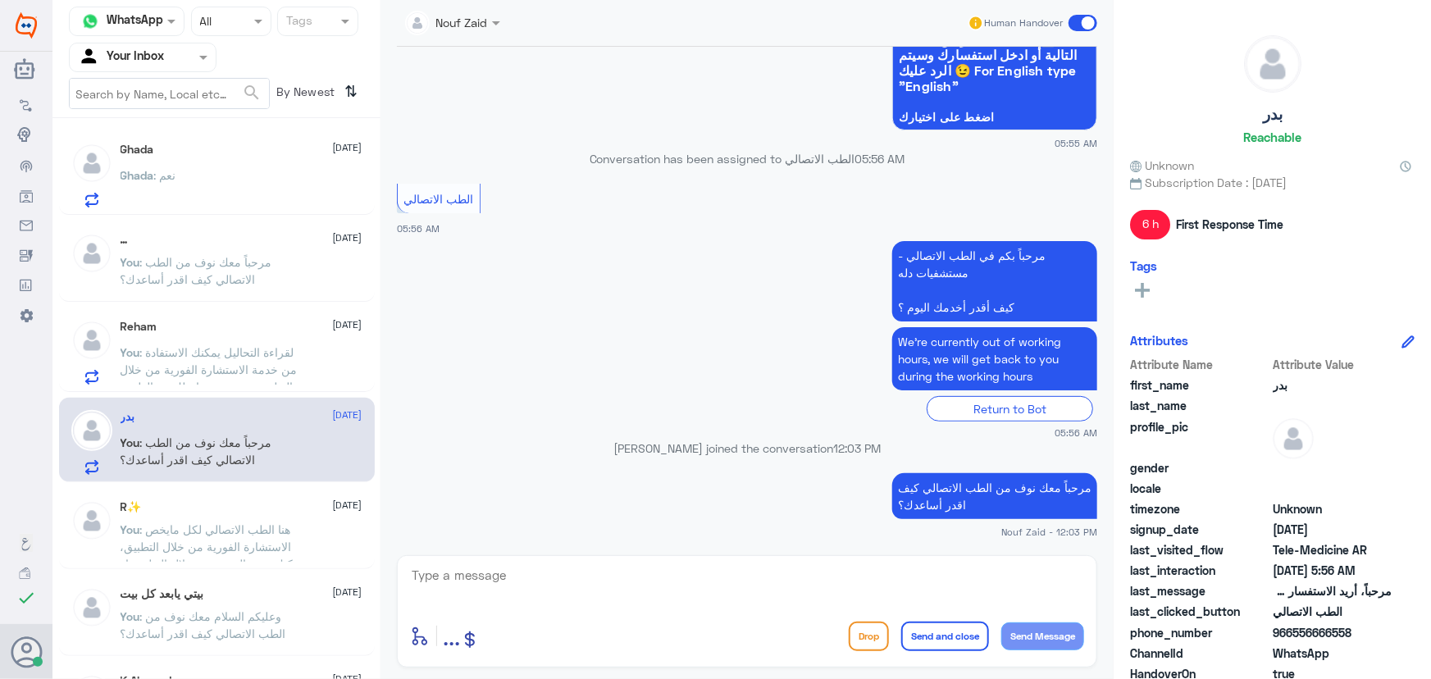
click at [263, 342] on div "Reham 9 October You : لقراءة التحاليل يمكنك الاستفادة من خدمة الاستشارة الفورية…" at bounding box center [242, 352] width 242 height 65
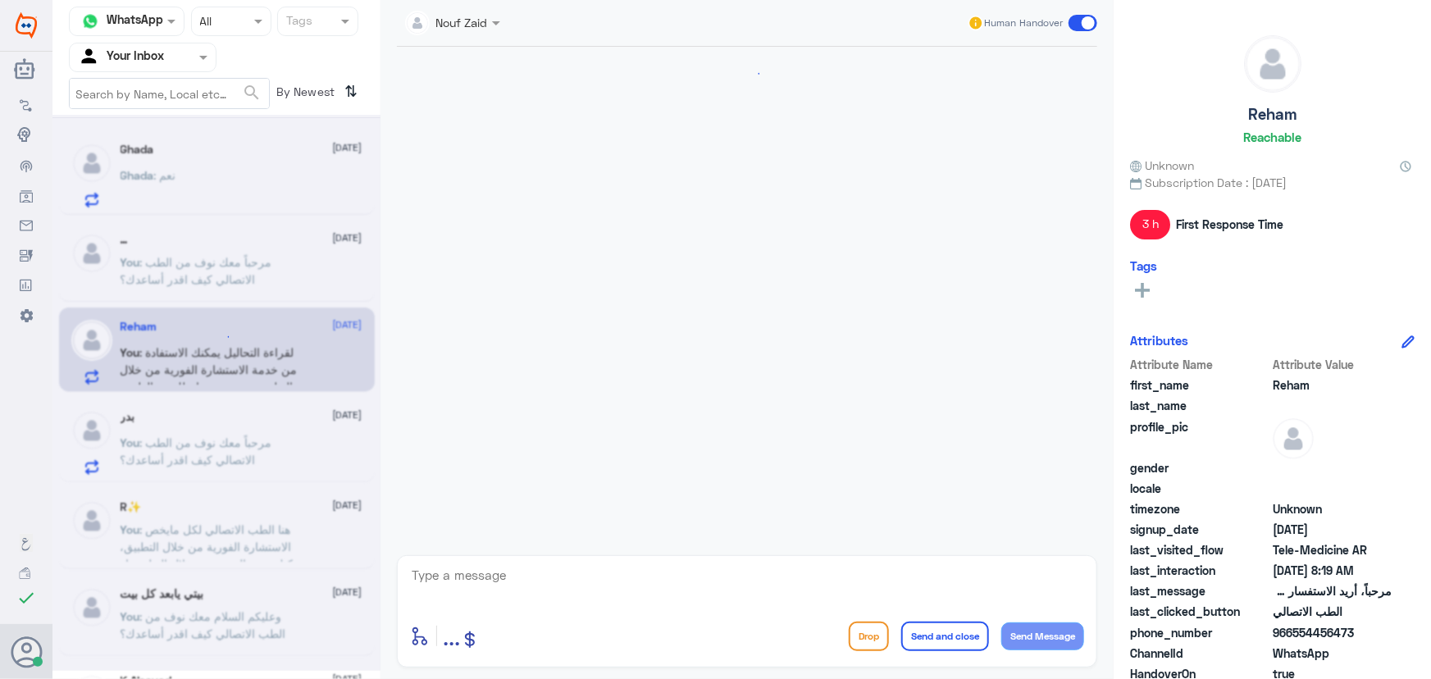
scroll to position [179, 0]
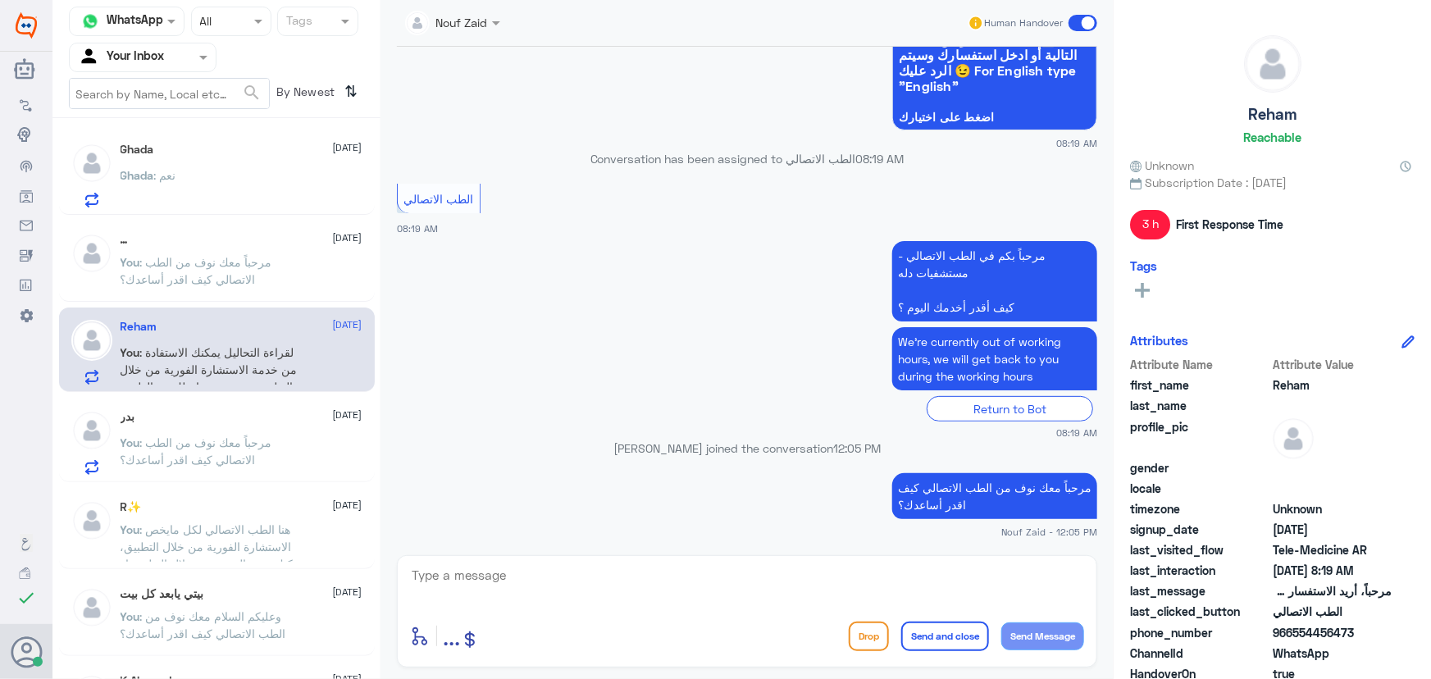
click at [237, 171] on div "Ghada : نعم" at bounding box center [242, 189] width 242 height 37
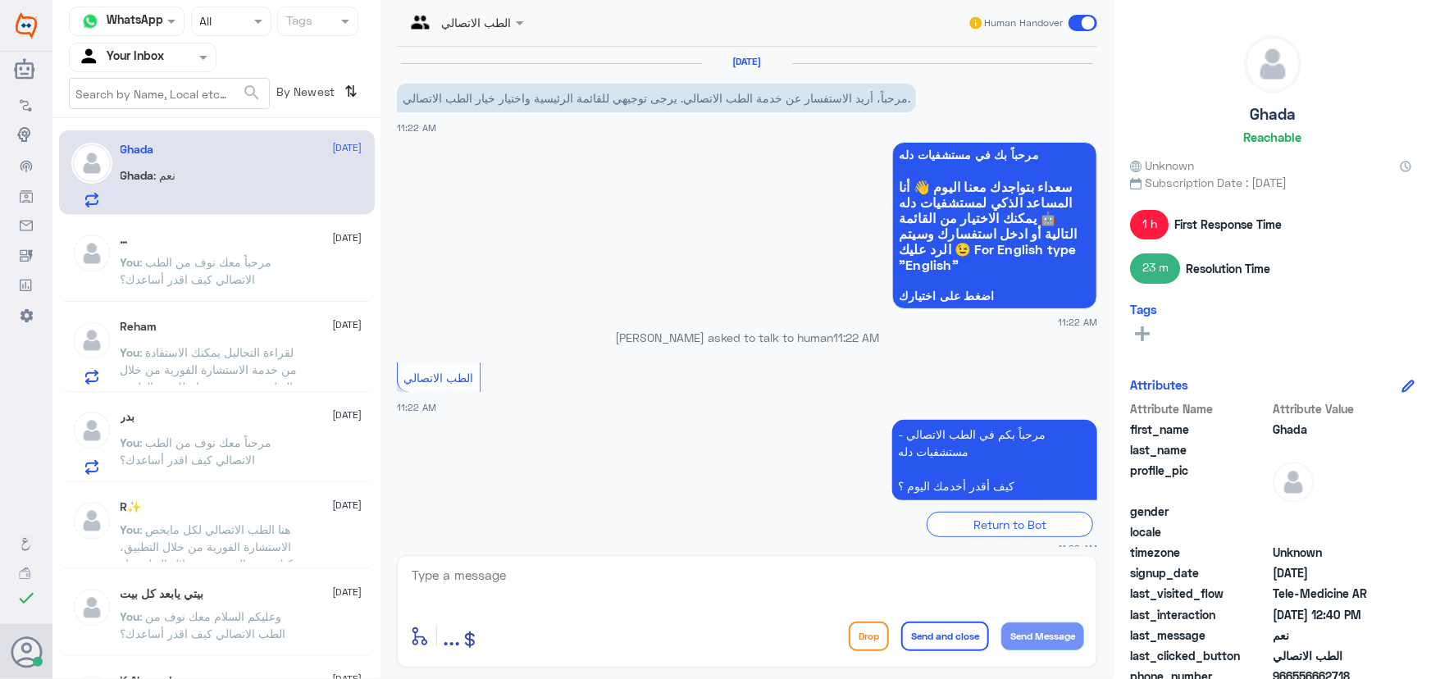
scroll to position [687, 0]
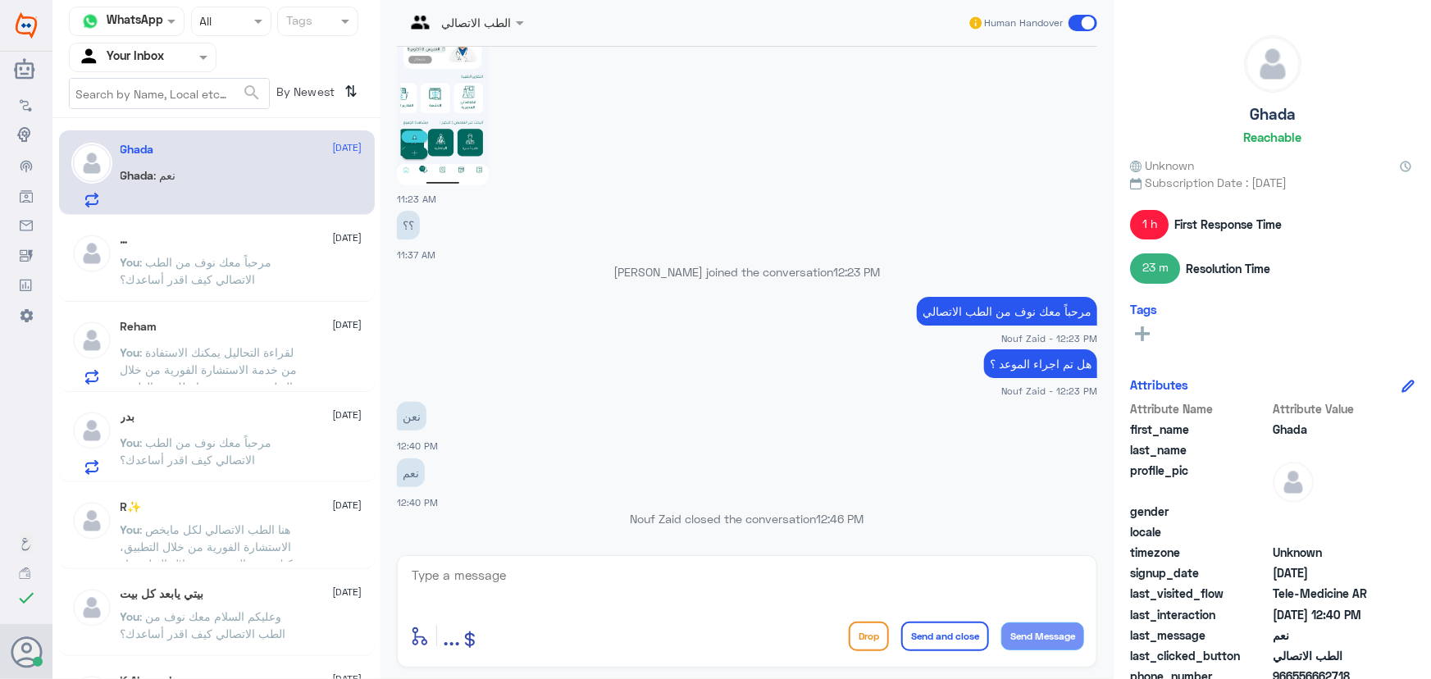
click at [519, 572] on textarea at bounding box center [747, 584] width 674 height 40
click at [535, 582] on textarea at bounding box center [747, 584] width 674 height 40
click at [570, 571] on textarea at bounding box center [747, 584] width 674 height 40
click at [590, 577] on textarea at bounding box center [747, 584] width 674 height 40
click at [283, 345] on span ": لقراءة التحاليل يمكنك الاستفادة من خدمة الاستشارة الفورية من خلال التطبيق بحي…" at bounding box center [209, 378] width 177 height 66
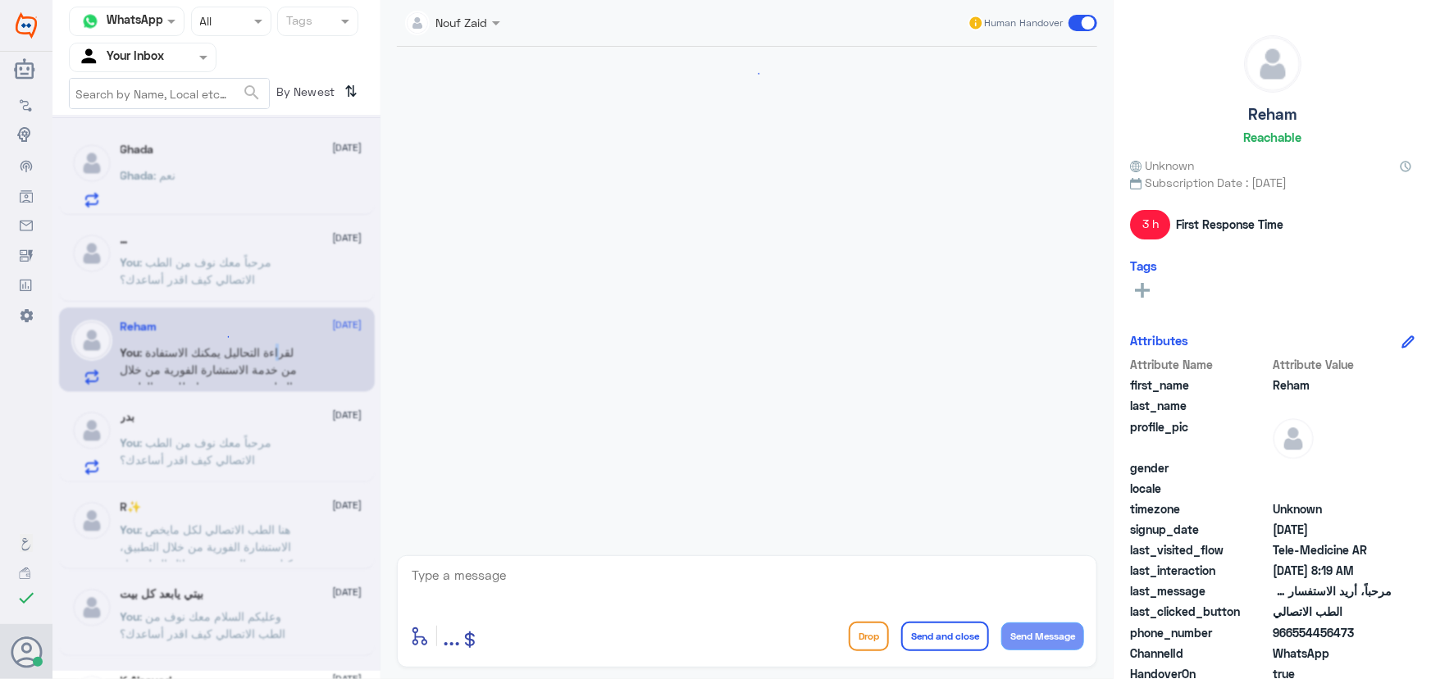
scroll to position [179, 0]
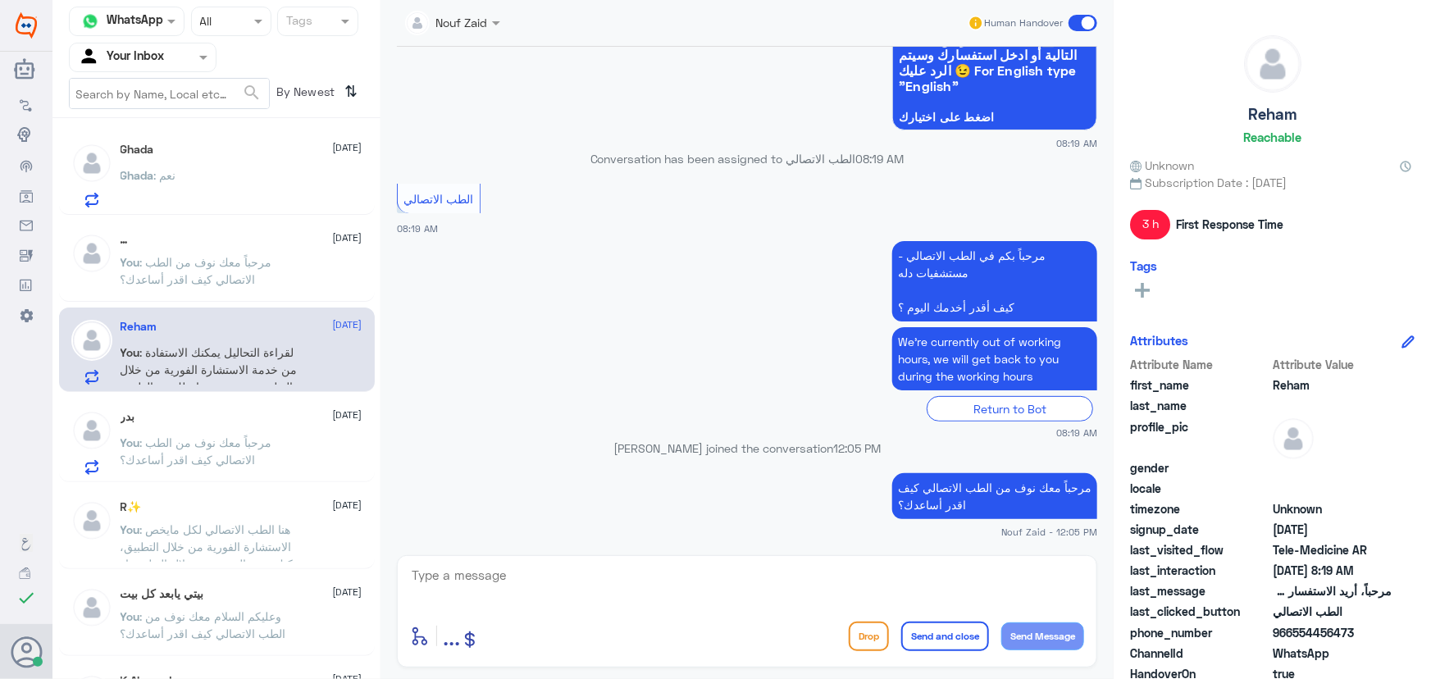
click at [246, 361] on span ": لقراءة التحاليل يمكنك الاستفادة من خدمة الاستشارة الفورية من خلال التطبيق بحي…" at bounding box center [209, 378] width 177 height 66
click at [232, 415] on div "بدر 9 October" at bounding box center [242, 417] width 242 height 14
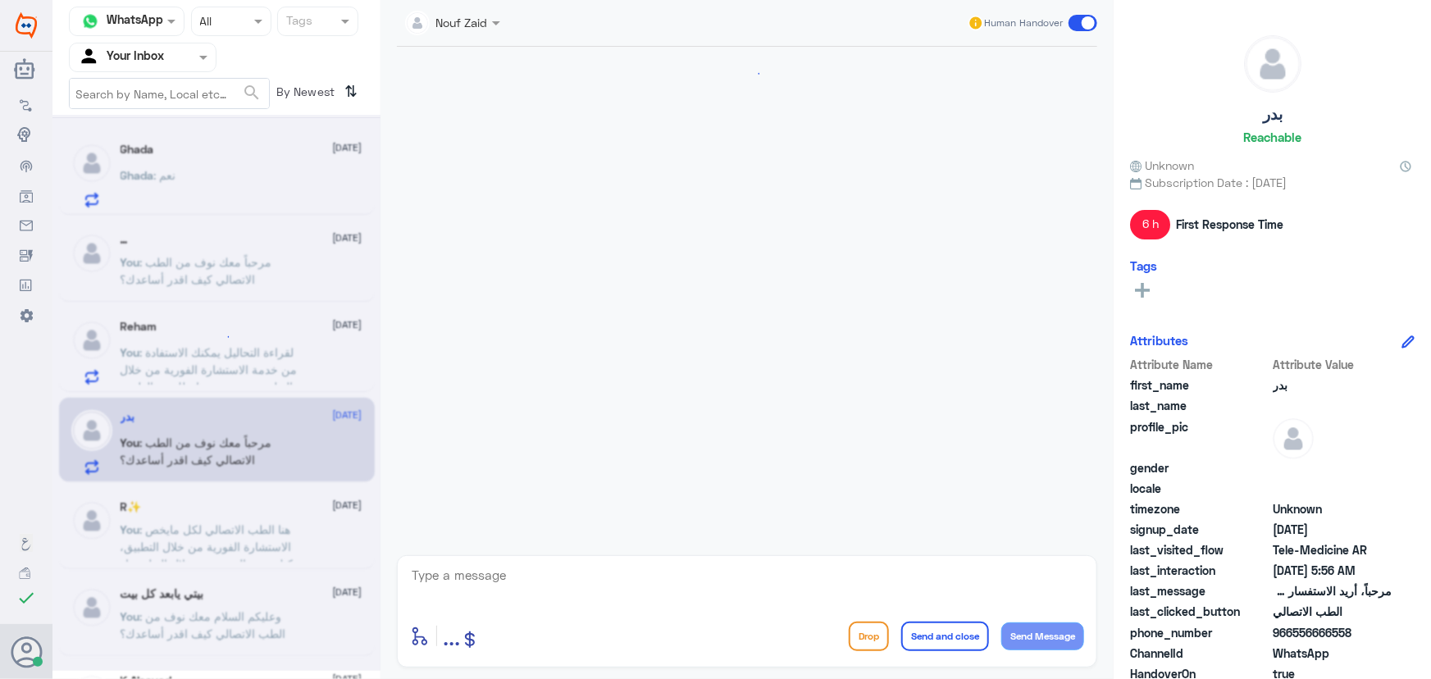
scroll to position [179, 0]
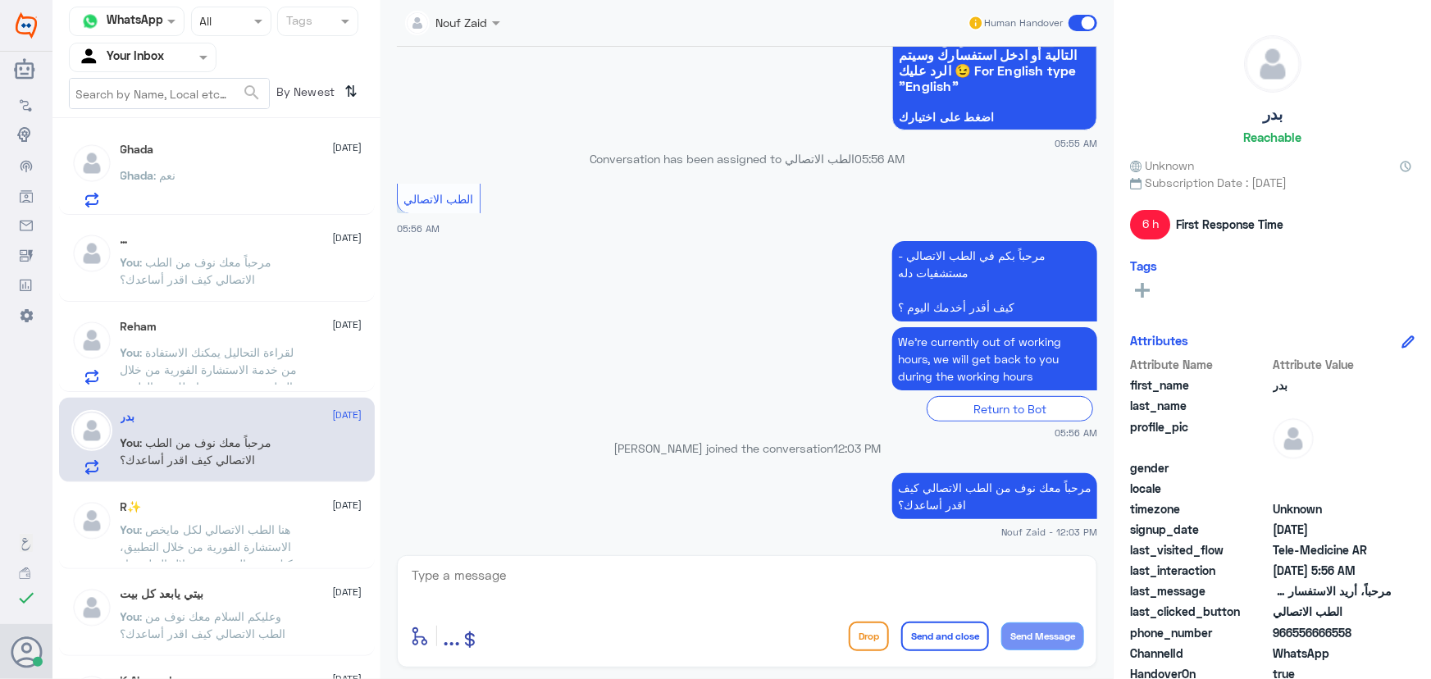
click at [210, 175] on div "Ghada : نعم" at bounding box center [242, 189] width 242 height 37
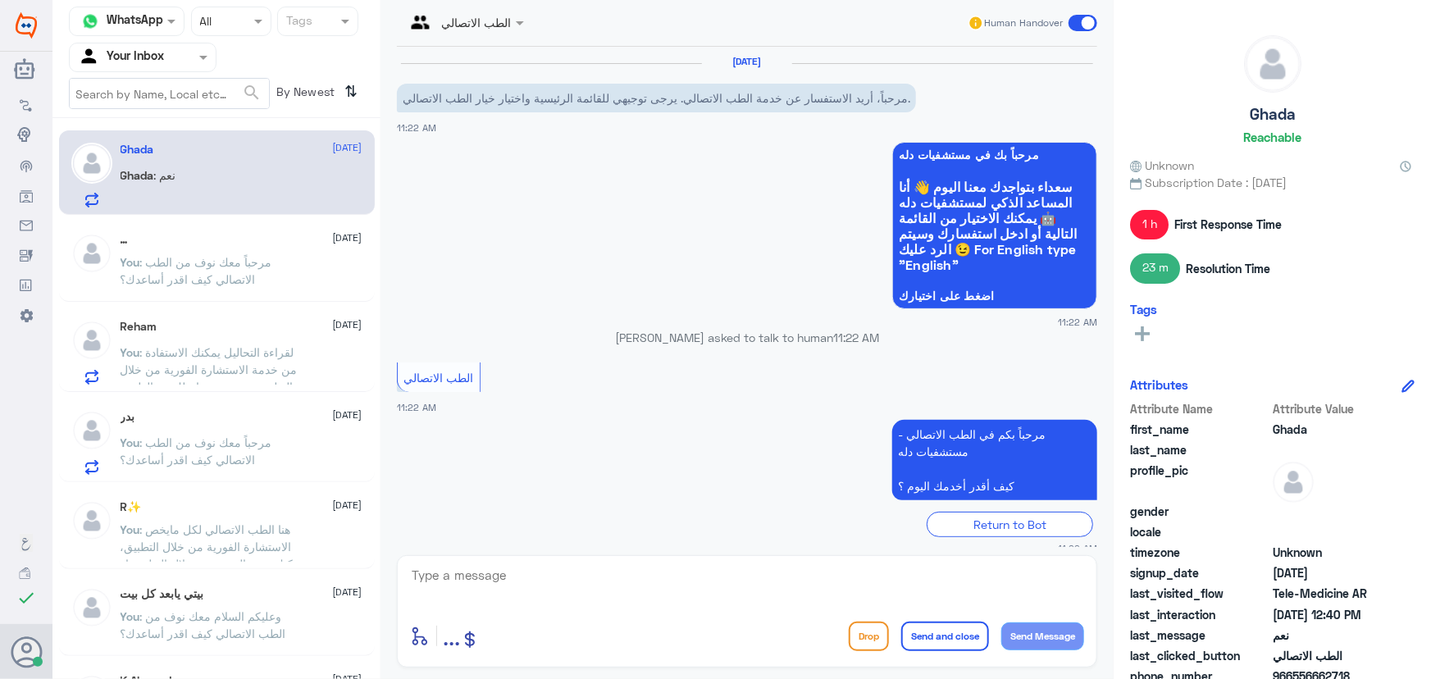
scroll to position [687, 0]
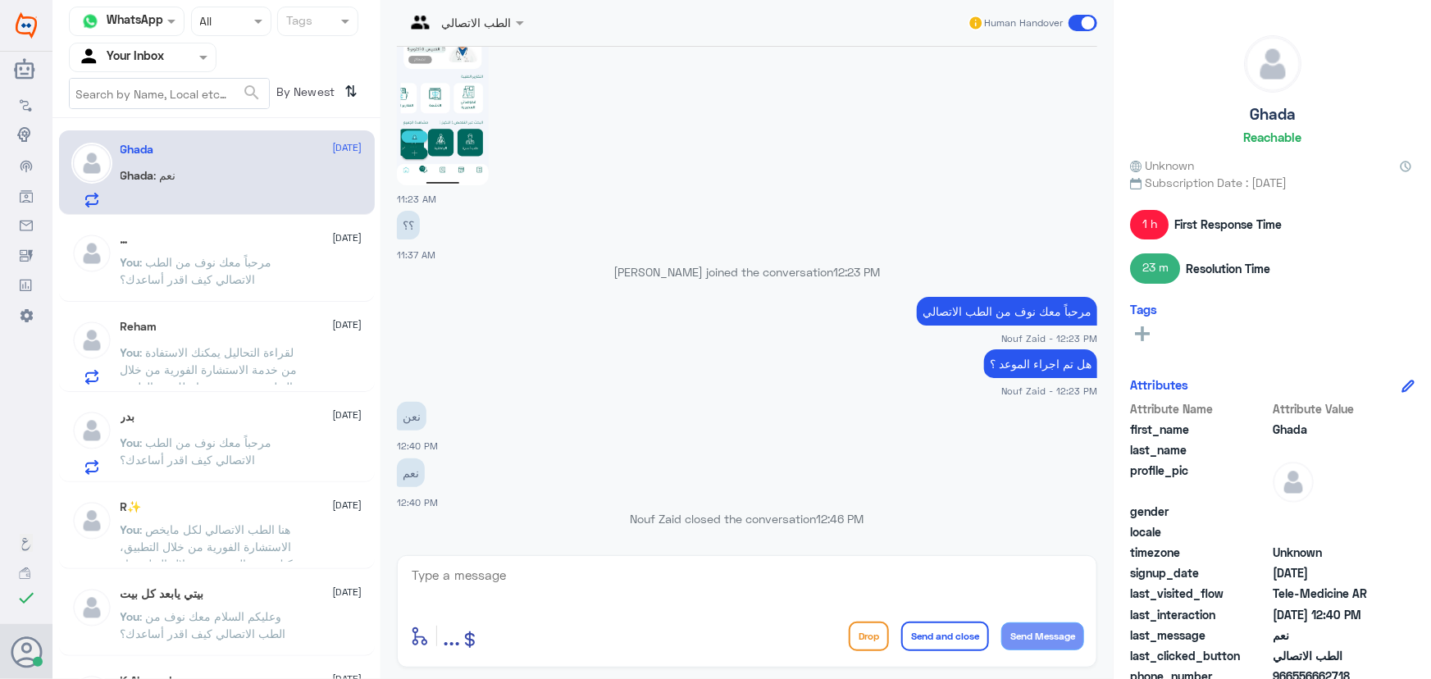
click at [658, 572] on textarea at bounding box center [747, 584] width 674 height 40
drag, startPoint x: 646, startPoint y: 591, endPoint x: 606, endPoint y: 615, distance: 47.1
click at [627, 596] on textarea at bounding box center [747, 584] width 674 height 40
type textarea "سيتم رفع الإشكالية الى قسم التقنية"
drag, startPoint x: 295, startPoint y: 404, endPoint x: 273, endPoint y: 414, distance: 24.2
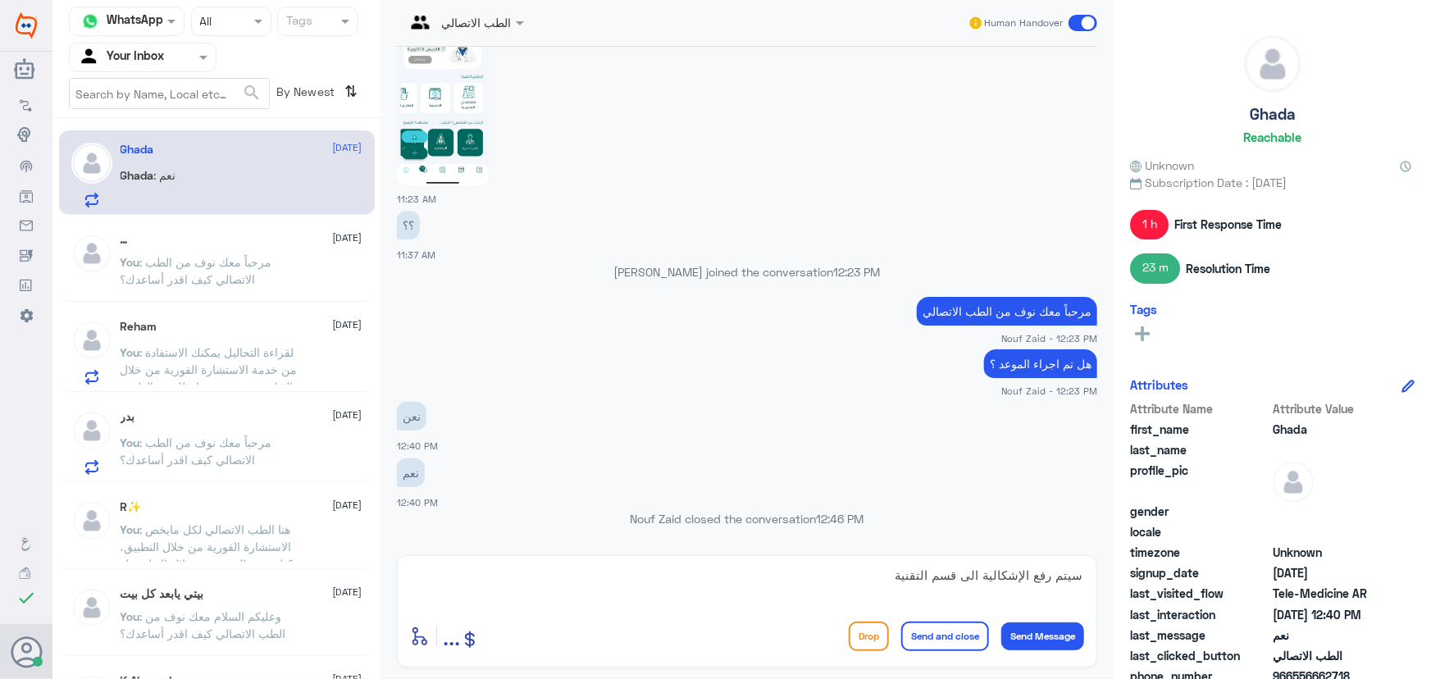
click at [294, 409] on div "بدر 9 October You : مرحباً معك نوف من الطب الاتصالي كيف اقدر أساعدك؟" at bounding box center [217, 440] width 316 height 84
click at [271, 412] on div "بدر 9 October" at bounding box center [242, 417] width 242 height 14
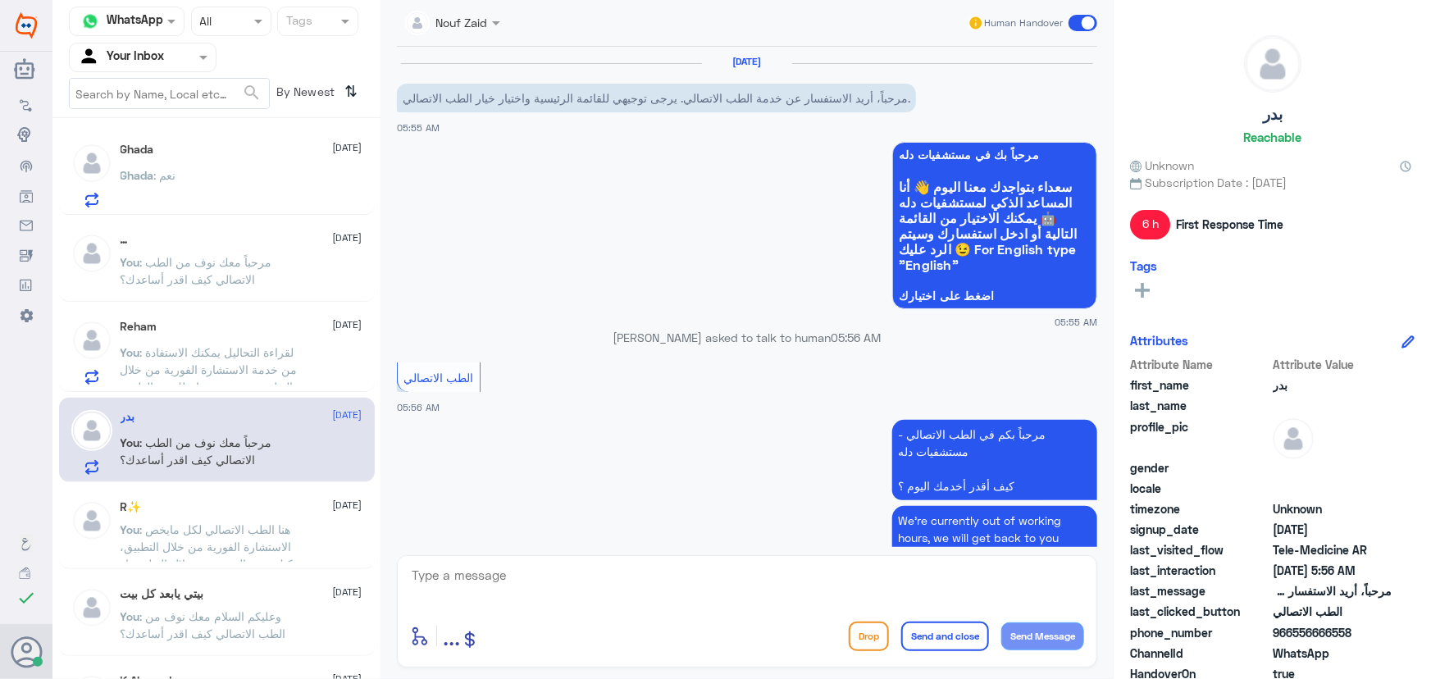
scroll to position [179, 0]
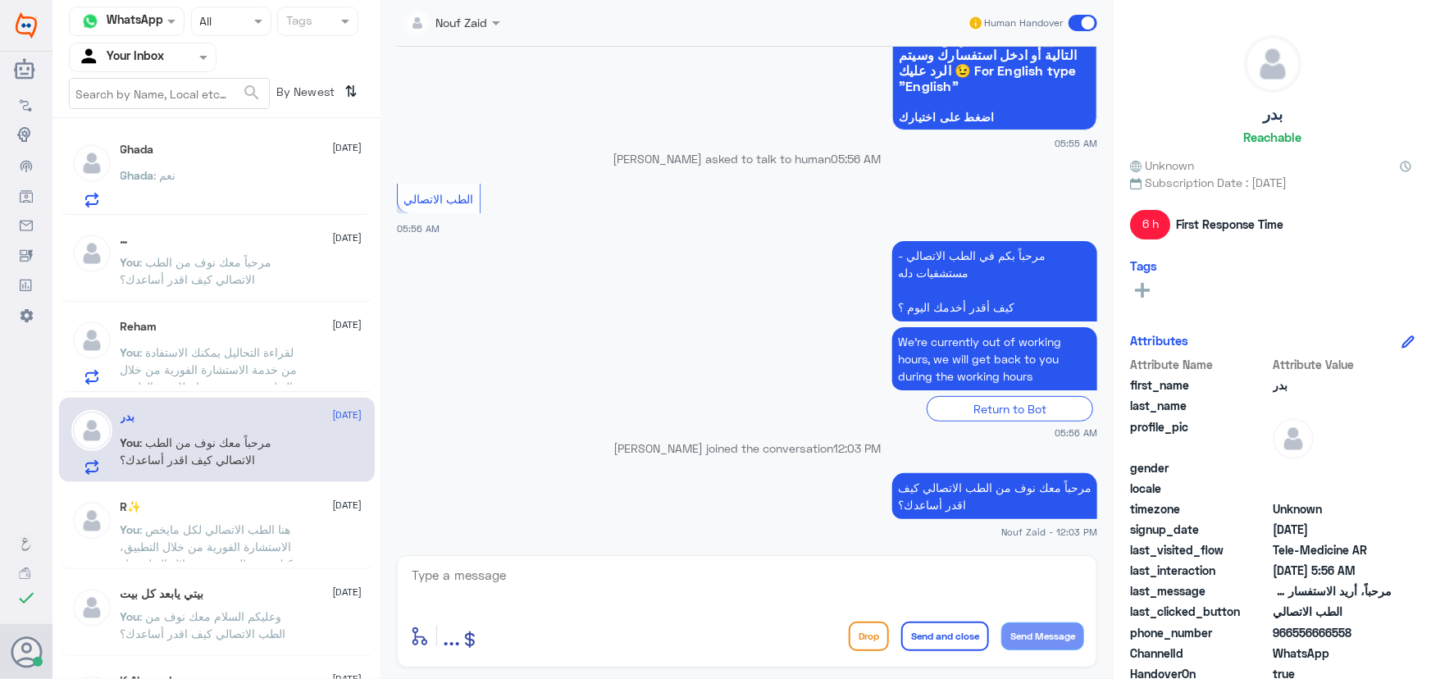
click at [1079, 19] on span at bounding box center [1083, 23] width 29 height 16
click at [0, 0] on input "checkbox" at bounding box center [0, 0] width 0 height 0
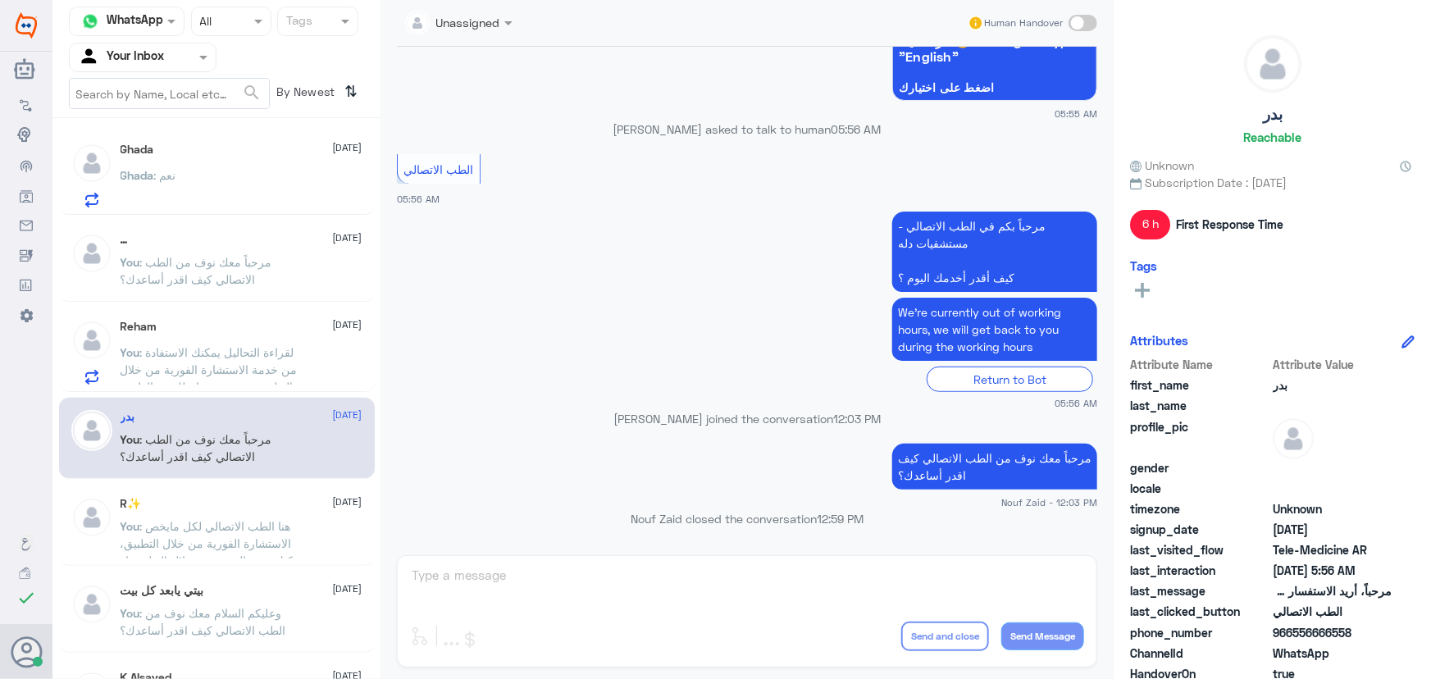
click at [257, 354] on span ": لقراءة التحاليل يمكنك الاستفادة من خدمة الاستشارة الفورية من خلال التطبيق بحي…" at bounding box center [209, 378] width 177 height 66
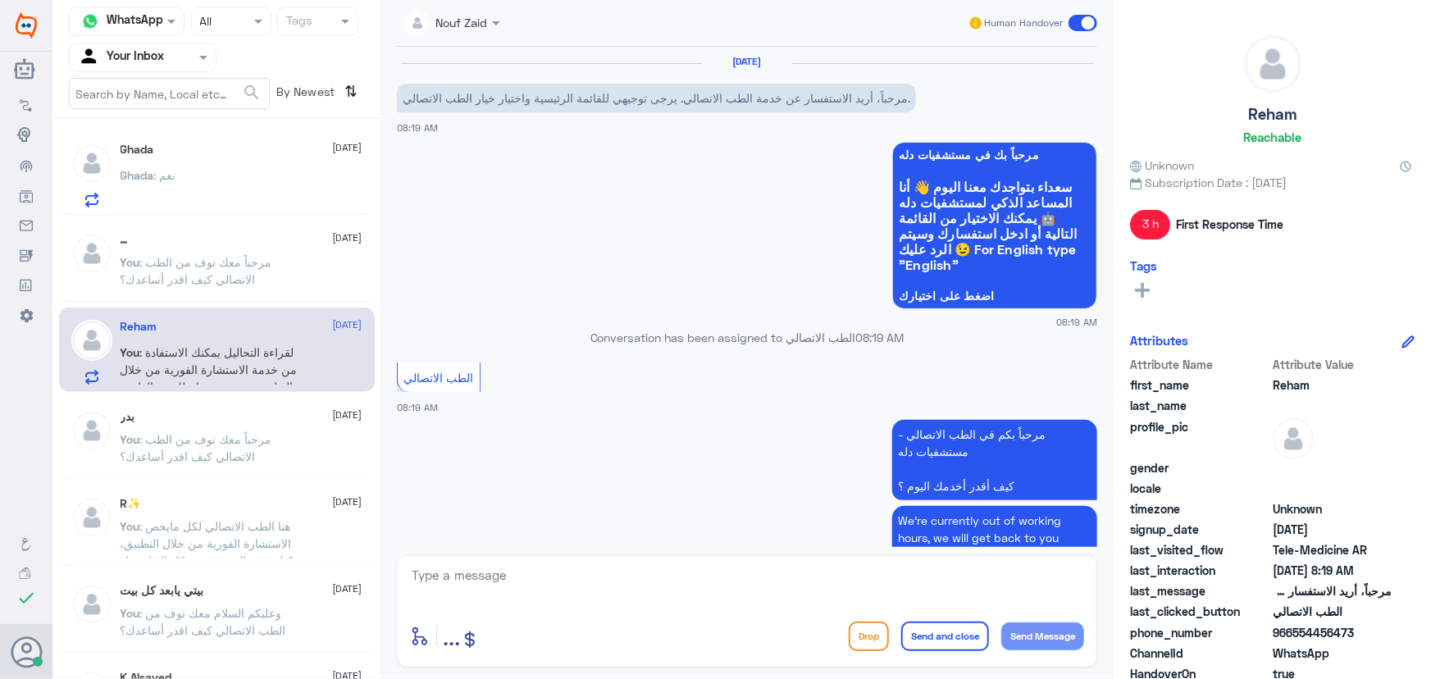
scroll to position [179, 0]
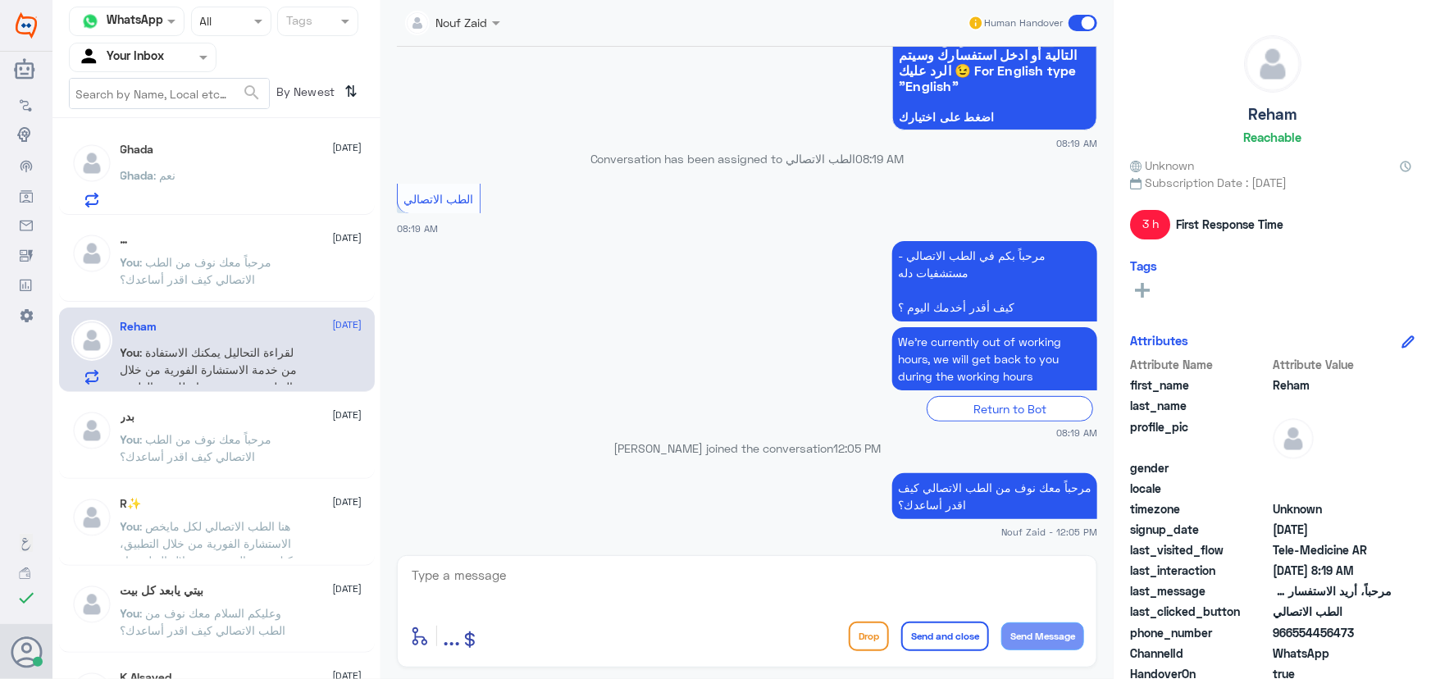
click at [1085, 24] on span at bounding box center [1083, 23] width 29 height 16
click at [0, 0] on input "checkbox" at bounding box center [0, 0] width 0 height 0
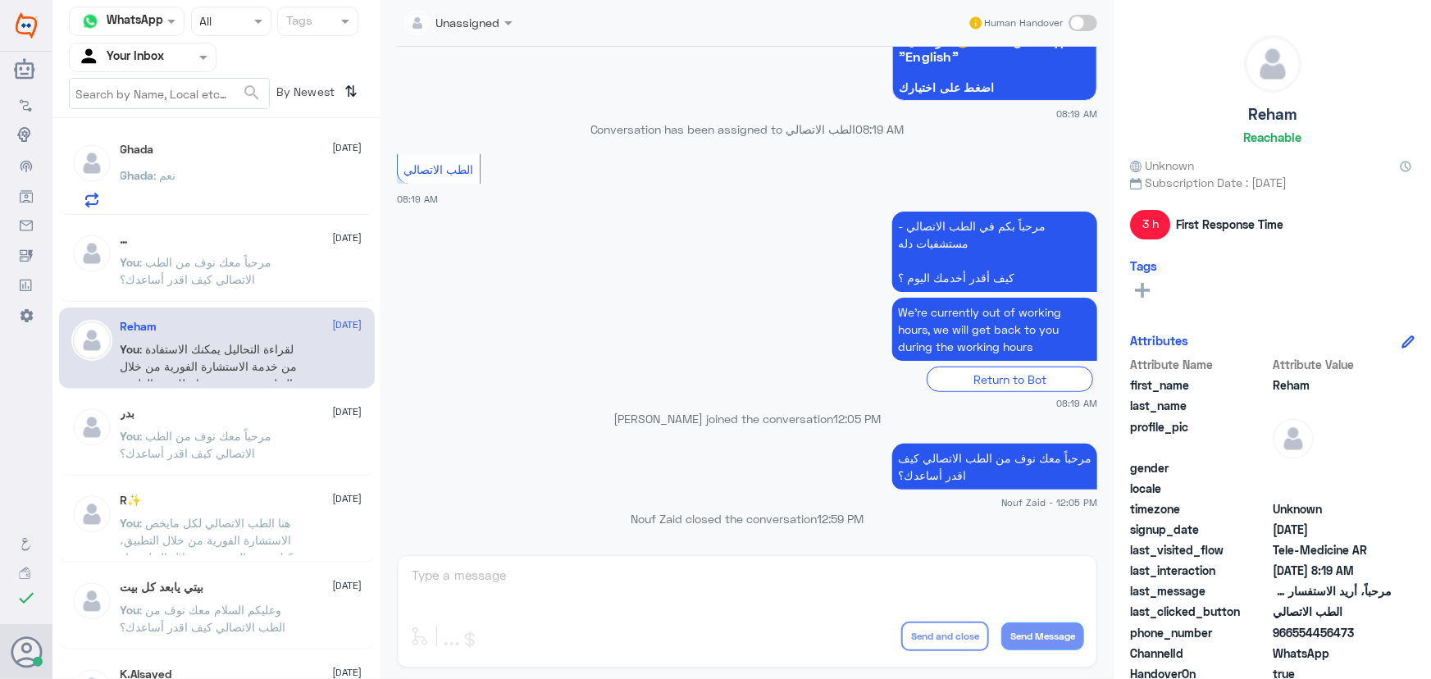
click at [238, 203] on div "Ghada : نعم" at bounding box center [242, 189] width 242 height 37
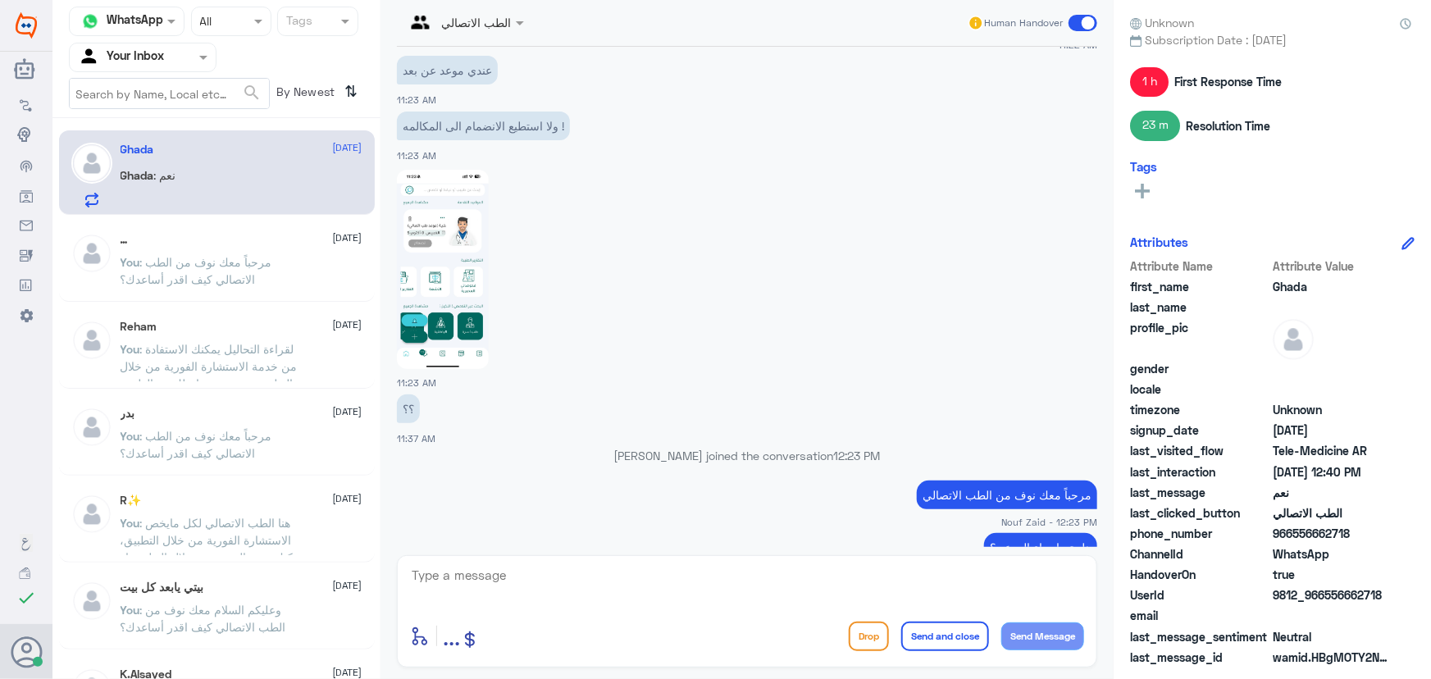
scroll to position [687, 0]
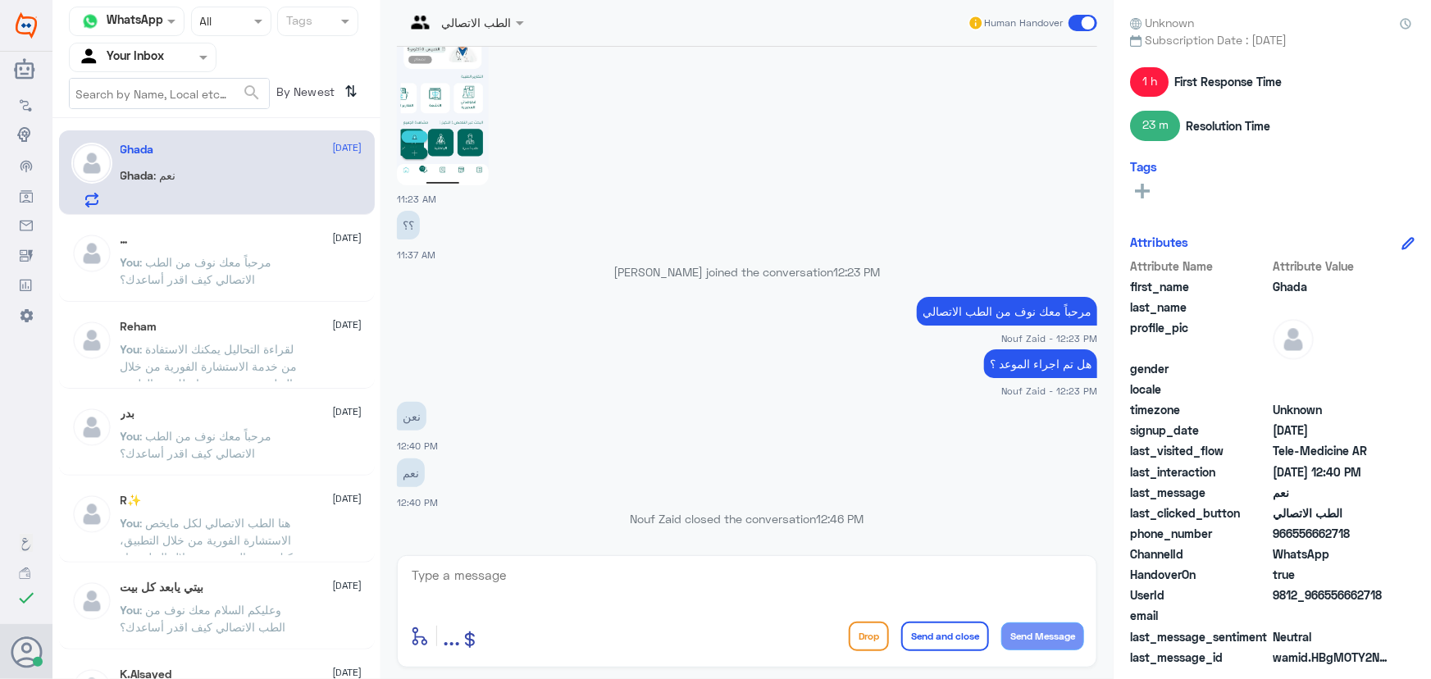
drag, startPoint x: 875, startPoint y: 271, endPoint x: 622, endPoint y: 261, distance: 253.7
click at [622, 261] on div "9 Oct 2025 مرحباً، أريد الاستفسار عن خدمة الطب الاتصالي. يرجى توجيهي للقائمة ال…" at bounding box center [747, 297] width 717 height 500
click at [681, 586] on textarea at bounding box center [747, 584] width 674 height 40
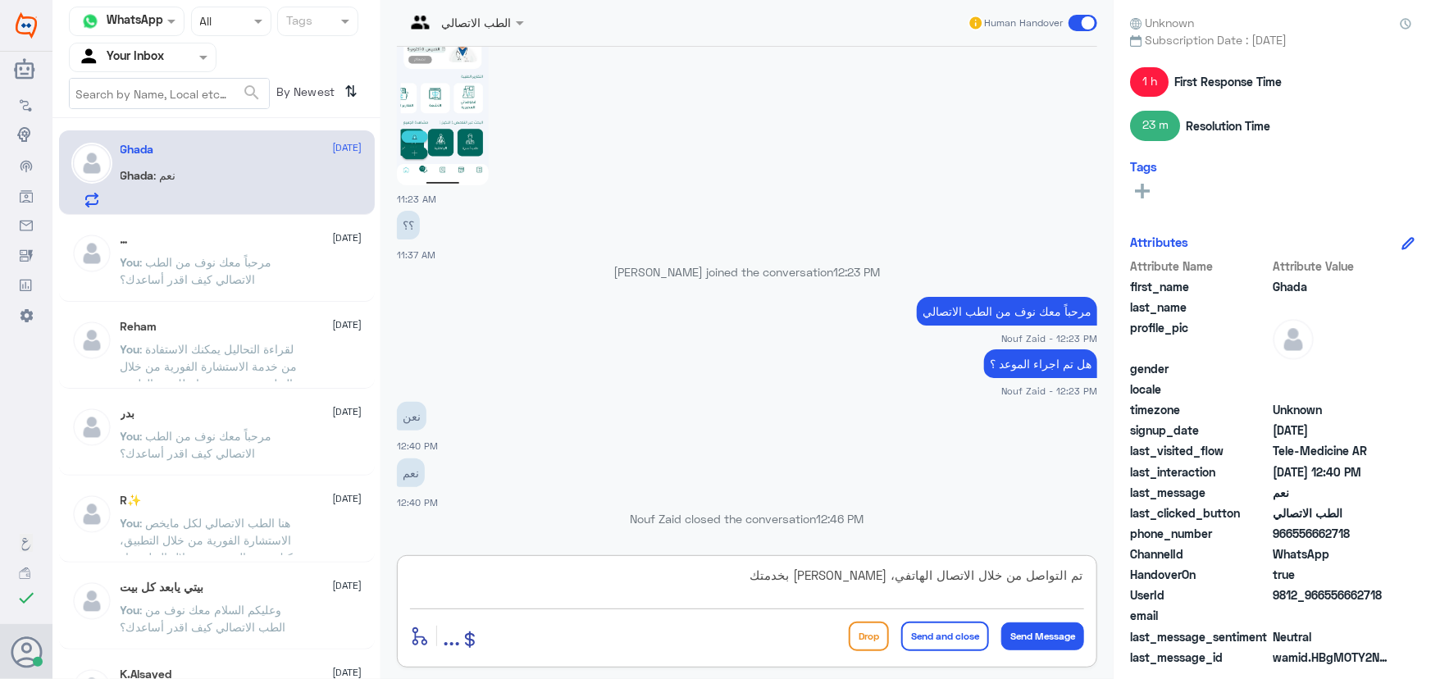
type textarea "تم التواصل من خلال الاتصال الهاتفي، سعدنا بخدمتك"
click at [916, 634] on button "Send and close" at bounding box center [945, 637] width 88 height 30
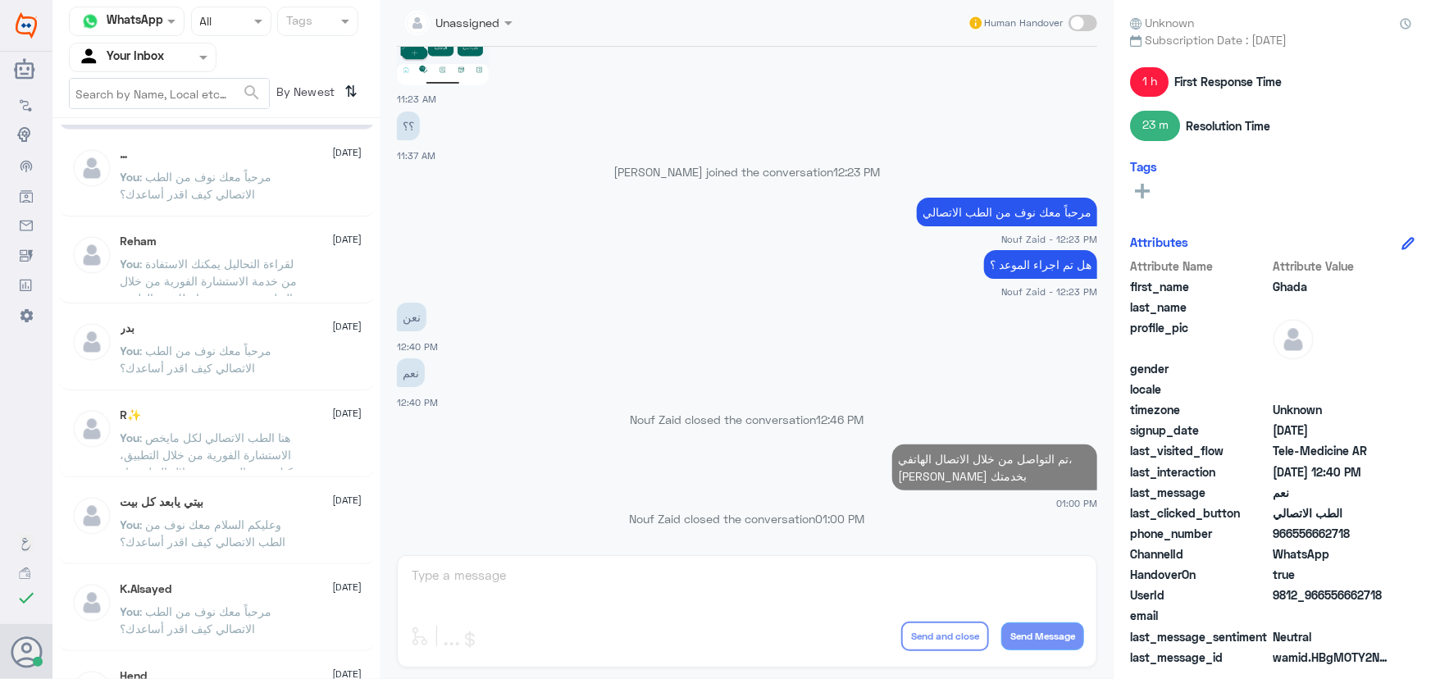
scroll to position [0, 0]
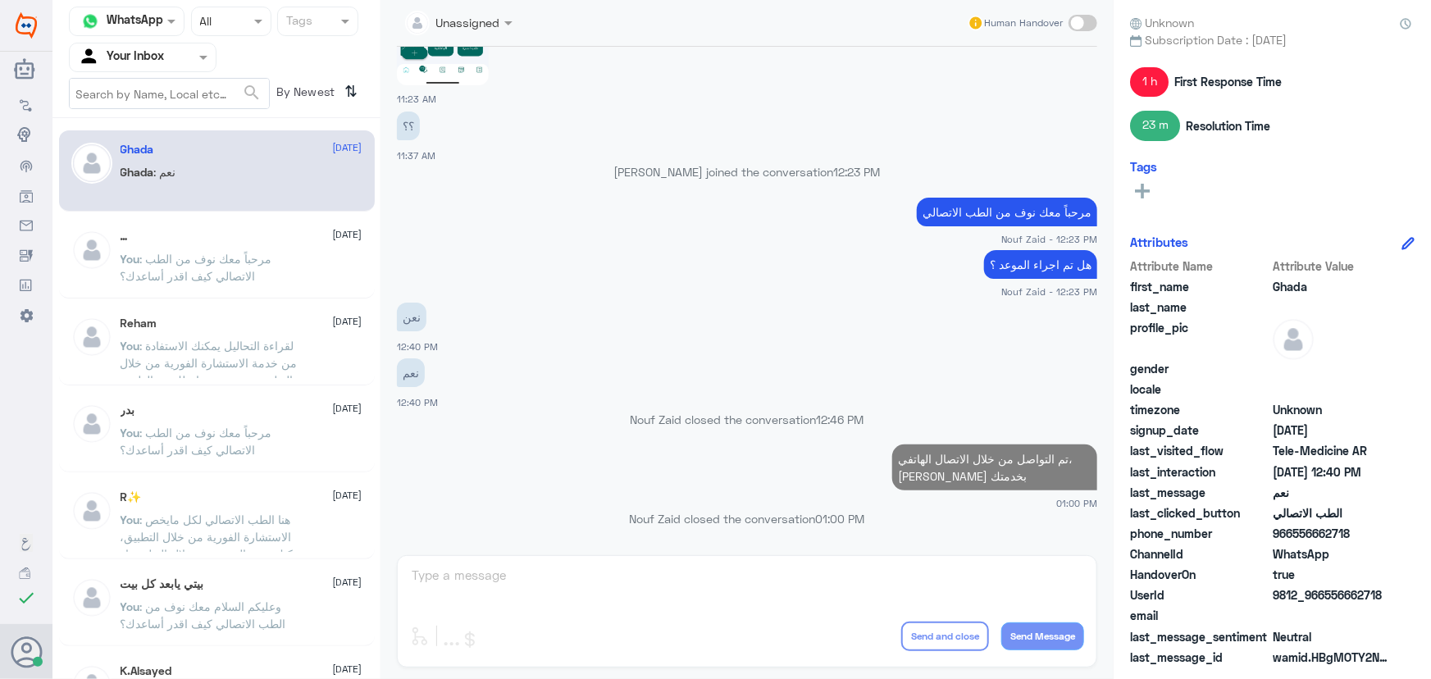
drag, startPoint x: 148, startPoint y: 57, endPoint x: 164, endPoint y: 75, distance: 23.2
click at [155, 65] on input "text" at bounding box center [123, 57] width 90 height 19
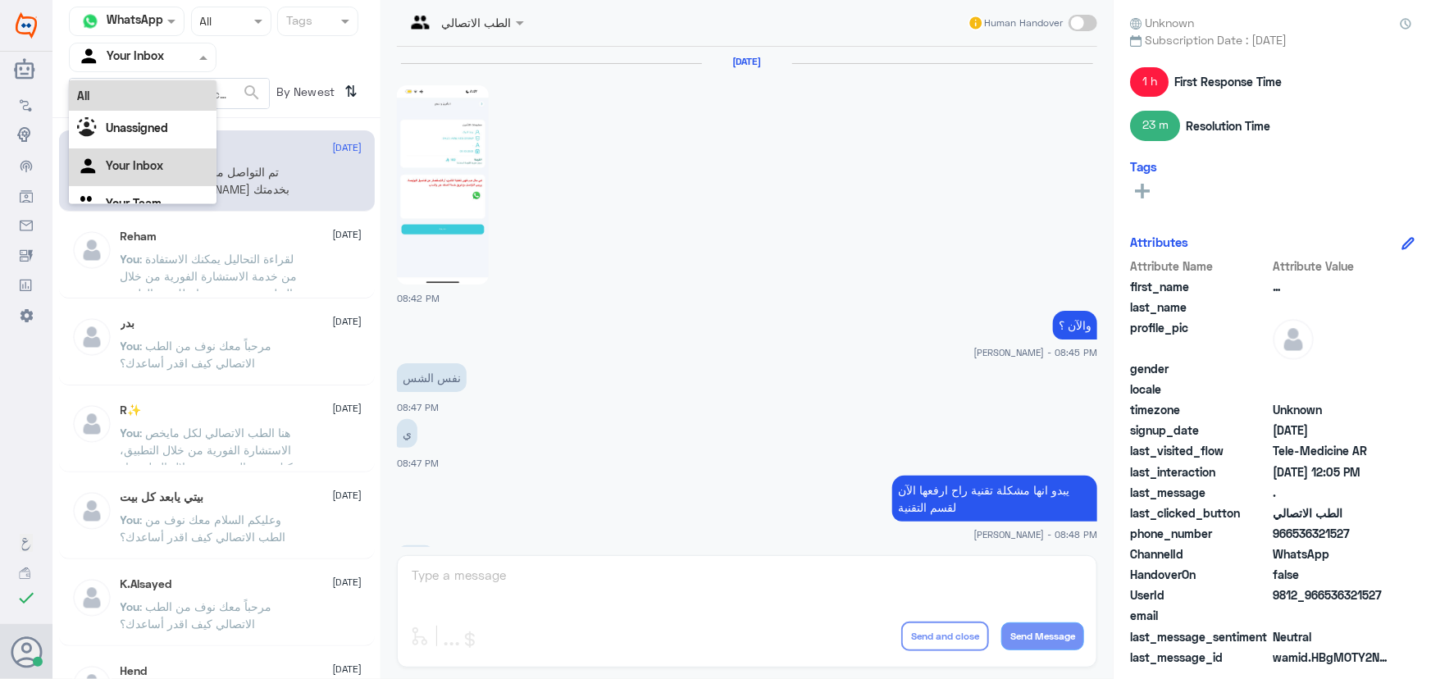
scroll to position [862, 0]
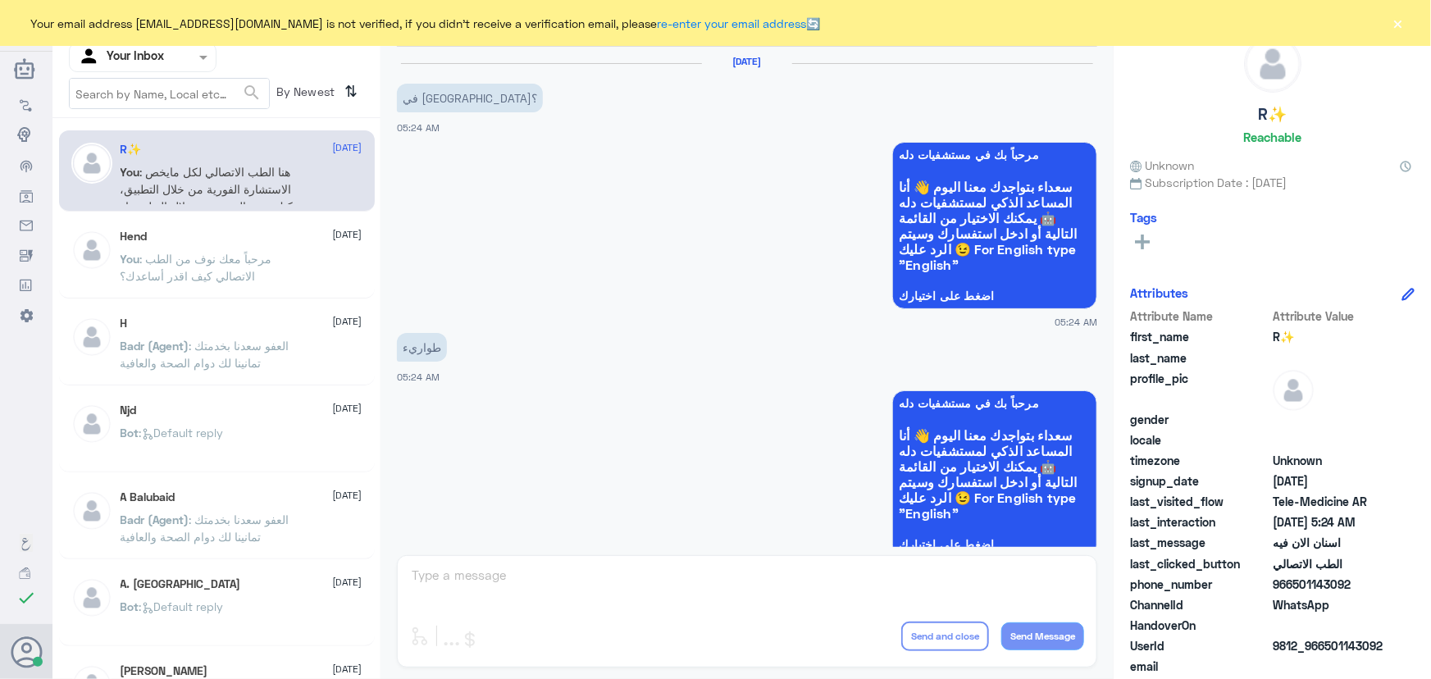
scroll to position [617, 0]
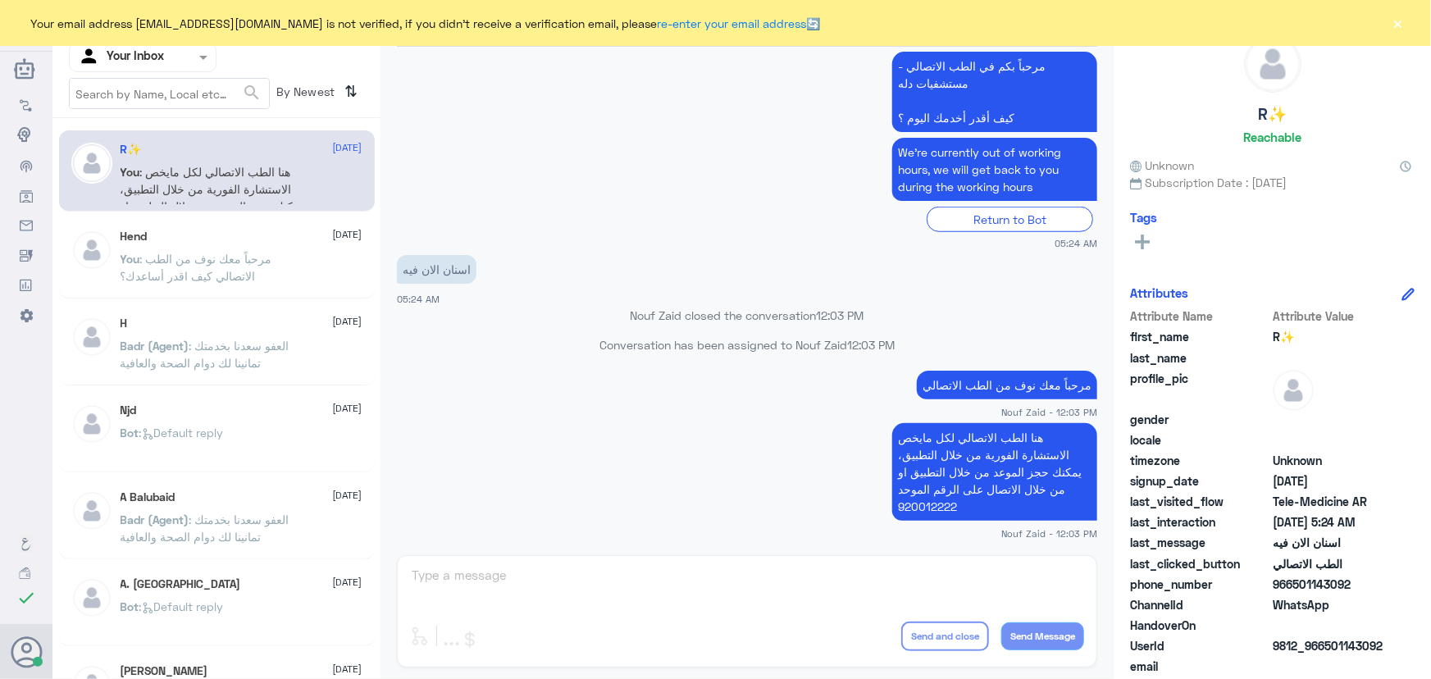
click at [1406, 22] on button "×" at bounding box center [1398, 23] width 16 height 16
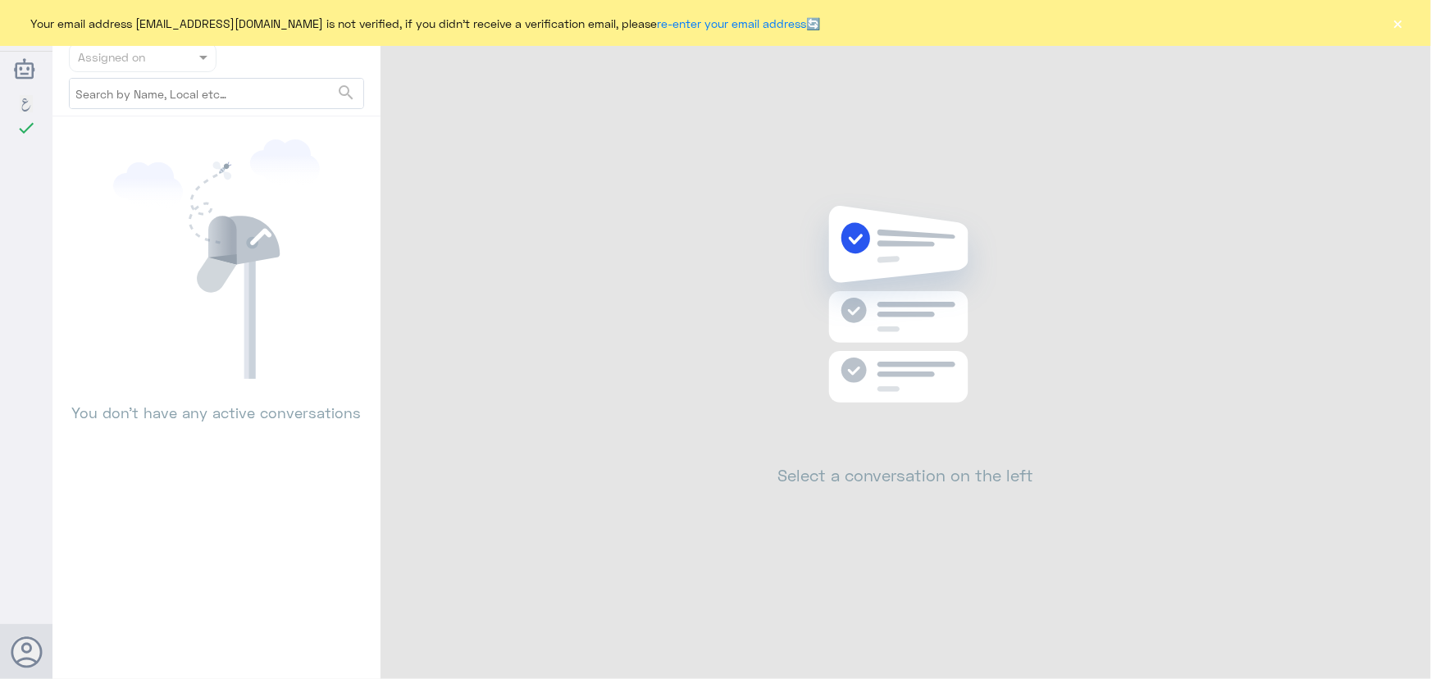
click at [1383, 28] on div "Your email address n_zaid@DallahHealth.com is not verified, if you didn't recei…" at bounding box center [715, 23] width 1431 height 46
click at [1410, 25] on div "Your email address n_zaid@DallahHealth.com is not verified, if you didn't recei…" at bounding box center [715, 23] width 1431 height 46
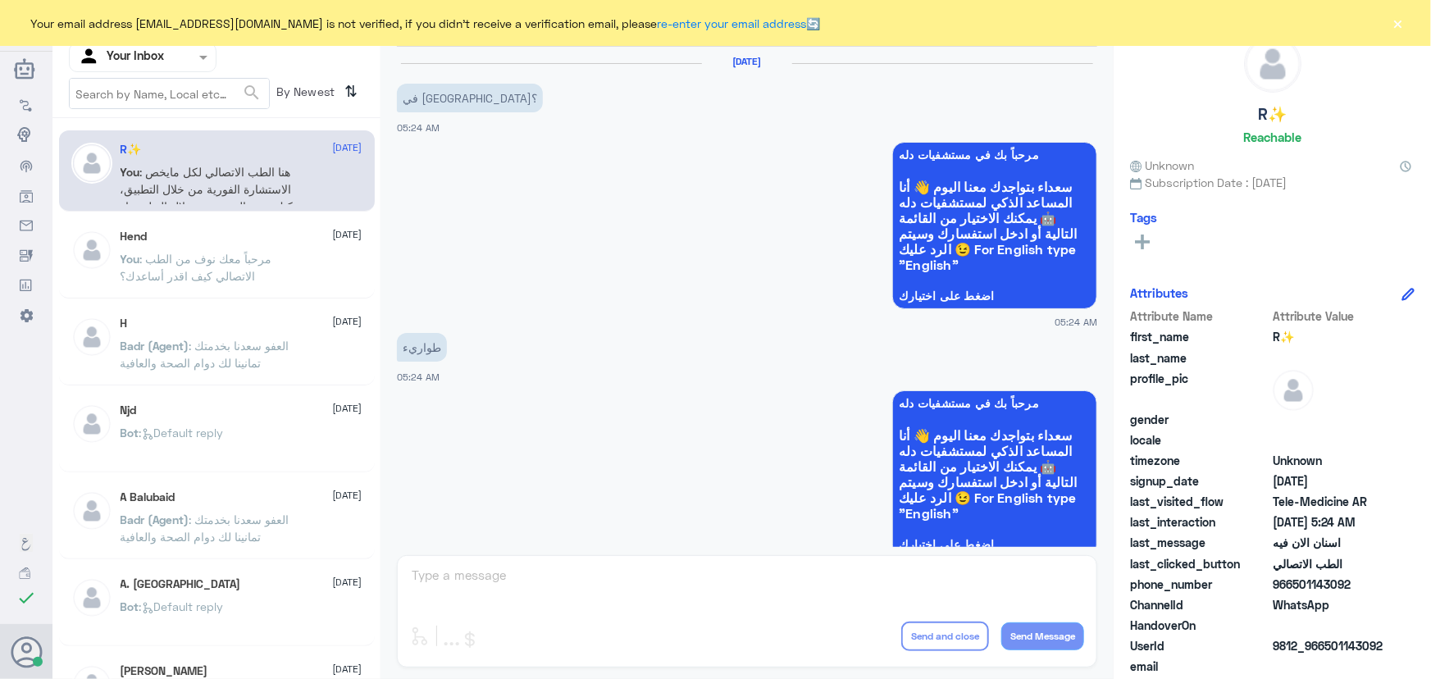
scroll to position [617, 0]
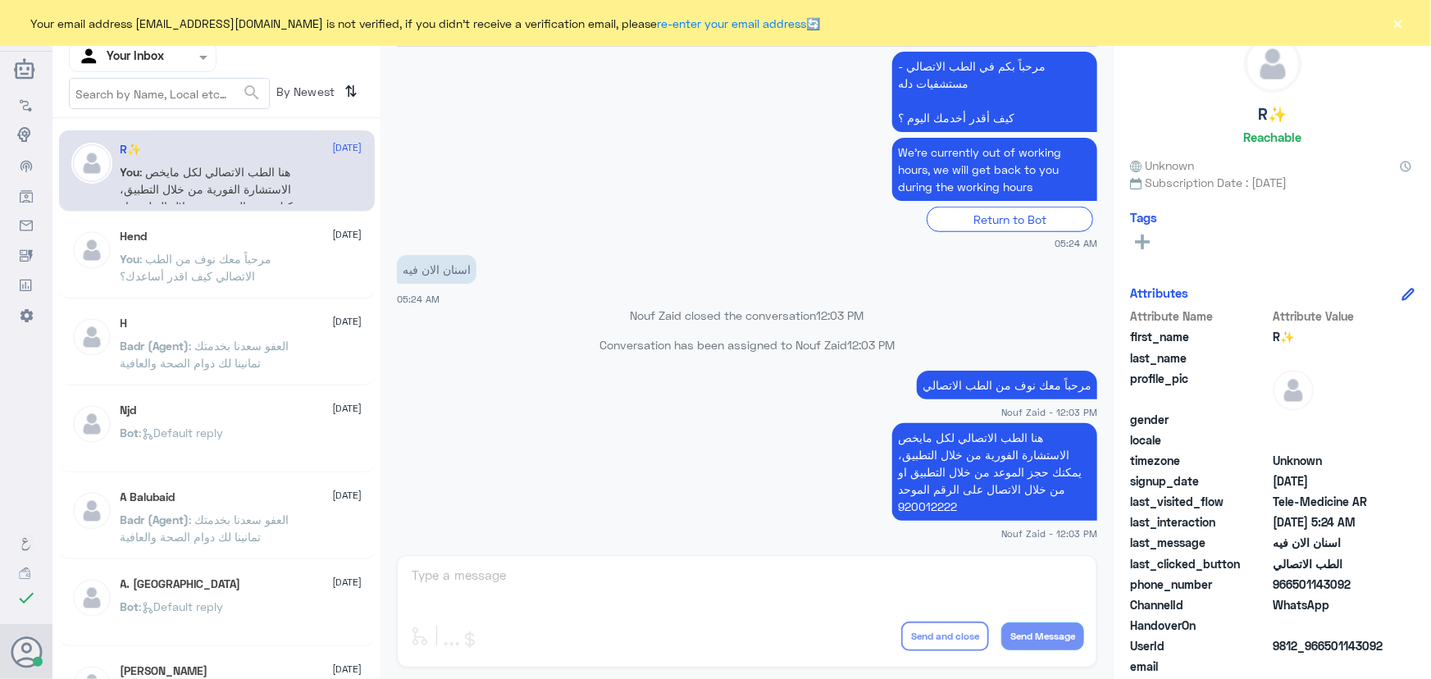
click at [1403, 15] on button "×" at bounding box center [1398, 23] width 16 height 16
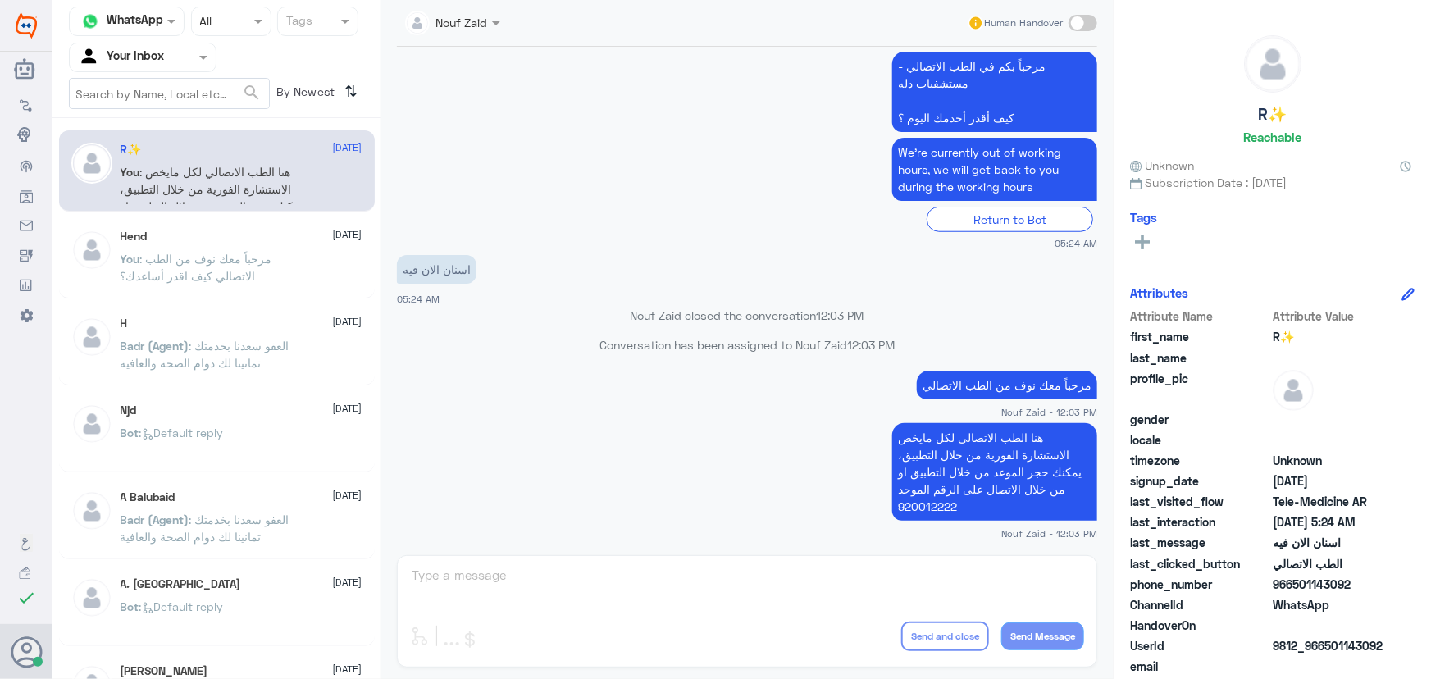
click at [1092, 21] on span at bounding box center [1083, 23] width 29 height 16
click at [0, 0] on input "checkbox" at bounding box center [0, 0] width 0 height 0
click at [1092, 21] on span at bounding box center [1083, 23] width 29 height 16
click at [0, 0] on input "checkbox" at bounding box center [0, 0] width 0 height 0
click at [1092, 21] on span at bounding box center [1083, 23] width 29 height 16
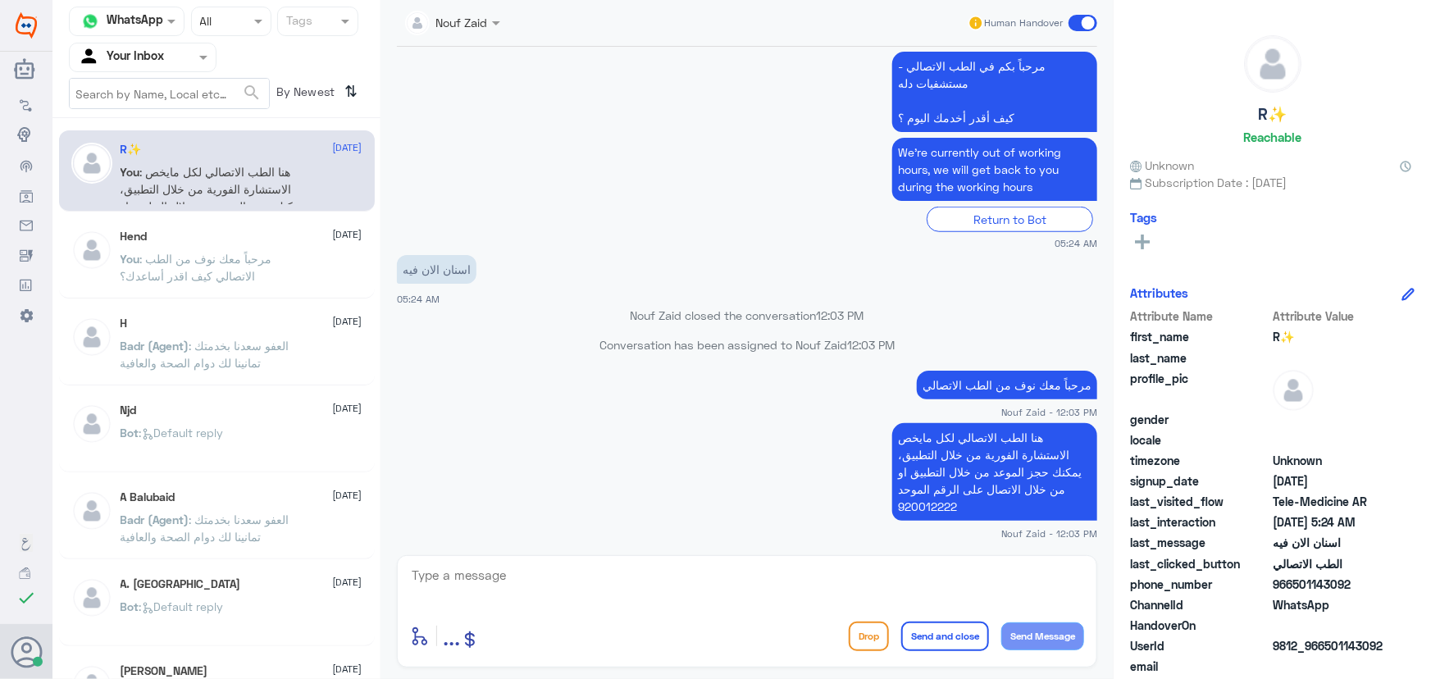
click at [0, 0] on input "checkbox" at bounding box center [0, 0] width 0 height 0
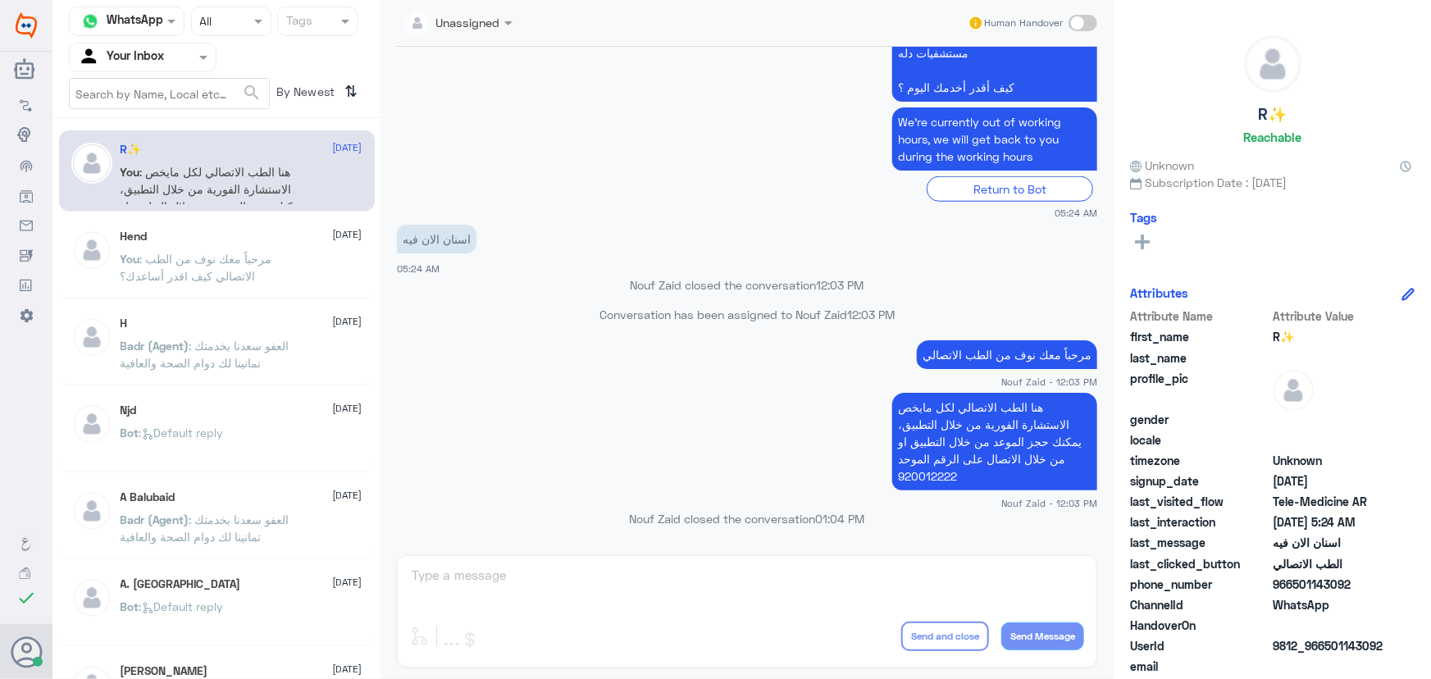
scroll to position [677, 0]
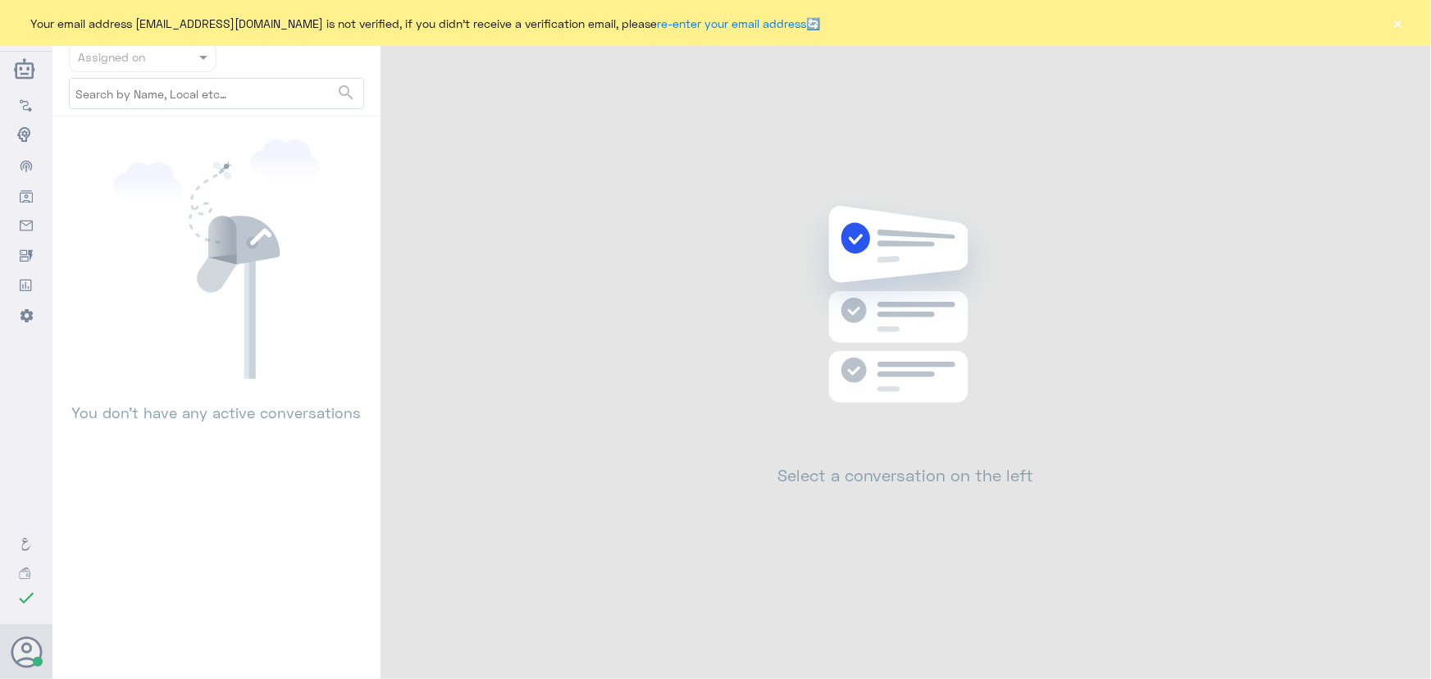
click at [1398, 31] on button "×" at bounding box center [1398, 23] width 16 height 16
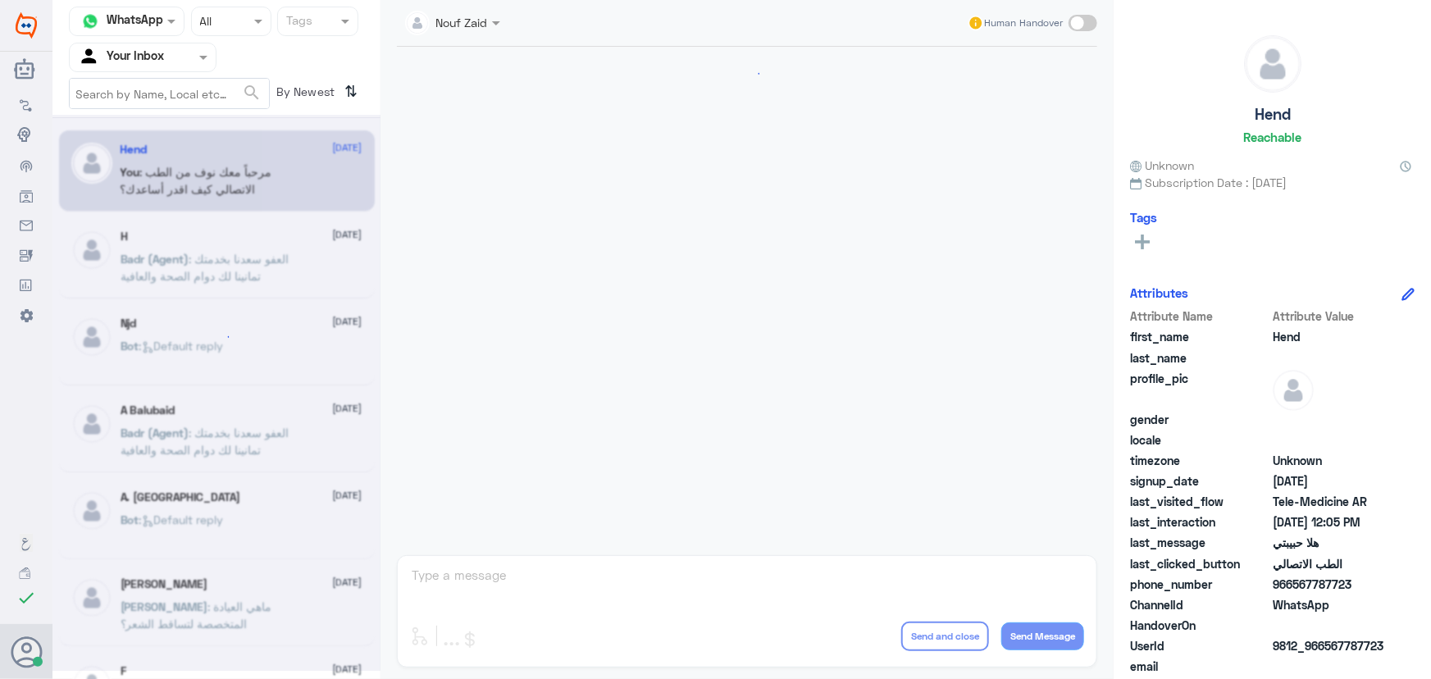
scroll to position [746, 0]
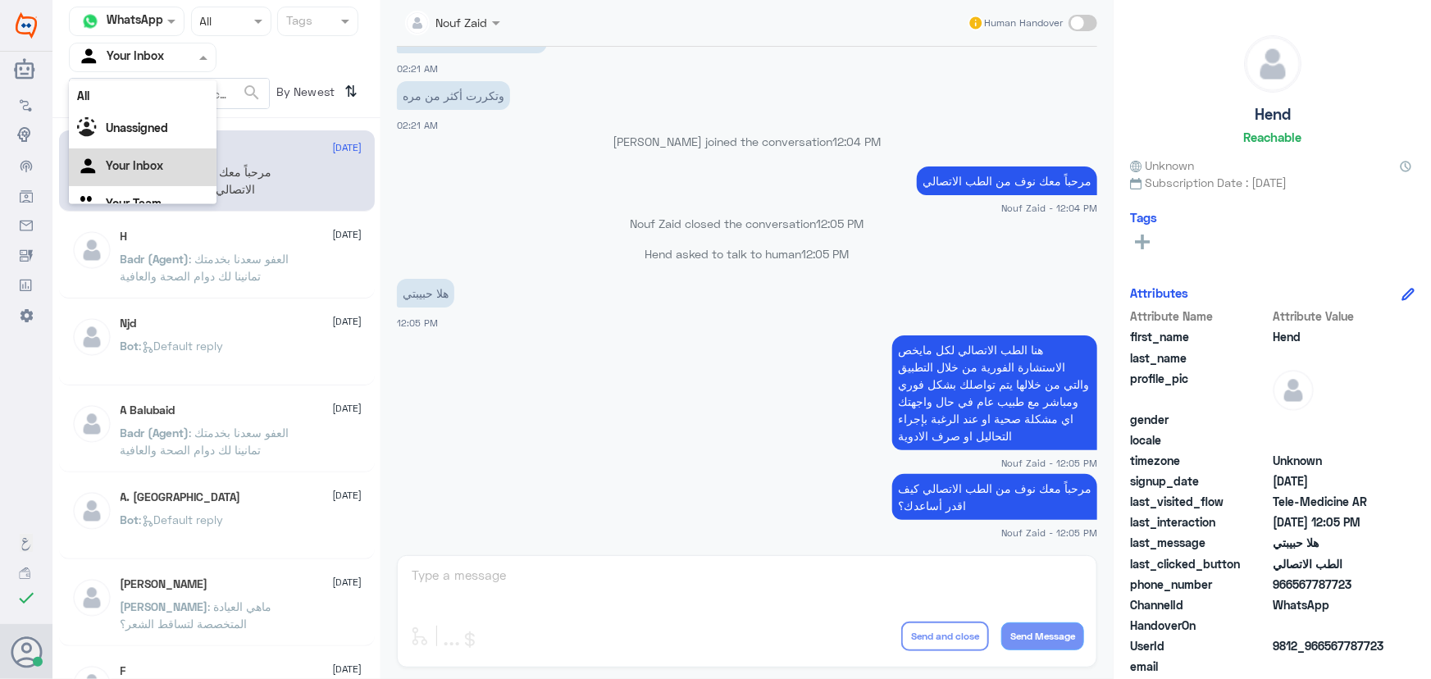
click at [129, 52] on input "text" at bounding box center [123, 57] width 90 height 19
click at [136, 196] on Team "Your Team" at bounding box center [134, 203] width 56 height 14
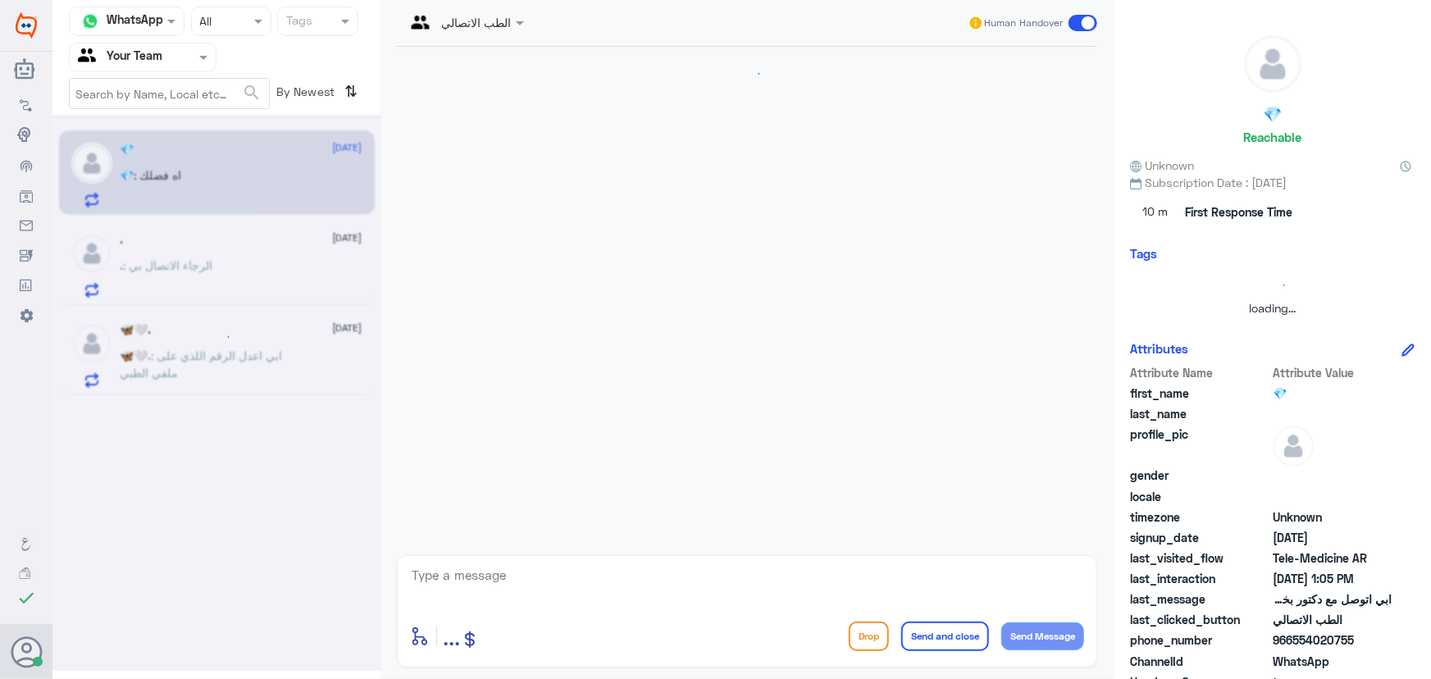
scroll to position [72, 0]
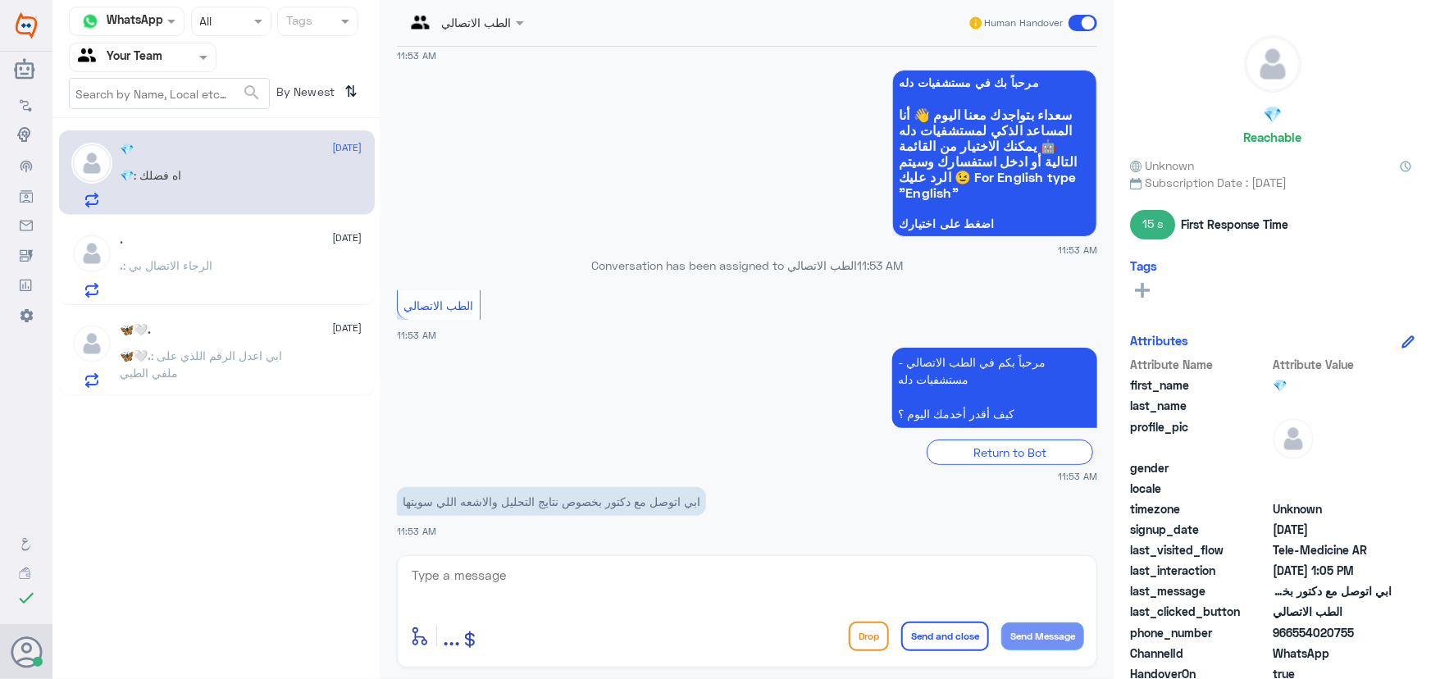
click at [208, 326] on div "🦋🤍. [DATE]" at bounding box center [242, 330] width 242 height 14
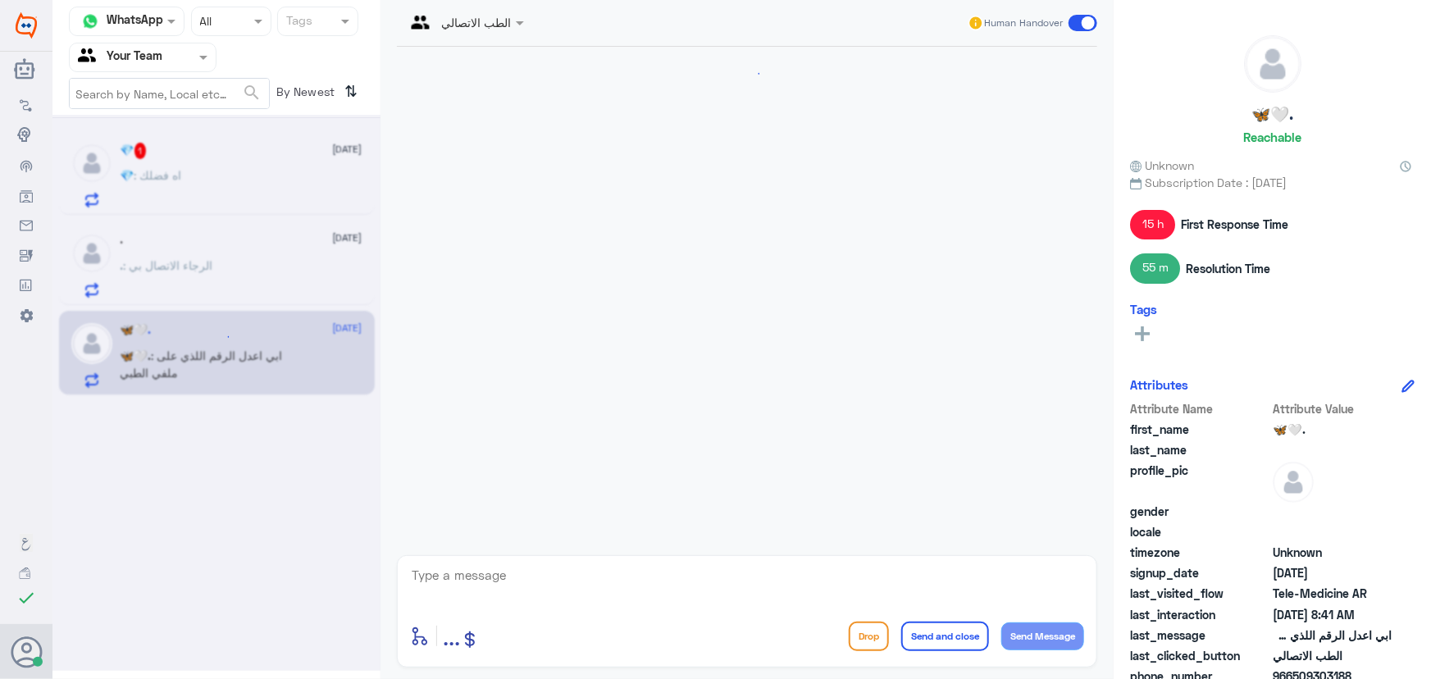
scroll to position [1385, 0]
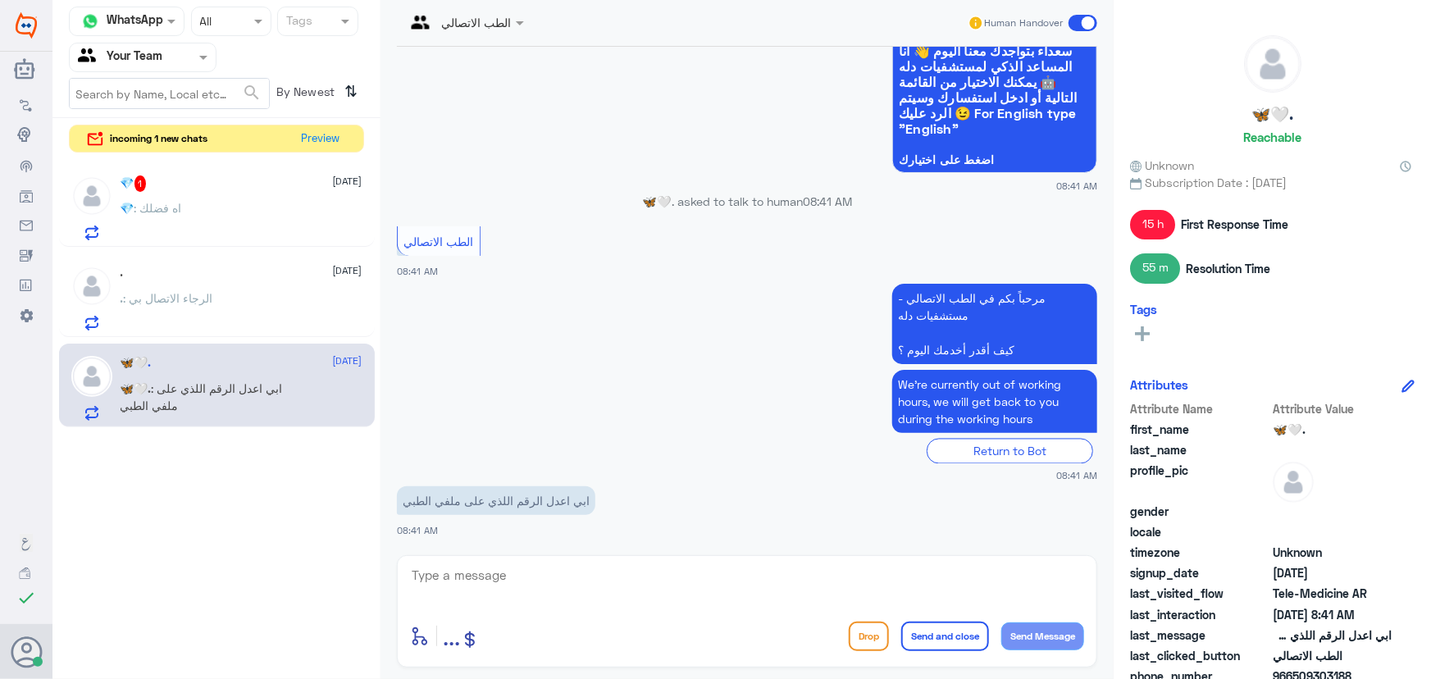
click at [623, 581] on textarea at bounding box center [747, 584] width 674 height 40
click at [553, 596] on textarea at bounding box center [747, 584] width 674 height 40
click at [484, 564] on div "enter flow name ... Drop Send and close Send Message" at bounding box center [747, 611] width 700 height 112
click at [477, 576] on textarea at bounding box center [747, 584] width 674 height 40
click at [528, 558] on div "enter flow name ... Drop Send and close Send Message" at bounding box center [747, 611] width 700 height 112
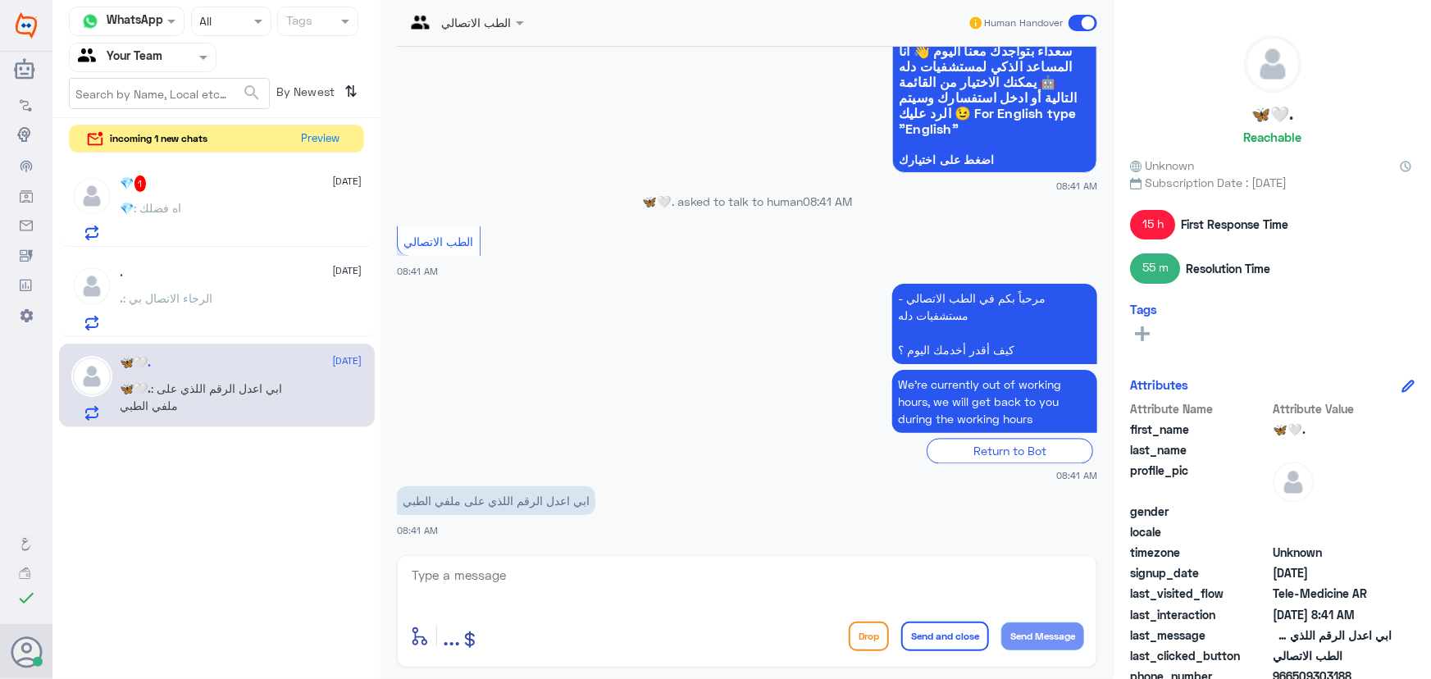
click at [517, 570] on textarea at bounding box center [747, 584] width 674 height 40
paste textarea "مرحباً معك نوف من الطب الاتصالي"
type textarea "مرحباً معك نوف من الطب الاتصالي"
click at [1073, 623] on button "Send Message" at bounding box center [1042, 636] width 83 height 28
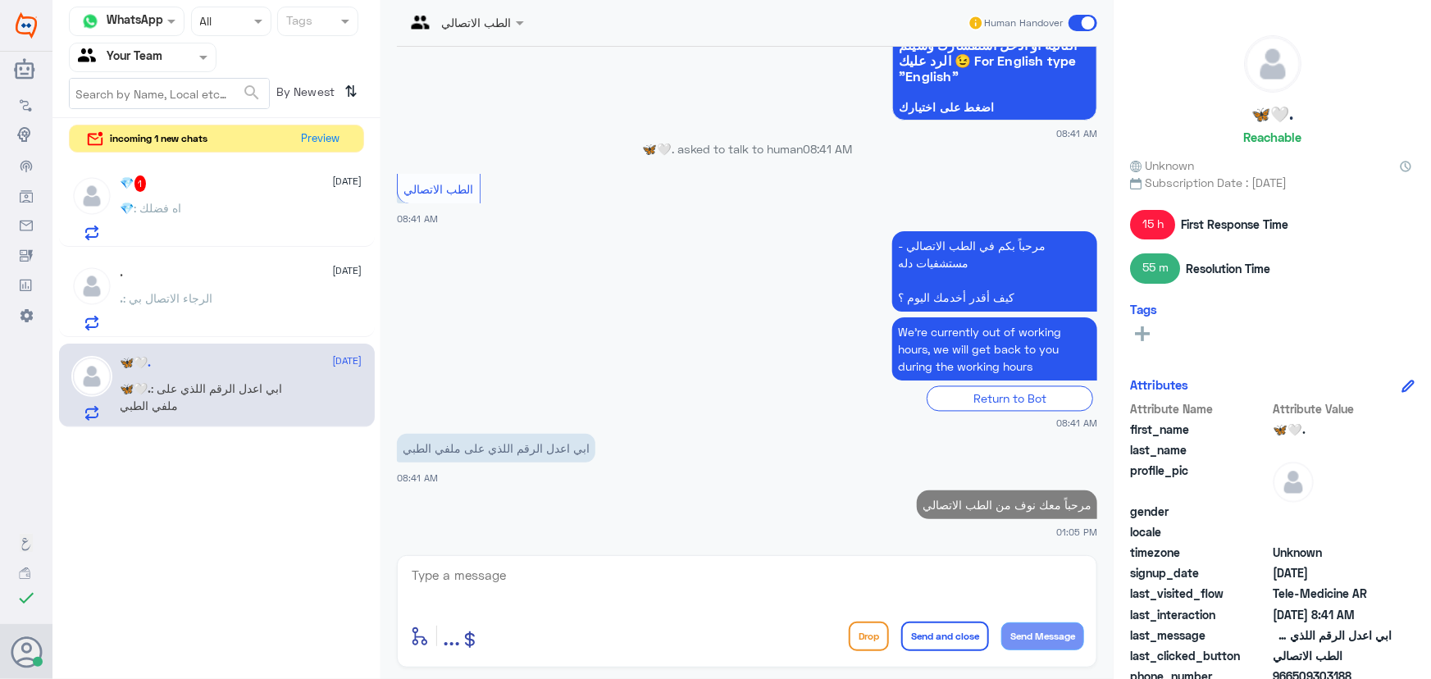
click at [1001, 622] on button "Send Message" at bounding box center [1042, 636] width 83 height 28
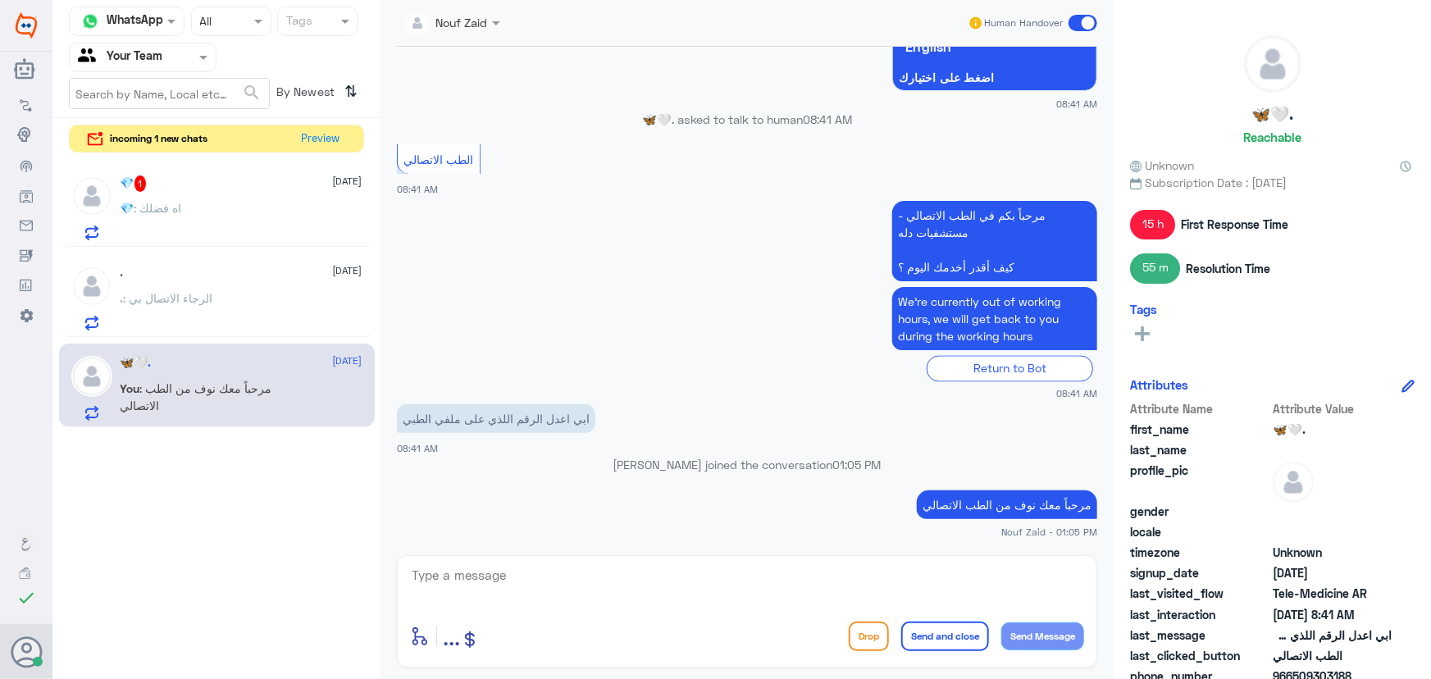
scroll to position [1434, 0]
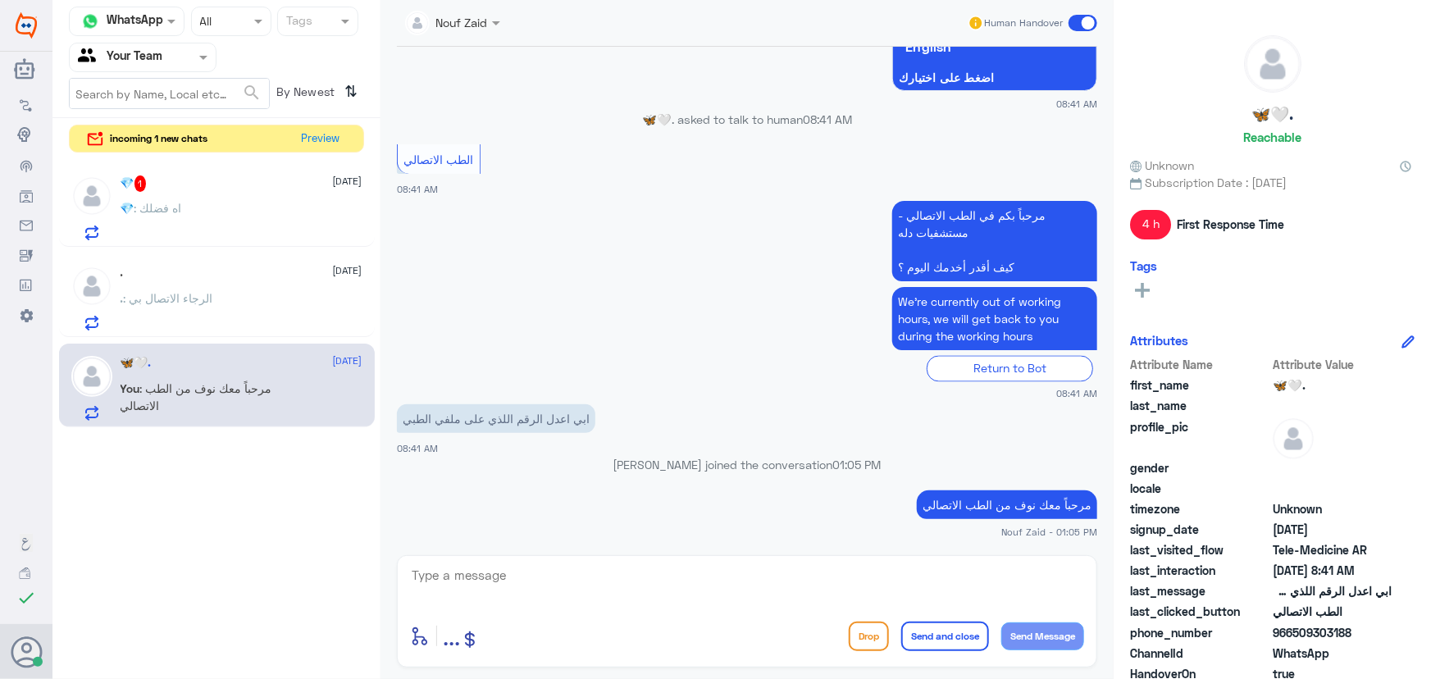
click at [796, 576] on textarea at bounding box center [747, 584] width 674 height 40
type textarea "ه"
type textarea "ممكن تزودينا برقم الهوية و الرقم الي حابه تضيفينه من فضلك"
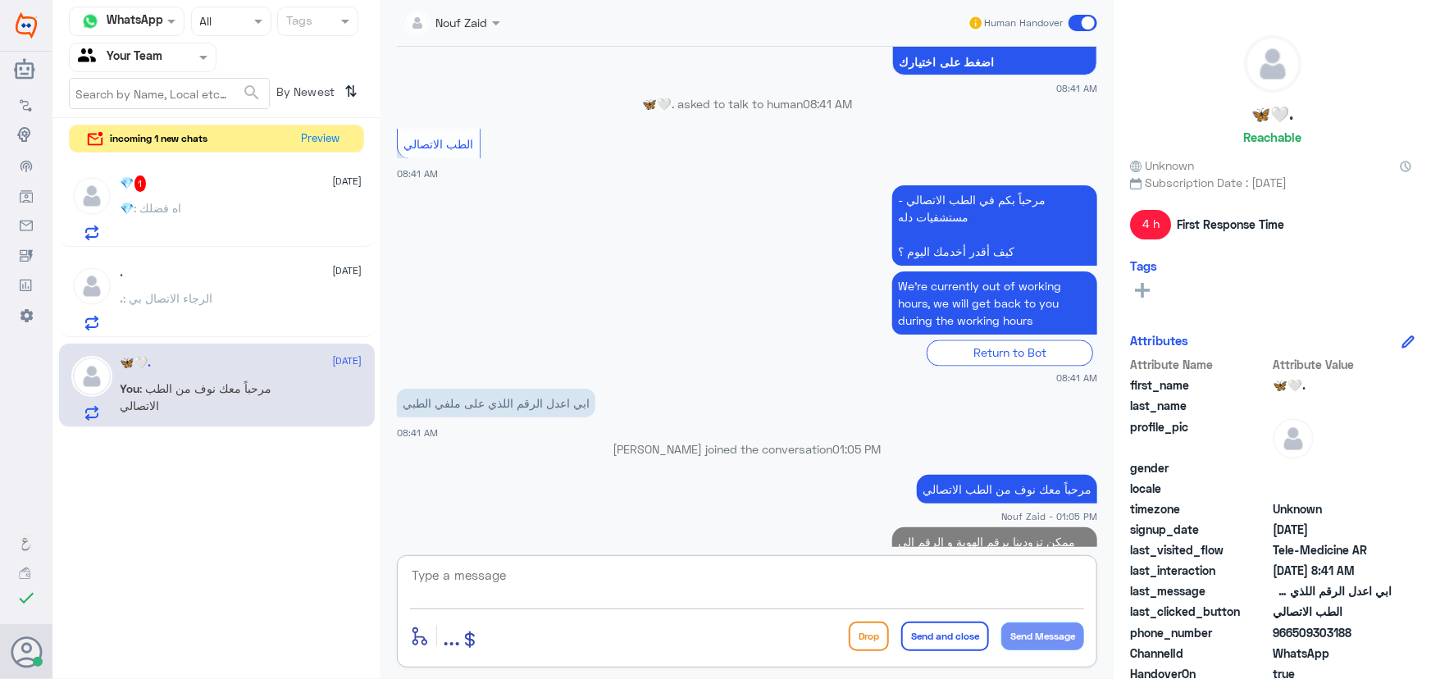
scroll to position [1503, 0]
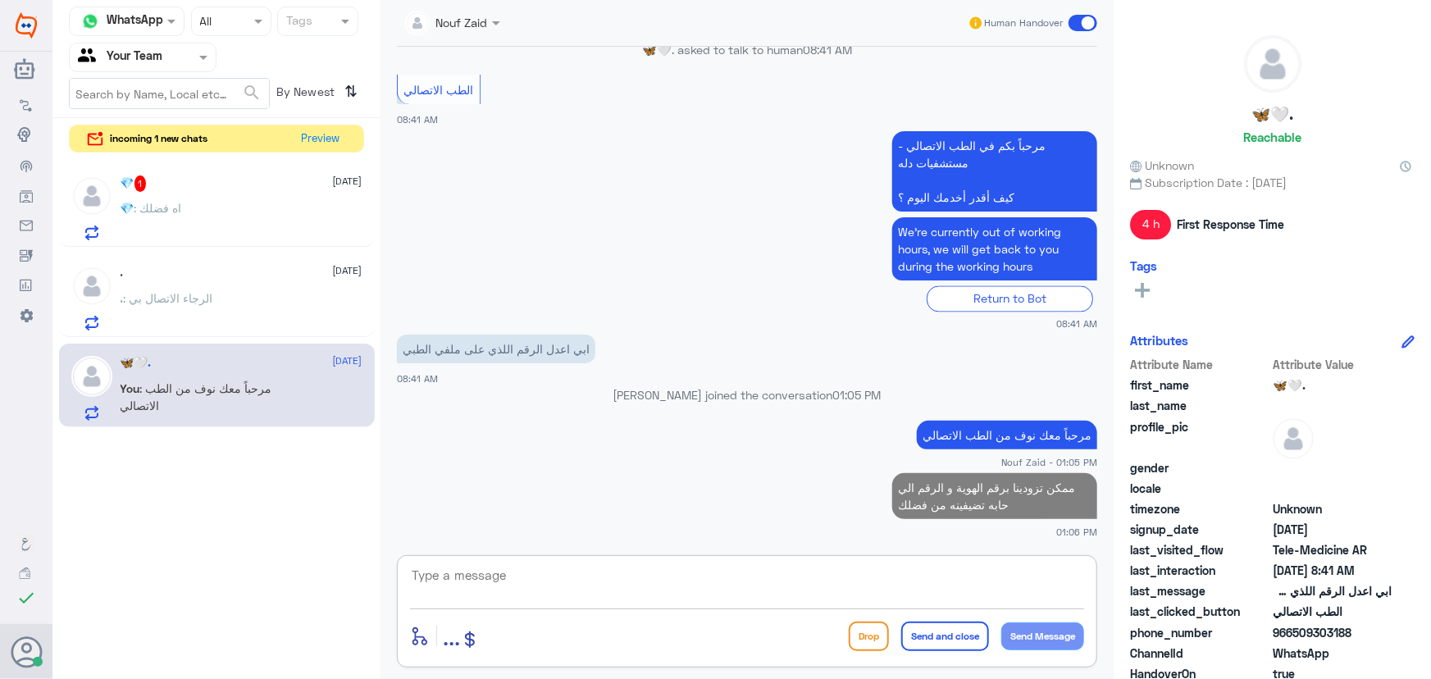
click at [251, 258] on div ". [DATE] . : الرجاء الاتصال بي" at bounding box center [217, 295] width 316 height 84
click at [251, 273] on div ". [DATE]" at bounding box center [242, 273] width 242 height 14
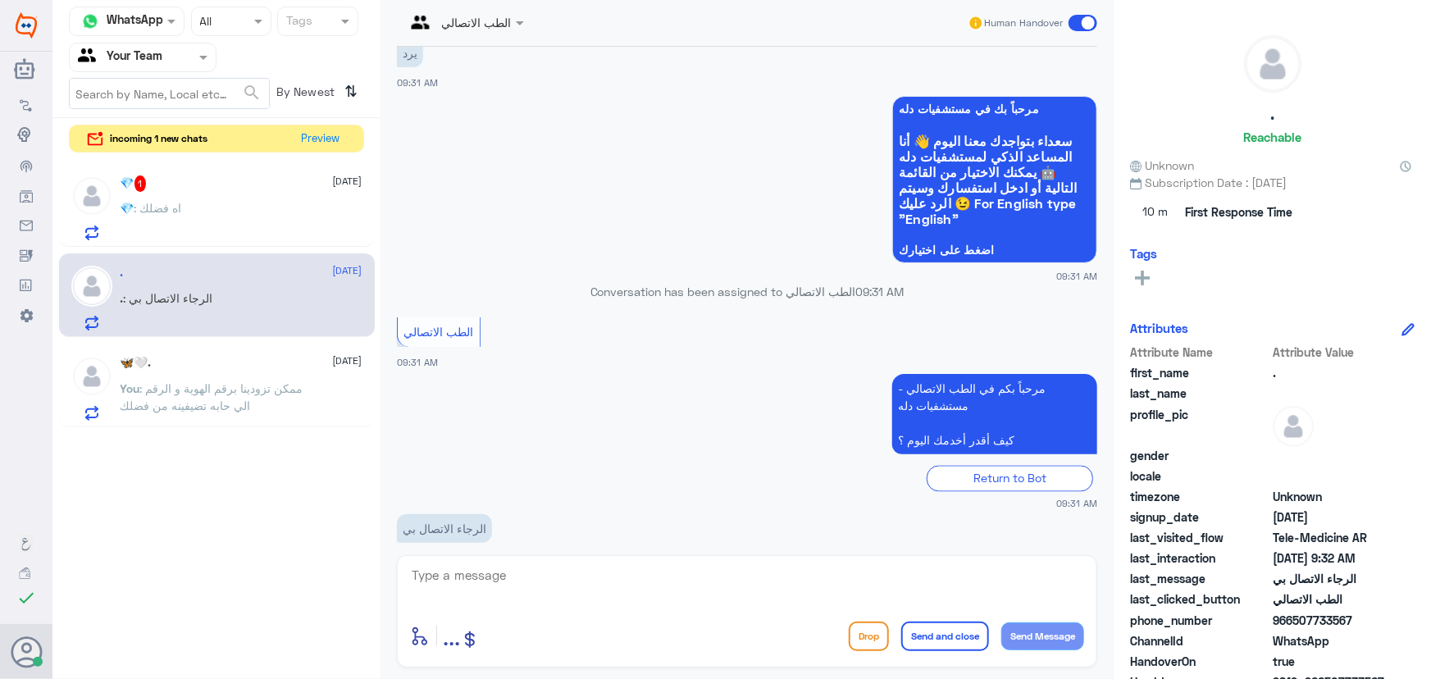
scroll to position [1366, 0]
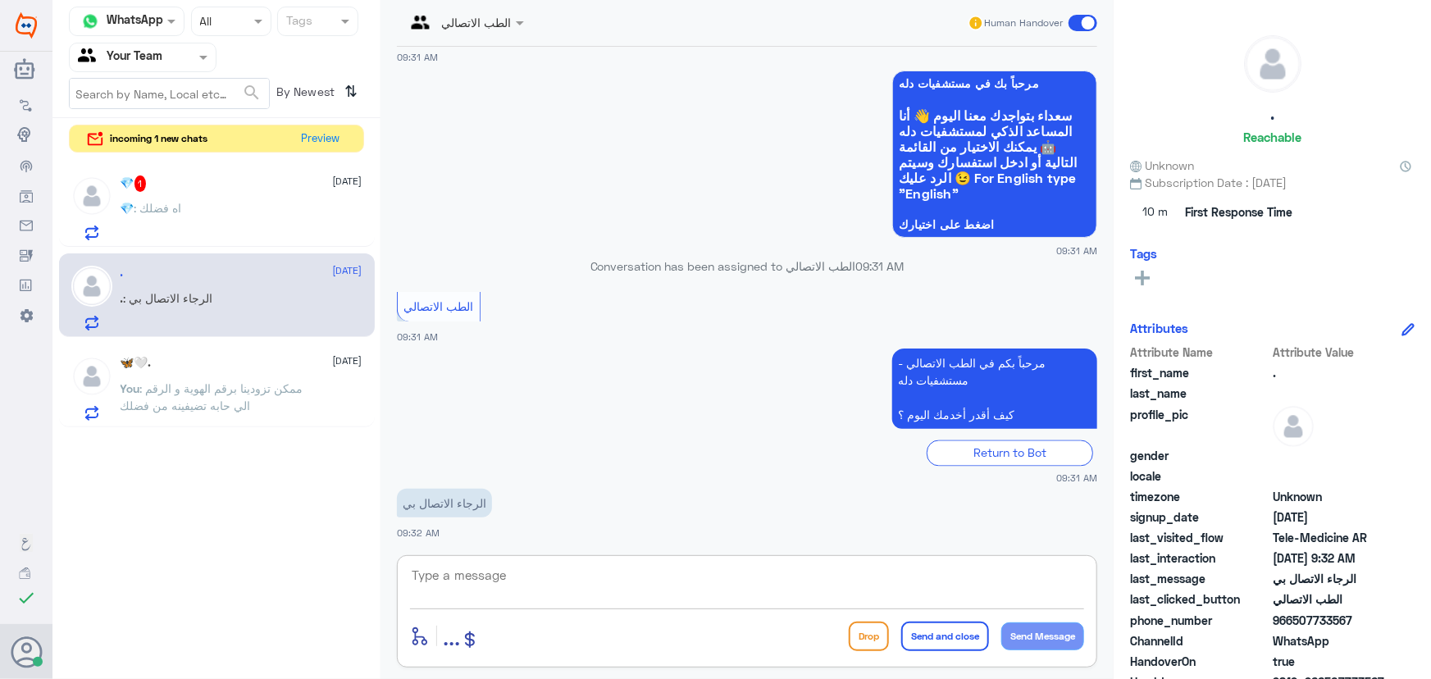
click at [592, 587] on textarea at bounding box center [747, 584] width 674 height 40
click at [595, 589] on textarea at bounding box center [747, 584] width 674 height 40
paste textarea "مرحباً معك نوف من الطب الاتصالي كيف اقدر أساعدك؟"
type textarea "مرحباً معك نوف من الطب الاتصالي كيف اقدر أساعدك؟"
click at [1042, 635] on button "Send Message" at bounding box center [1042, 636] width 83 height 28
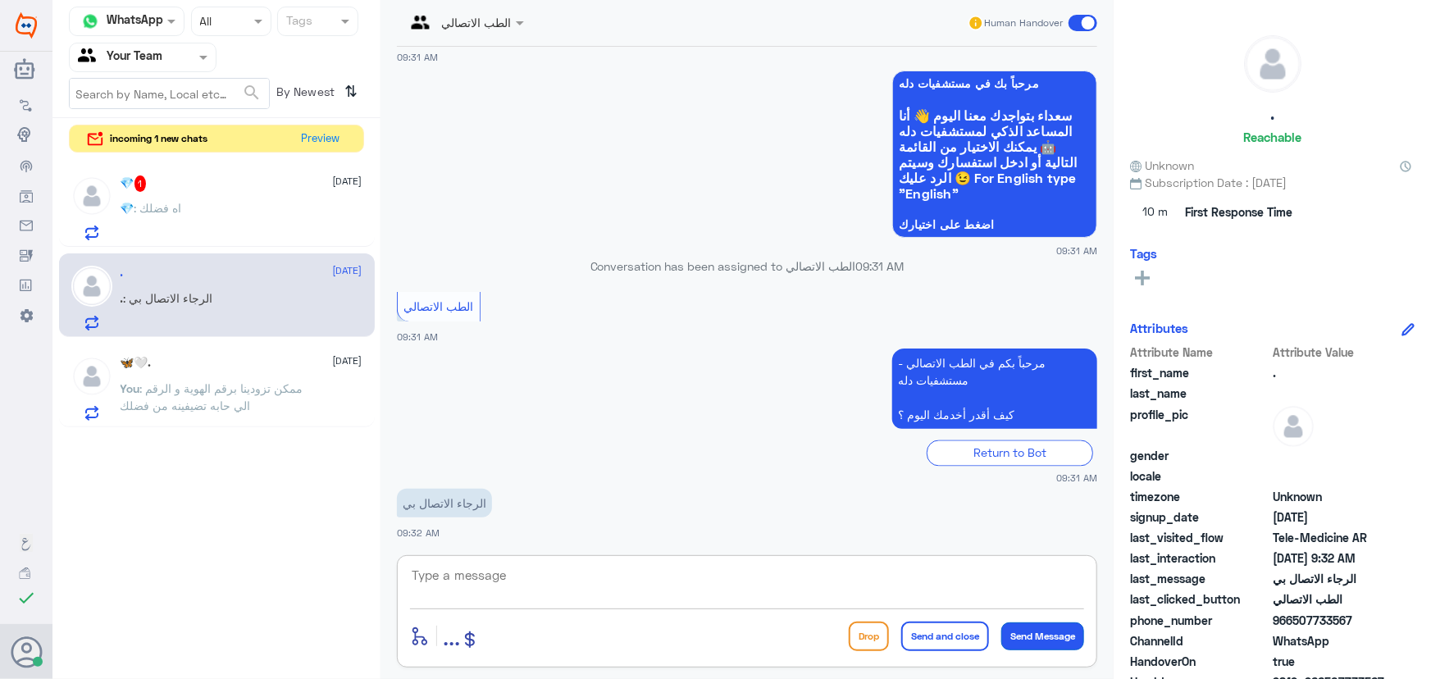
scroll to position [1435, 0]
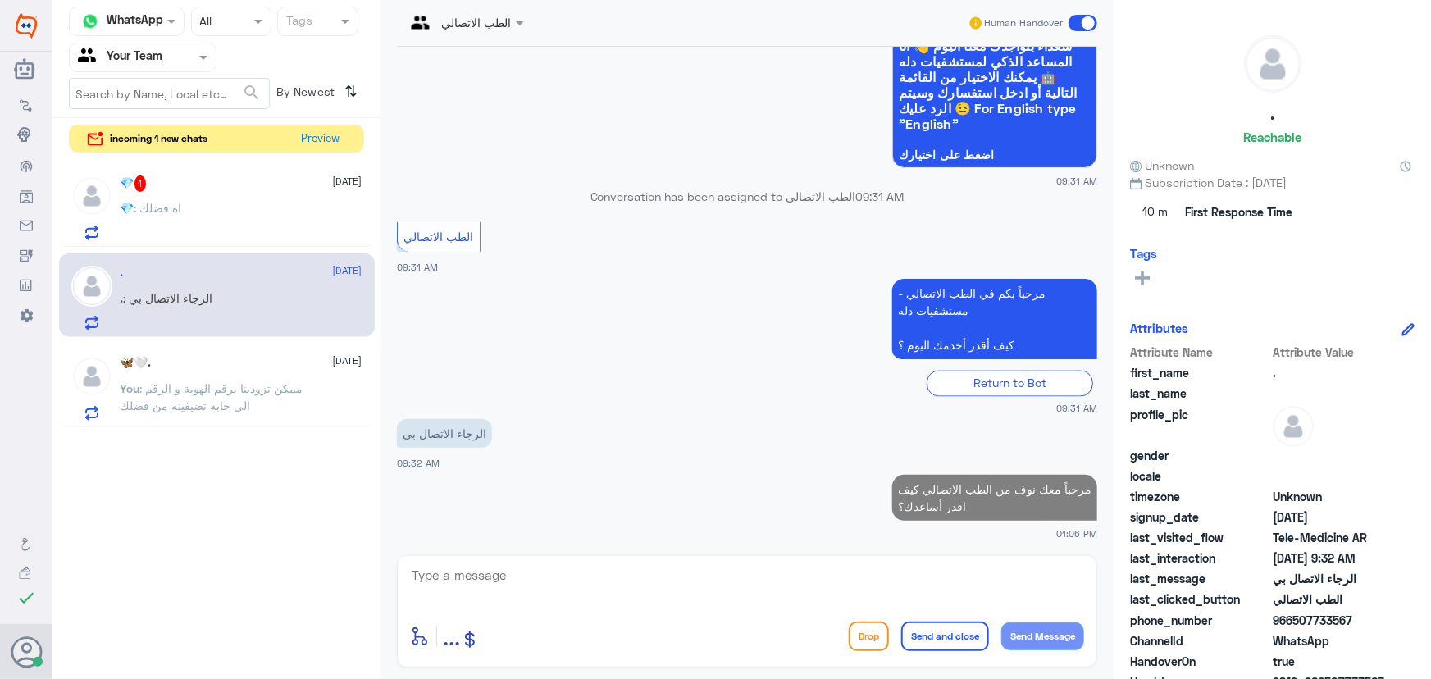
click at [264, 383] on p "You : ممكن تزودينا برقم الهوية و الرقم الي حابه تضيفينه من فضلك" at bounding box center [213, 400] width 185 height 41
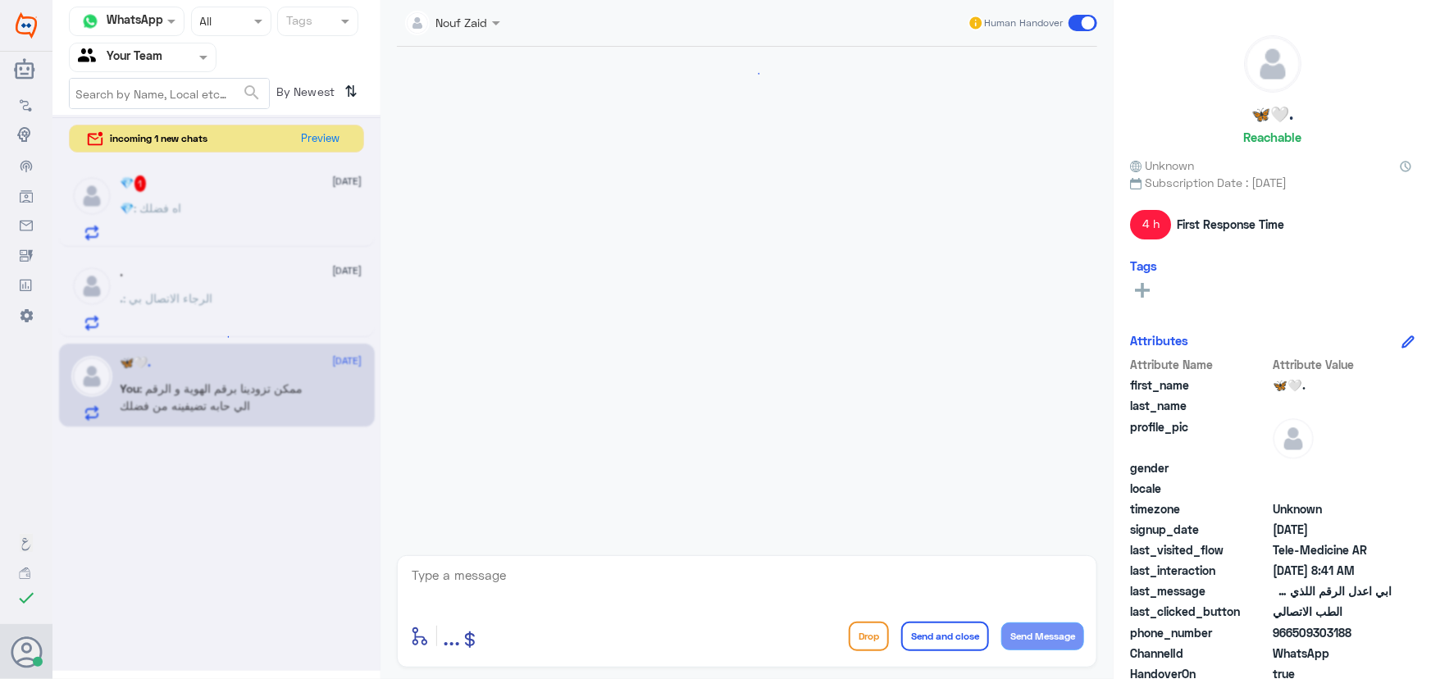
scroll to position [1128, 0]
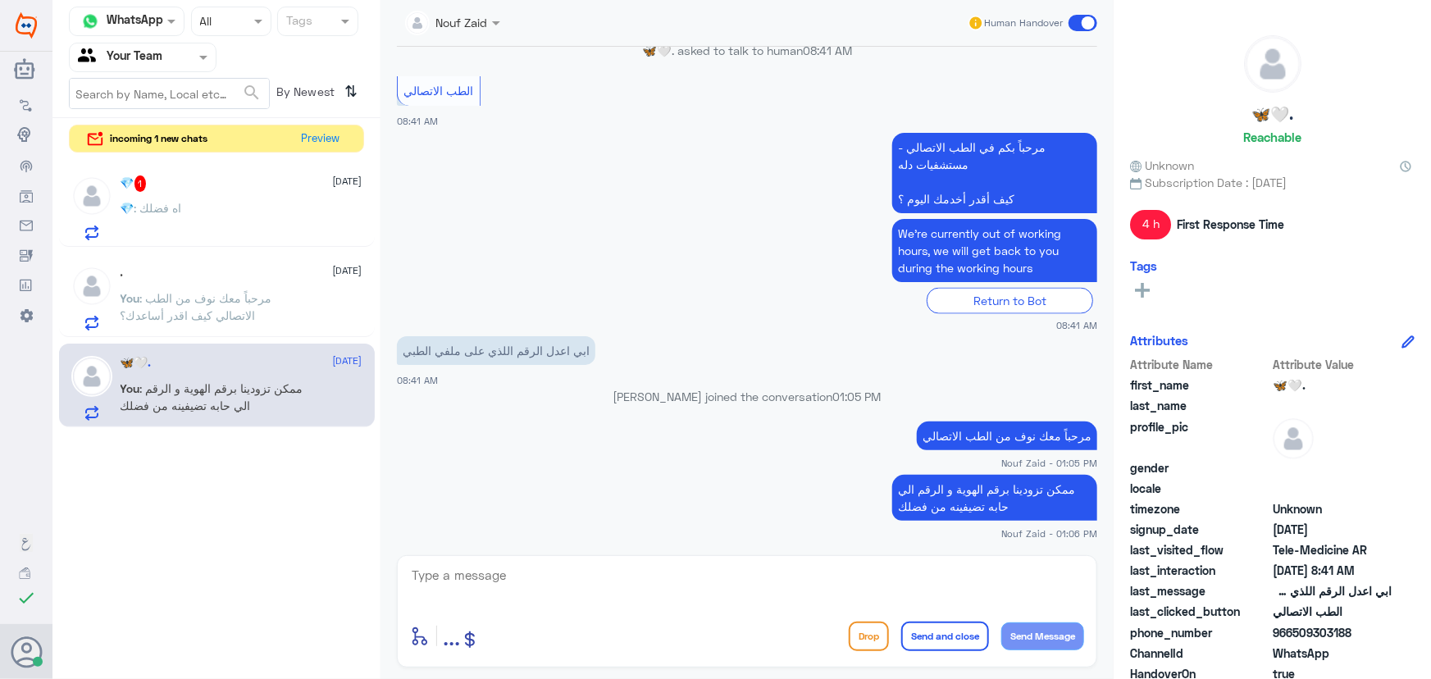
click at [287, 192] on div "💎 1 [DATE] 💎 : اه فضلك" at bounding box center [242, 208] width 242 height 65
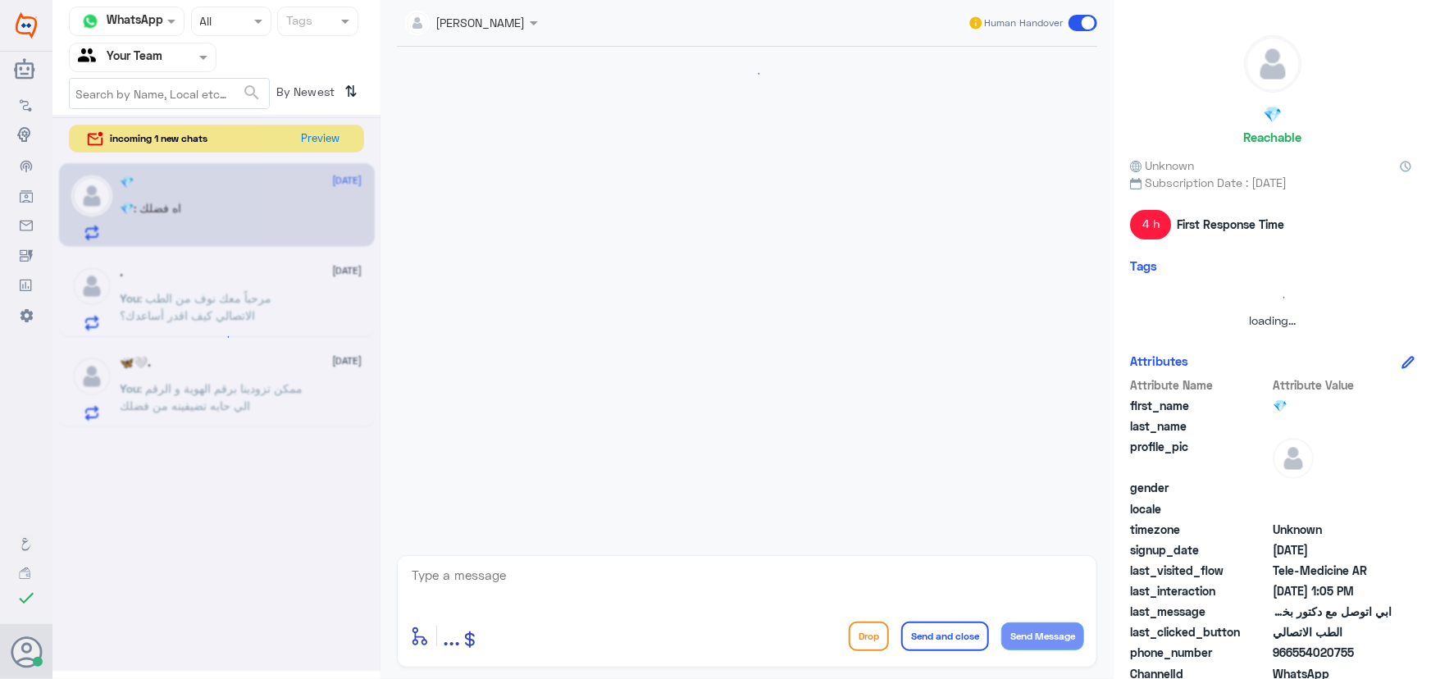
scroll to position [72, 0]
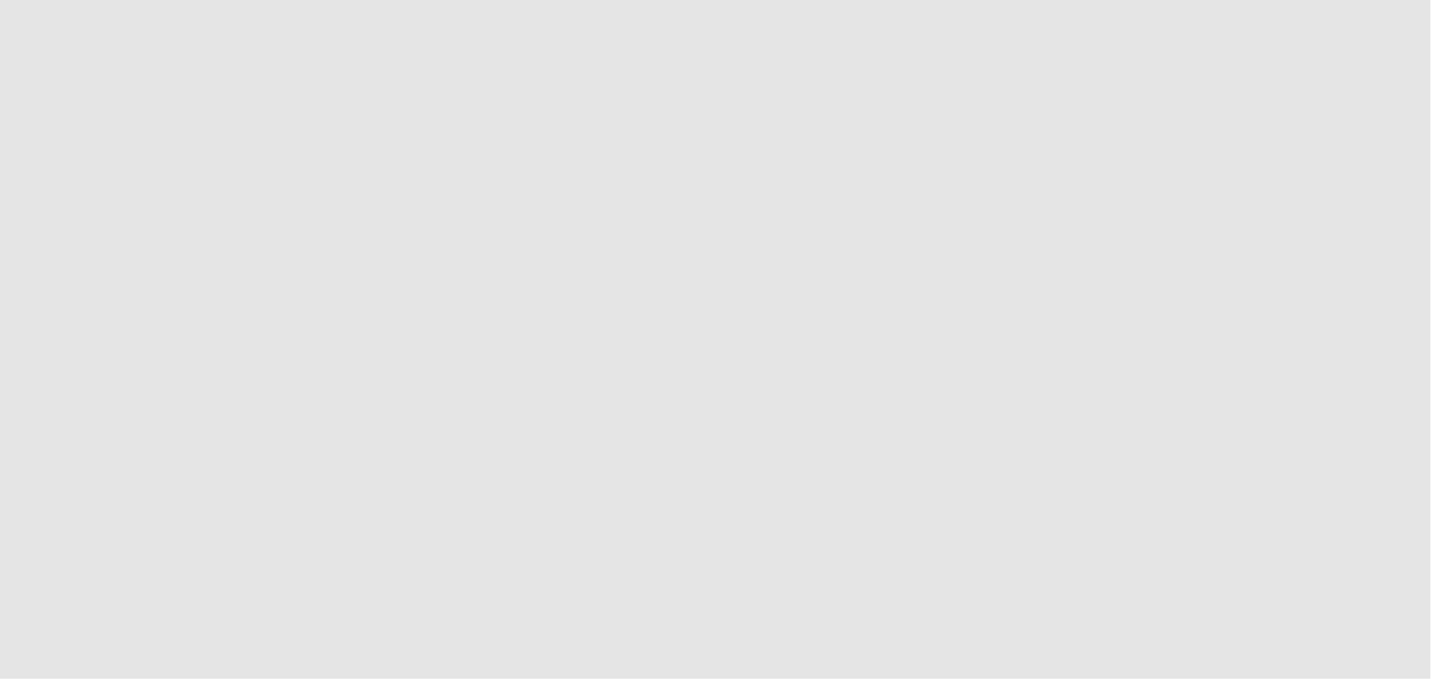
click at [168, 66] on app-root at bounding box center [715, 339] width 1431 height 679
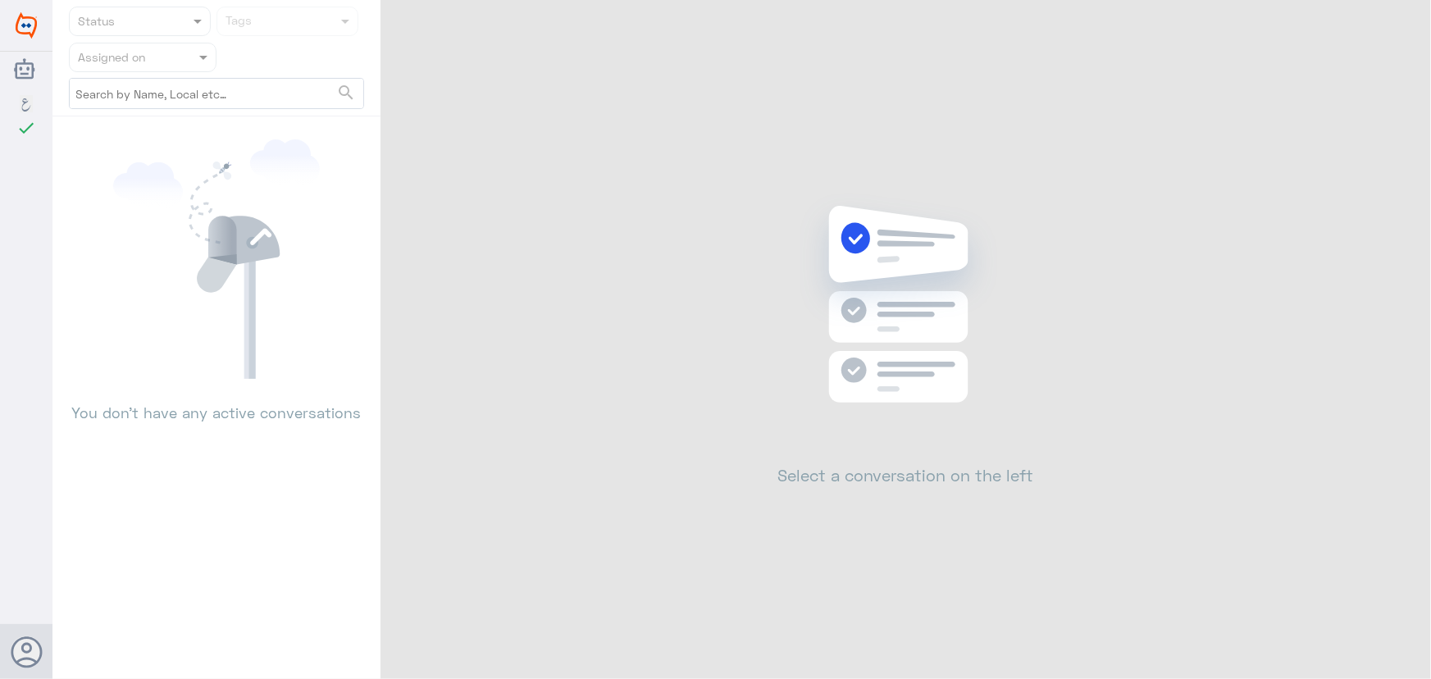
click at [140, 66] on input "text" at bounding box center [123, 57] width 90 height 19
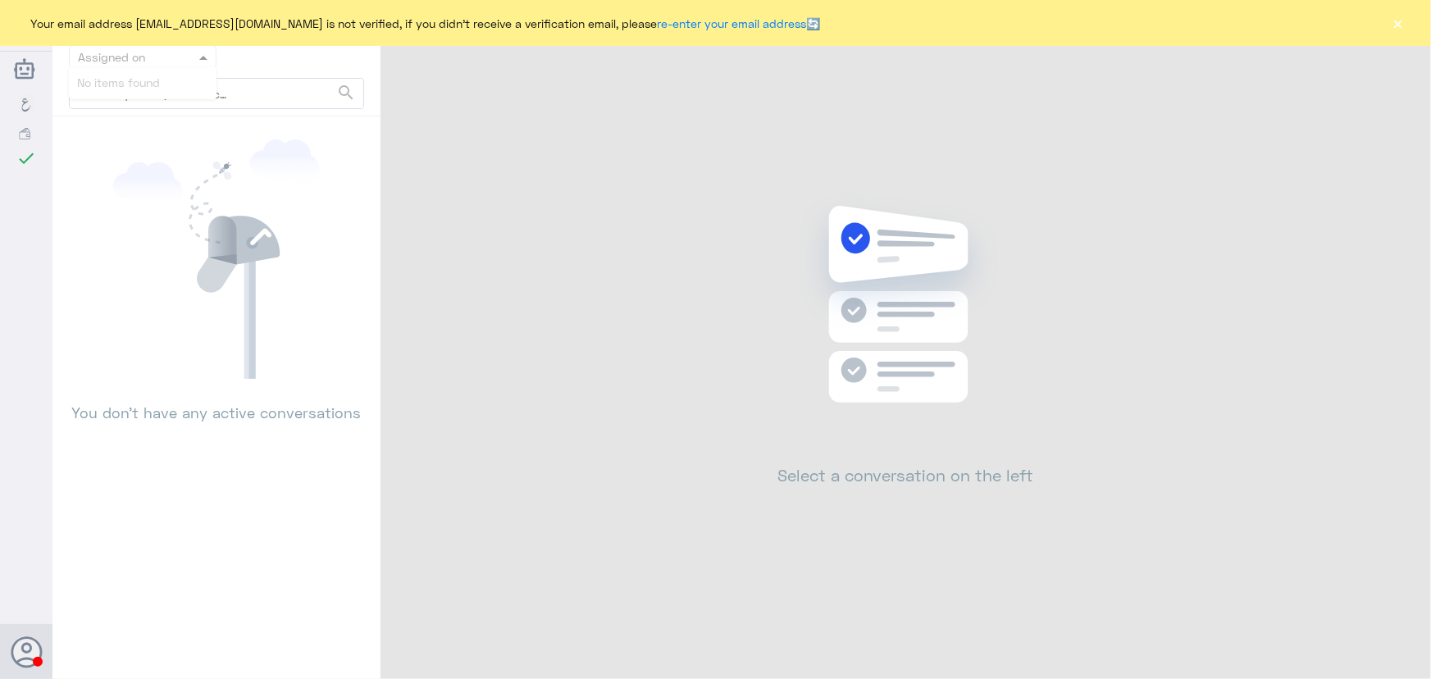
click at [422, 147] on div "Status Tags Assigned on search No items found You don’t have any active convers…" at bounding box center [741, 342] width 1379 height 684
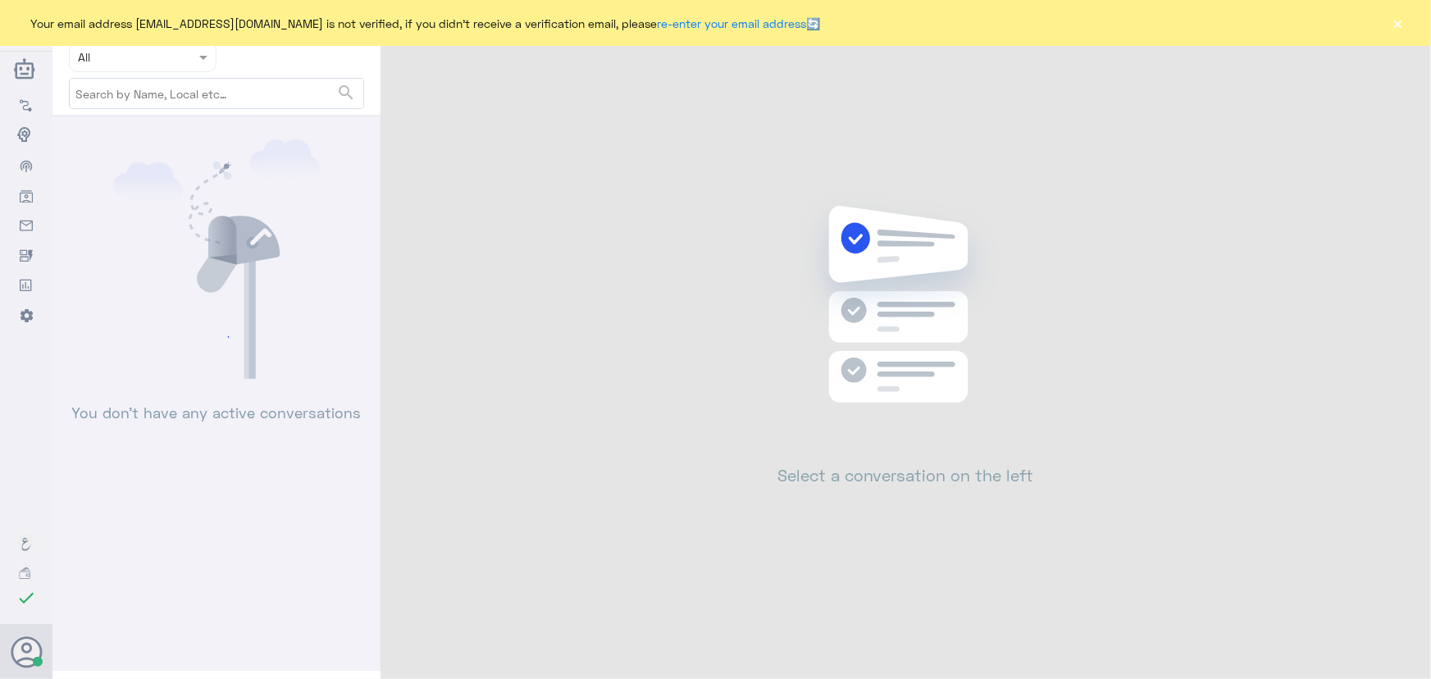
click at [1404, 21] on button "×" at bounding box center [1398, 23] width 16 height 16
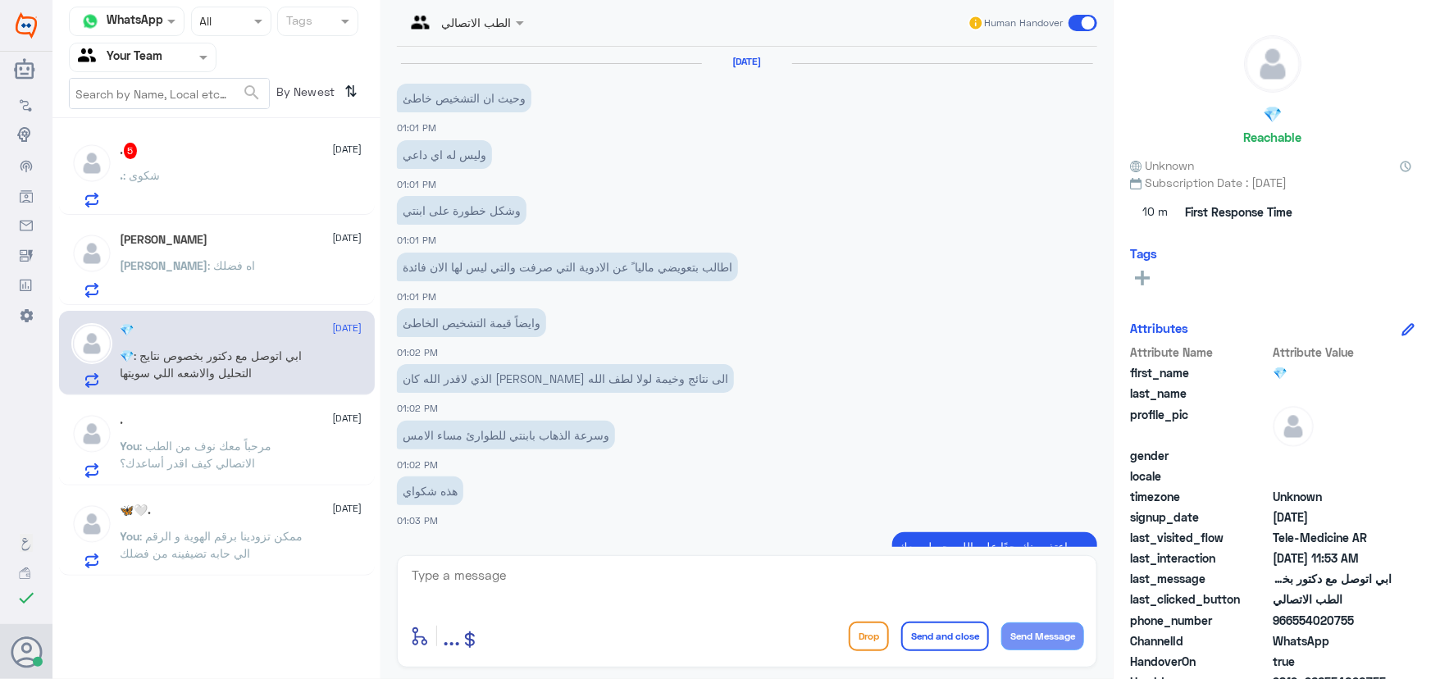
scroll to position [1062, 0]
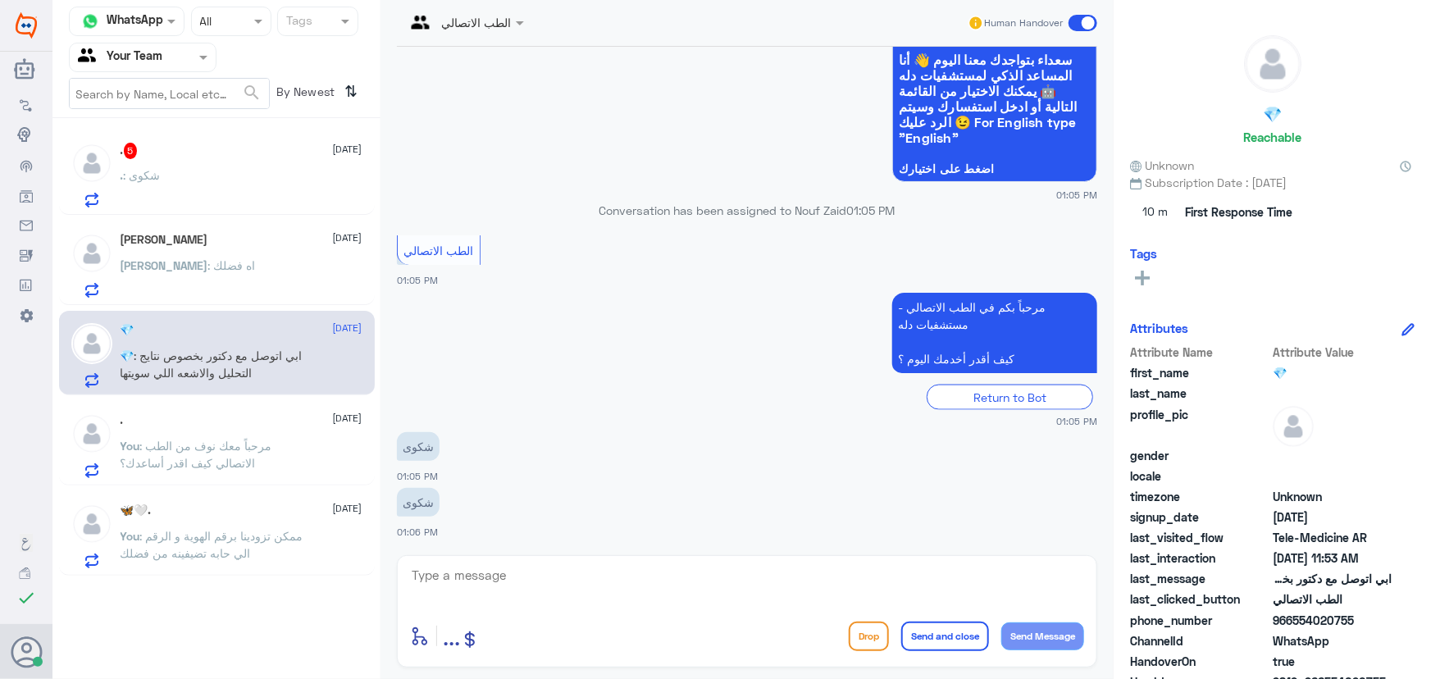
click at [156, 56] on input "text" at bounding box center [123, 57] width 90 height 19
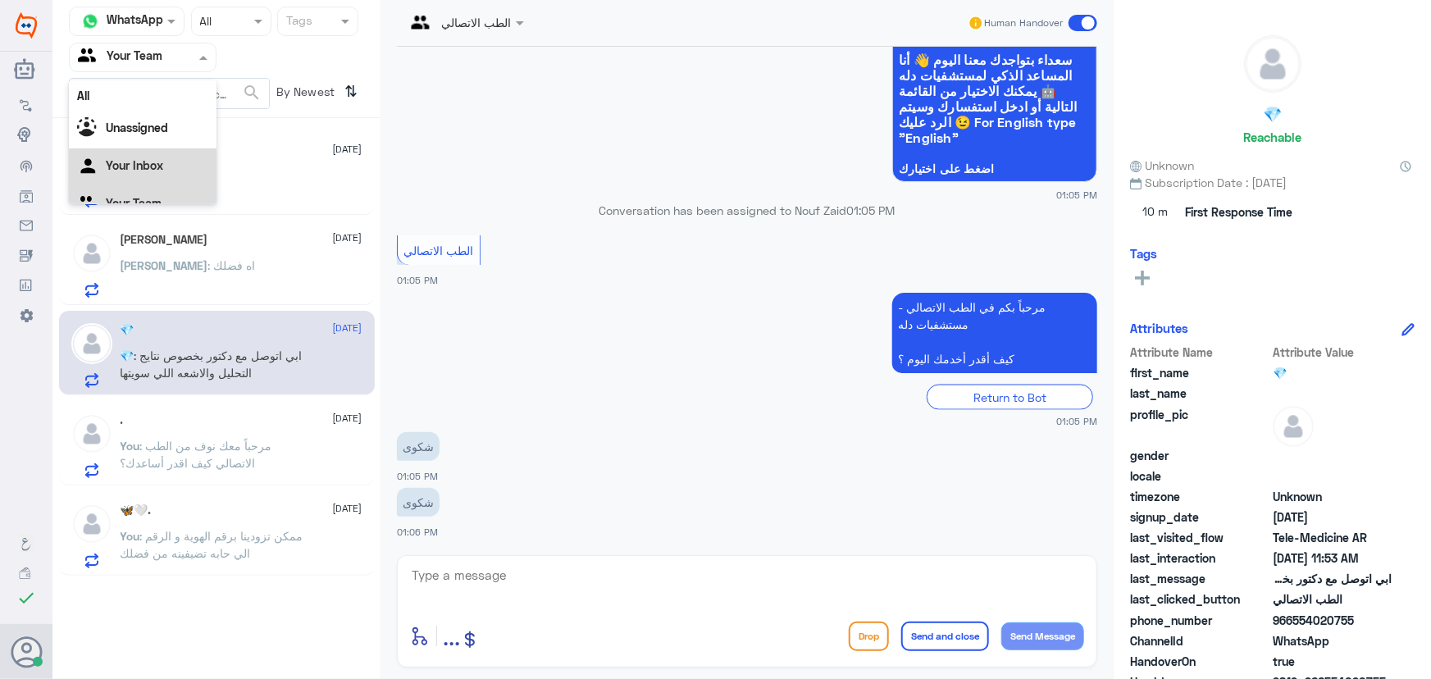
click at [161, 157] on div "Your Inbox" at bounding box center [143, 167] width 148 height 38
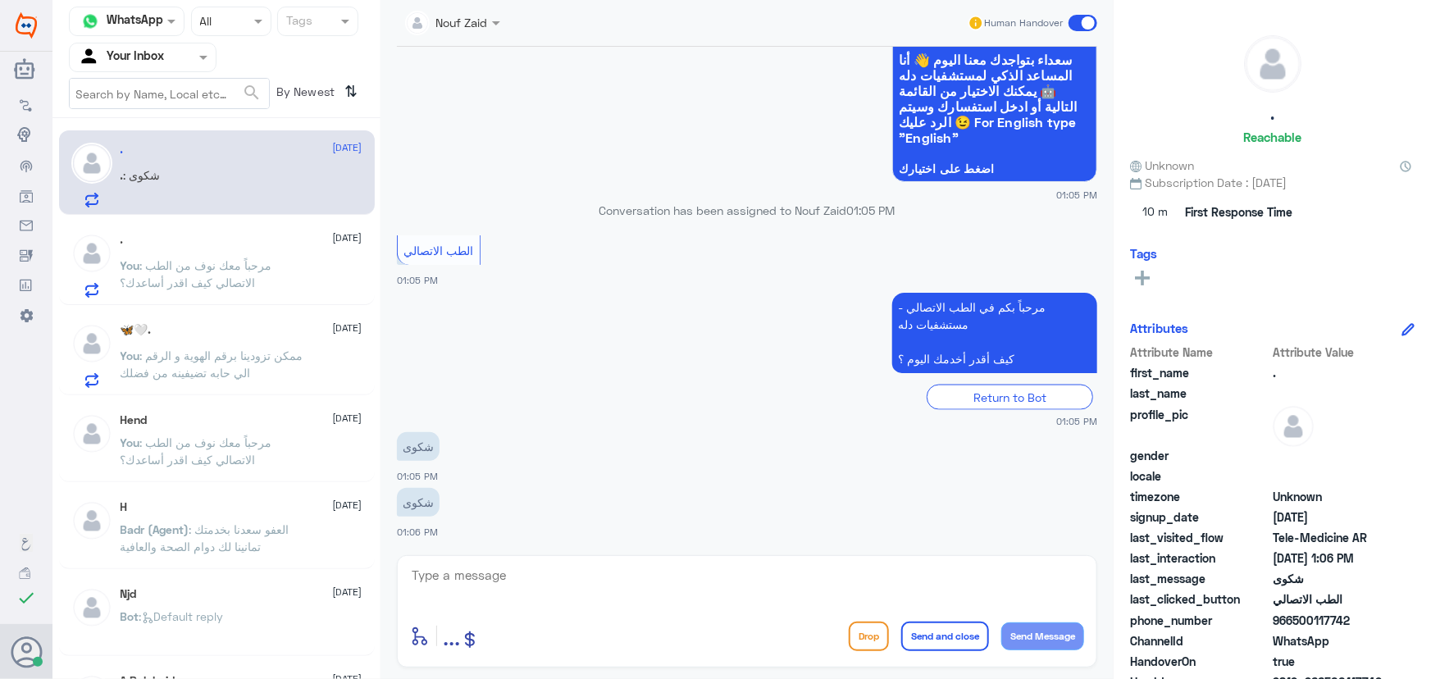
click at [221, 201] on div ". : شكوى" at bounding box center [242, 189] width 242 height 37
click at [673, 595] on textarea at bounding box center [747, 584] width 674 height 40
click at [226, 271] on p "You : مرحباً معك نوف من الطب الاتصالي كيف اقدر أساعدك؟" at bounding box center [213, 277] width 185 height 41
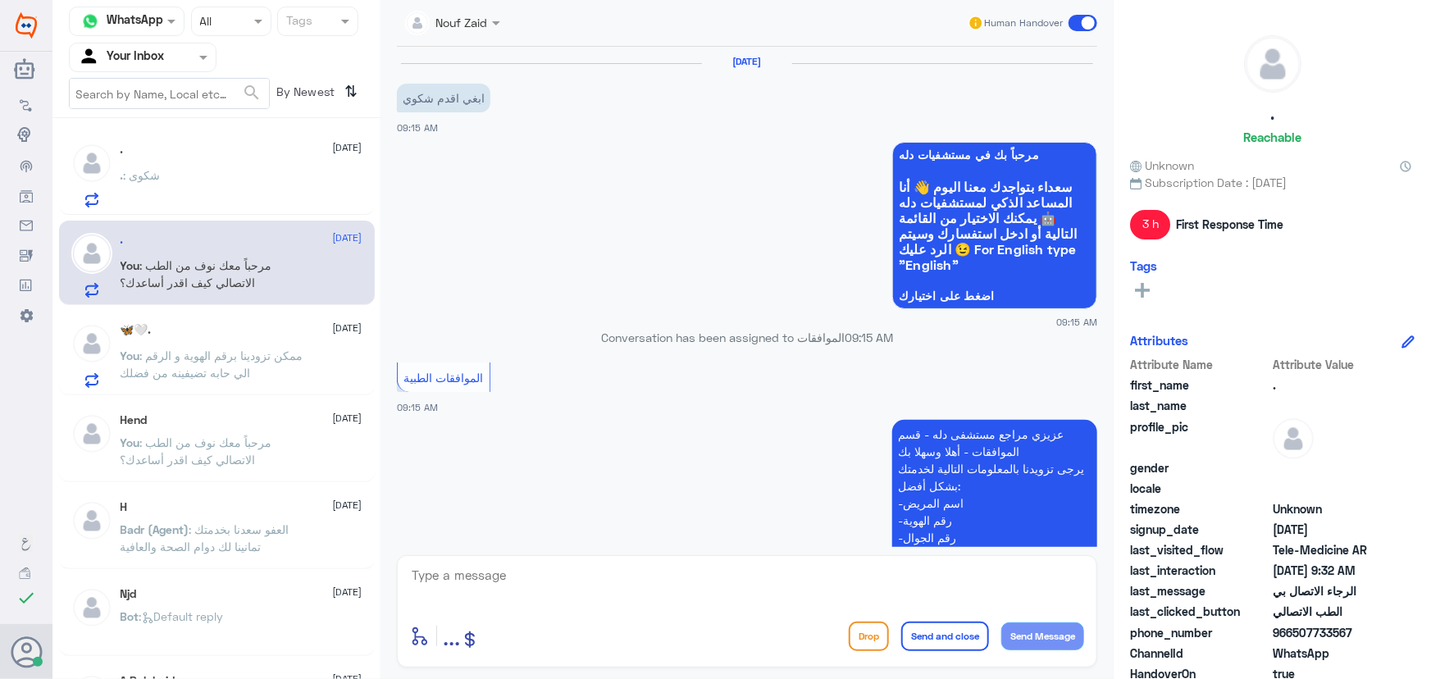
scroll to position [1338, 0]
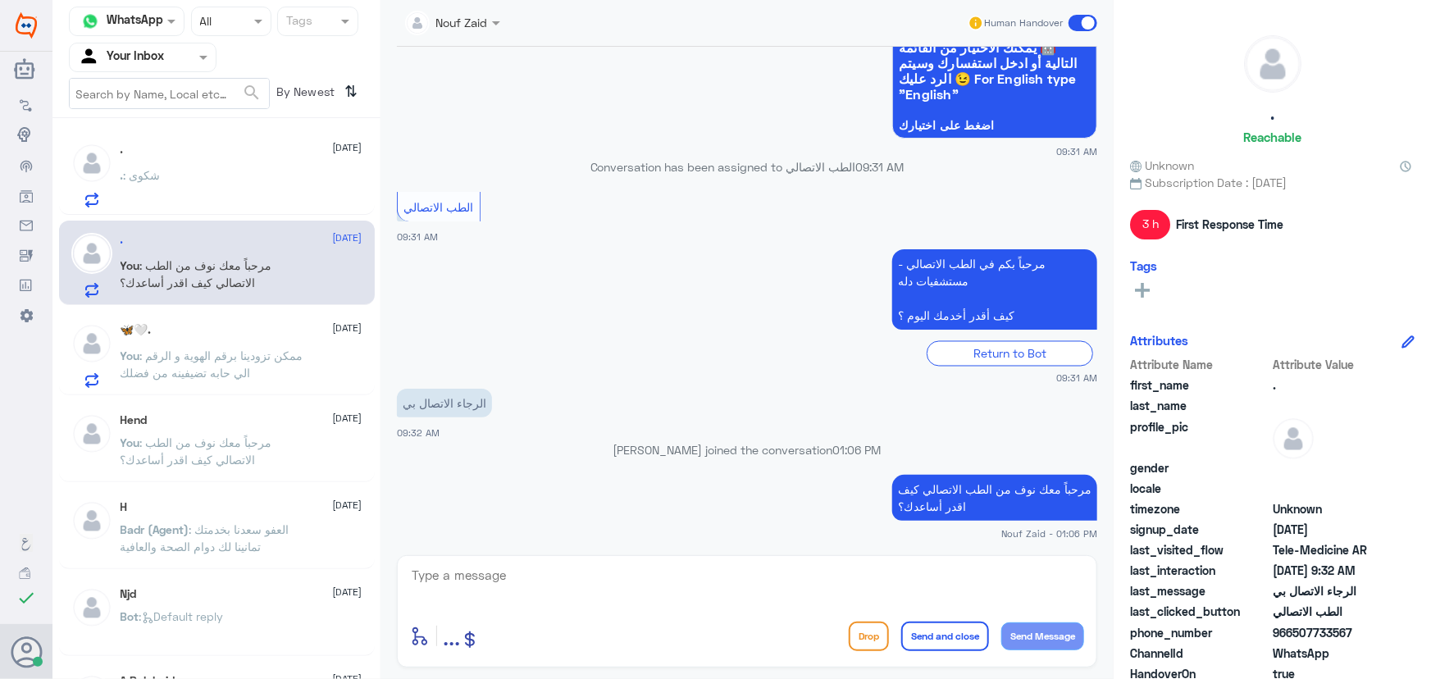
click at [221, 212] on div ". 9 October . : شكوى" at bounding box center [217, 172] width 316 height 84
click at [230, 188] on div ". : شكوى" at bounding box center [242, 189] width 242 height 37
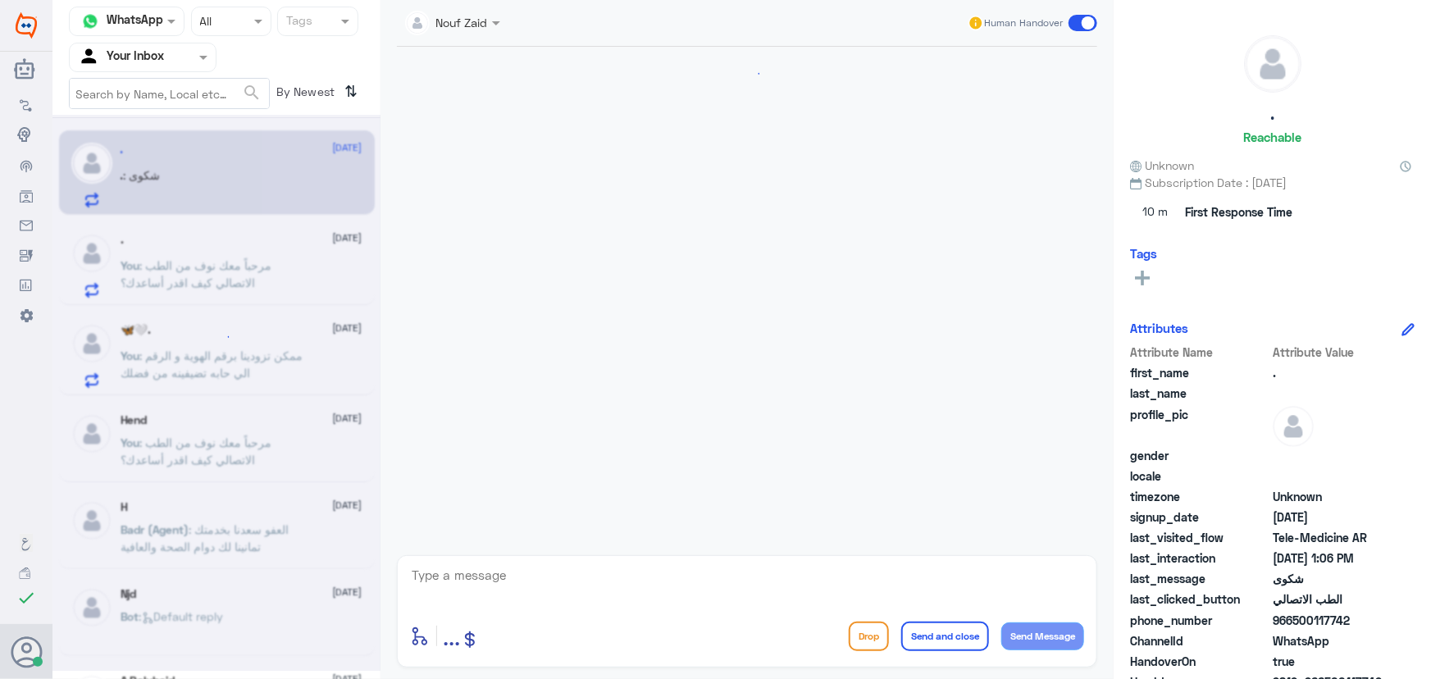
scroll to position [1062, 0]
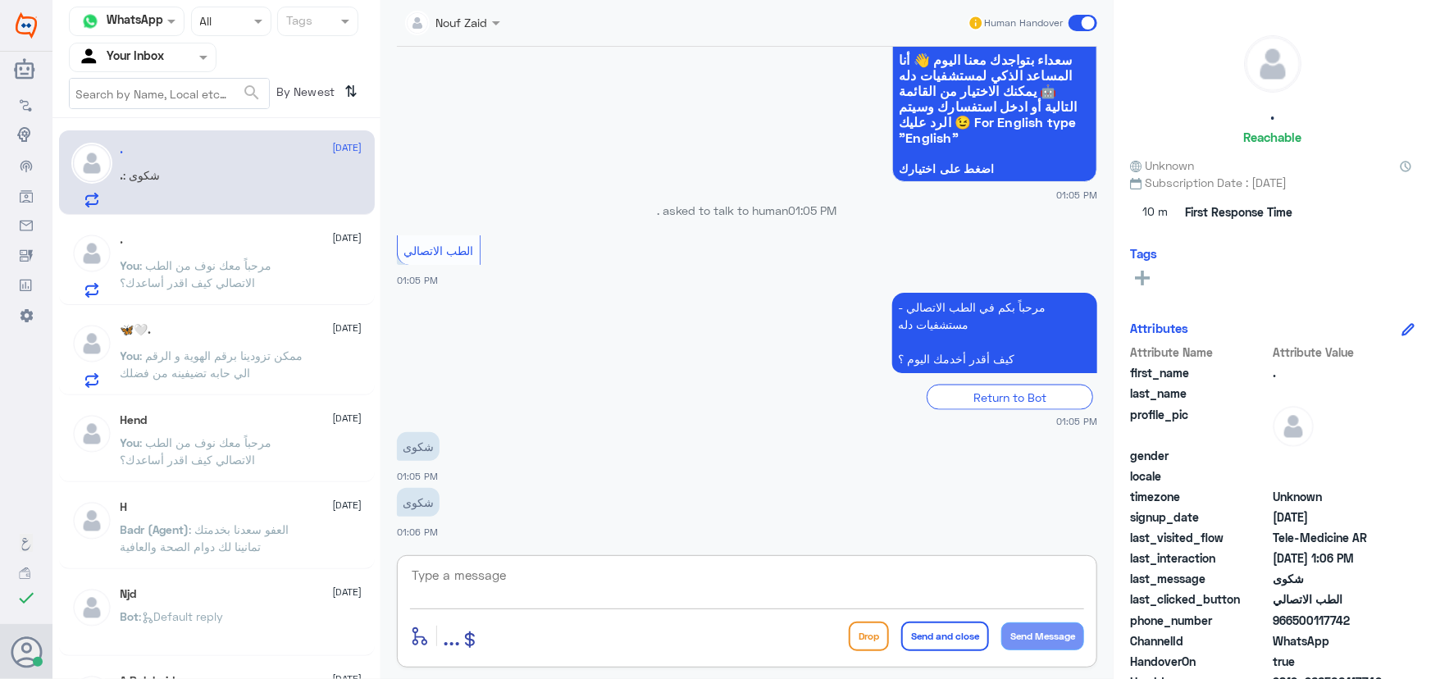
click at [484, 571] on textarea at bounding box center [747, 584] width 674 height 40
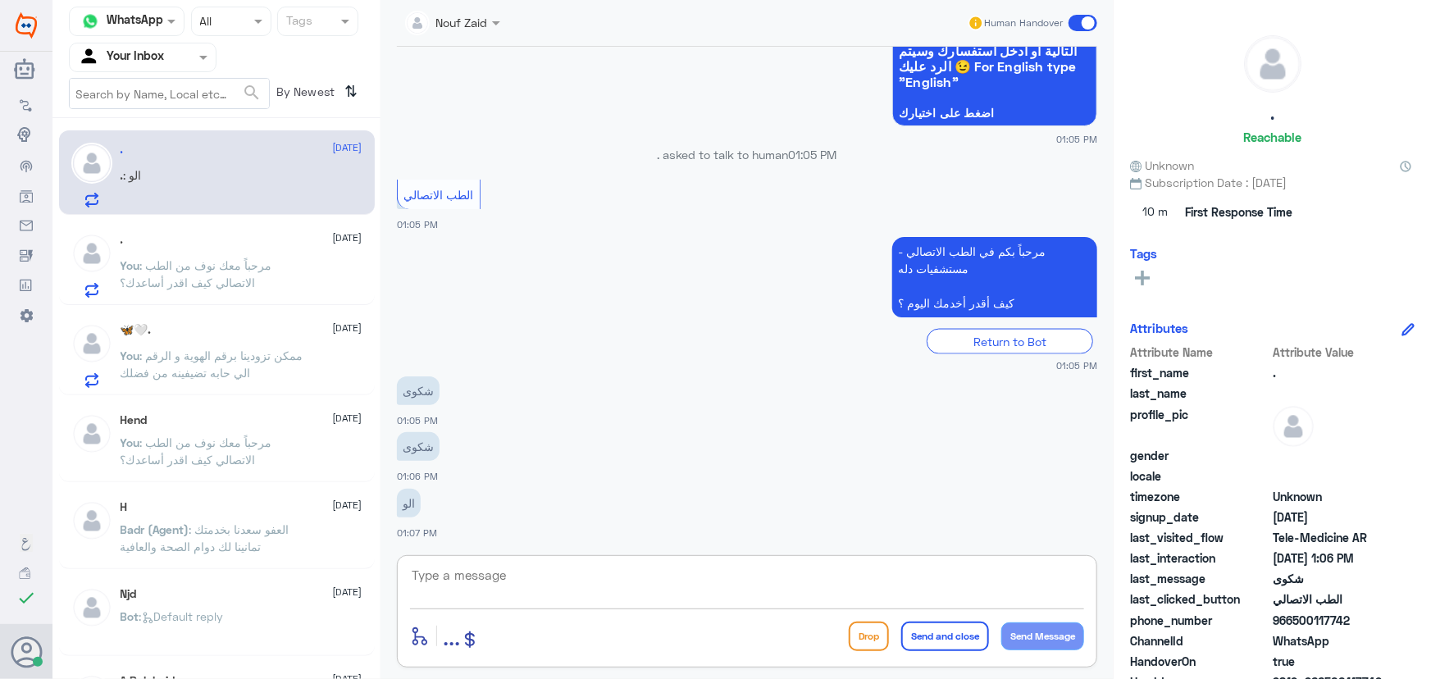
drag, startPoint x: 527, startPoint y: 582, endPoint x: 520, endPoint y: 576, distance: 9.9
click at [527, 582] on textarea at bounding box center [747, 584] width 674 height 40
paste textarea "مرحباً معك نوف من الطب الاتصالي"
type textarea "مرحباً معك نوف من الطب الاتصالي"
click at [1040, 633] on button "Send Message" at bounding box center [1042, 636] width 83 height 28
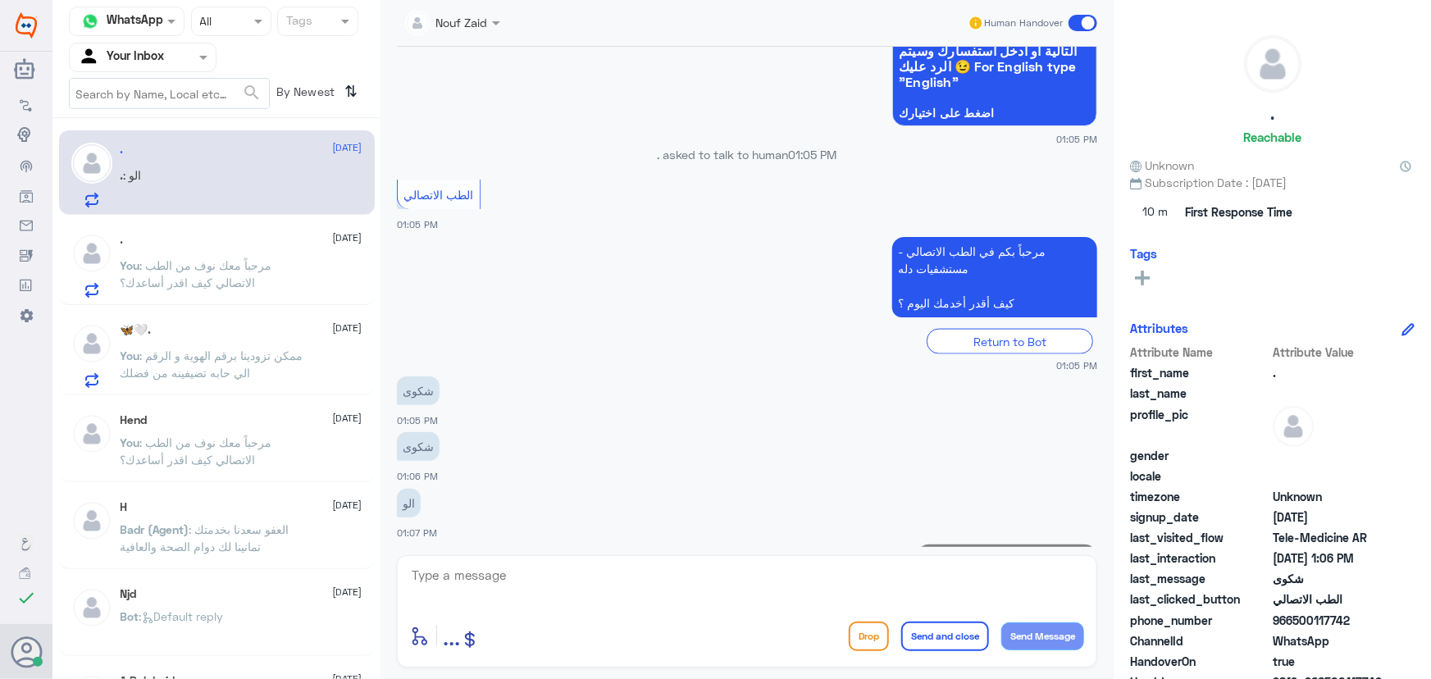
scroll to position [1171, 0]
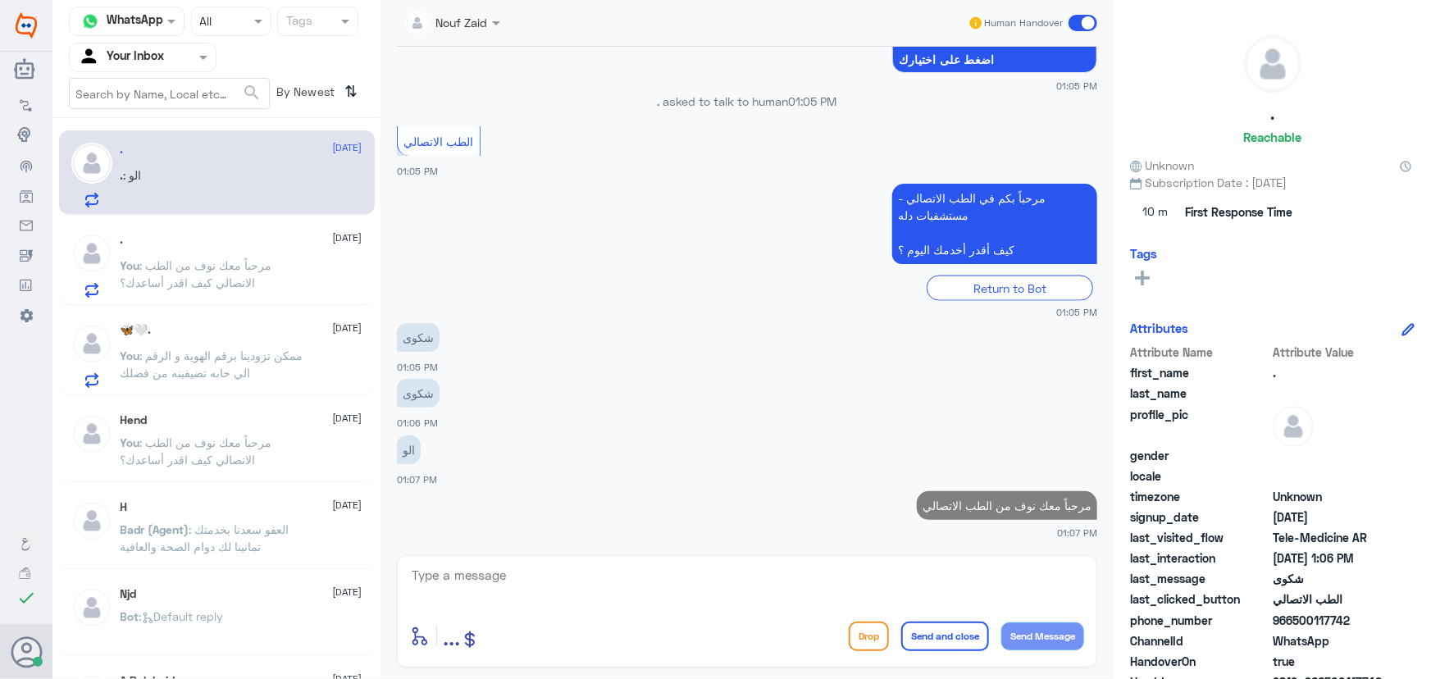
click at [956, 587] on textarea at bounding box center [747, 584] width 674 height 40
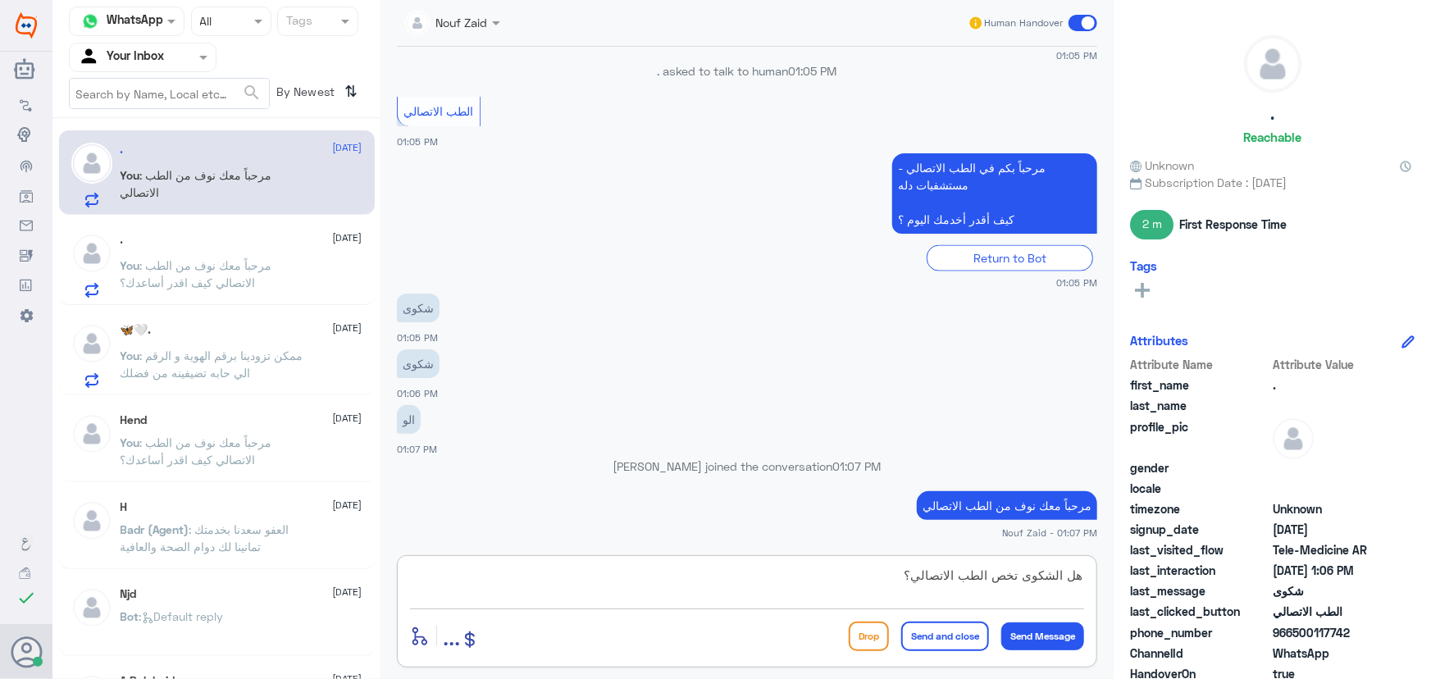
type textarea "هل الشكوى تخص الطب الاتصالي؟"
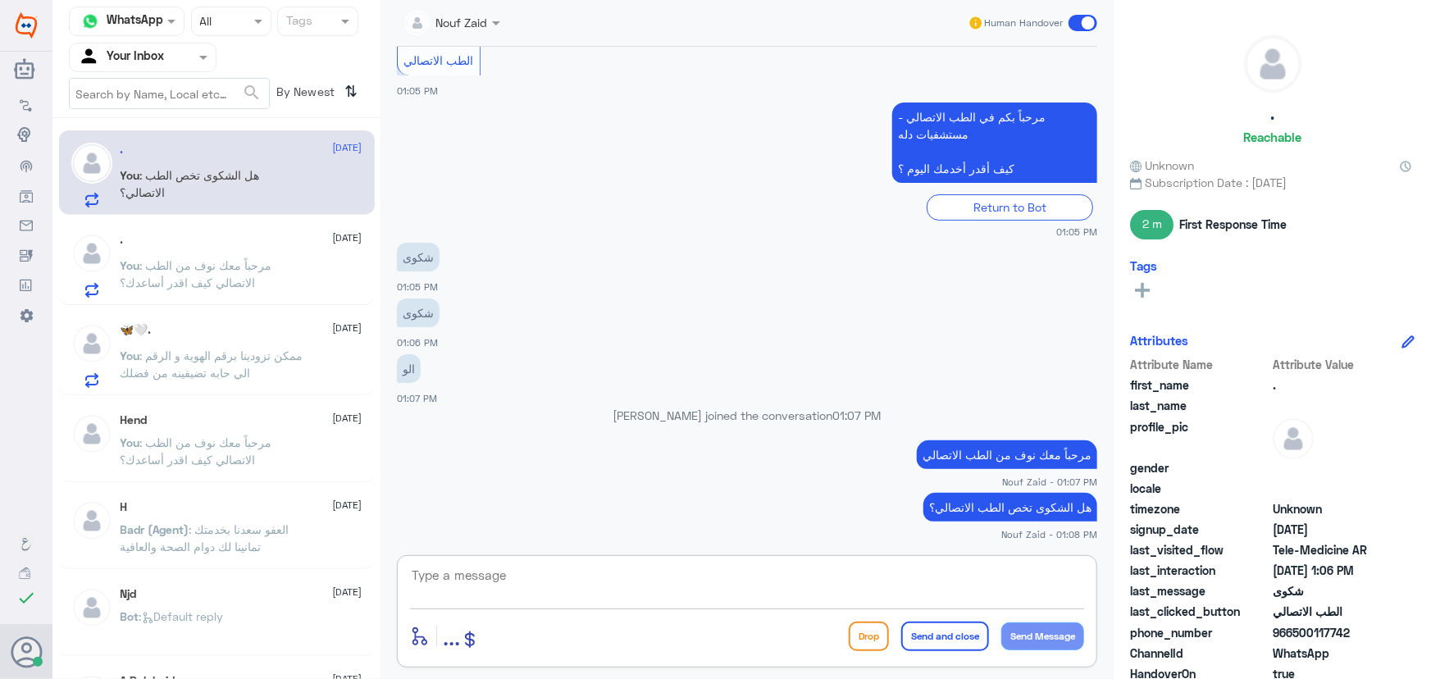
scroll to position [3255, 0]
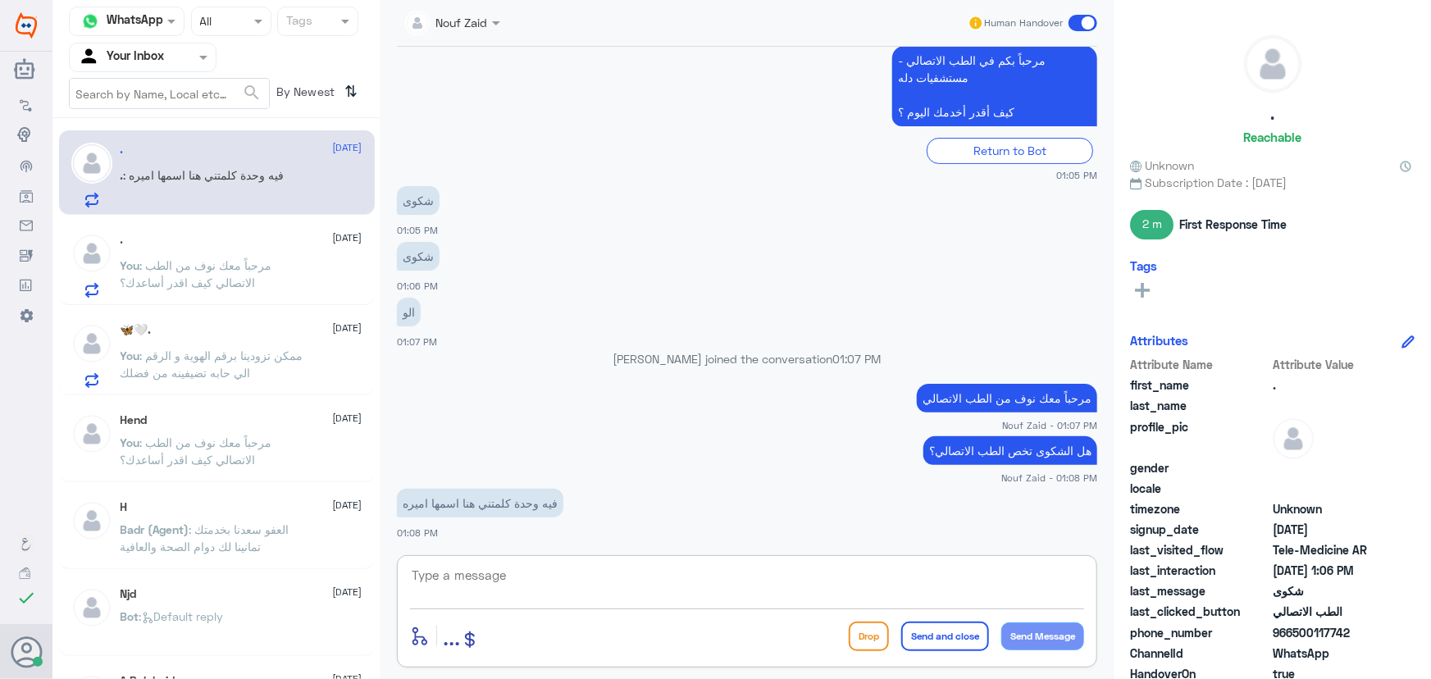
click at [459, 578] on textarea at bounding box center [747, 584] width 674 height 40
click at [467, 575] on textarea at bounding box center [747, 584] width 674 height 40
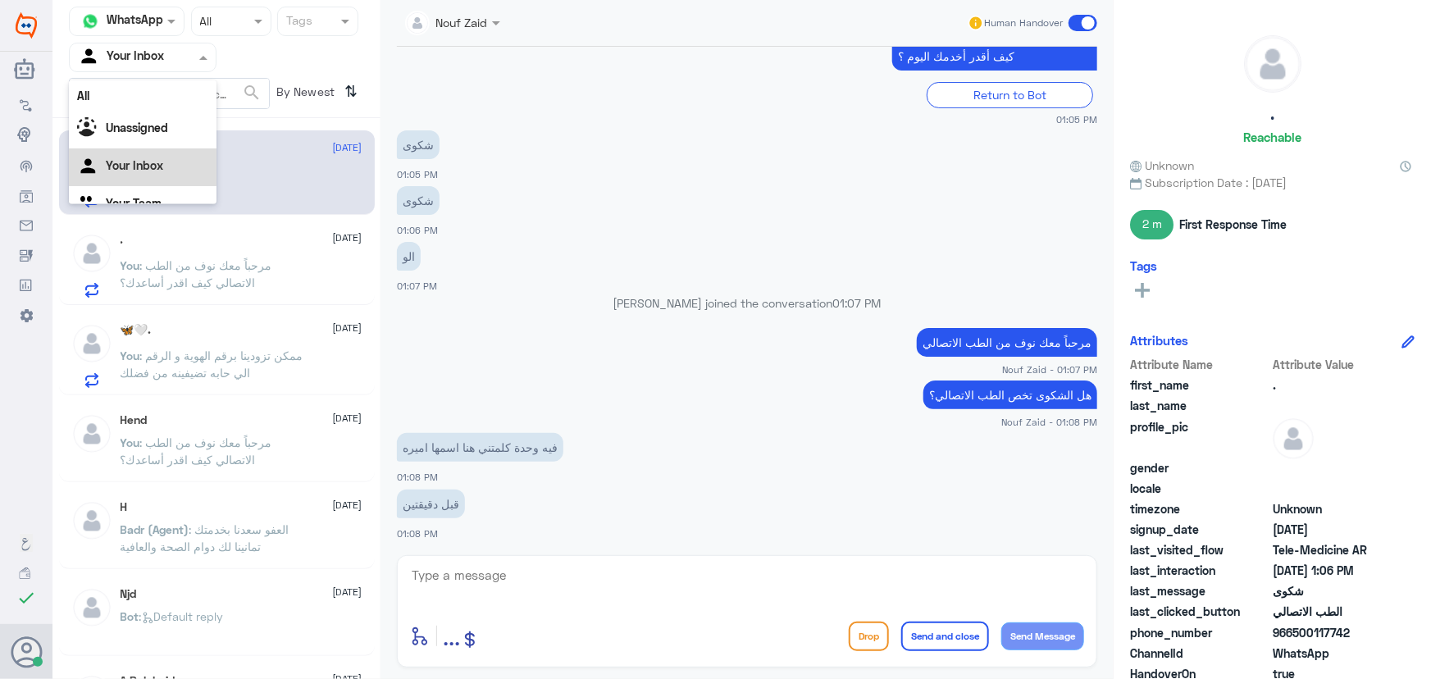
click at [122, 62] on input "text" at bounding box center [123, 57] width 90 height 19
click at [158, 57] on input "text" at bounding box center [123, 57] width 90 height 19
click at [467, 582] on textarea at bounding box center [747, 584] width 674 height 40
drag, startPoint x: 516, startPoint y: 568, endPoint x: 518, endPoint y: 580, distance: 11.7
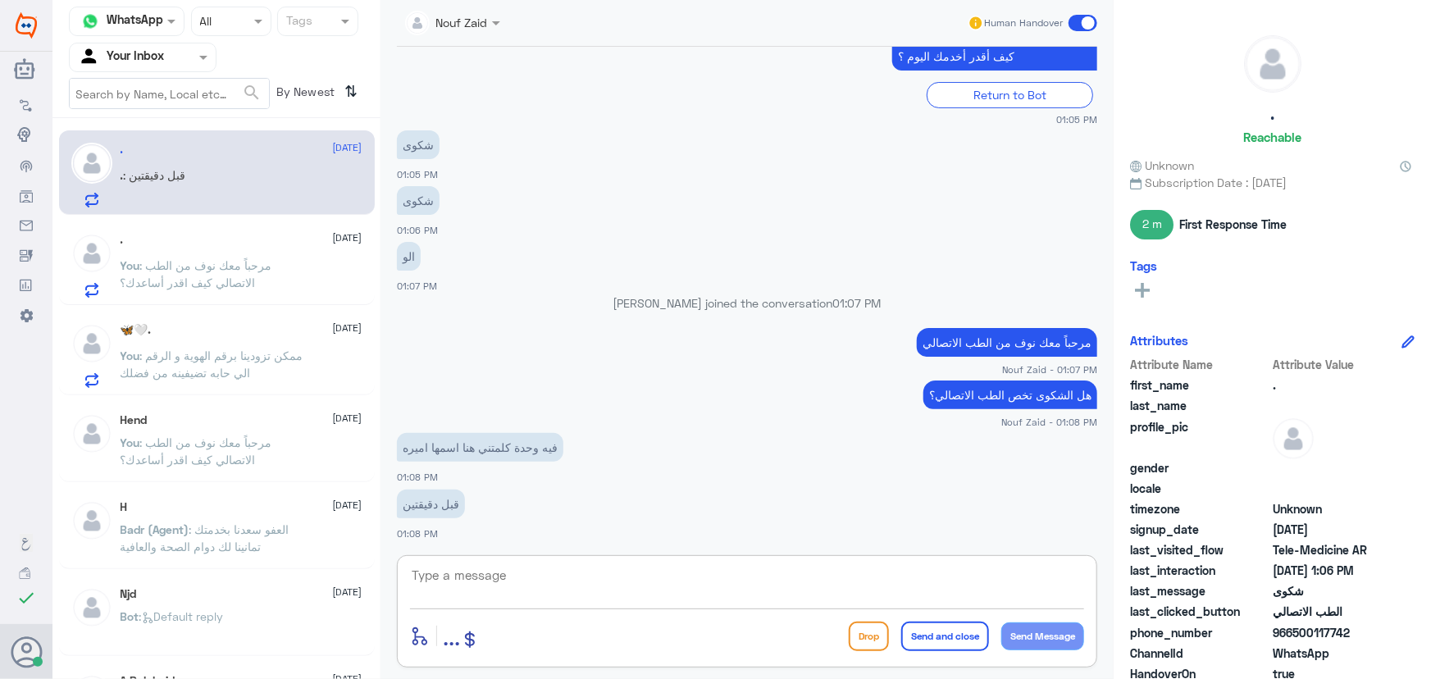
click at [515, 569] on textarea at bounding box center [747, 584] width 674 height 40
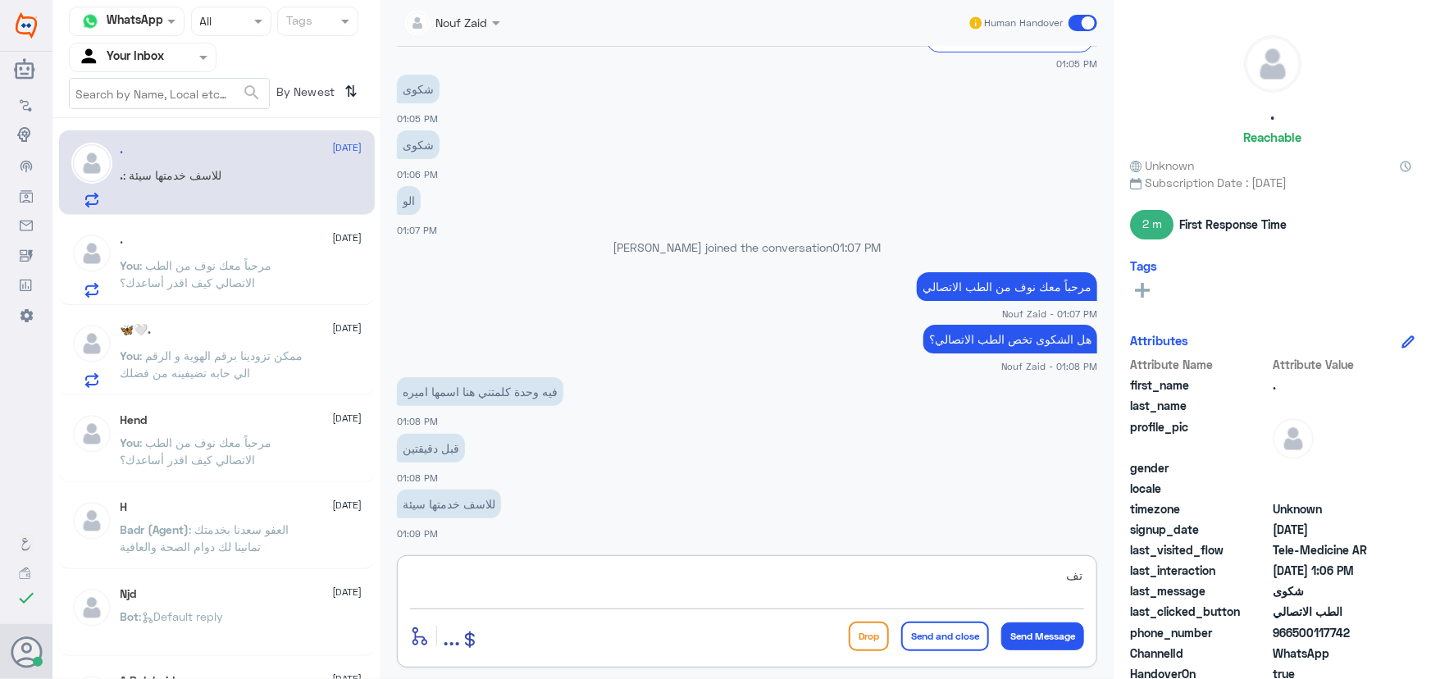
type textarea "ت"
type textarea "ك"
type textarea "ه"
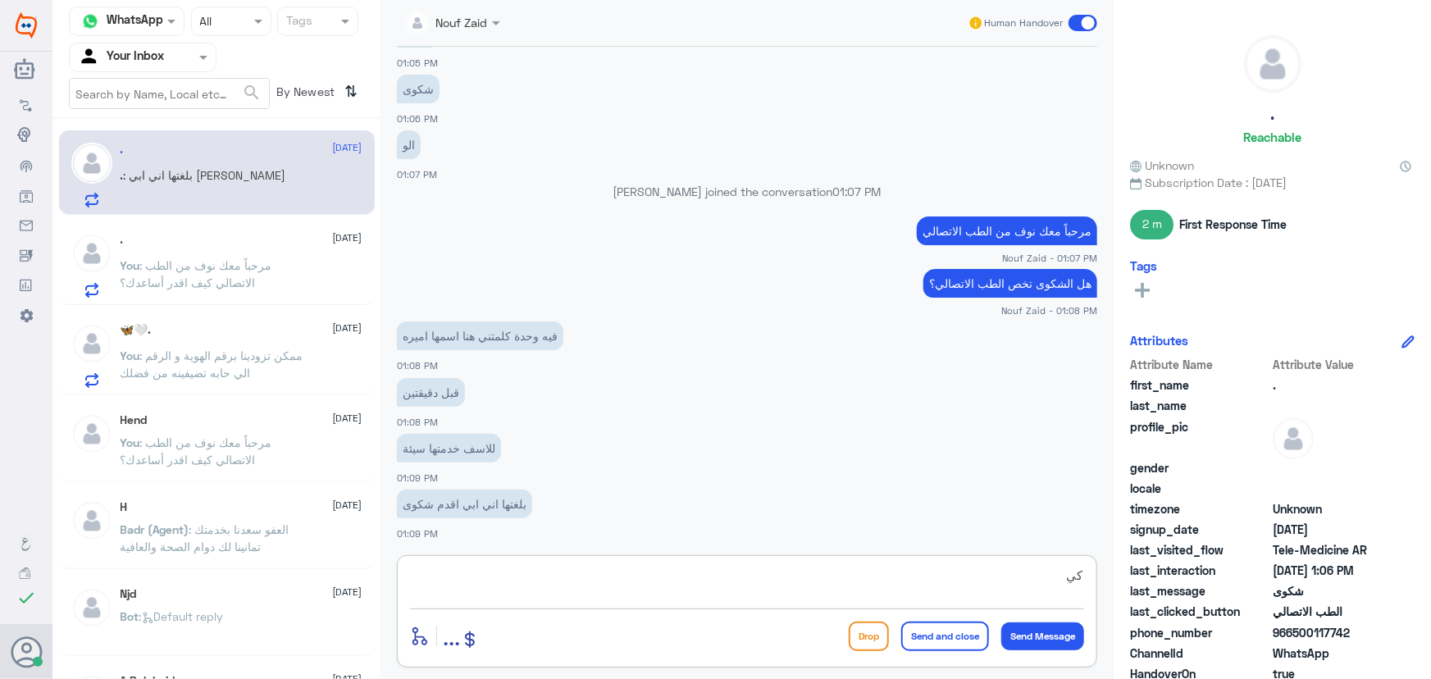
type textarea "ك"
click at [569, 568] on textarea at bounding box center [747, 584] width 674 height 40
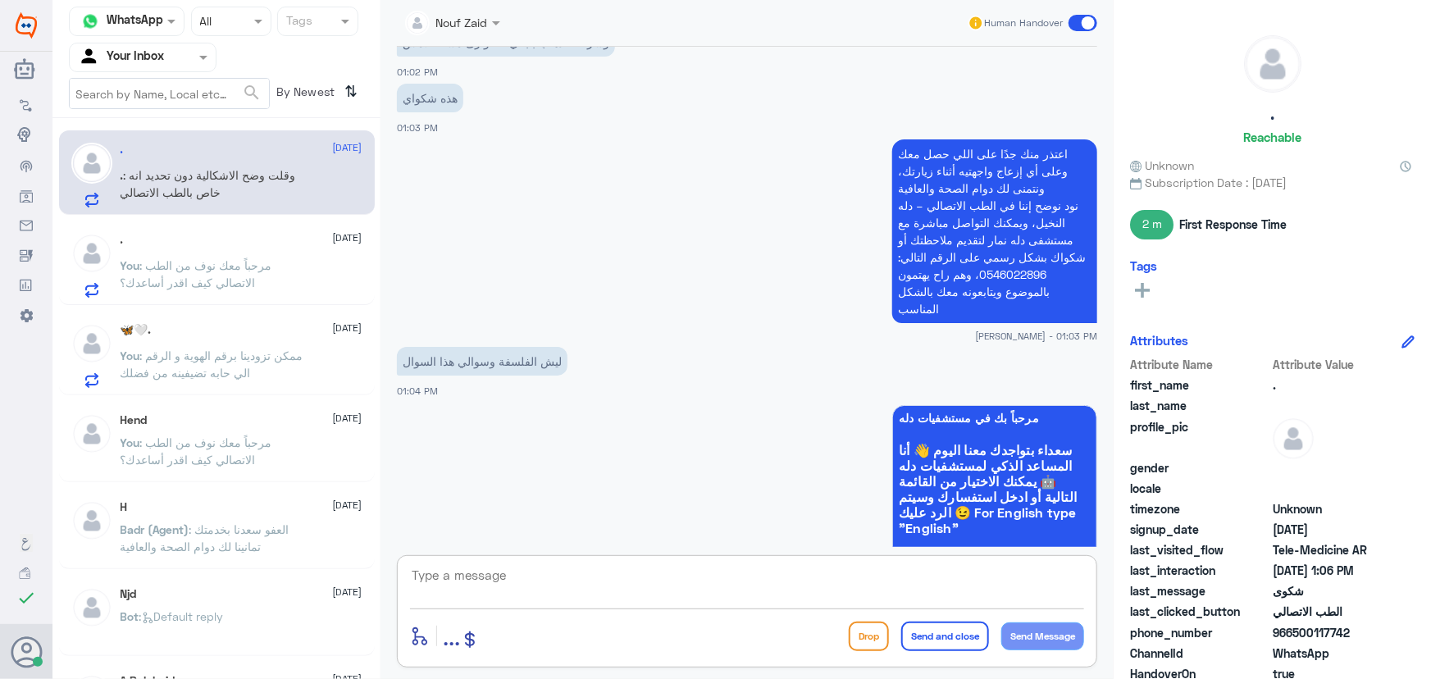
scroll to position [2401, 0]
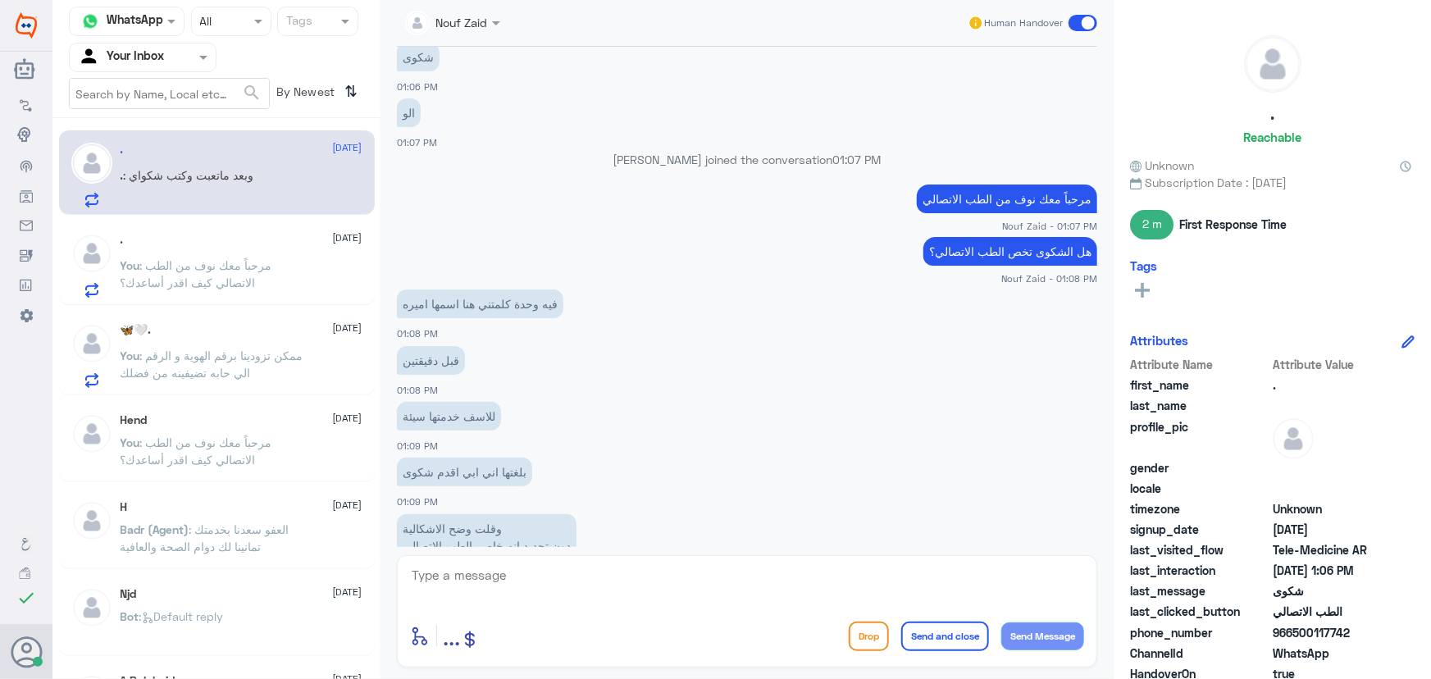
drag, startPoint x: 1098, startPoint y: 484, endPoint x: 1062, endPoint y: 524, distance: 54.0
click at [1095, 541] on div "9 Oct 2025 السلام 12:48 PM مرحباً بك في مستشفيات دله سعداء بتواجدك معنا اليوم 👋…" at bounding box center [747, 297] width 717 height 500
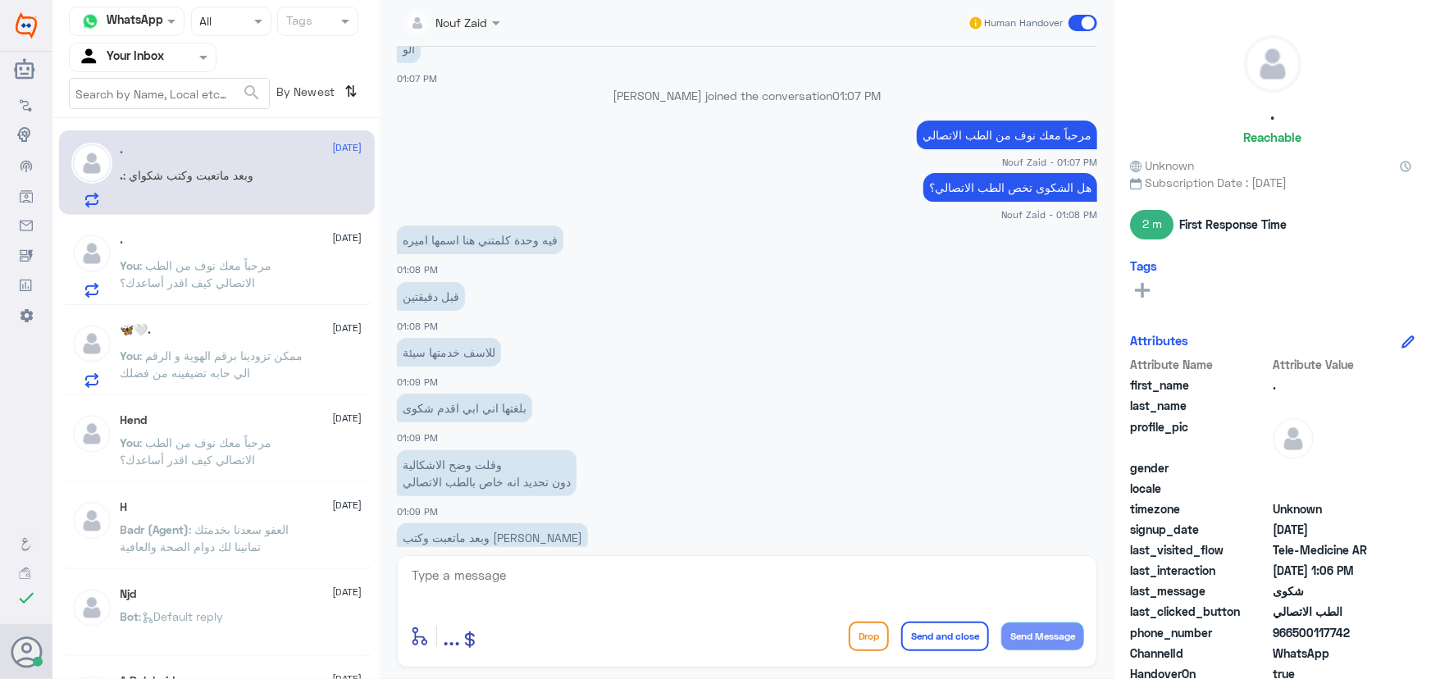
scroll to position [3552, 0]
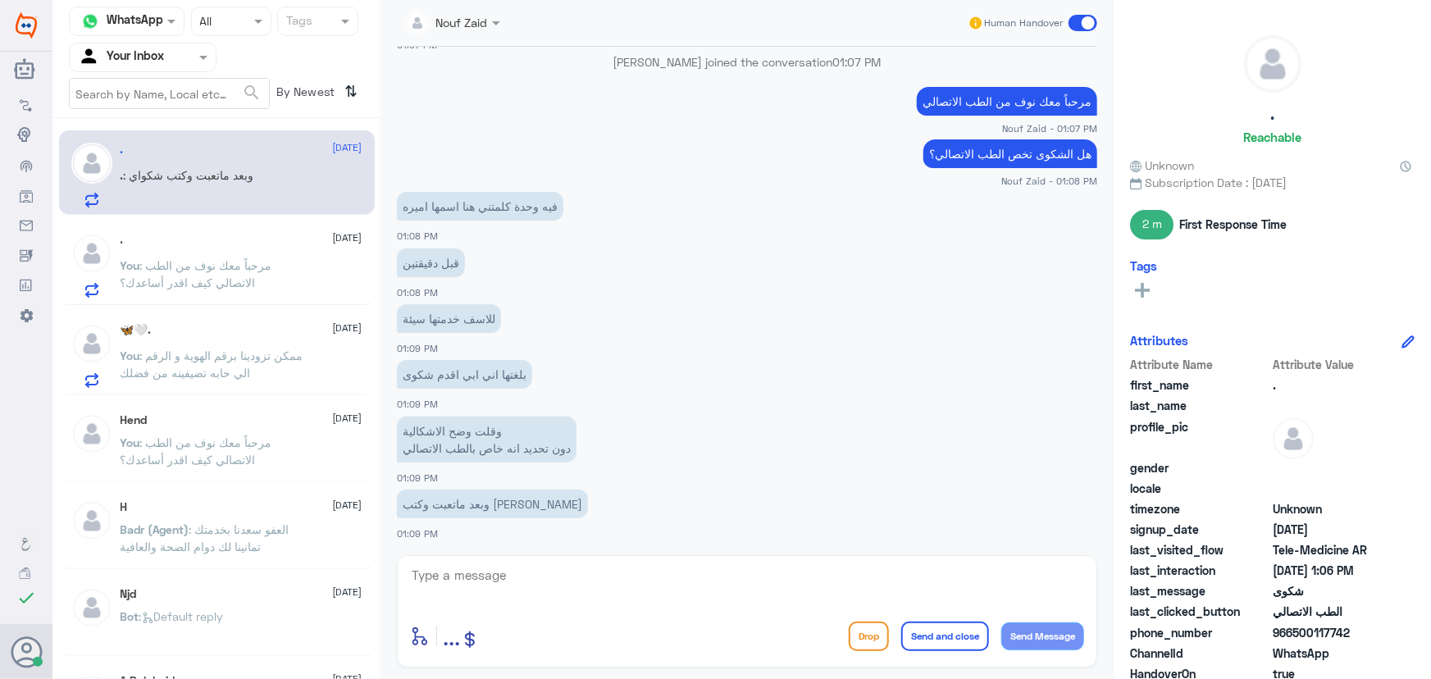
click at [744, 417] on app-msgs-text "وقلت وضح الاشكالية دون تحديد انه خاص بالطب الاتصالي" at bounding box center [747, 441] width 700 height 48
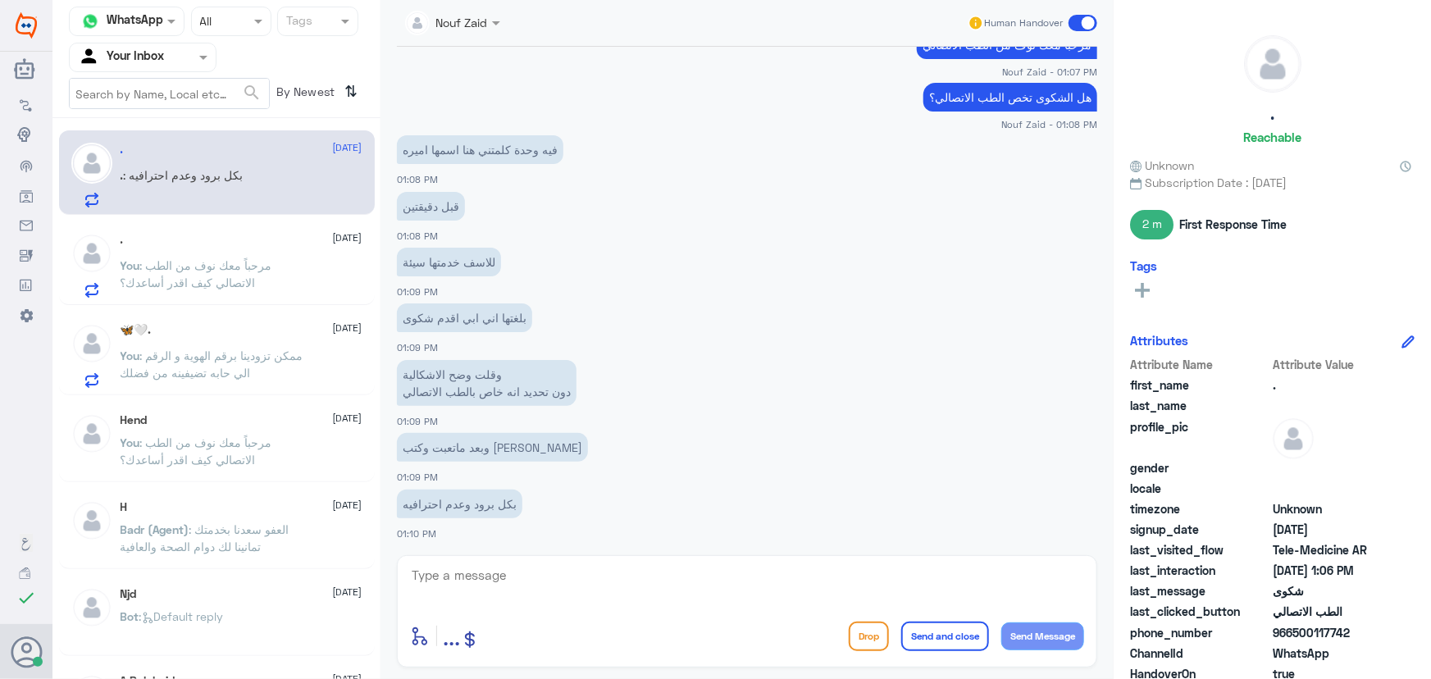
click at [541, 568] on textarea at bounding box center [747, 584] width 674 height 40
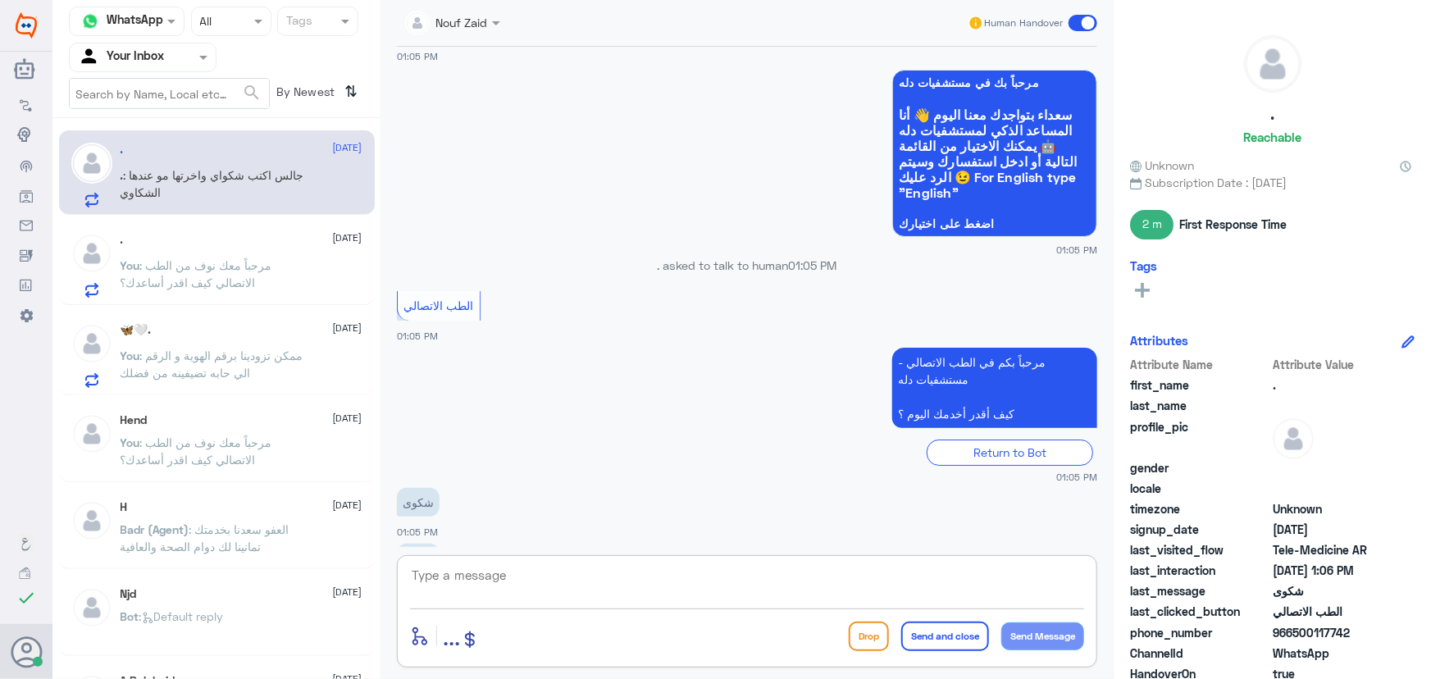
scroll to position [3979, 0]
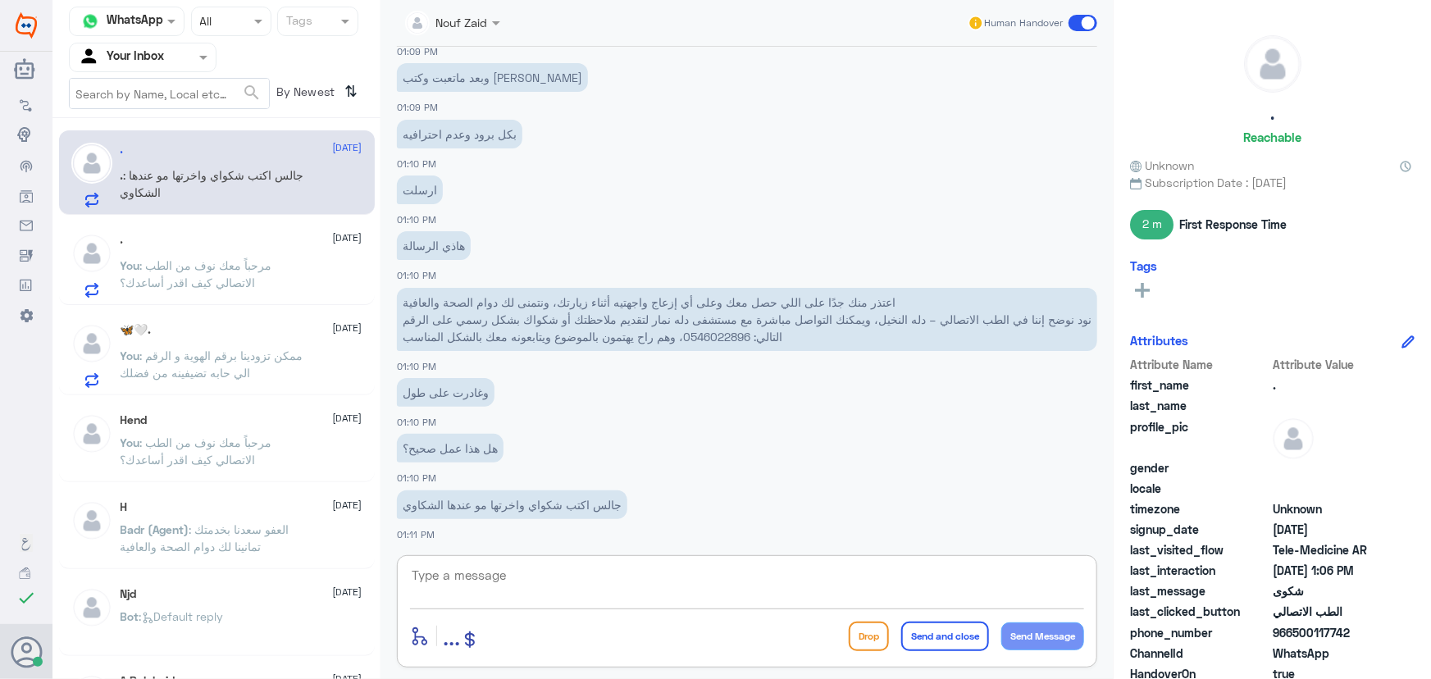
click at [640, 589] on textarea at bounding box center [747, 584] width 674 height 40
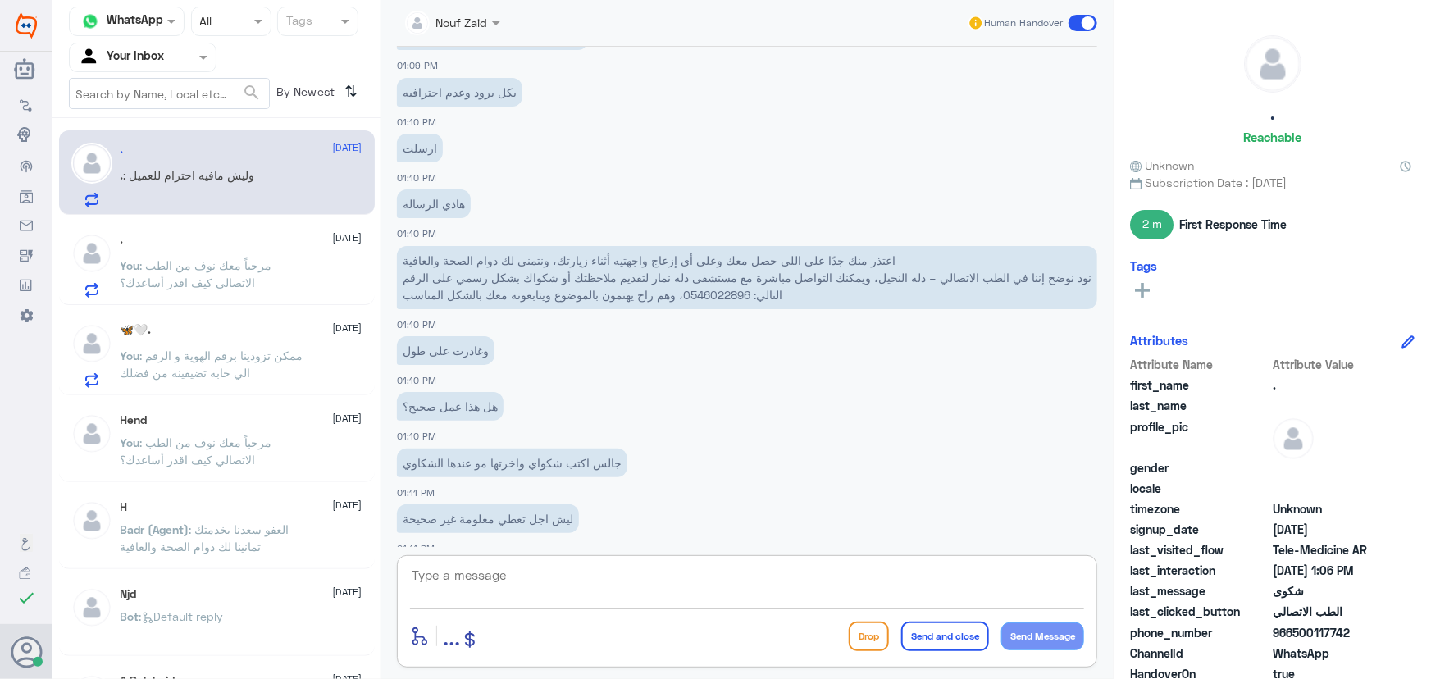
scroll to position [4092, 0]
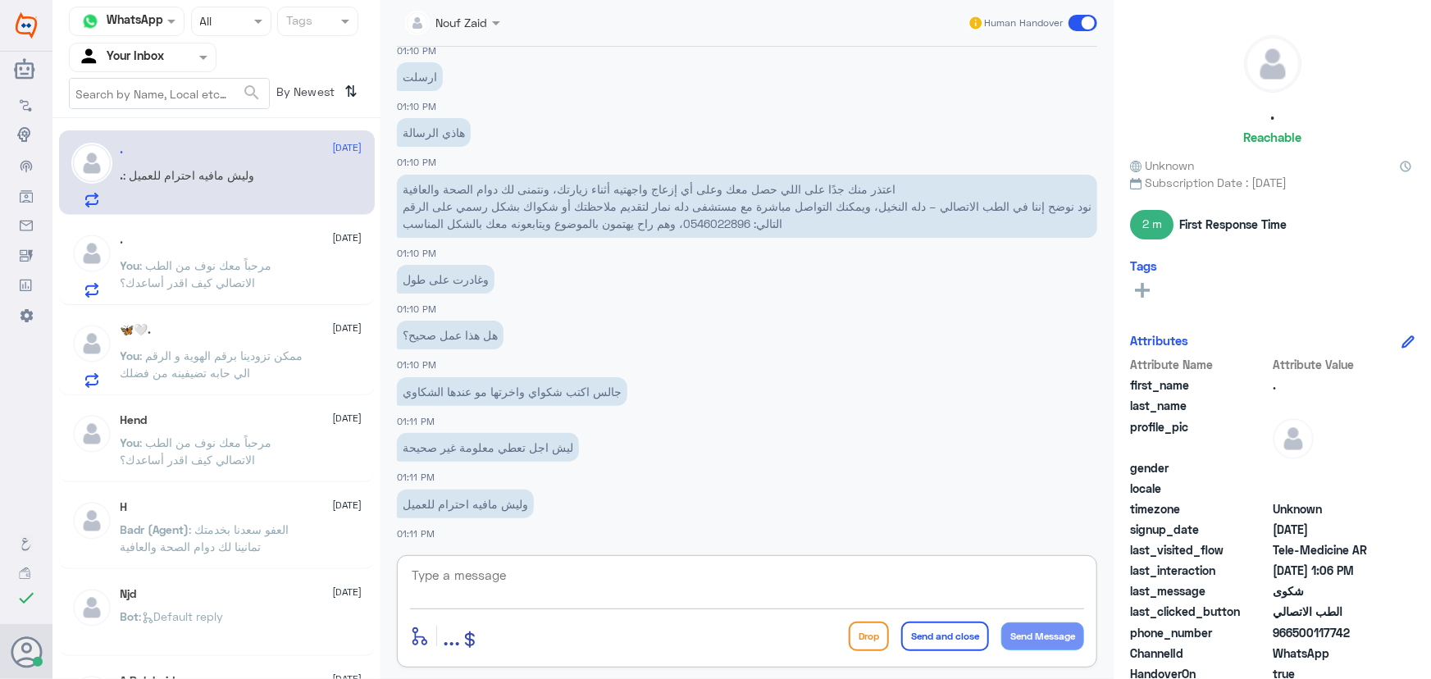
click at [602, 572] on textarea at bounding box center [747, 584] width 674 height 40
click at [645, 582] on textarea at bounding box center [747, 584] width 674 height 40
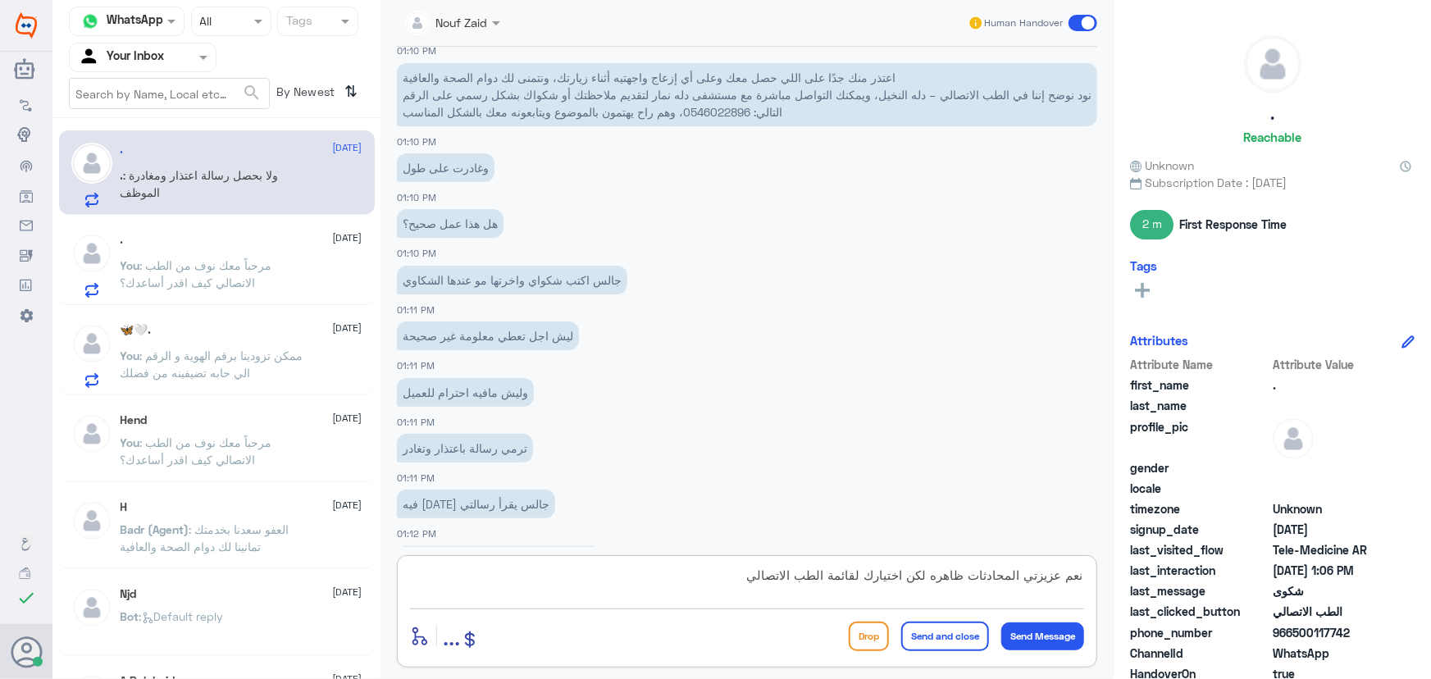
scroll to position [4259, 0]
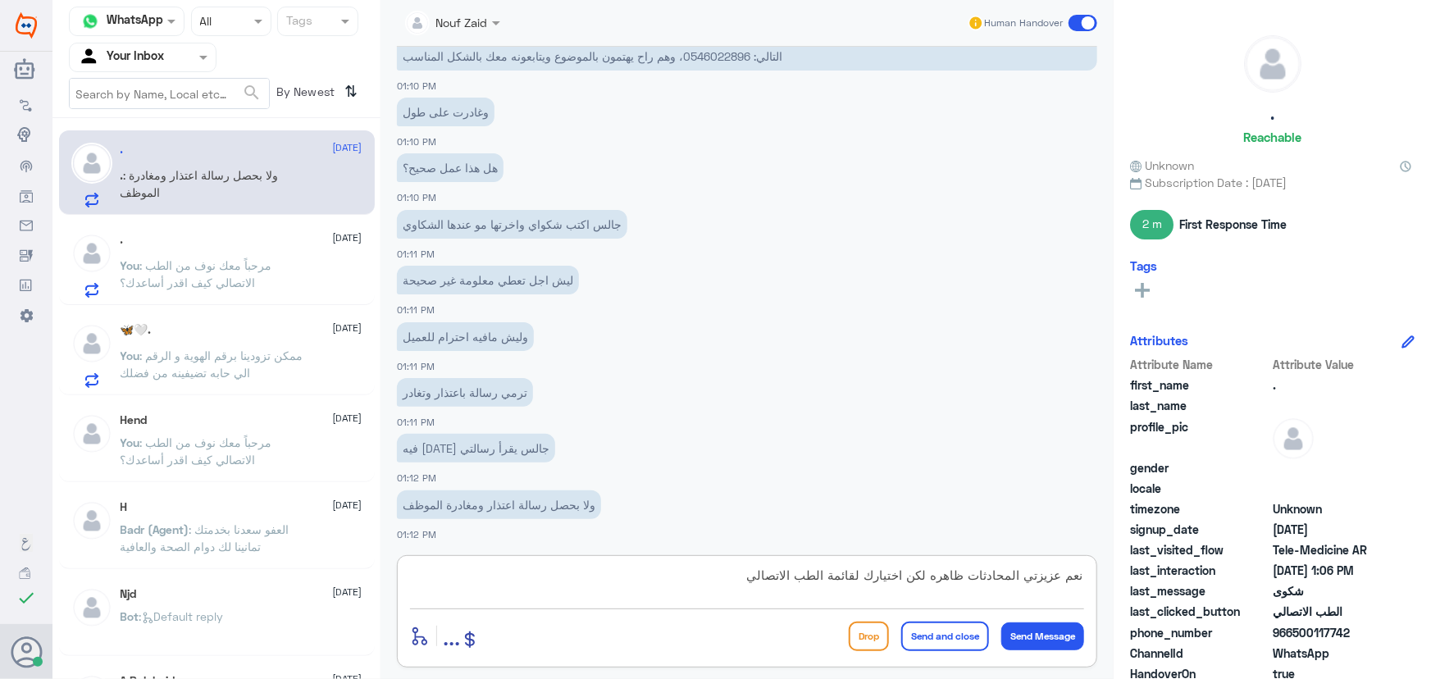
click at [933, 577] on textarea "نعم عزيزتي المحادثات ظاهره لكن اختيارك لقائمة الطب الاتصالي" at bounding box center [747, 584] width 674 height 40
click at [505, 572] on textarea "نعم عزيزتي المحادثات ظاهره سواء السابقة او المحادثة الحاليه لكن اختيارك لقائمة …" at bounding box center [747, 584] width 674 height 40
type textarea "نعم عزيزتي المحادثات ظاهره سواء السابقة او المحادثة الحاليه لكن اختيارك لقائمة …"
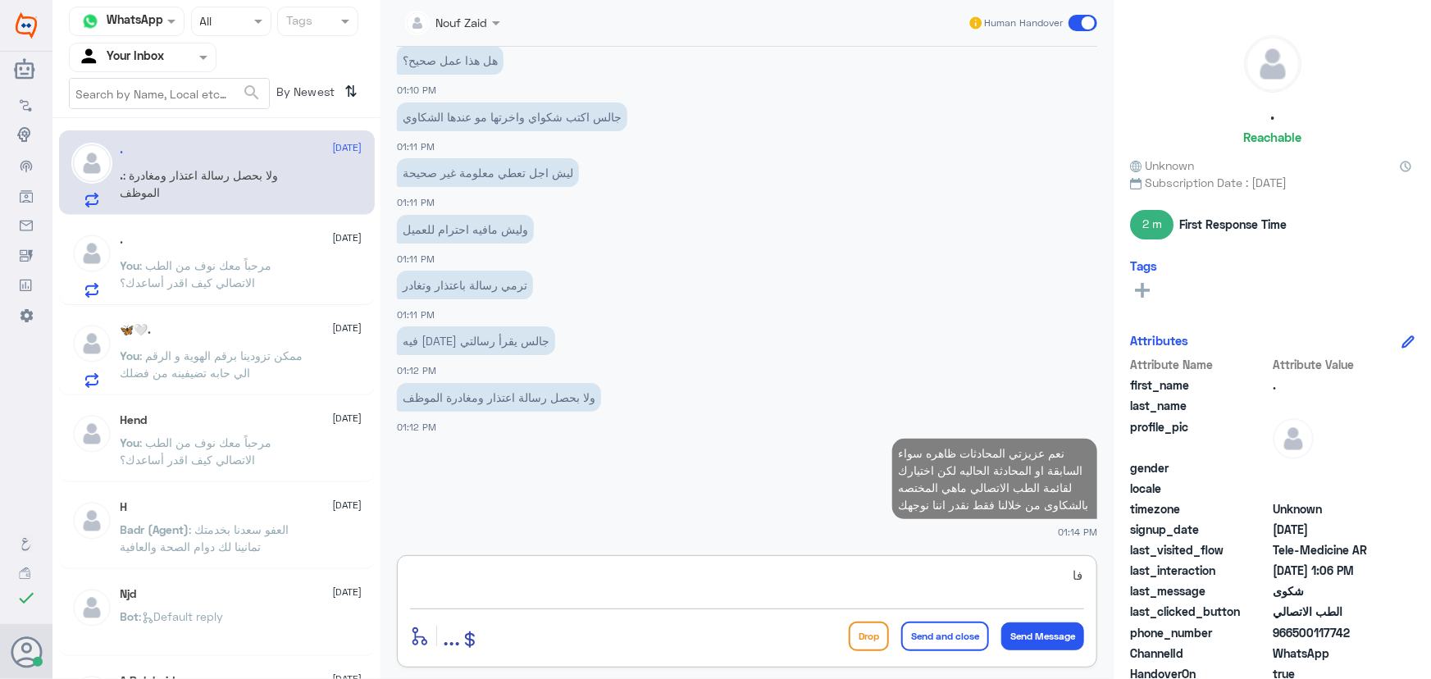
type textarea "ف"
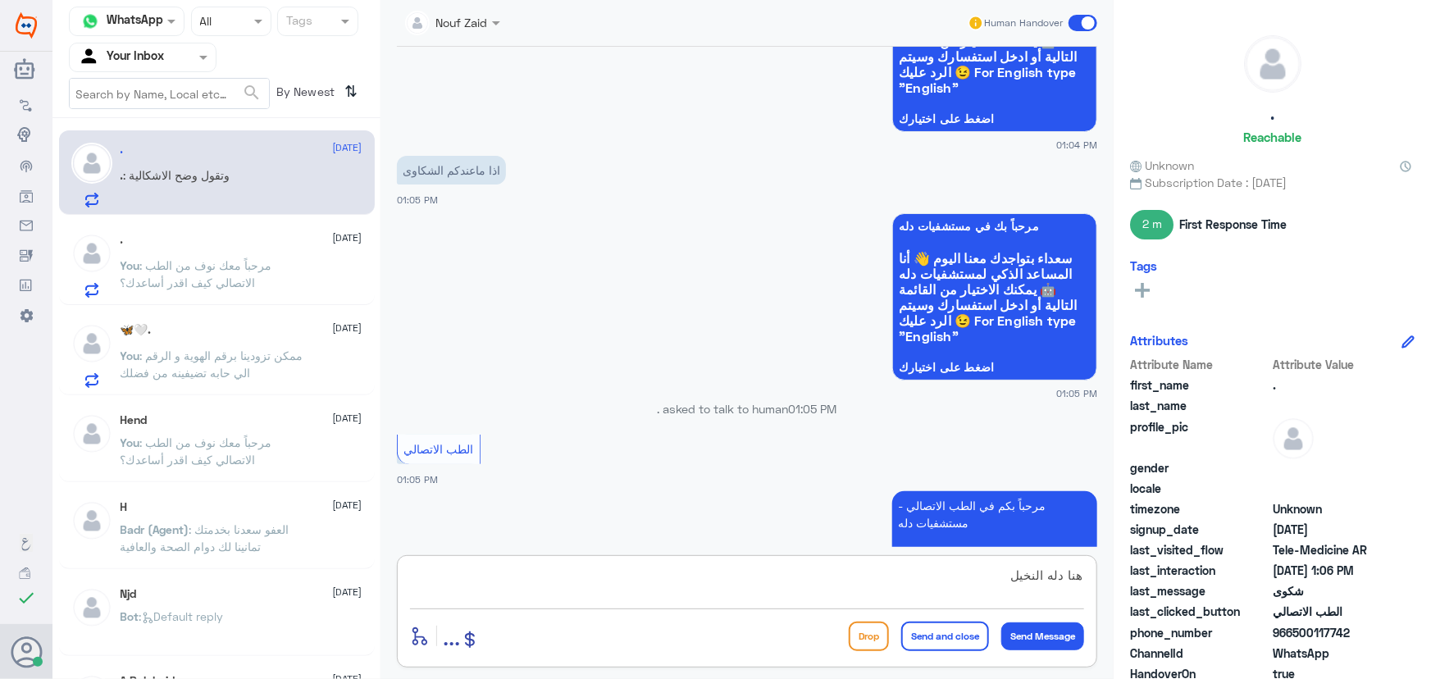
scroll to position [4489, 0]
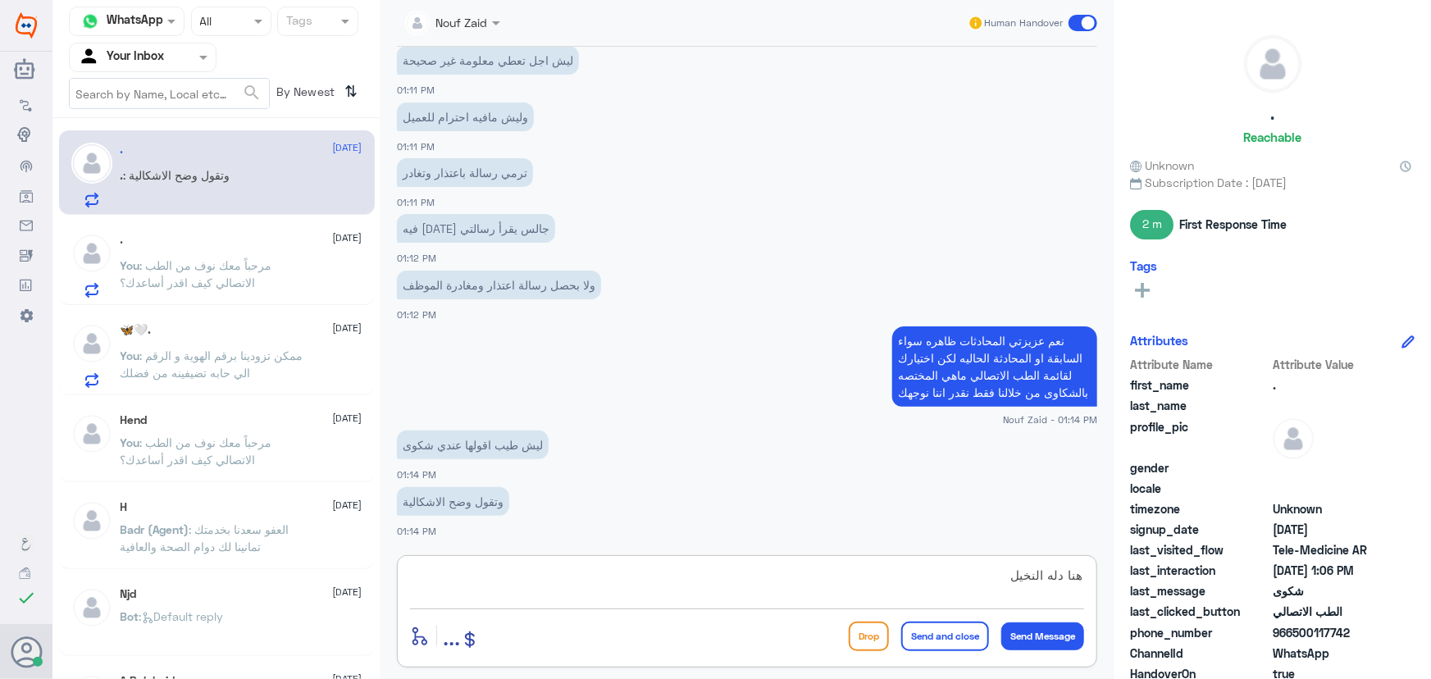
type textarea "هنا دله النخيل"
drag, startPoint x: 1106, startPoint y: 513, endPoint x: 1114, endPoint y: 581, distance: 67.7
click at [1114, 581] on div "Nouf Zaid Human Handover 9 Oct 2025 السلام 12:48 PM مرحباً بك في مستشفيات دله س…" at bounding box center [747, 342] width 733 height 684
click at [869, 517] on div "وتقول وضح الاشكالية 01:14 PM" at bounding box center [747, 511] width 700 height 56
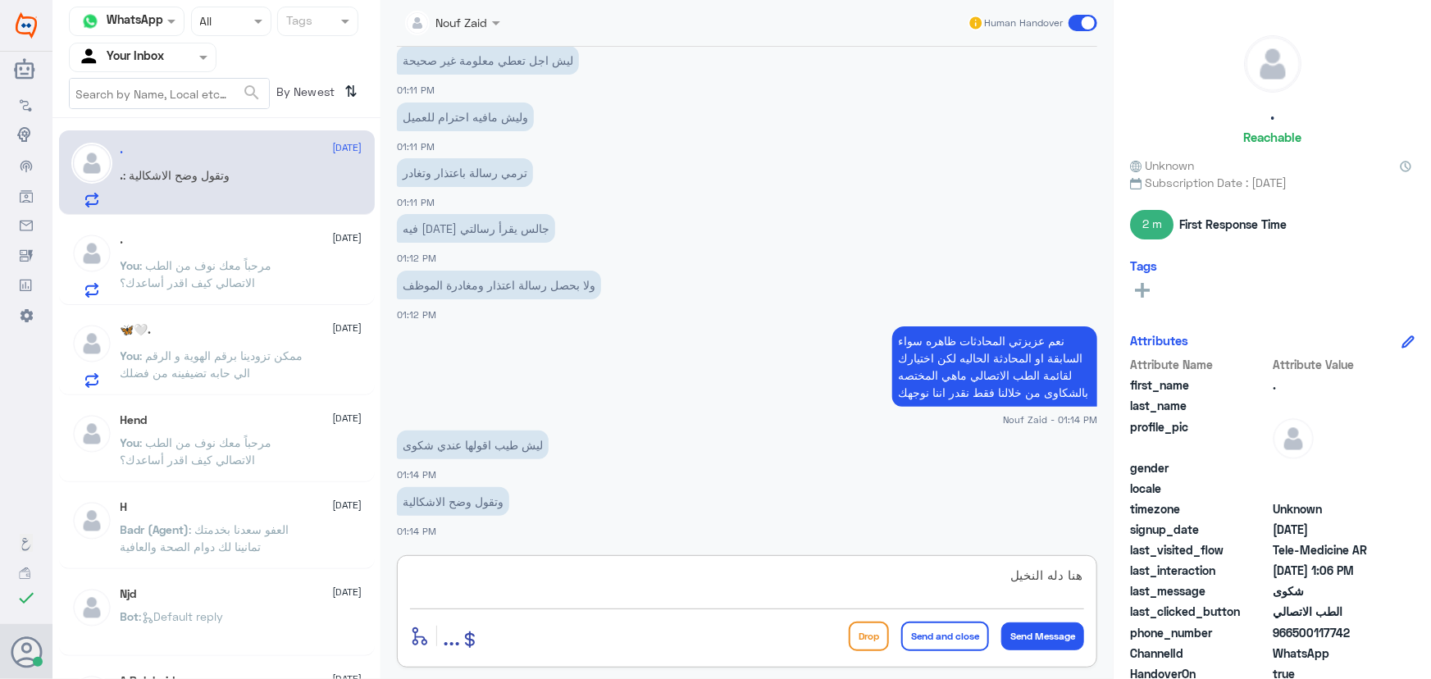
drag, startPoint x: 823, startPoint y: 598, endPoint x: 1236, endPoint y: 600, distance: 412.5
click at [1232, 603] on div "Channel WhatsApp Status × All Tags Agent Filter Your Inbox search By Newest ⇅ .…" at bounding box center [741, 342] width 1379 height 684
type textarea "ل"
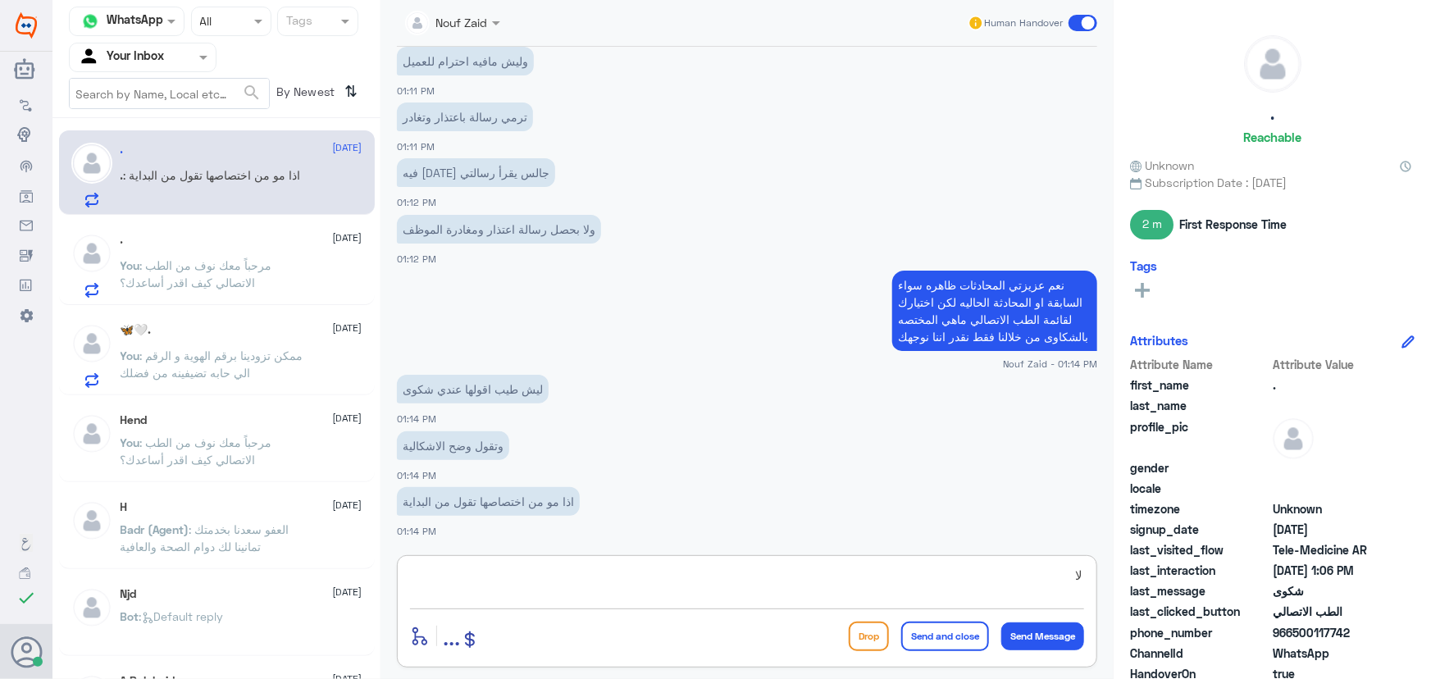
type textarea "ل"
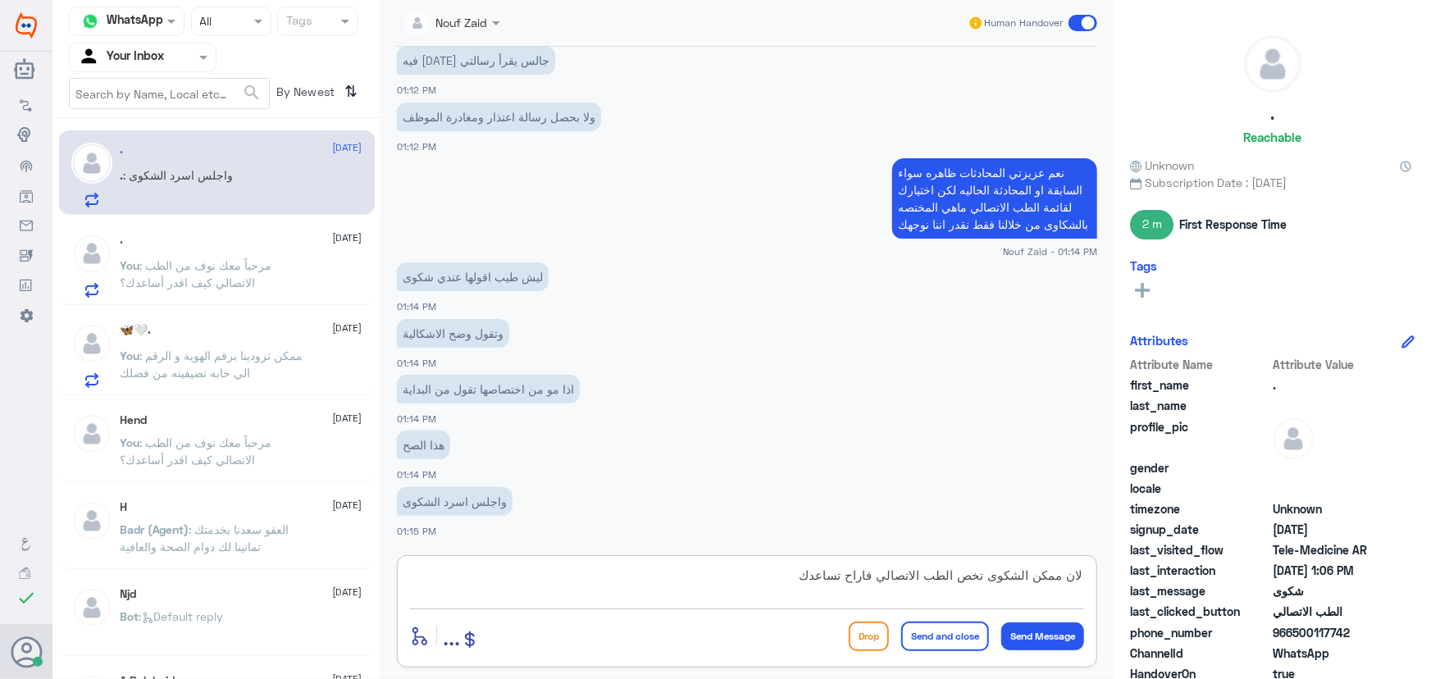
scroll to position [4717, 0]
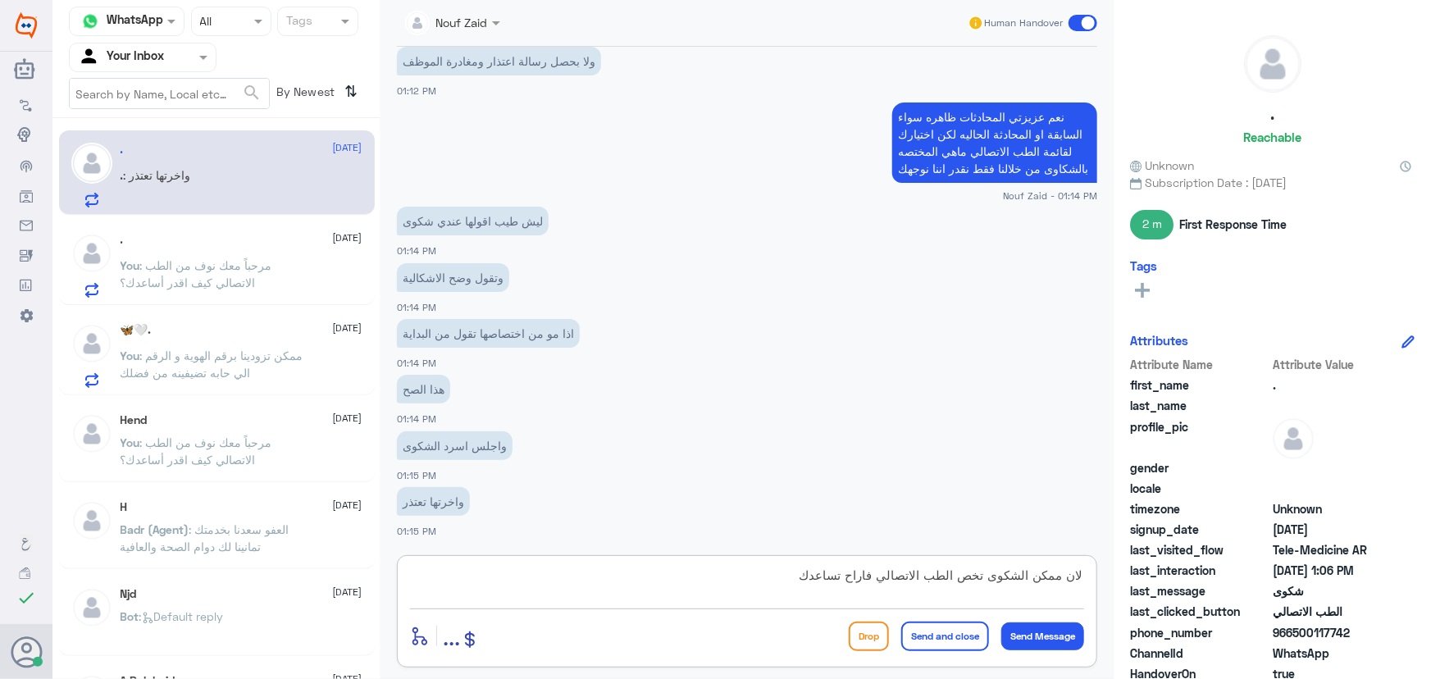
click at [867, 575] on textarea "لان ممكن الشكوى تخص الطب الاتصالي فاراح تساعدك" at bounding box center [747, 584] width 674 height 40
click at [705, 558] on div "لان ممكن الشكوى تخص الطب الاتصالي فا راح تساعدك enter flow name ... Drop Send a…" at bounding box center [747, 611] width 700 height 112
click at [724, 574] on textarea "لان ممكن الشكوى تخص الطب الاتصالي فا راح تساعدك" at bounding box center [747, 584] width 674 height 40
drag, startPoint x: 803, startPoint y: 574, endPoint x: 840, endPoint y: 574, distance: 36.9
click at [840, 574] on textarea "لان ممكن الشكوى تخص الطب الاتصالي فا راح تساعدك لكن لما اتضح لها انها في دله" at bounding box center [747, 584] width 674 height 40
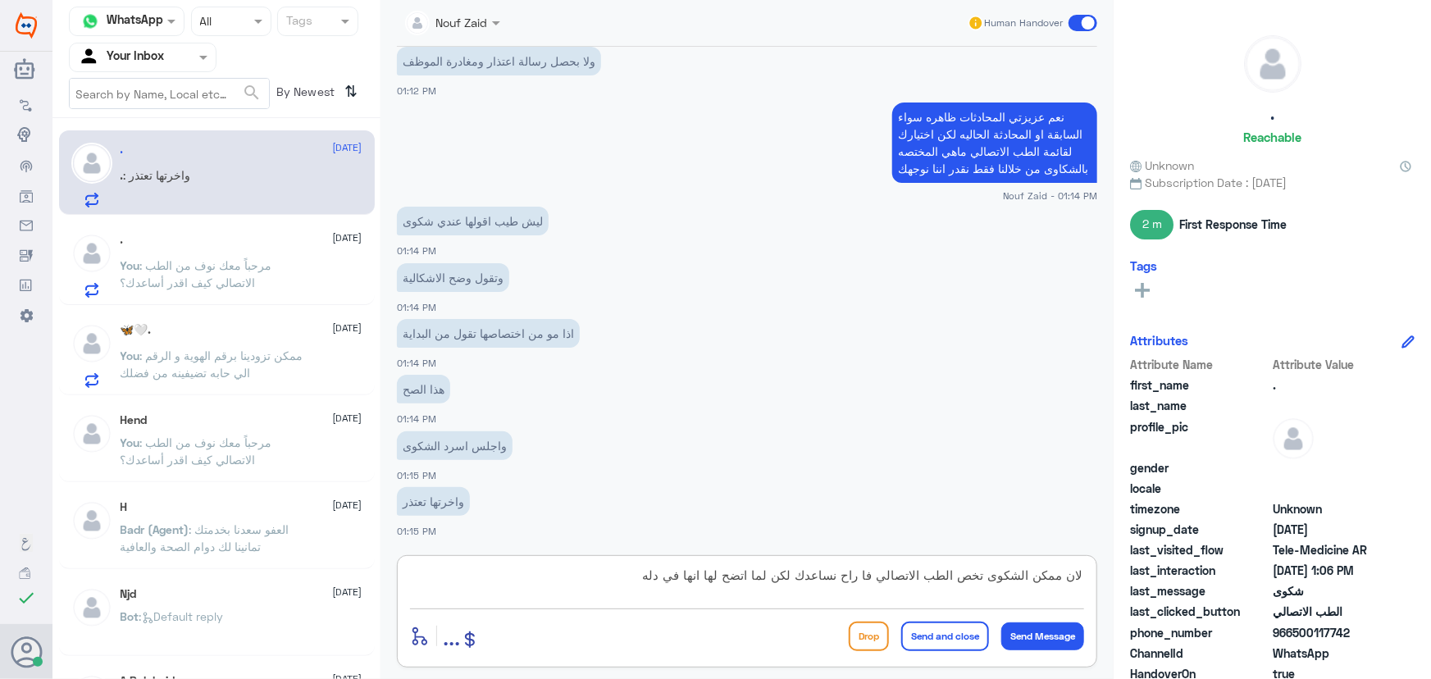
click at [589, 572] on textarea "لان ممكن الشكوى تخص الطب الاتصالي فا راح نساعدك لكن لما اتضح لها انها في دله" at bounding box center [747, 584] width 674 height 40
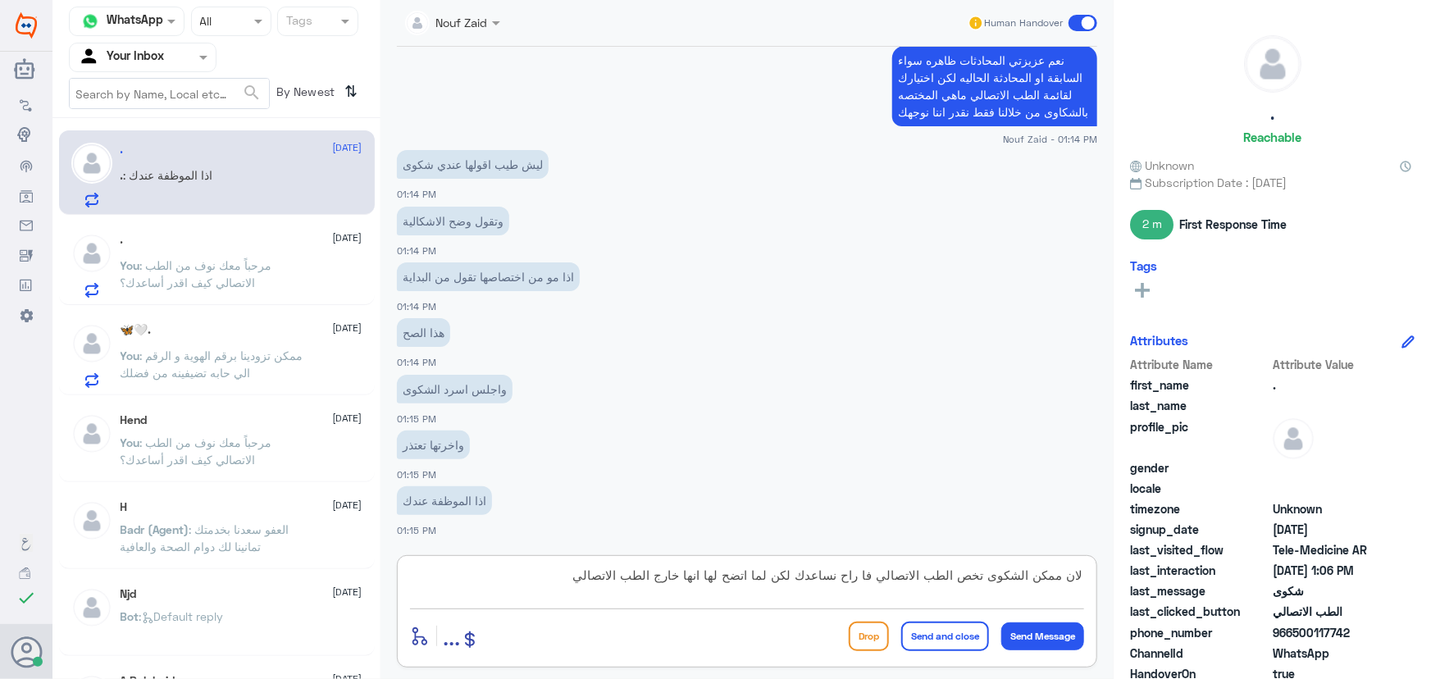
click at [714, 572] on textarea "لان ممكن الشكوى تخص الطب الاتصالي فا راح نساعدك لكن لما اتضح لها انها خارج الطب…" at bounding box center [747, 584] width 674 height 40
click at [552, 569] on textarea "لان ممكن الشكوى تخص الطب الاتصالي فا راح نساعدك لكن لما اتضح لنا انها خارج الطب…" at bounding box center [747, 584] width 674 height 40
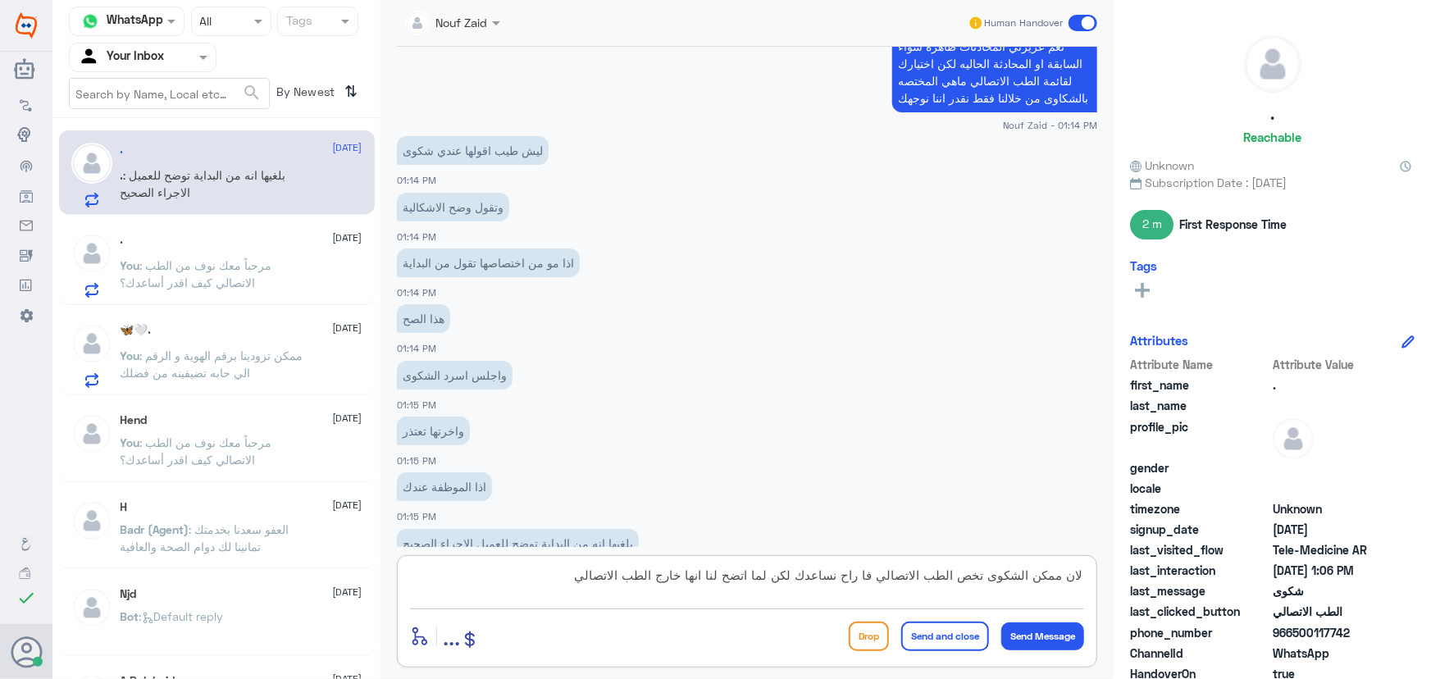
scroll to position [4829, 0]
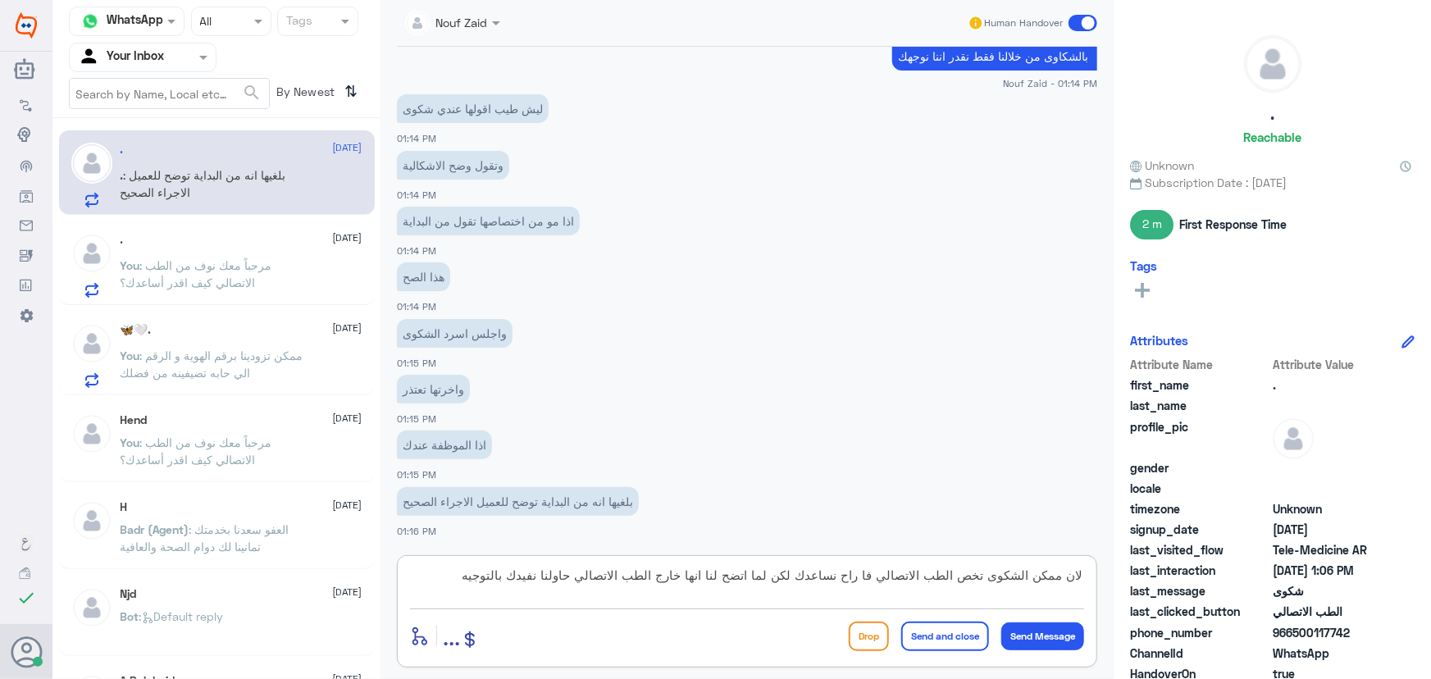
type textarea "لان ممكن الشكوى تخص الطب الاتصالي فا راح نساعدك لكن لما اتضح لنا انها خارج الطب…"
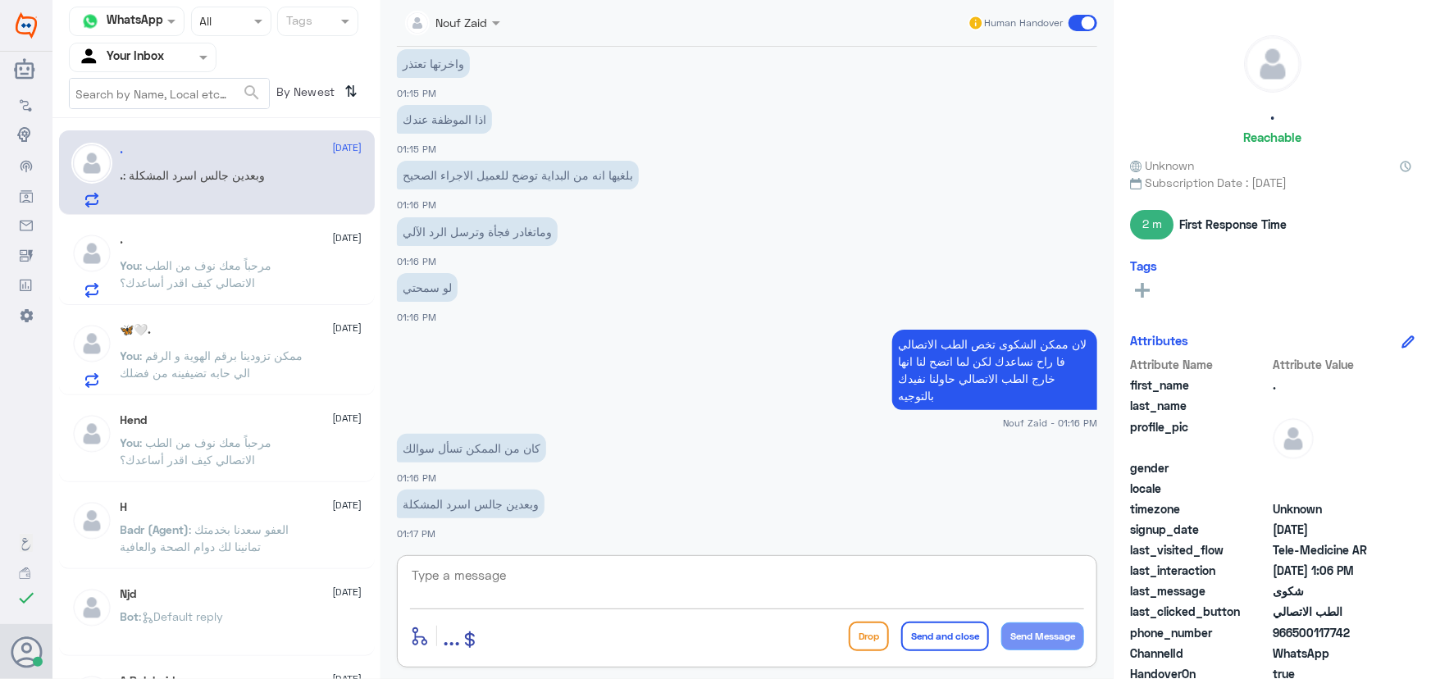
scroll to position [5141, 0]
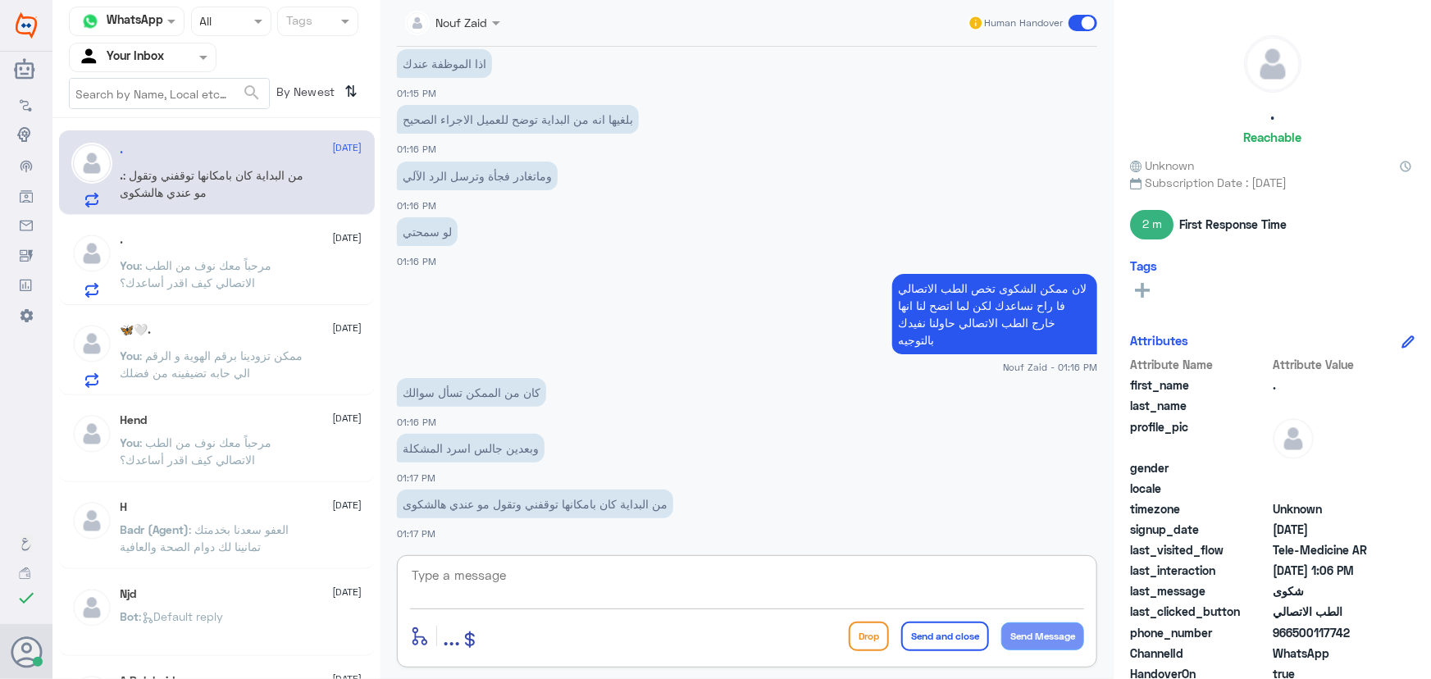
click at [514, 580] on textarea at bounding box center [747, 584] width 674 height 40
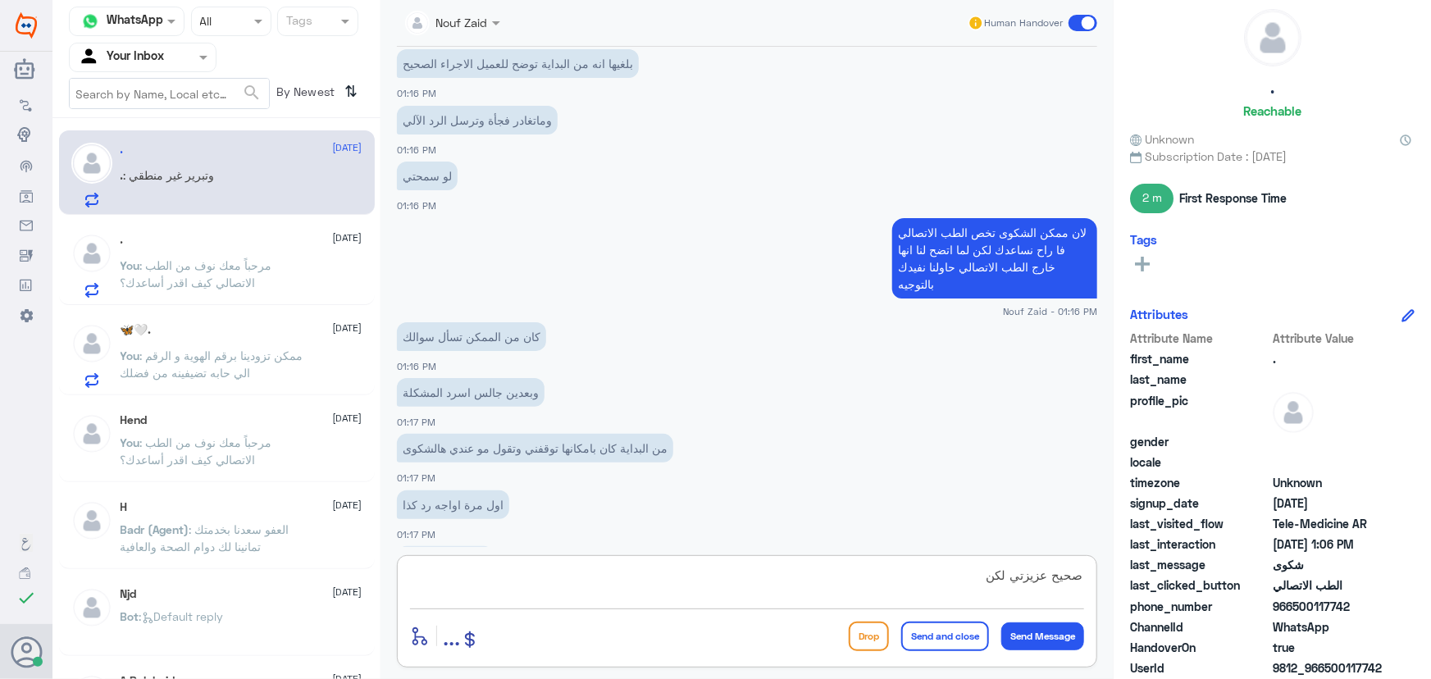
scroll to position [5252, 0]
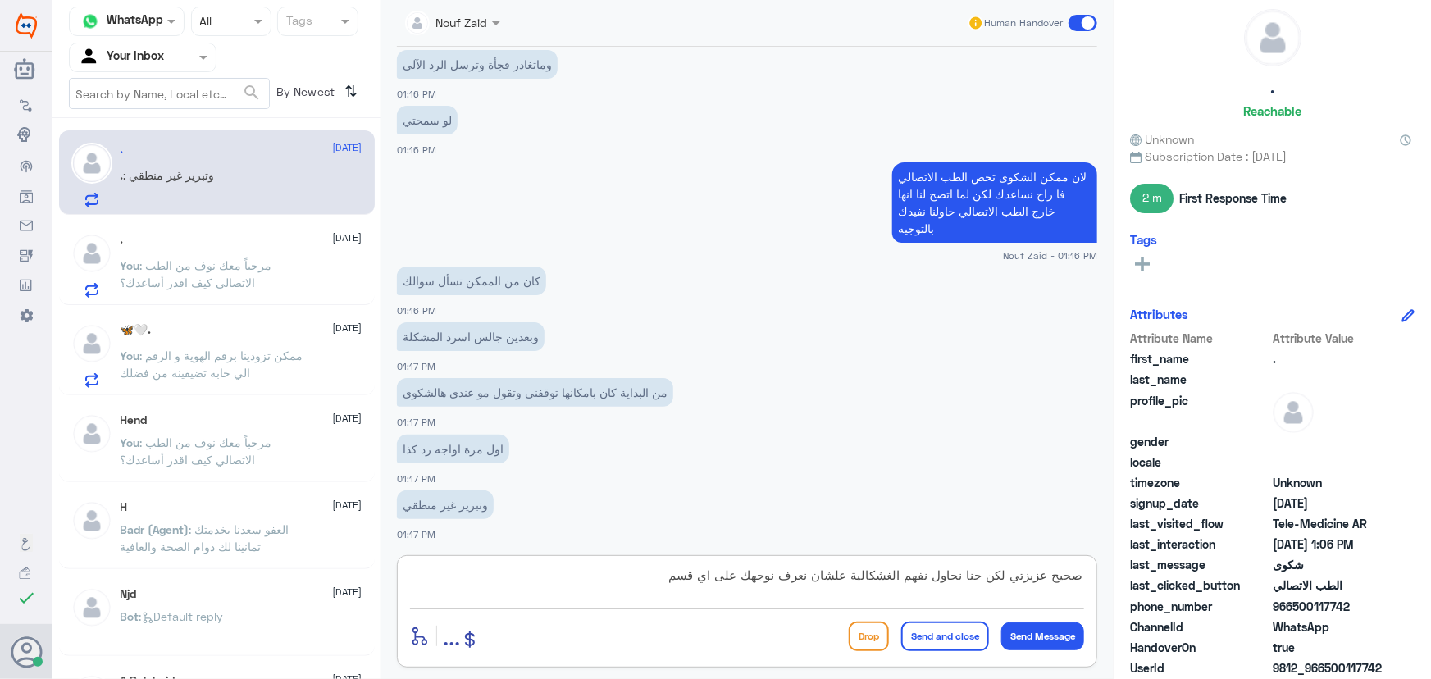
click at [1019, 580] on textarea "صحيح عزيزتي لكن حنا نحاول نفهم الغشكالية علشان نعرف نوجهك على اي قسم" at bounding box center [747, 584] width 674 height 40
click at [891, 577] on textarea "صحيح عزيزتي لكن حنا نحاول نفهم الغشكالية علشان نعرف نوجهك على اي قسم" at bounding box center [747, 584] width 674 height 40
click at [563, 569] on textarea "صحيح عزيزتي لكن حنا نحاول نفهم الإشكالية علشان نعرف نوجهك على اي قسم" at bounding box center [747, 584] width 674 height 40
click at [1014, 581] on textarea "صحيح عزيزتي لكن حنا نحاول نفهم الإشكالية علشان نعرف نوجهك على اي قسم" at bounding box center [747, 584] width 674 height 40
click at [853, 573] on textarea "صحيح عزيزتي لكن حنا نحاول نفهم الإشكالية علشان نعرف نوجهك على اي قسم" at bounding box center [747, 584] width 674 height 40
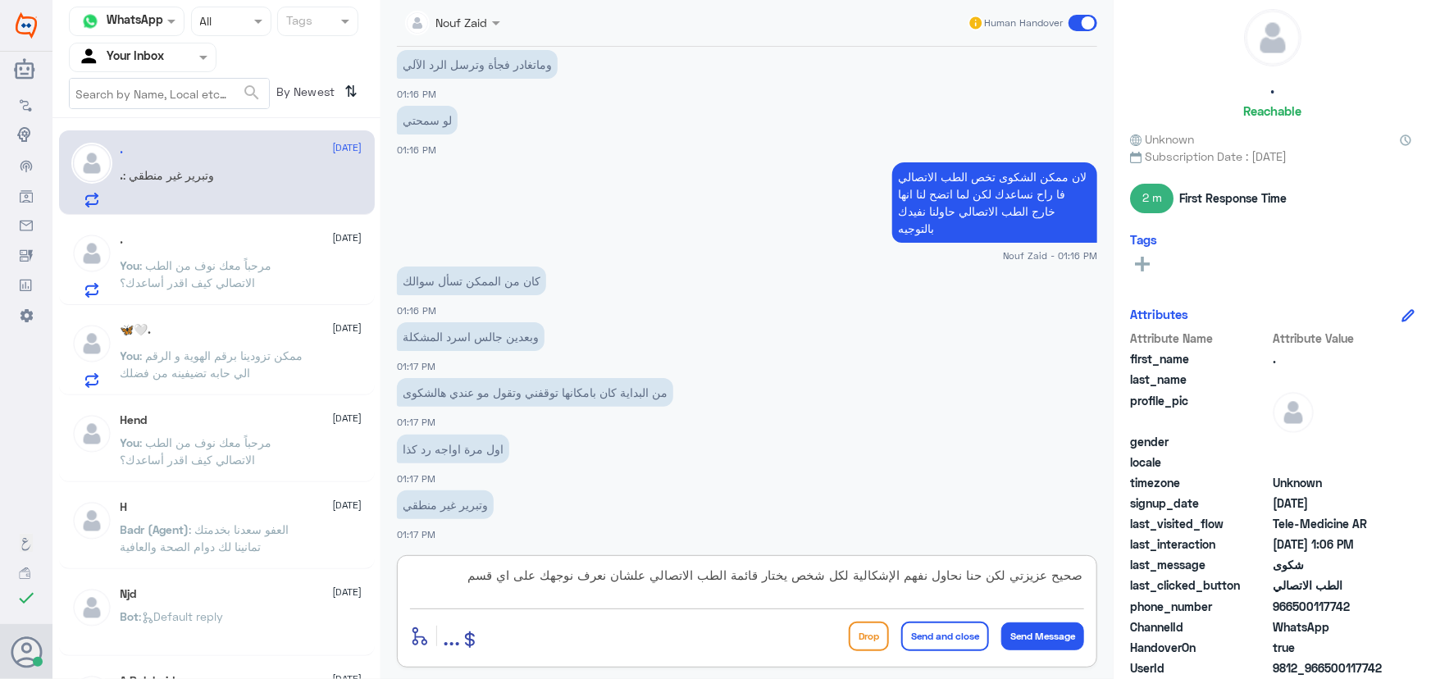
click at [566, 577] on textarea "صحيح عزيزتي لكن حنا نحاول نفهم الإشكالية لكل شخص يختار قائمة الطب الاتصالي علشا…" at bounding box center [747, 584] width 674 height 40
drag, startPoint x: 799, startPoint y: 578, endPoint x: 829, endPoint y: 581, distance: 30.4
click at [829, 581] on textarea "صحيح عزيزتي لكن حنا نحاول نفهم الإشكالية لكل شخص يختار قائمة الطب الاتصالي علشا…" at bounding box center [747, 584] width 674 height 40
click at [567, 577] on textarea "صحيح عزيزتي لكن حنا نحاول نفهم الإشكالية لكل عميل يختار قائمة الطب الاتصالي علش…" at bounding box center [747, 584] width 674 height 40
type textarea "صحيح عزيزتي لكن حنا نحاول نفهم الإشكالية لكل عميل يختار قائمة الطب الاتصالي علش…"
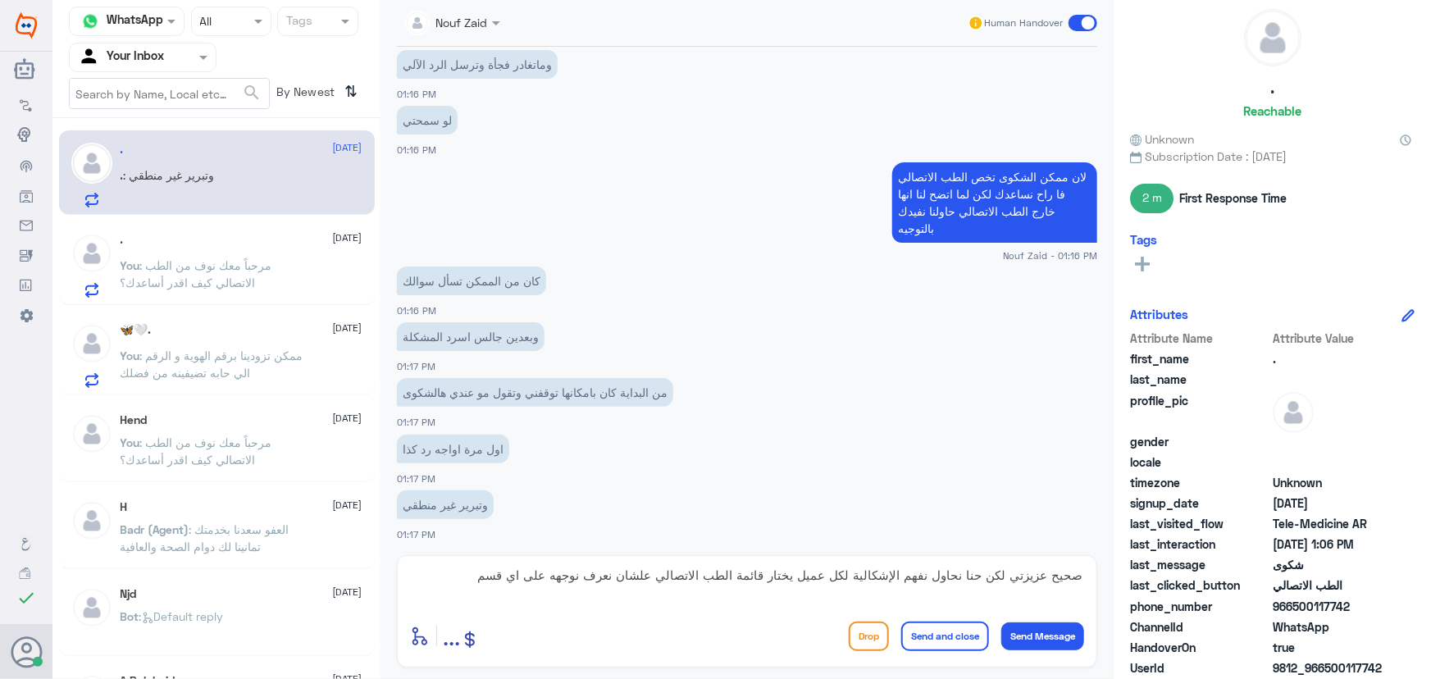
click at [467, 562] on div "صحيح عزيزتي لكن حنا نحاول نفهم الإشكالية لكل عميل يختار قائمة الطب الاتصالي علش…" at bounding box center [747, 611] width 700 height 112
click at [486, 579] on textarea "صحيح عزيزتي لكن حنا نحاول نفهم الإشكالية لكل عميل يختار قائمة الطب الاتصالي علش…" at bounding box center [747, 584] width 674 height 40
click at [1063, 627] on button "Send Message" at bounding box center [1042, 636] width 83 height 28
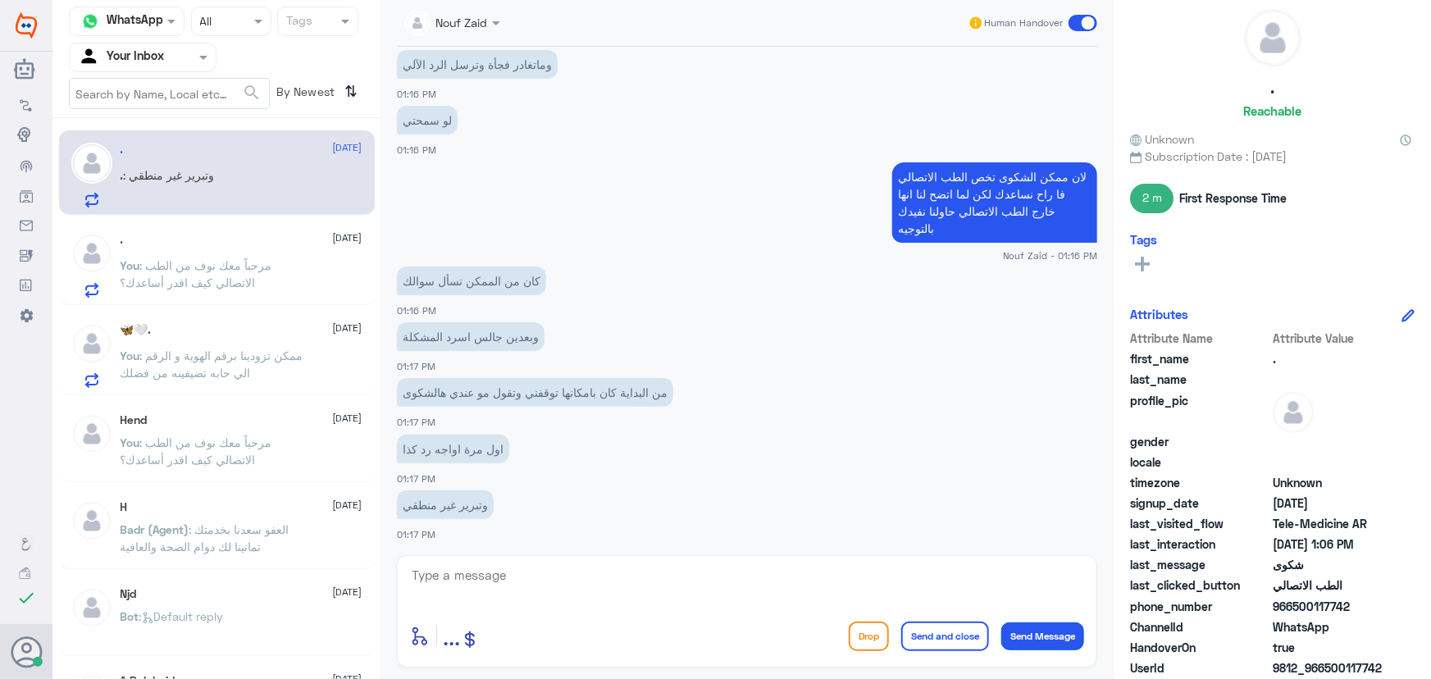
scroll to position [5356, 0]
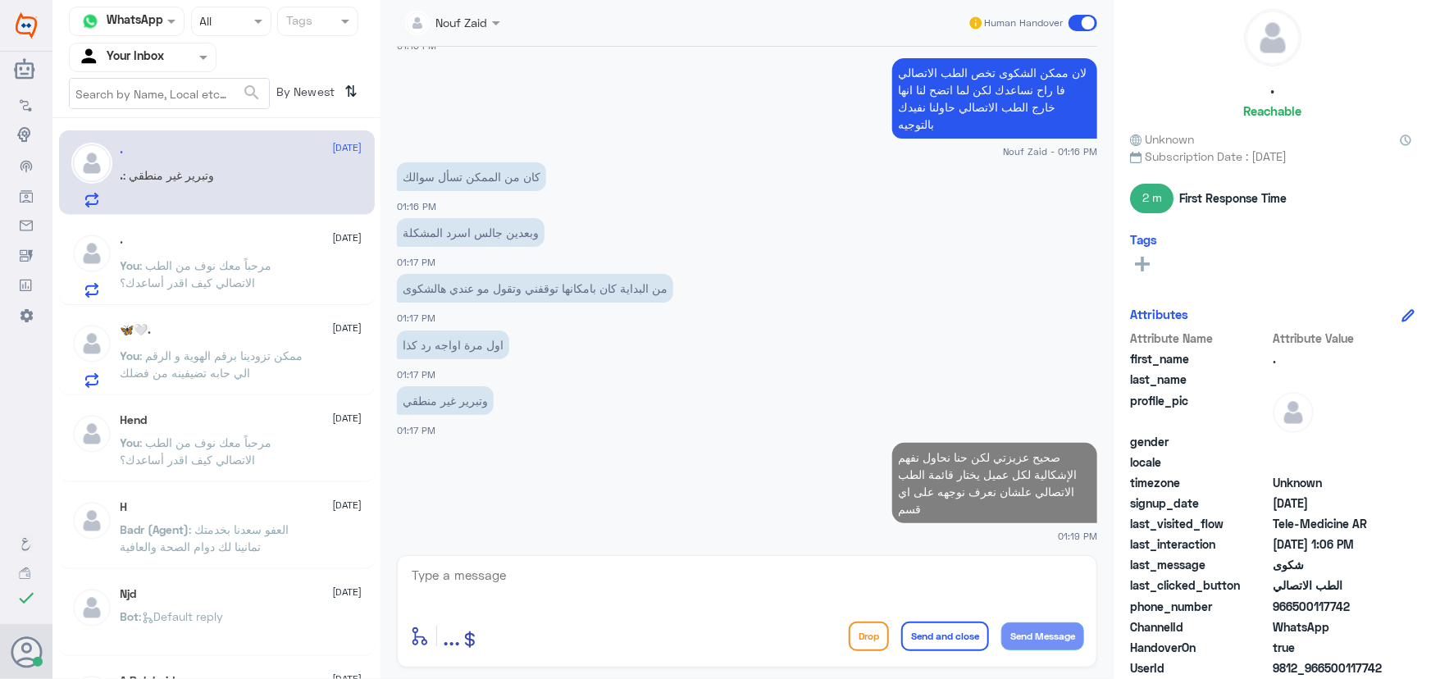
click at [942, 591] on textarea at bounding box center [747, 584] width 674 height 40
type textarea "ف"
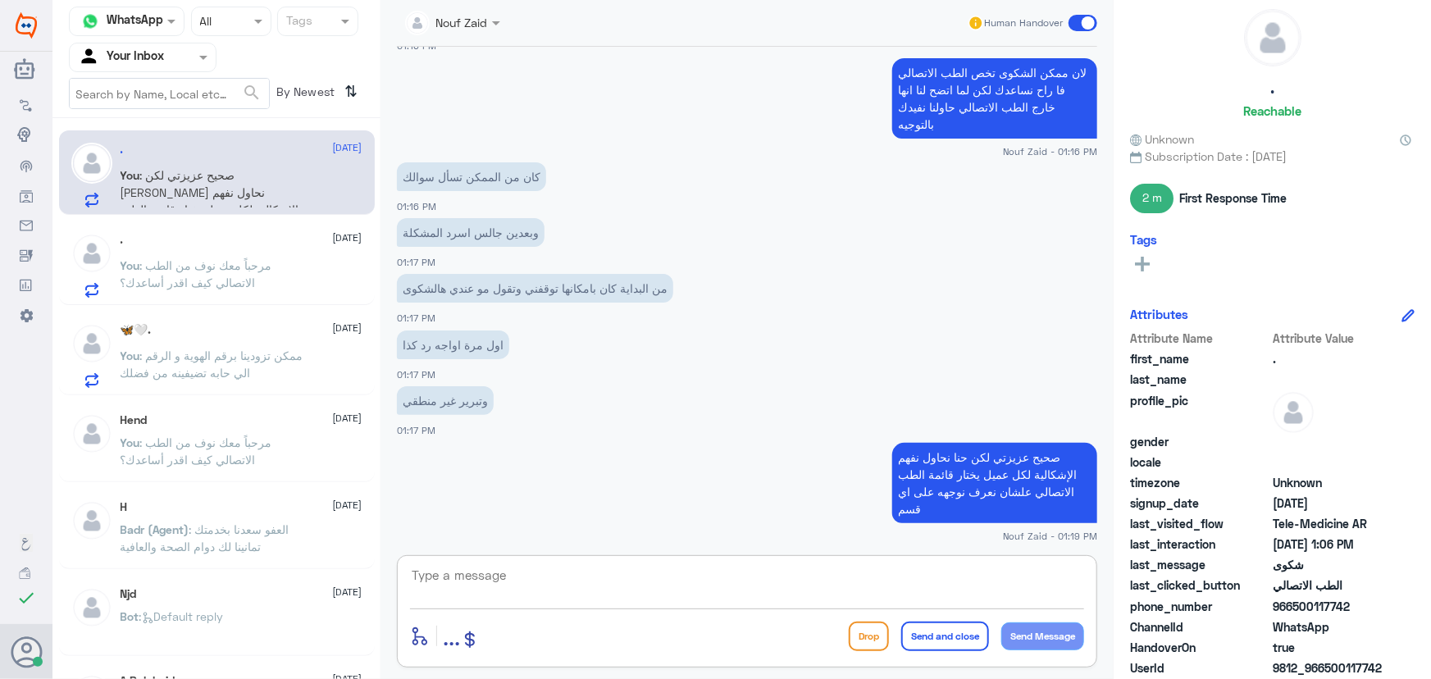
click at [562, 574] on textarea at bounding box center [747, 584] width 674 height 40
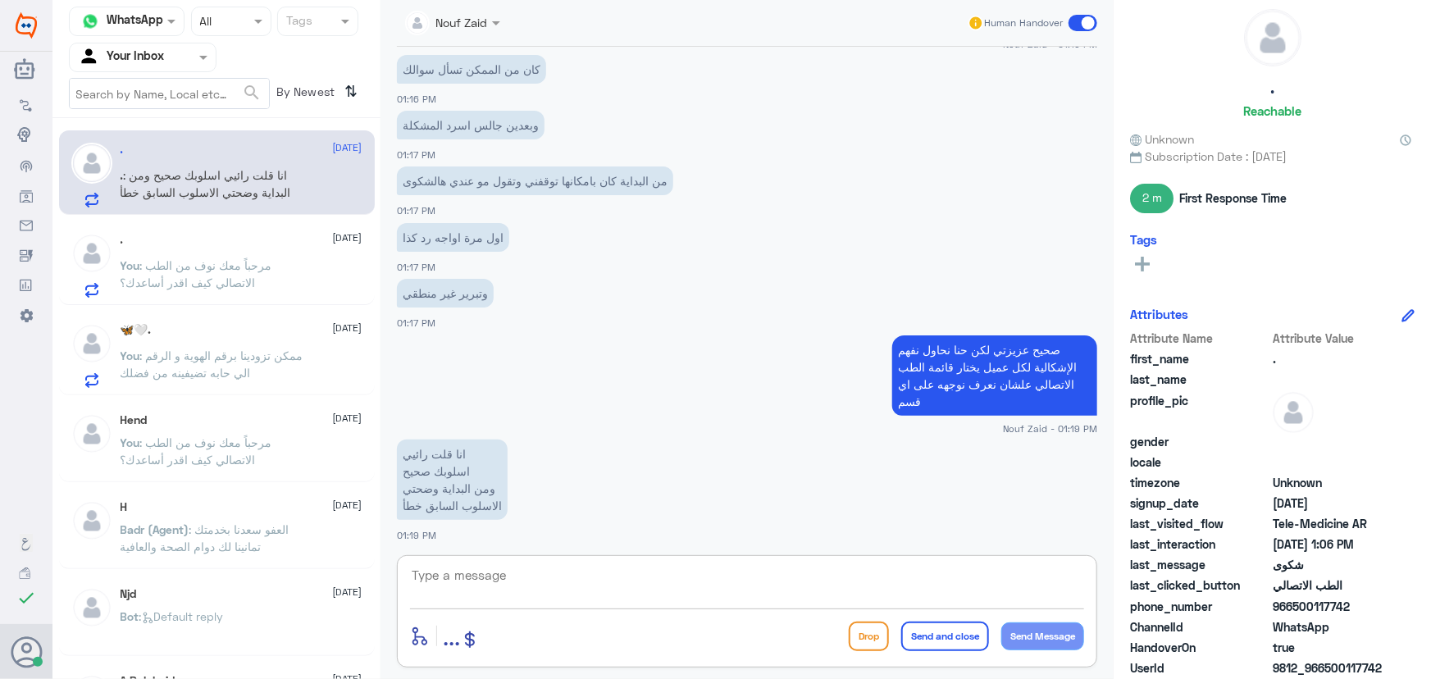
click at [546, 574] on textarea at bounding box center [747, 584] width 674 height 40
type textarea "ا"
type textarea "ر"
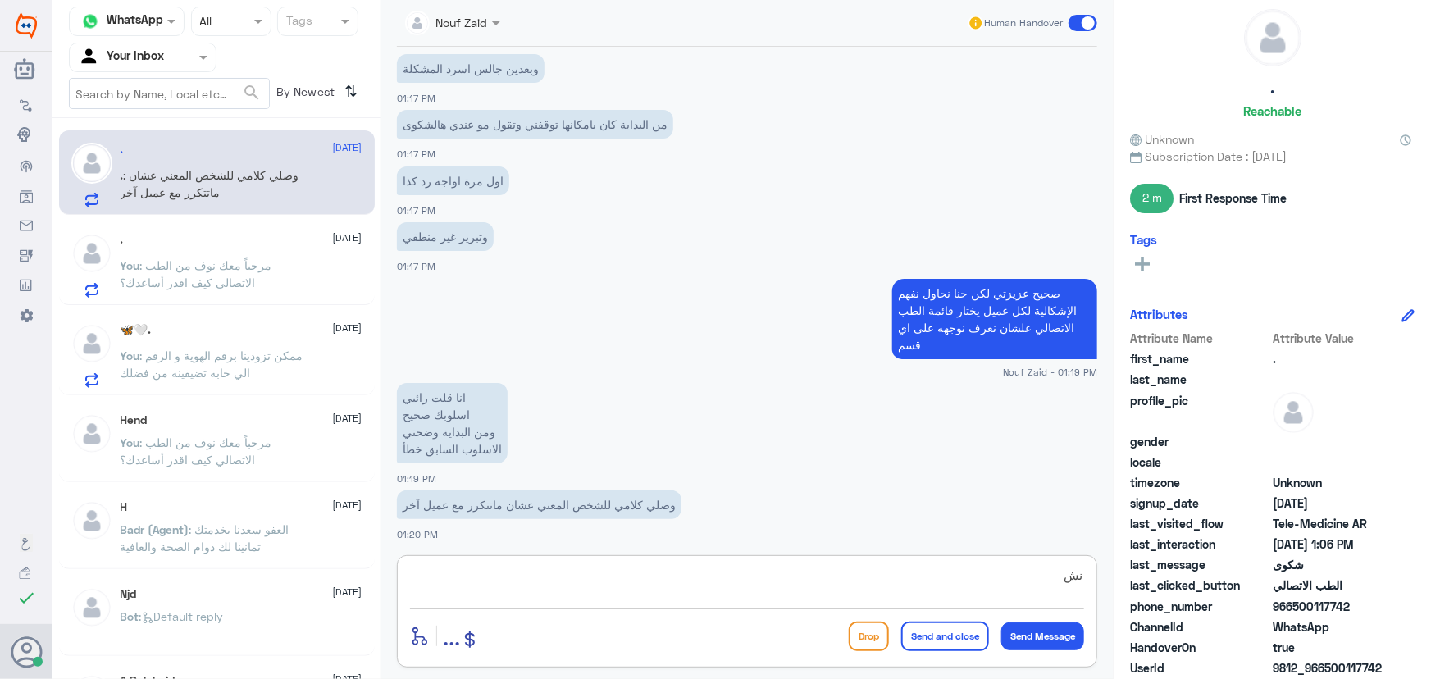
type textarea "ن"
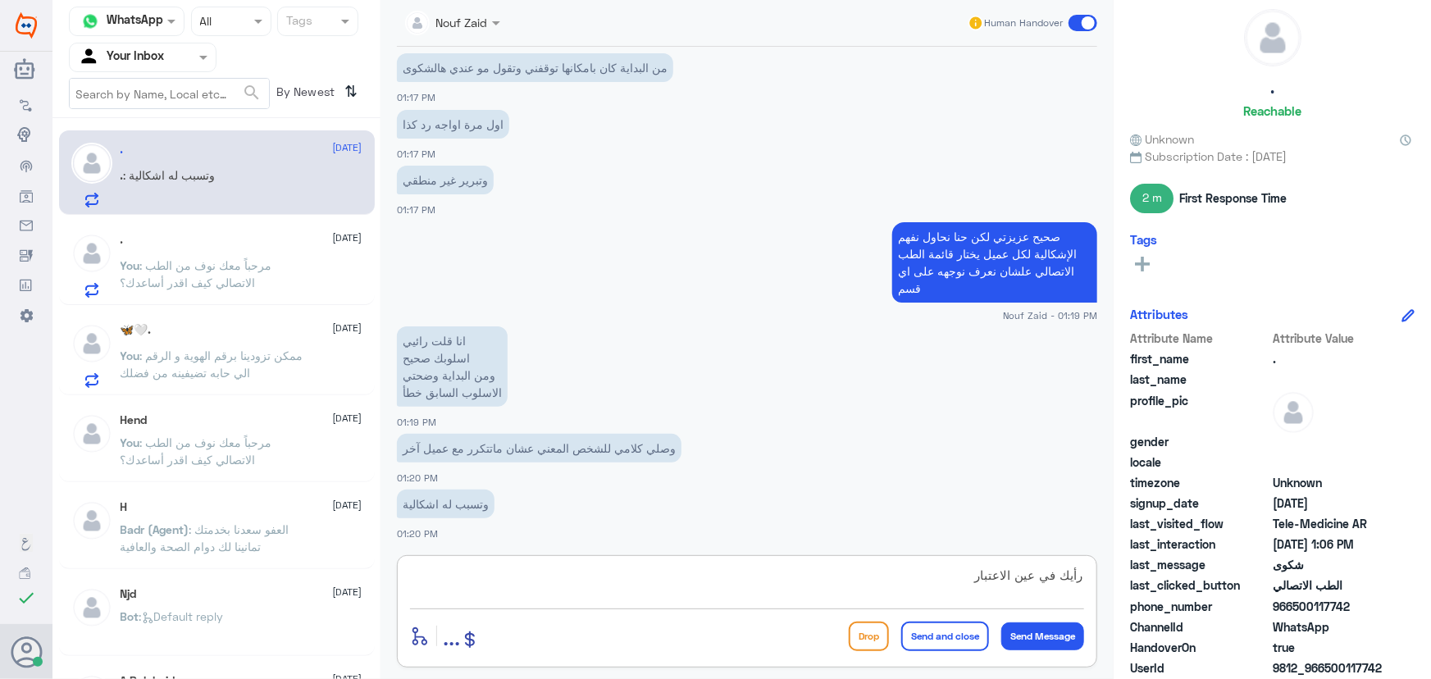
click at [1061, 575] on textarea "رأيك في عين الاعتبار" at bounding box center [747, 584] width 674 height 40
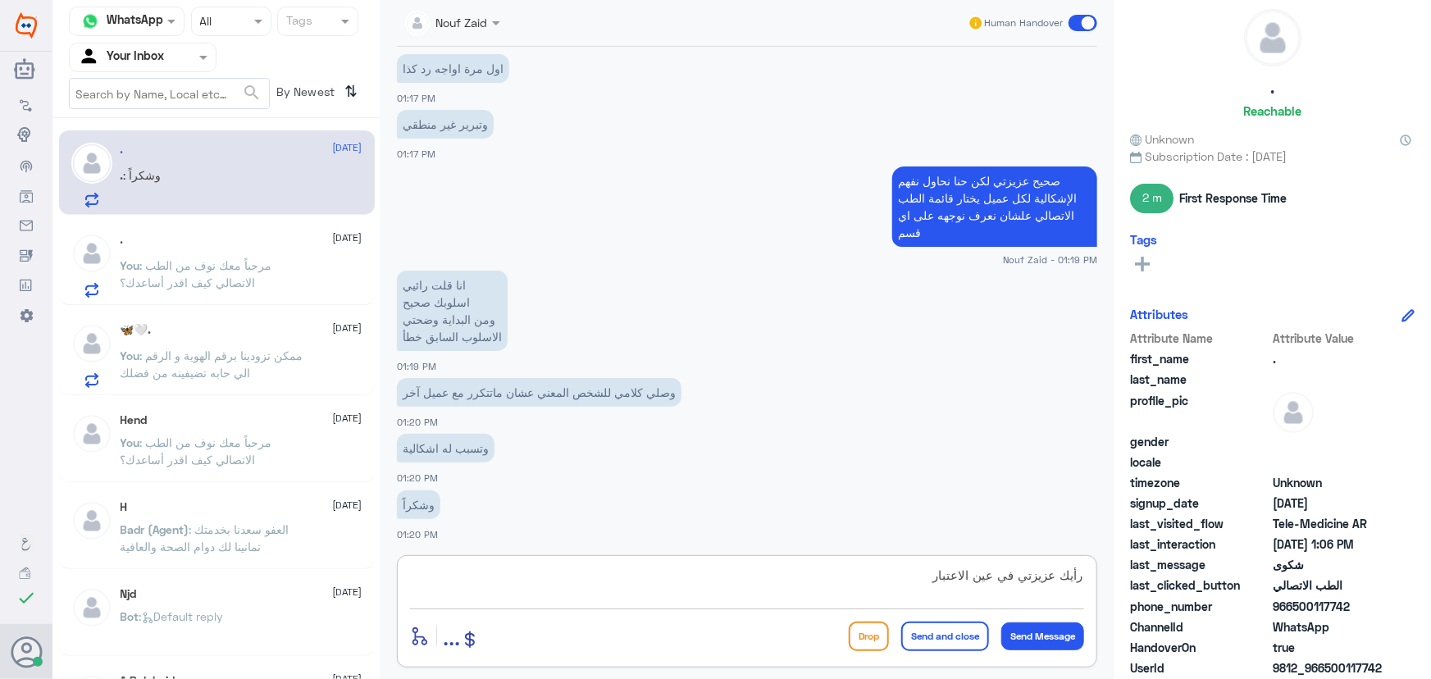
click at [926, 581] on textarea "رأيك عزيزتي في عين الاعتبار" at bounding box center [747, 584] width 674 height 40
drag, startPoint x: 868, startPoint y: 579, endPoint x: 943, endPoint y: 577, distance: 75.5
click at [943, 577] on textarea "رأيك عزيزتي في عين الاعتبار ابشري" at bounding box center [747, 584] width 674 height 40
click at [872, 583] on textarea "رأيك عزيزتي في عين الاعتبار ابشري" at bounding box center [747, 584] width 674 height 40
click at [936, 577] on textarea "رأيك عزيزتي في عين الاعتبار ونسعد بخدمتك" at bounding box center [747, 584] width 674 height 40
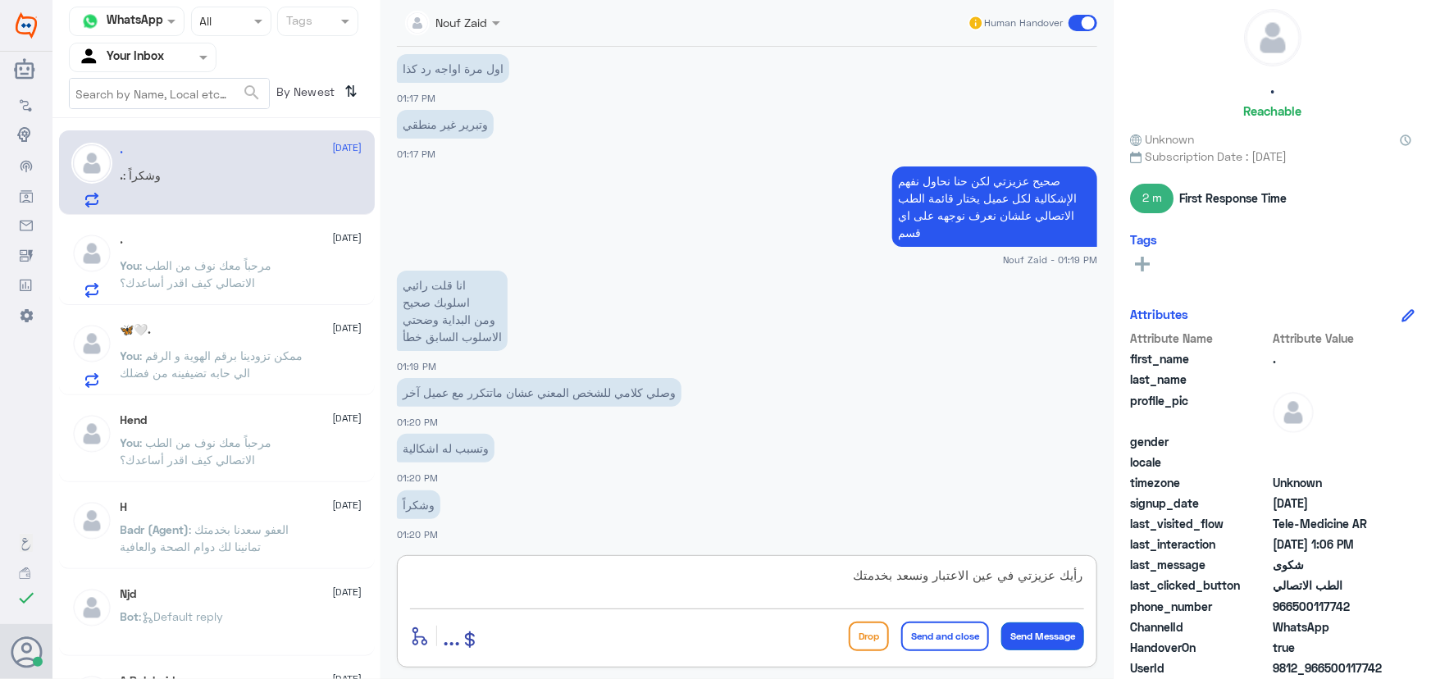
type textarea "رأيك عزيزتي في عين الاعتبار ونسعد بخدمتك"
click at [1024, 632] on button "Send Message" at bounding box center [1042, 636] width 83 height 28
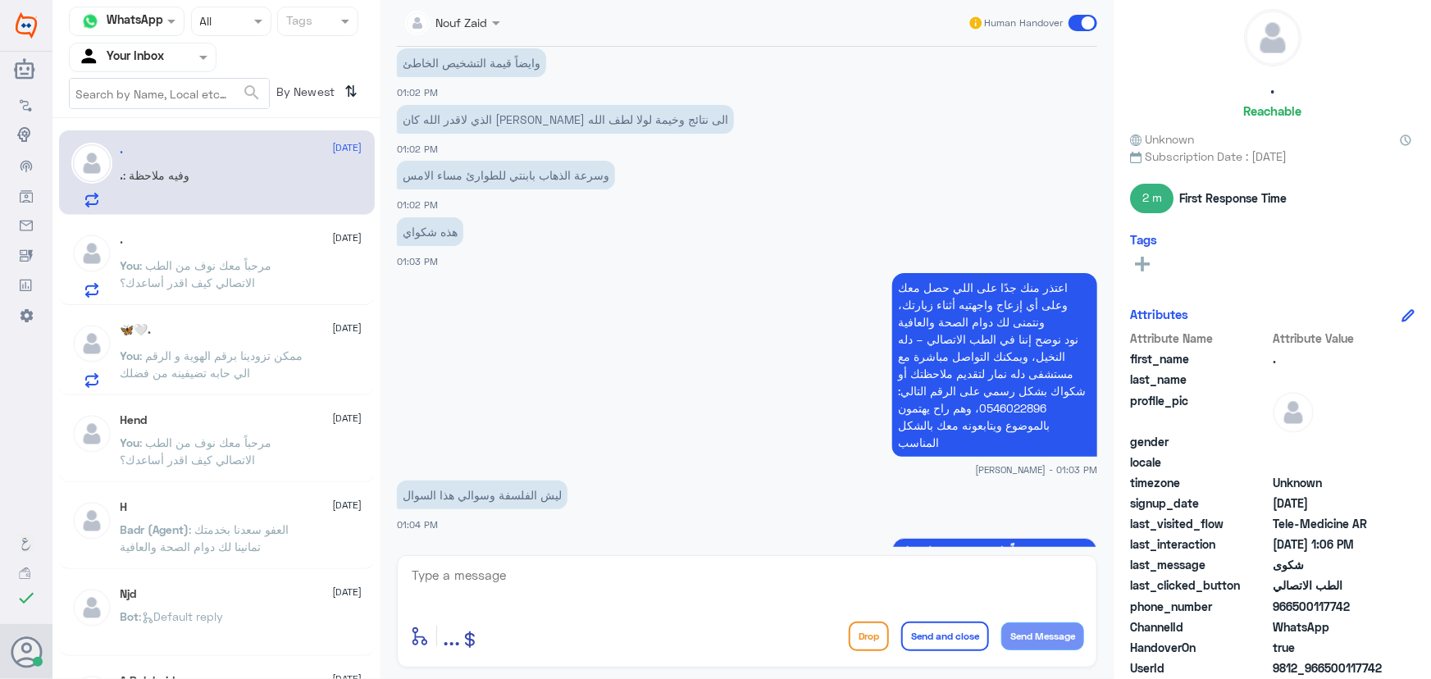
scroll to position [2255, 0]
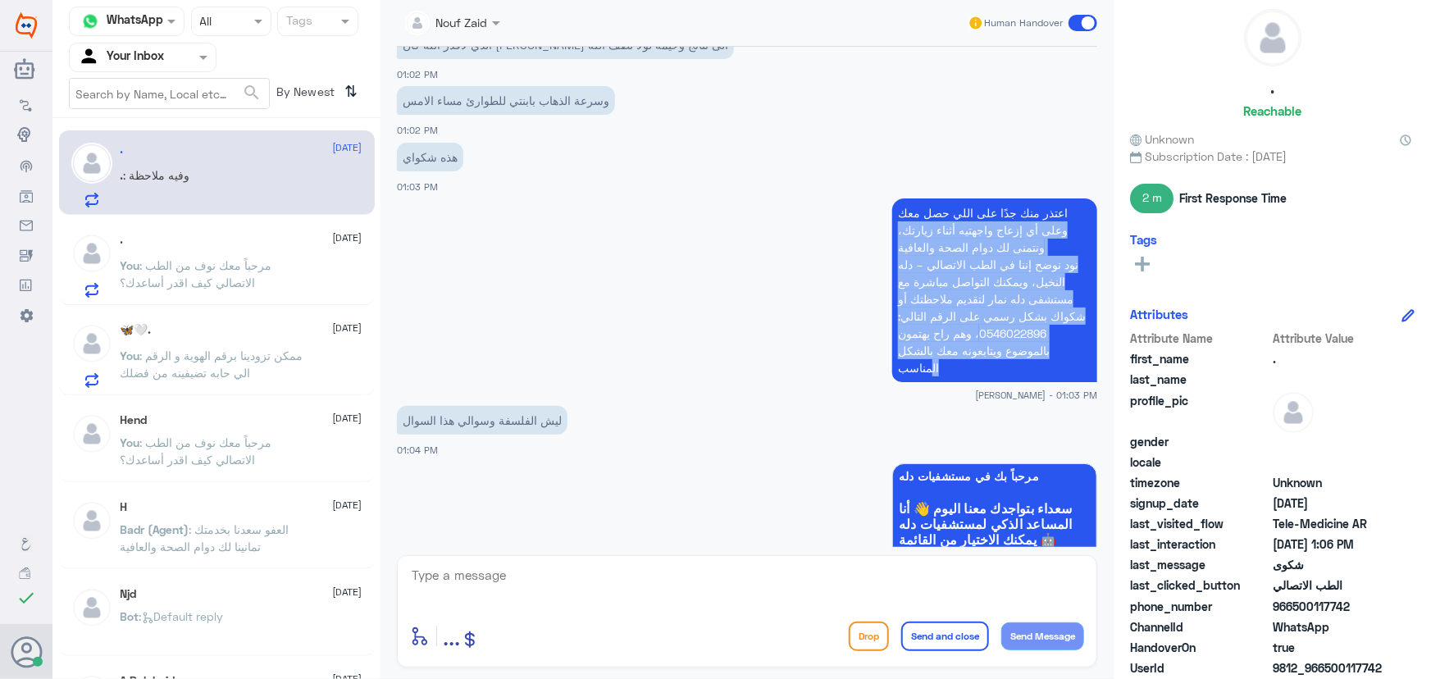
drag, startPoint x: 1059, startPoint y: 200, endPoint x: 921, endPoint y: 379, distance: 225.7
click at [923, 381] on app-msgs-text "اعتذر منك جدًا على اللي حصل معك وعلى أي إزعاج واجهتيه أثناء زيارتك، ونتمنى لك د…" at bounding box center [747, 290] width 700 height 185
click at [922, 320] on p "اعتذر منك جدًا على اللي حصل معك وعلى أي إزعاج واجهتيه أثناء زيارتك، ونتمنى لك د…" at bounding box center [994, 290] width 205 height 184
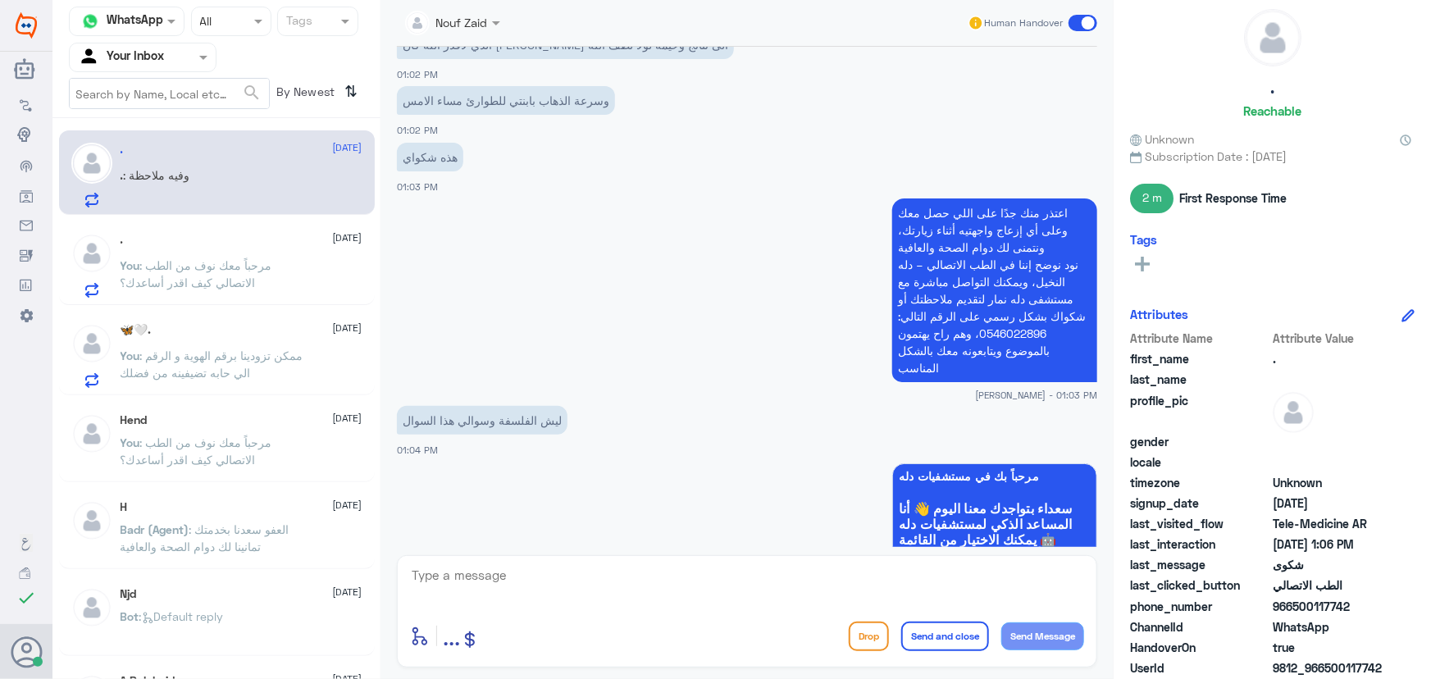
scroll to position [5815, 0]
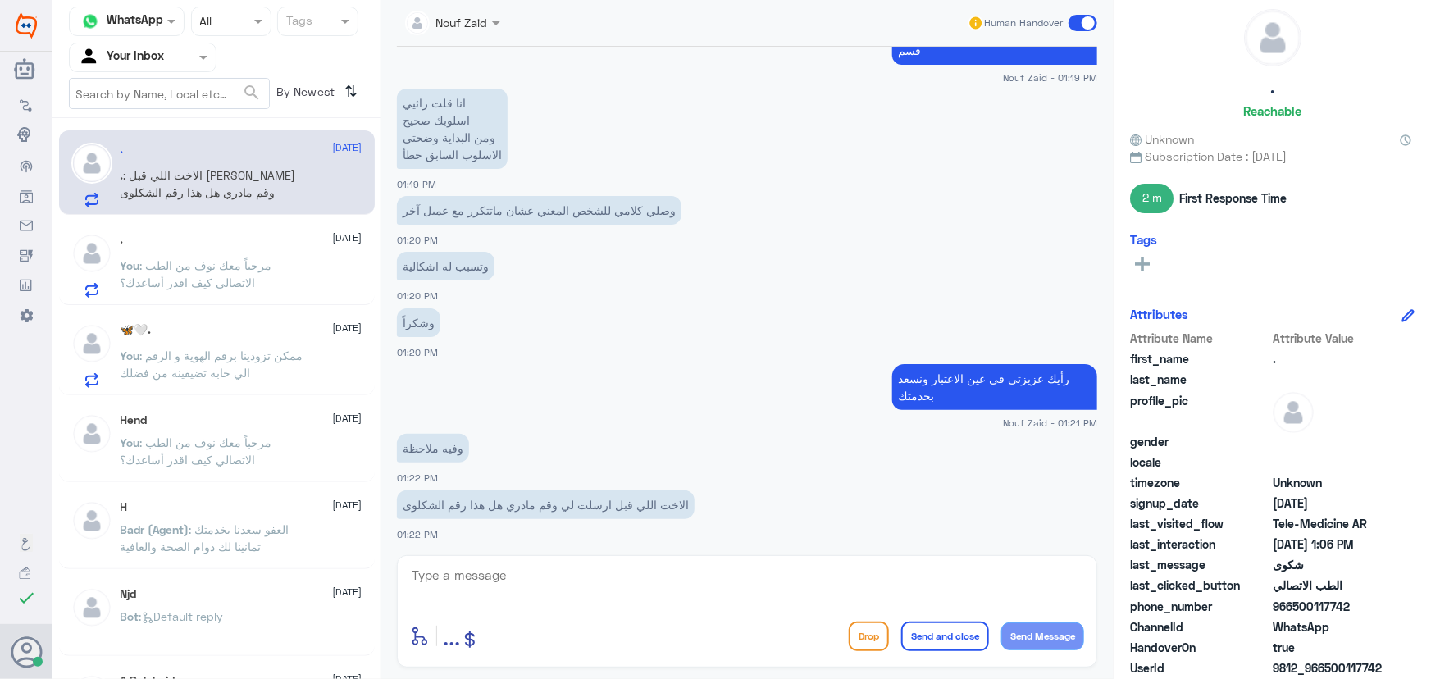
click at [516, 574] on textarea at bounding box center [747, 584] width 674 height 40
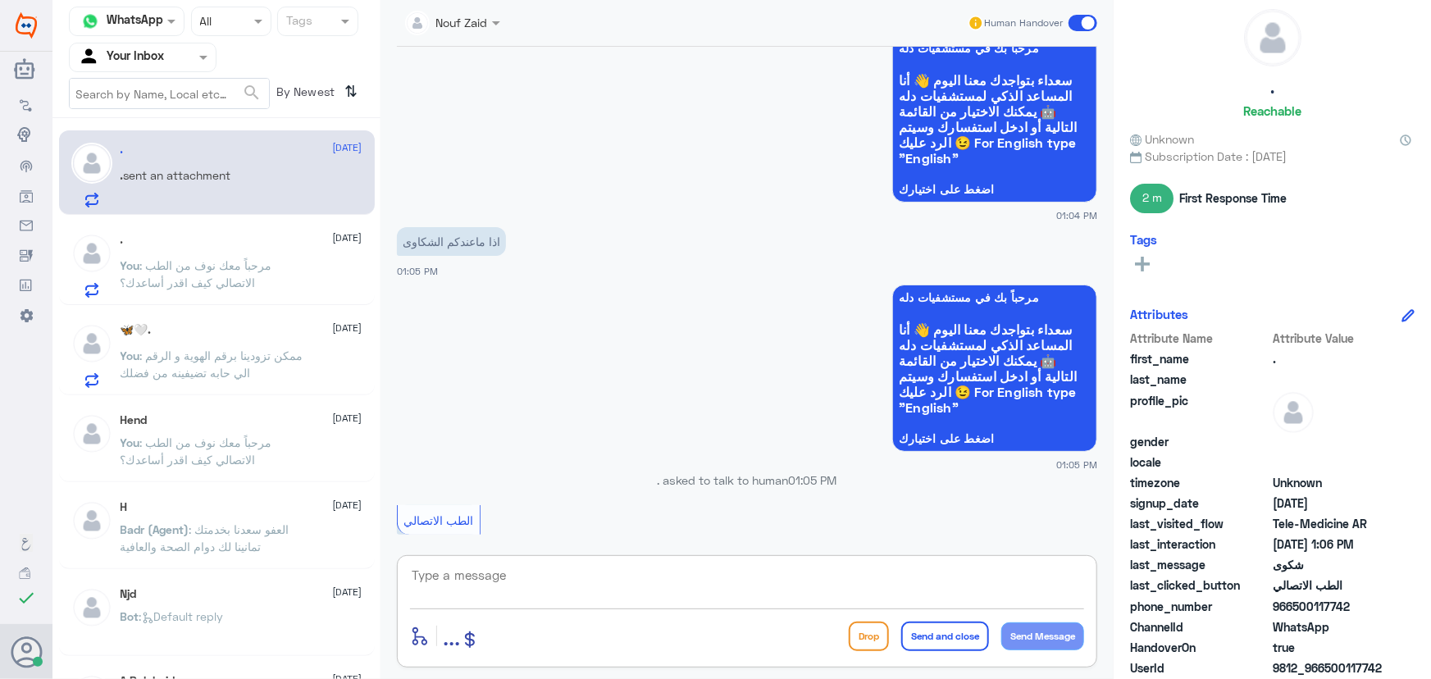
scroll to position [6097, 0]
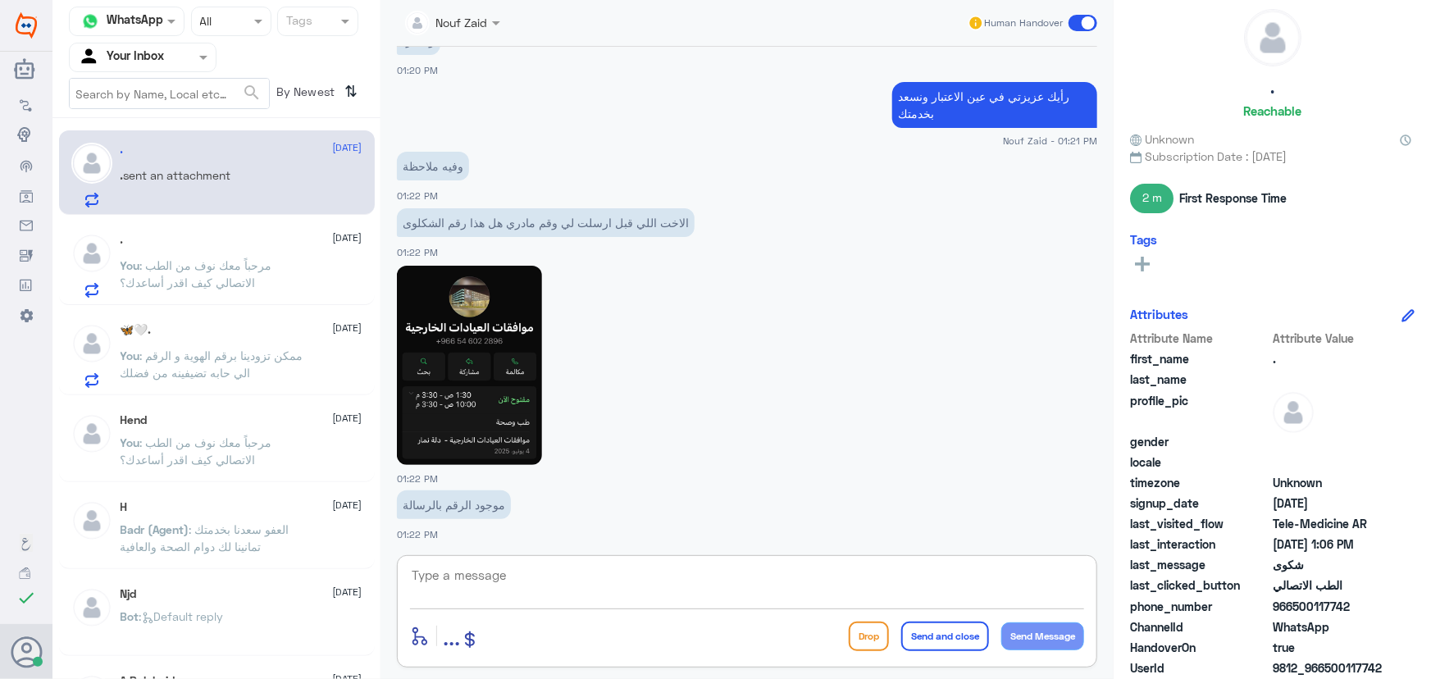
click at [627, 582] on textarea at bounding box center [747, 584] width 674 height 40
click at [603, 568] on textarea at bounding box center [747, 584] width 674 height 40
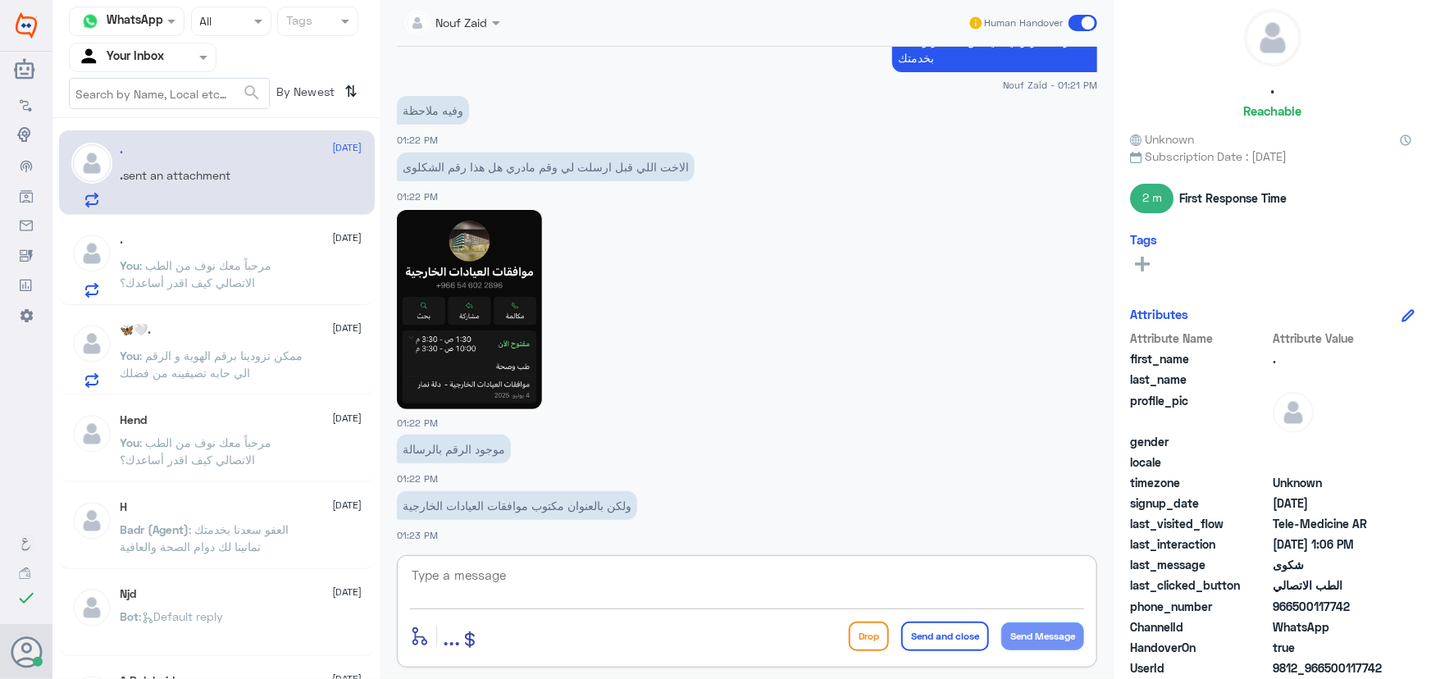
click at [519, 582] on textarea at bounding box center [747, 584] width 674 height 40
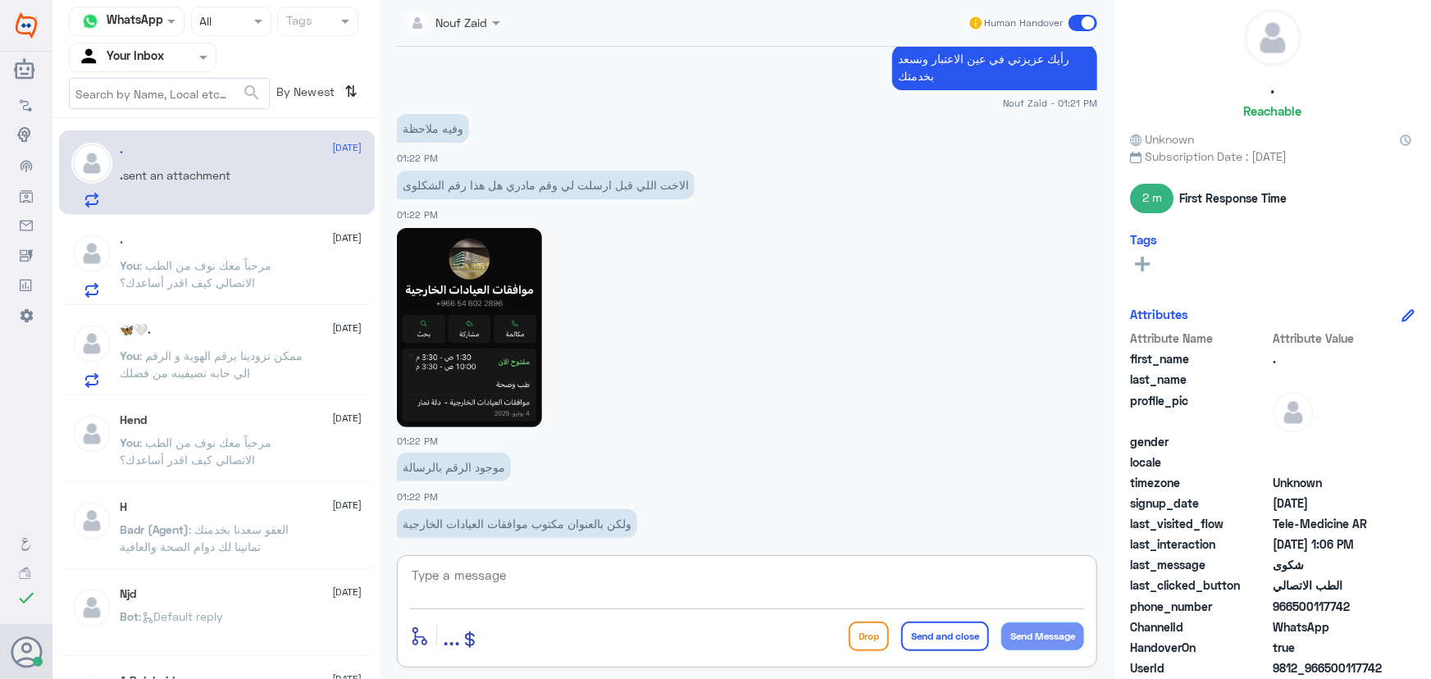
scroll to position [6266, 0]
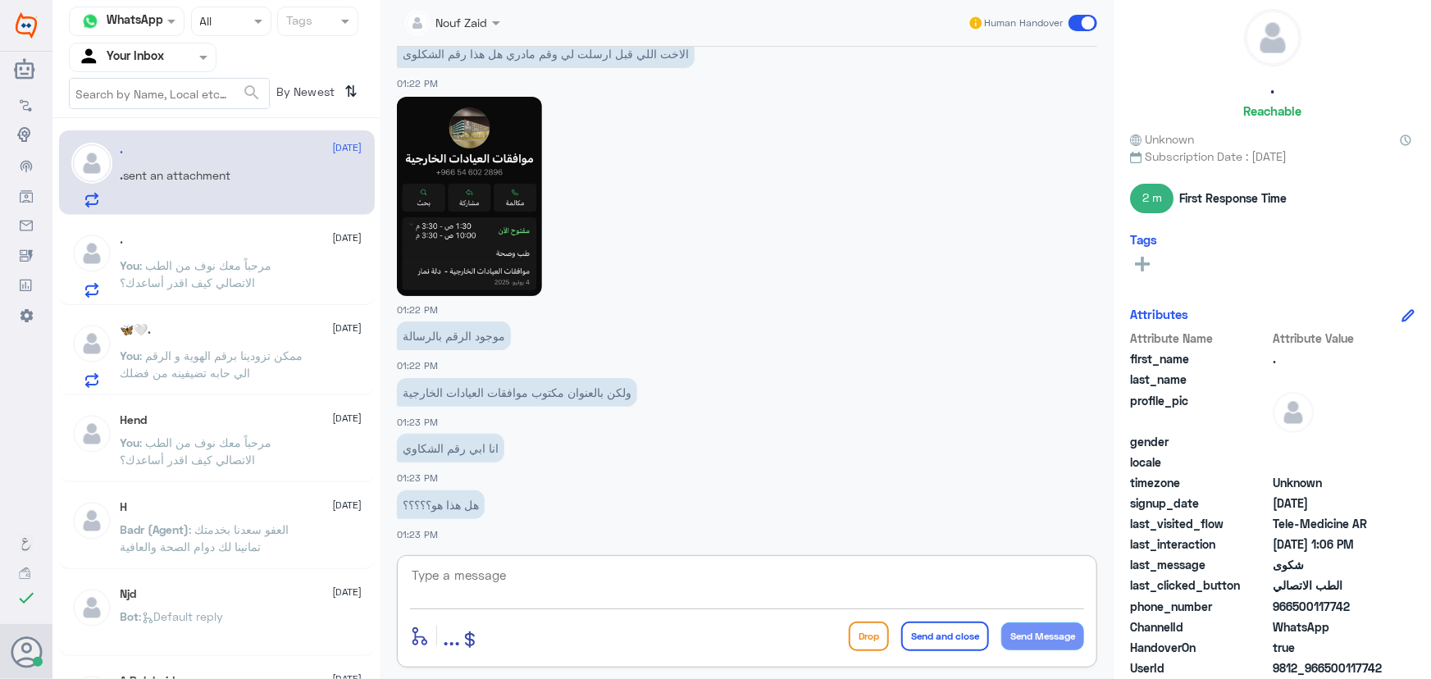
click at [668, 595] on textarea at bounding box center [747, 584] width 674 height 40
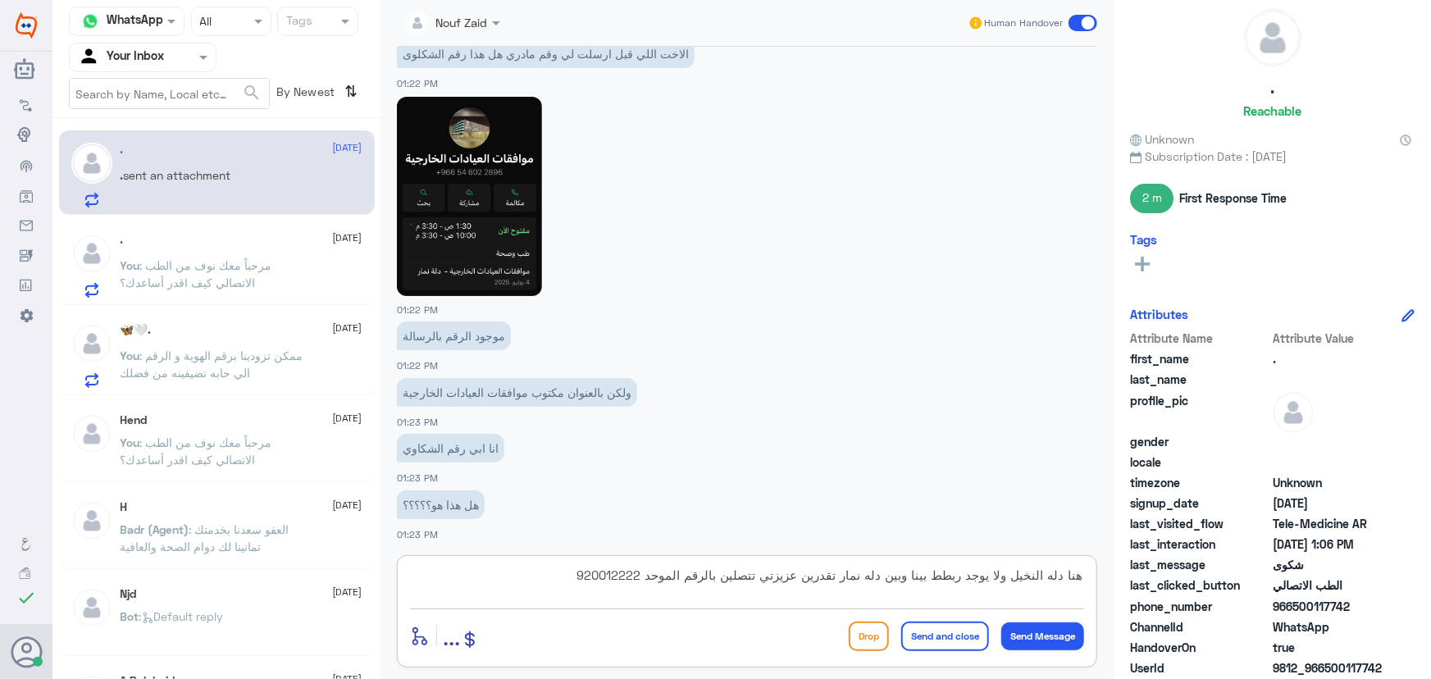
click at [655, 574] on textarea "هنا دله النخيل ولا يوجد ربطط بينا وبين دله نمار تقدرين عزيزتي تتصلين بالرقم الم…" at bounding box center [747, 584] width 674 height 40
click at [661, 575] on textarea "هنا دله النخيل ولا يوجد ربطط بينا وبين دله نمار تقدرين عزيزتي تتصلين بالرقم الم…" at bounding box center [747, 584] width 674 height 40
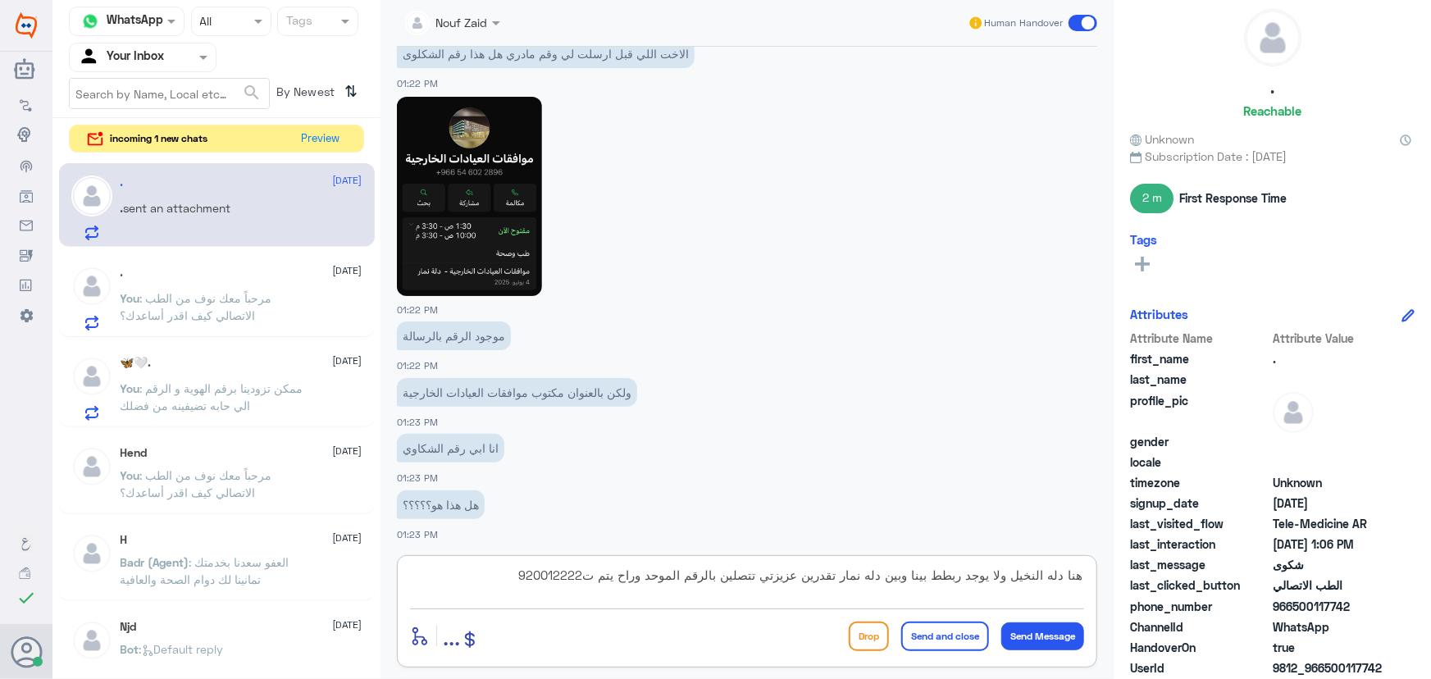
drag, startPoint x: 443, startPoint y: 582, endPoint x: 1006, endPoint y: 577, distance: 563.5
click at [1006, 577] on textarea "هنا دله النخيل ولا يوجد ربطط بينا وبين دله نمار تقدرين عزيزتي تتصلين بالرقم الم…" at bounding box center [747, 584] width 674 height 40
click at [888, 578] on textarea "هنا دله النخيل الرقم الي تم تزويدك فيه خاص بنمار ممكن يزودونك برقم الشكاوى لان …" at bounding box center [747, 584] width 674 height 40
type textarea "هنا دله النخيل الرقم الي تم تزويدك فيه عزيزتي خاص بنمار ممكن يزودونك برقم الشكا…"
click at [1026, 631] on button "Send Message" at bounding box center [1042, 636] width 83 height 28
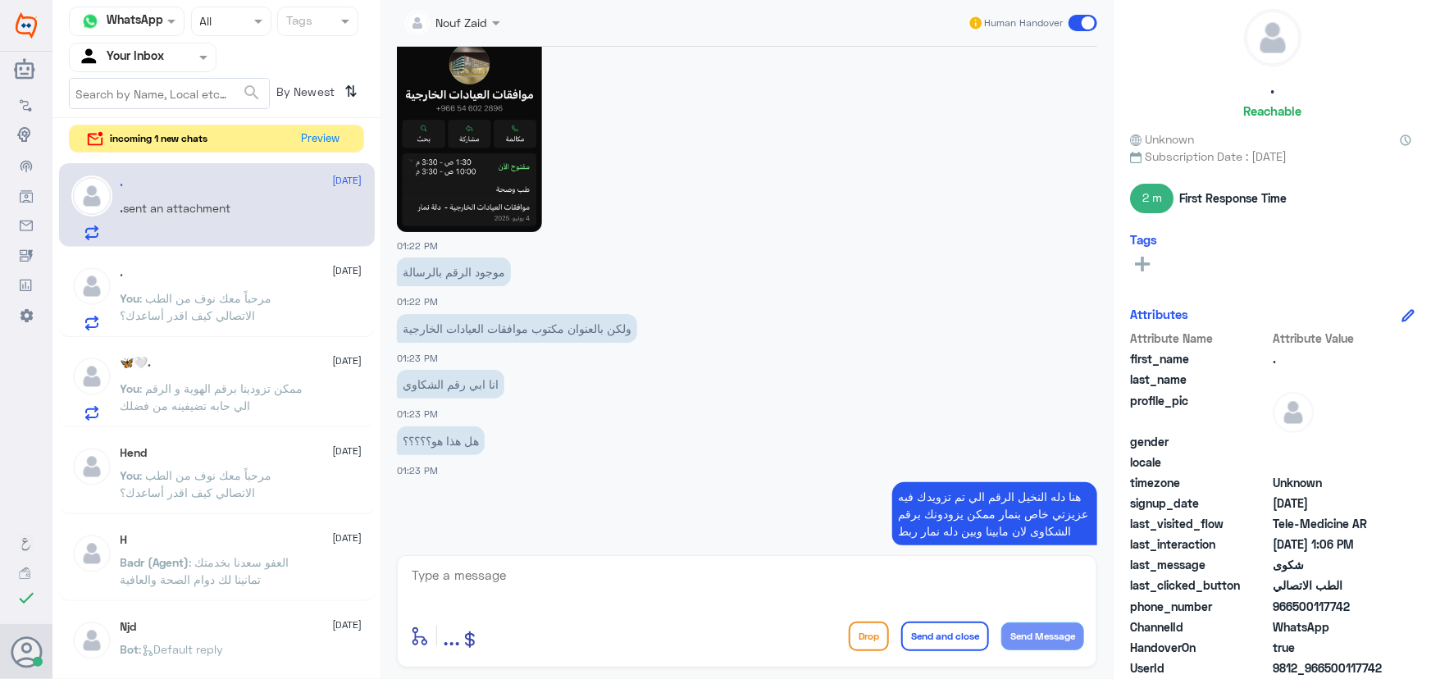
scroll to position [6352, 0]
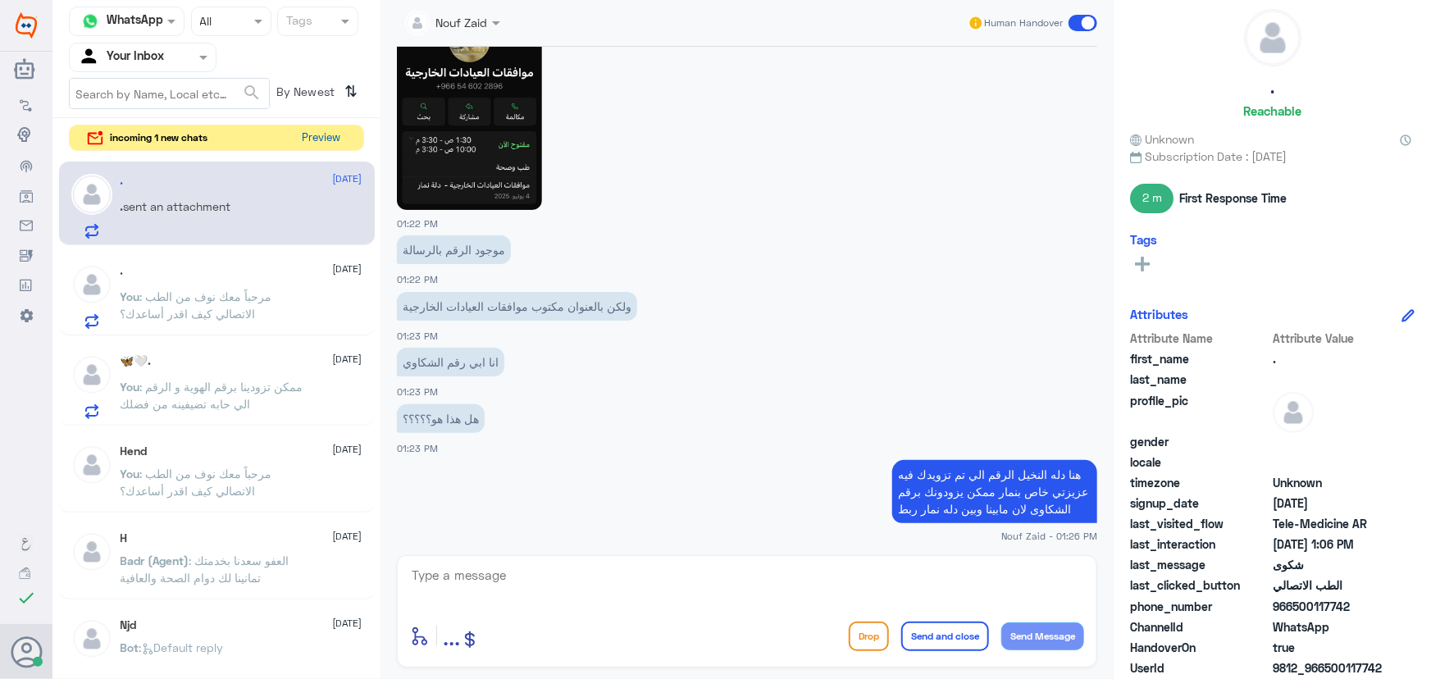
click at [321, 139] on button "Preview" at bounding box center [321, 137] width 51 height 25
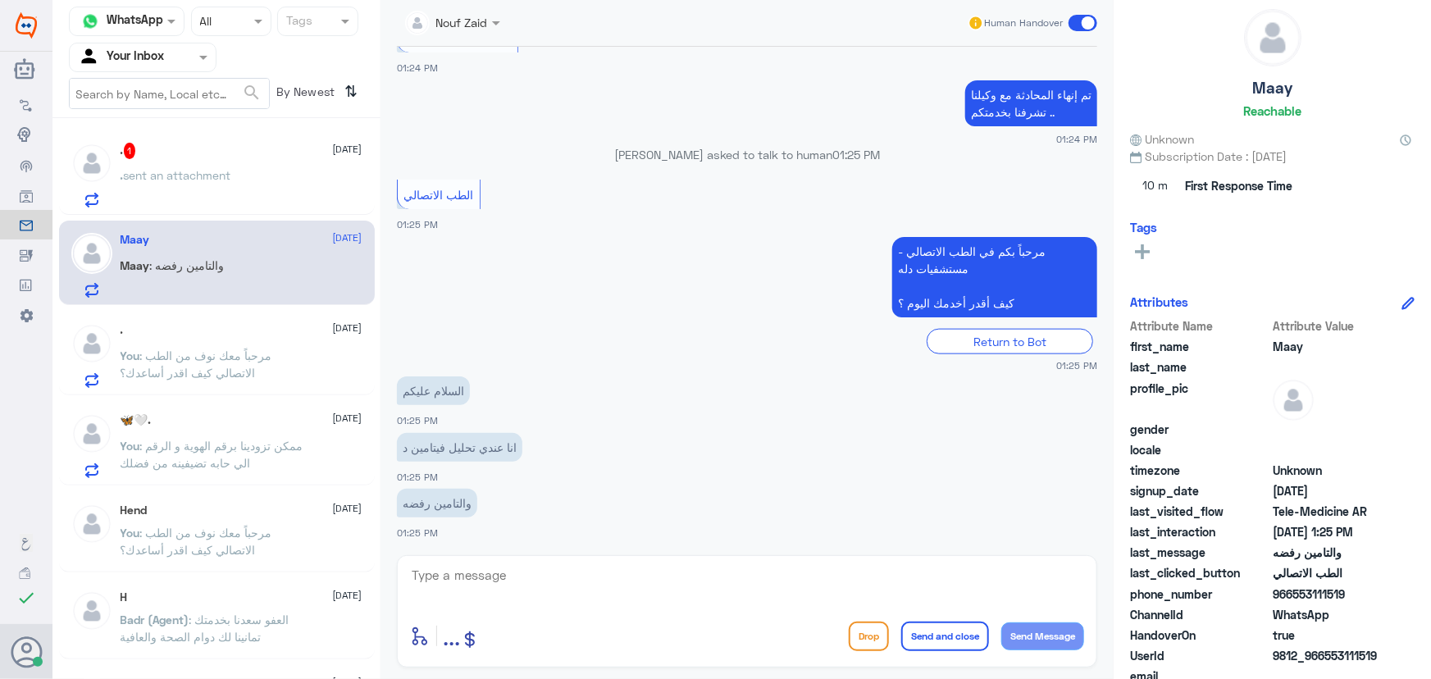
scroll to position [854, 0]
click at [270, 182] on div ". sent an attachment" at bounding box center [242, 189] width 242 height 37
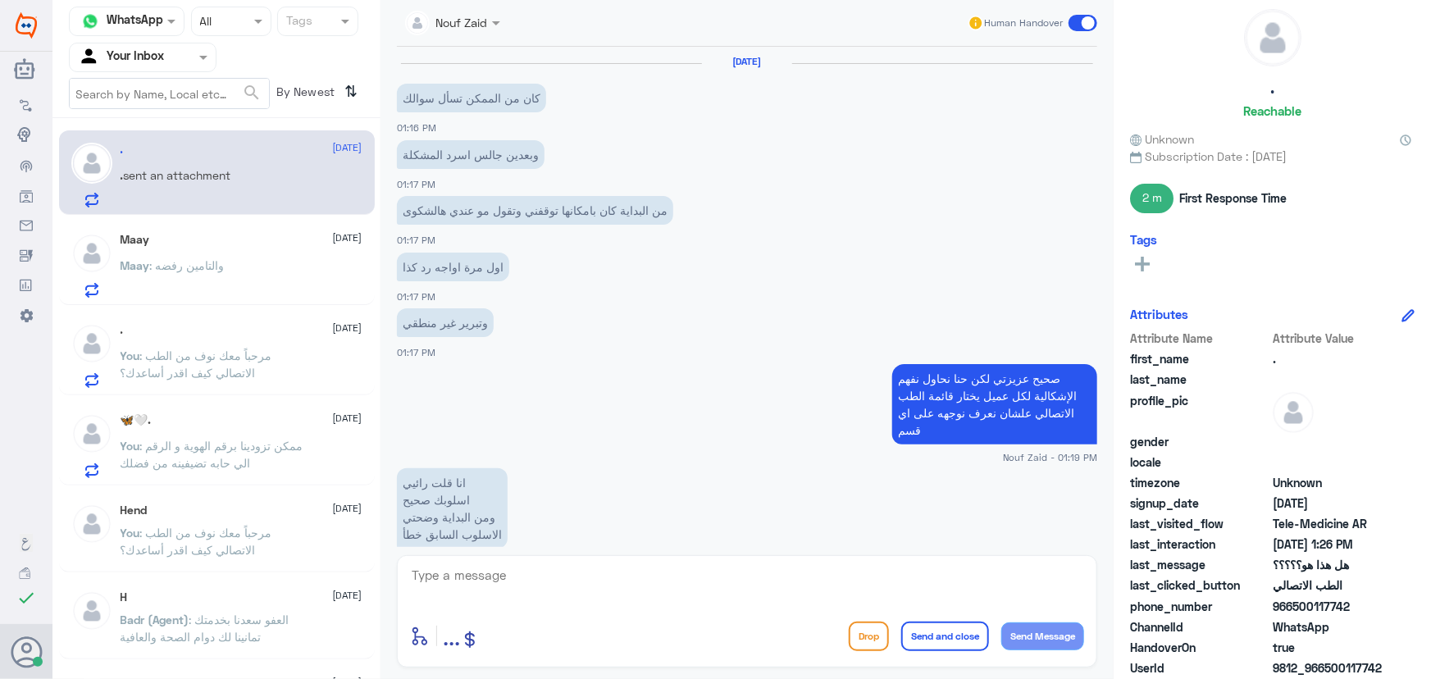
scroll to position [976, 0]
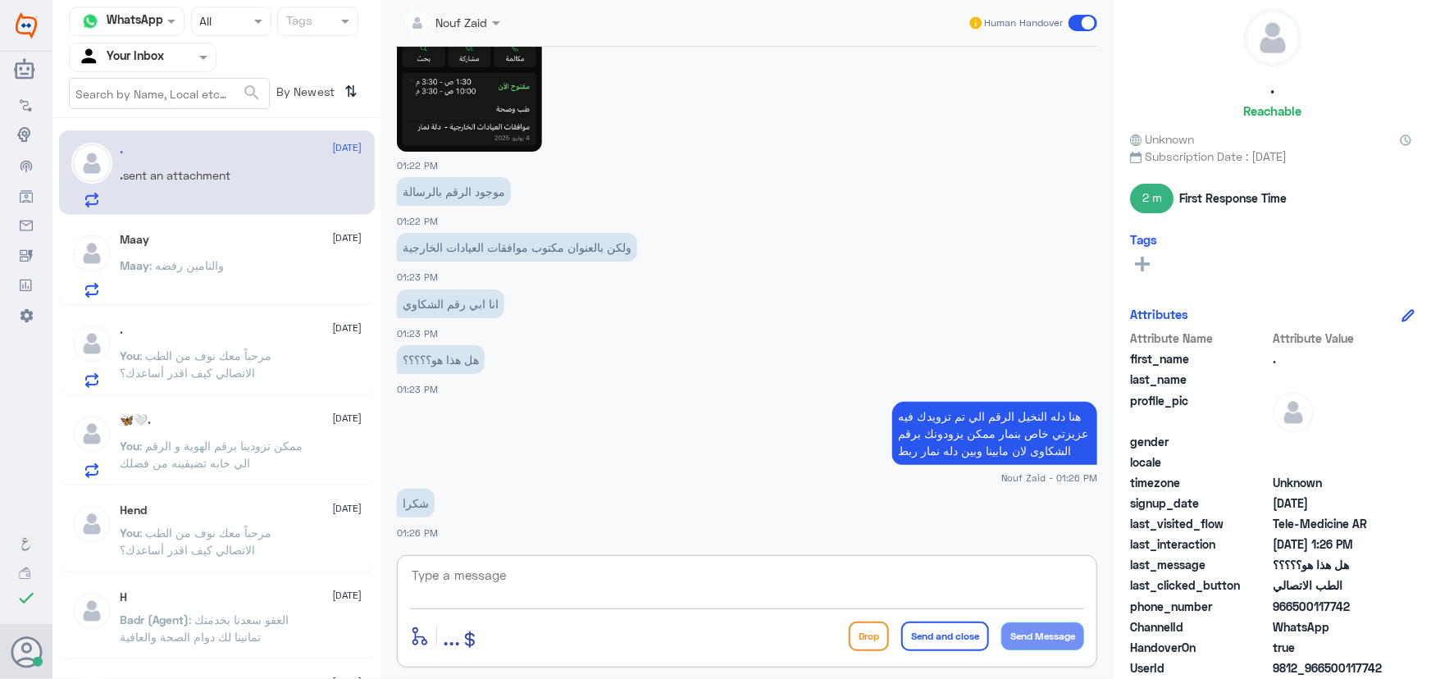
click at [668, 588] on textarea at bounding box center [747, 584] width 674 height 40
type textarea "العفو، نسعد بخدمتك"
click at [1025, 628] on button "Send Message" at bounding box center [1042, 636] width 83 height 28
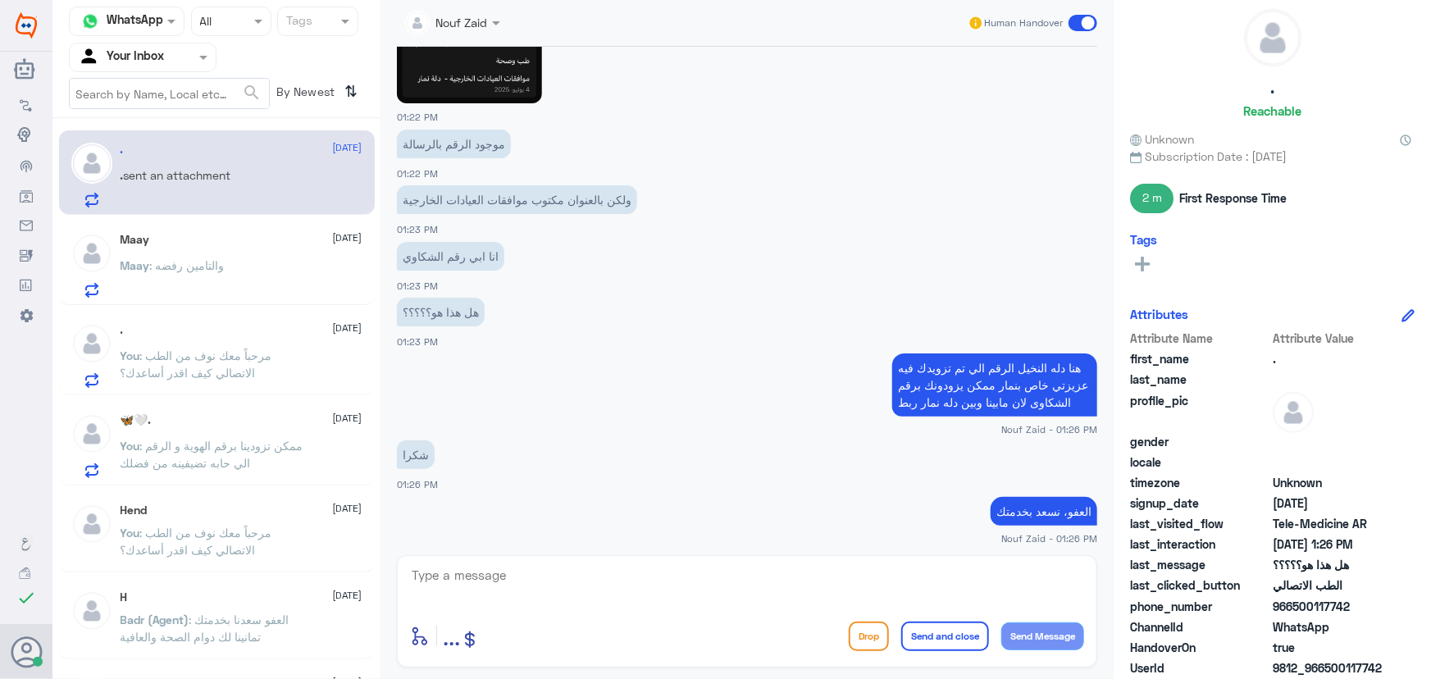
scroll to position [3392, 0]
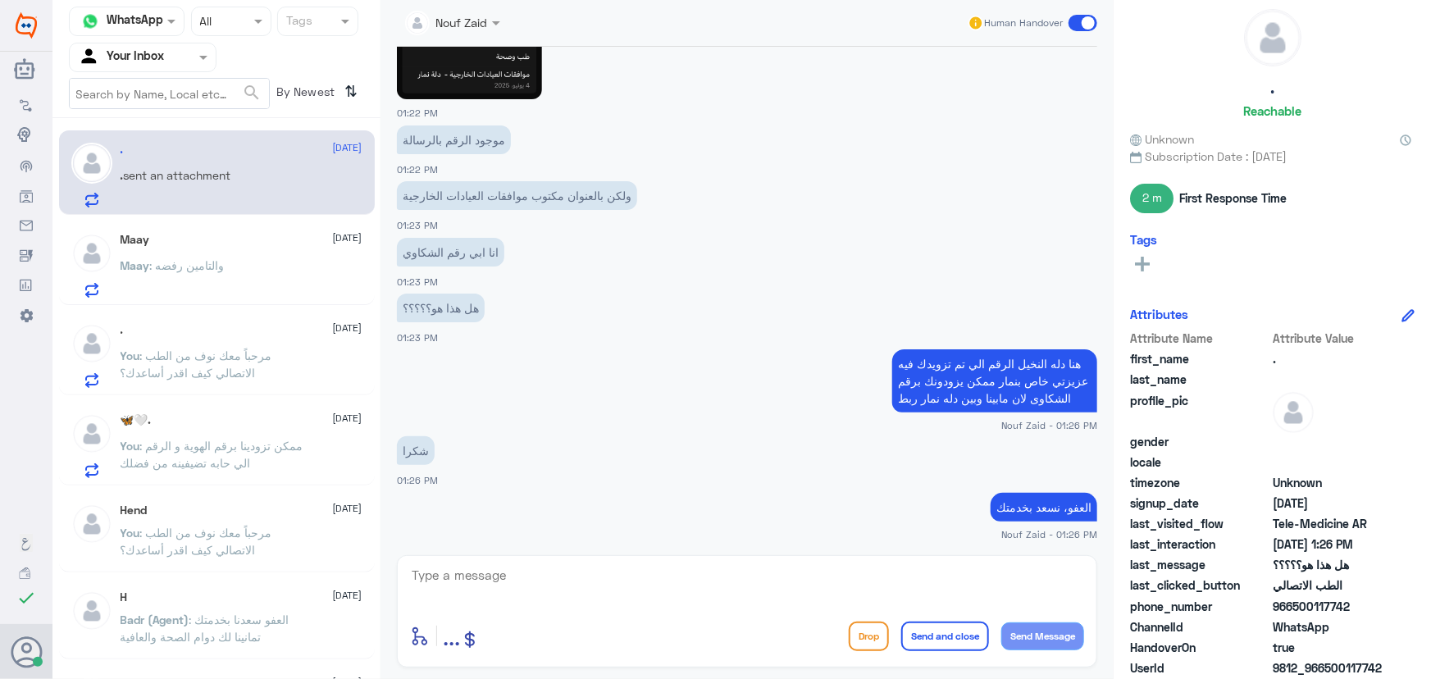
click at [1083, 26] on span at bounding box center [1083, 23] width 29 height 16
click at [0, 0] on input "checkbox" at bounding box center [0, 0] width 0 height 0
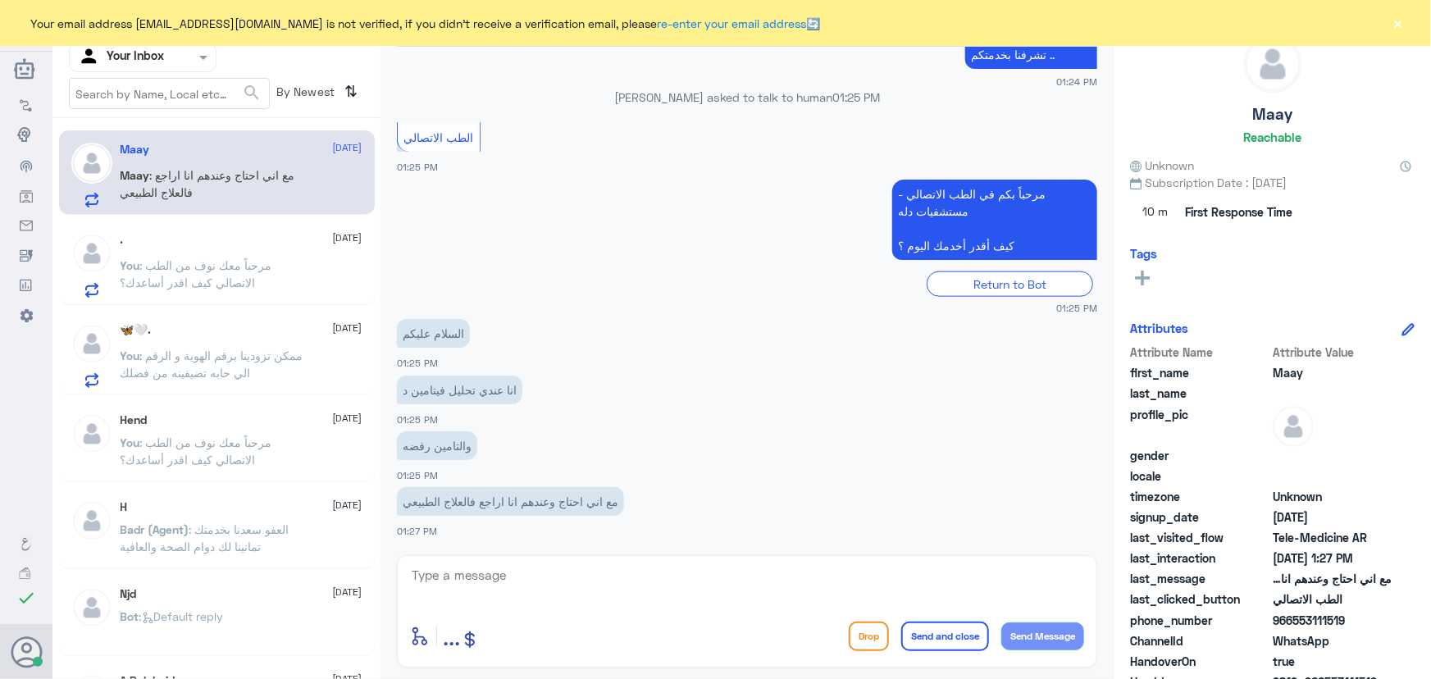
scroll to position [966, 0]
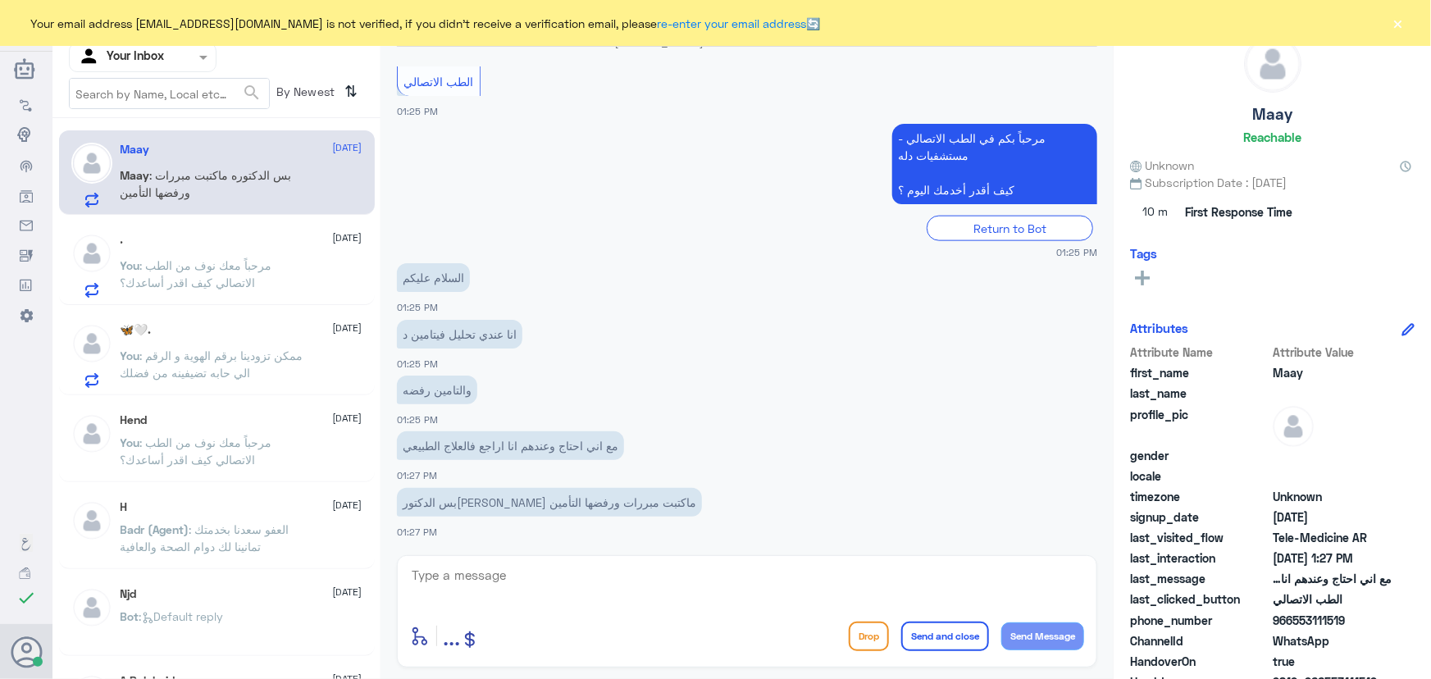
click at [1398, 19] on button "×" at bounding box center [1398, 23] width 16 height 16
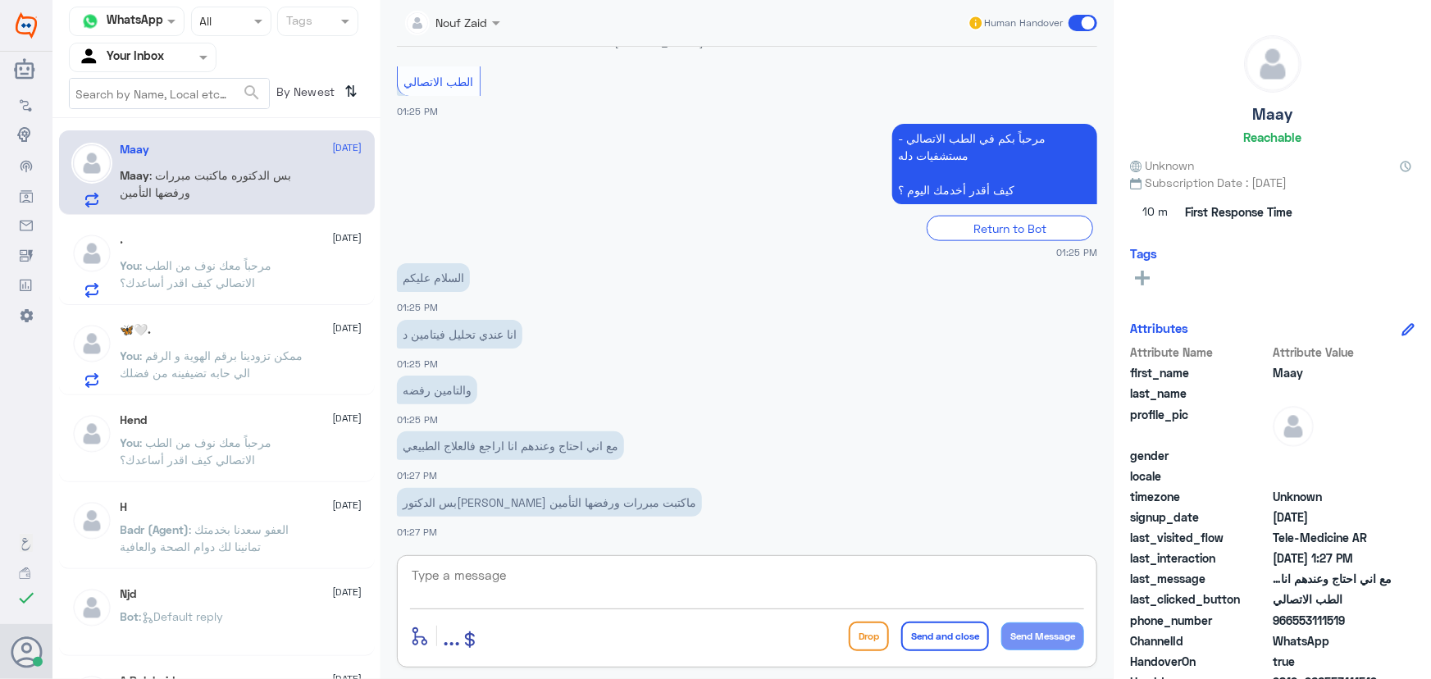
click at [477, 573] on textarea at bounding box center [747, 584] width 674 height 40
paste textarea "مرحباً معك نوف من الطب الاتصالي"
type textarea "مرحباً معك نوف من الطب الاتصالي"
click at [1089, 636] on div "مرحباً معك نوف من الطب الاتصالي enter flow name ... Drop Send and close Send Me…" at bounding box center [747, 611] width 700 height 112
click at [1073, 633] on button "Send Message" at bounding box center [1042, 636] width 83 height 28
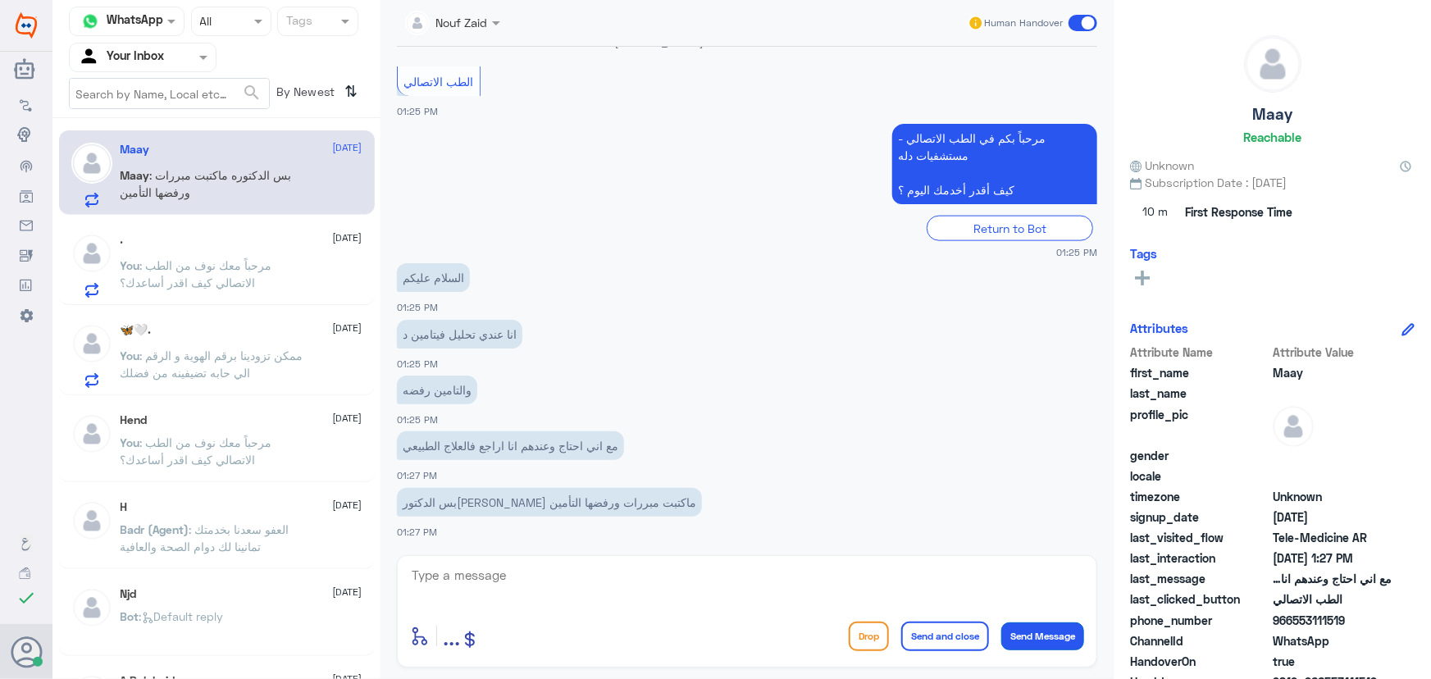
scroll to position [1018, 0]
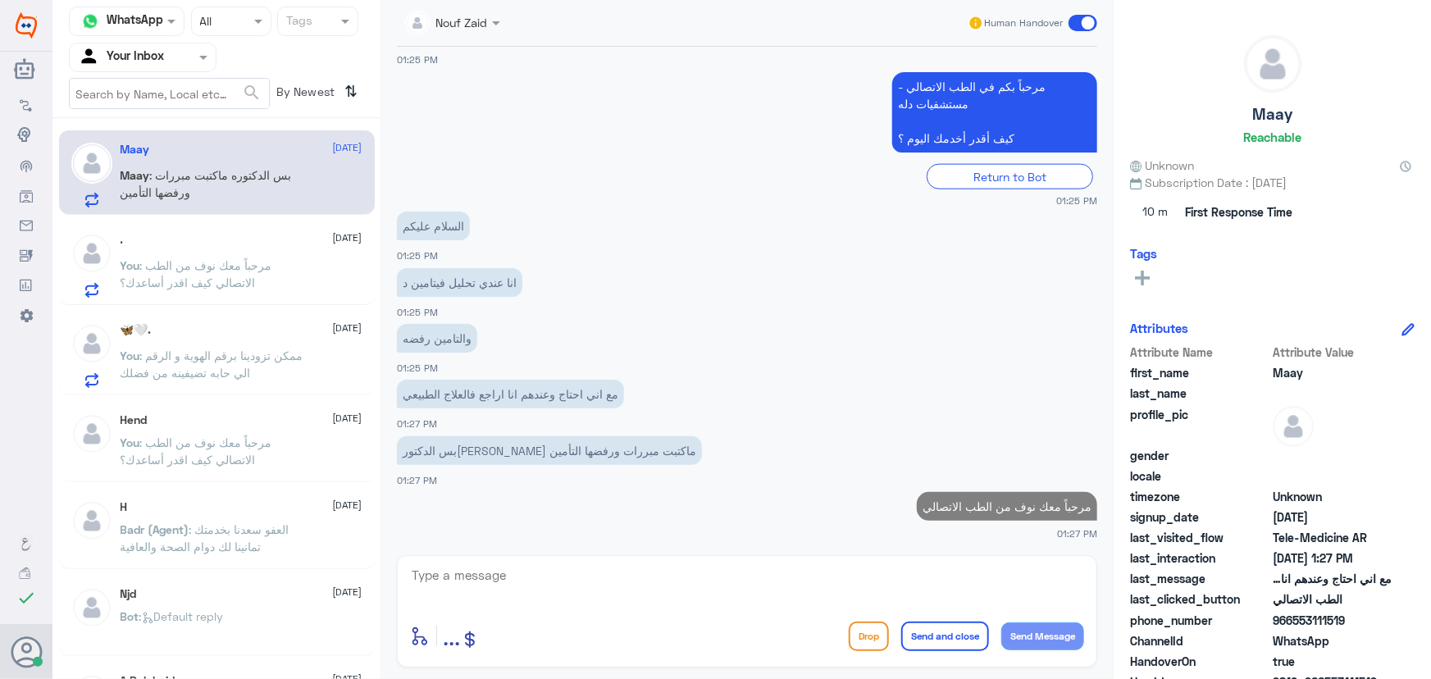
click at [914, 590] on textarea at bounding box center [747, 584] width 674 height 40
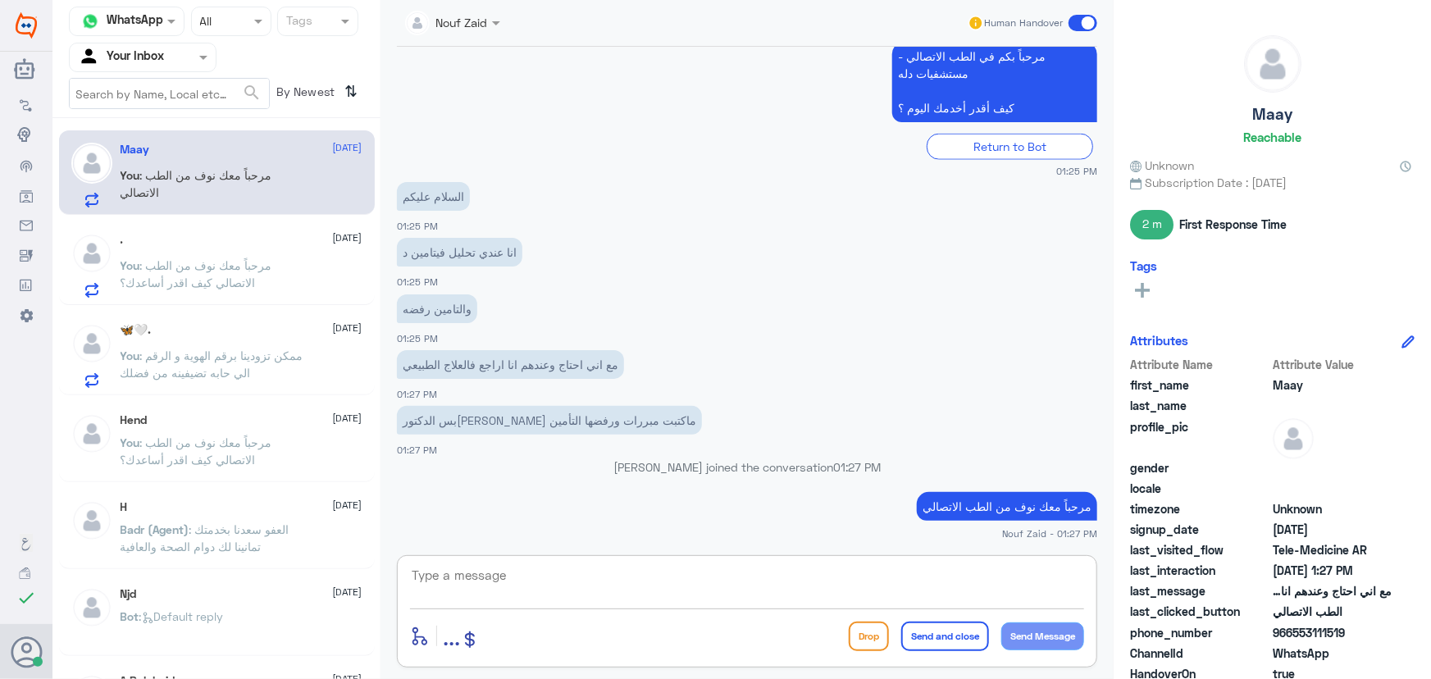
paste textarea "هنا الطب الاتصالي لكل مايخص الاستشارة الفورية من خلال التطبيق، يمكنك الاستفسار …"
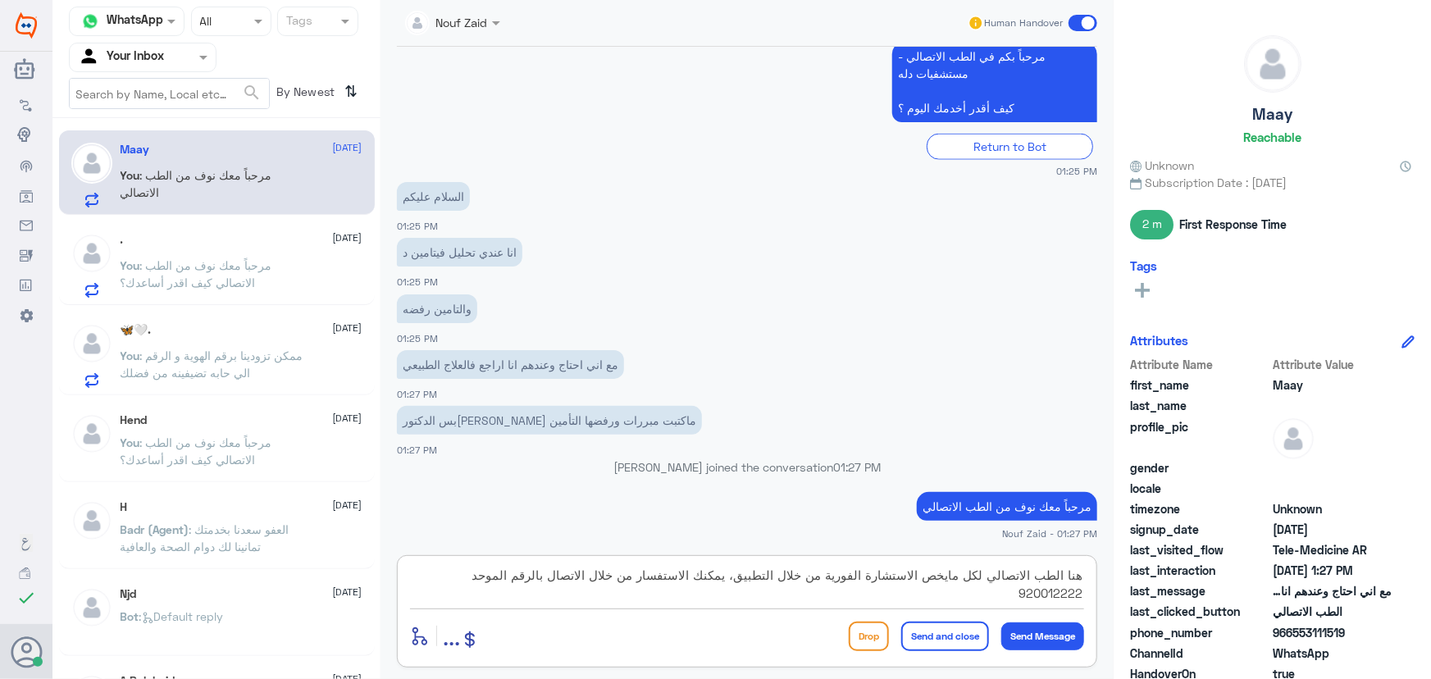
drag, startPoint x: 595, startPoint y: 576, endPoint x: 375, endPoint y: 598, distance: 221.7
click at [375, 598] on div "Channel WhatsApp Status × All Tags Agent Filter Your Inbox search By Newest ⇅ M…" at bounding box center [741, 342] width 1379 height 684
type textarea "هنا الطب الاتصالي لكل مايخص الاستشارة الفورية من خلال التطبيق، يمكنك الاستفسار …"
click at [934, 627] on button "Send and close" at bounding box center [945, 637] width 88 height 30
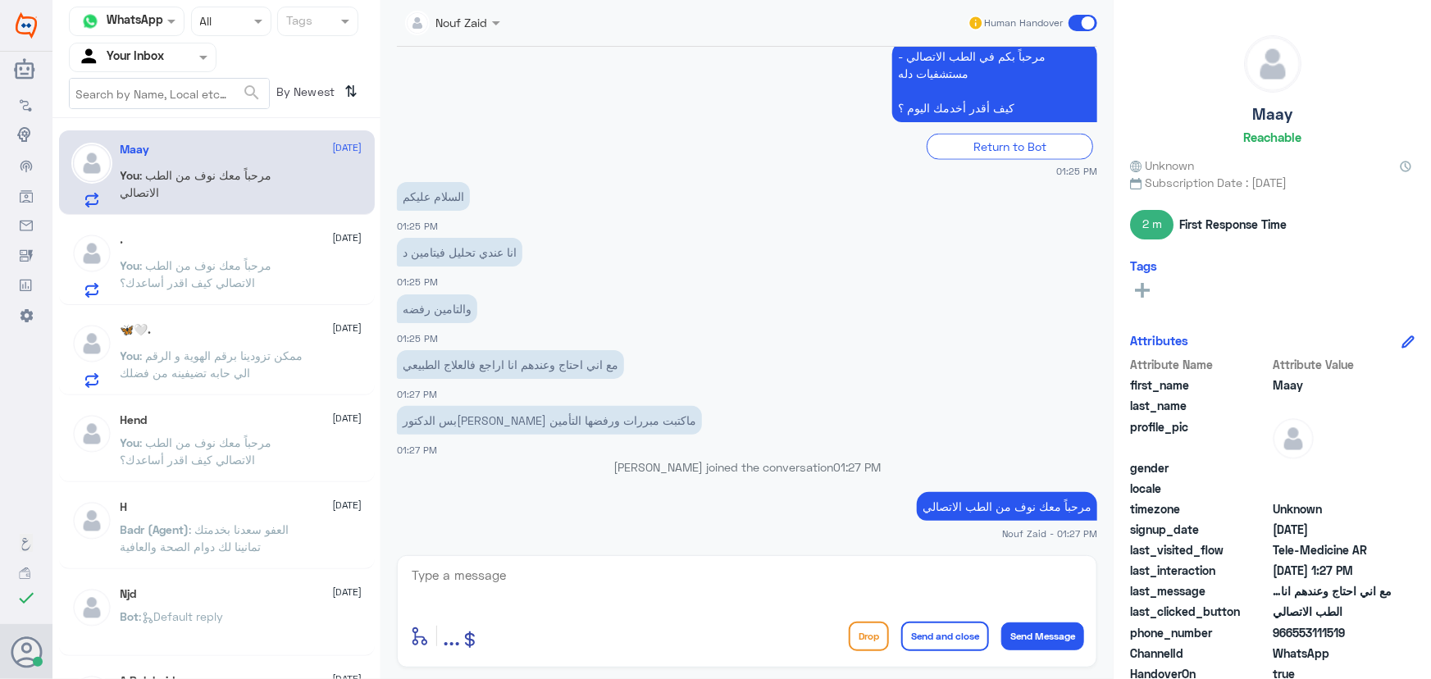
scroll to position [1123, 0]
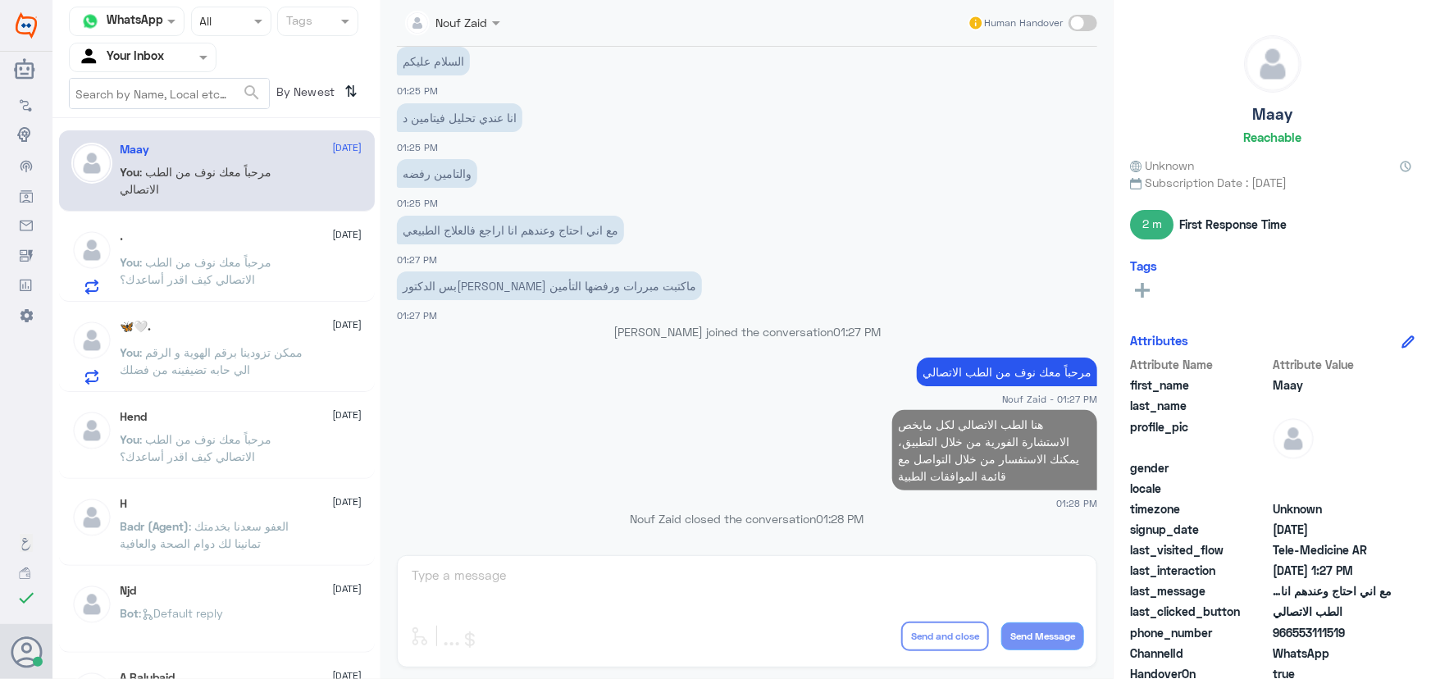
click at [251, 275] on span ": مرحباً معك نوف من الطب الاتصالي كيف اقدر أساعدك؟" at bounding box center [197, 270] width 152 height 31
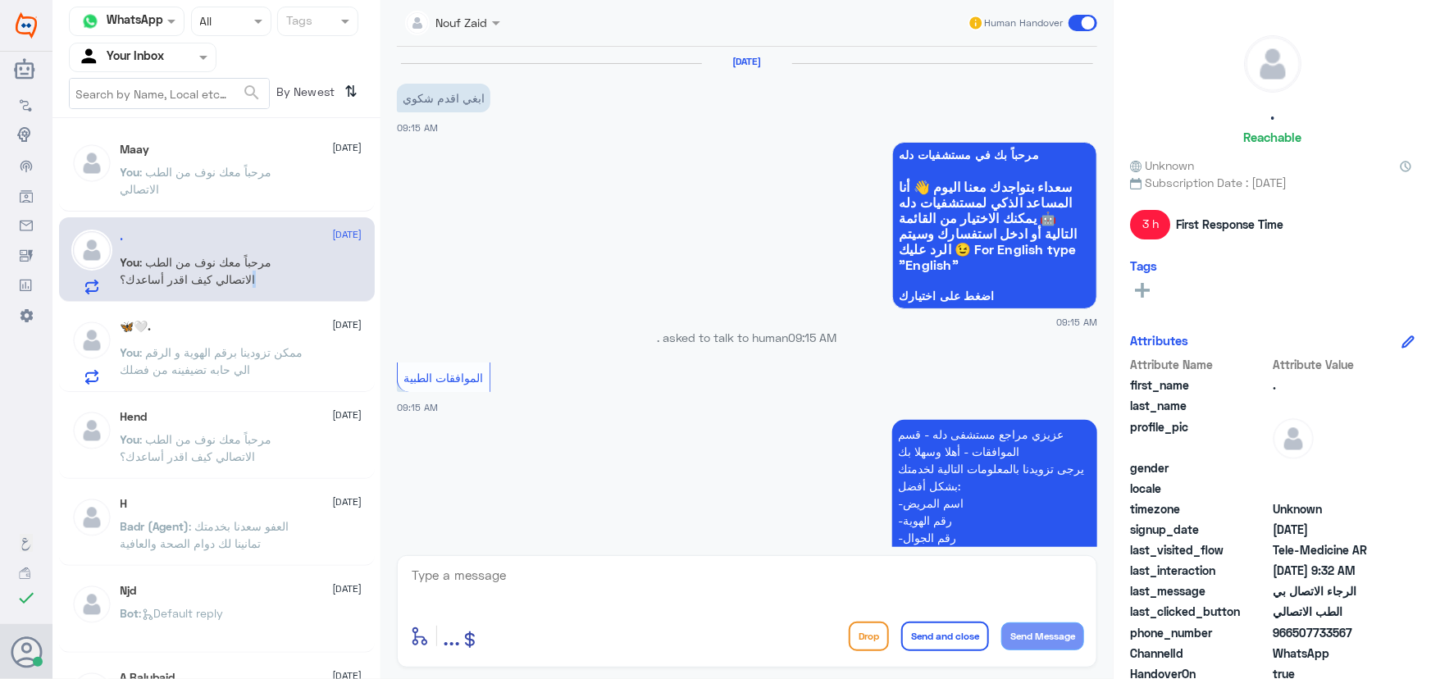
scroll to position [1338, 0]
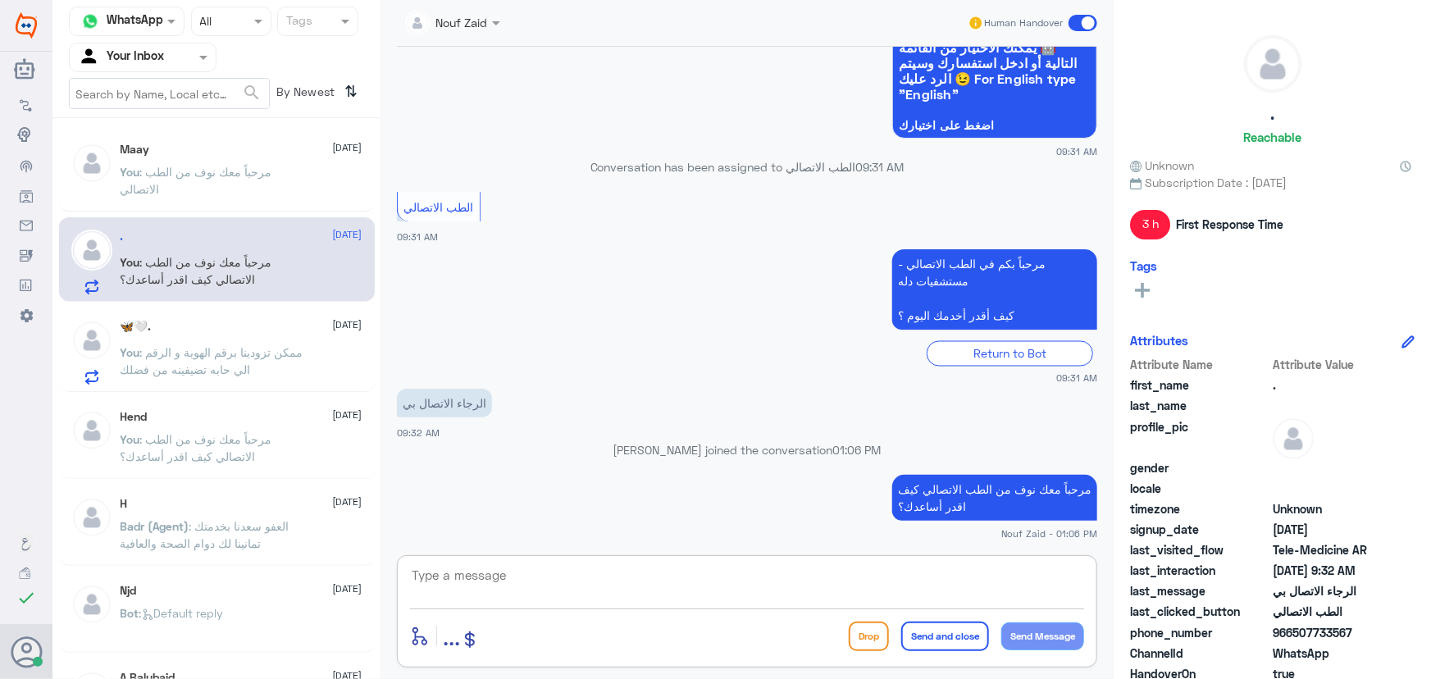
click at [613, 574] on textarea at bounding box center [747, 584] width 674 height 40
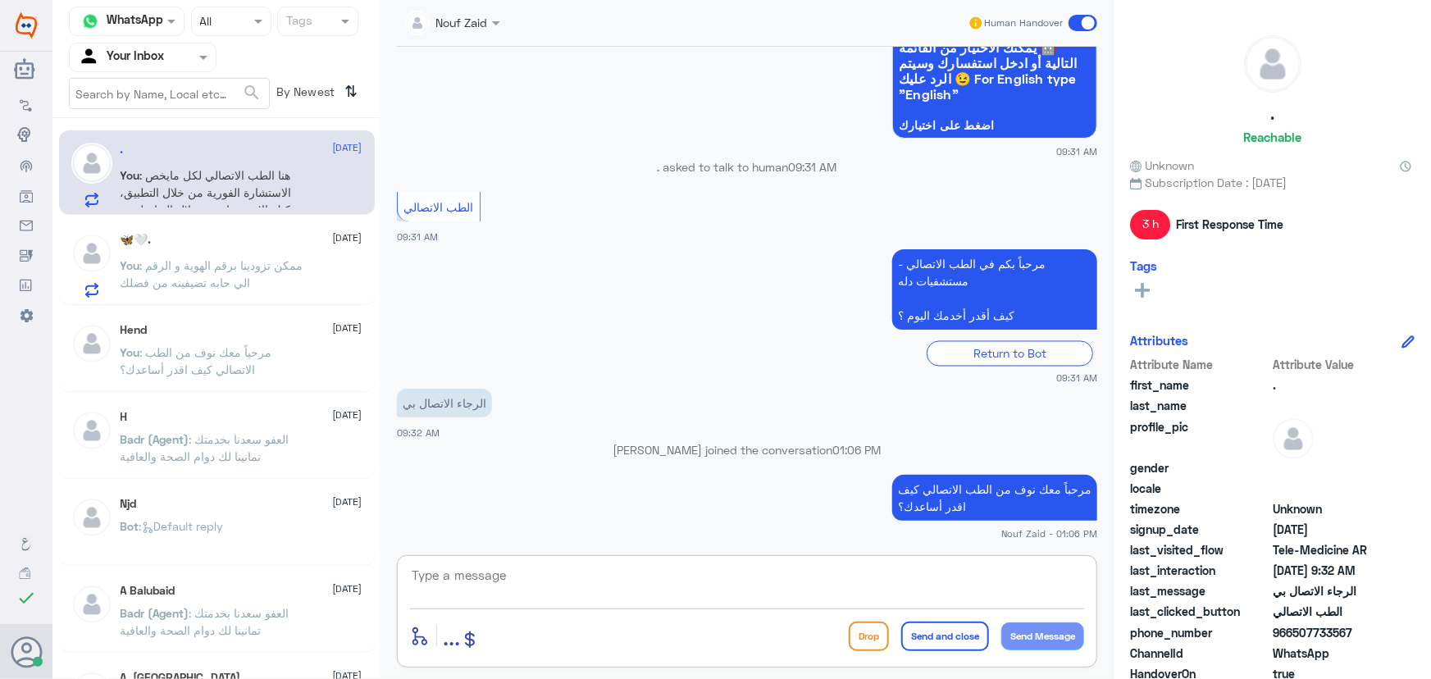
click at [1069, 18] on label at bounding box center [1083, 23] width 29 height 16
click at [0, 0] on input "checkbox" at bounding box center [0, 0] width 0 height 0
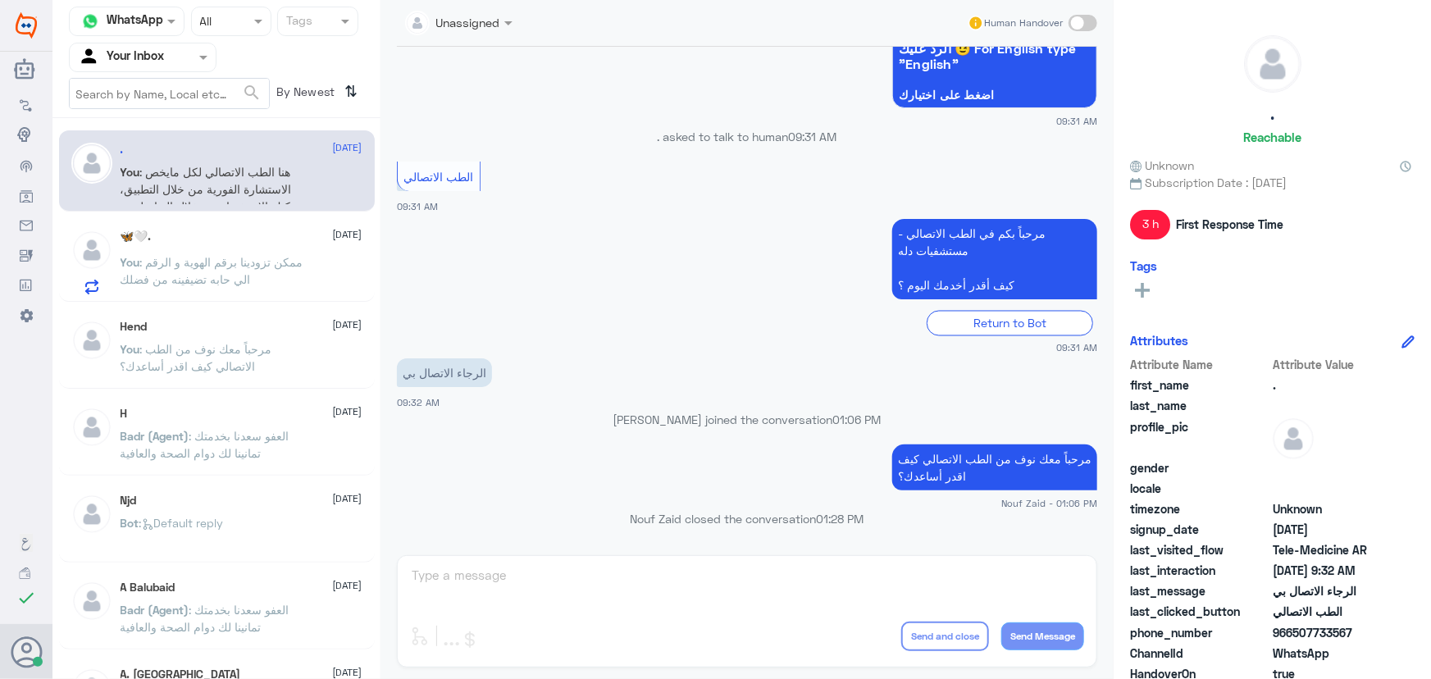
click at [264, 255] on span ": ممكن تزودينا برقم الهوية و الرقم الي حابه تضيفينه من فضلك" at bounding box center [212, 270] width 183 height 31
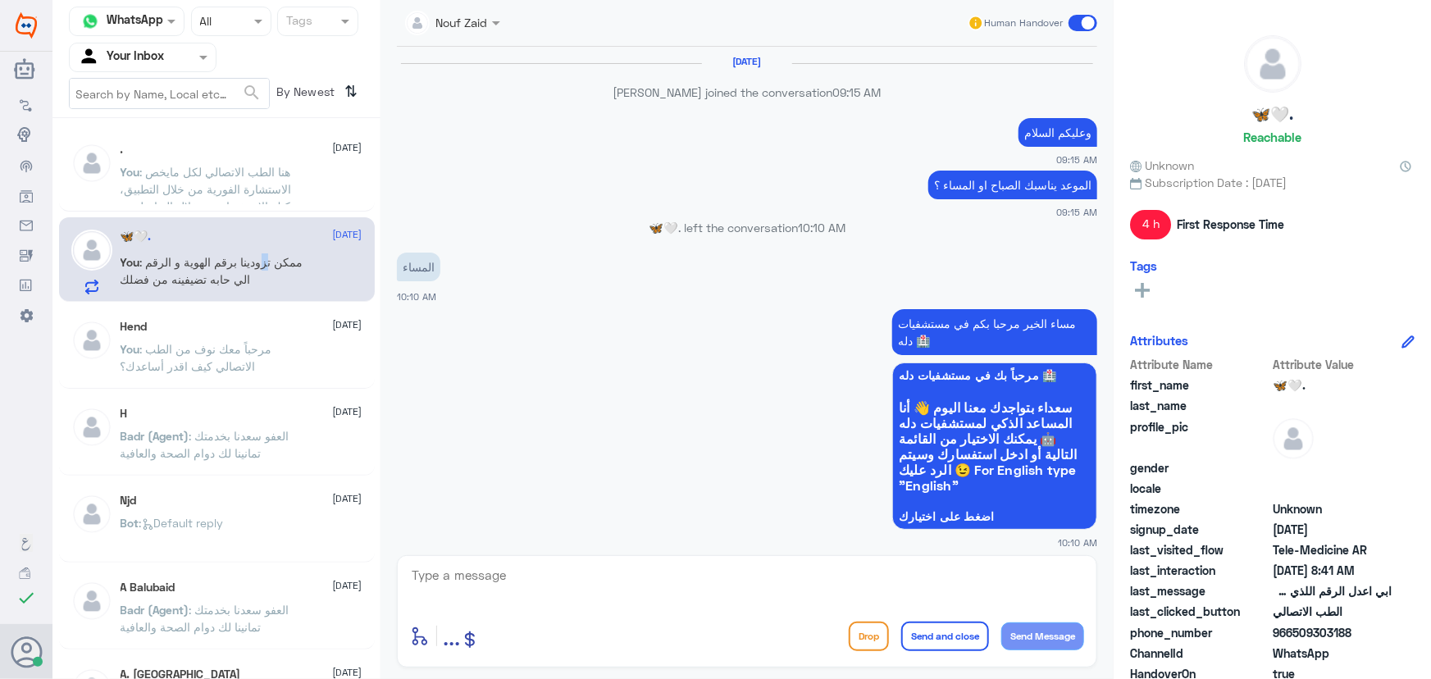
scroll to position [1128, 0]
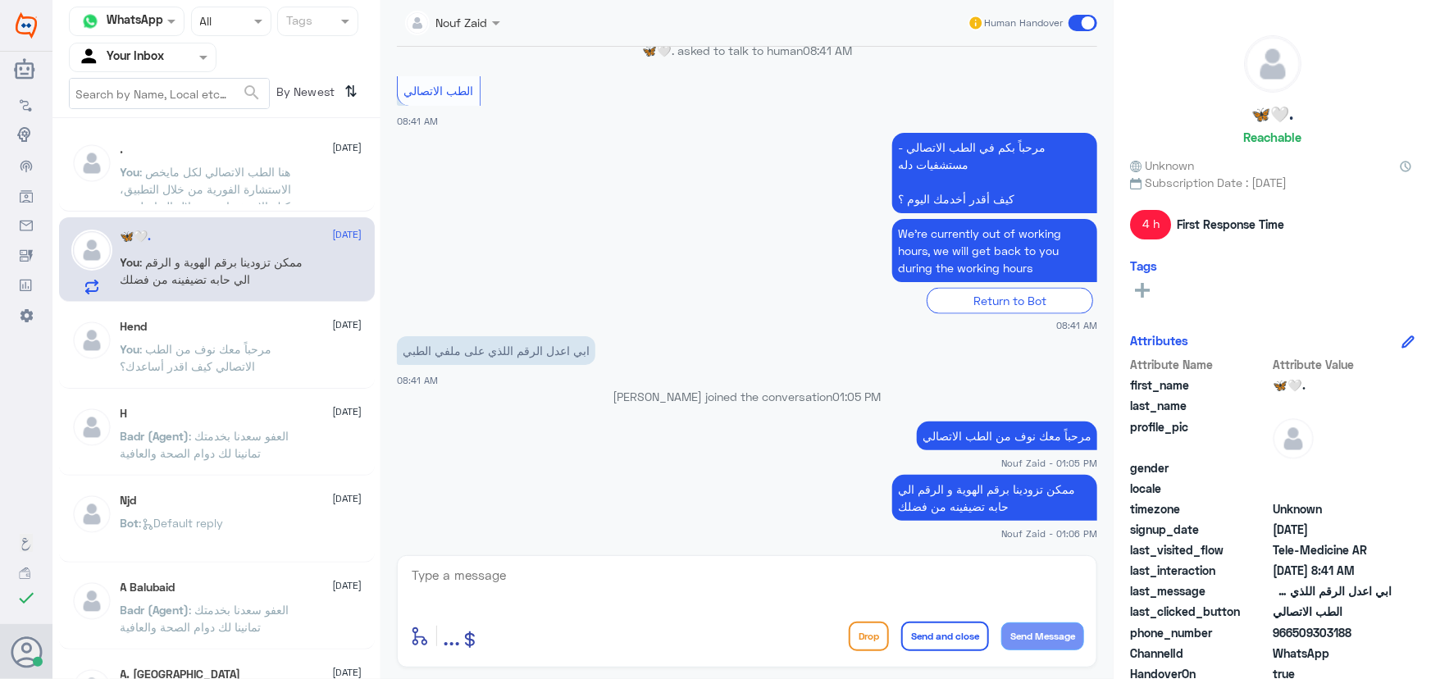
click at [1078, 35] on div "Human Handover" at bounding box center [1033, 23] width 130 height 30
click at [1078, 22] on span at bounding box center [1083, 23] width 29 height 16
click at [0, 0] on input "checkbox" at bounding box center [0, 0] width 0 height 0
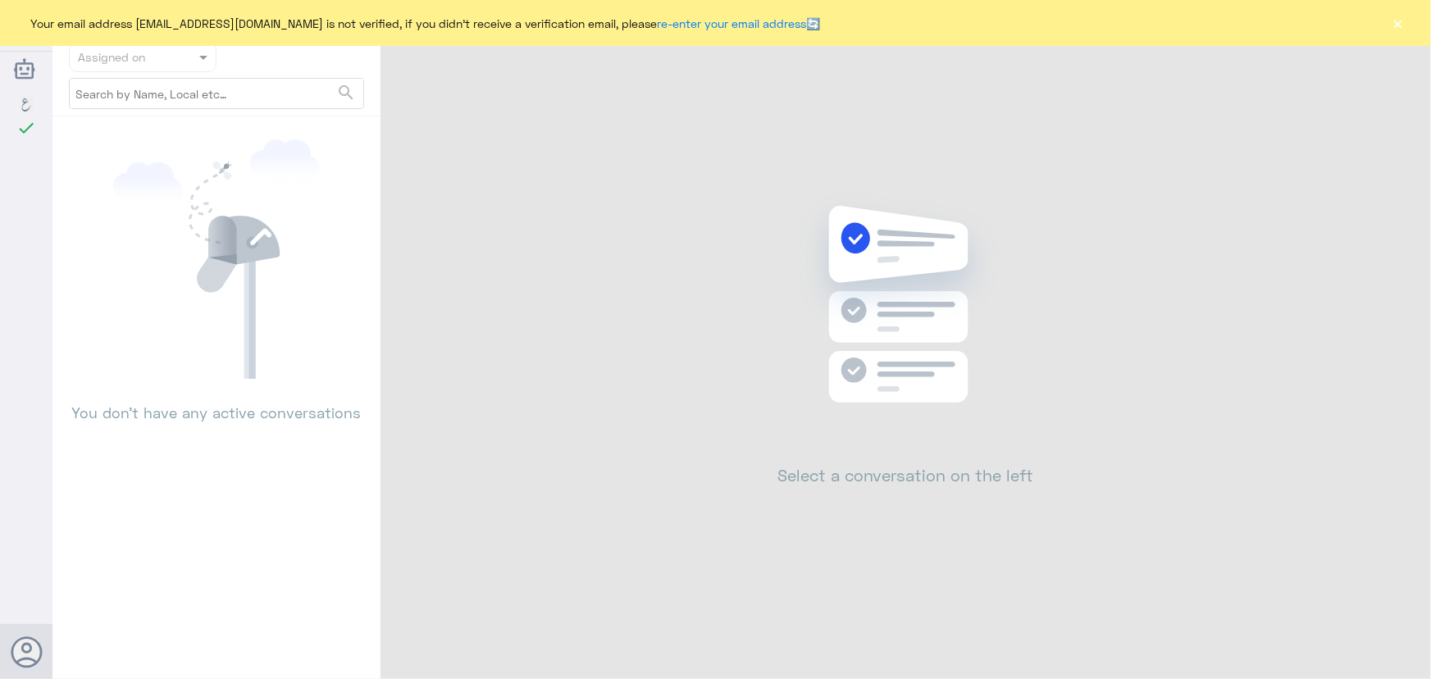
click at [1395, 26] on button "×" at bounding box center [1398, 23] width 16 height 16
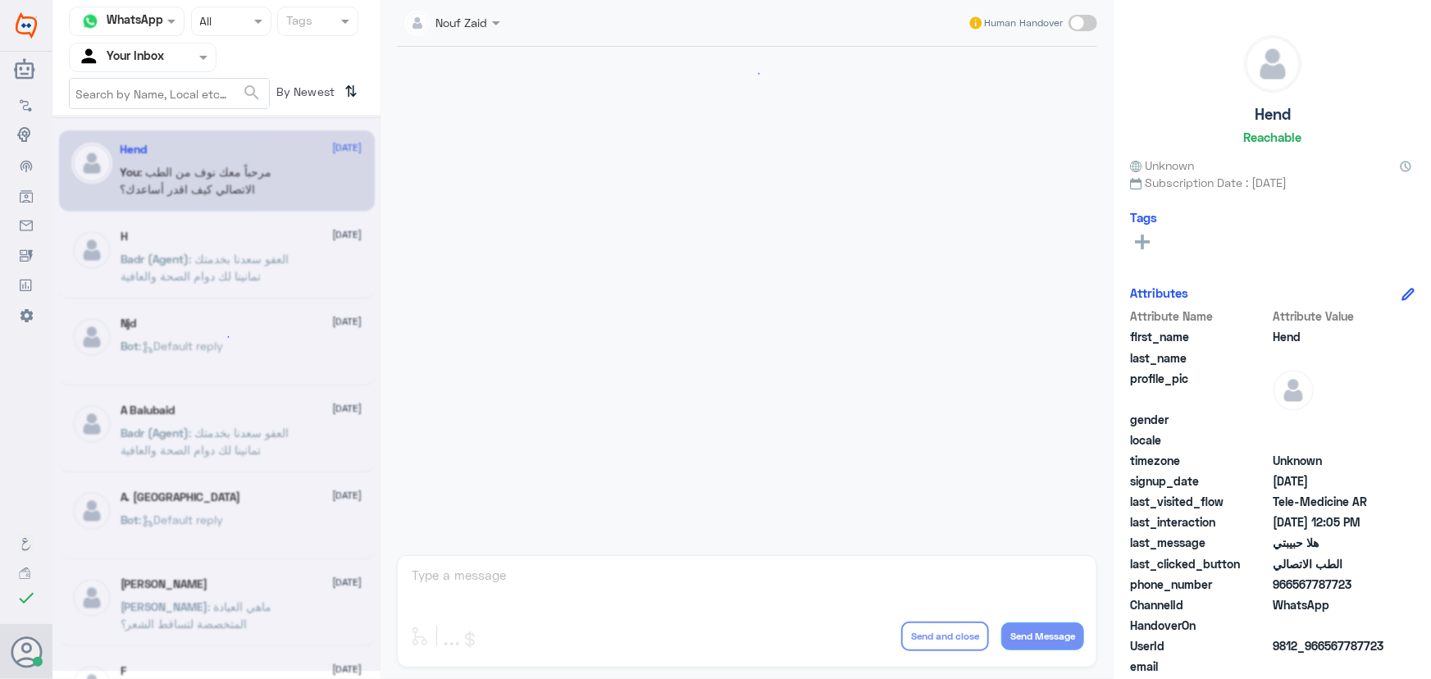
scroll to position [746, 0]
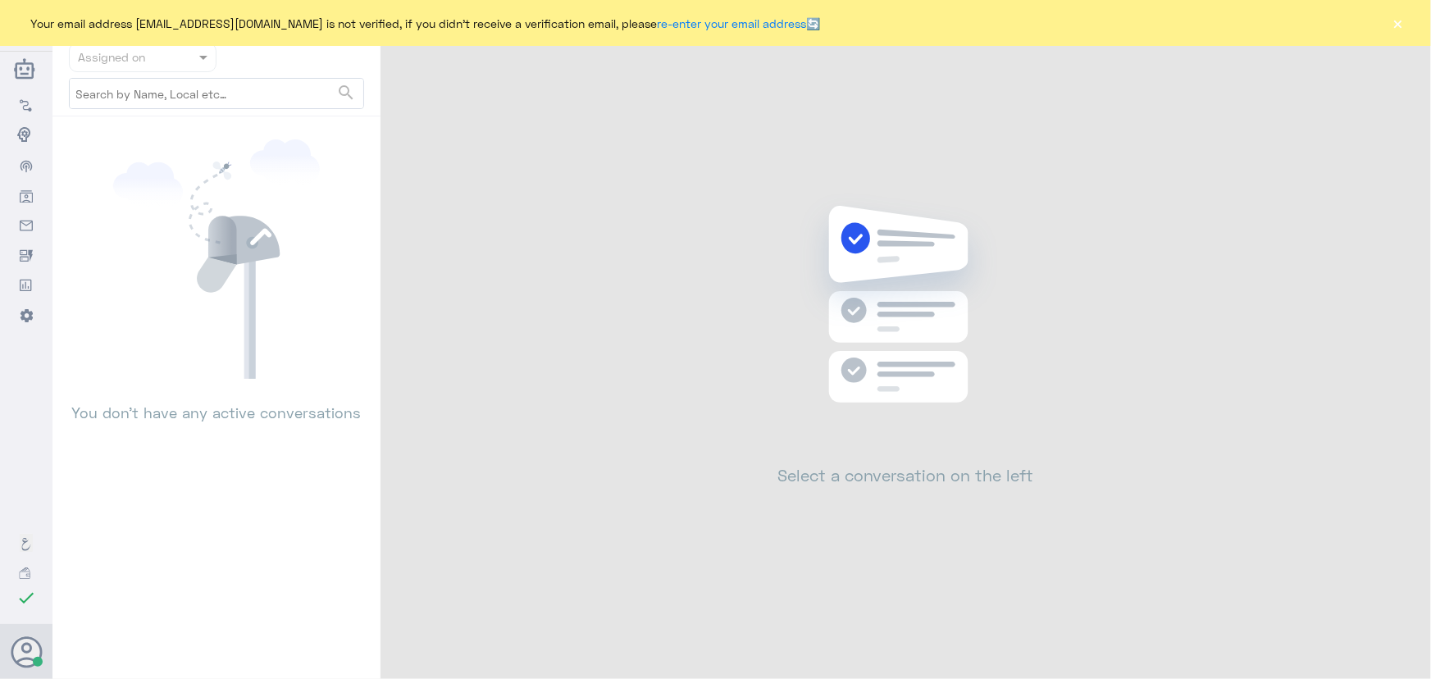
click at [1415, 25] on div "Your email address [EMAIL_ADDRESS][DOMAIN_NAME] is not verified, if you didn't …" at bounding box center [715, 23] width 1431 height 46
click at [1402, 22] on button "×" at bounding box center [1398, 23] width 16 height 16
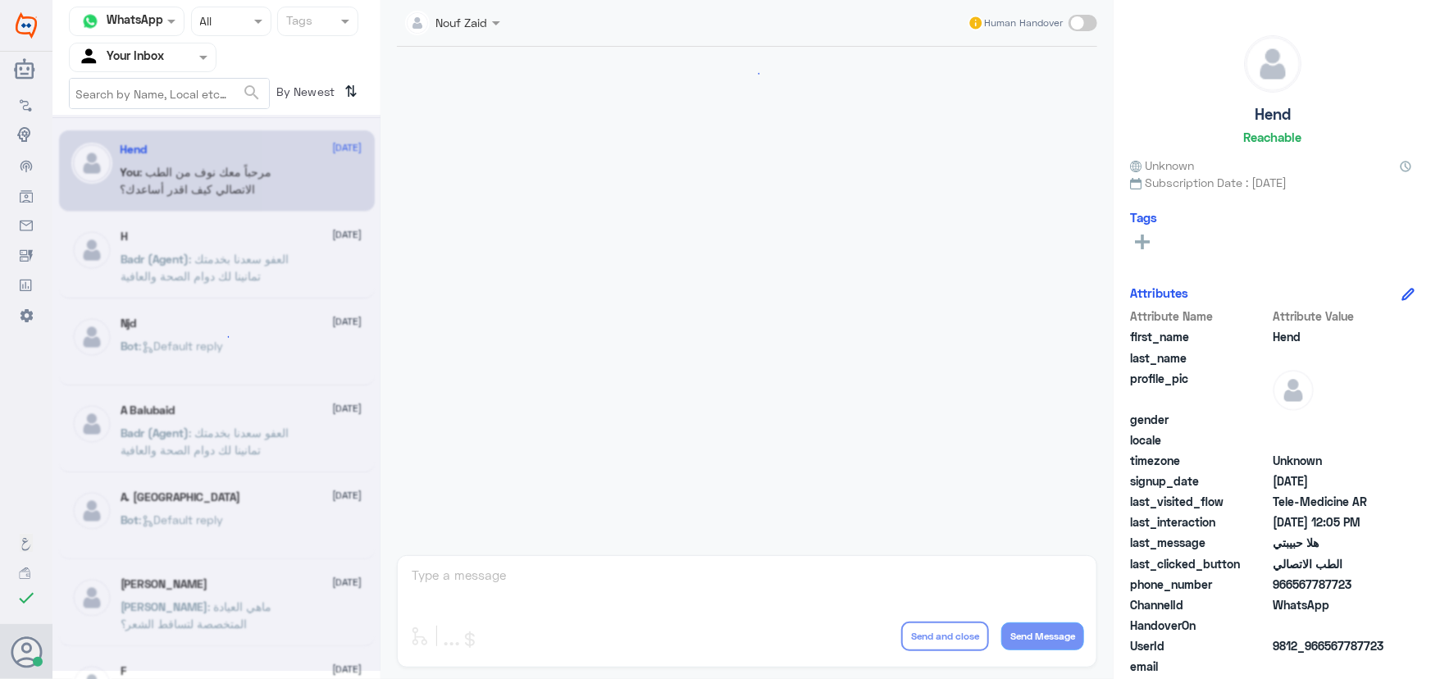
scroll to position [746, 0]
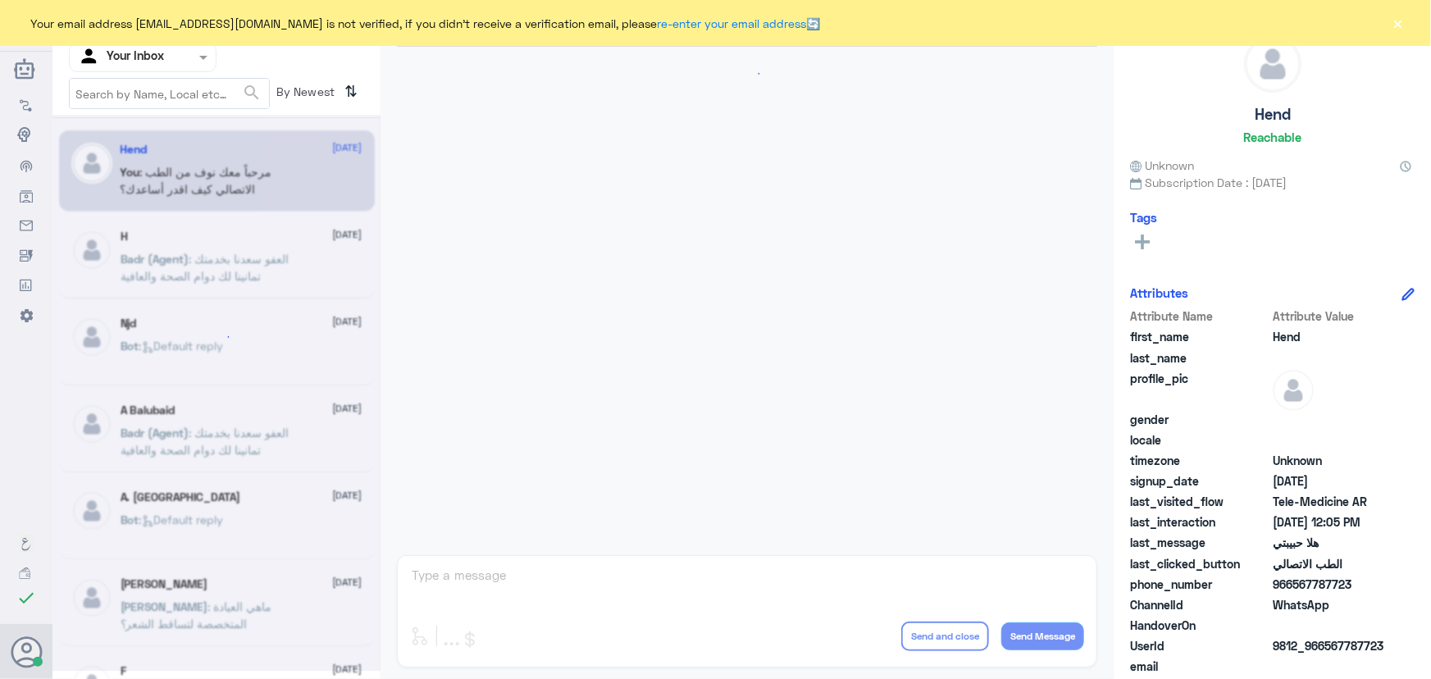
scroll to position [746, 0]
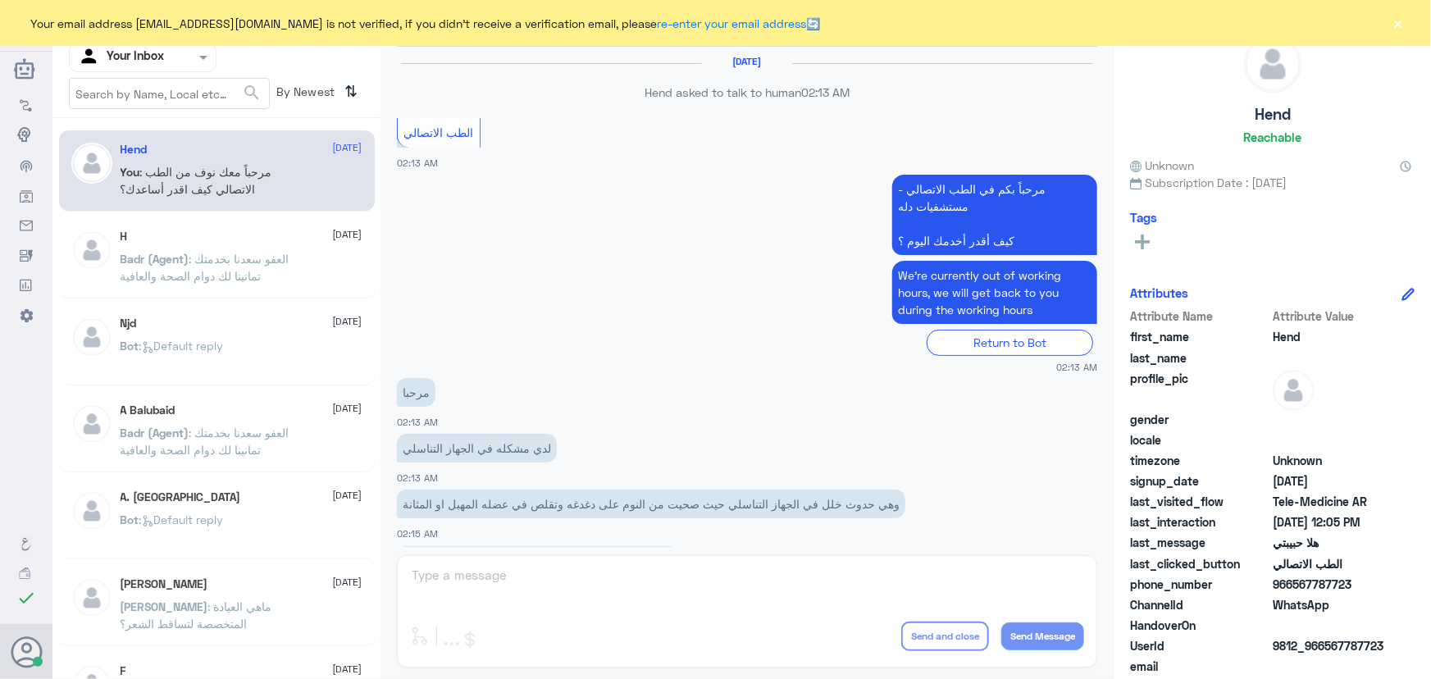
scroll to position [746, 0]
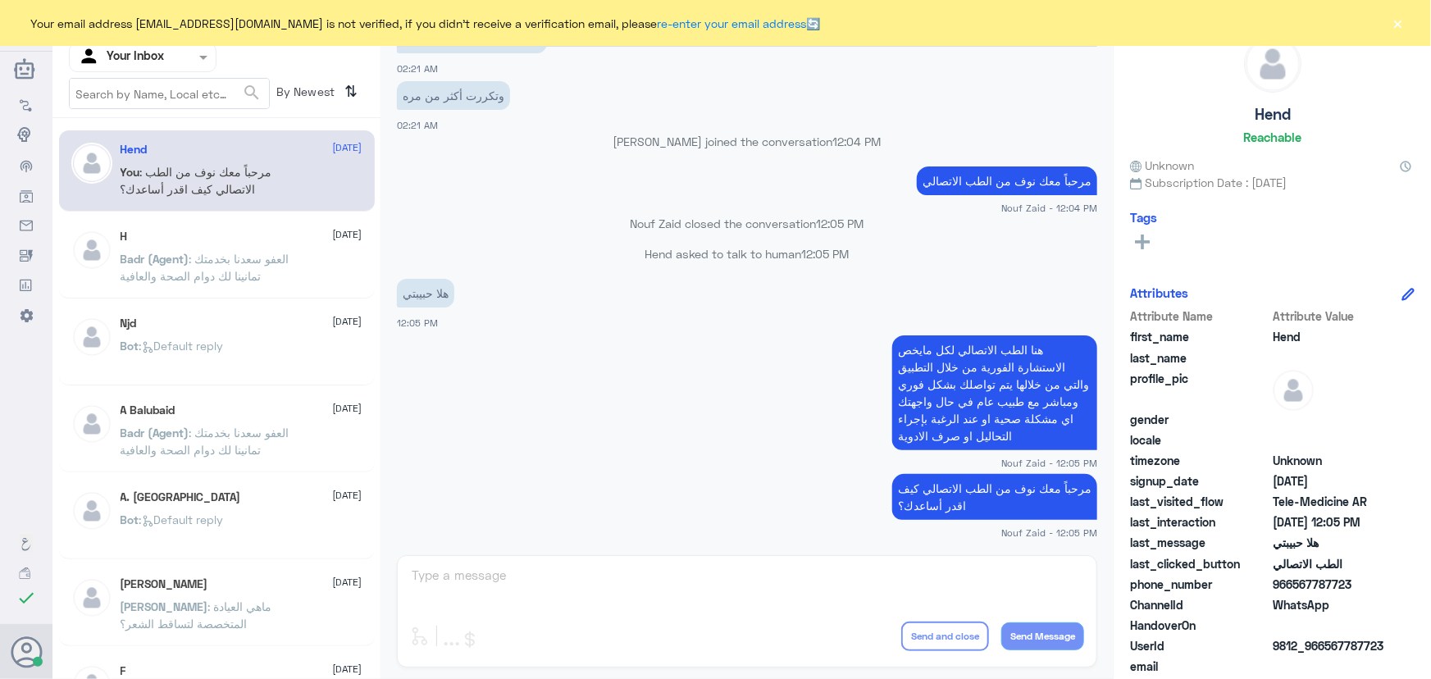
click at [144, 220] on div "H [DATE][PERSON_NAME] (Agent) : العفو [PERSON_NAME] بخدمتك تمانينا لك دوام الصح…" at bounding box center [217, 257] width 316 height 81
click at [217, 244] on div "H [DATE][PERSON_NAME] (Agent) : العفو [PERSON_NAME] بخدمتك تمانينا لك دوام الصح…" at bounding box center [242, 261] width 242 height 62
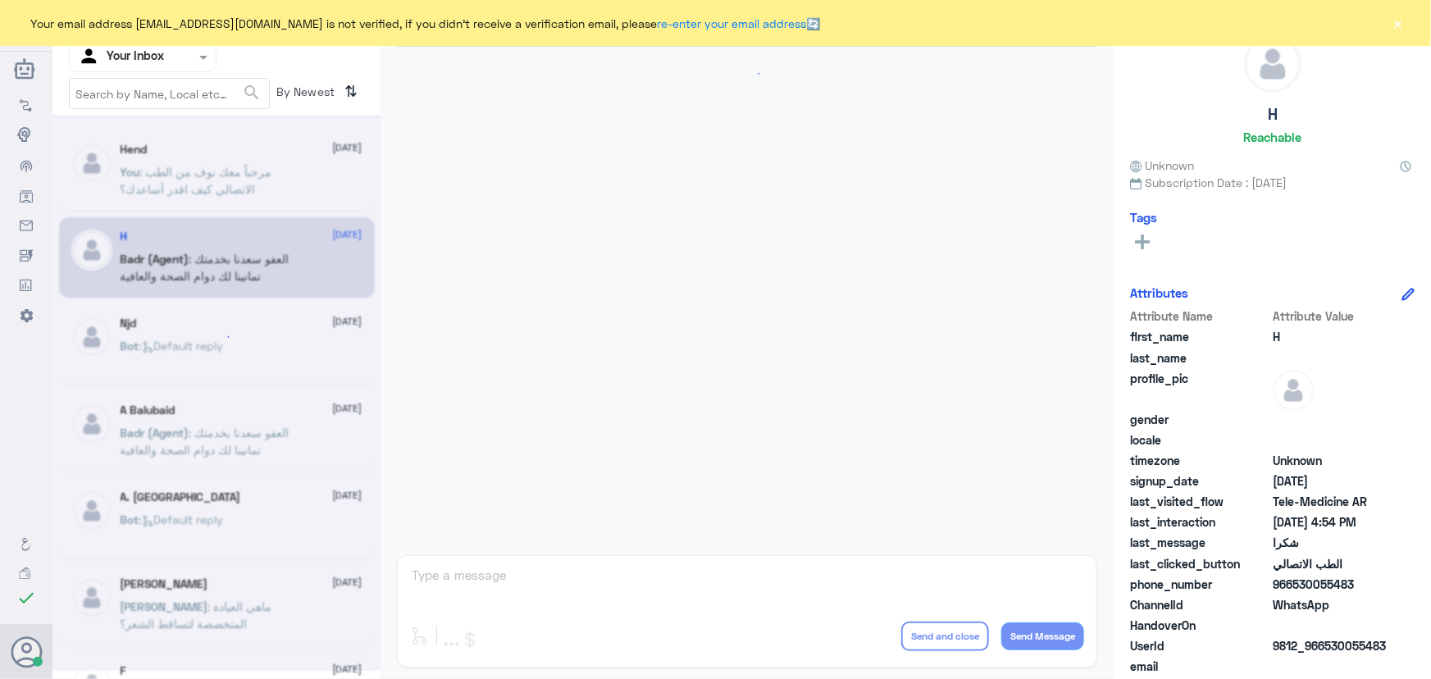
scroll to position [781, 0]
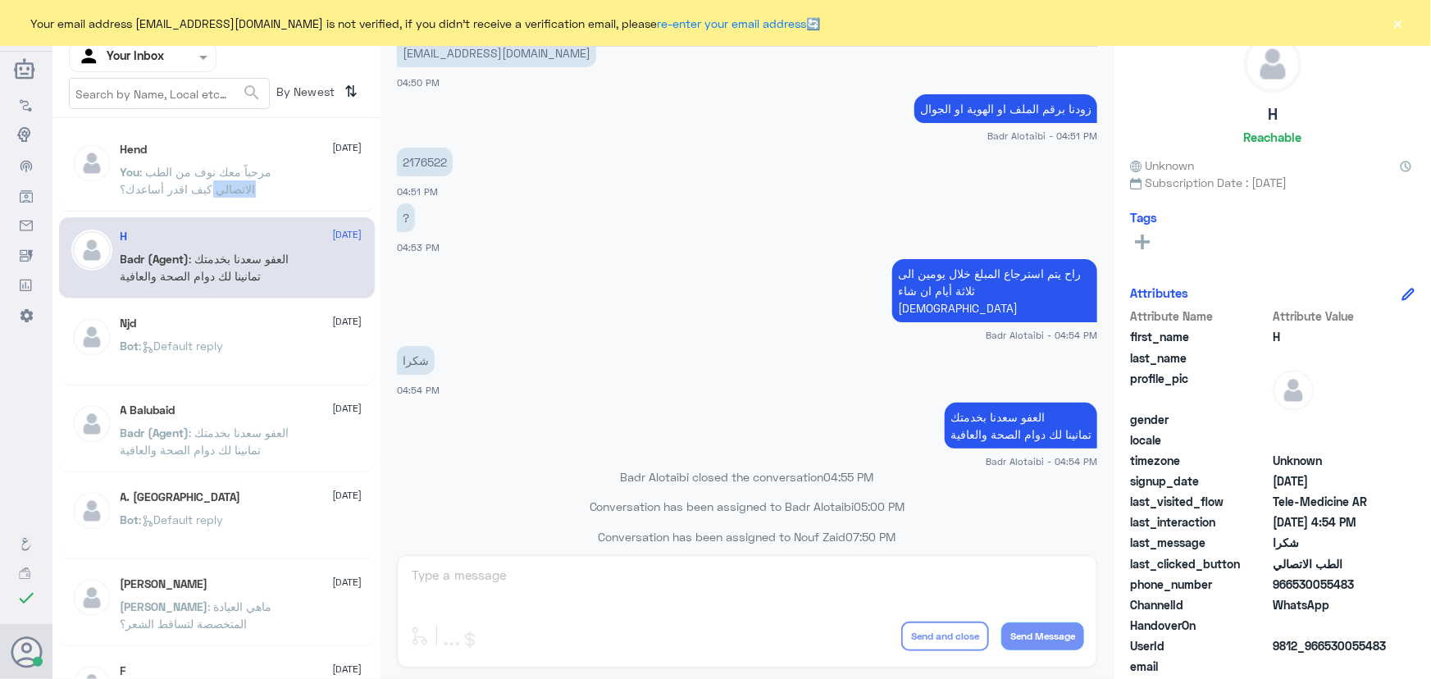
click at [229, 181] on span ": مرحباً معك نوف من الطب الاتصالي كيف اقدر أساعدك؟" at bounding box center [197, 180] width 152 height 31
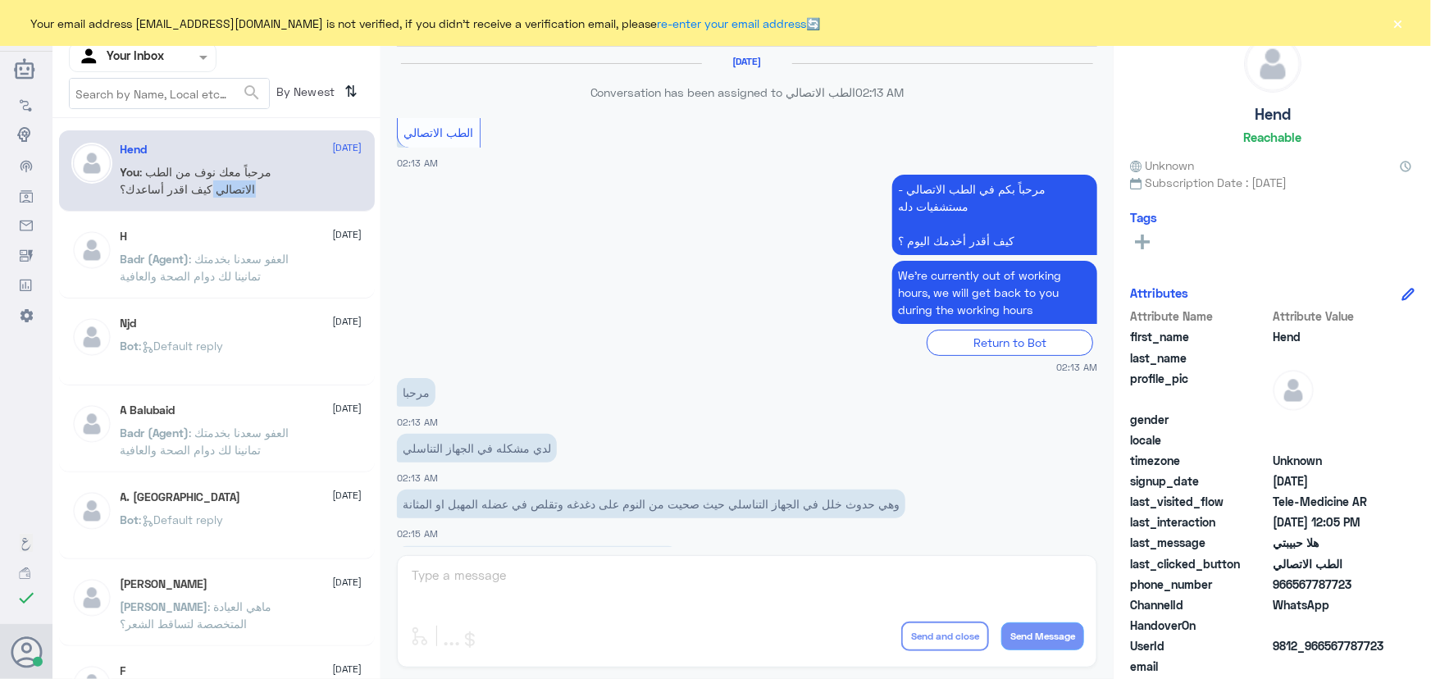
scroll to position [746, 0]
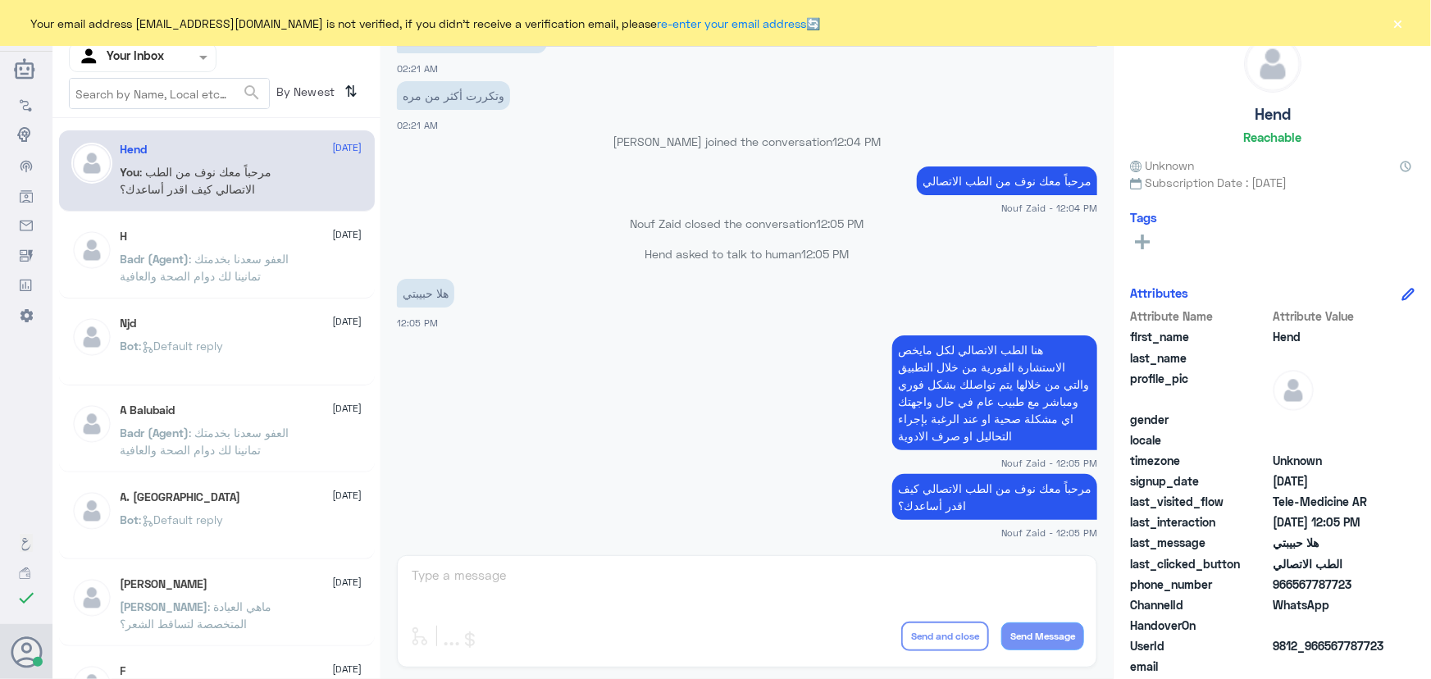
click at [1402, 25] on button "×" at bounding box center [1398, 23] width 16 height 16
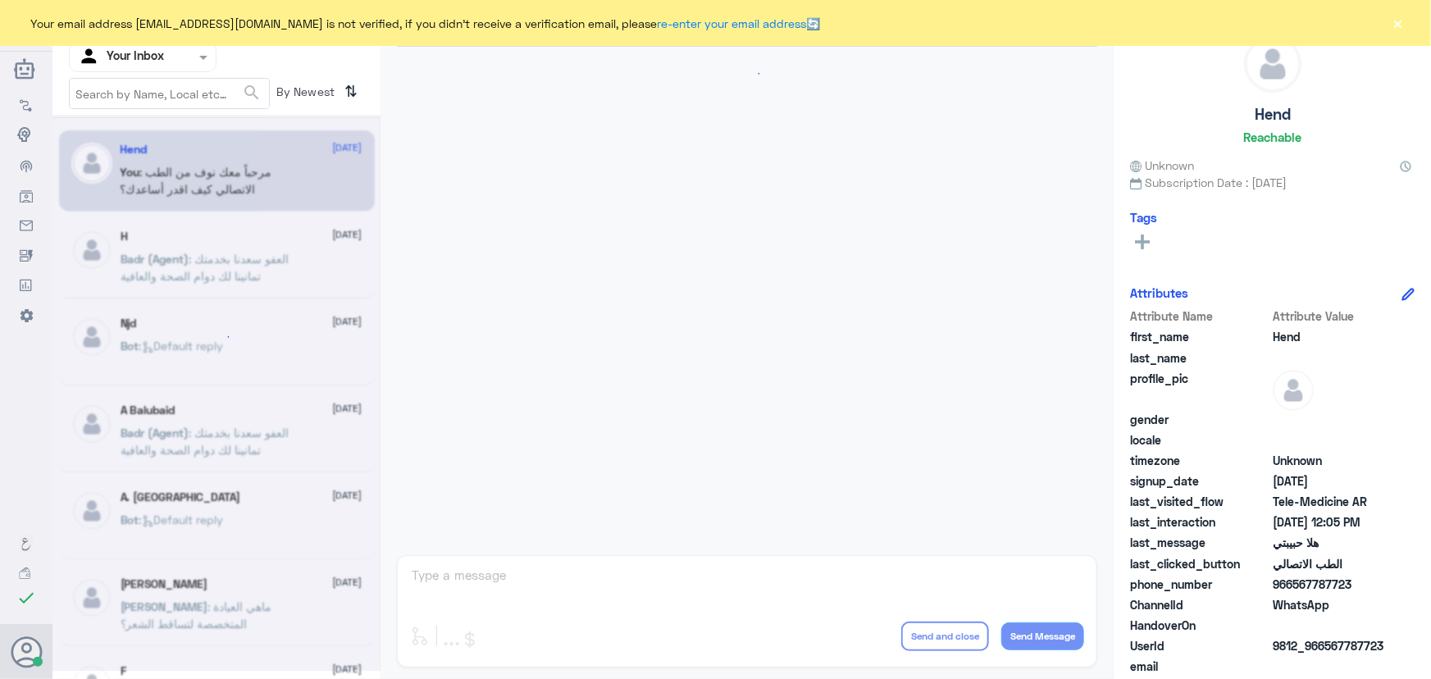
scroll to position [746, 0]
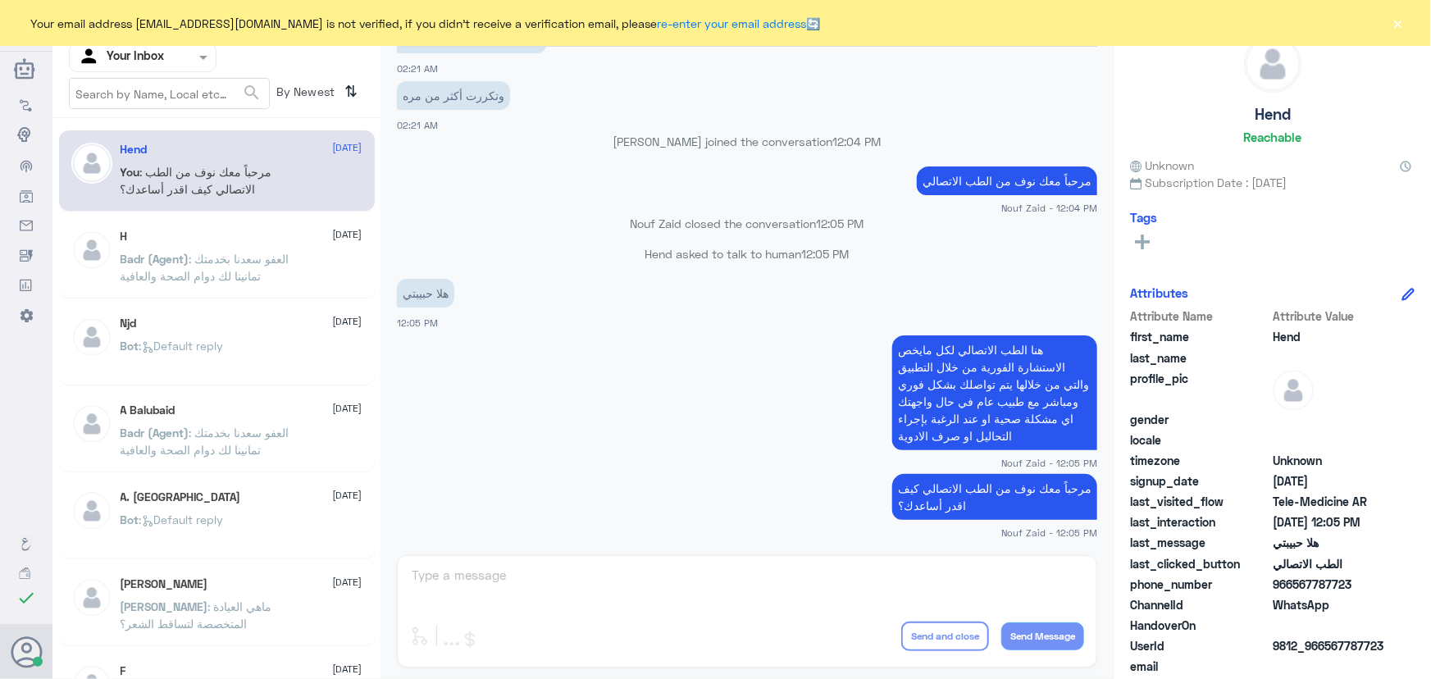
click at [1393, 21] on button "×" at bounding box center [1398, 23] width 16 height 16
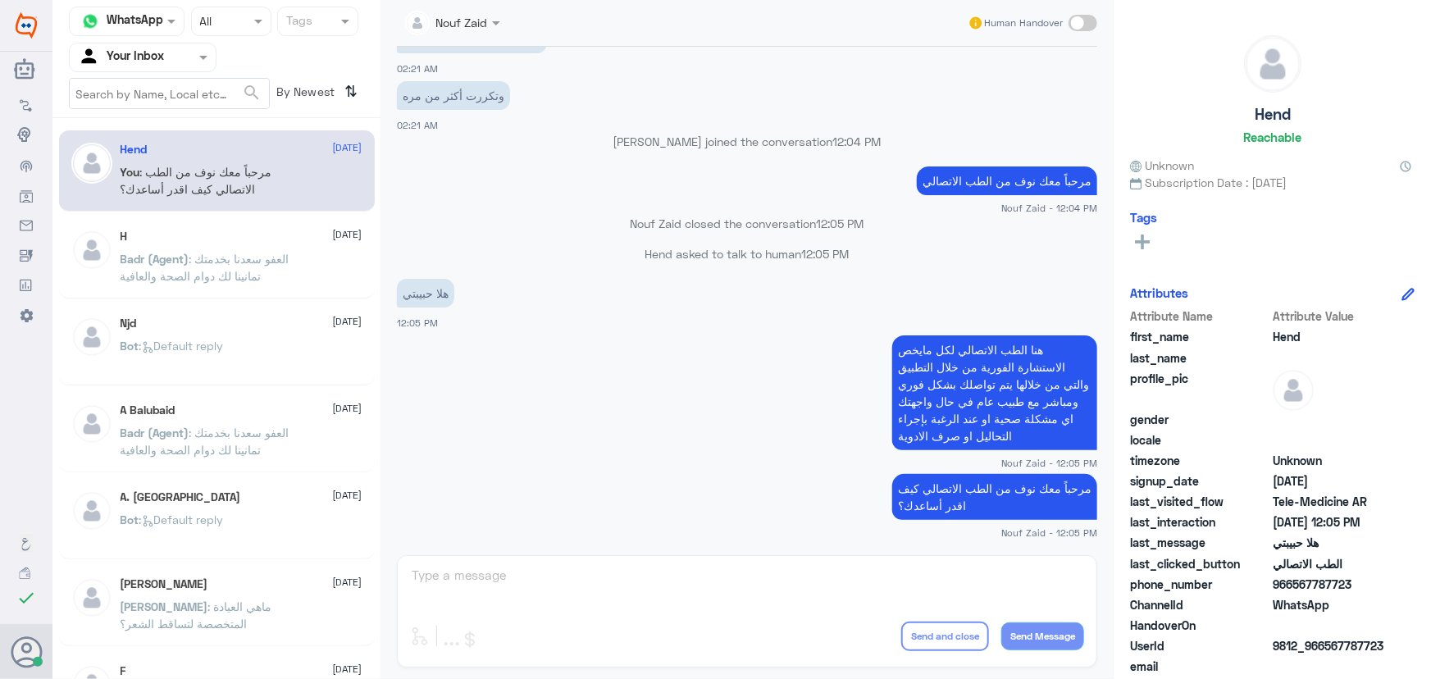
drag, startPoint x: 1329, startPoint y: 327, endPoint x: 1133, endPoint y: 416, distance: 215.1
